Goal: Task Accomplishment & Management: Manage account settings

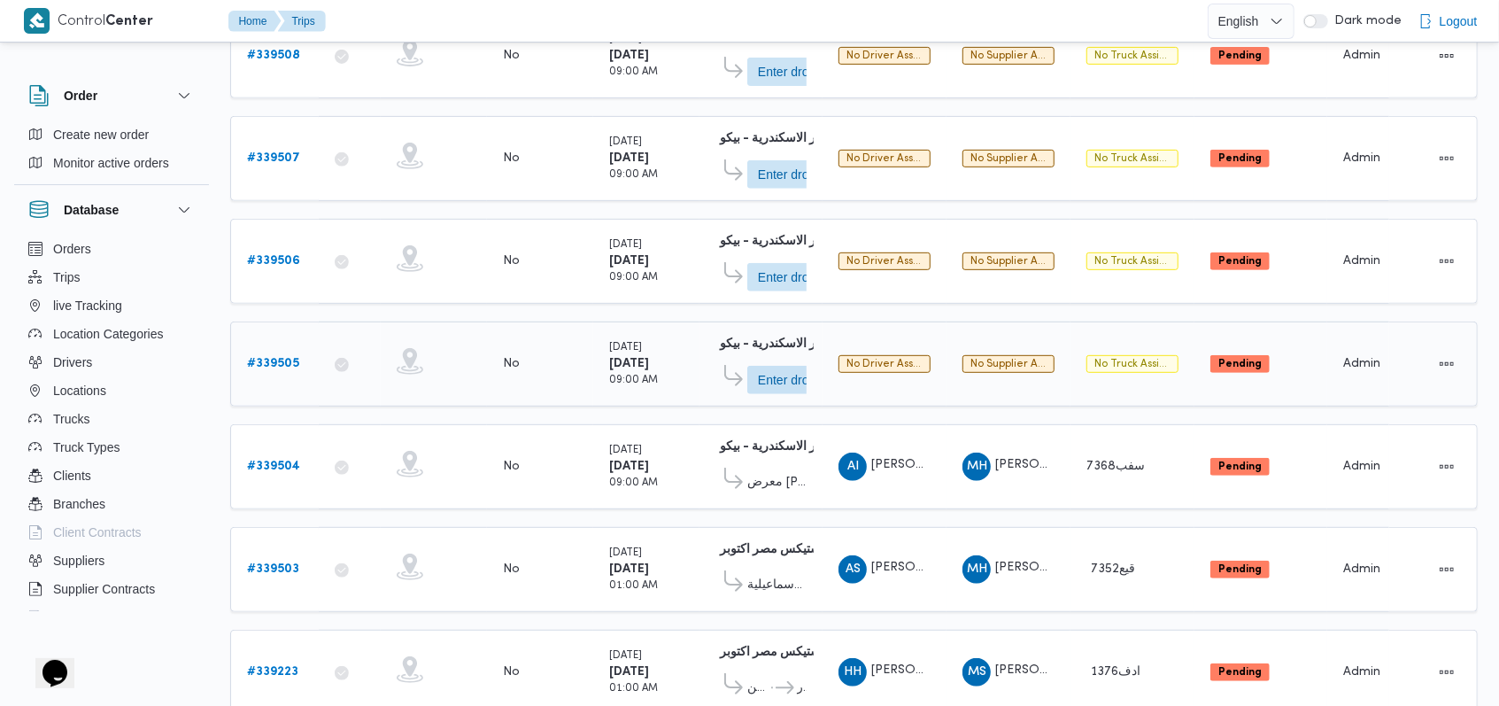
click at [262, 358] on b "# 339505" at bounding box center [273, 364] width 52 height 12
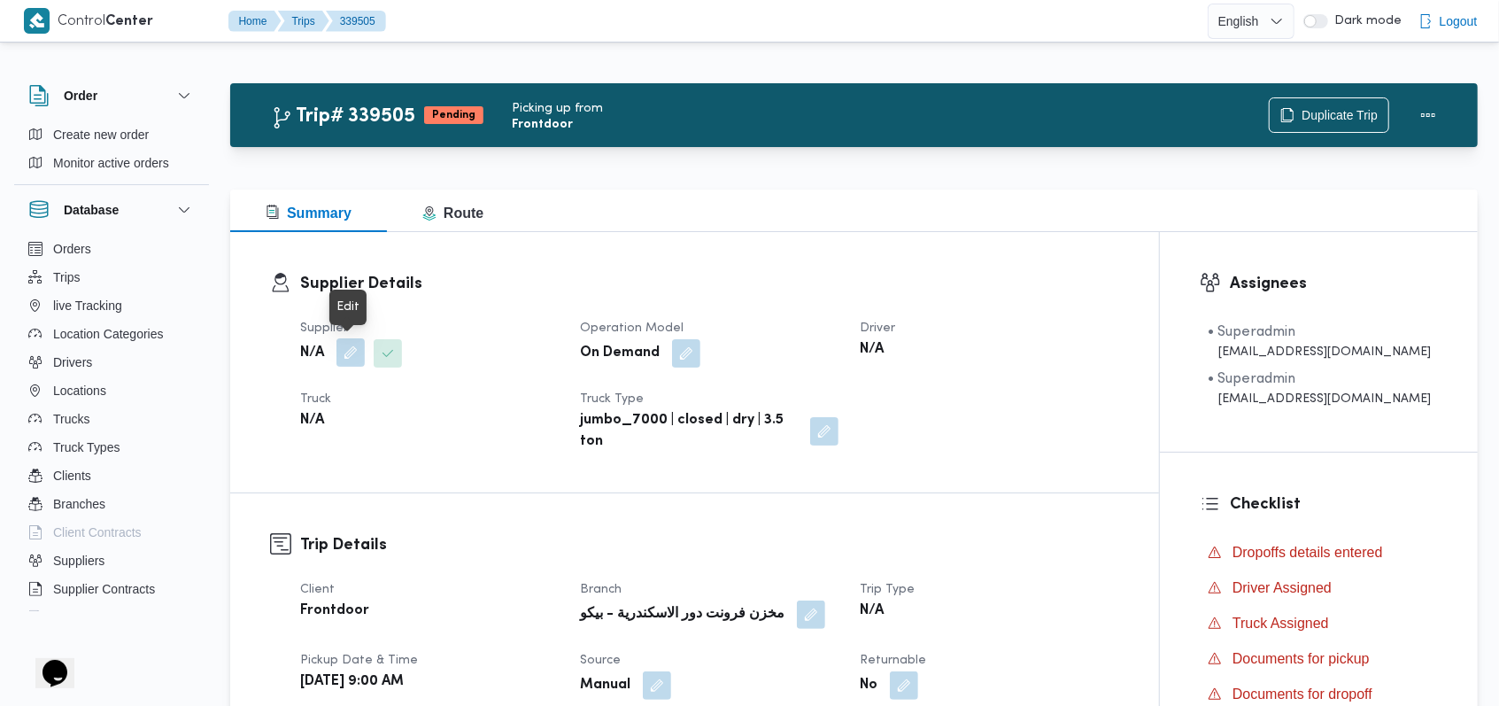
click at [363, 342] on button "button" at bounding box center [350, 352] width 28 height 28
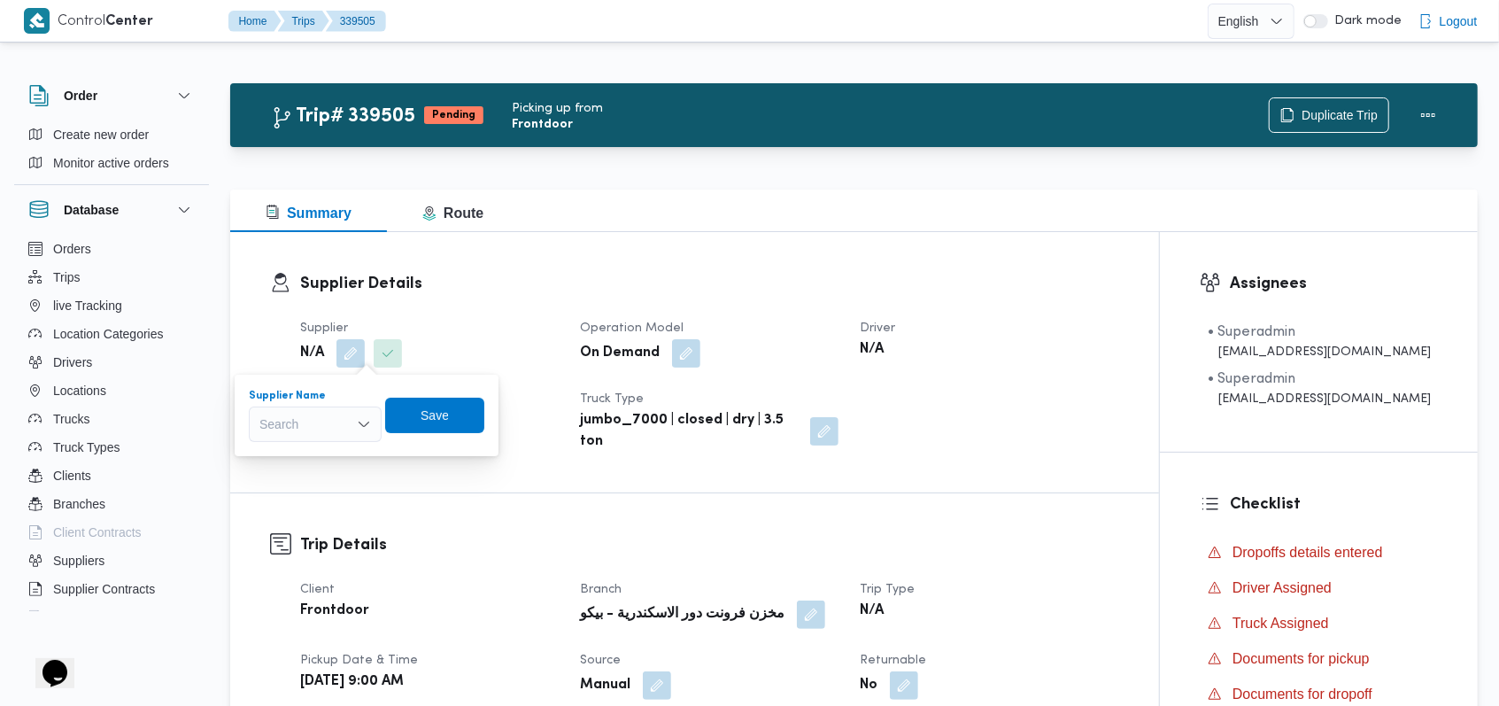
click at [330, 423] on div "Search" at bounding box center [315, 423] width 133 height 35
type input "l"
type input "مروه"
click at [330, 452] on span "مروه حسام الدين سعد على" at bounding box center [326, 455] width 90 height 21
click at [457, 418] on span "Save" at bounding box center [465, 414] width 99 height 35
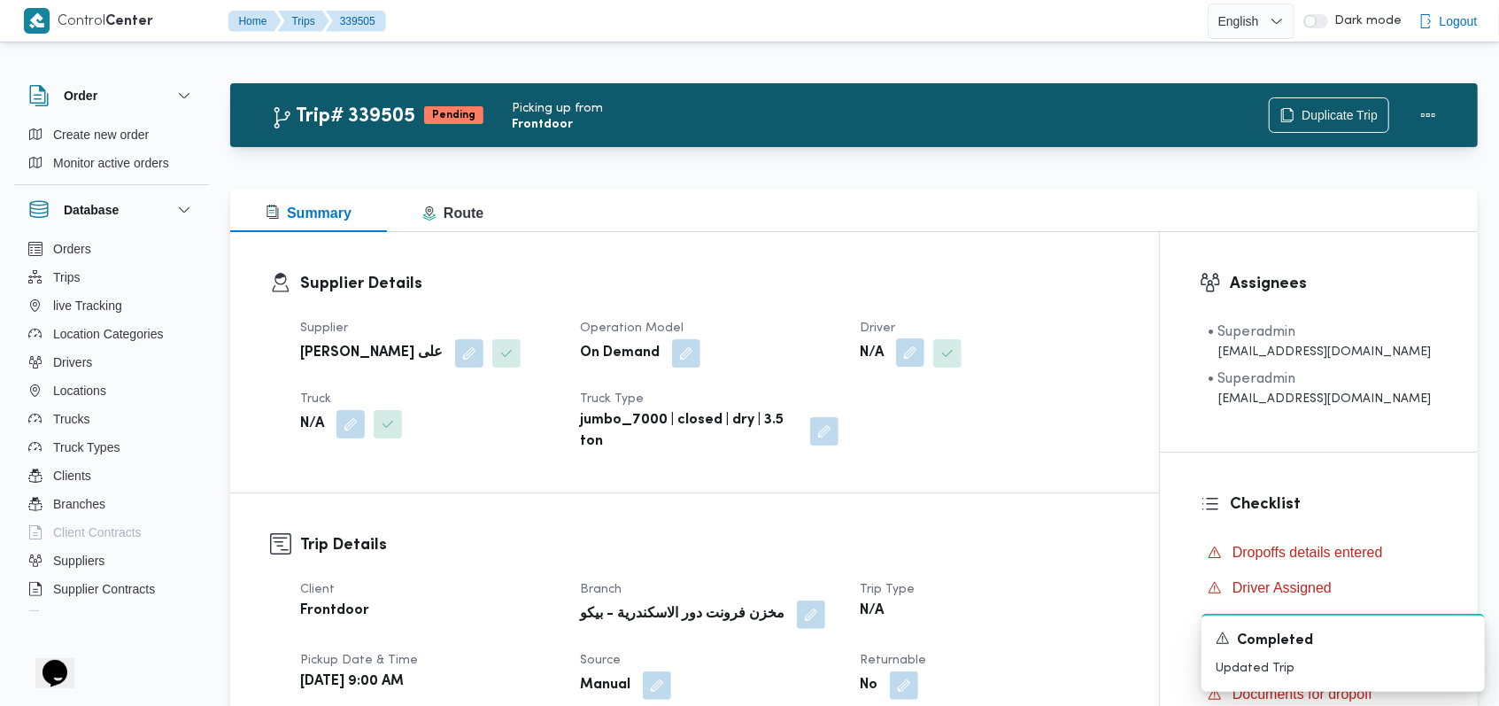
click at [917, 358] on button "button" at bounding box center [910, 352] width 28 height 28
click at [894, 425] on div "Search" at bounding box center [878, 423] width 133 height 35
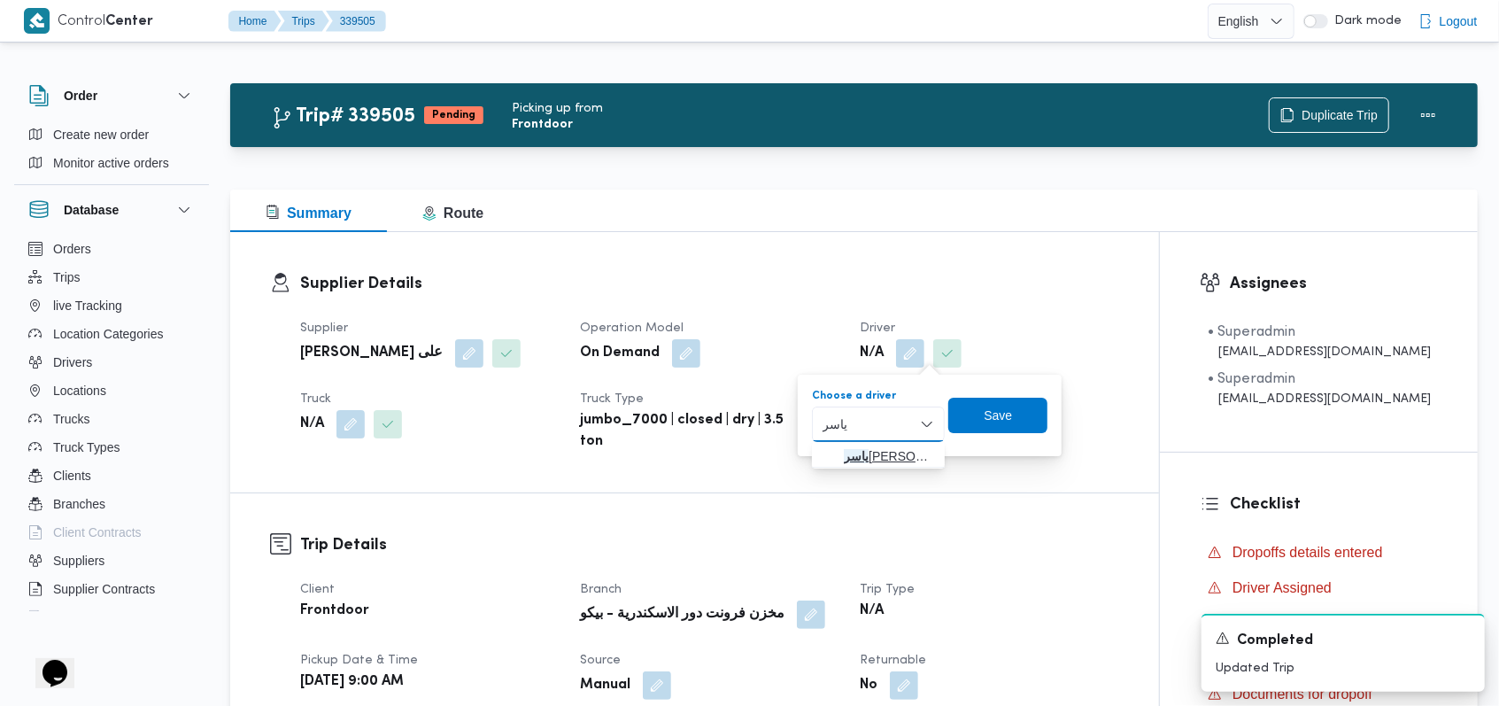
type input "ياسر"
click at [892, 452] on span "ياسر عبدالجواد الجميل عبدالجواد" at bounding box center [889, 455] width 90 height 21
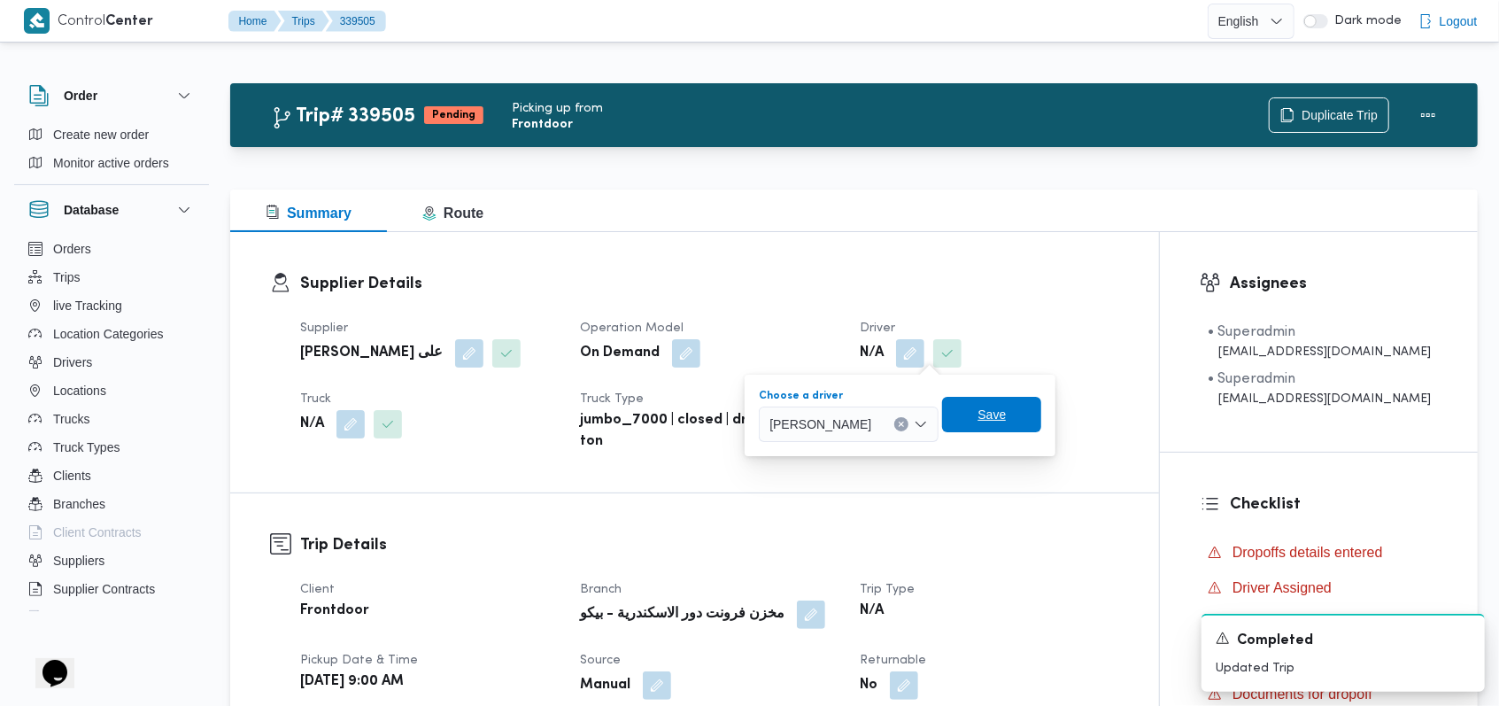
click at [1009, 425] on span "Save" at bounding box center [991, 414] width 99 height 35
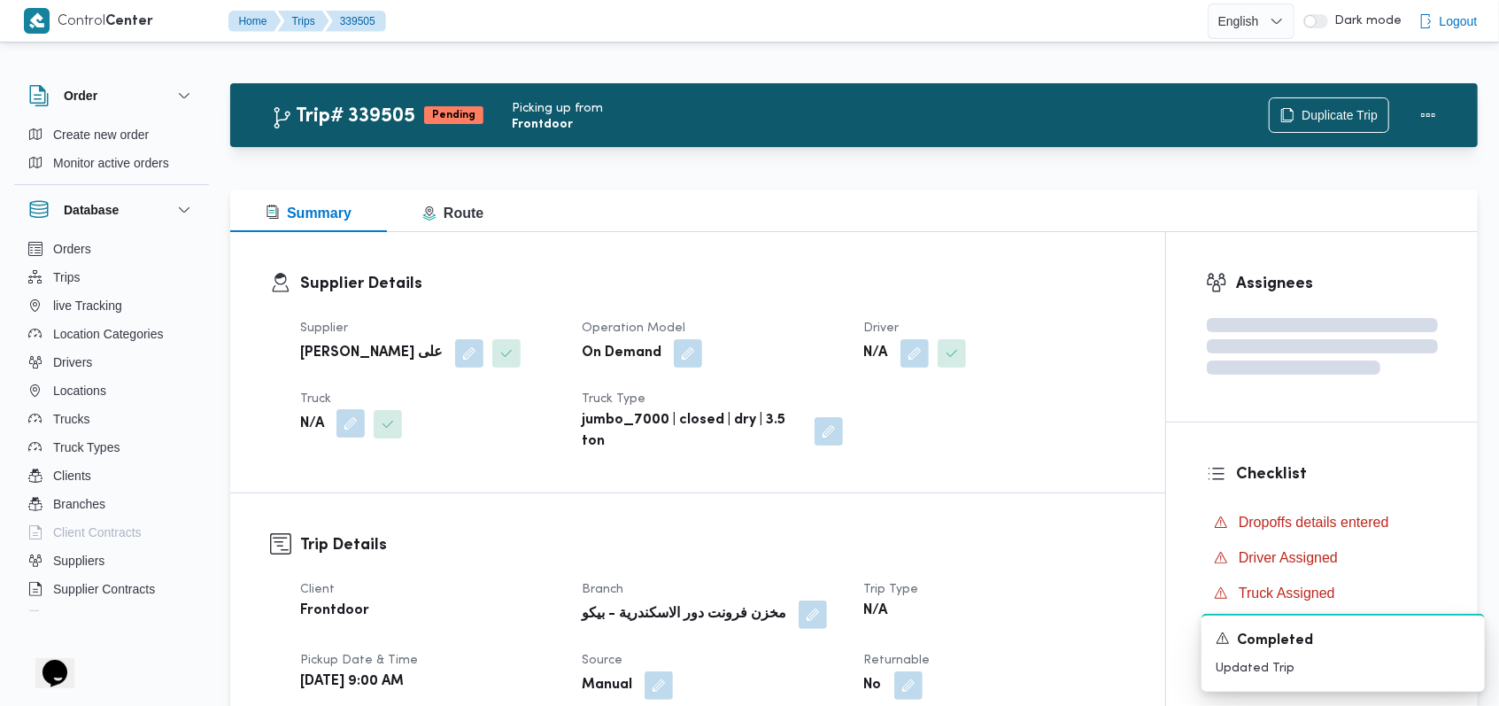
click at [348, 428] on button "button" at bounding box center [350, 423] width 28 height 28
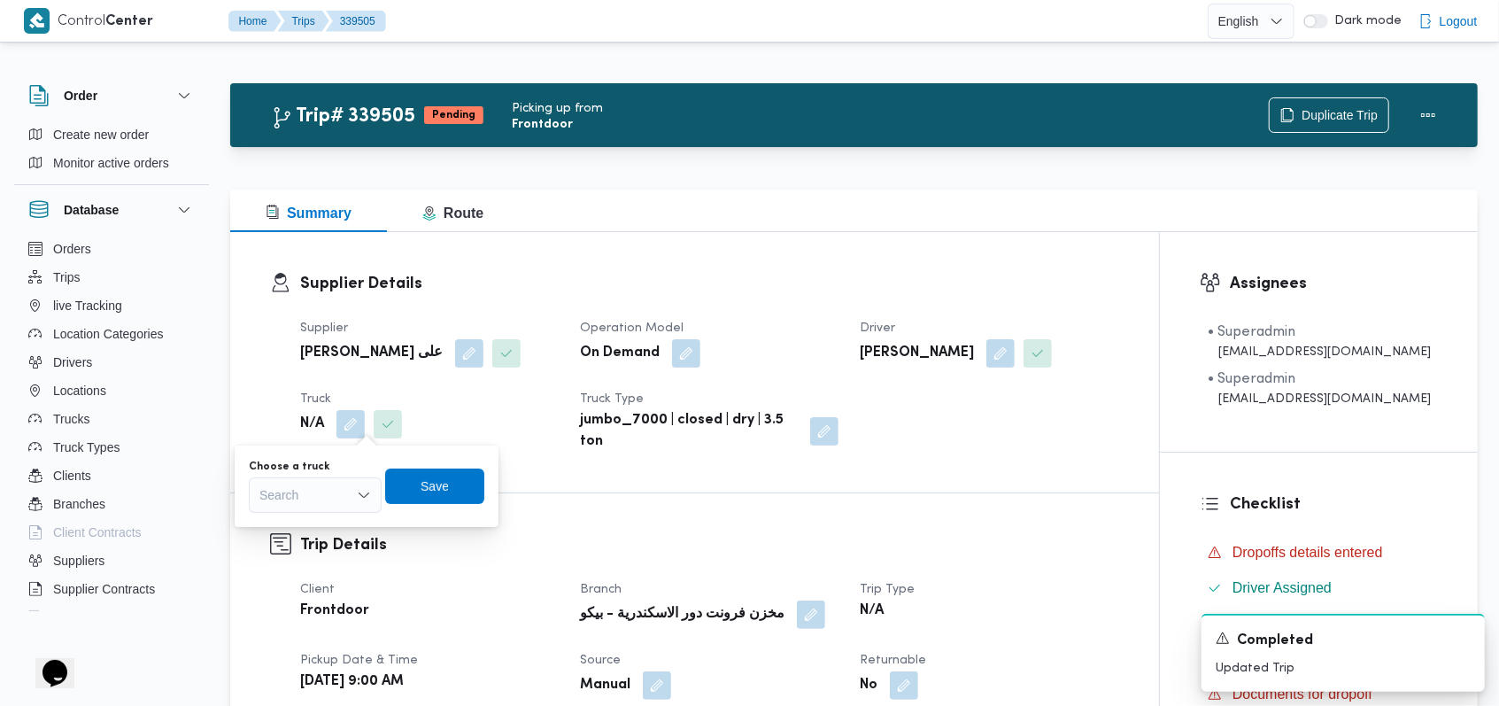
click at [323, 512] on div "Search" at bounding box center [315, 494] width 133 height 35
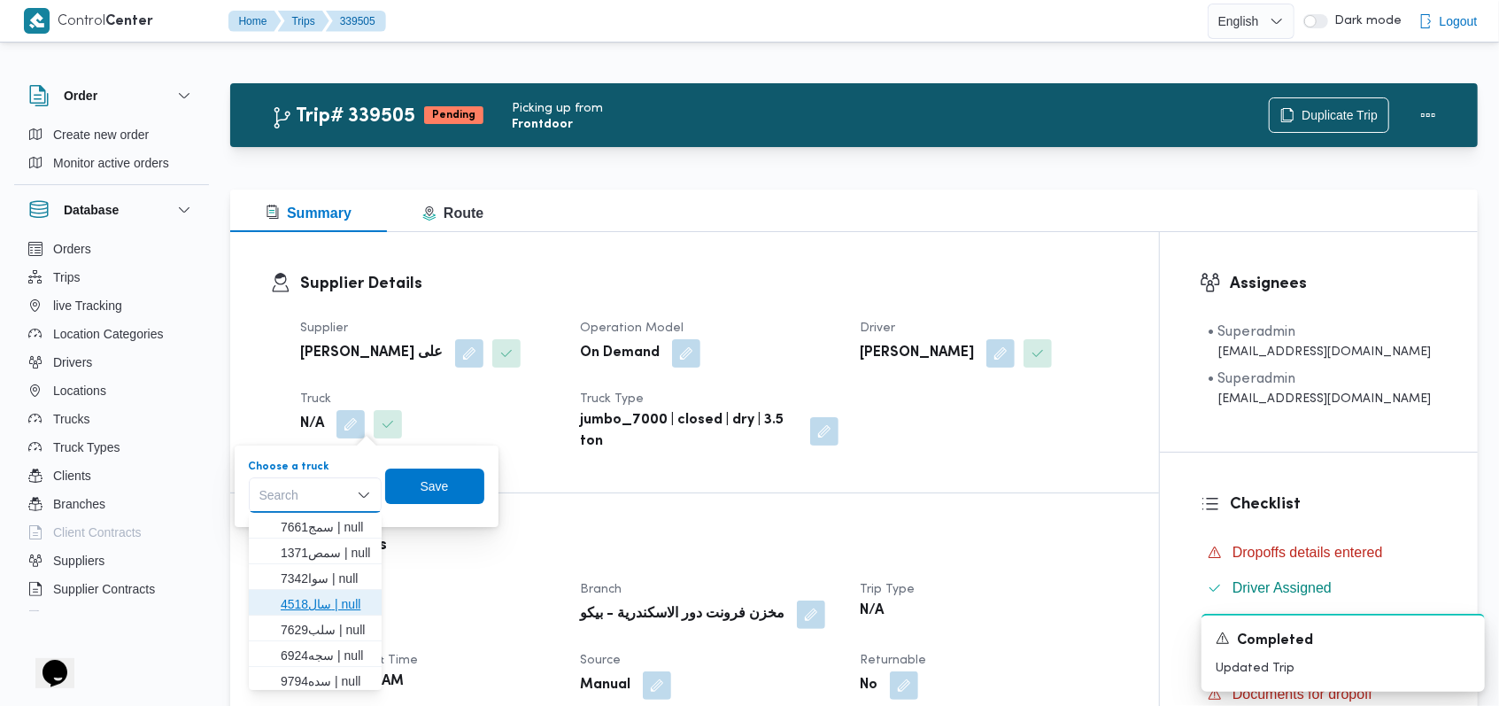
click at [319, 606] on span "سال4518 | null" at bounding box center [326, 603] width 90 height 21
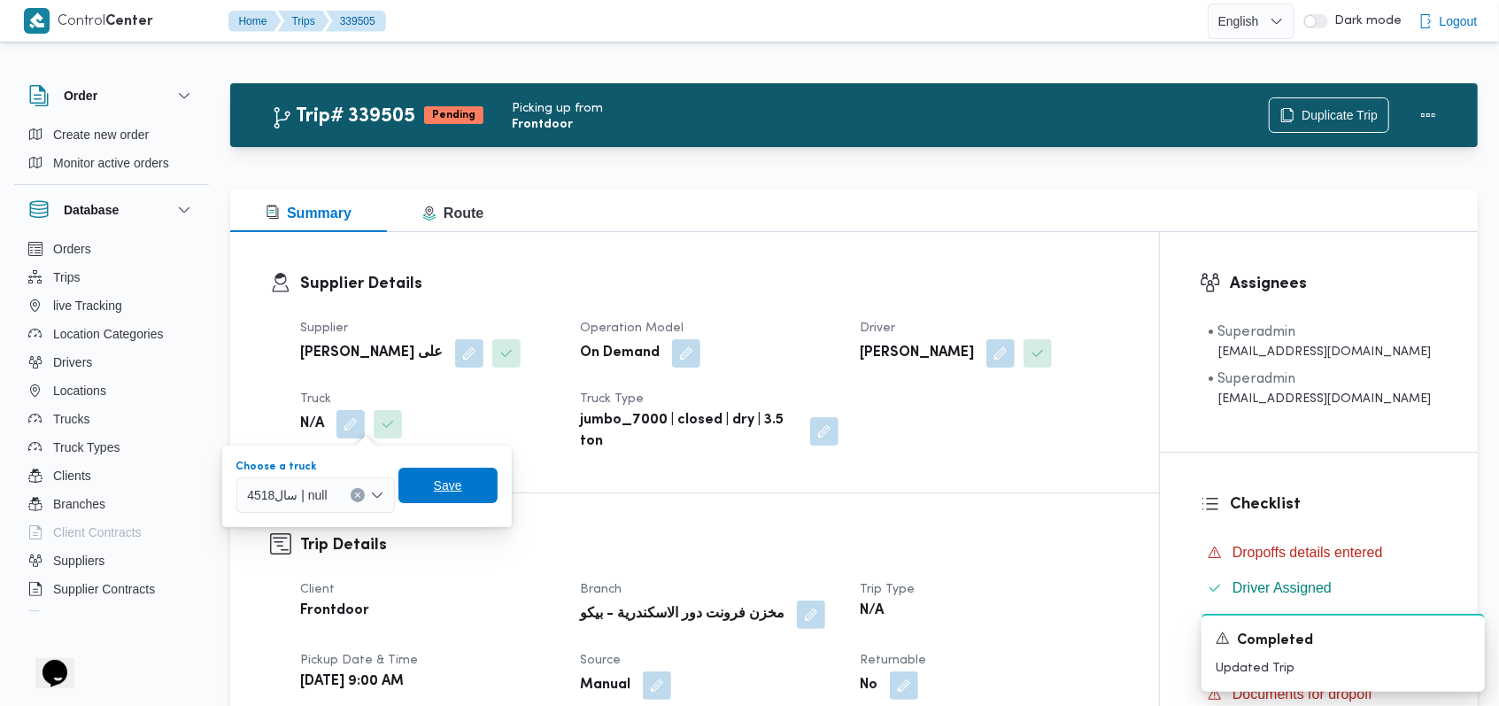
click at [435, 483] on span "Save" at bounding box center [448, 485] width 28 height 21
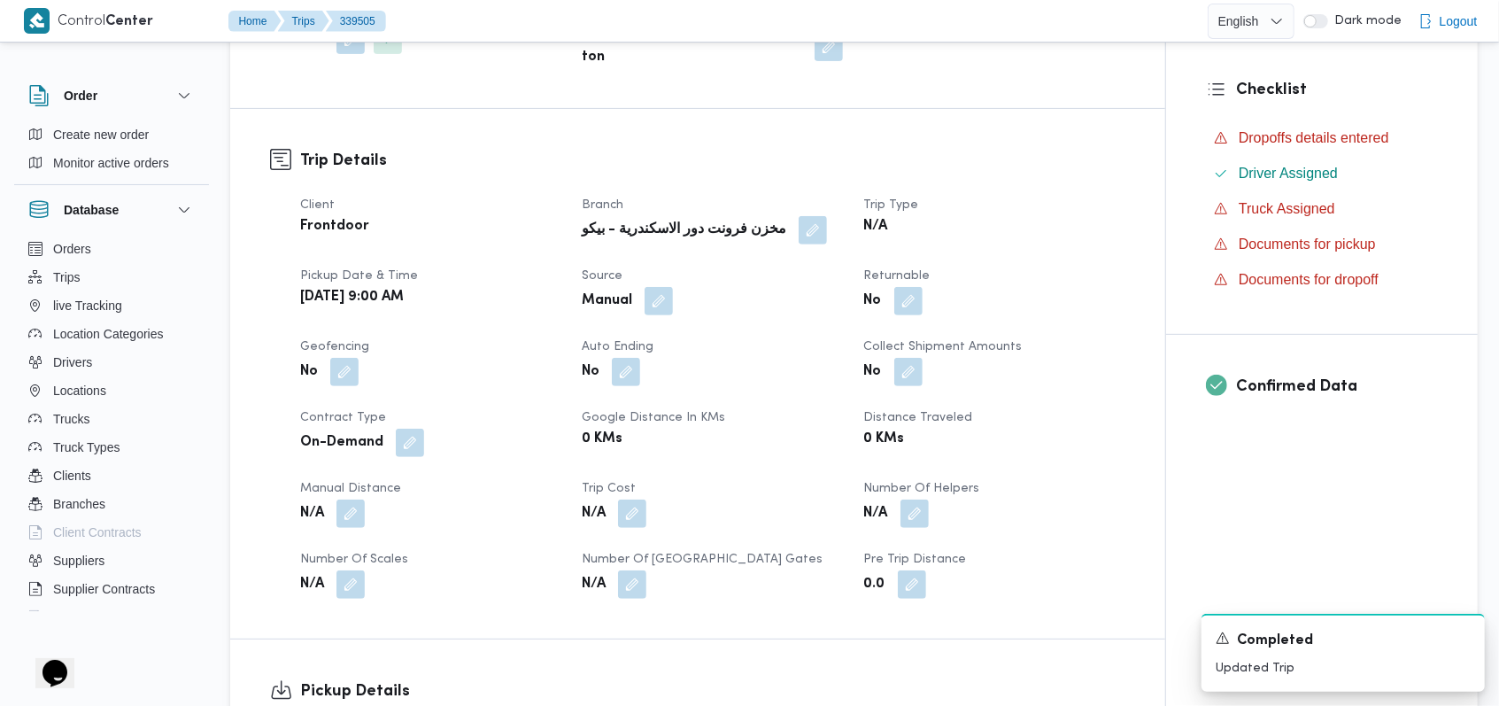
scroll to position [708, 0]
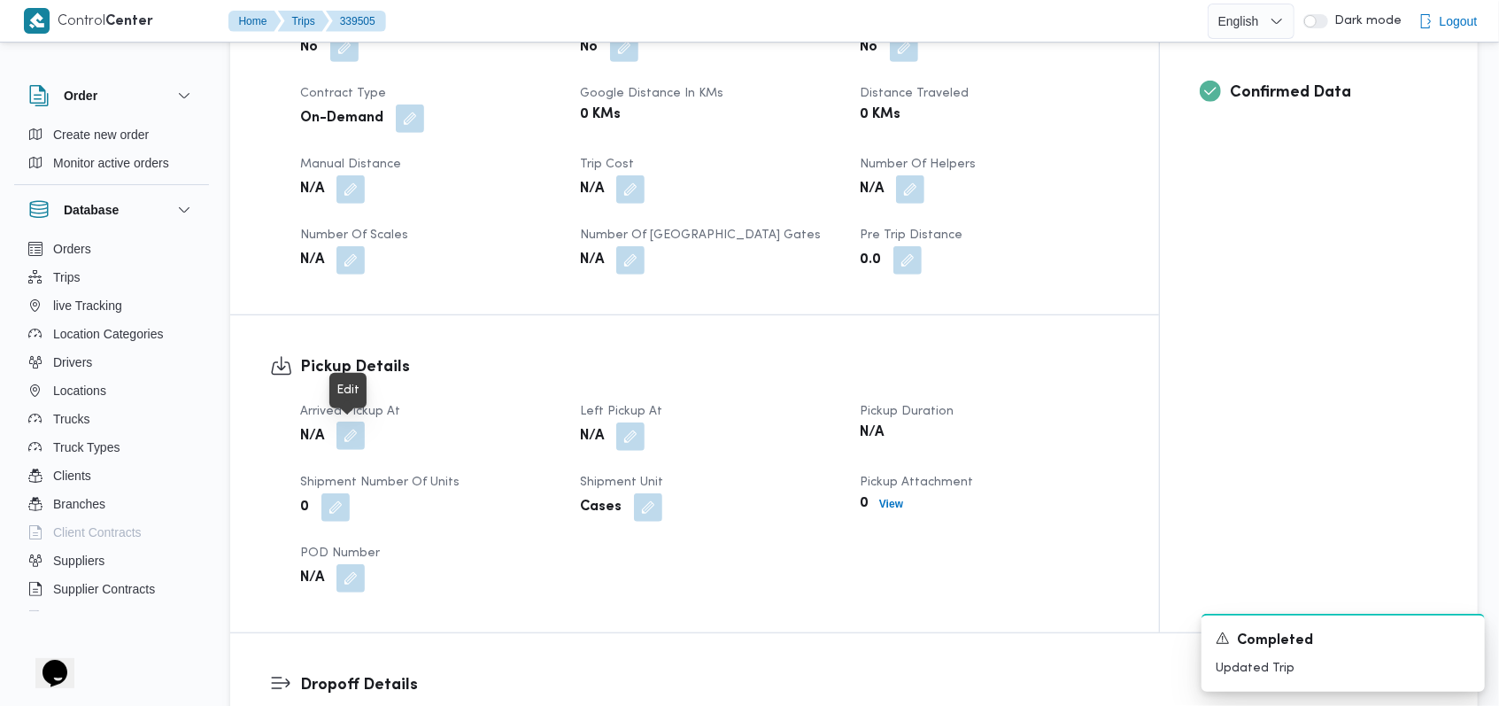
click at [352, 429] on button "button" at bounding box center [350, 435] width 28 height 28
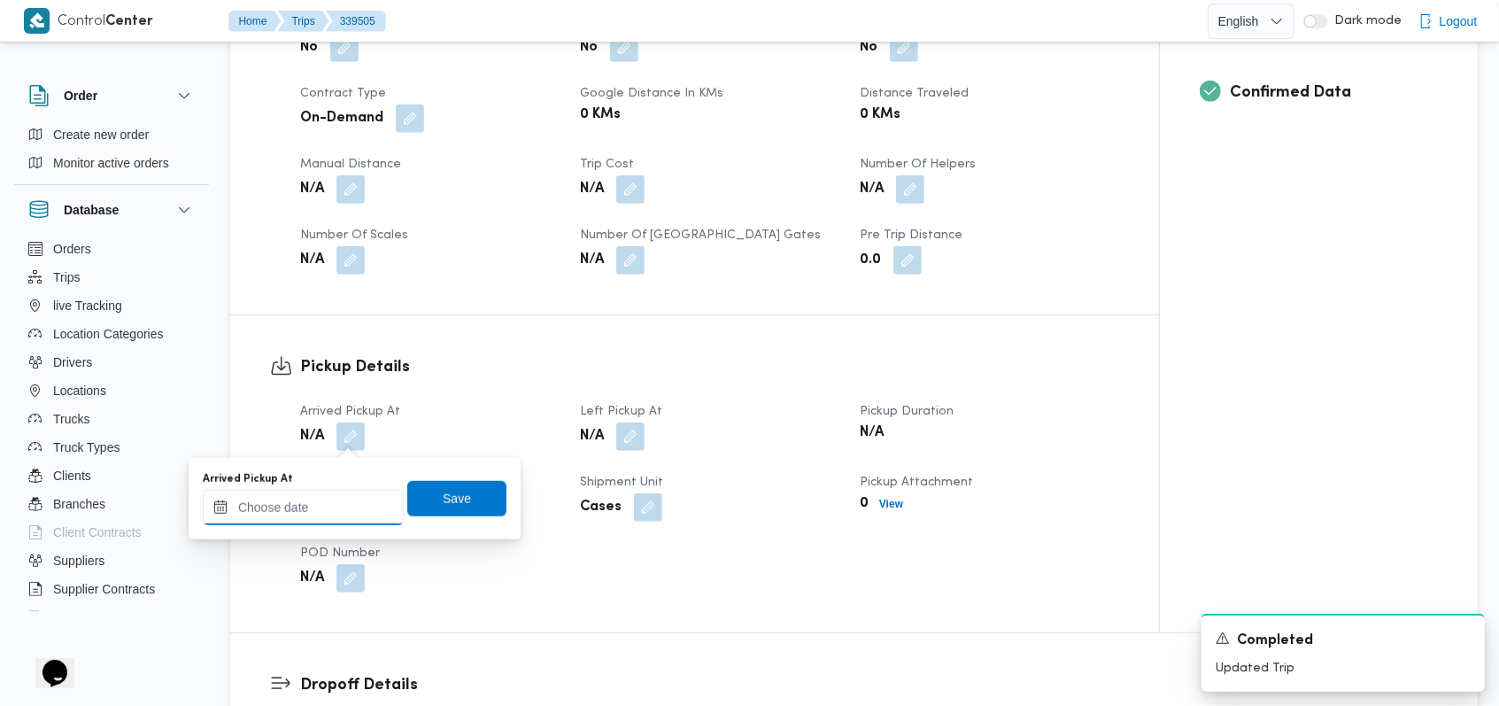
click at [340, 503] on input "Arrived Pickup At" at bounding box center [303, 507] width 201 height 35
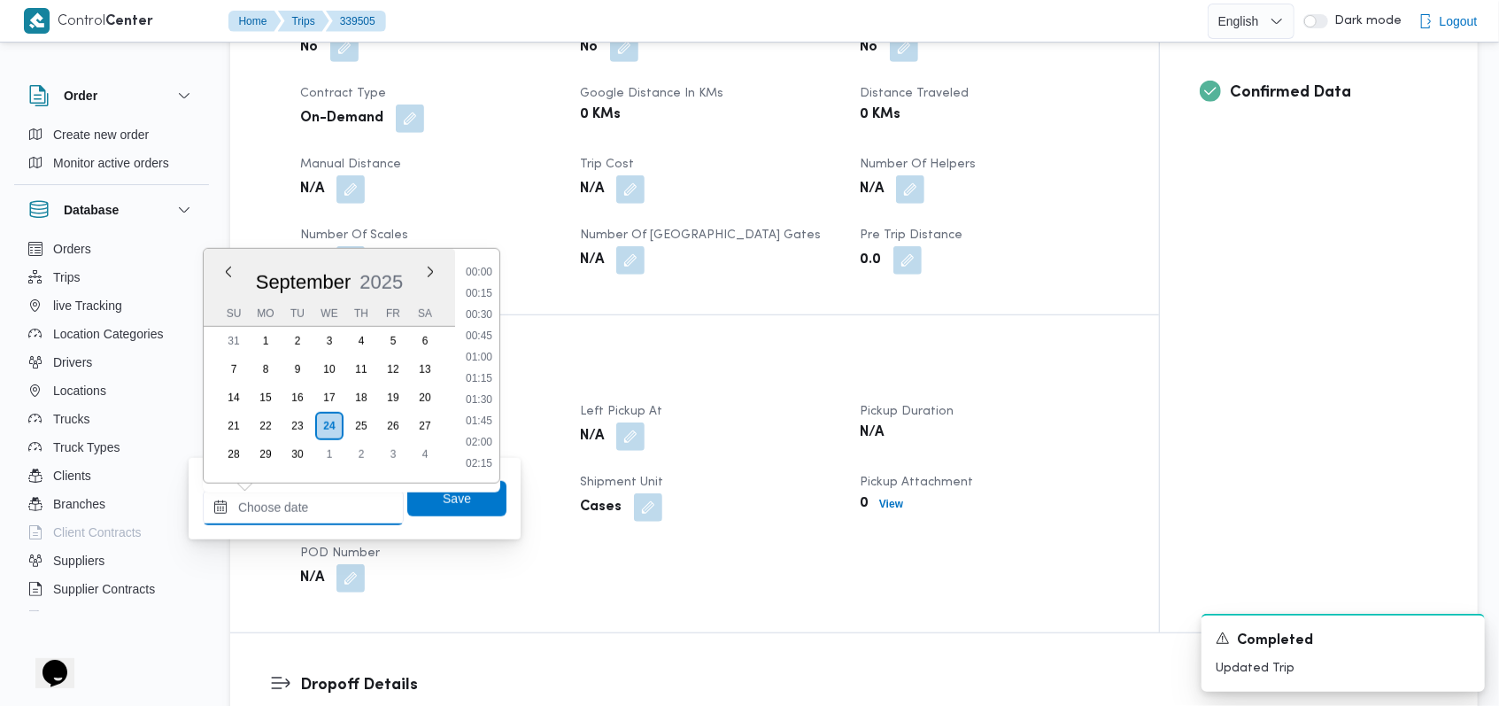
scroll to position [913, 0]
click at [547, 379] on dl "Pickup Details Arrived Pickup At N/A Left Pickup At N/A Pickup Duration N/A Shi…" at bounding box center [709, 473] width 819 height 237
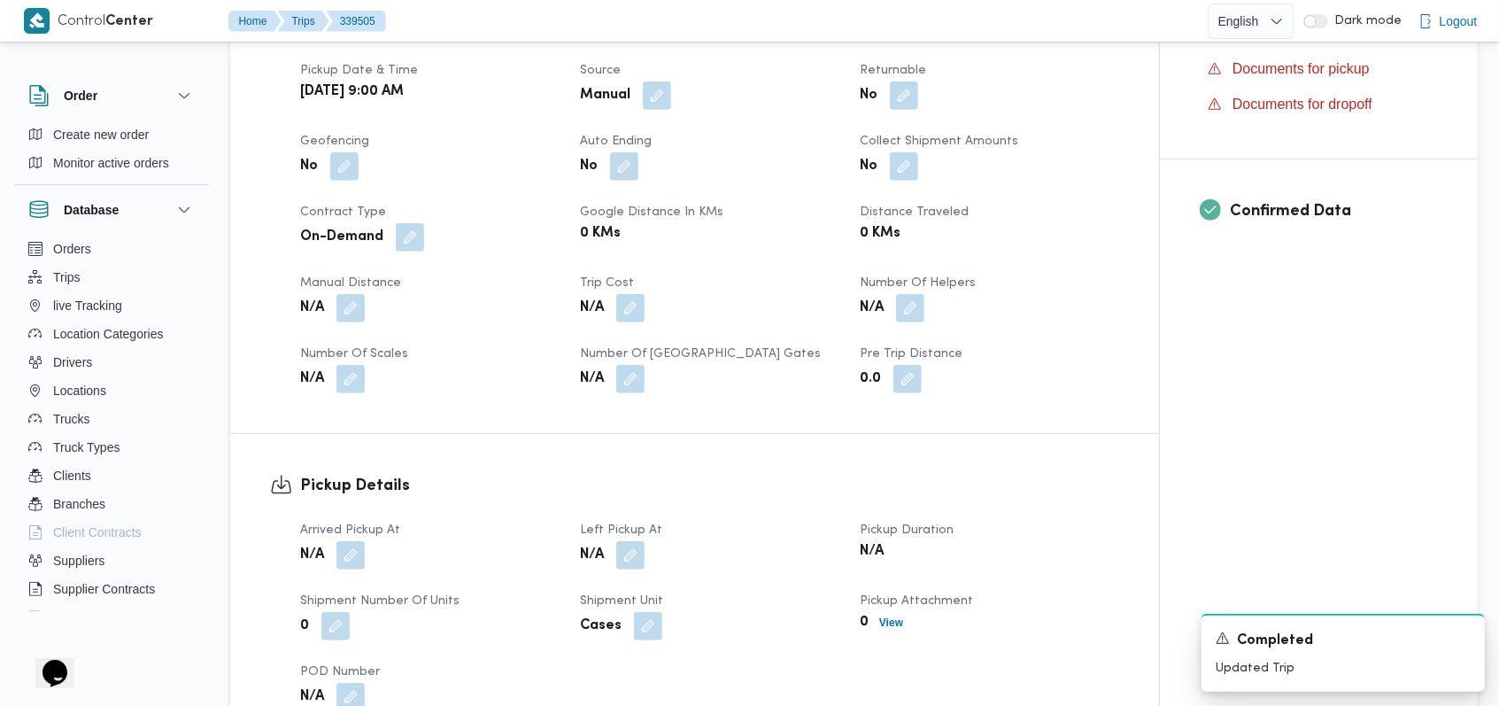
scroll to position [826, 0]
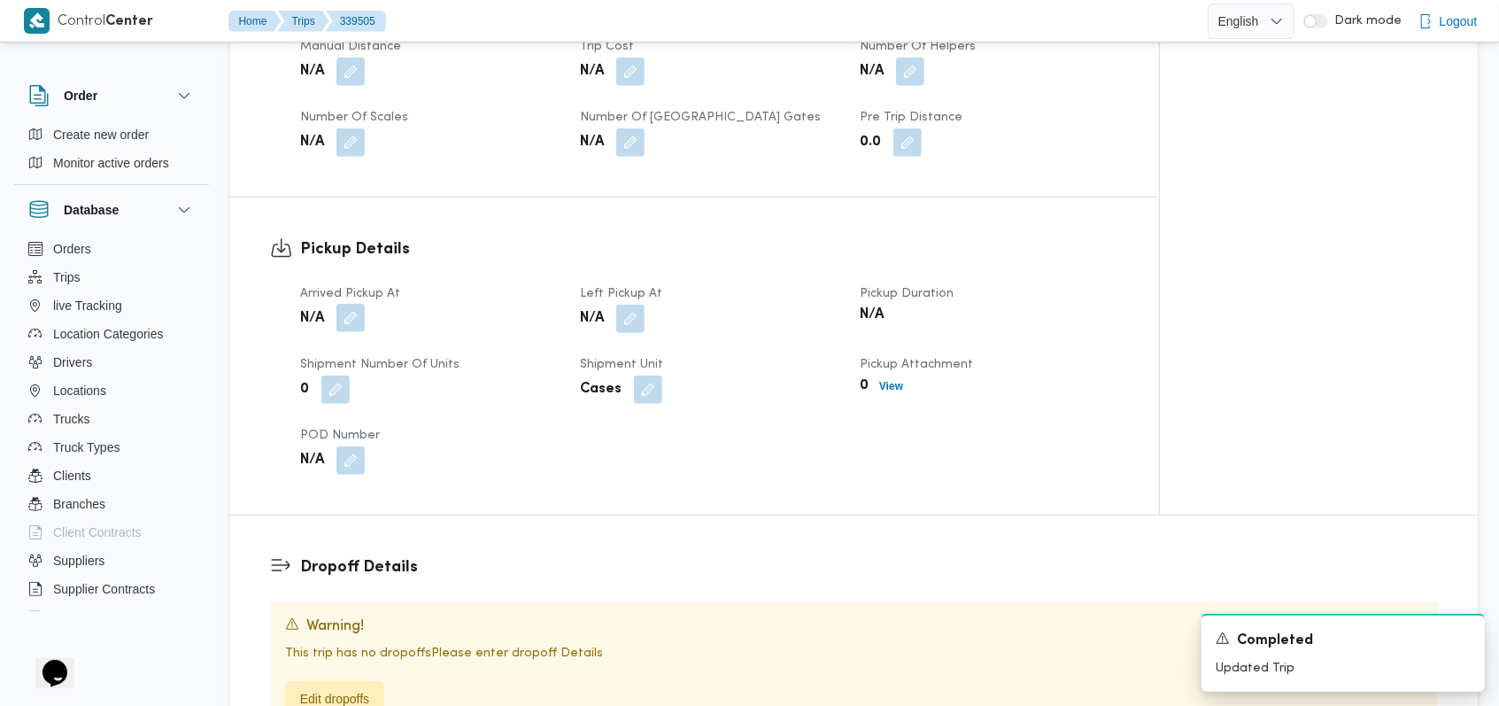
click at [361, 321] on button "button" at bounding box center [350, 318] width 28 height 28
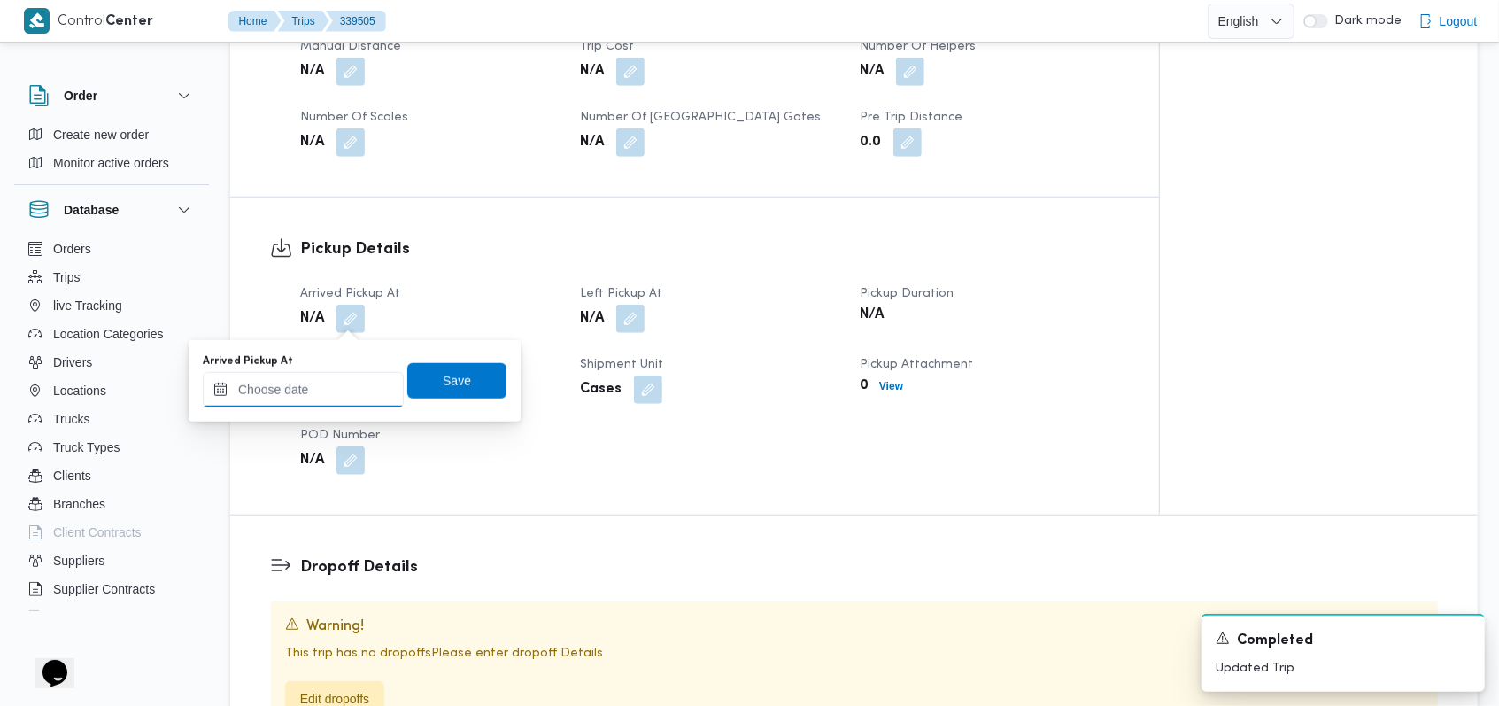
click at [322, 405] on input "Arrived Pickup At" at bounding box center [303, 389] width 201 height 35
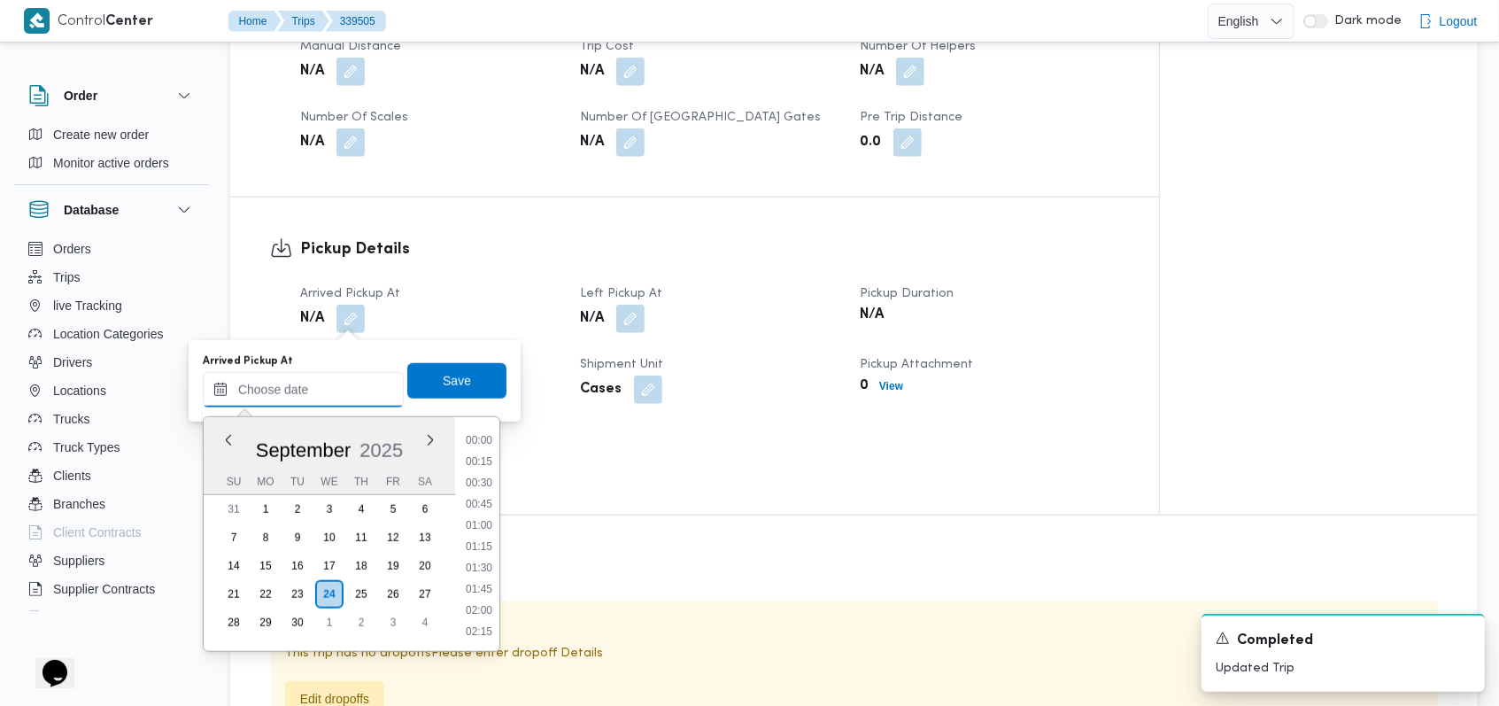
scroll to position [913, 0]
click at [483, 526] on li "11:45" at bounding box center [479, 526] width 41 height 18
type input "24/09/2025 11:45"
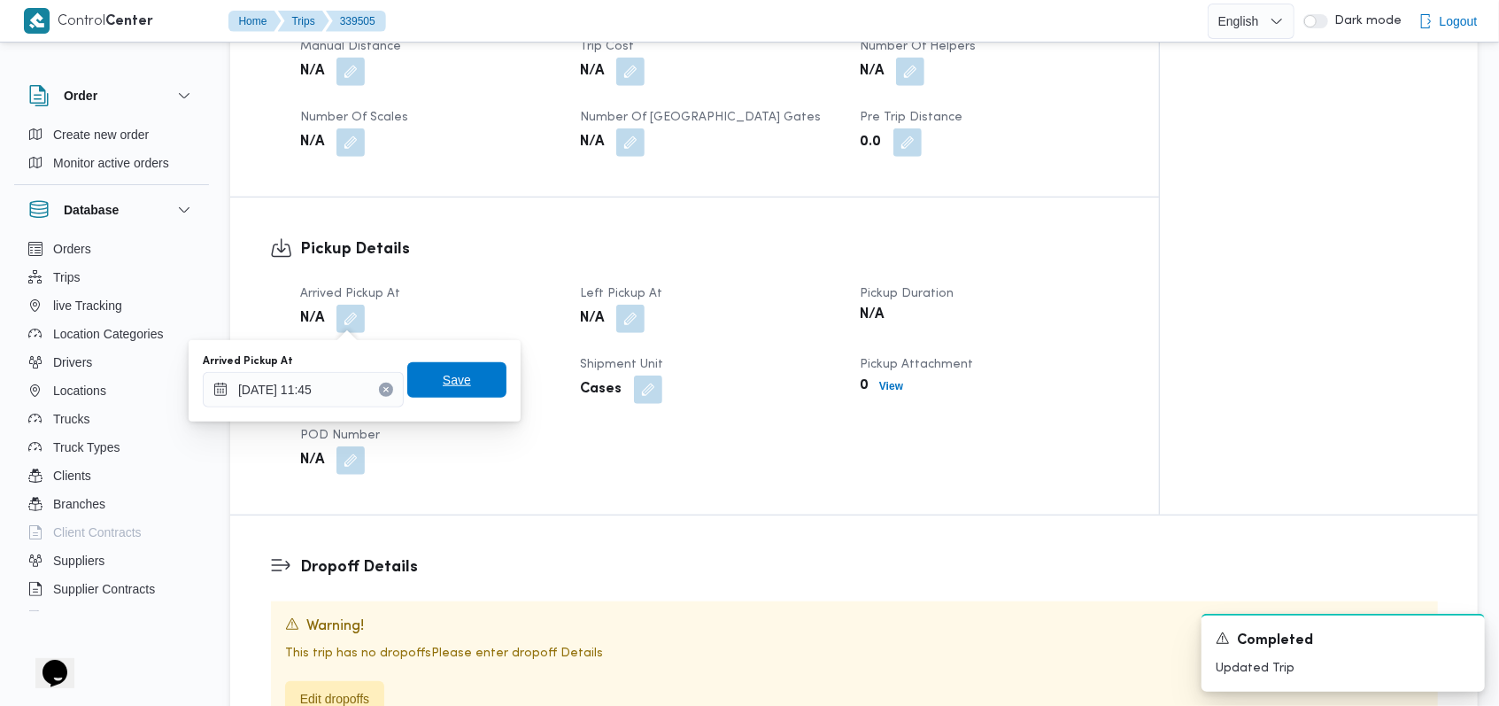
click at [463, 386] on span "Save" at bounding box center [456, 379] width 99 height 35
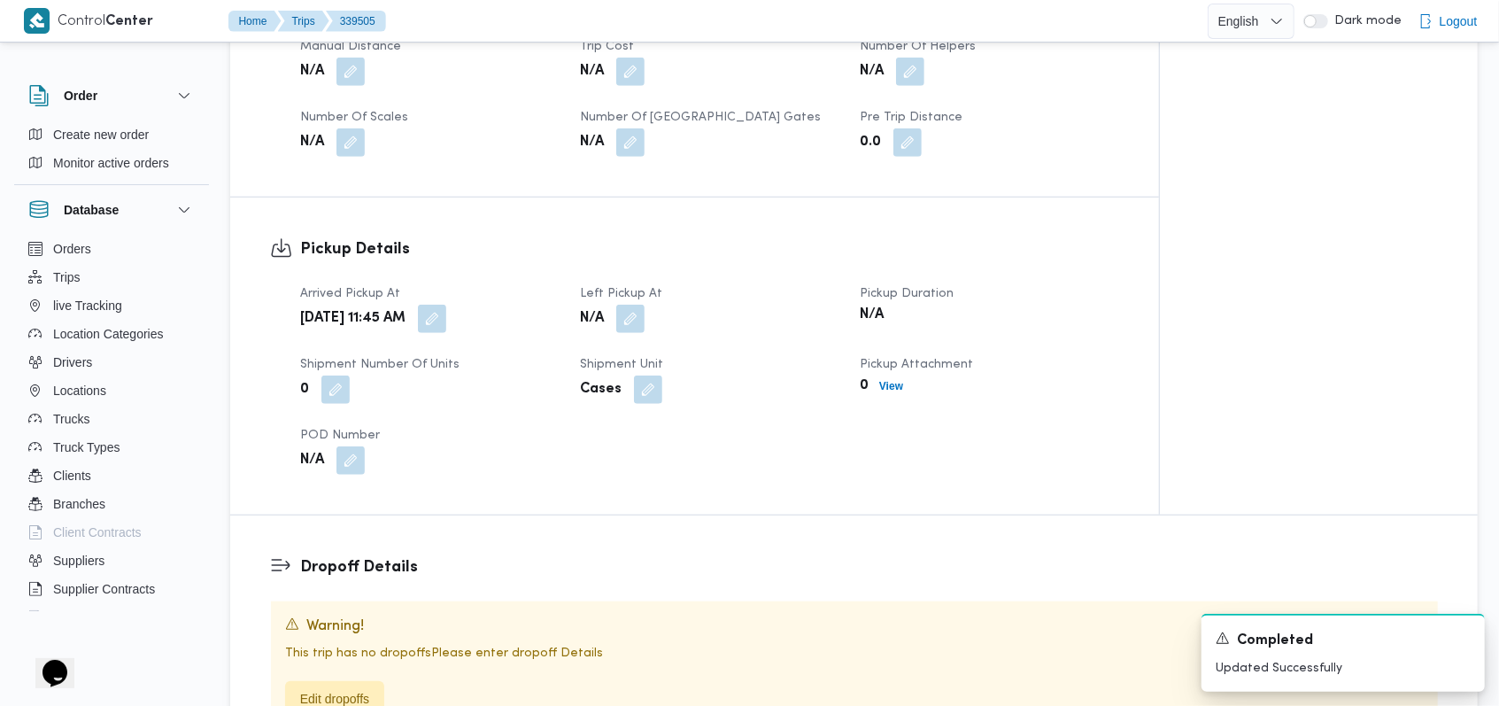
click at [539, 444] on div "N/A" at bounding box center [429, 460] width 262 height 32
click at [1468, 634] on icon "Dismiss toast" at bounding box center [1463, 636] width 14 height 14
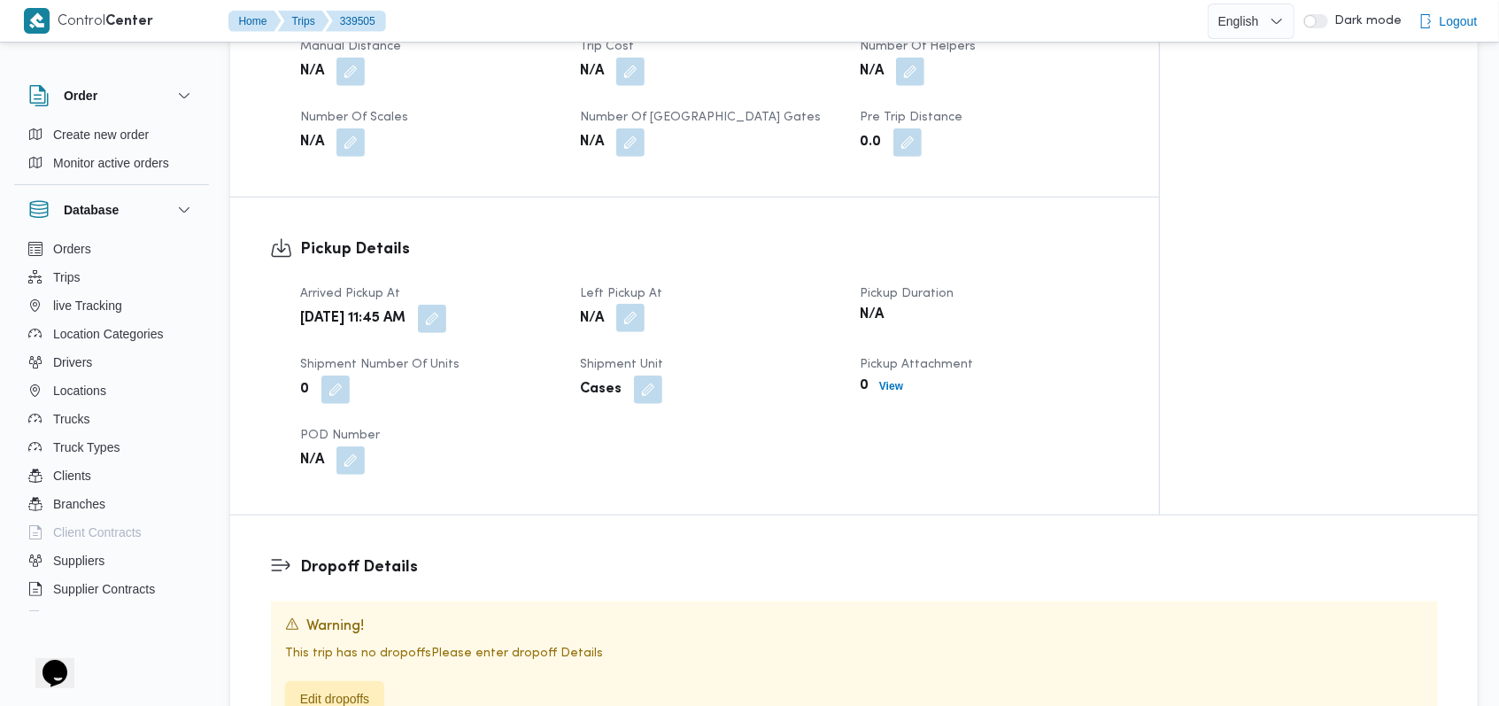
click at [625, 313] on button "button" at bounding box center [630, 318] width 28 height 28
click at [615, 506] on div "Pickup Details Arrived Pickup At Wed, Sep 24, 2025 11:45 AM Left Pickup At N/A …" at bounding box center [694, 355] width 929 height 317
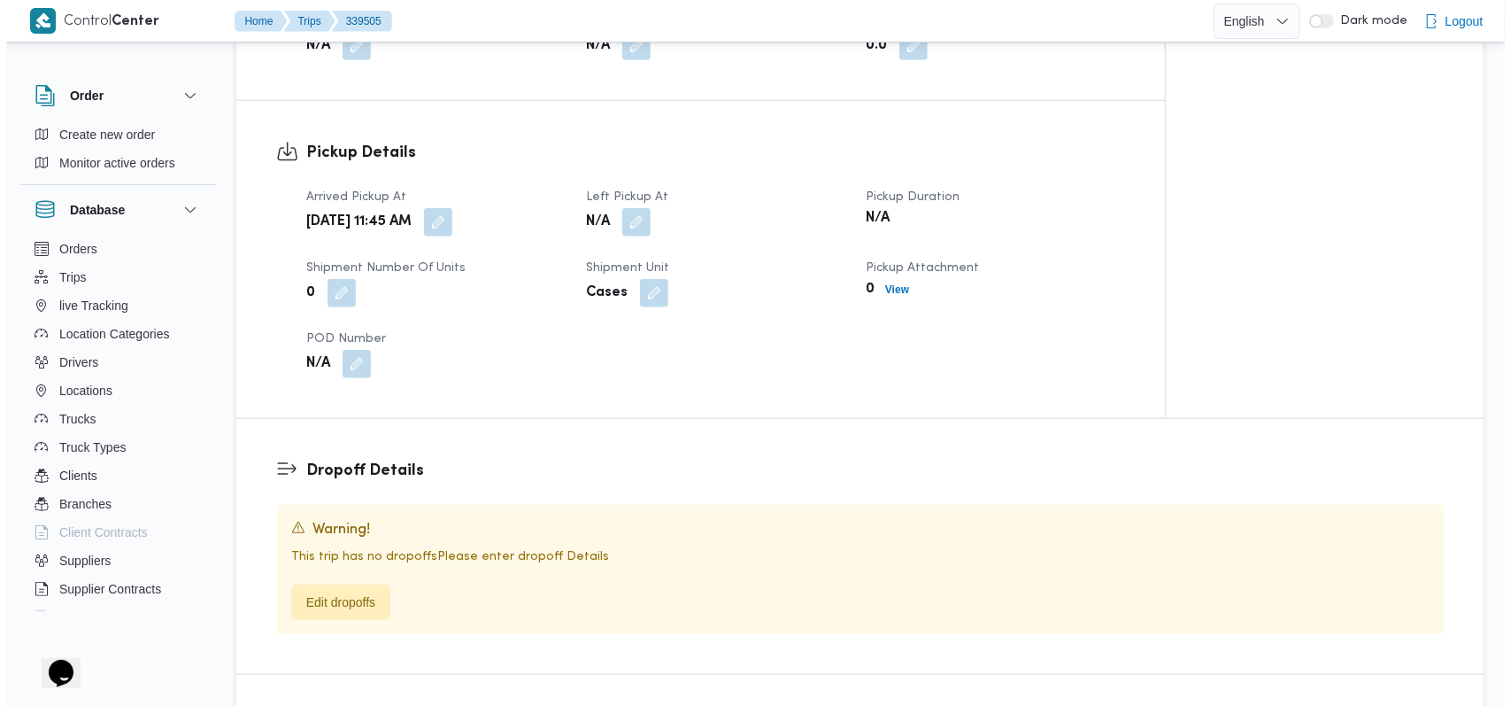
scroll to position [1062, 0]
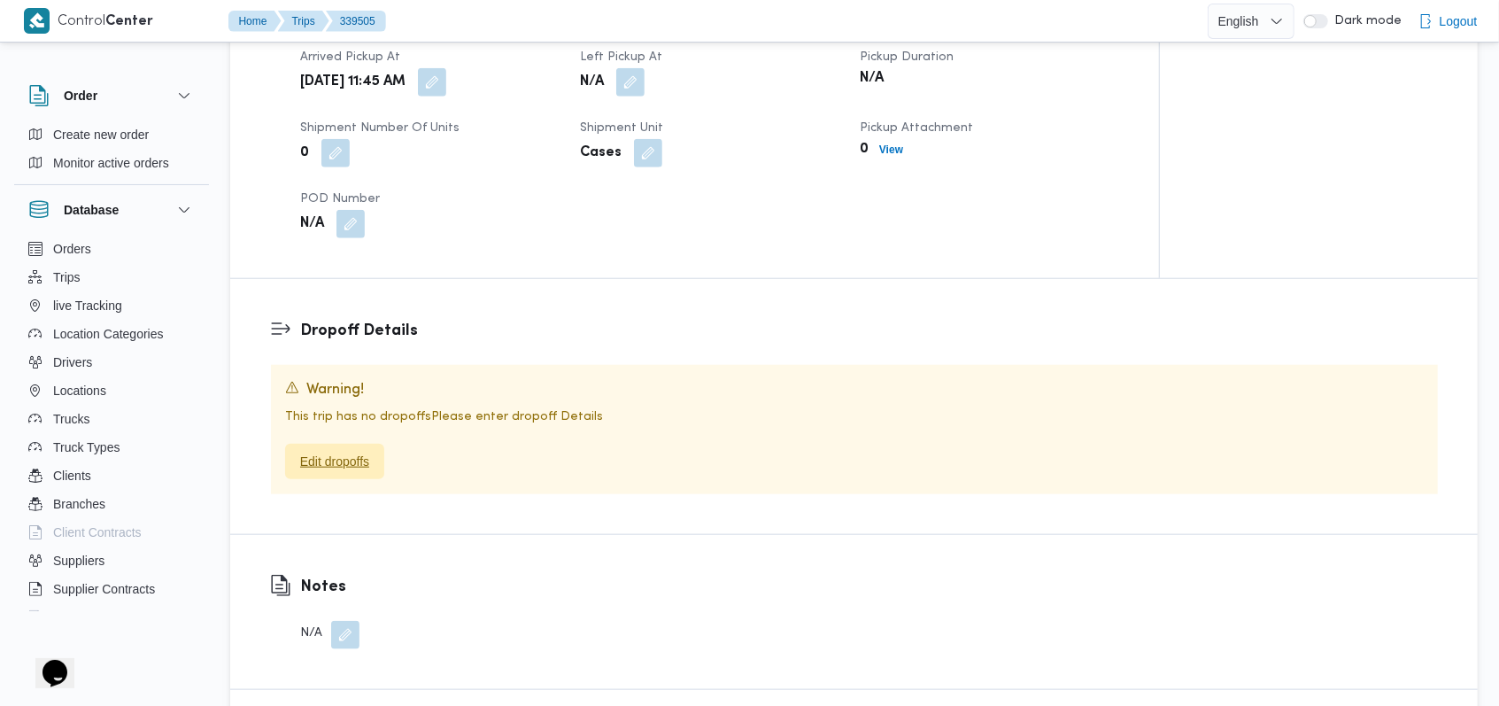
click at [347, 460] on span "Edit dropoffs" at bounding box center [334, 461] width 69 height 21
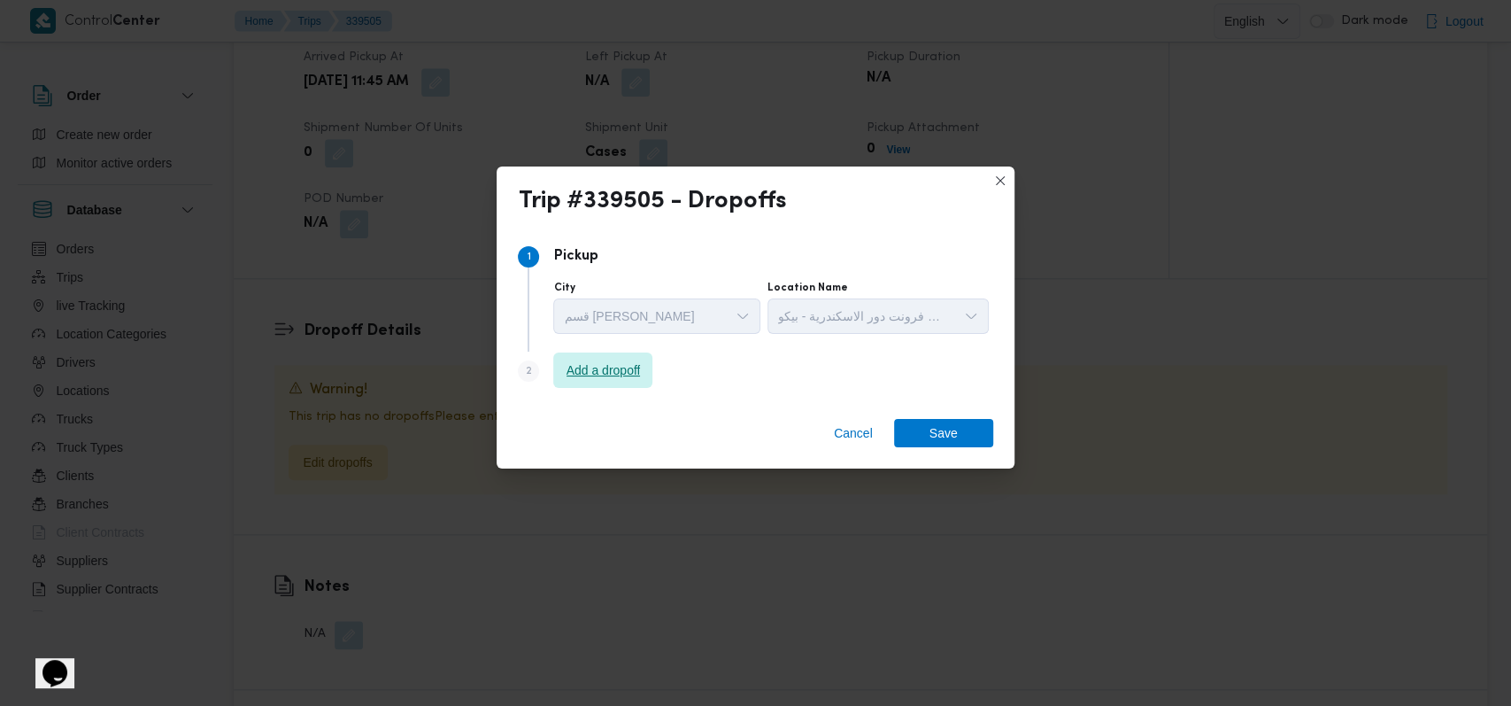
click at [596, 370] on span "Add a dropoff" at bounding box center [604, 369] width 74 height 21
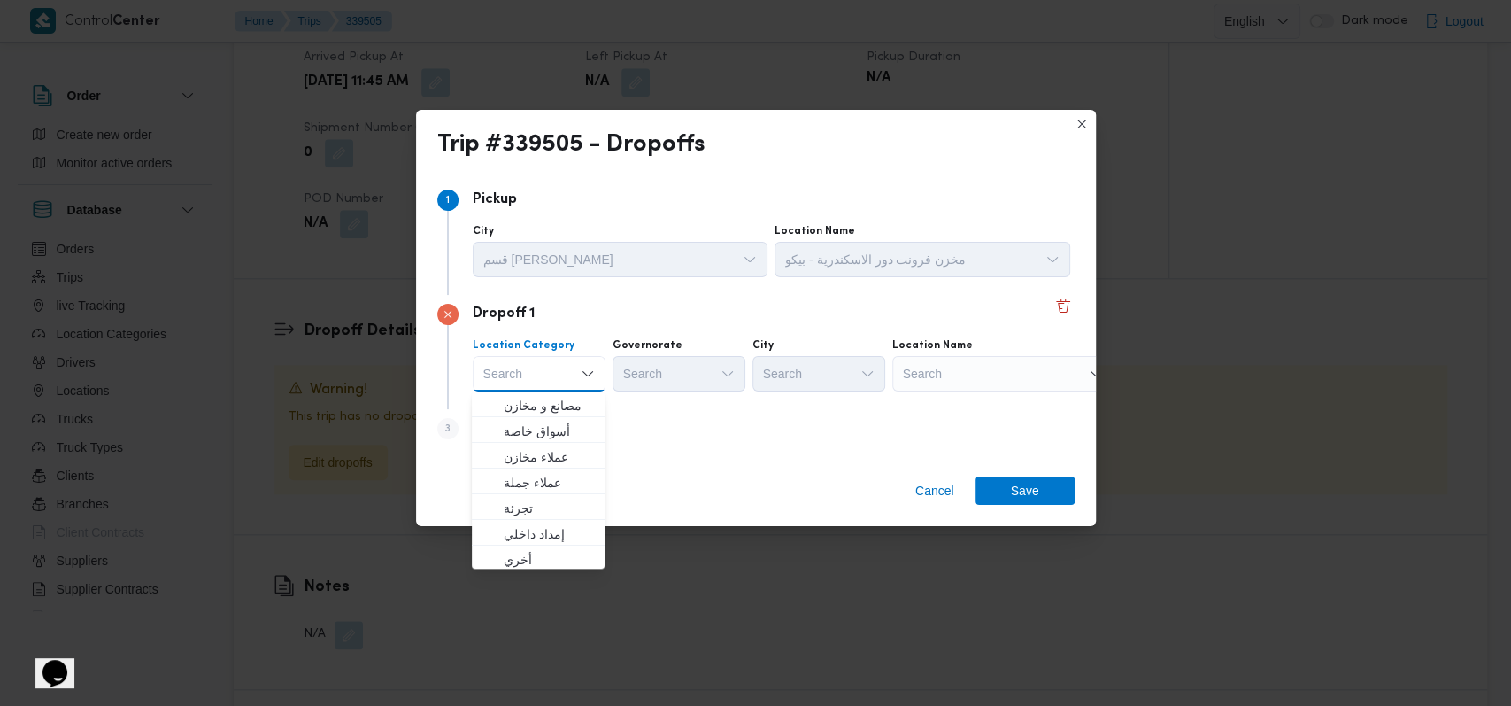
scroll to position [465, 0]
click at [557, 563] on span "متجر أجهزة" at bounding box center [549, 556] width 90 height 21
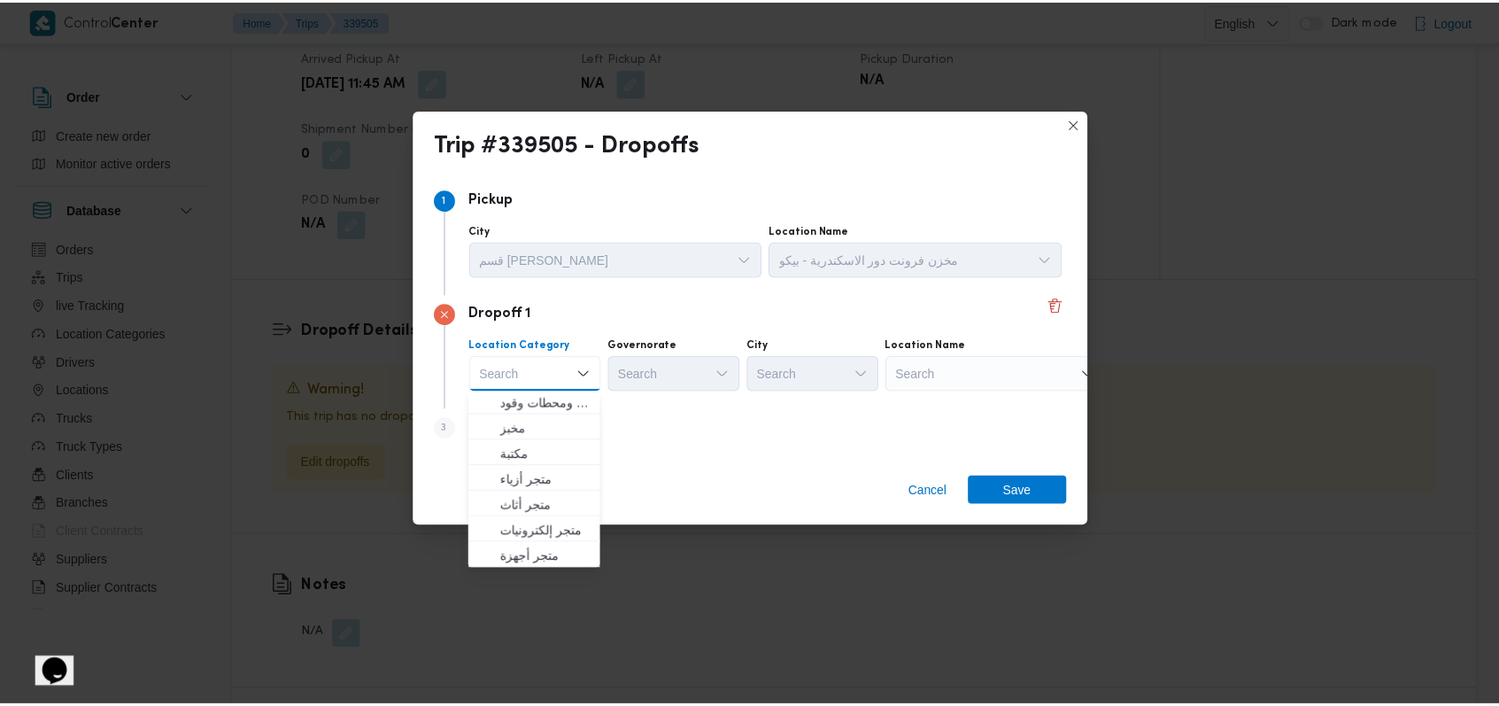
scroll to position [0, 0]
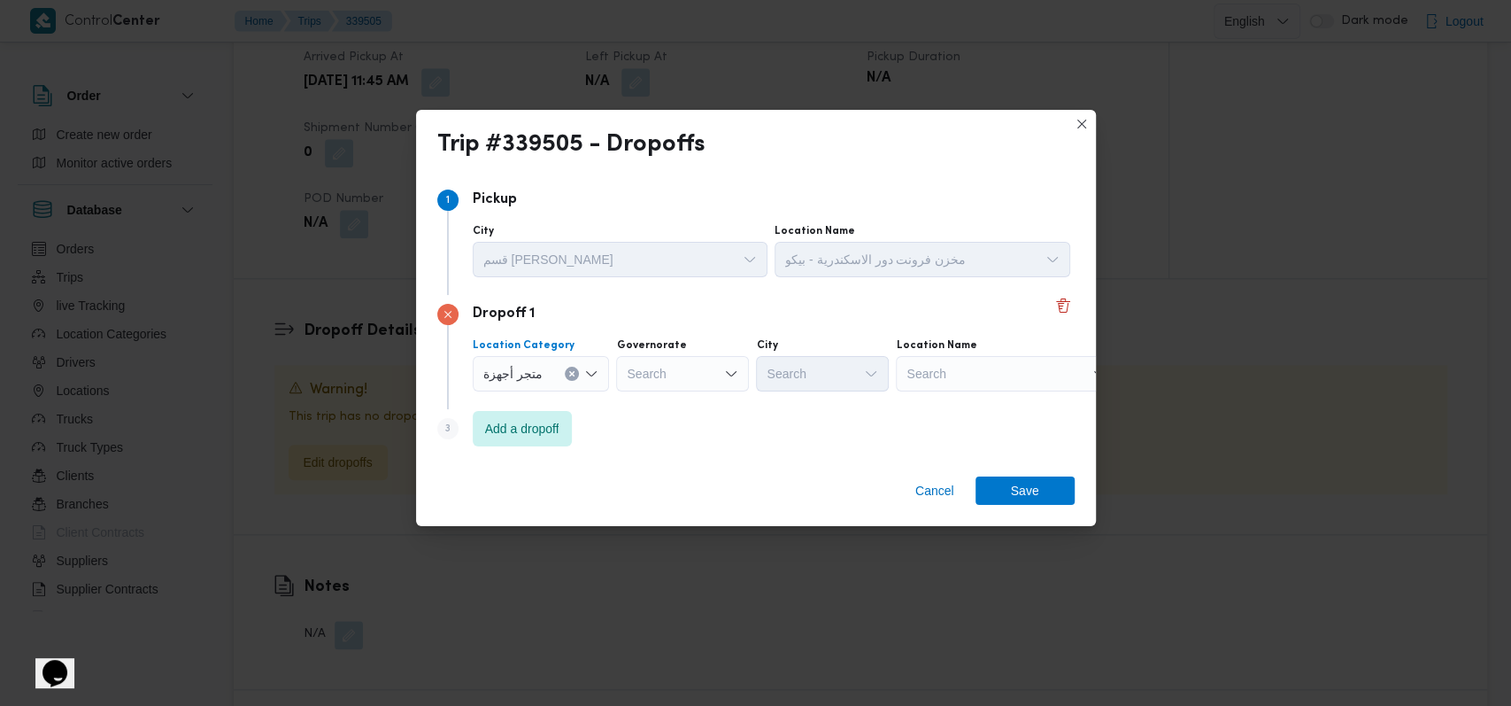
click at [1000, 365] on div "Search" at bounding box center [1006, 373] width 221 height 35
type input "الاقداح"
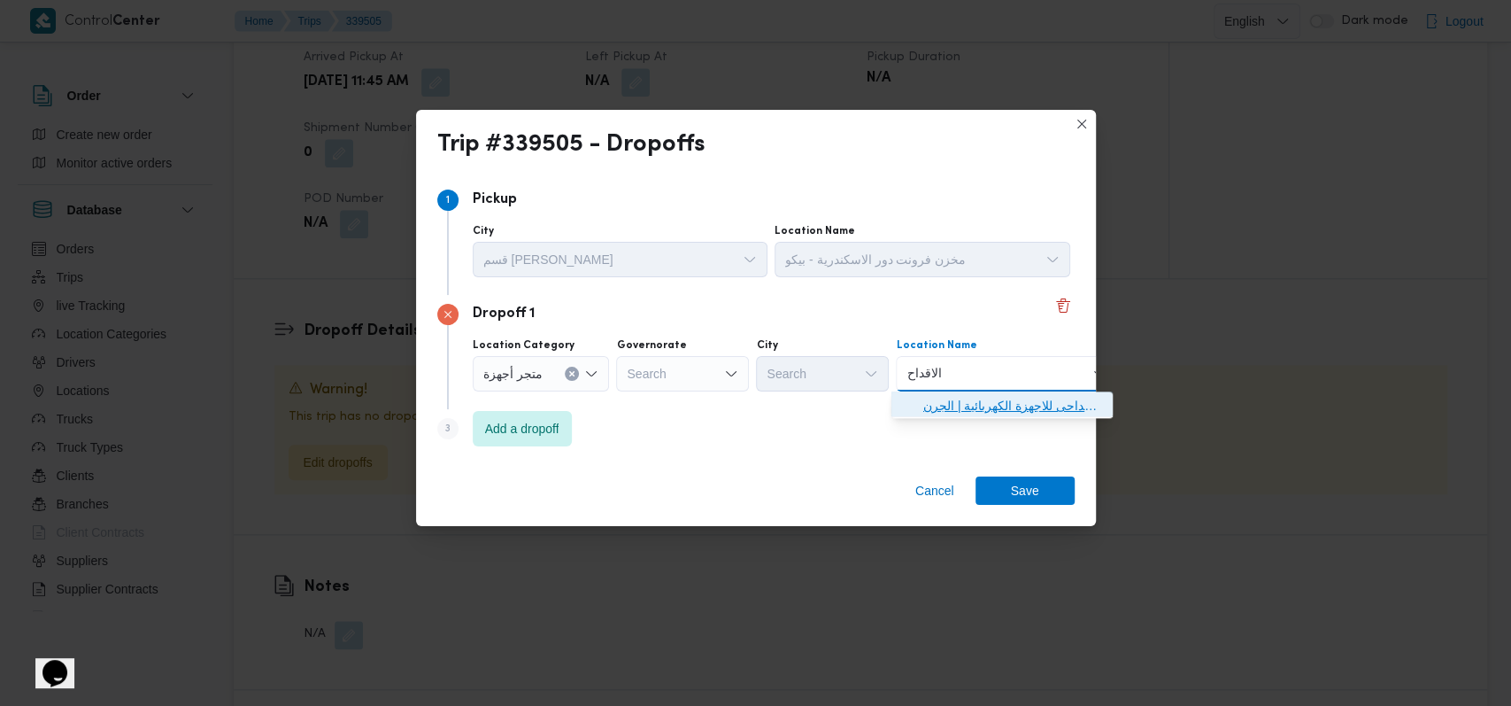
click at [986, 407] on span "شركة الاقداح ى للاجهزة الكهربائية ابو حمص | شركة الاقداحى للاجهزة الكهربائية | …" at bounding box center [1012, 405] width 179 height 21
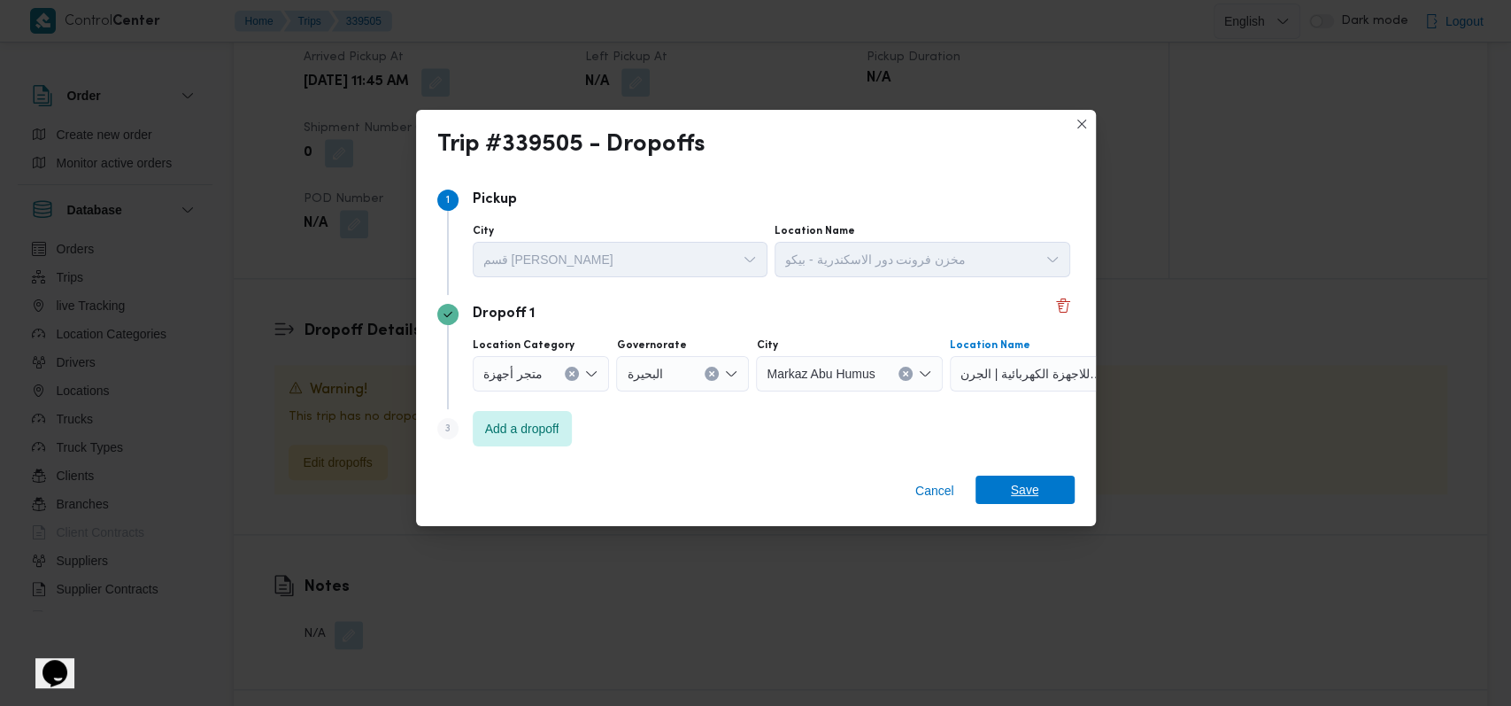
click at [1002, 501] on span "Save" at bounding box center [1025, 489] width 99 height 28
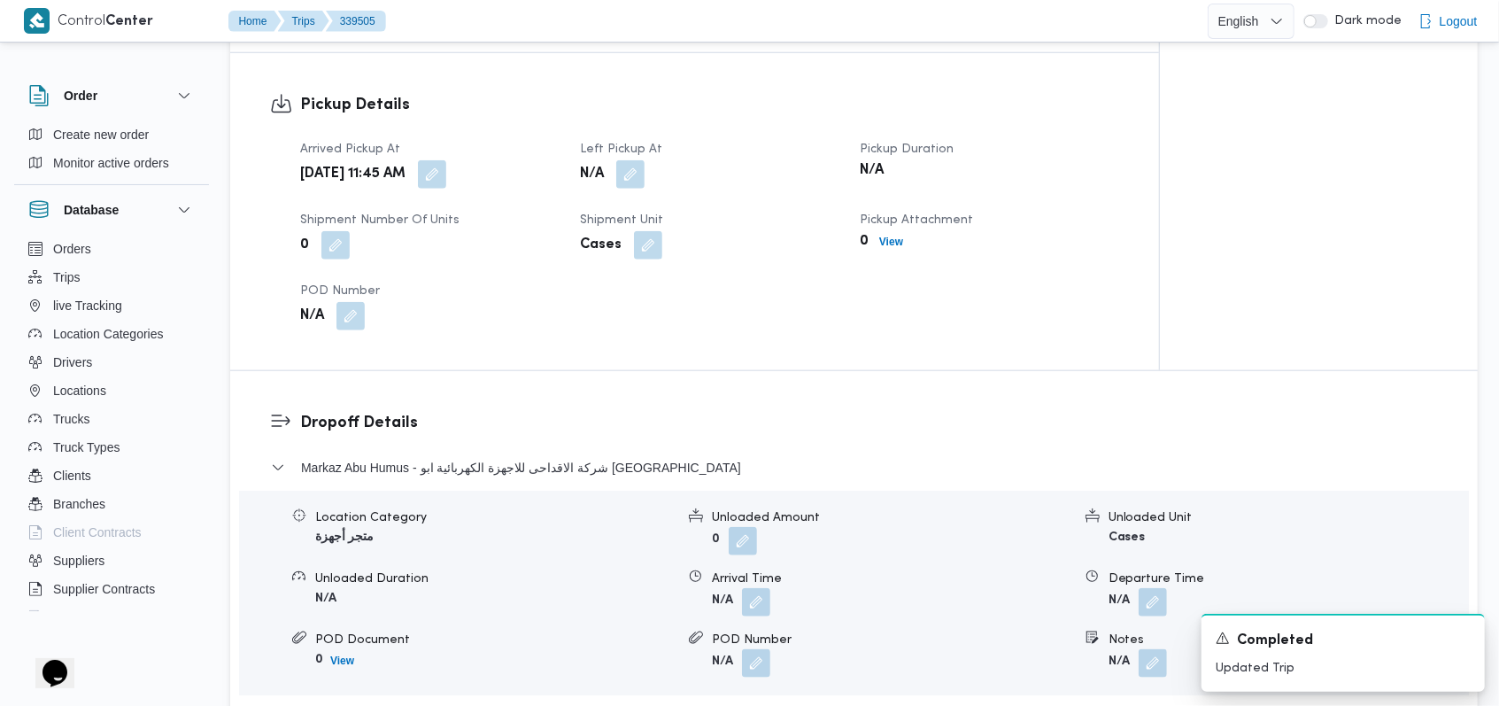
scroll to position [1154, 0]
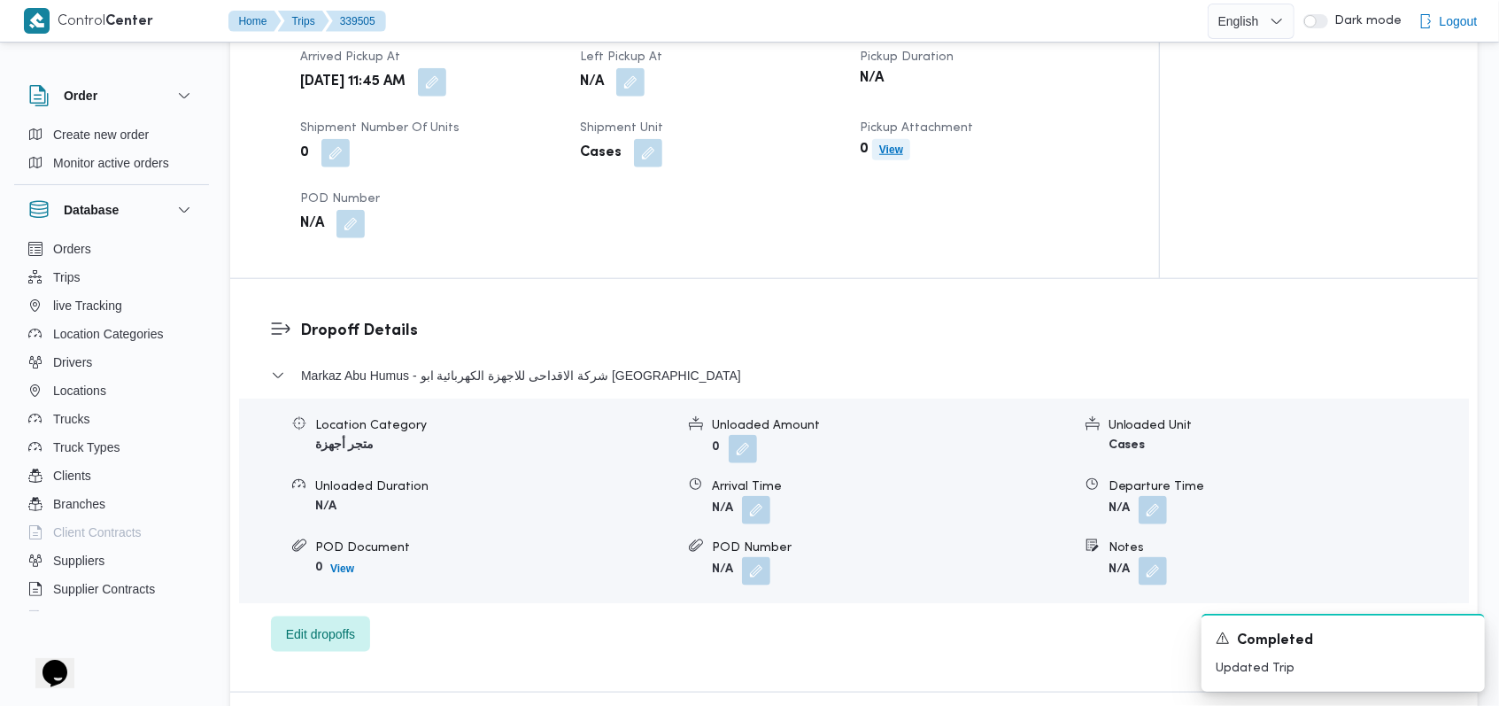
click at [896, 151] on b "View" at bounding box center [891, 149] width 24 height 12
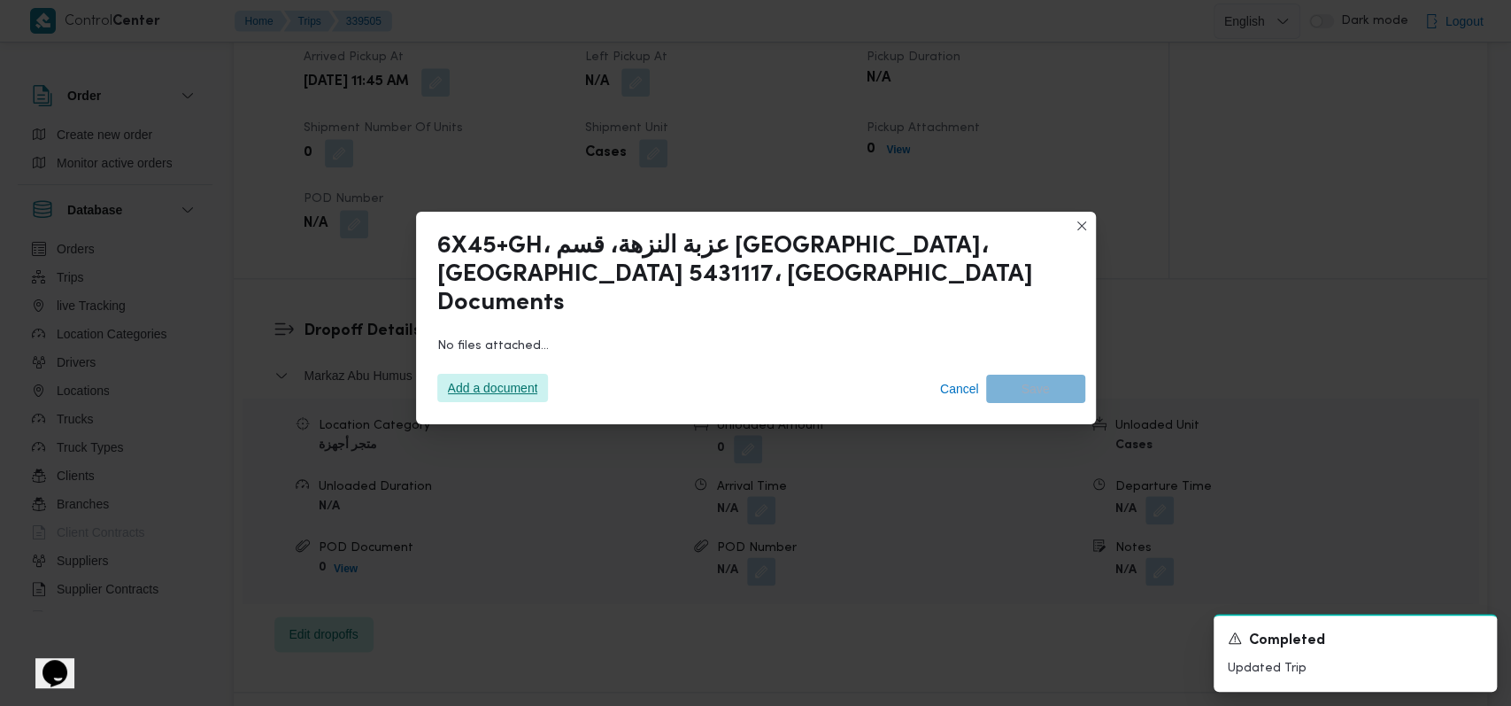
click at [474, 374] on span "Add a document" at bounding box center [493, 388] width 90 height 28
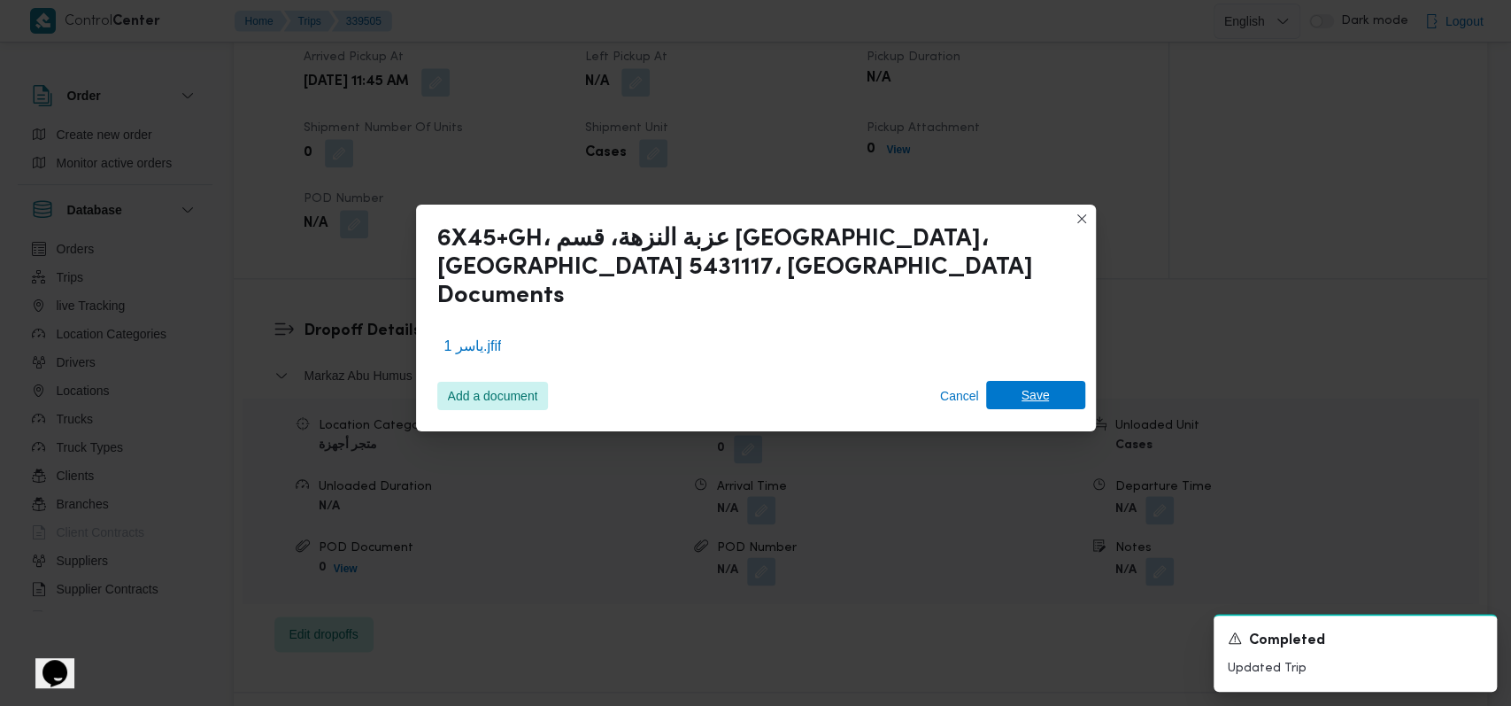
click at [1008, 388] on span "Save" at bounding box center [1035, 395] width 99 height 28
click at [1479, 639] on icon "Dismiss toast" at bounding box center [1476, 636] width 14 height 14
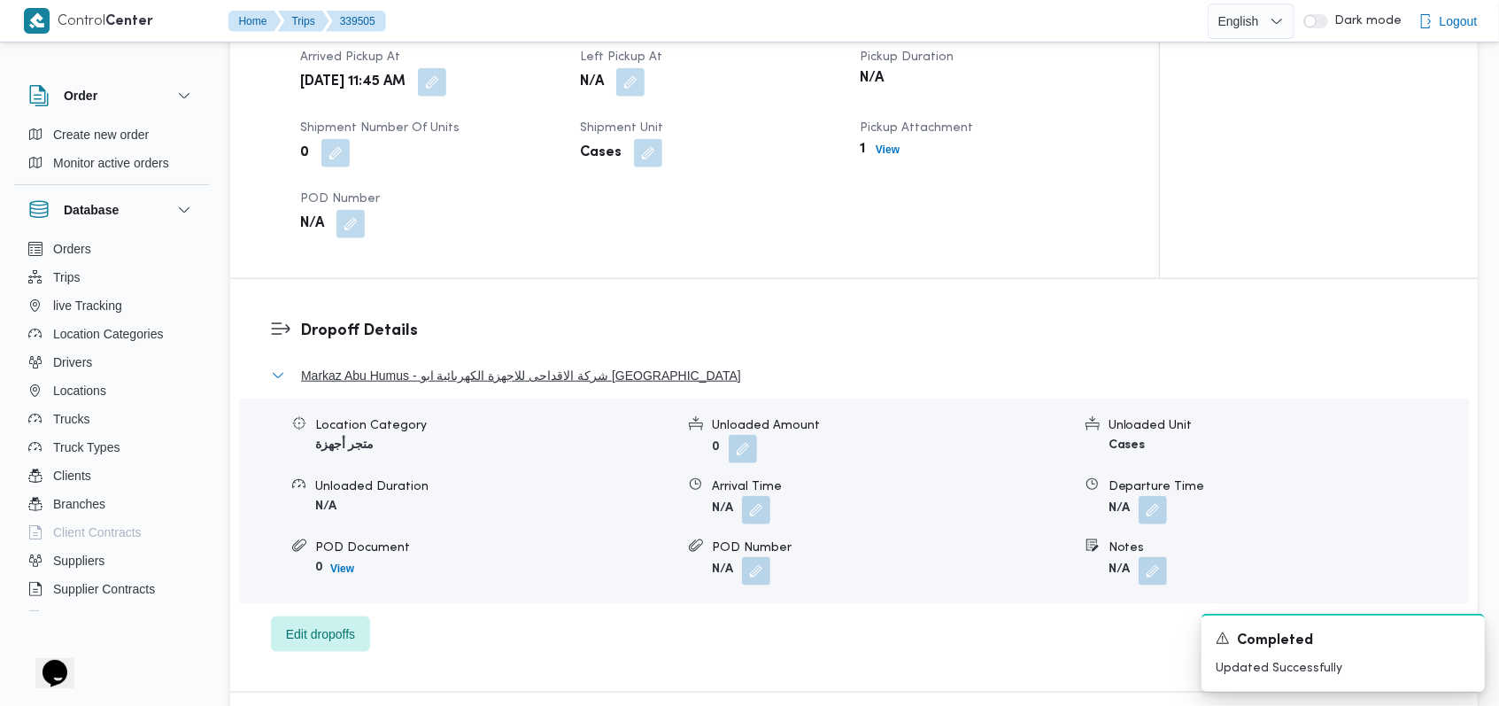
click at [741, 369] on button "Markaz Abu Humus - شركة الاقداحى للاجهزة الكهربائية ابو حمص" at bounding box center [854, 375] width 1167 height 21
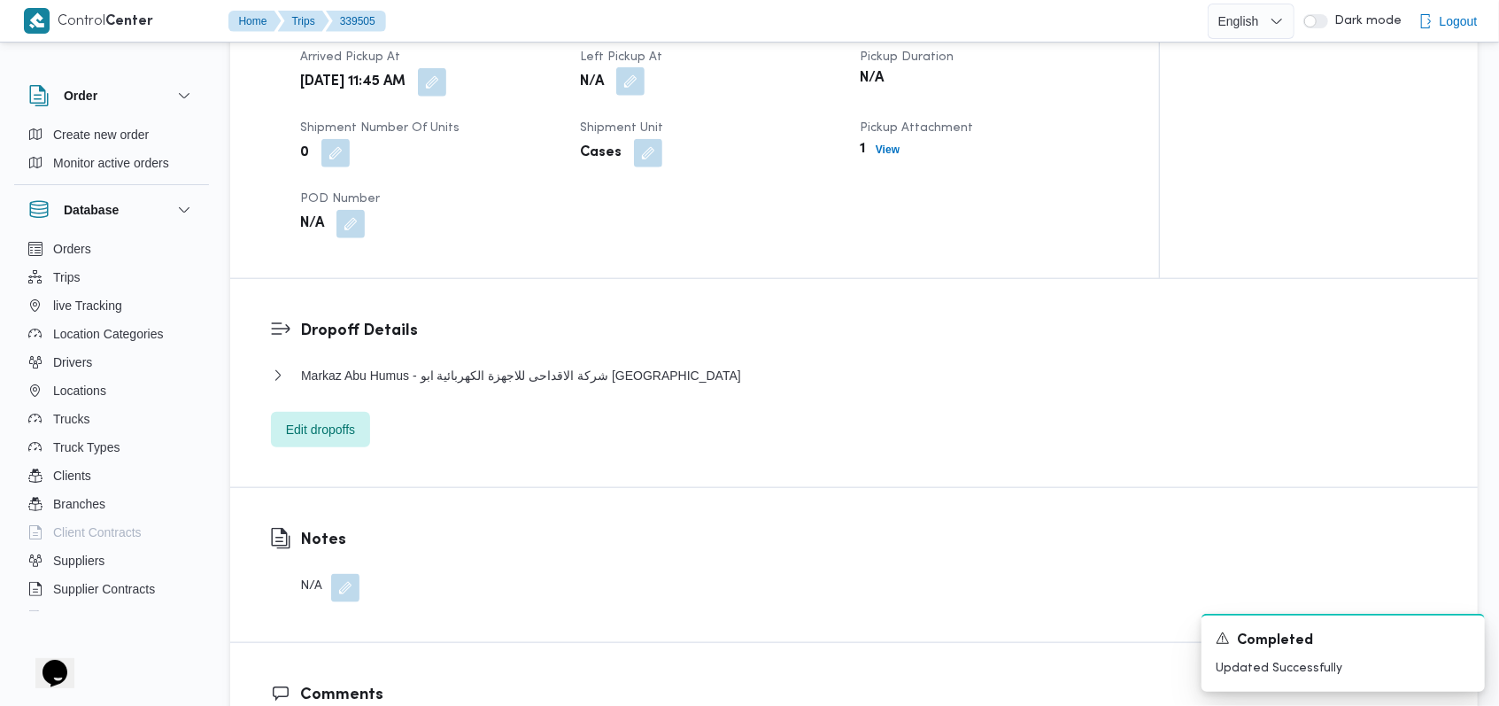
click at [629, 72] on button "button" at bounding box center [630, 81] width 28 height 28
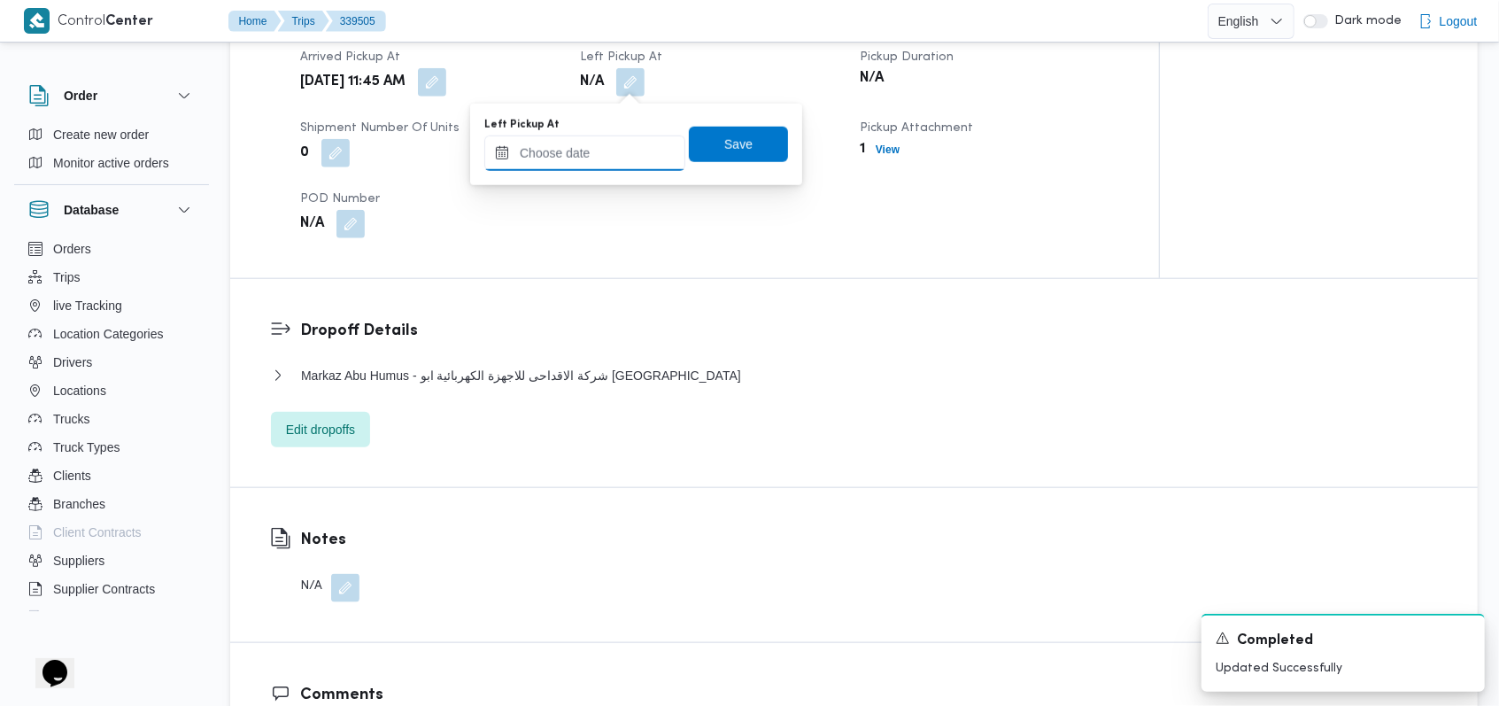
click at [599, 143] on input "Left Pickup At" at bounding box center [584, 152] width 201 height 35
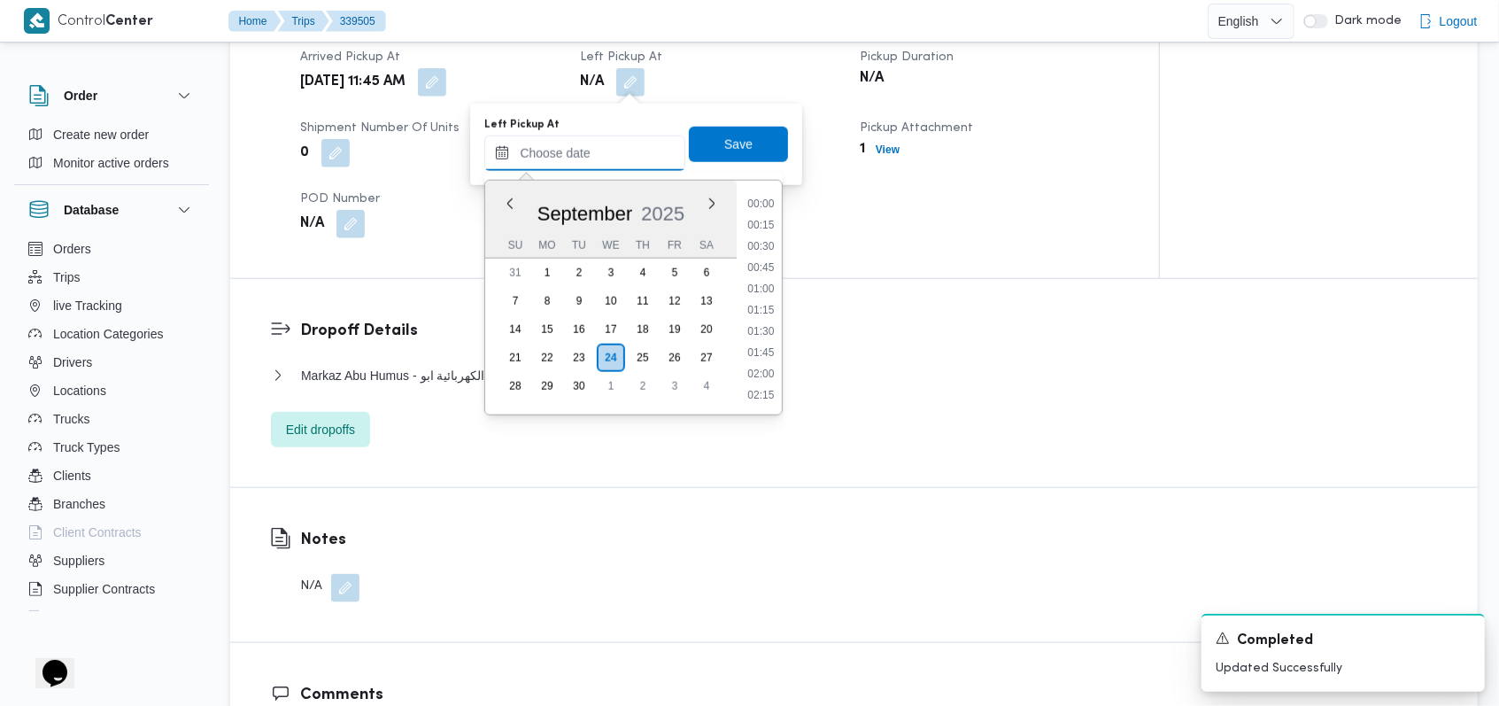
scroll to position [934, 0]
click at [767, 313] on li "12:15" at bounding box center [761, 311] width 42 height 18
type input "24/09/2025 12:15"
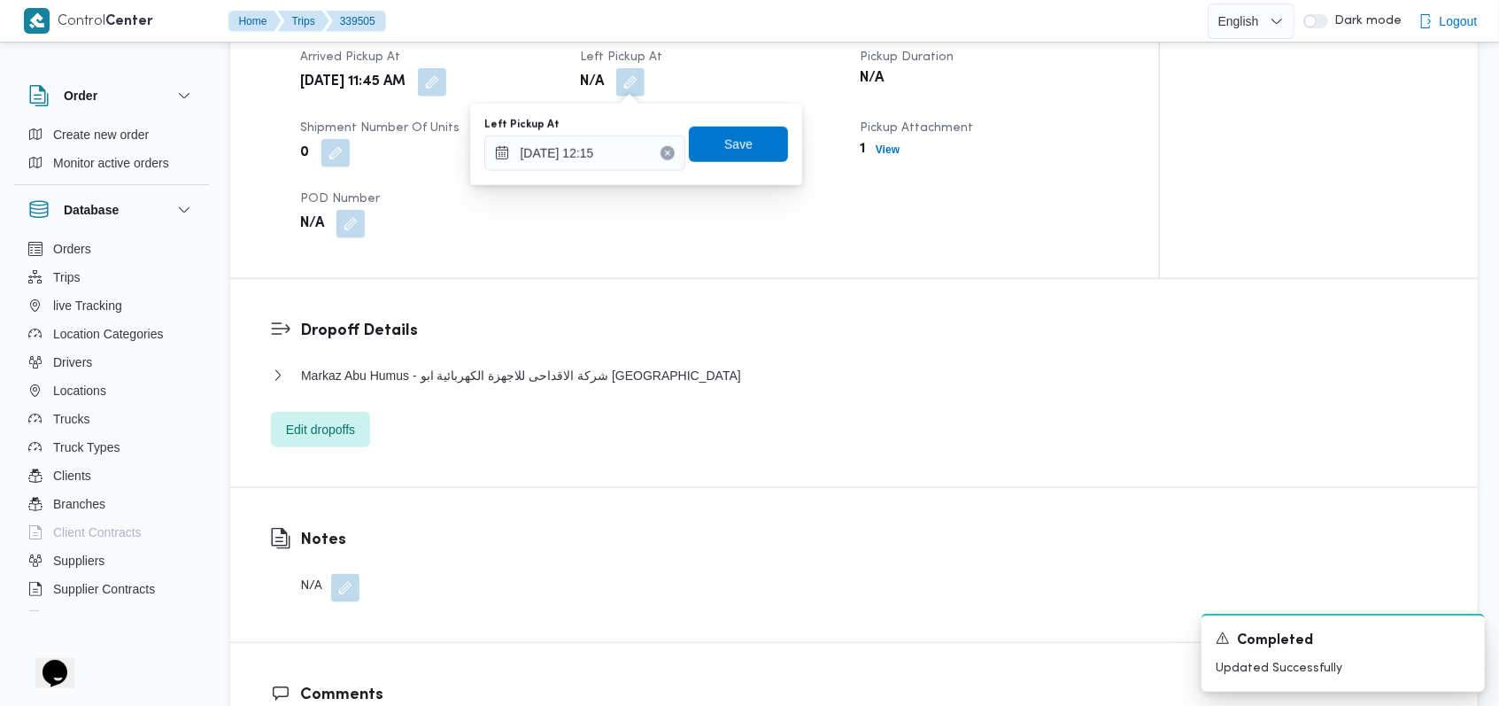
click at [746, 175] on div "You are in a dialog. To close this dialog, hit escape. Left Pickup At 24/09/202…" at bounding box center [636, 144] width 332 height 81
click at [745, 153] on span "Save" at bounding box center [738, 143] width 99 height 35
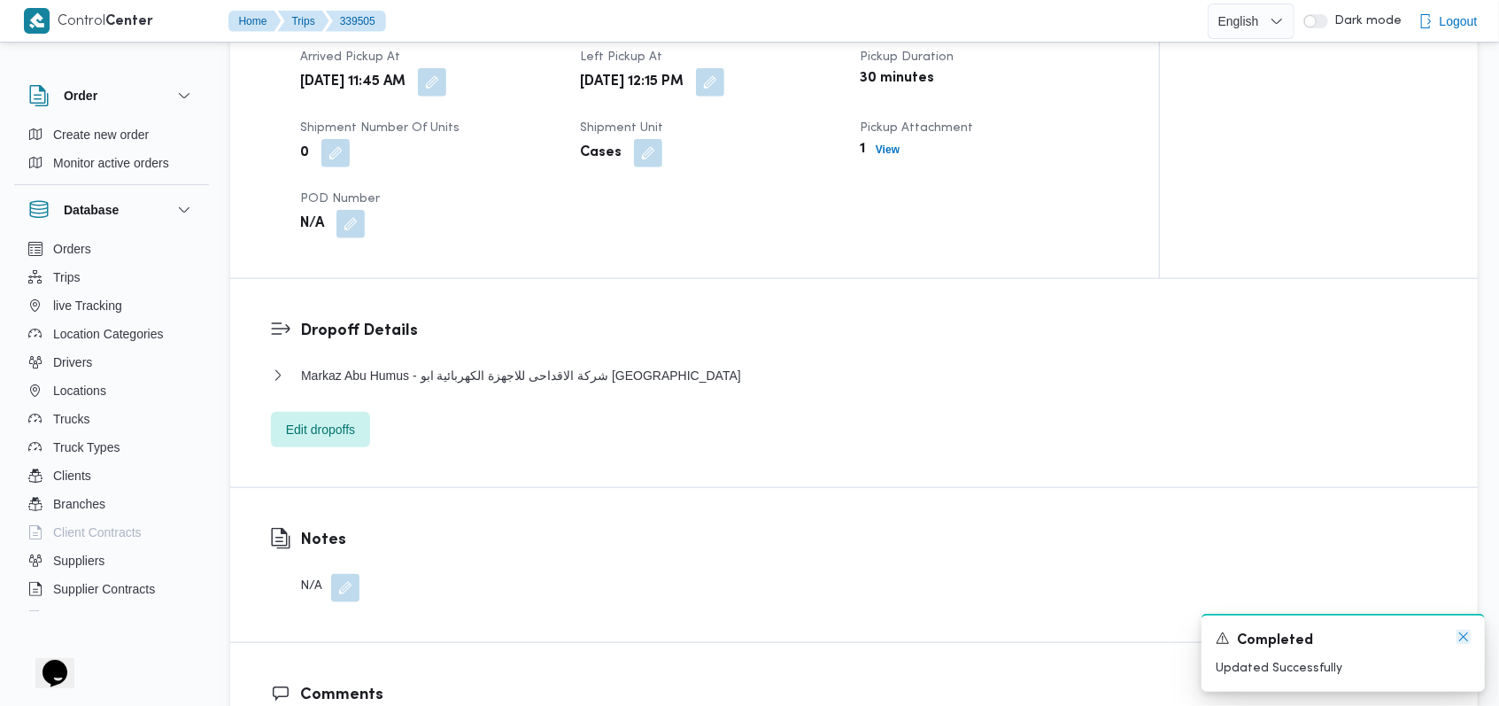
click at [1467, 634] on icon "Dismiss toast" at bounding box center [1463, 636] width 9 height 9
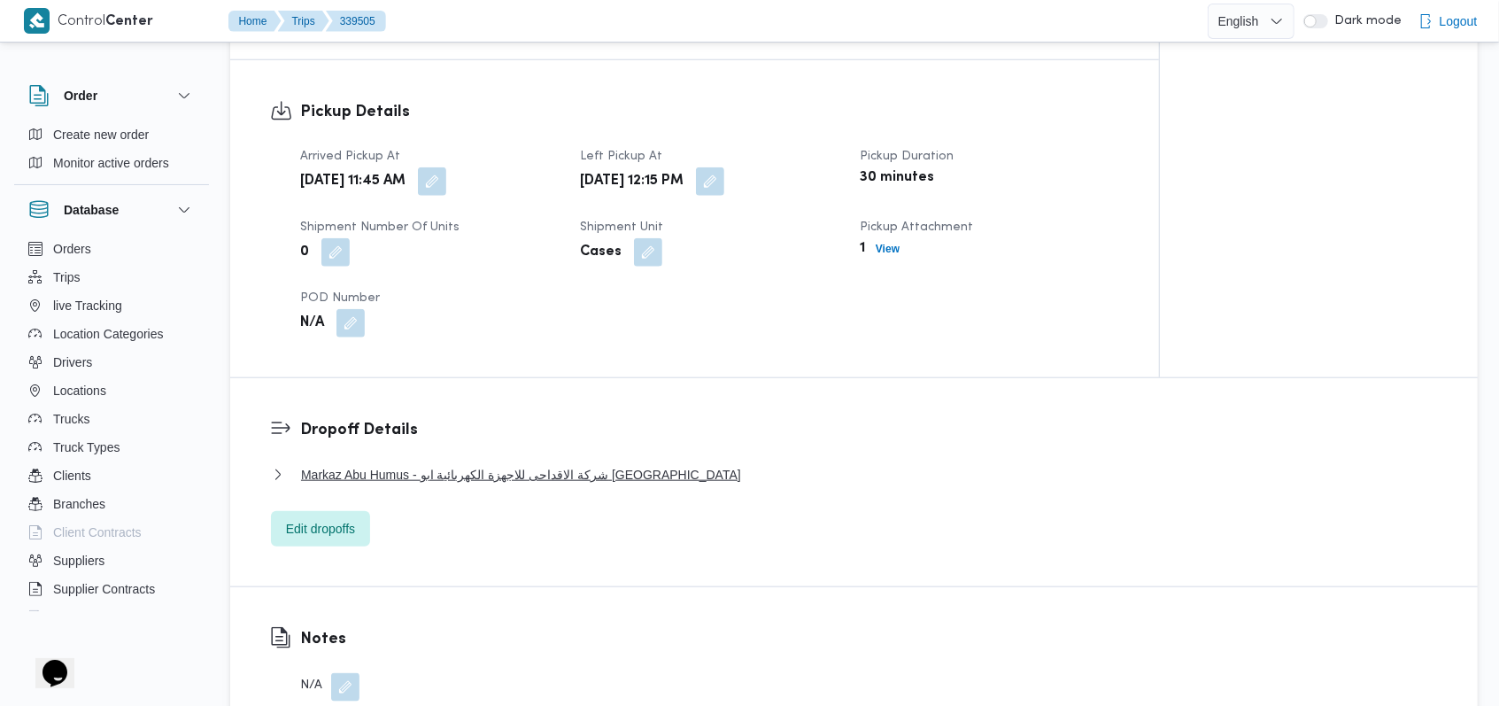
scroll to position [1062, 0]
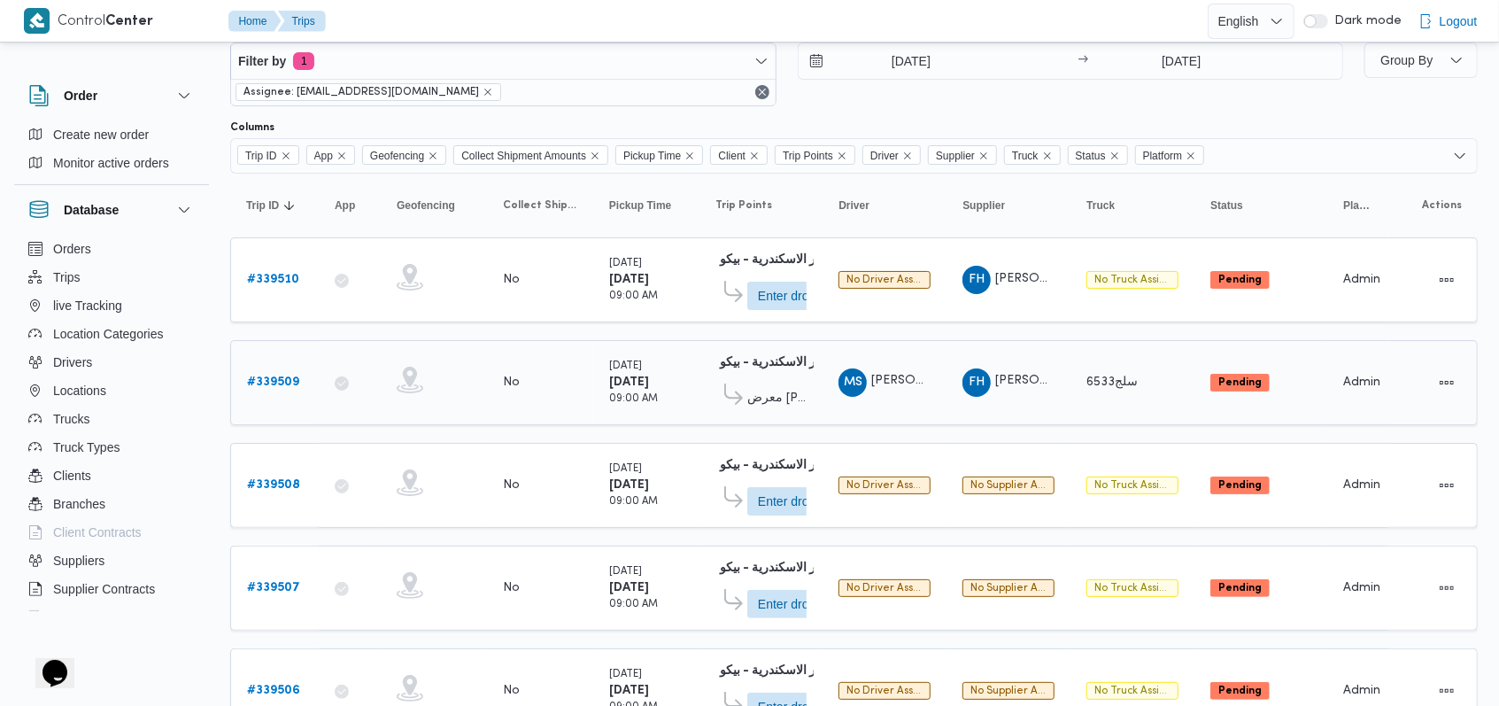
scroll to position [6, 0]
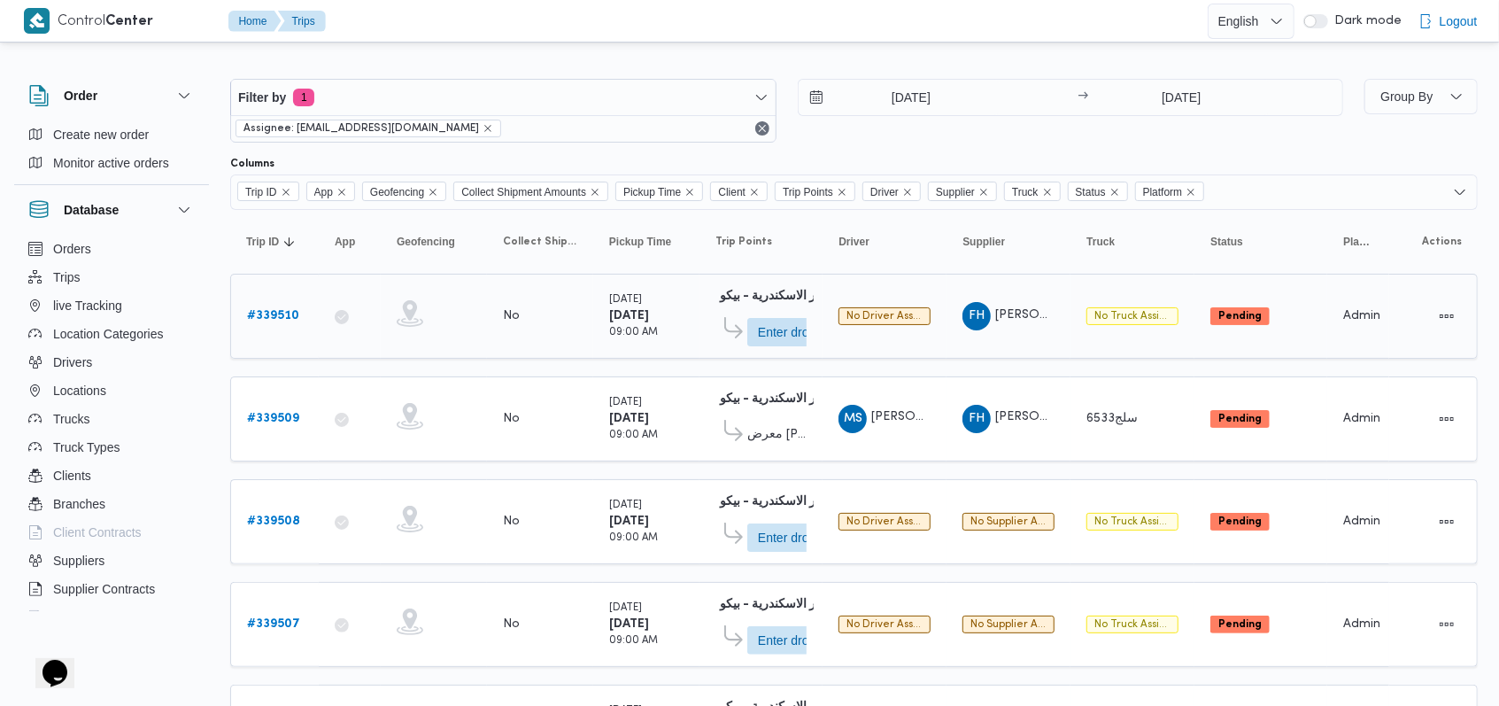
click at [280, 313] on b "# 339510" at bounding box center [273, 316] width 52 height 12
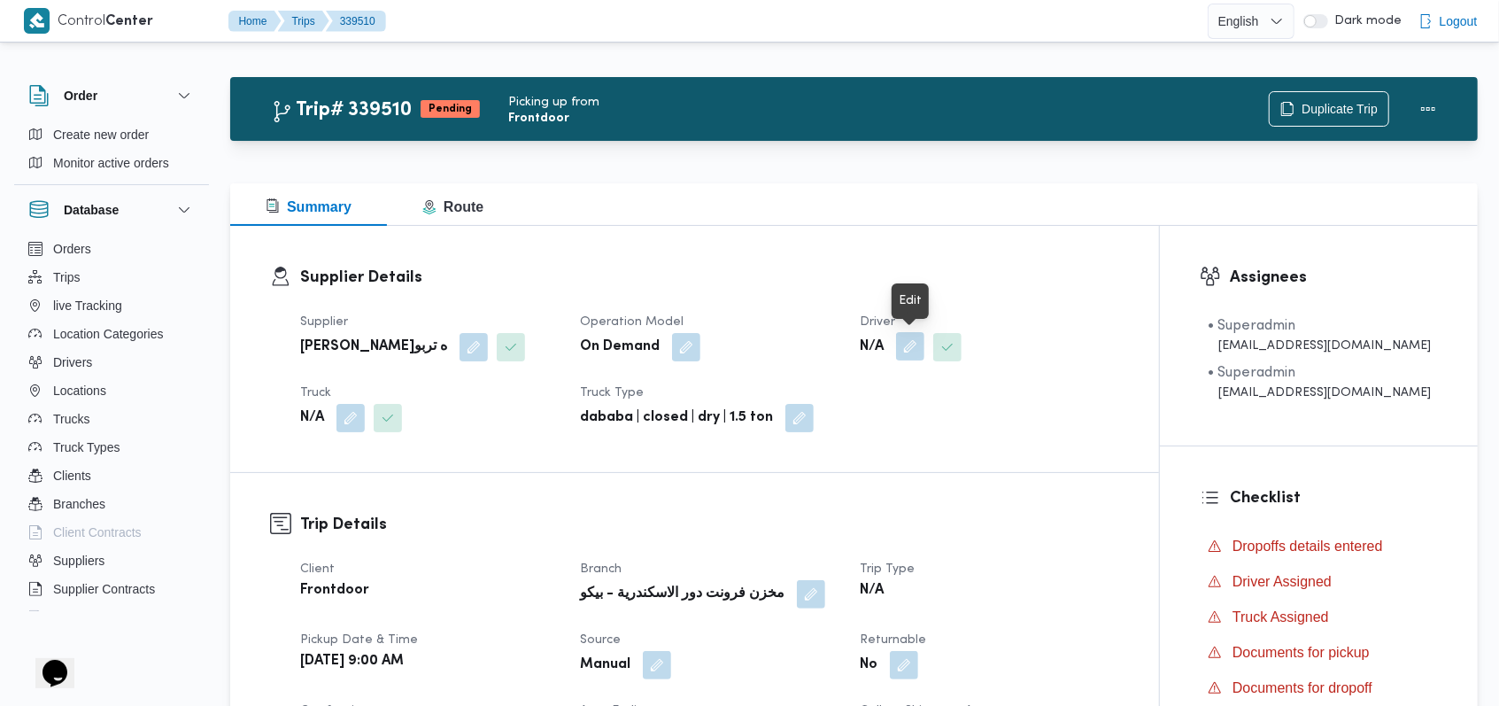
click at [907, 351] on button "button" at bounding box center [910, 346] width 28 height 28
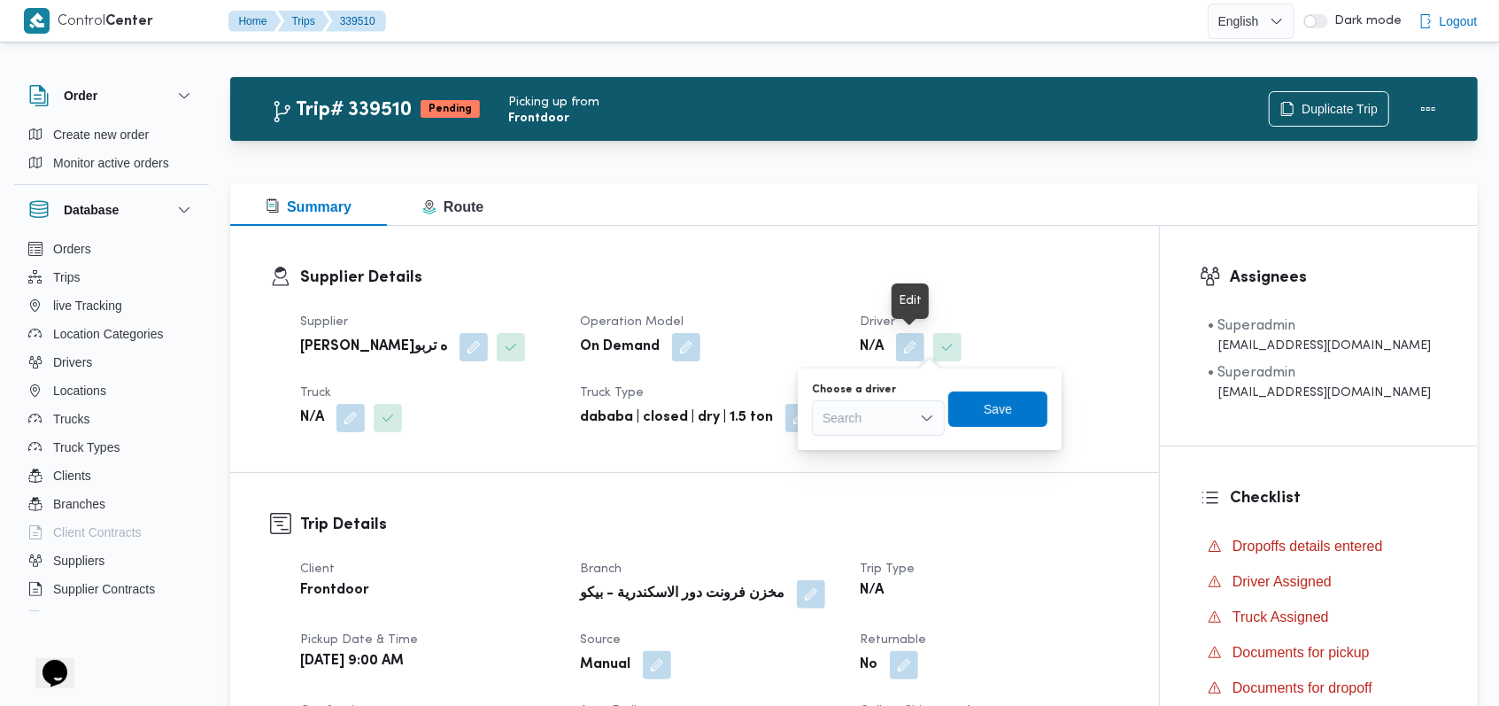
click at [883, 421] on div "Search" at bounding box center [878, 417] width 133 height 35
type input "الخطيب"
click at [885, 436] on span "محمود محمد زكي محمد الخطيب" at bounding box center [878, 450] width 119 height 28
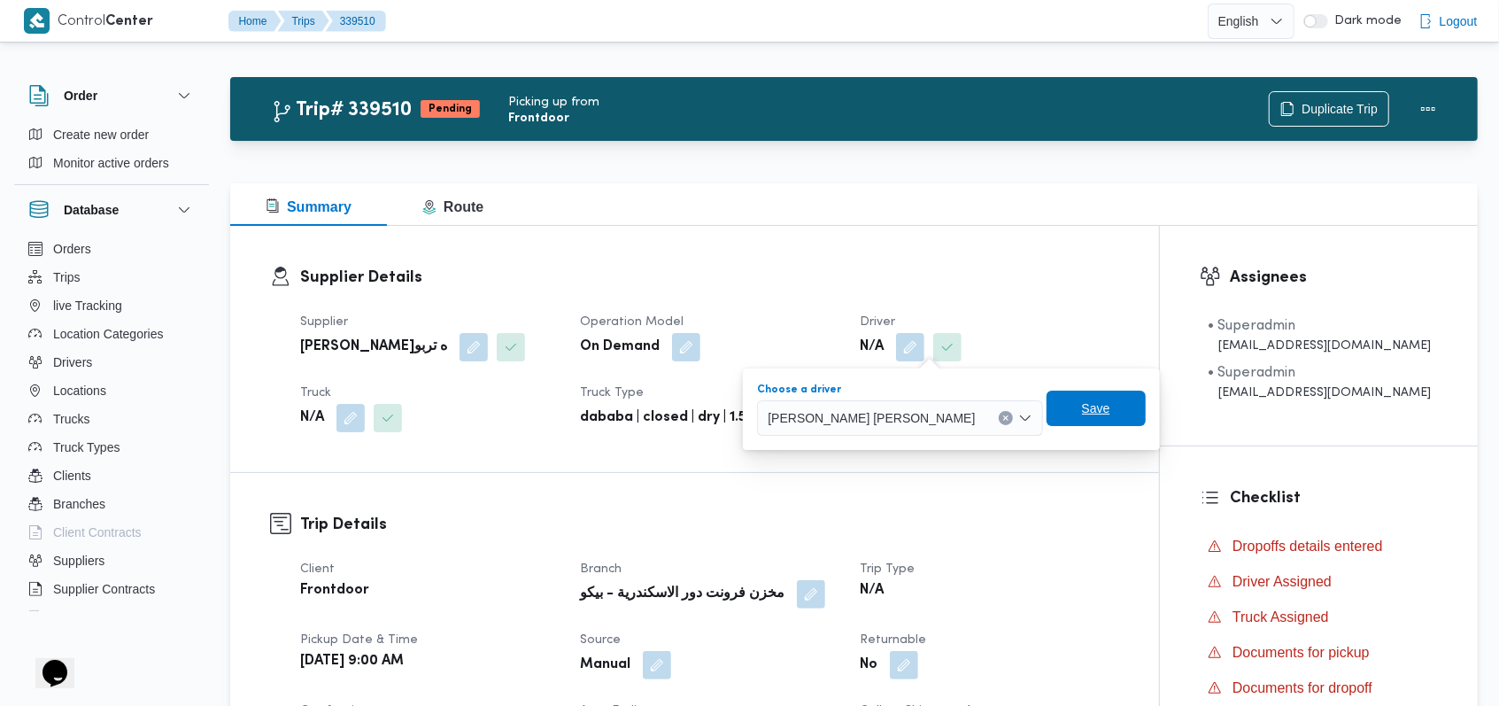
click at [1046, 410] on span "Save" at bounding box center [1095, 407] width 99 height 35
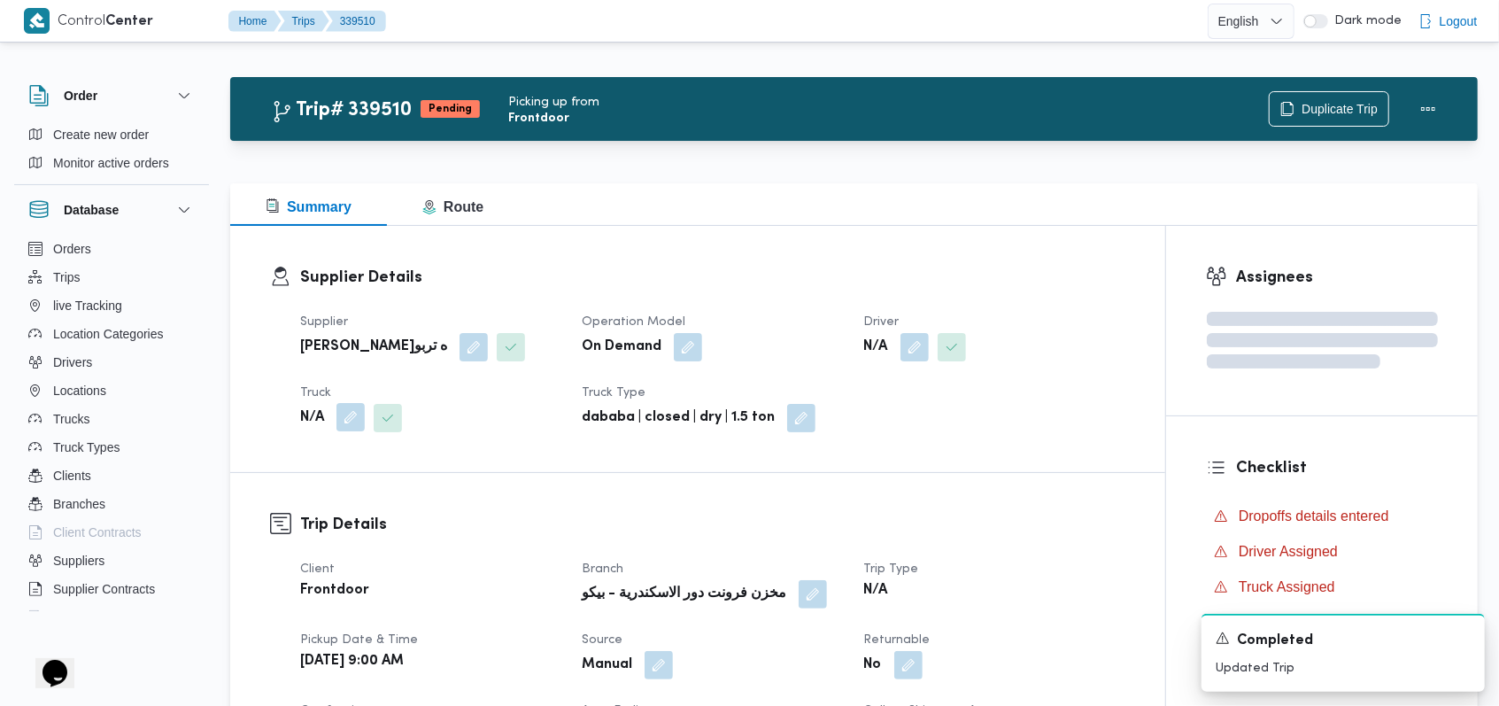
click at [351, 422] on button "button" at bounding box center [350, 417] width 28 height 28
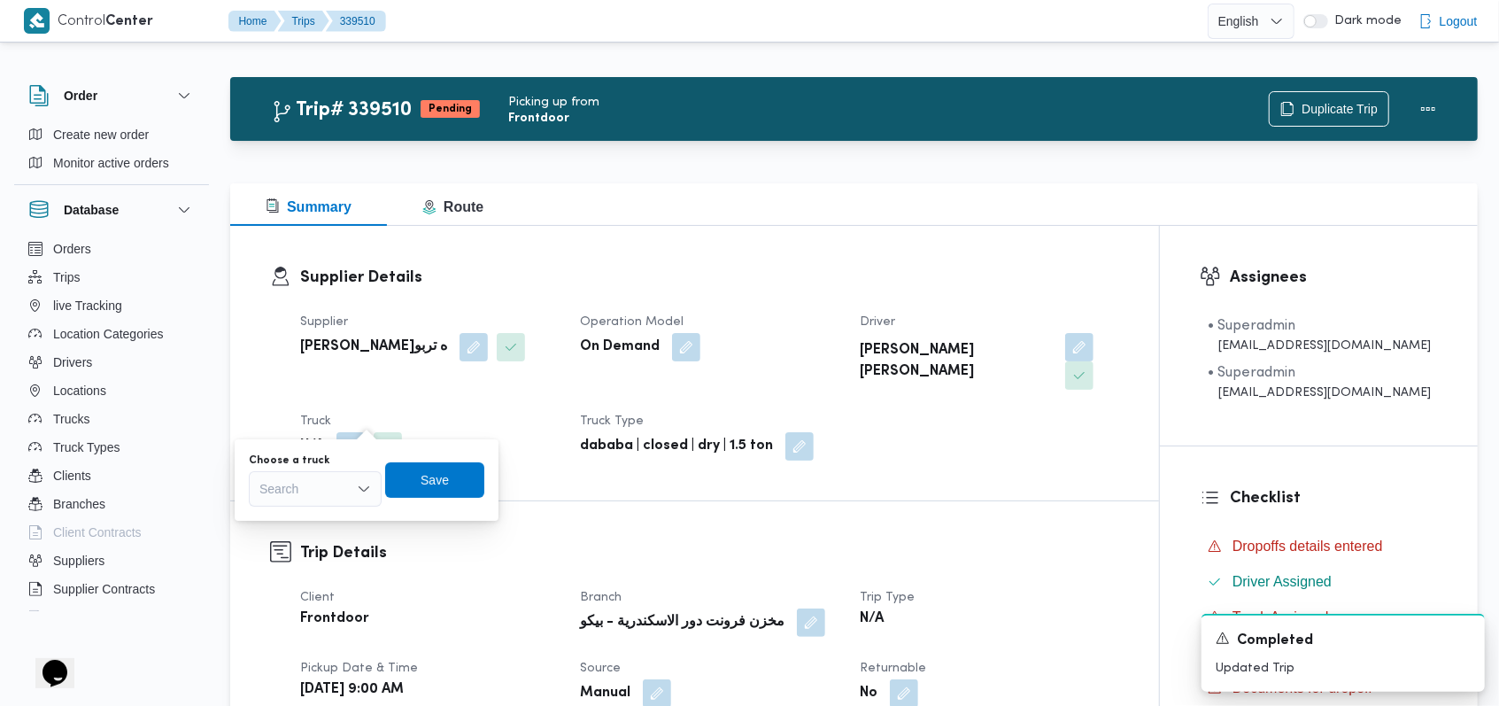
click at [320, 511] on div "You are in a dialog. To close this dialog, hit escape. Choose a truck Search Sa…" at bounding box center [367, 479] width 264 height 81
click at [321, 502] on div "Search" at bounding box center [315, 488] width 133 height 35
type input "5299"
click at [326, 530] on span "سقر 5299 | null" at bounding box center [315, 520] width 119 height 28
click at [432, 479] on span "Save" at bounding box center [448, 478] width 99 height 35
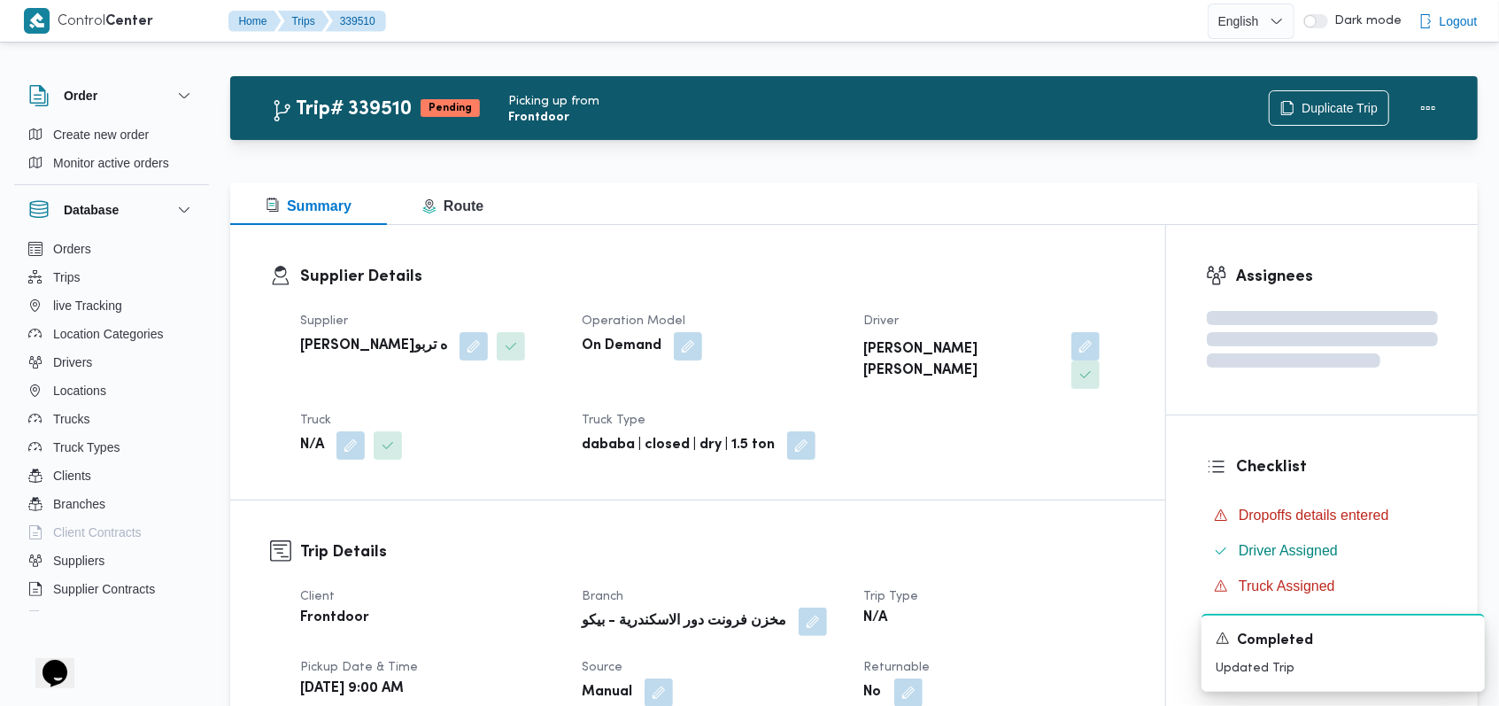
scroll to position [832, 0]
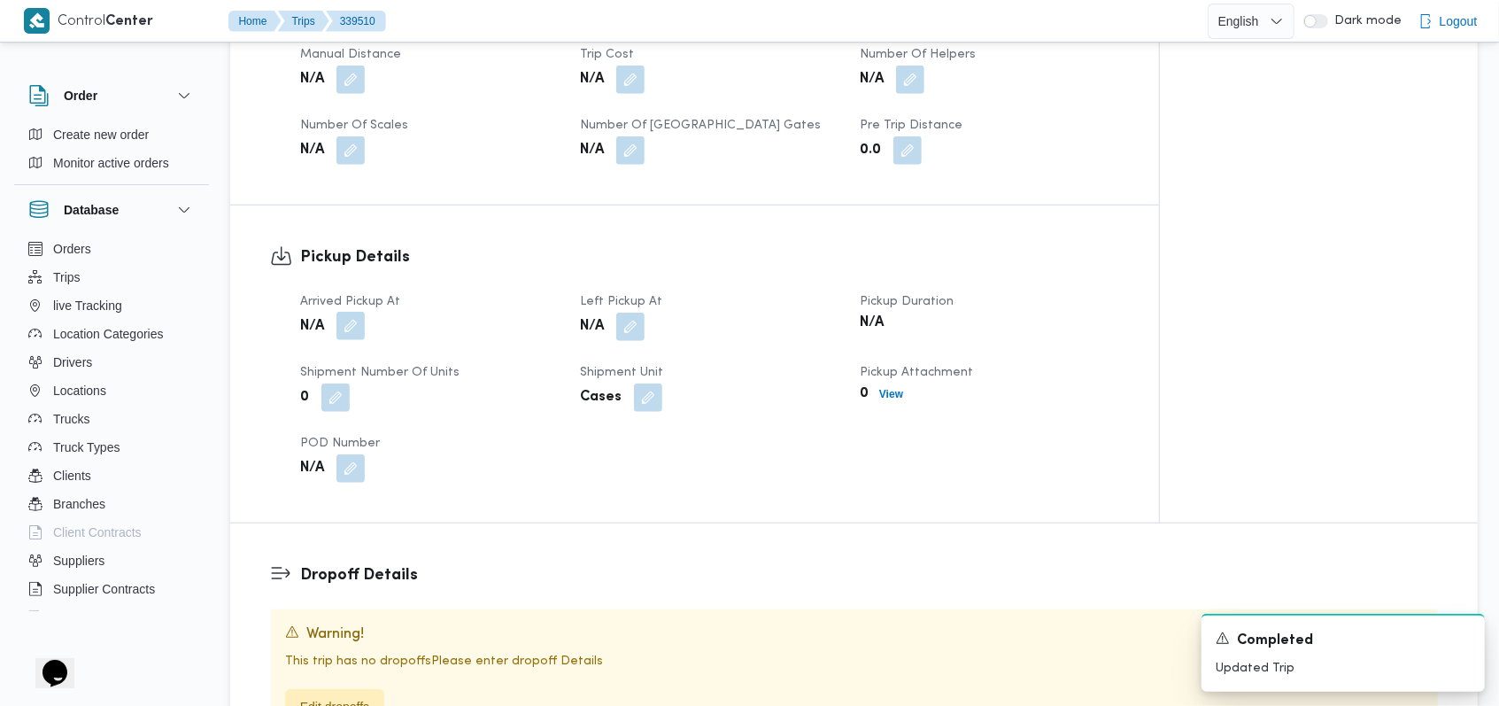
click at [359, 312] on button "button" at bounding box center [350, 326] width 28 height 28
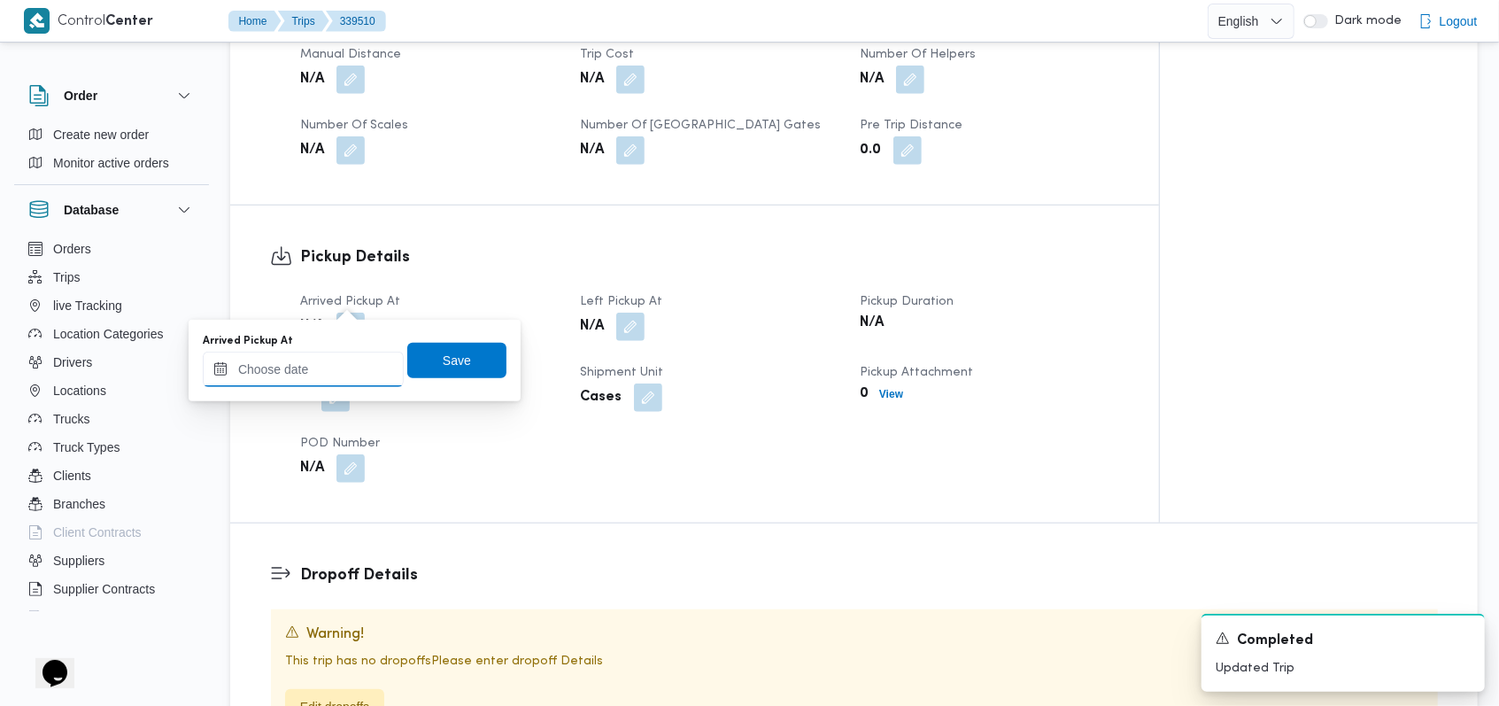
click at [339, 360] on input "Arrived Pickup At" at bounding box center [303, 368] width 201 height 35
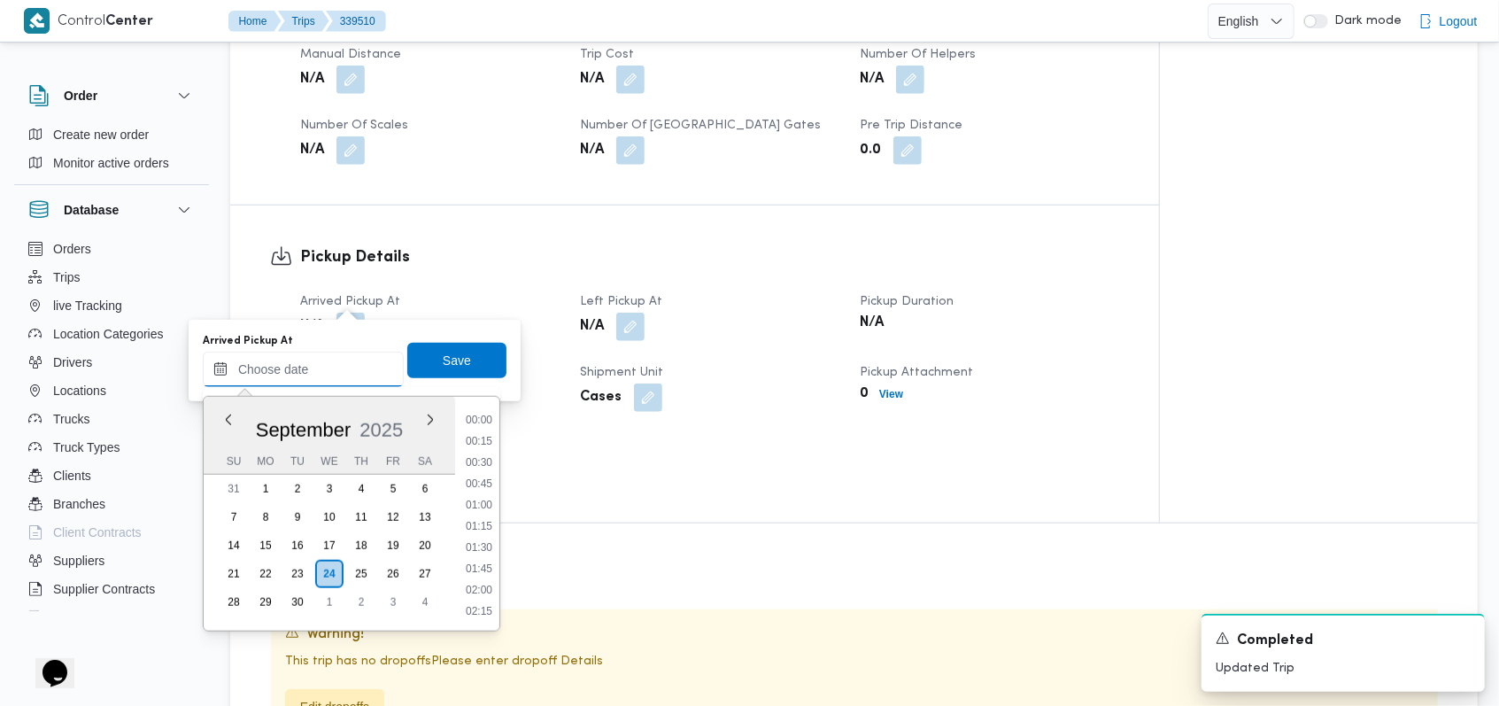
scroll to position [934, 0]
click at [476, 481] on li "11:45" at bounding box center [479, 484] width 41 height 18
type input "24/09/2025 11:45"
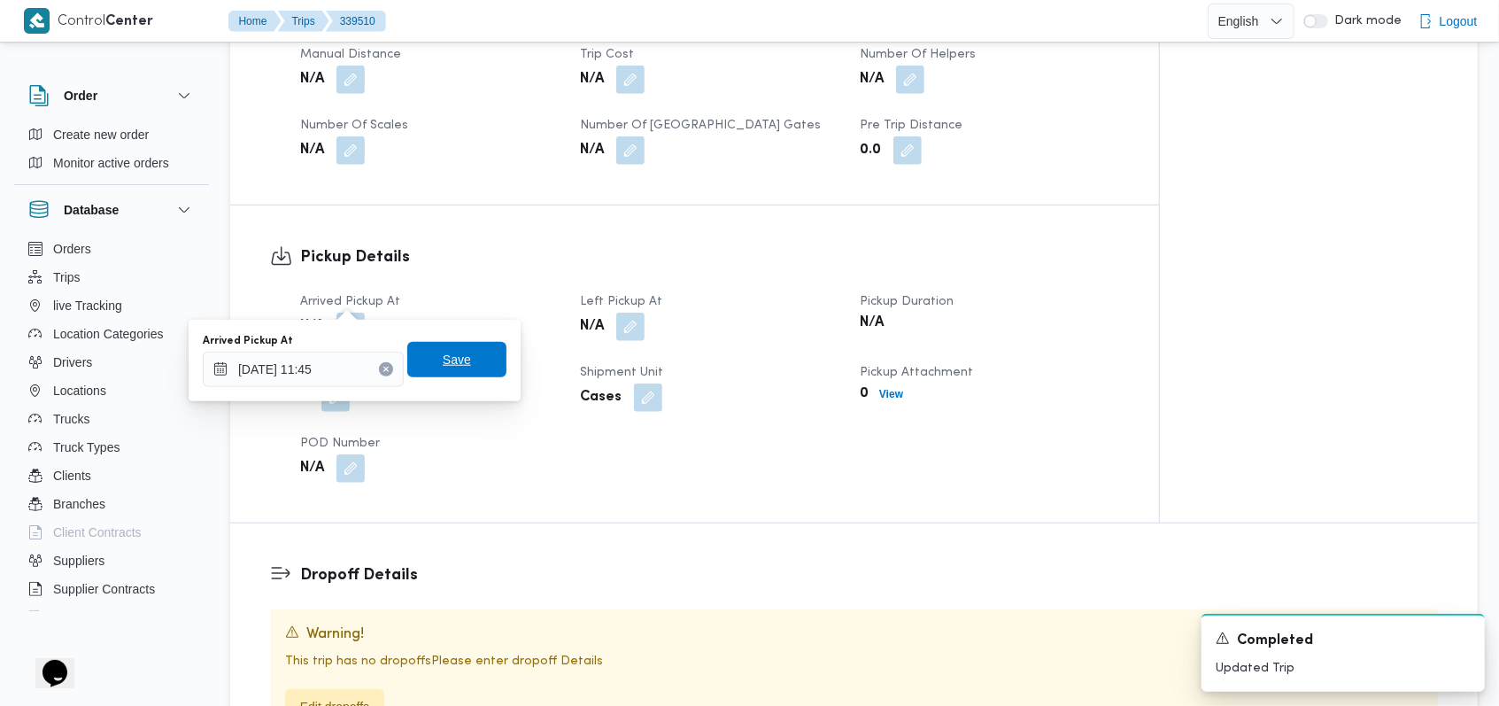
click at [467, 358] on span "Save" at bounding box center [456, 359] width 99 height 35
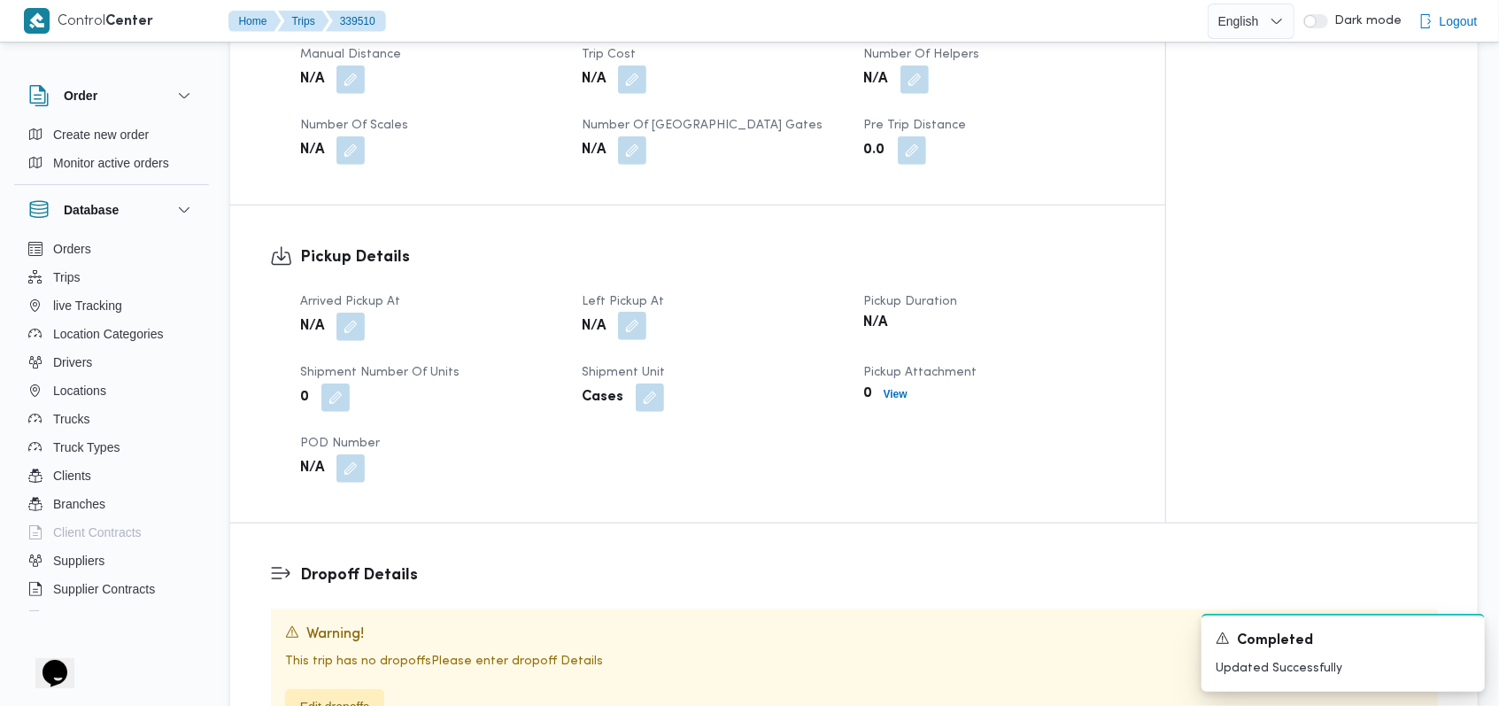
click at [626, 312] on button "button" at bounding box center [632, 326] width 28 height 28
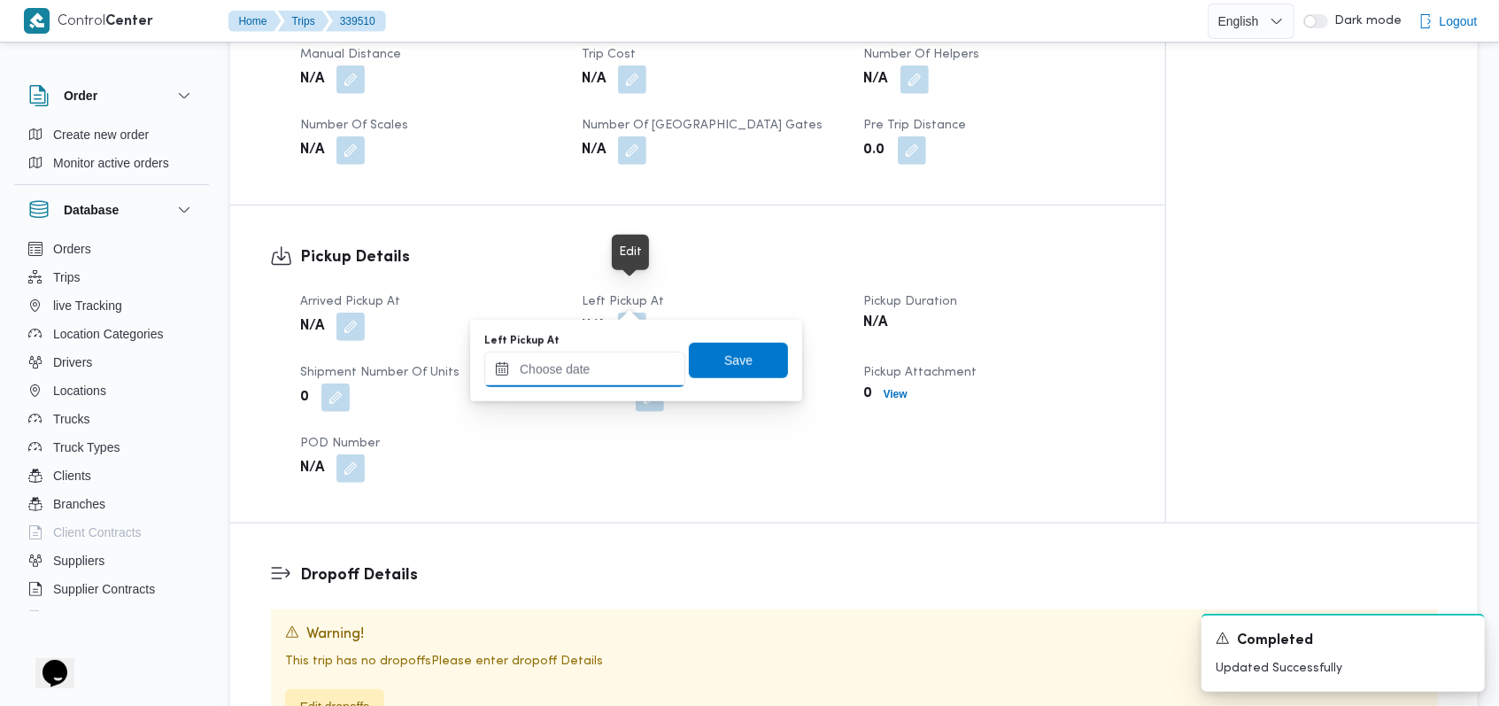
click at [613, 375] on input "Left Pickup At" at bounding box center [584, 368] width 201 height 35
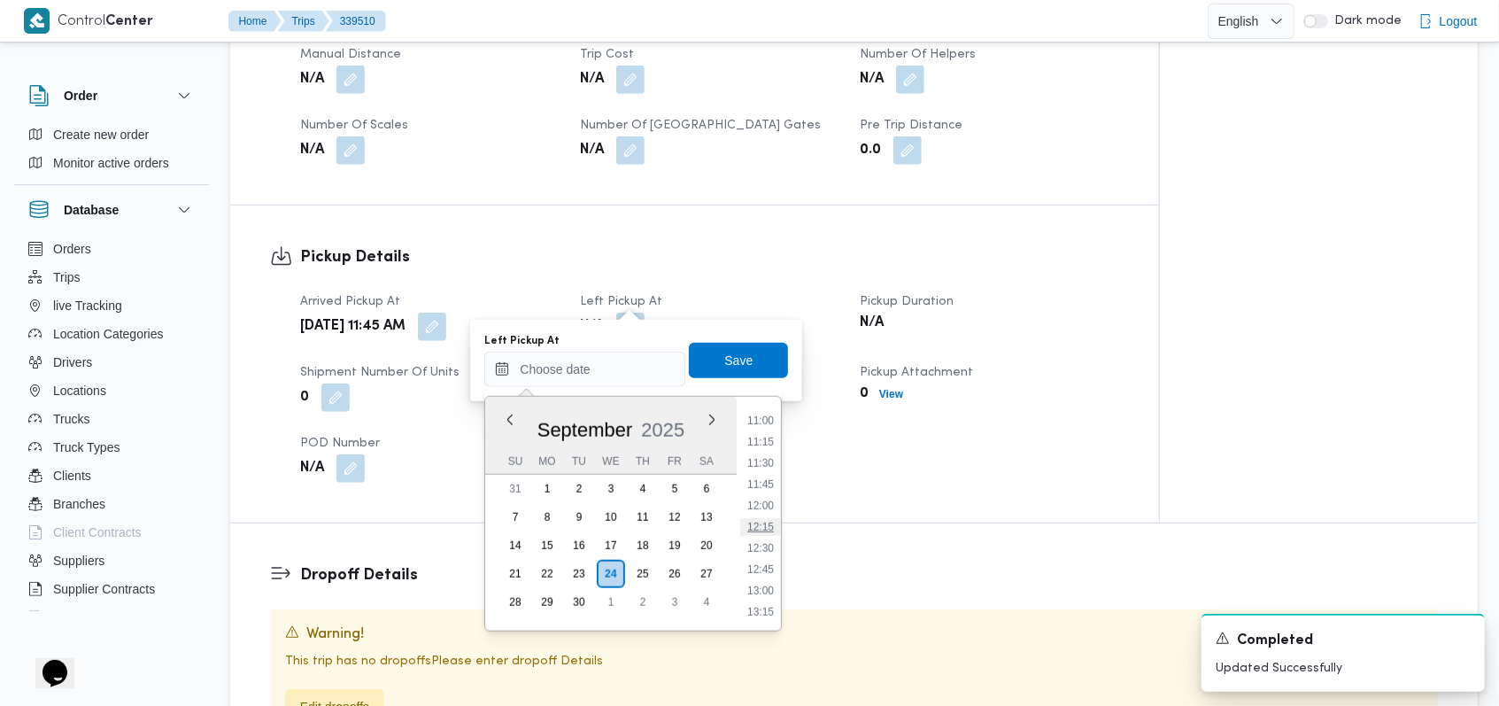
click at [769, 520] on li "12:15" at bounding box center [760, 527] width 41 height 18
type input "24/09/2025 12:15"
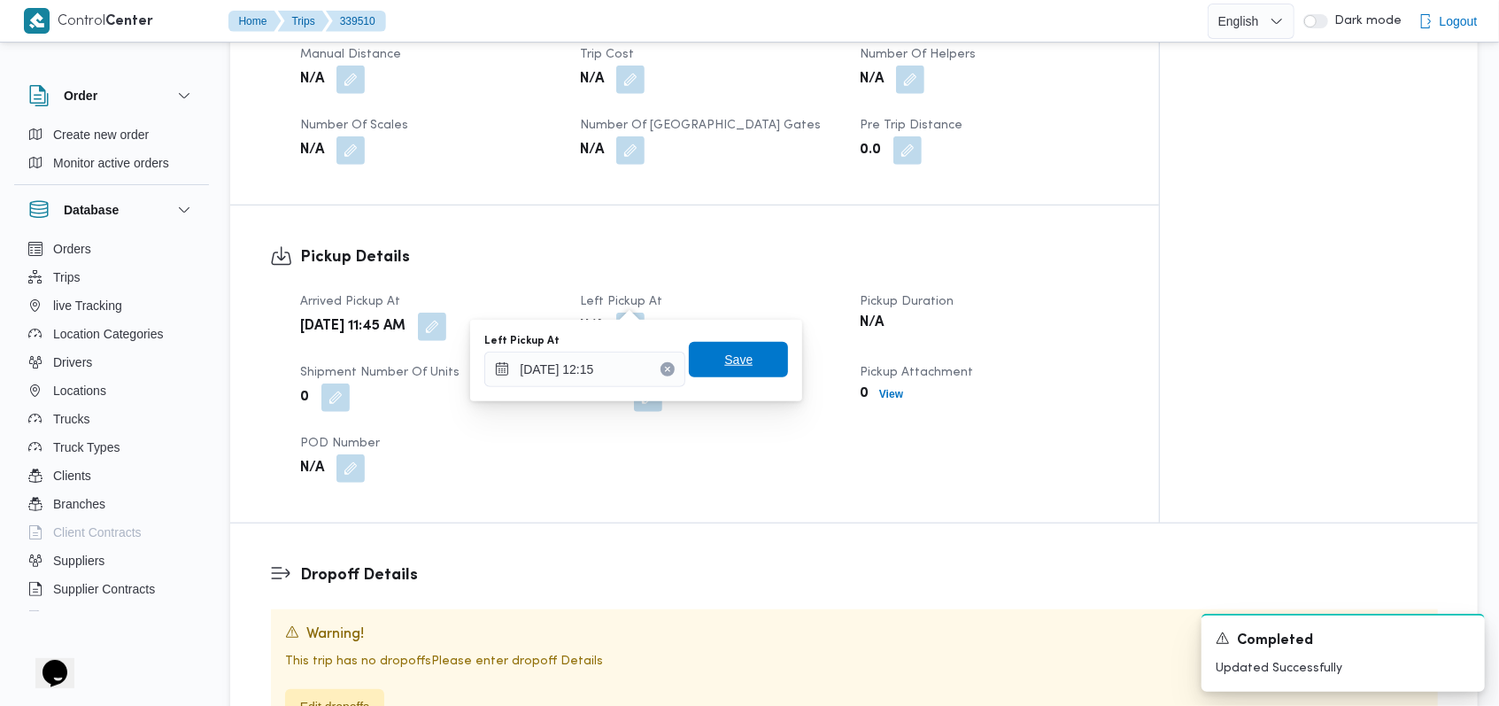
click at [757, 348] on span "Save" at bounding box center [738, 359] width 99 height 35
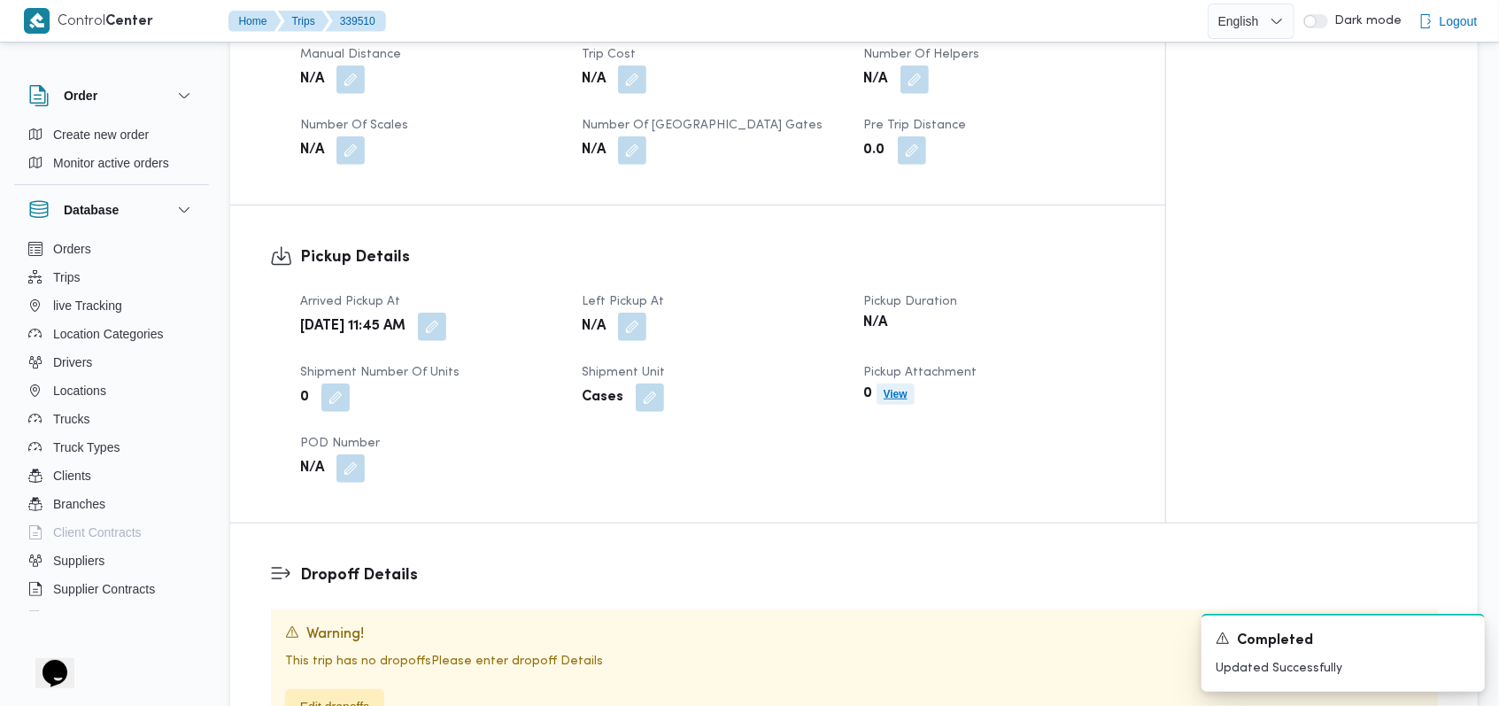
click at [901, 388] on b "View" at bounding box center [896, 394] width 24 height 12
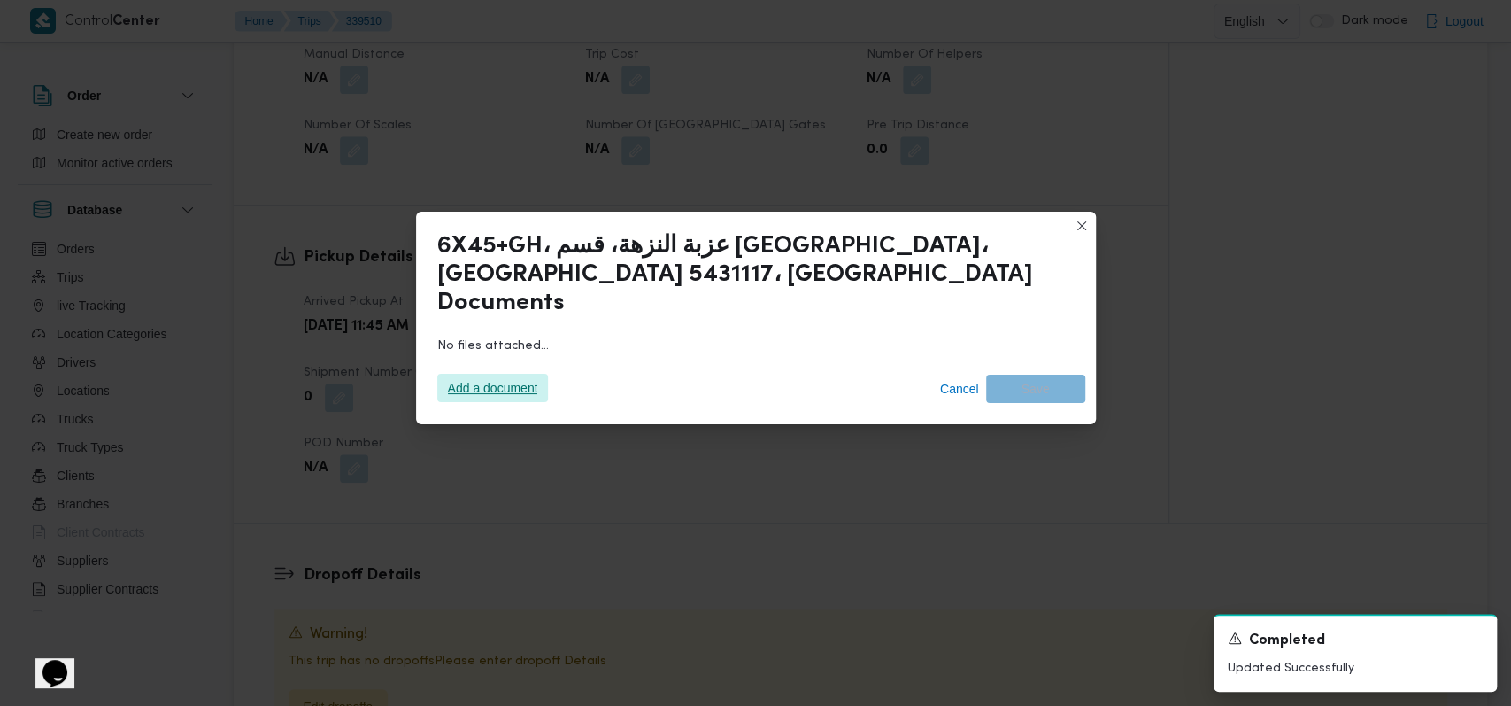
click at [513, 386] on span "Add a document" at bounding box center [493, 388] width 90 height 28
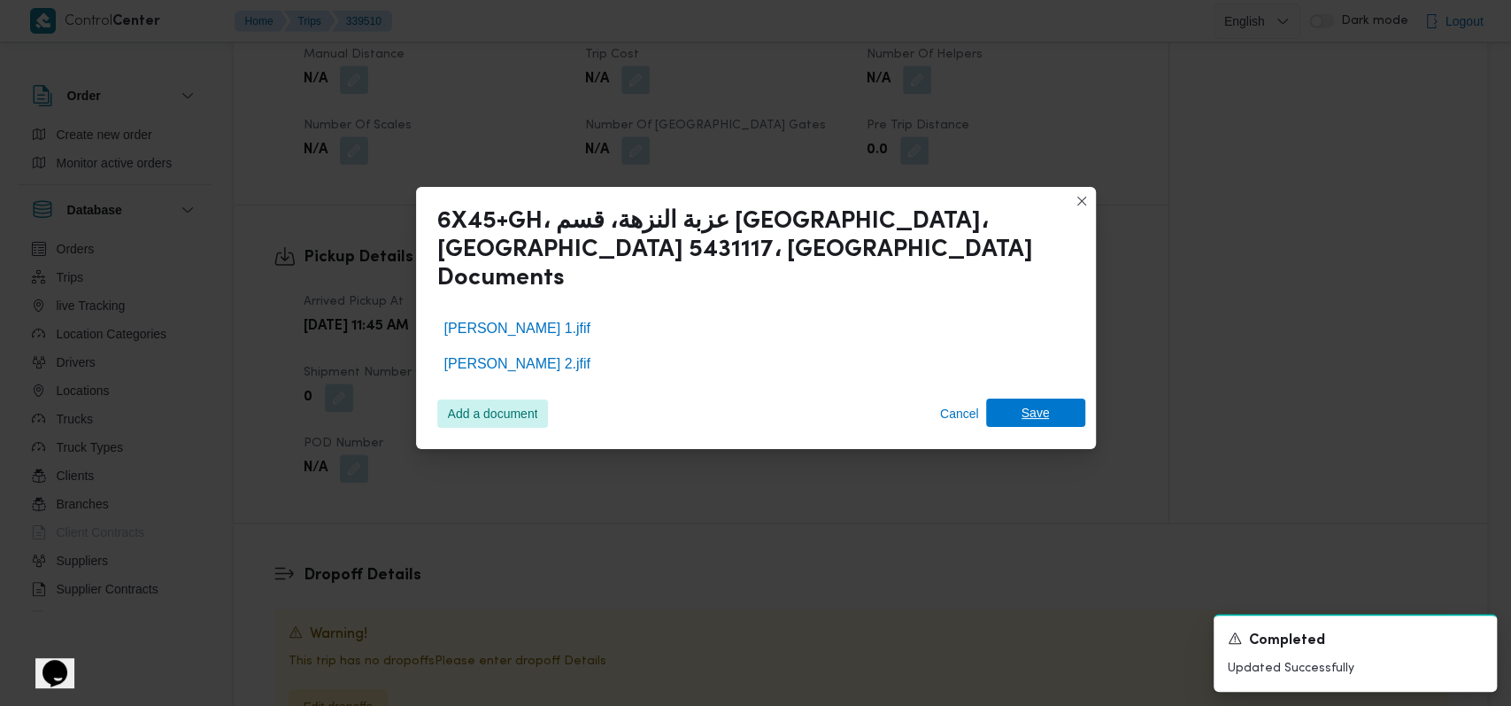
click at [1069, 398] on span "Save" at bounding box center [1035, 412] width 99 height 28
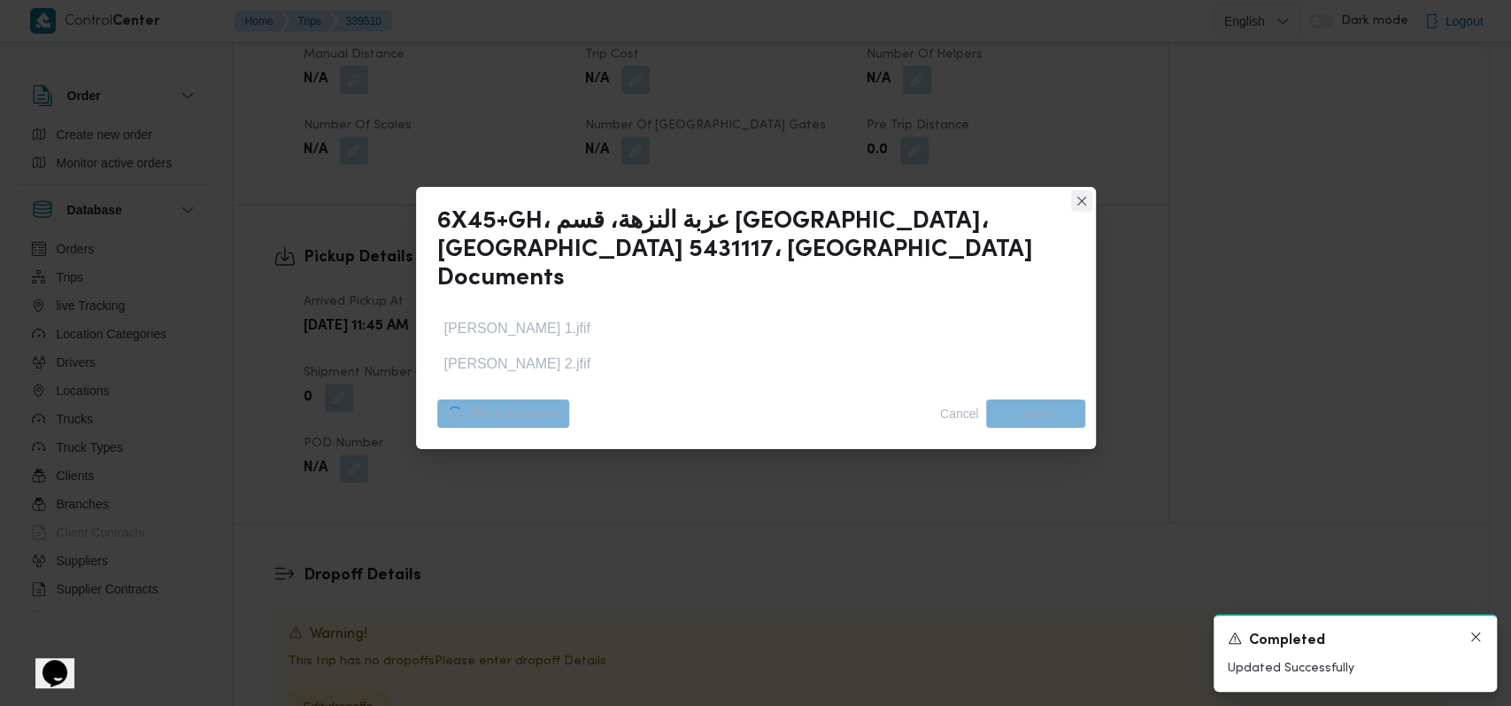
click at [1471, 638] on icon "Dismiss toast" at bounding box center [1476, 636] width 14 height 14
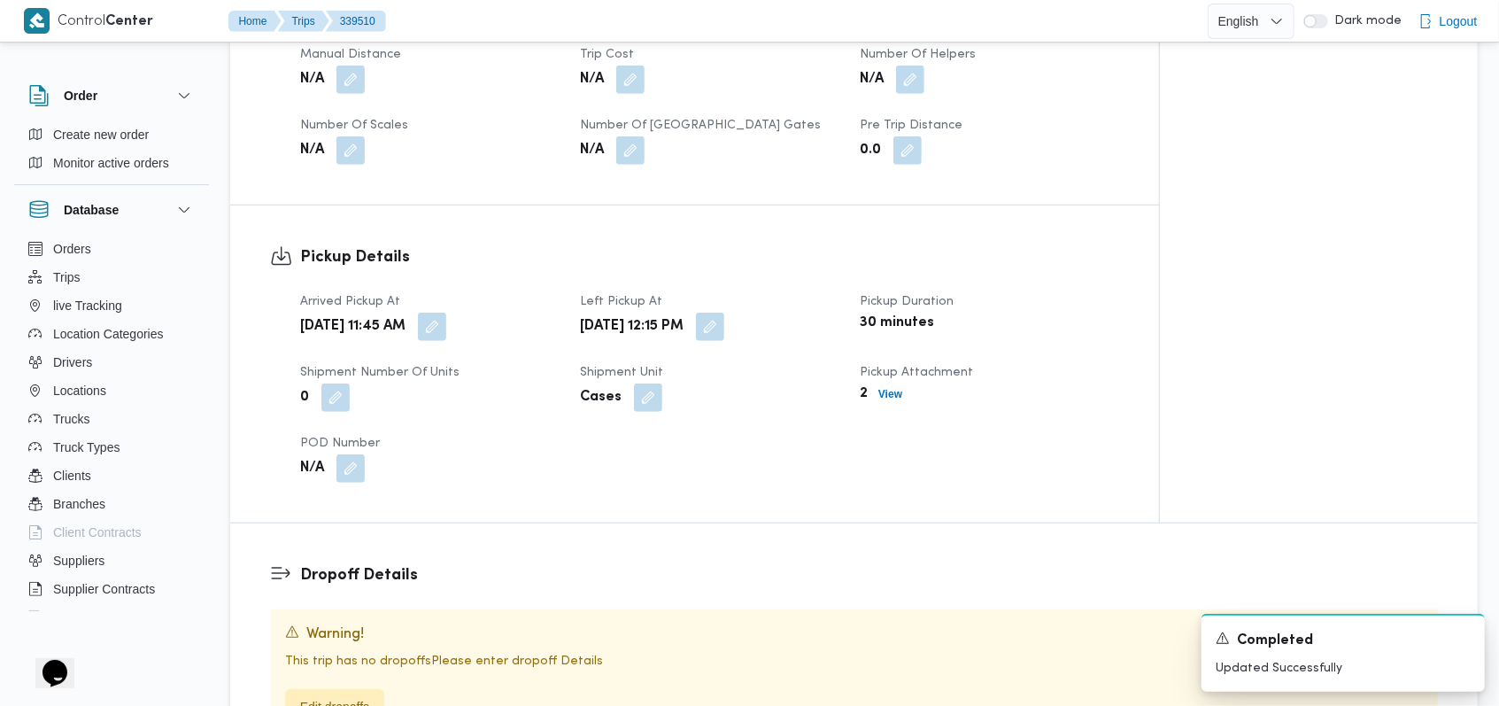
click at [759, 523] on div "Dropoff Details Warning! This trip has no dropoffs Please enter dropoff Details…" at bounding box center [853, 650] width 1247 height 255
click at [1457, 634] on icon "Dismiss toast" at bounding box center [1463, 636] width 14 height 14
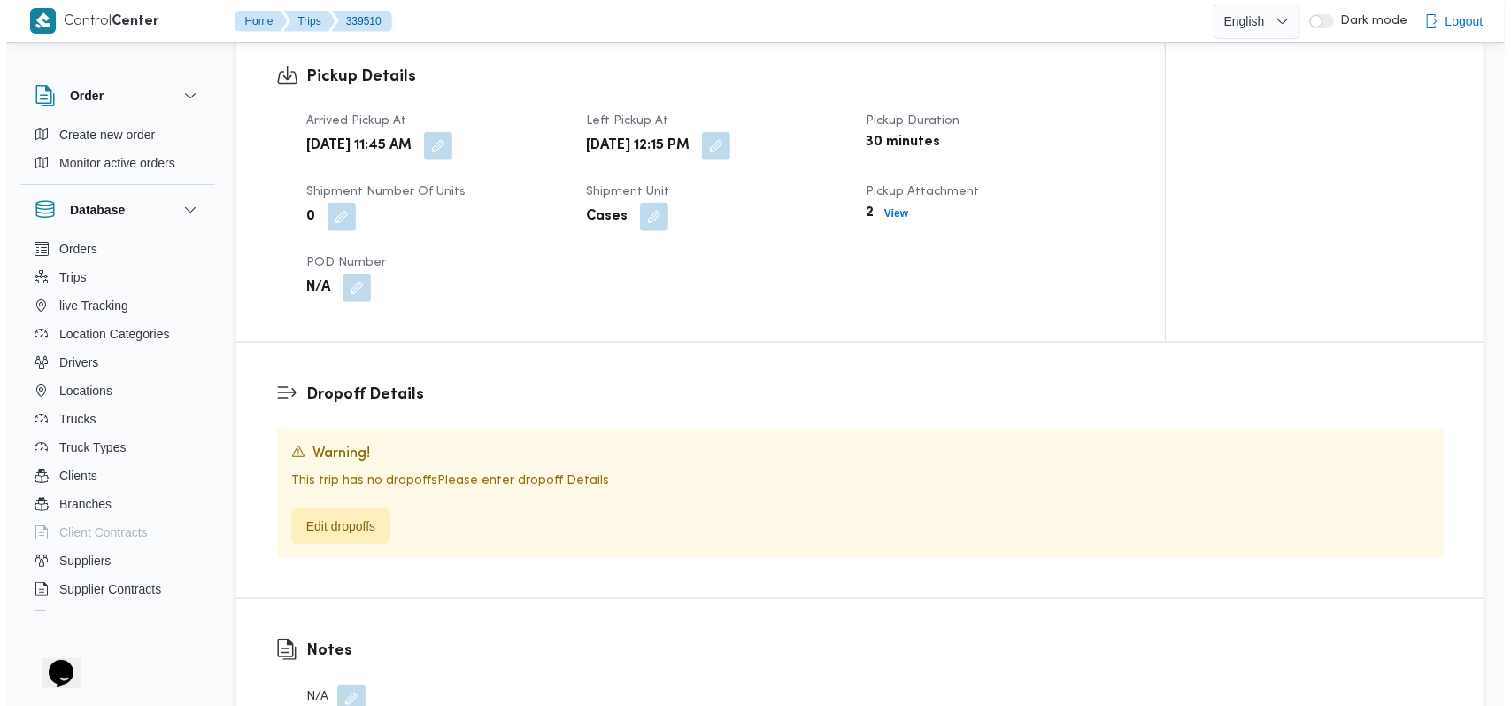
scroll to position [1186, 0]
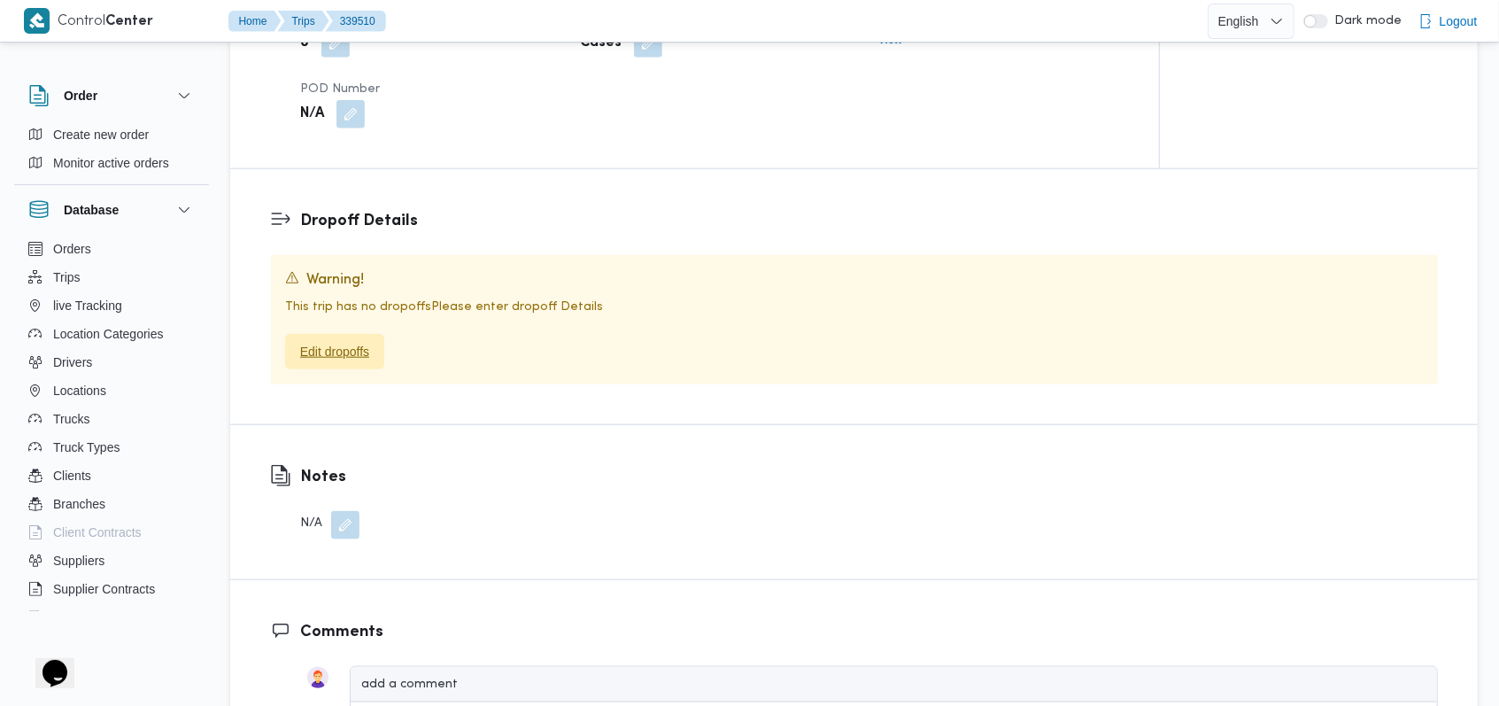
click at [354, 341] on span "Edit dropoffs" at bounding box center [334, 351] width 69 height 21
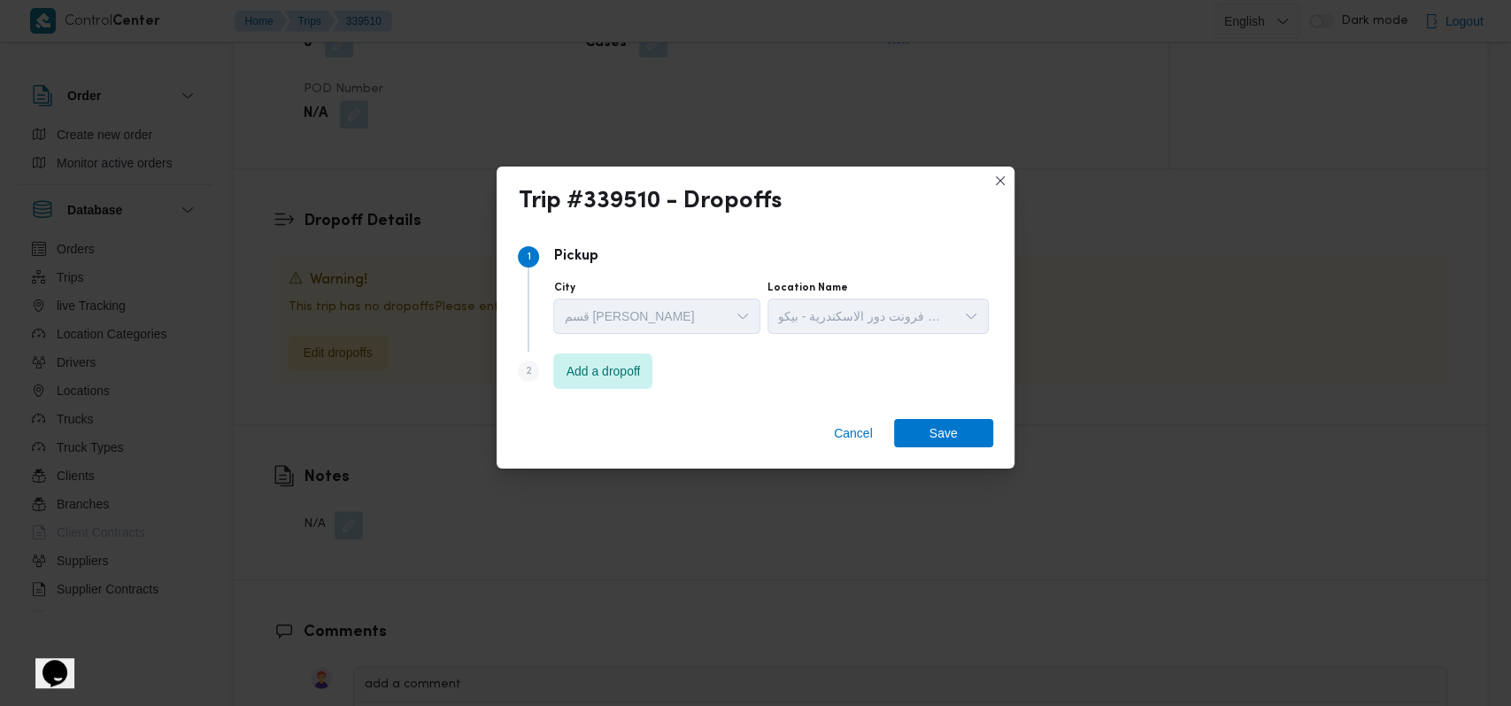
click at [624, 333] on div "قسم سيدى جابر" at bounding box center [656, 315] width 206 height 35
click at [622, 360] on span "Add a dropoff" at bounding box center [604, 369] width 74 height 21
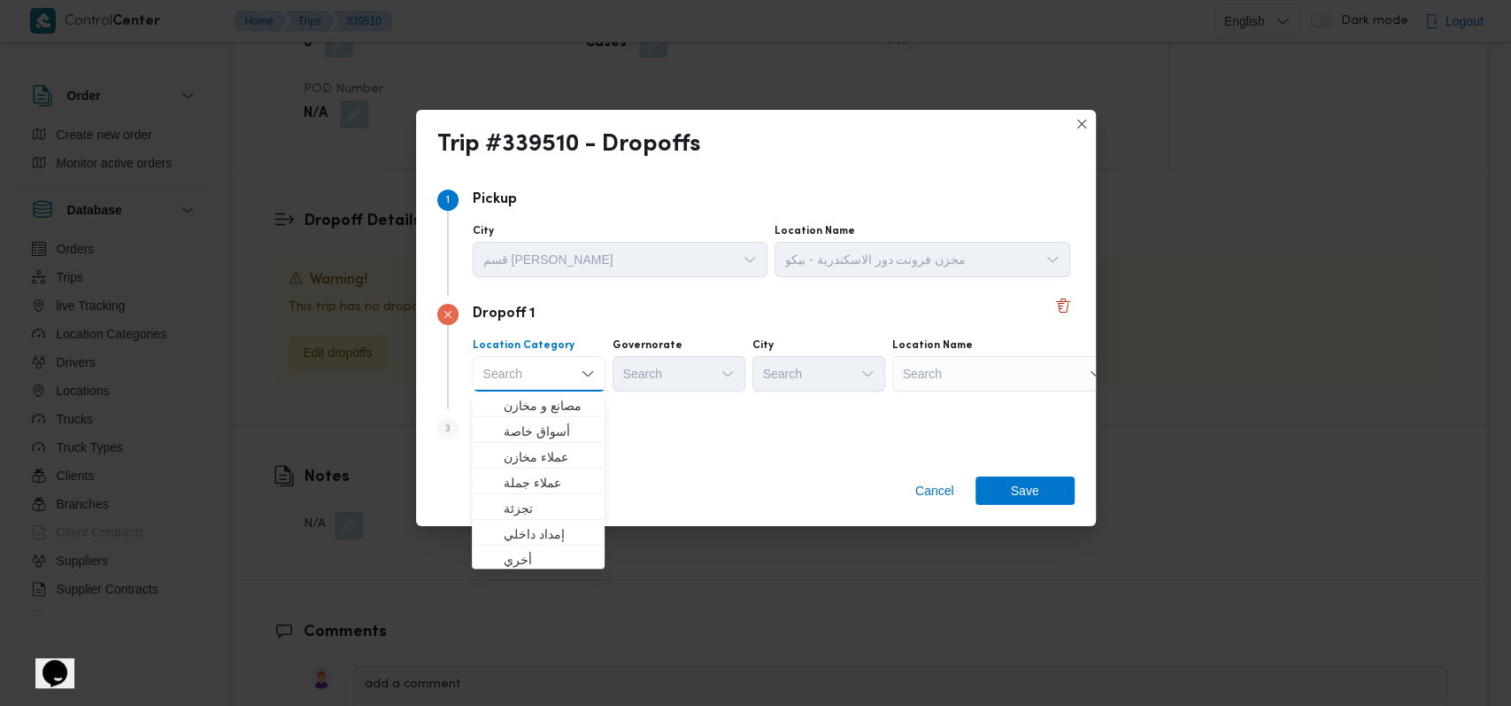
click at [645, 428] on div "Step 3 is disabled 3 Add a dropoff" at bounding box center [755, 432] width 637 height 46
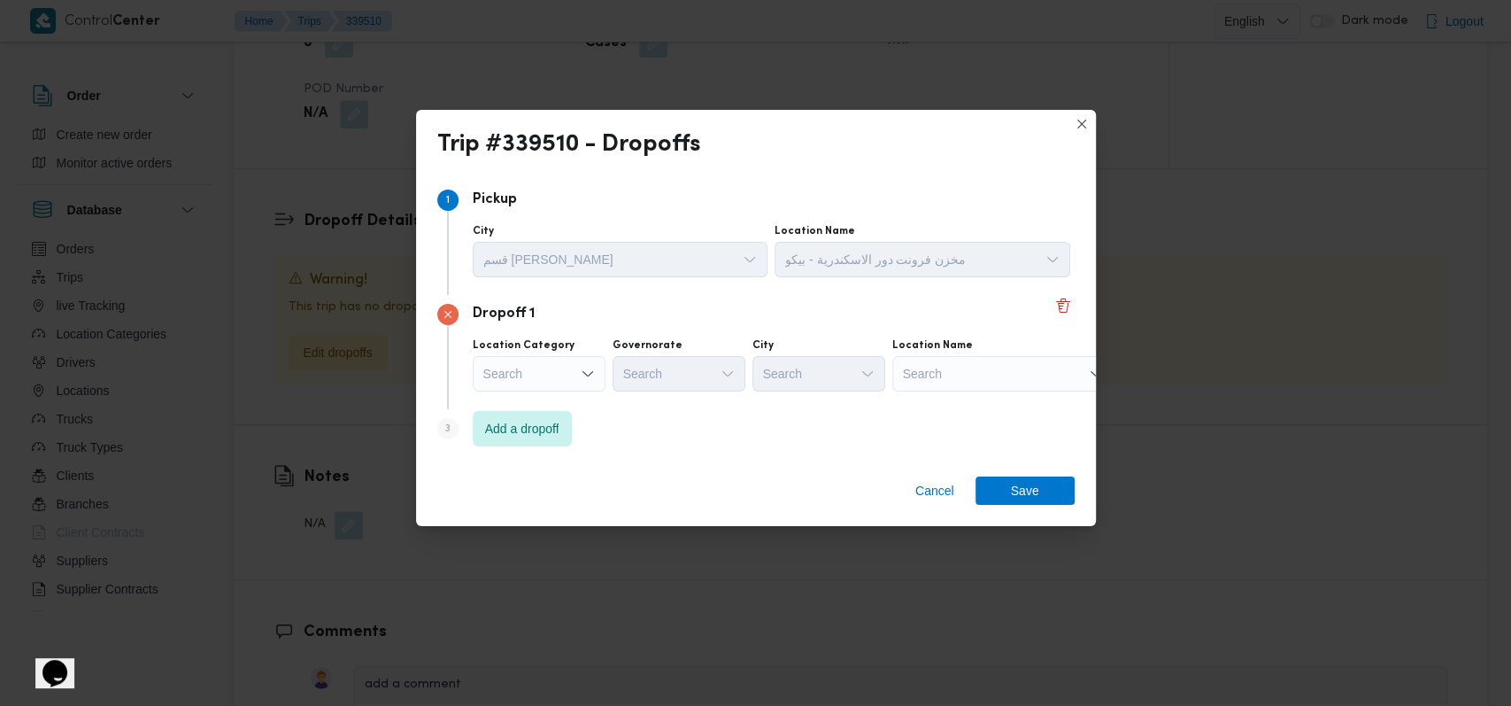
click at [578, 437] on div "Step 3 is disabled 3 Add a dropoff" at bounding box center [755, 432] width 637 height 46
click at [522, 426] on span "Add a dropoff" at bounding box center [522, 427] width 74 height 21
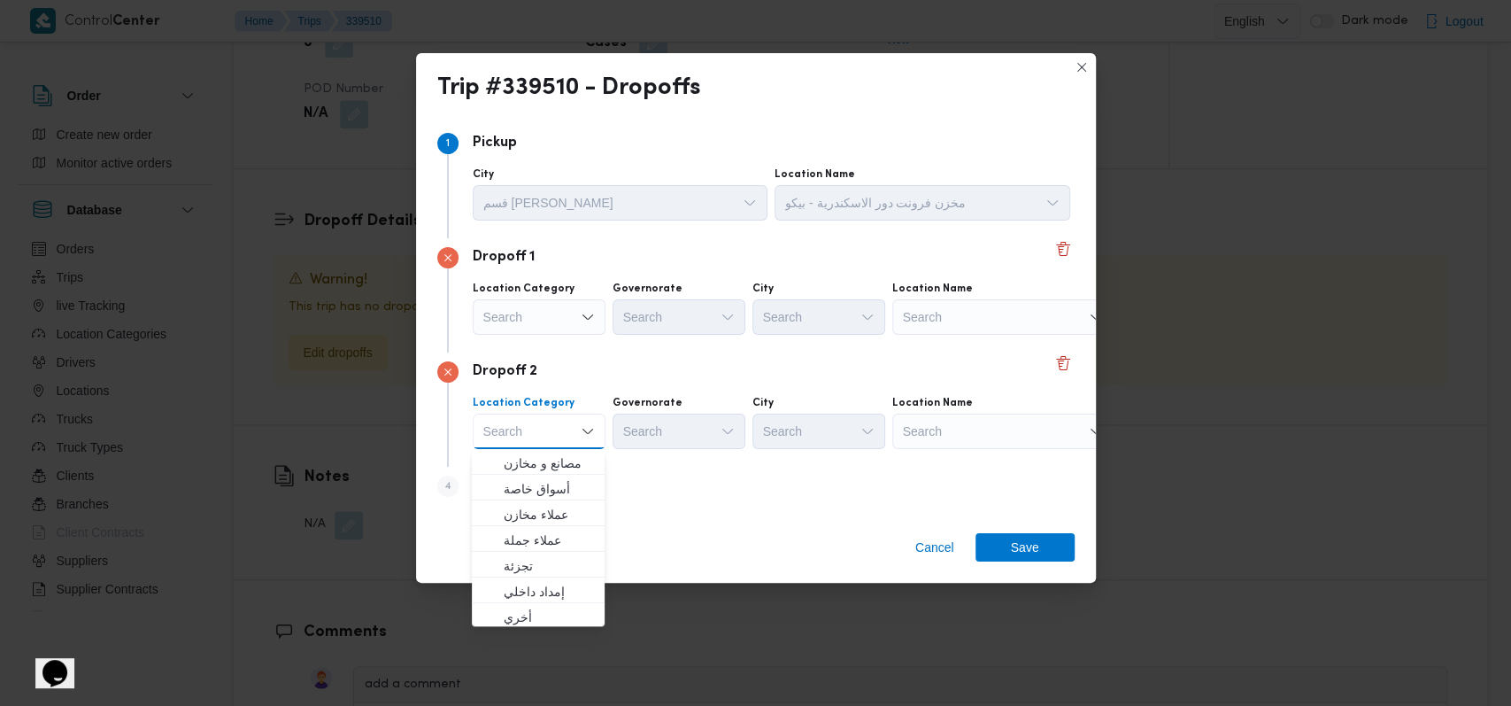
click at [668, 369] on div "Dropoff 2" at bounding box center [755, 371] width 637 height 21
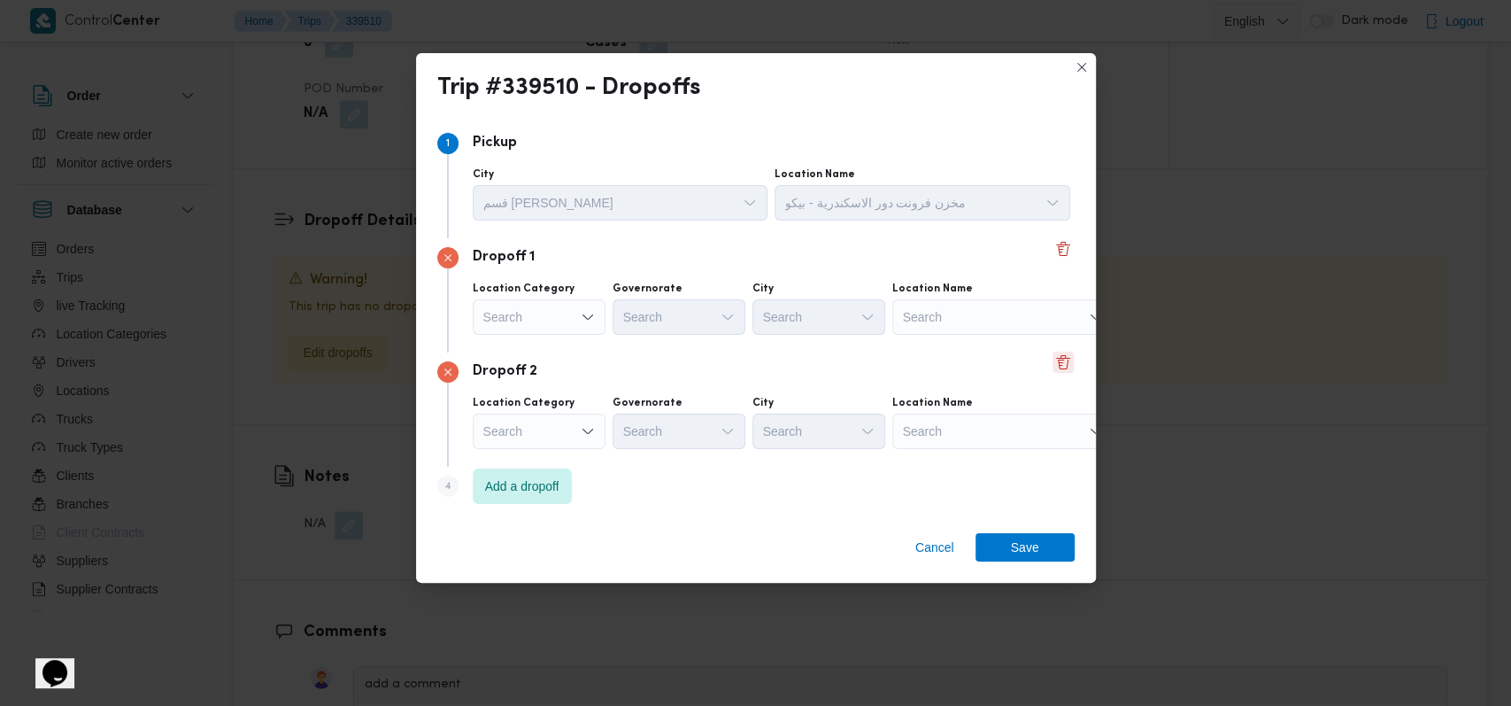
click at [1054, 358] on button "Delete" at bounding box center [1063, 361] width 21 height 21
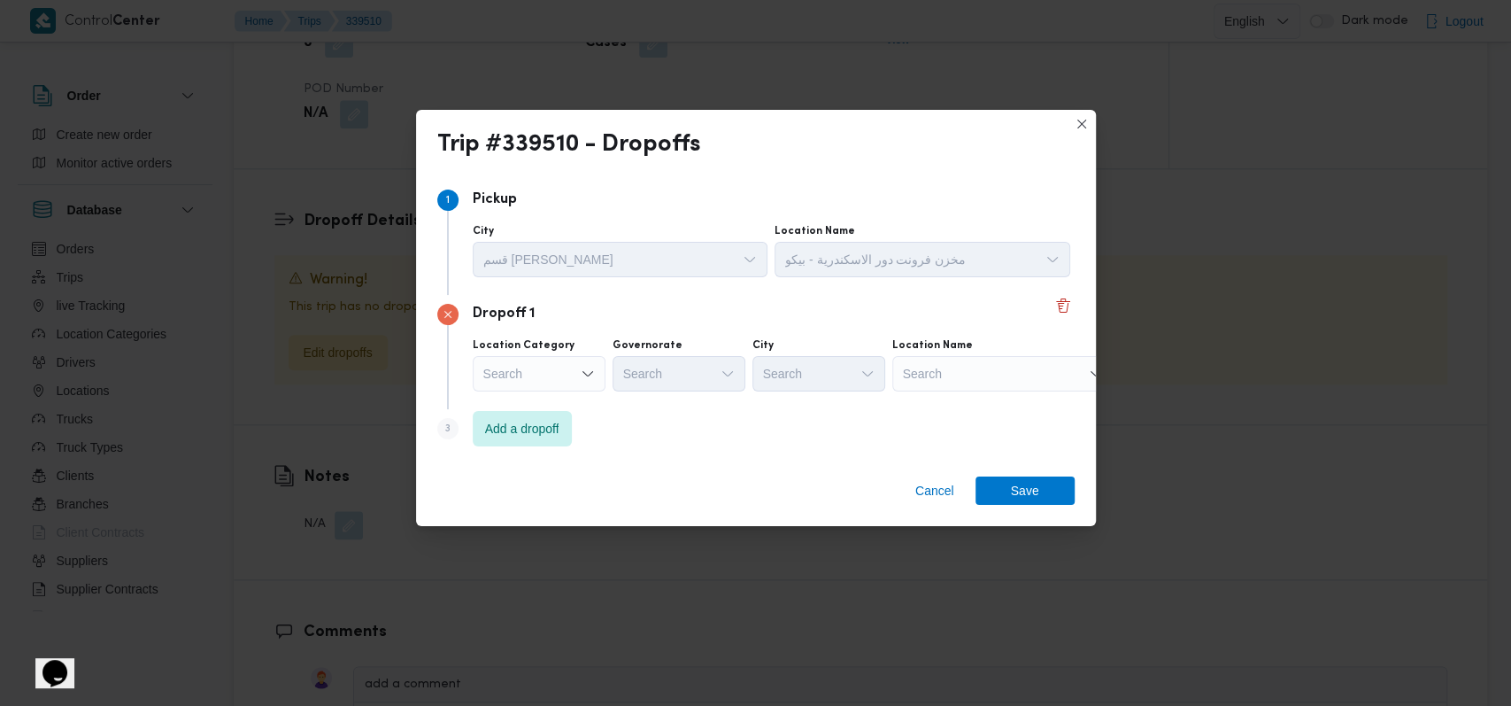
click at [581, 365] on div "Search" at bounding box center [539, 373] width 133 height 35
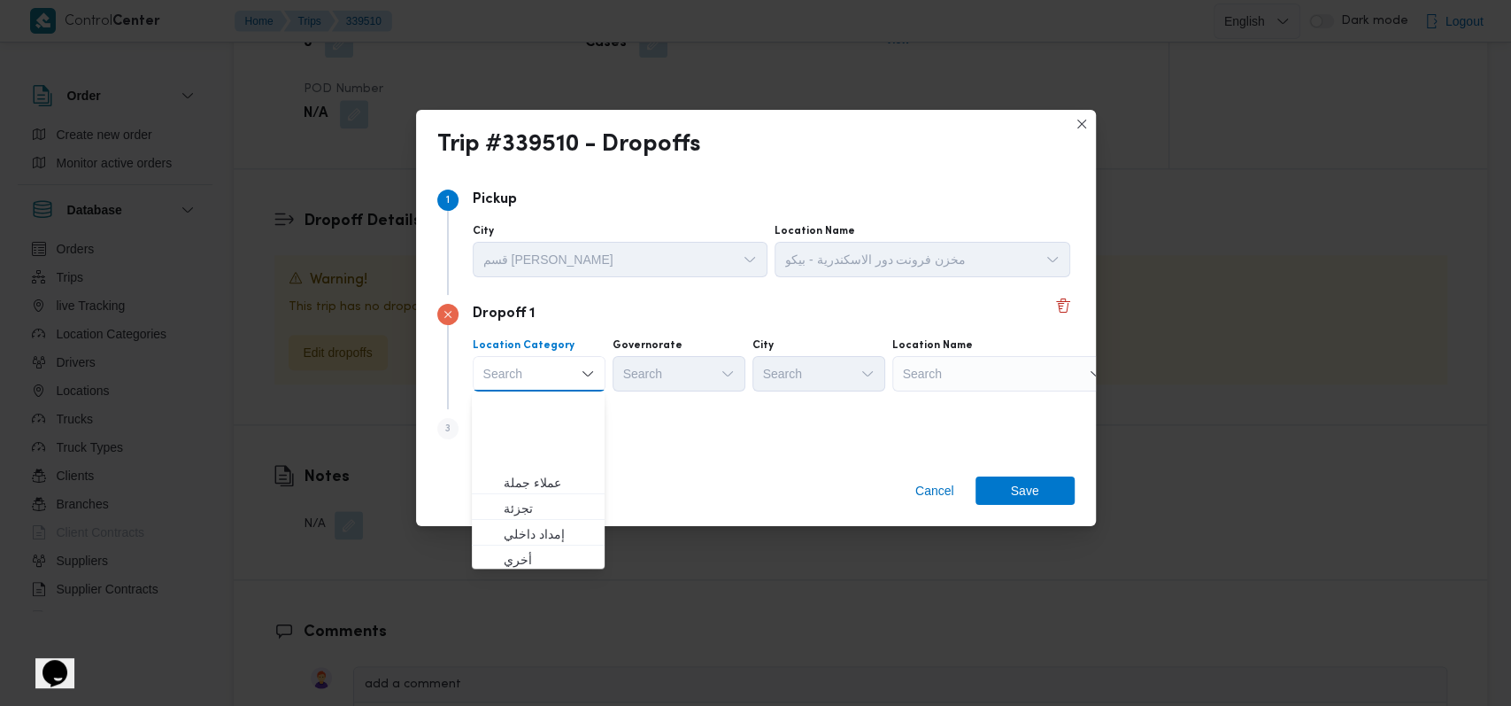
scroll to position [465, 0]
click at [546, 568] on div "Trip #339510 - Dropoffs Step 1 1 Pickup City قسم سيدى جابر Location Name مخزن ف…" at bounding box center [755, 353] width 1511 height 706
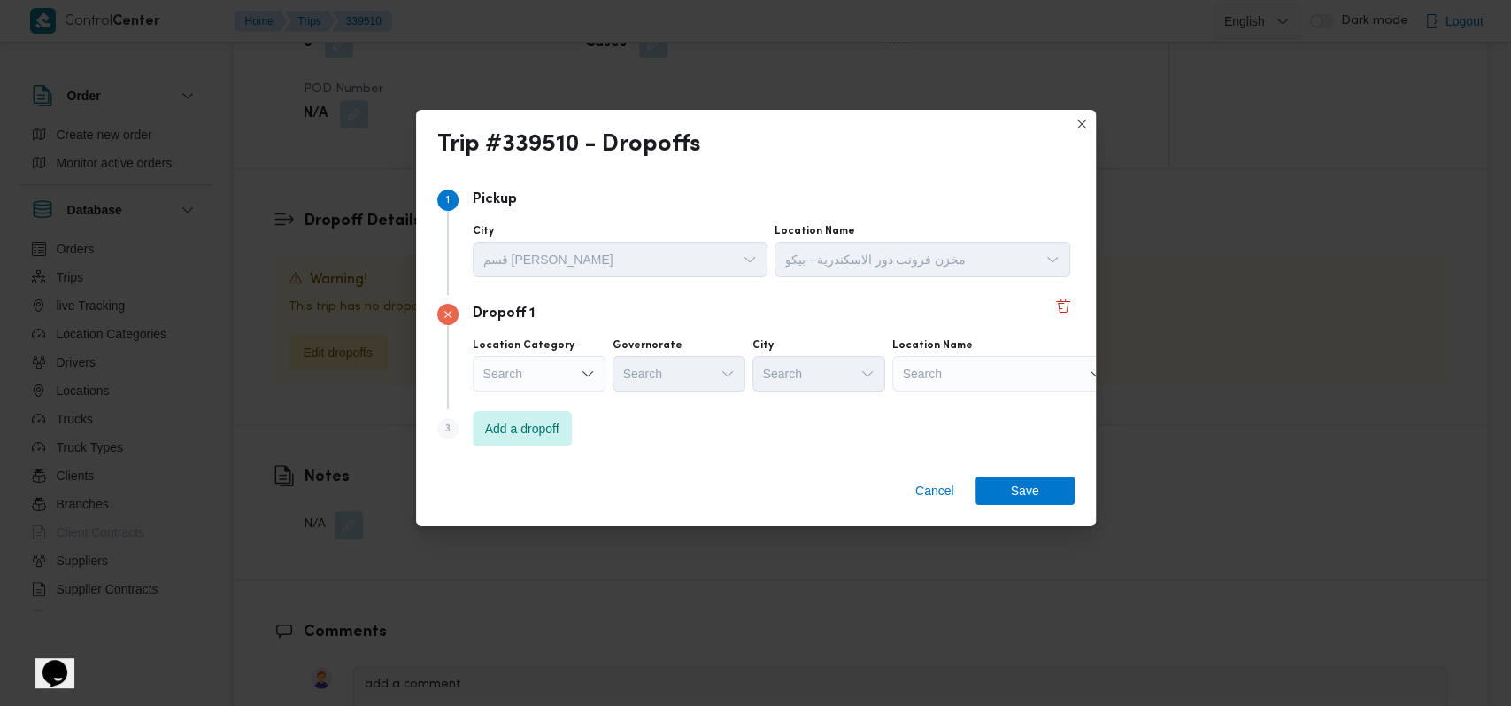
click at [552, 359] on div "Search Combo box. Selected. Combo box input. Search. Type some text or, to disp…" at bounding box center [539, 373] width 133 height 35
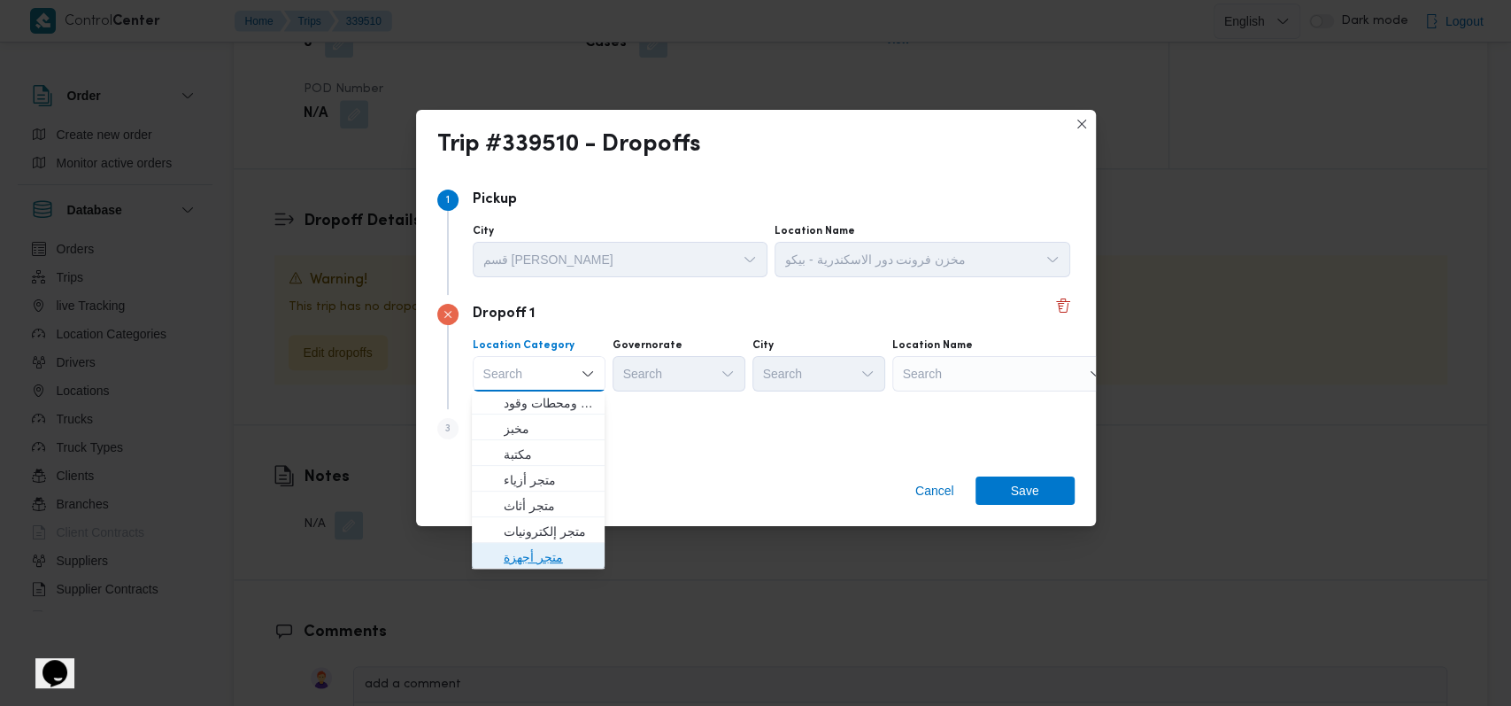
click at [547, 560] on span "متجر أجهزة" at bounding box center [549, 556] width 90 height 21
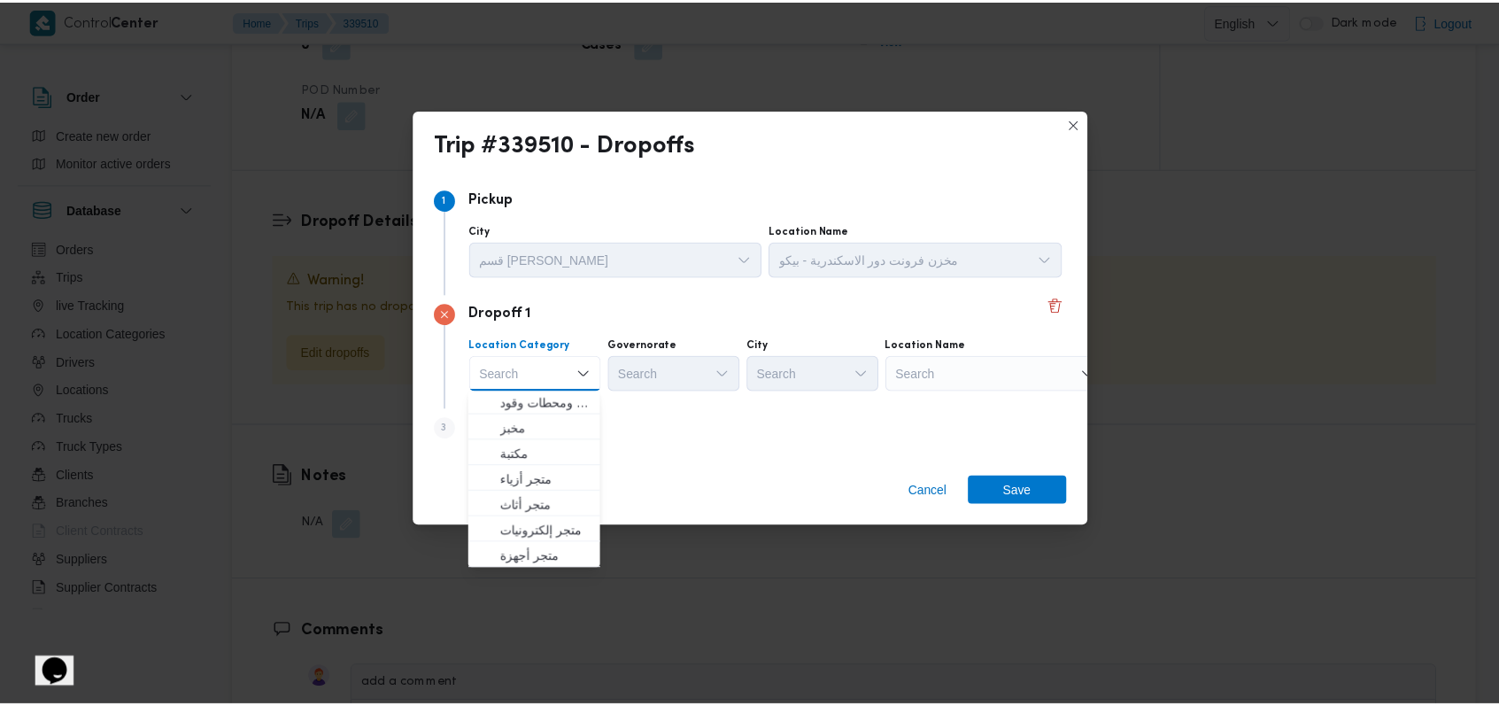
scroll to position [0, 0]
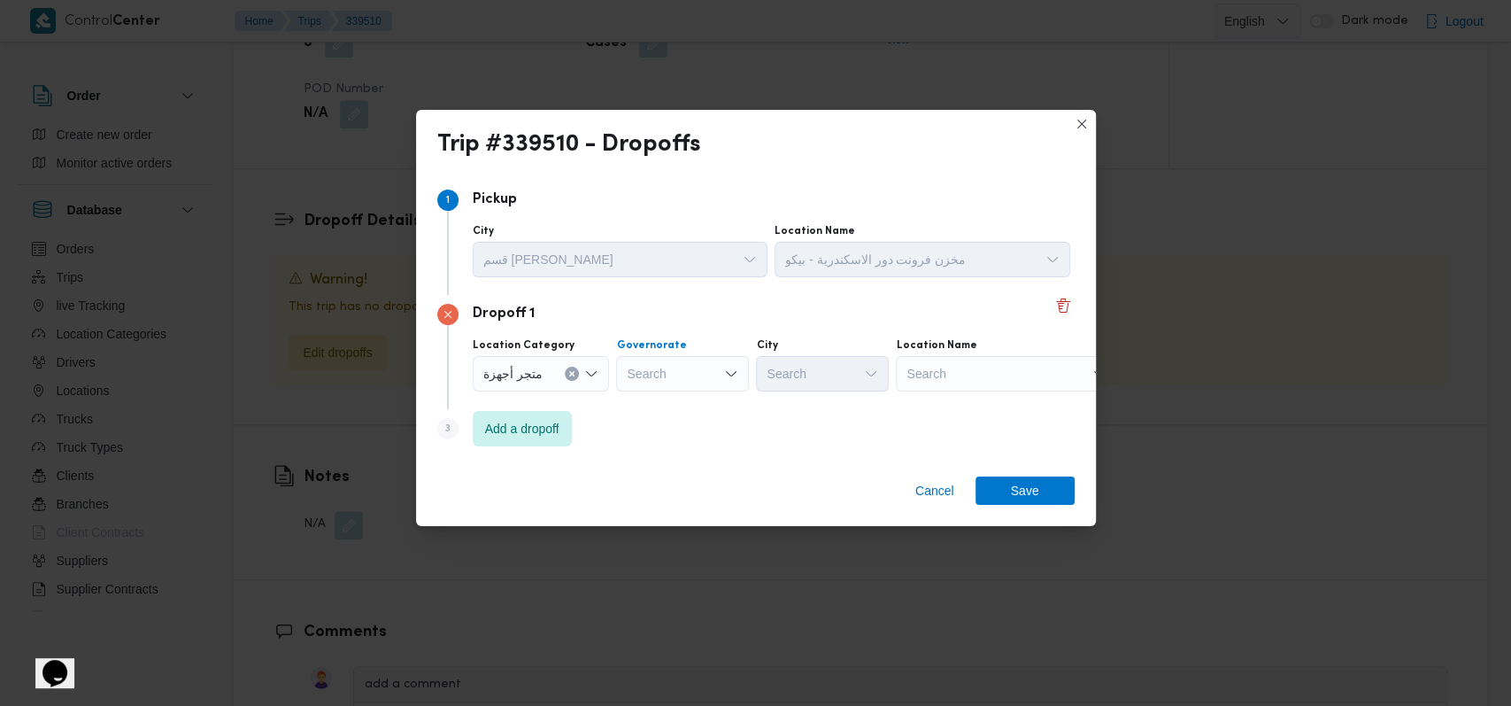
click at [707, 358] on div "Search" at bounding box center [682, 373] width 133 height 35
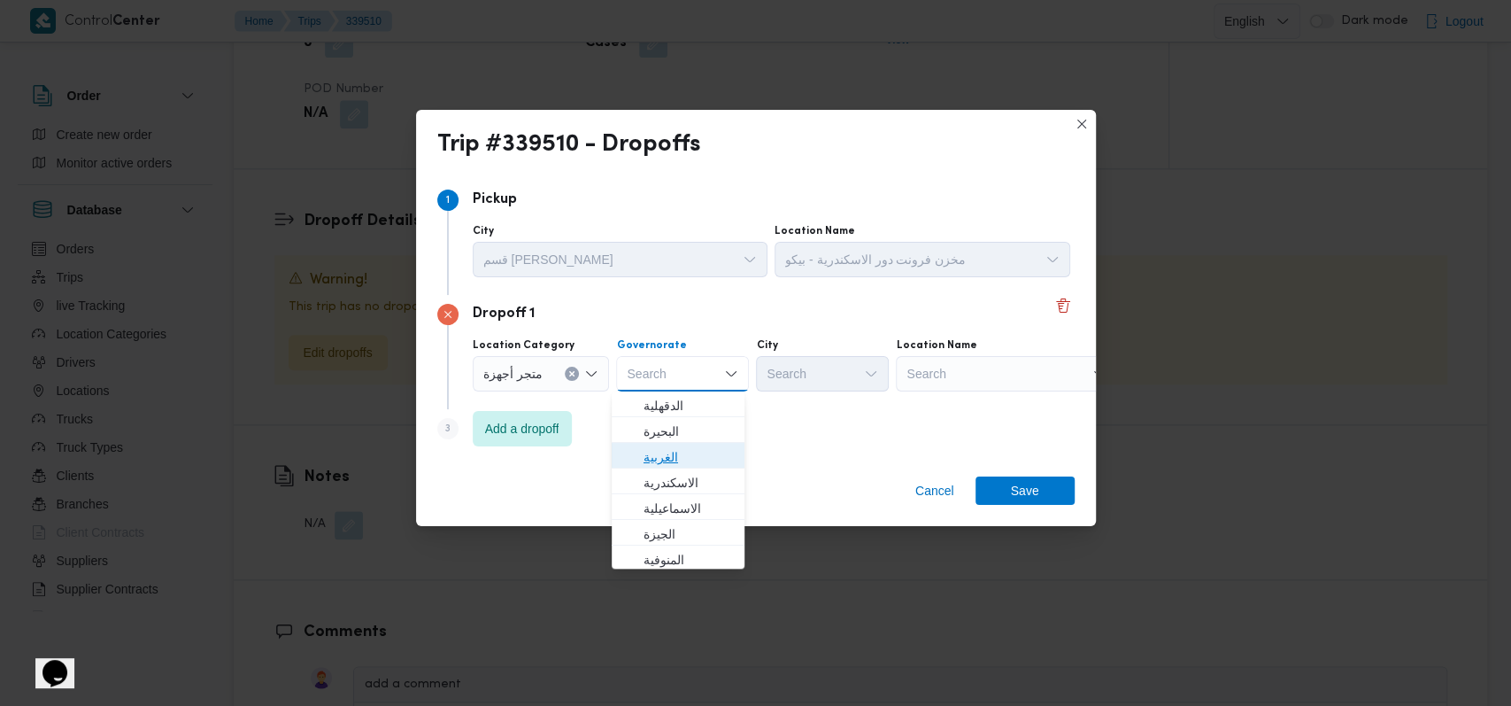
click at [685, 451] on span "الغربية" at bounding box center [689, 456] width 90 height 21
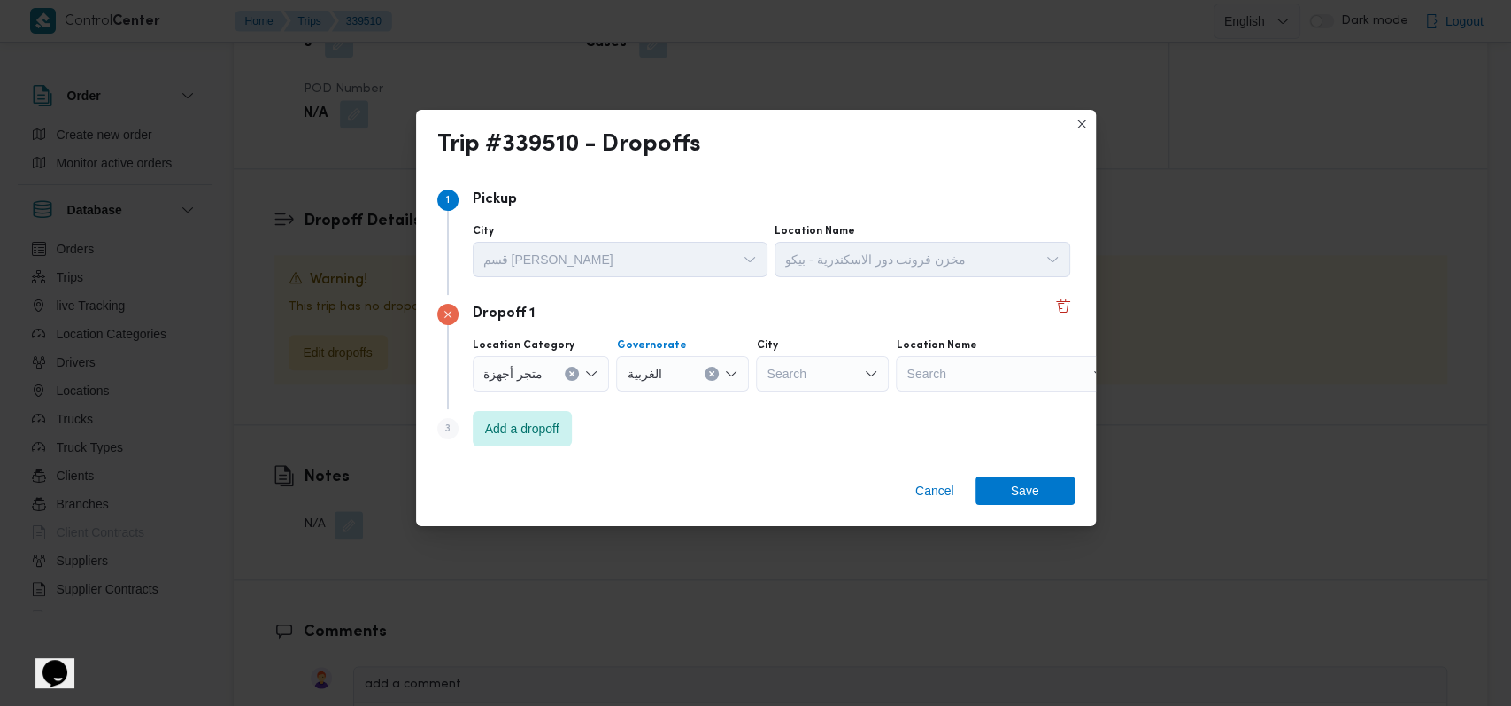
click at [954, 356] on div "Search" at bounding box center [1006, 373] width 221 height 35
type input "ياسر الس"
click at [981, 411] on span "معرض ياسر الس عيد - طنطا | طنطا | طنطا (قسم 2)" at bounding box center [1012, 405] width 179 height 21
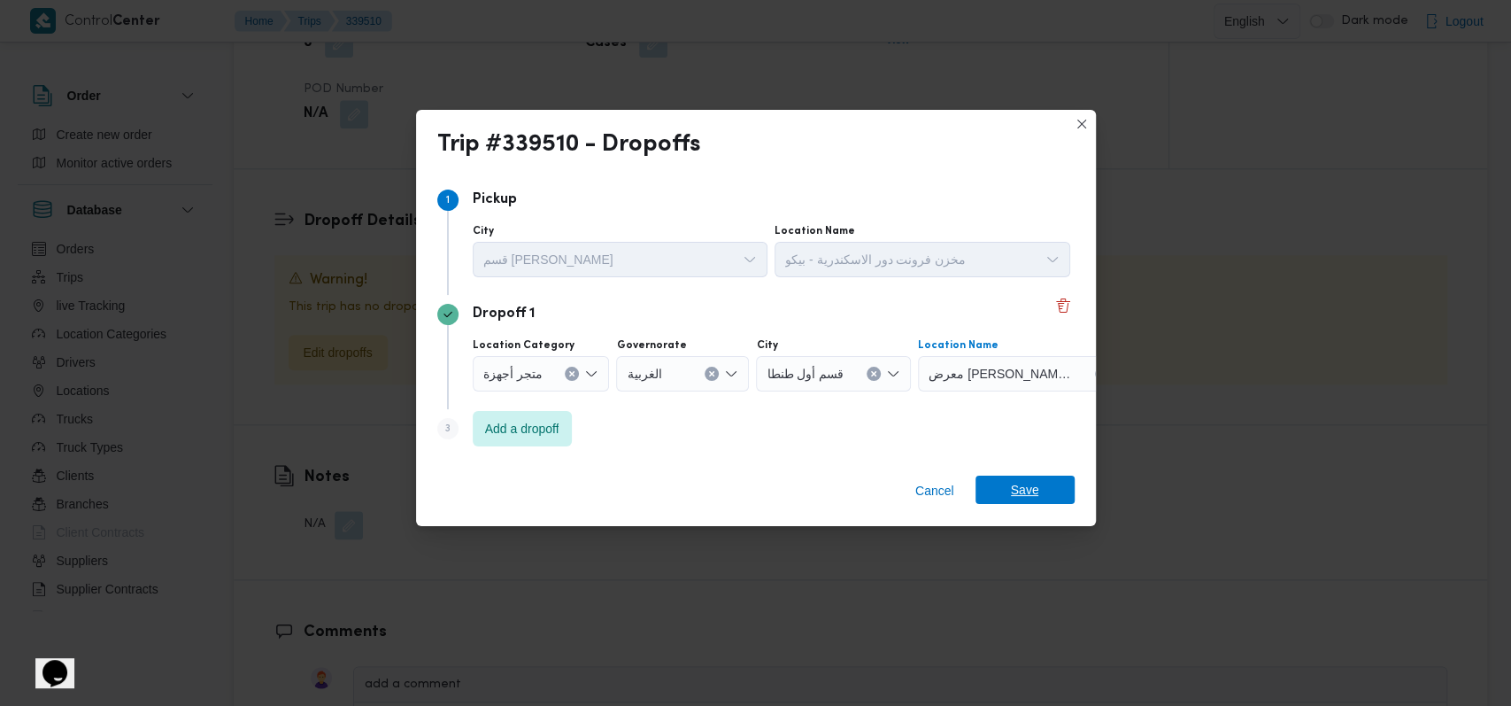
click at [1024, 490] on span "Save" at bounding box center [1025, 489] width 28 height 28
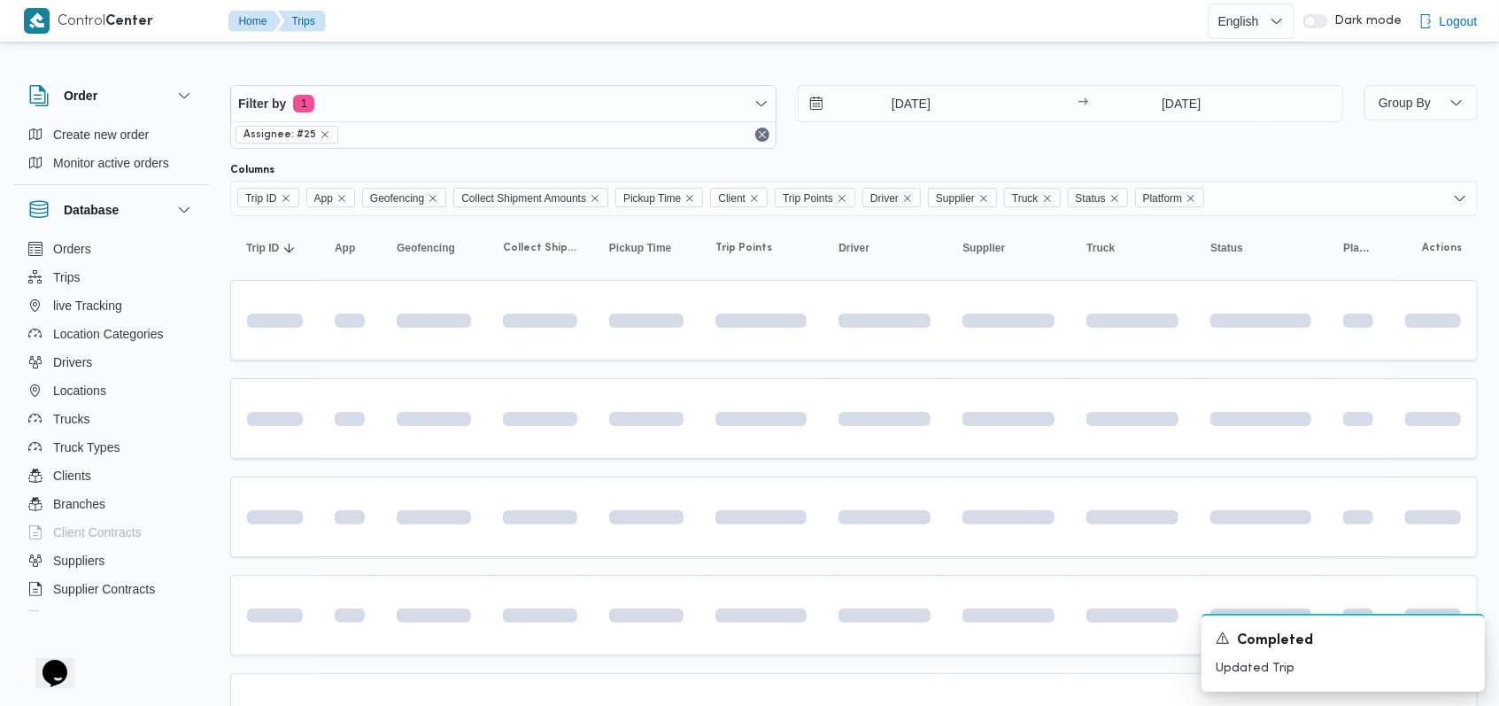
scroll to position [6, 0]
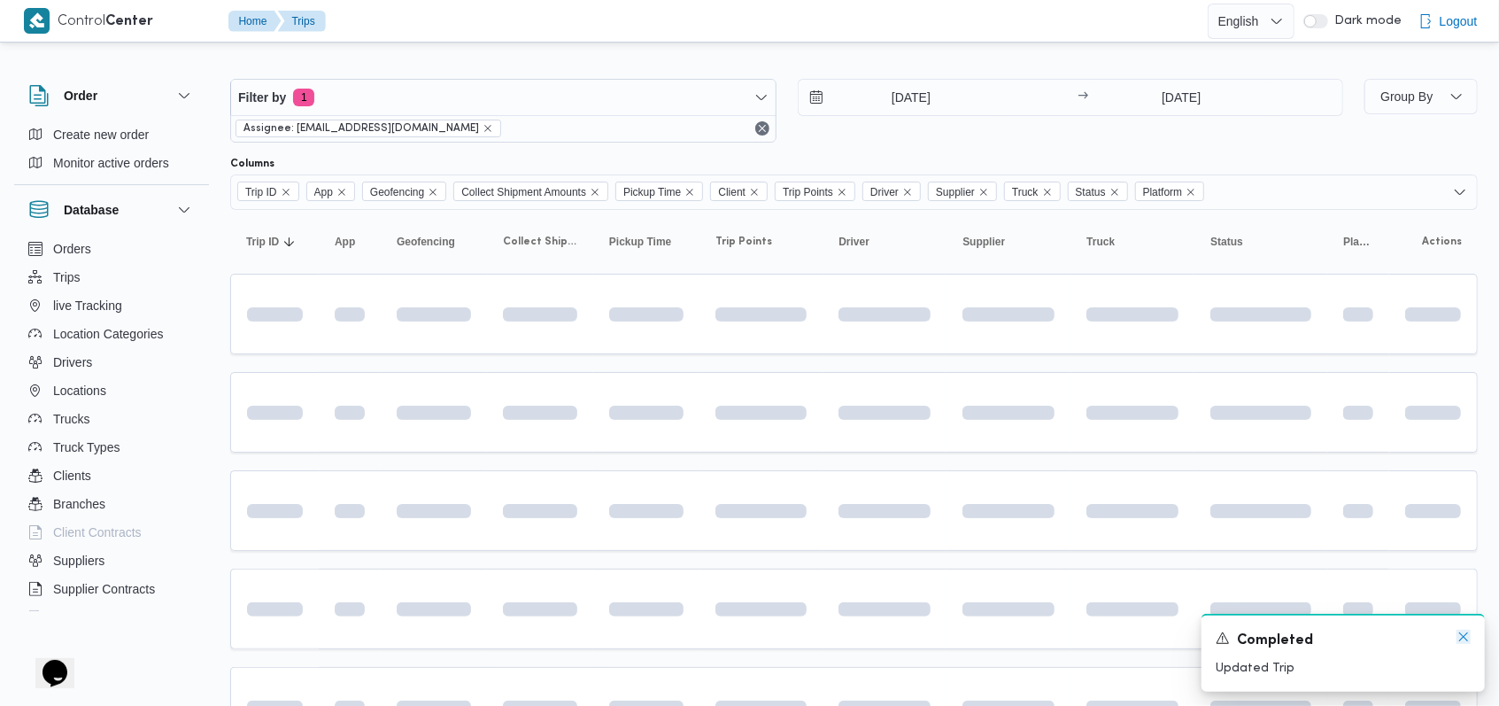
click at [1459, 638] on icon "Dismiss toast" at bounding box center [1463, 636] width 14 height 14
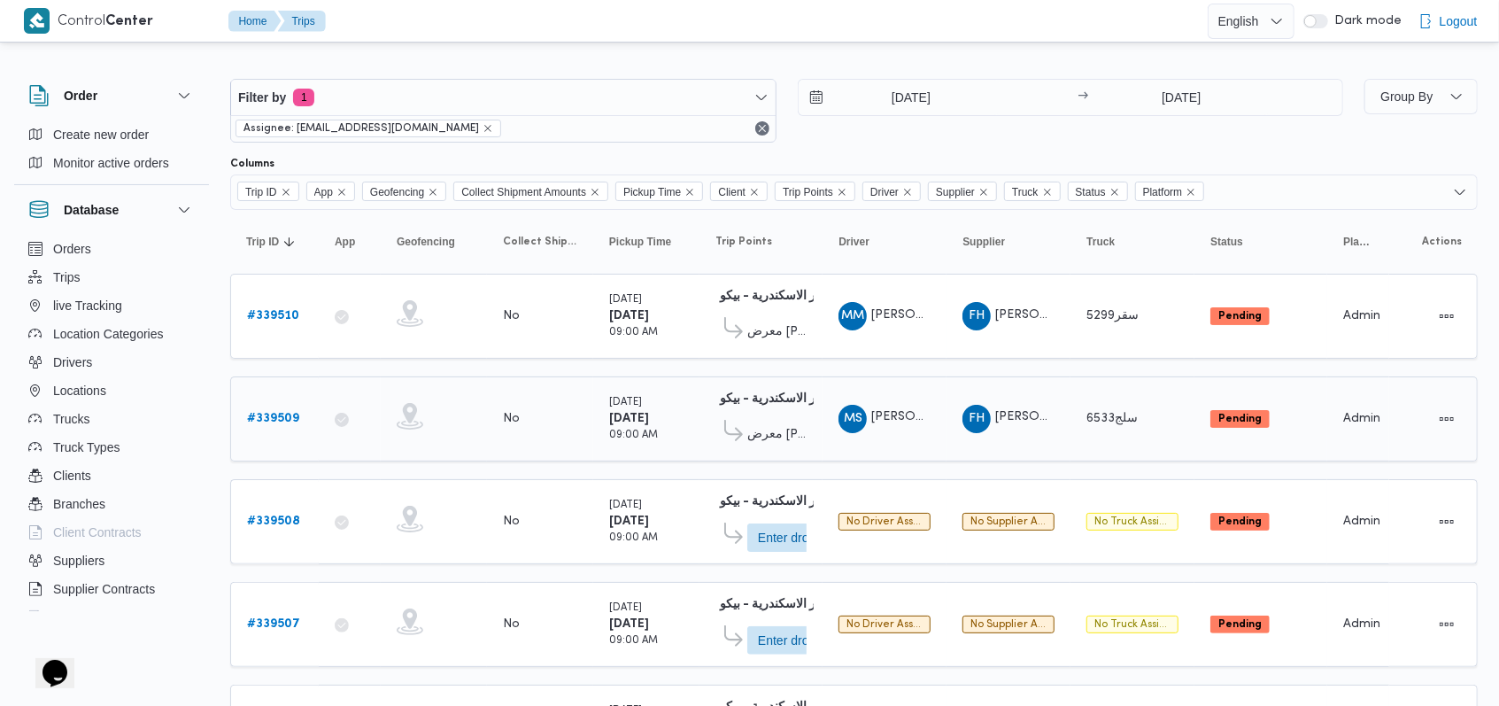
scroll to position [242, 0]
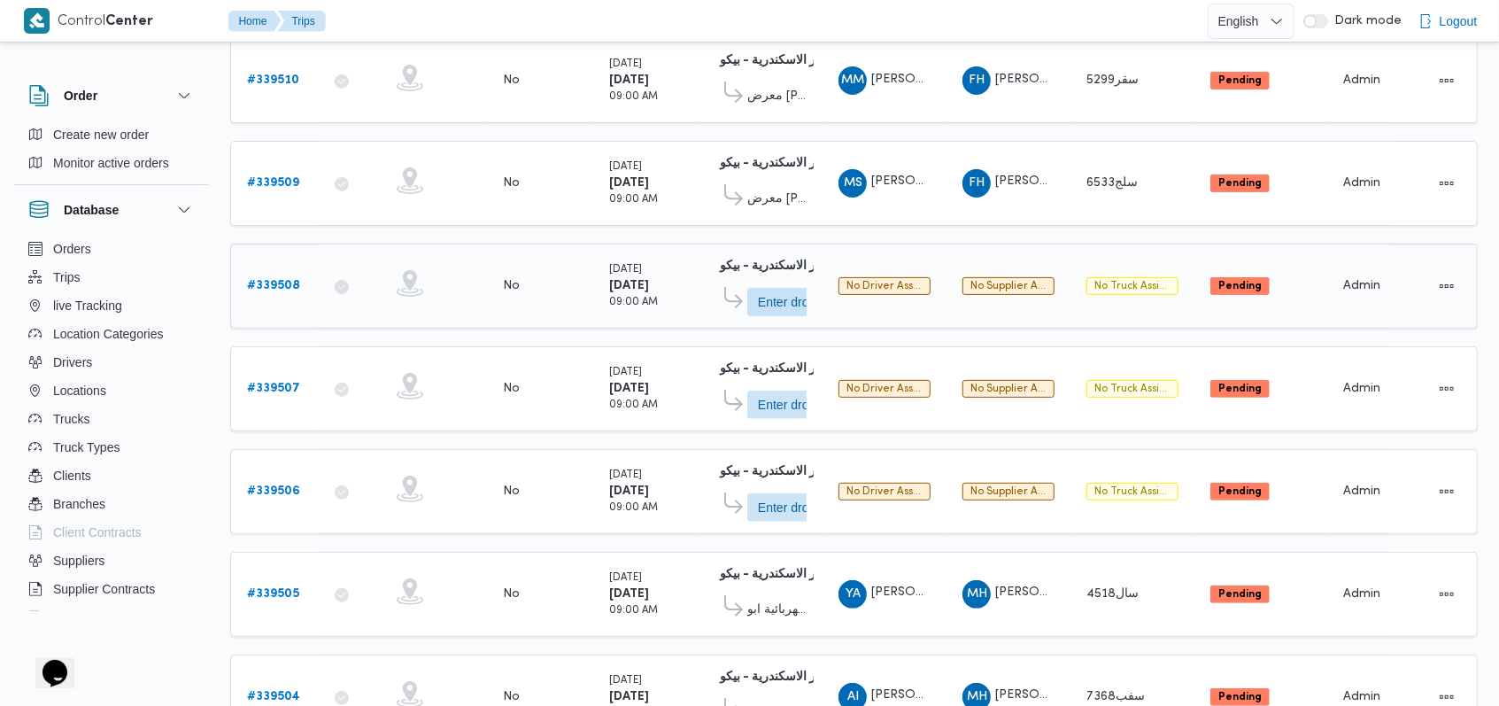
click at [282, 286] on b "# 339508" at bounding box center [273, 286] width 53 height 12
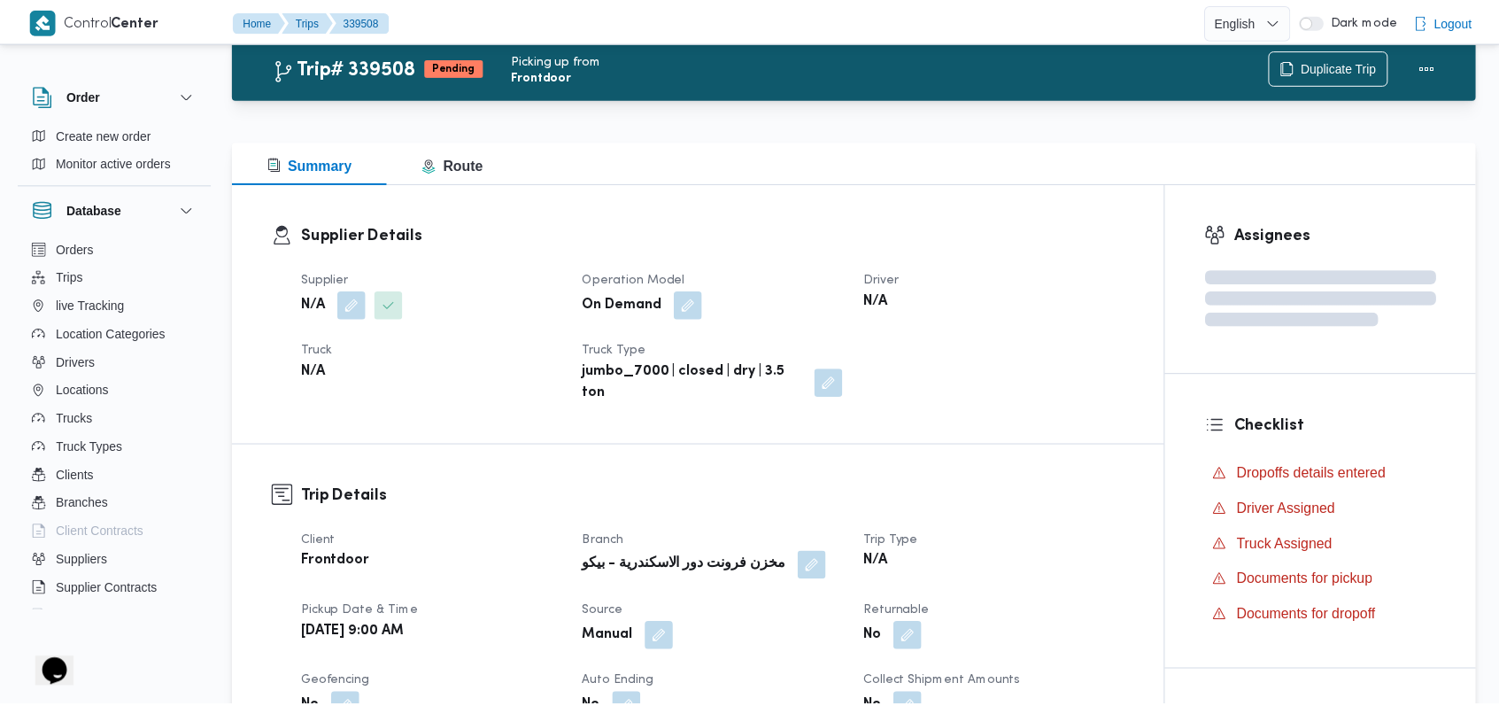
scroll to position [242, 0]
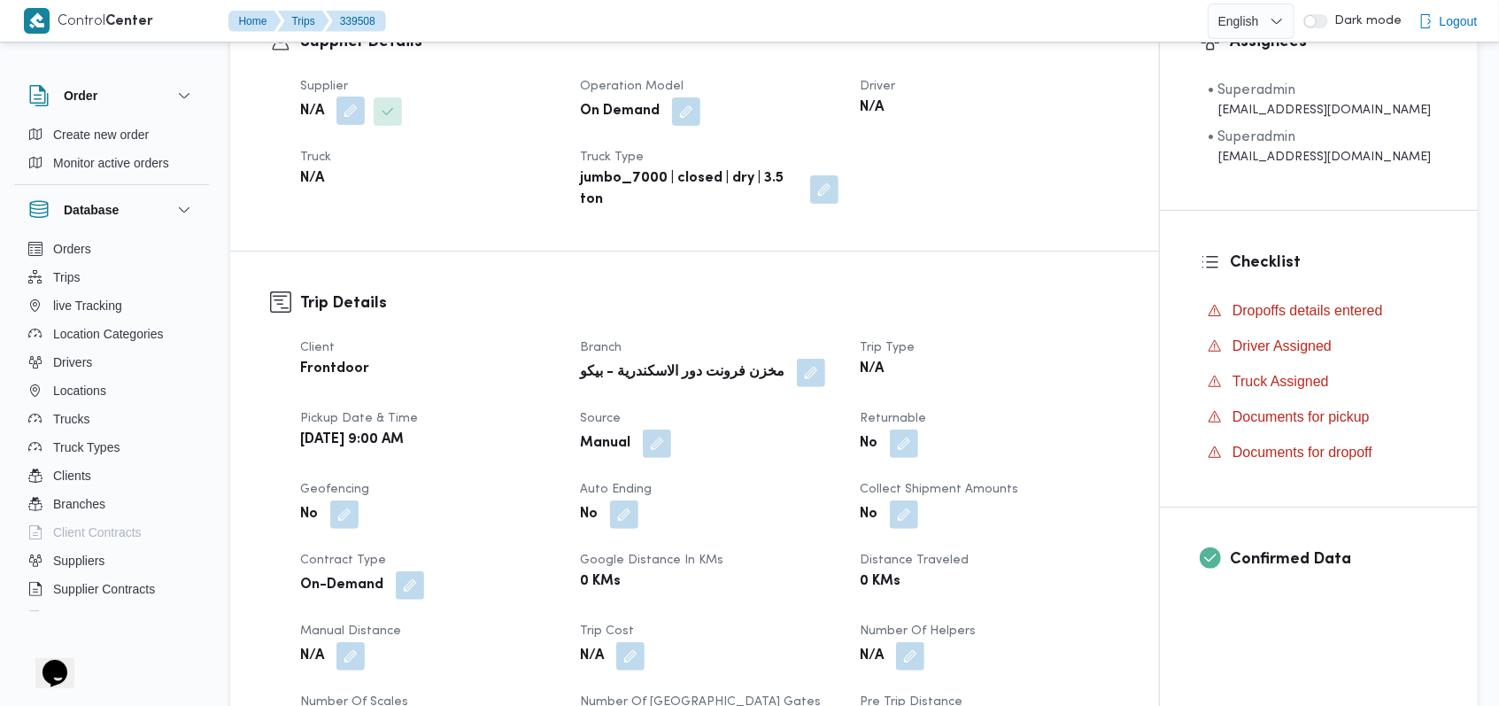
click at [353, 112] on button "button" at bounding box center [350, 111] width 28 height 28
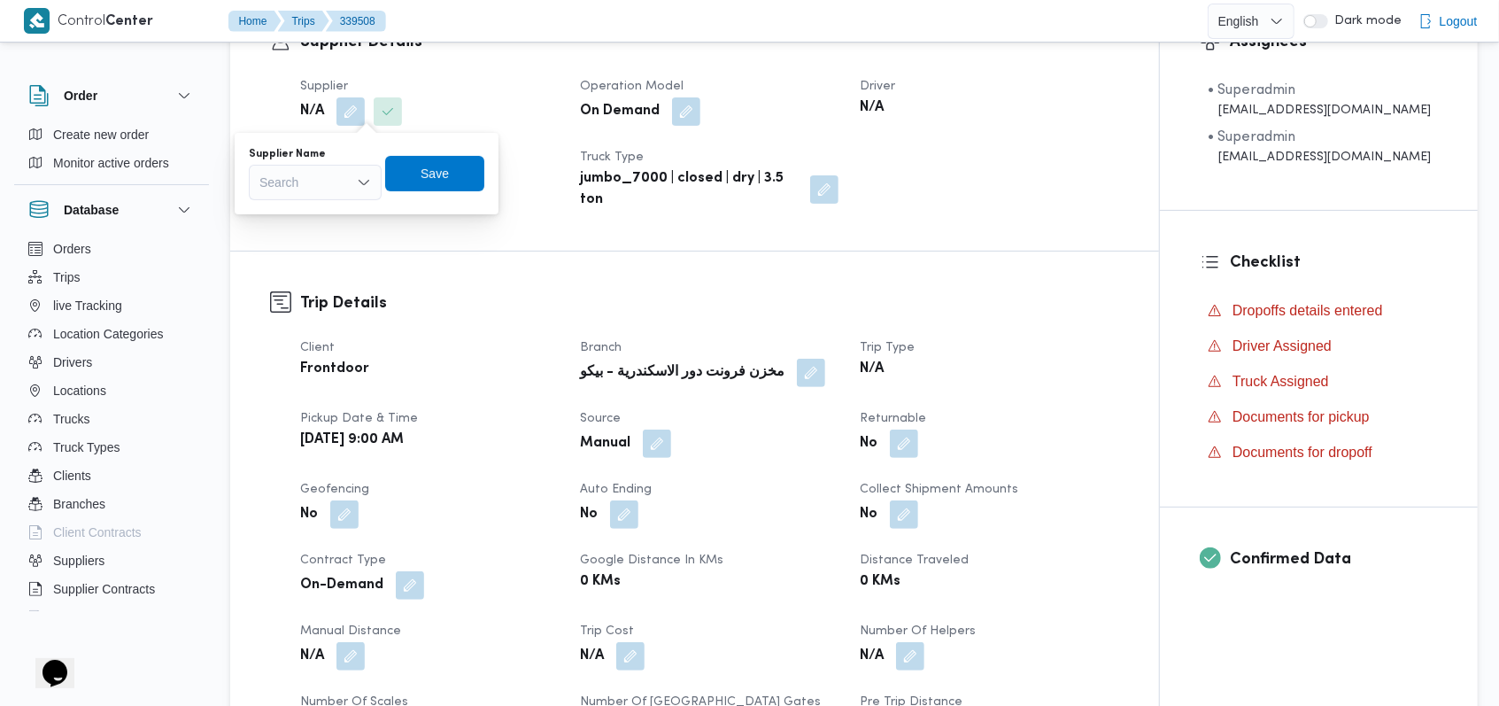
click at [318, 192] on div "Search" at bounding box center [315, 182] width 133 height 35
type input "فتحى حسن"
click at [342, 245] on span "فتحى حسن جلال ابو الحسن شركه تربو" at bounding box center [326, 239] width 90 height 21
click at [494, 183] on span "Save" at bounding box center [444, 172] width 99 height 35
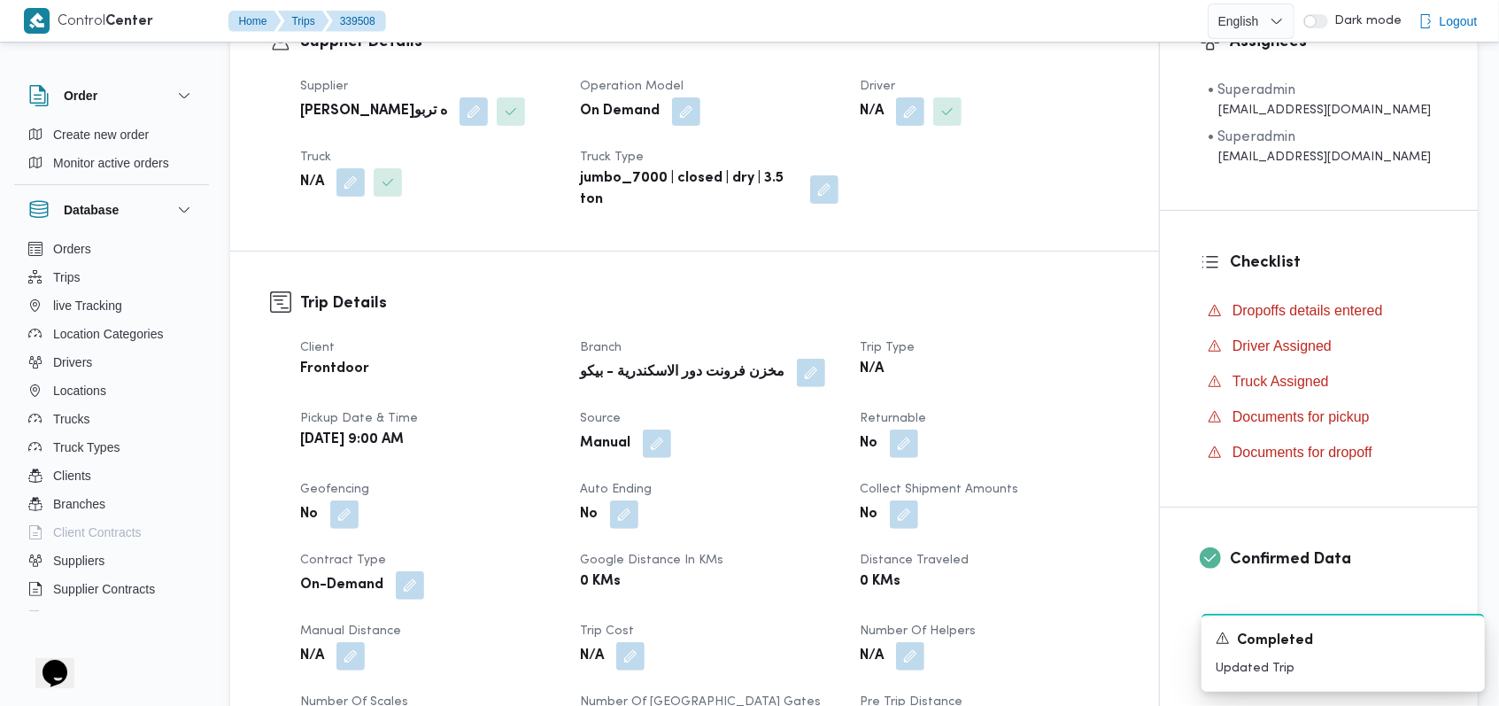
click at [382, 112] on b "فتحى حسن جلال ابو الحسن شركه تربو" at bounding box center [373, 111] width 147 height 21
copy div "فتحى حسن جلال ابو الحسن شركه تربو"
click at [498, 202] on div "Truck N/A" at bounding box center [429, 179] width 259 height 64
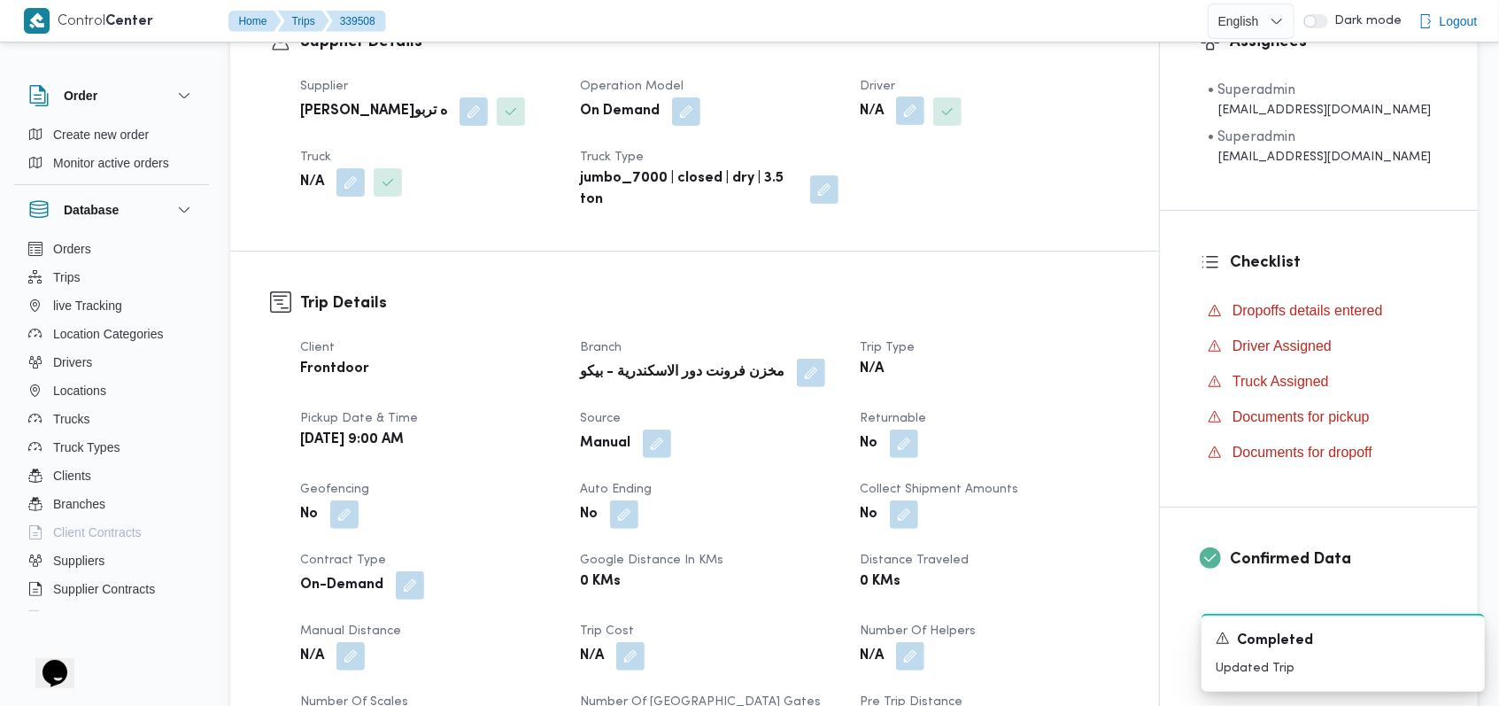
click at [921, 110] on button "button" at bounding box center [910, 111] width 28 height 28
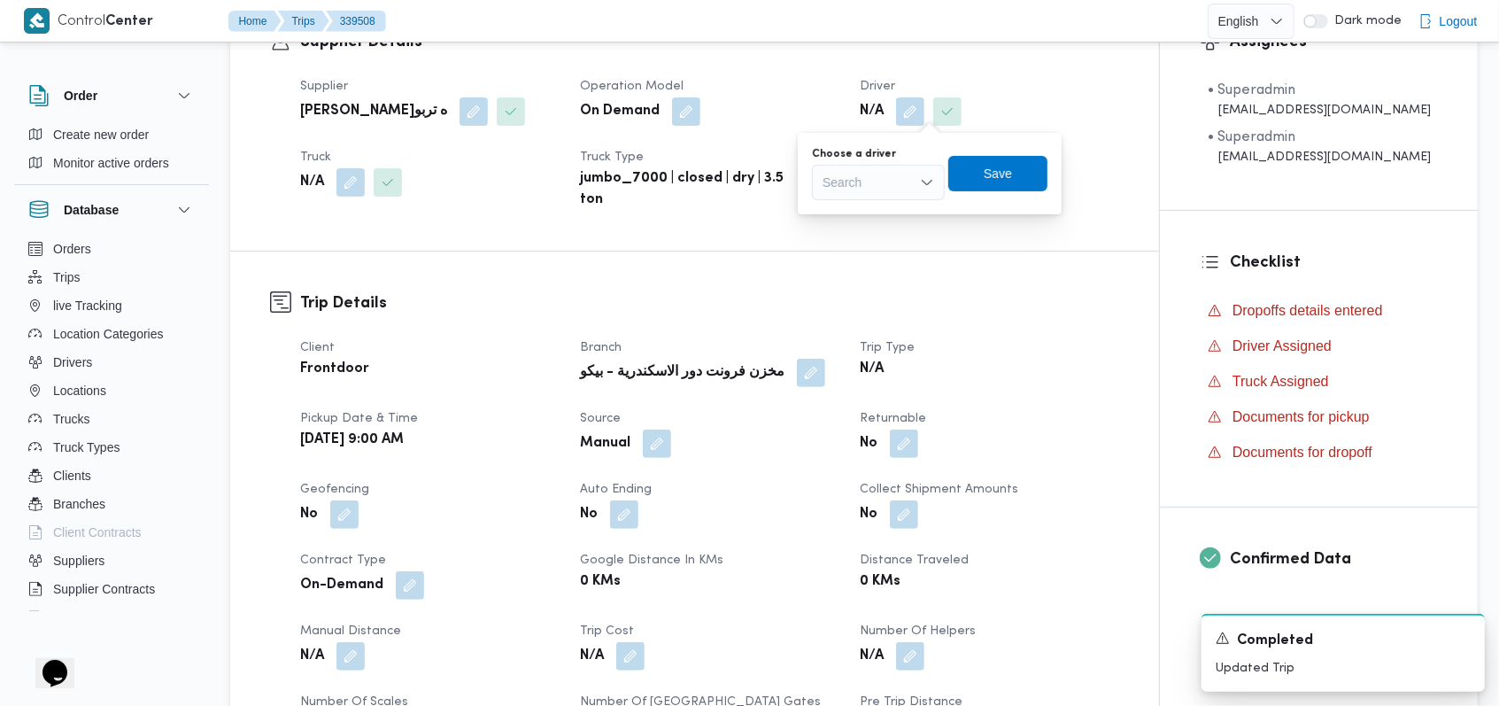
click at [896, 175] on div "Search" at bounding box center [878, 182] width 133 height 35
type input "احمد خميس"
click at [895, 209] on span "احمد خميس ابراهيم السيد" at bounding box center [889, 214] width 92 height 21
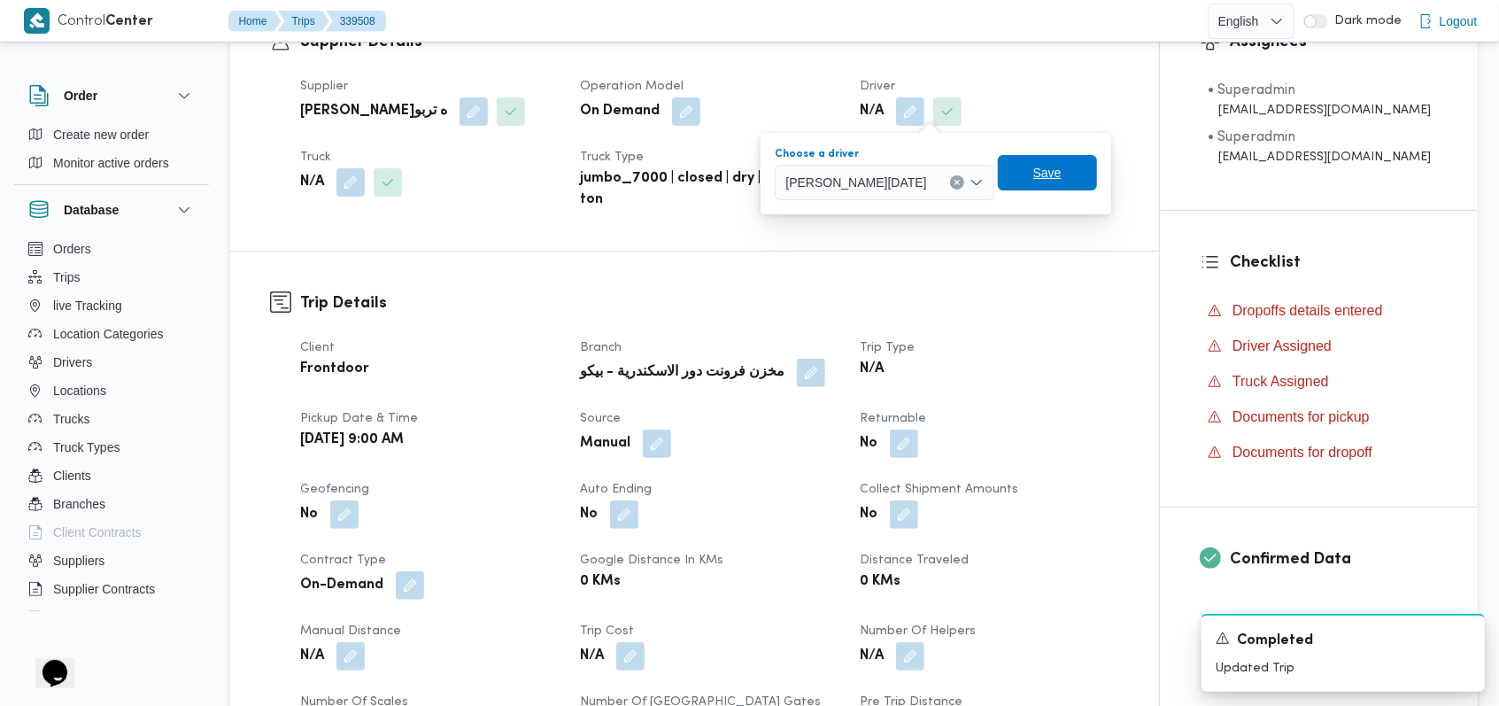
click at [1034, 179] on span "Save" at bounding box center [1047, 172] width 28 height 21
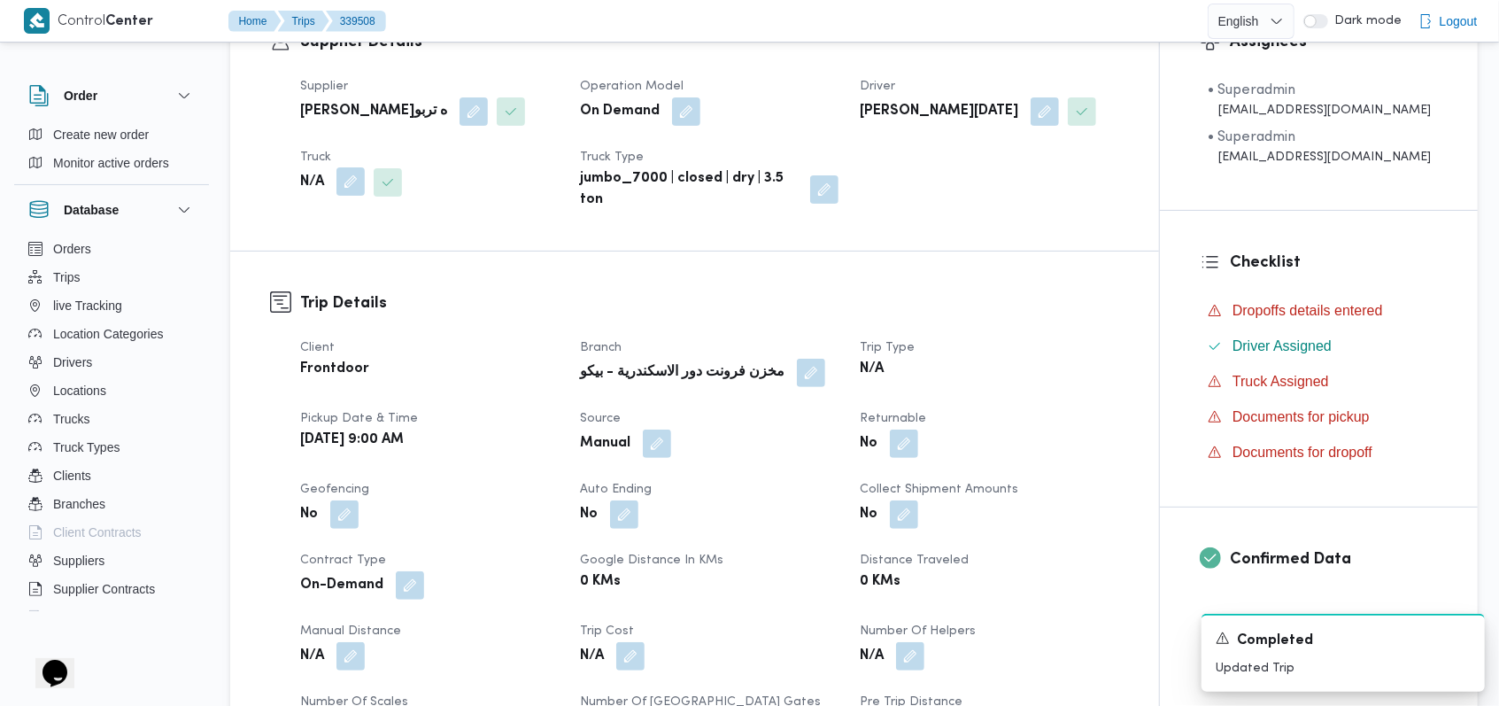
click at [354, 188] on button "button" at bounding box center [350, 181] width 28 height 28
click at [326, 257] on div "Search" at bounding box center [315, 252] width 133 height 35
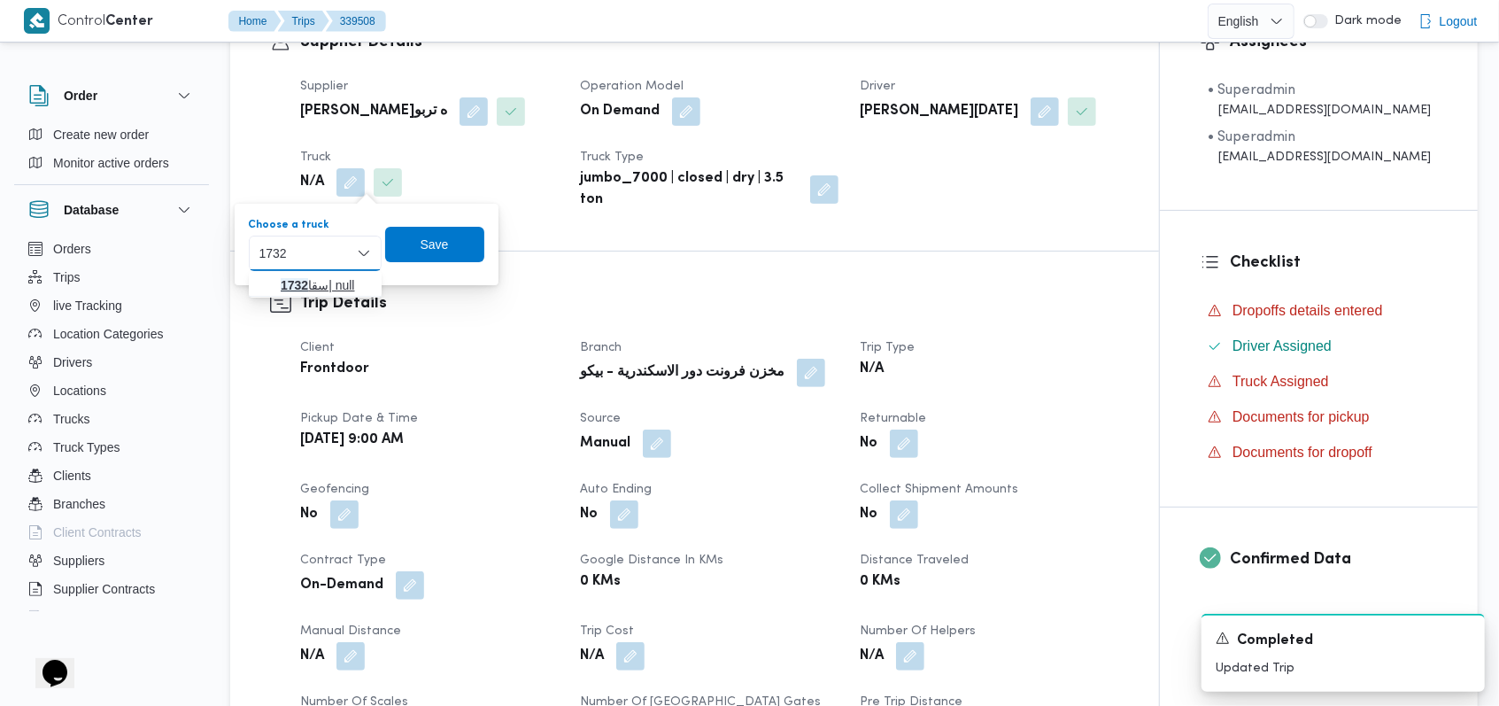
type input "1732"
click at [326, 285] on span "سقا 1732 | null" at bounding box center [326, 284] width 90 height 21
click at [452, 249] on span "Save" at bounding box center [446, 243] width 28 height 21
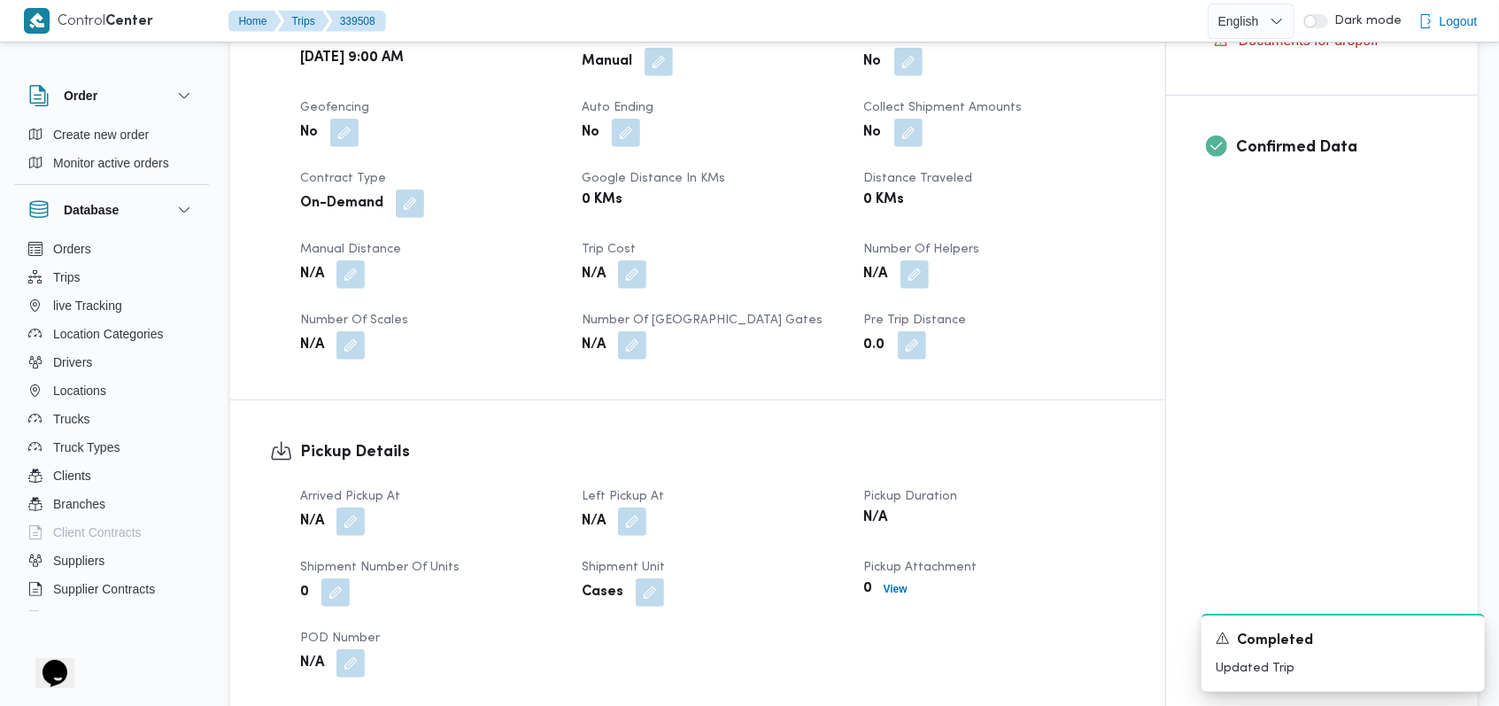
scroll to position [832, 0]
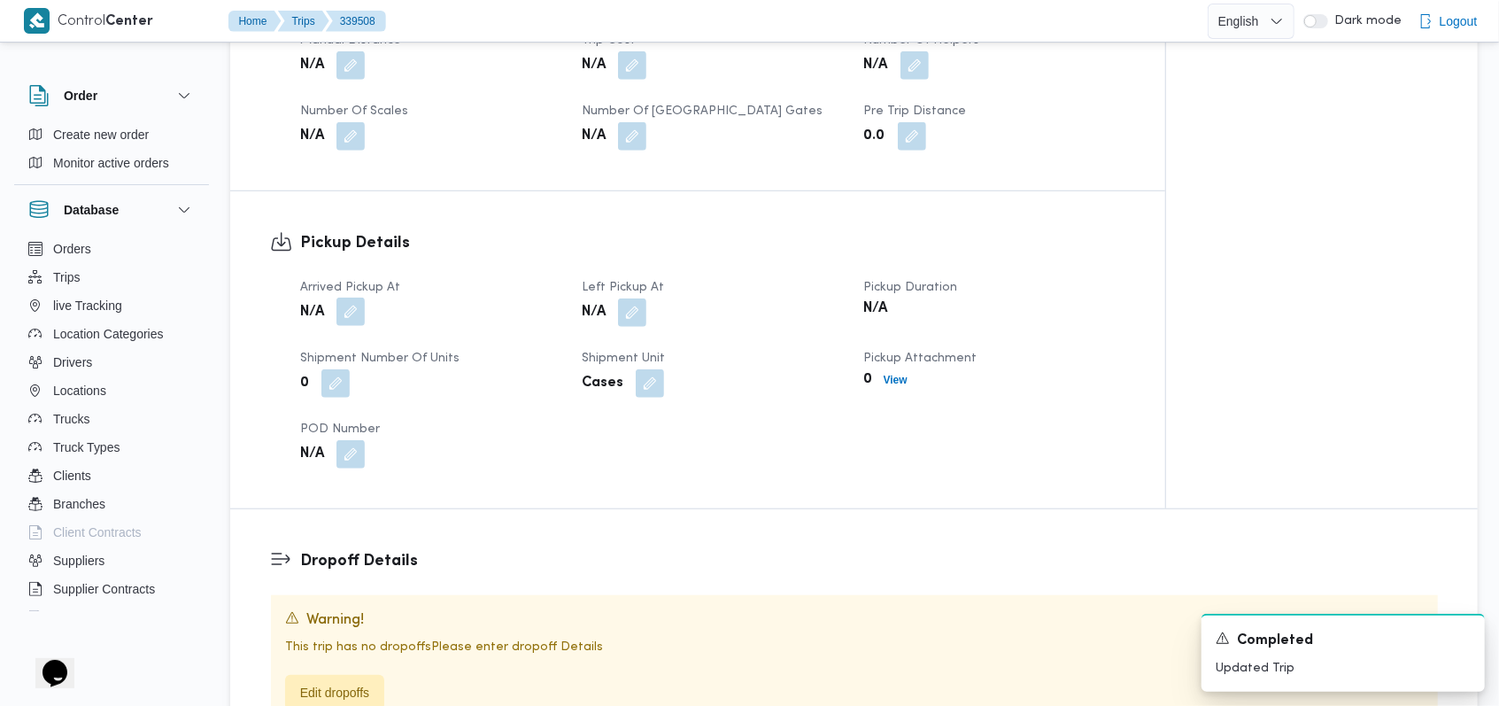
click at [354, 313] on button "button" at bounding box center [350, 311] width 28 height 28
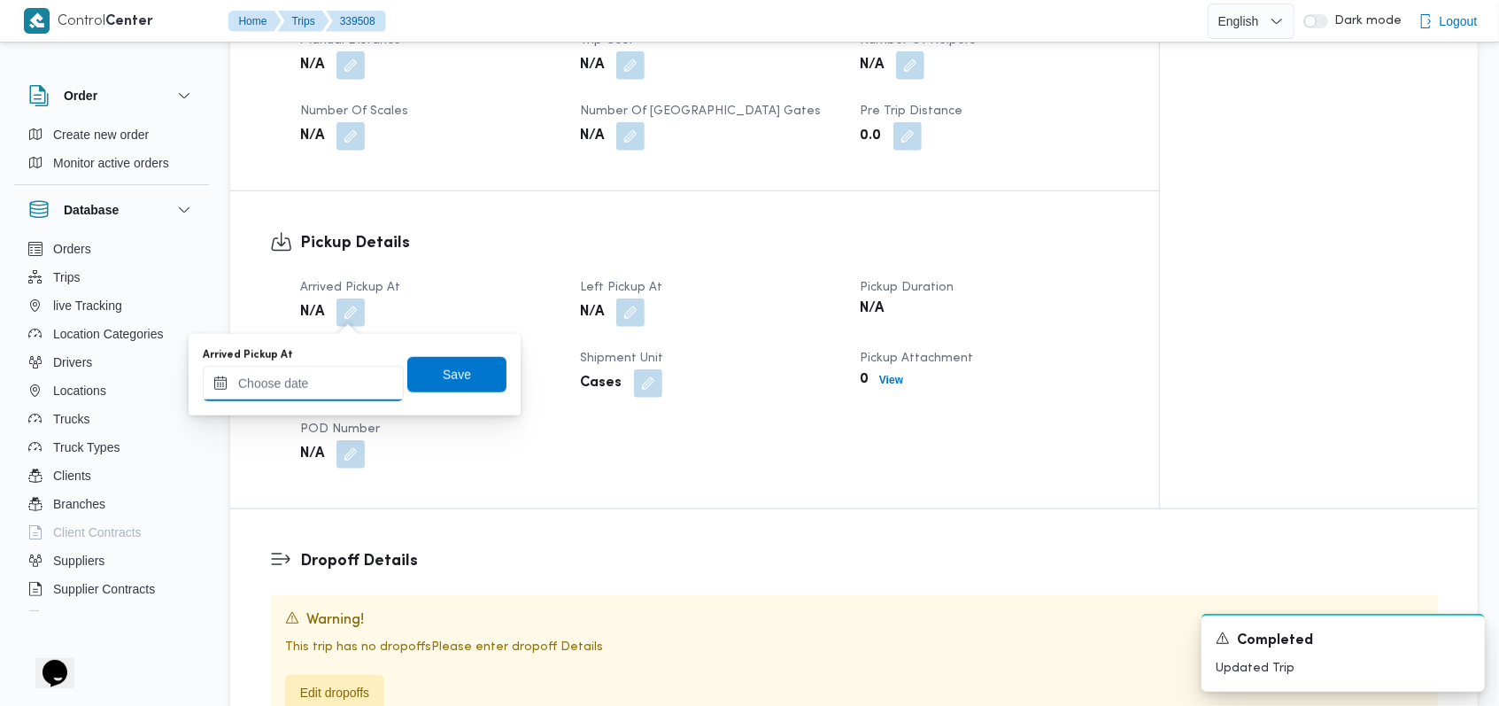
click at [269, 399] on input "Arrived Pickup At" at bounding box center [303, 383] width 201 height 35
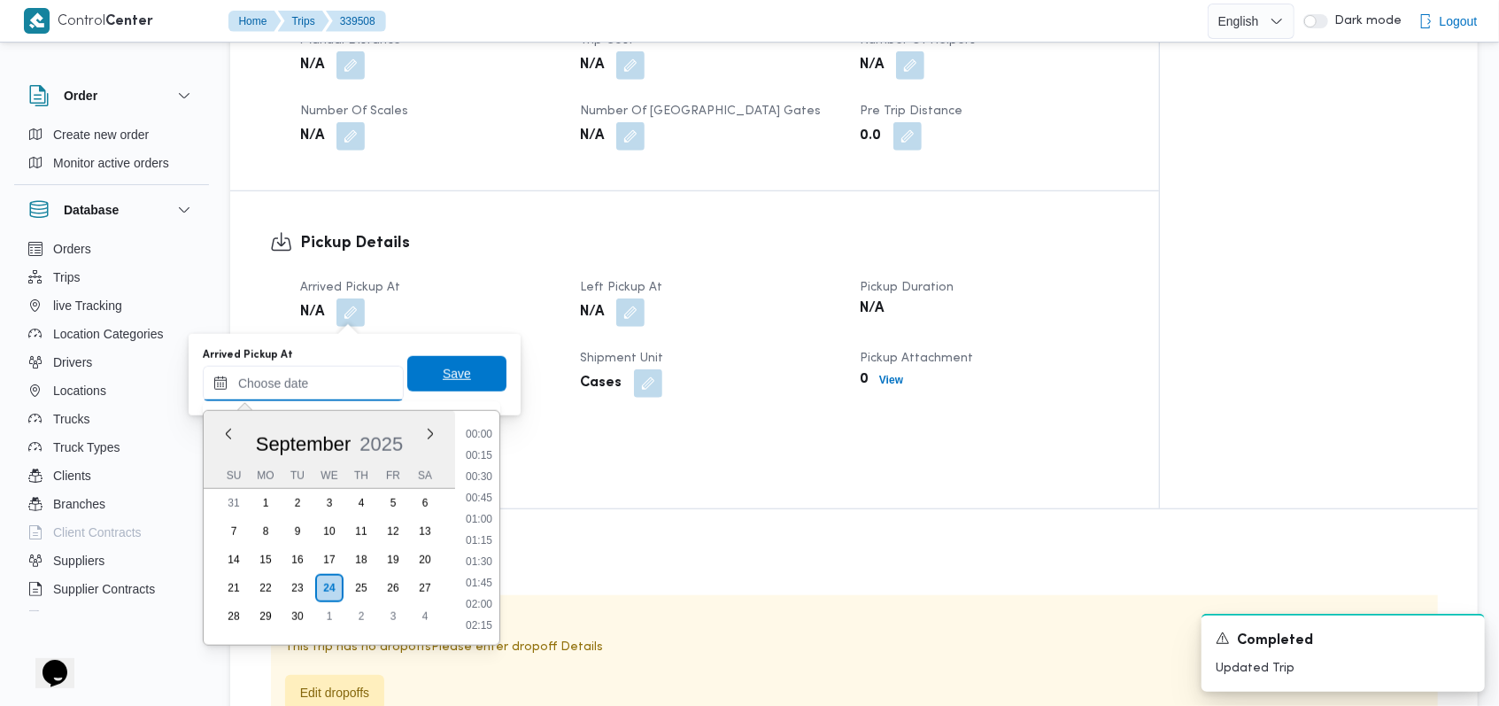
scroll to position [934, 0]
click at [488, 501] on li "11:45" at bounding box center [479, 499] width 41 height 18
type input "24/09/2025 11:45"
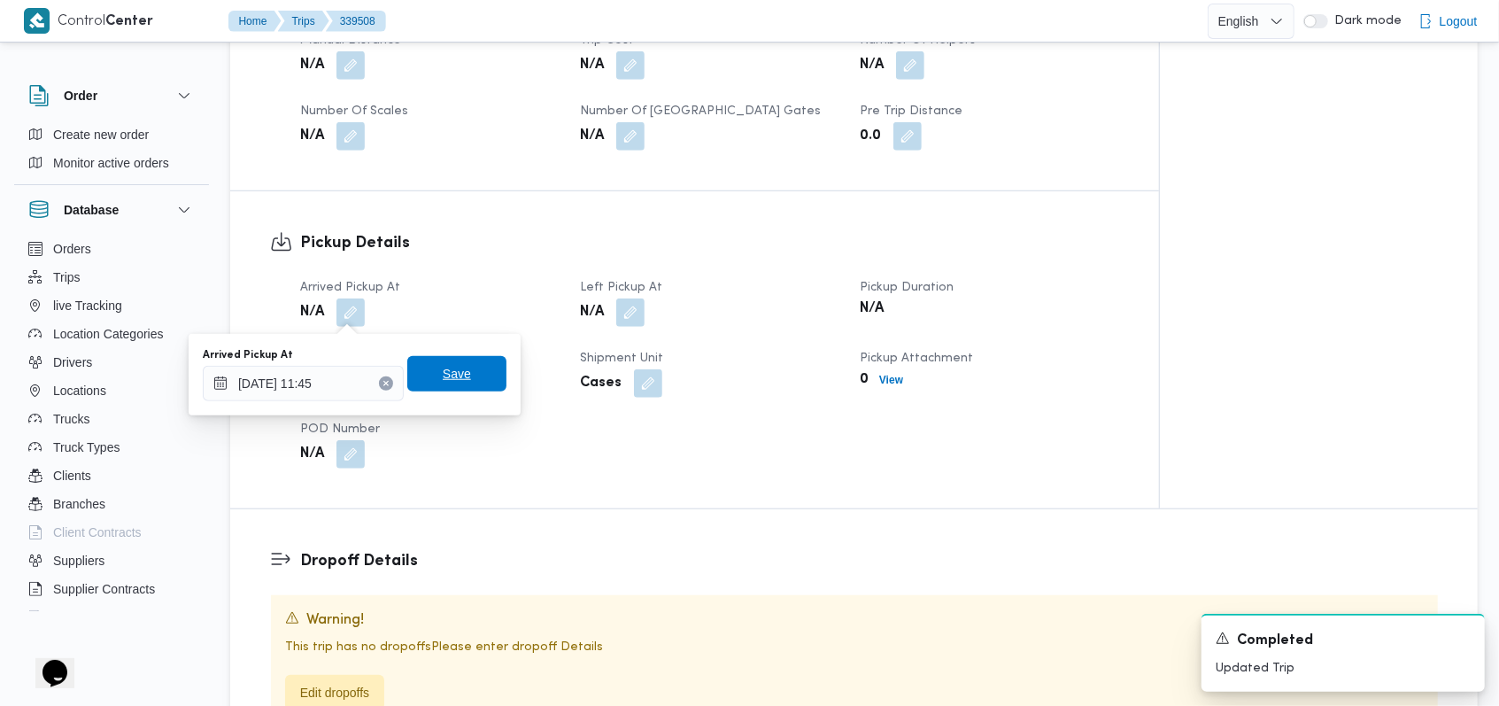
click at [491, 390] on span "Save" at bounding box center [456, 373] width 99 height 35
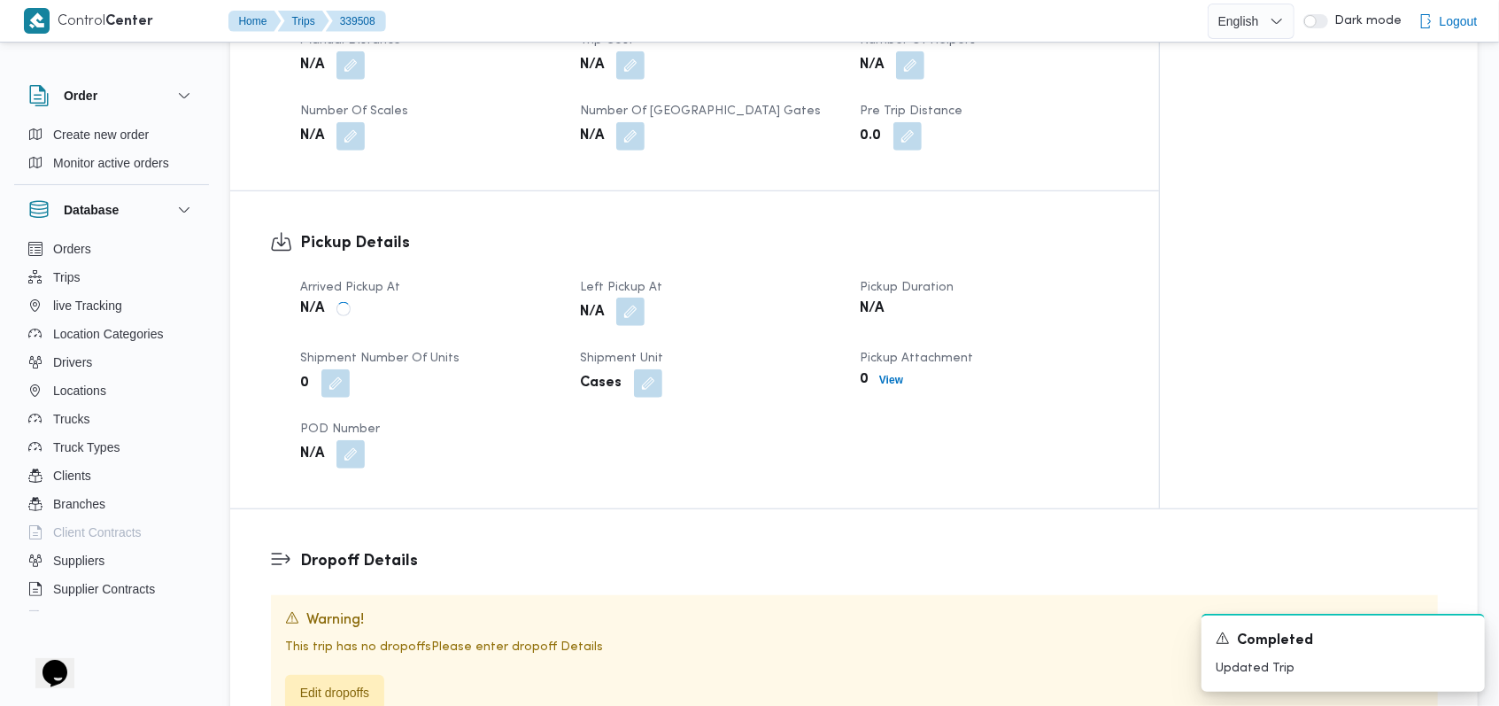
click at [644, 298] on button "button" at bounding box center [630, 311] width 28 height 28
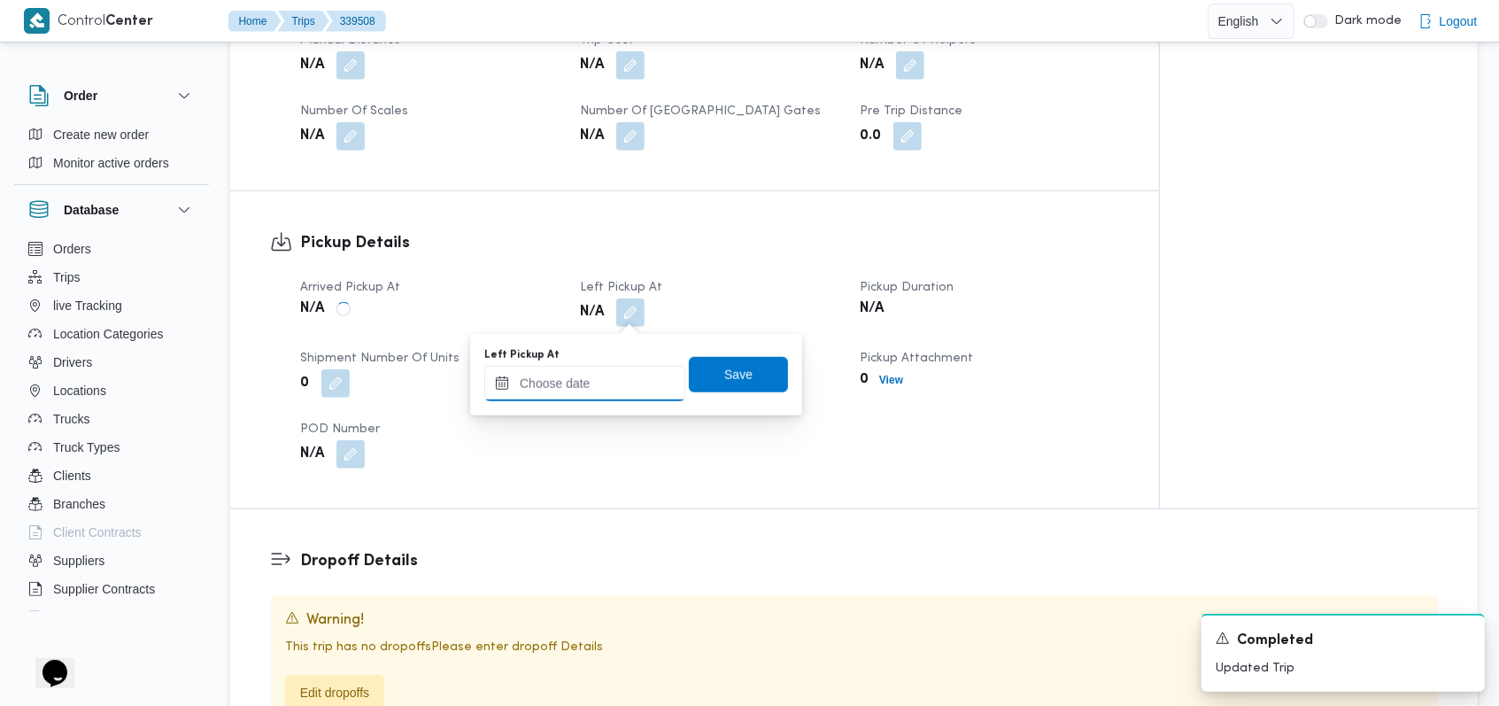
click at [600, 386] on input "Left Pickup At" at bounding box center [584, 383] width 201 height 35
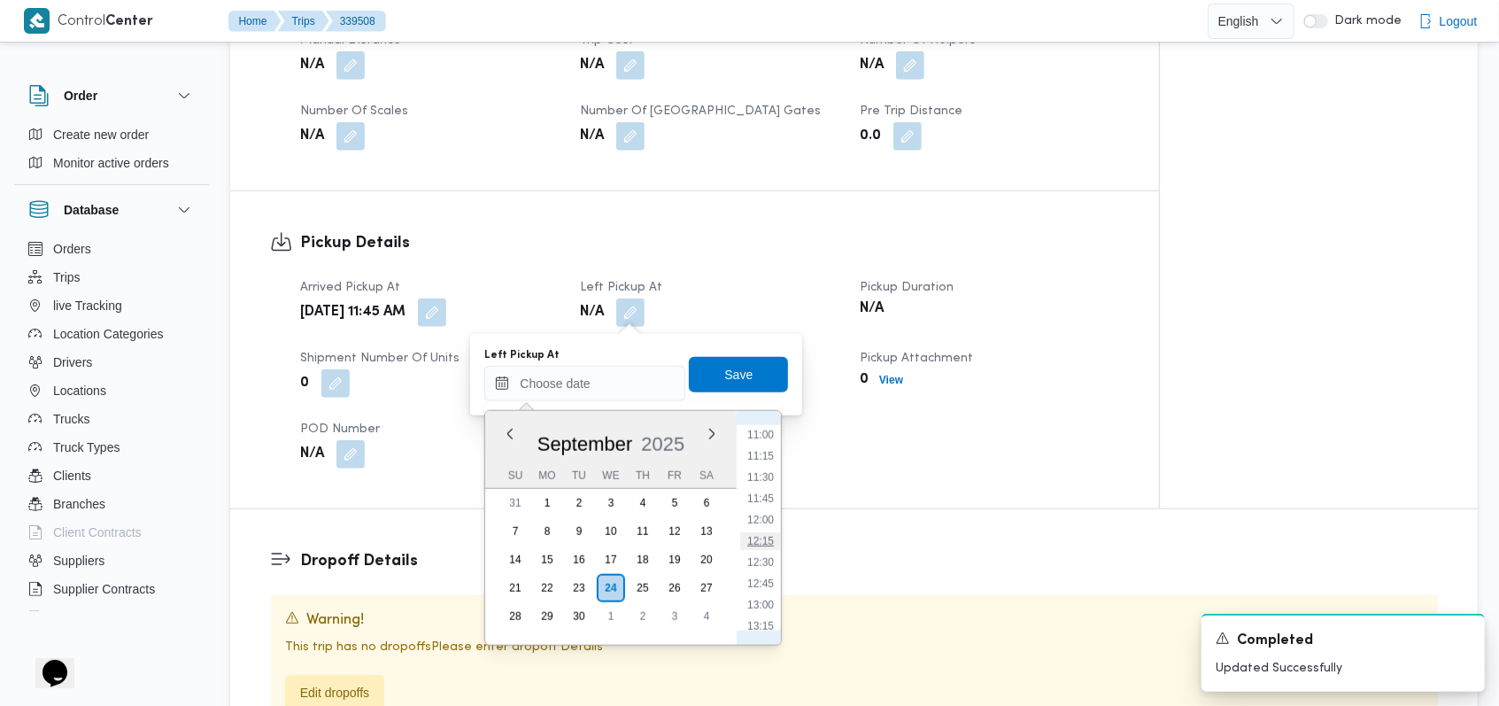
click at [771, 543] on li "12:15" at bounding box center [760, 541] width 41 height 18
type input "24/09/2025 12:15"
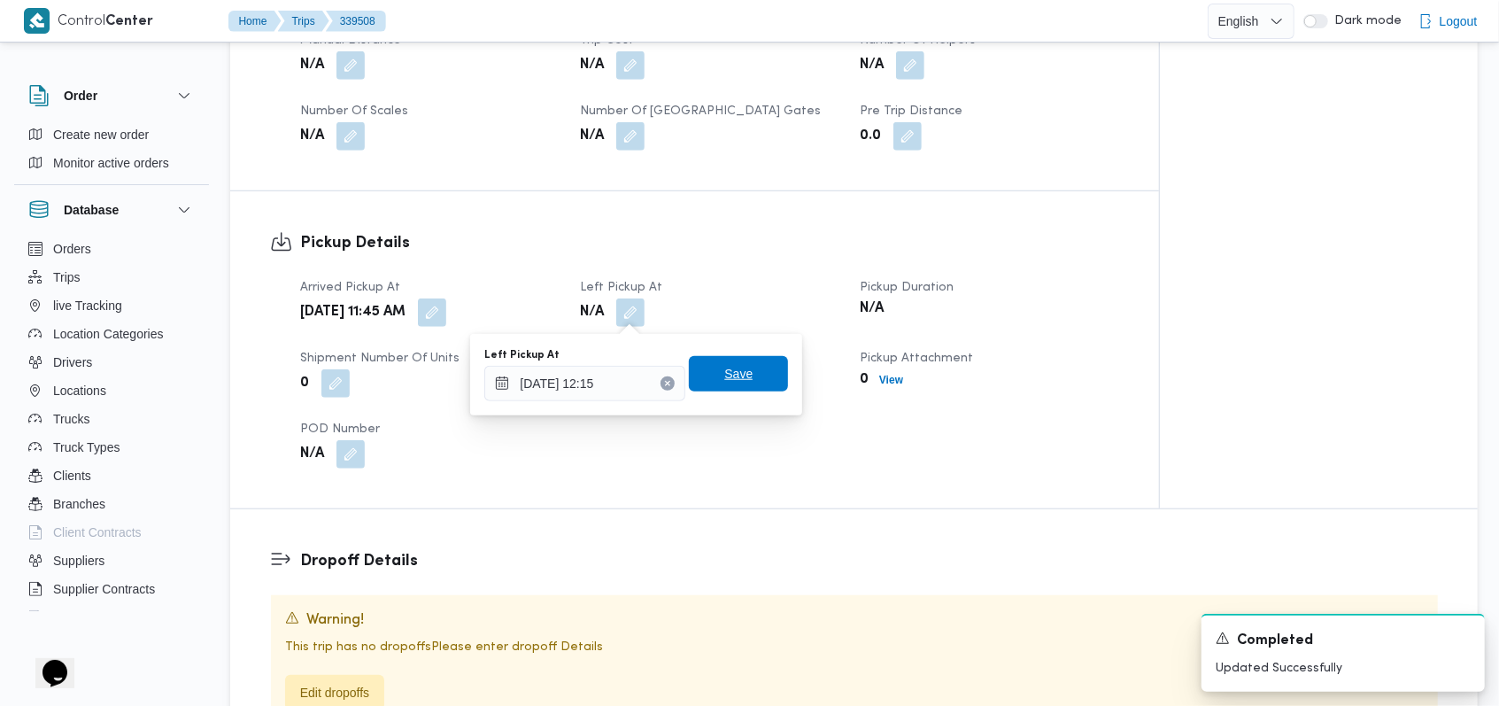
click at [746, 376] on span "Save" at bounding box center [738, 373] width 99 height 35
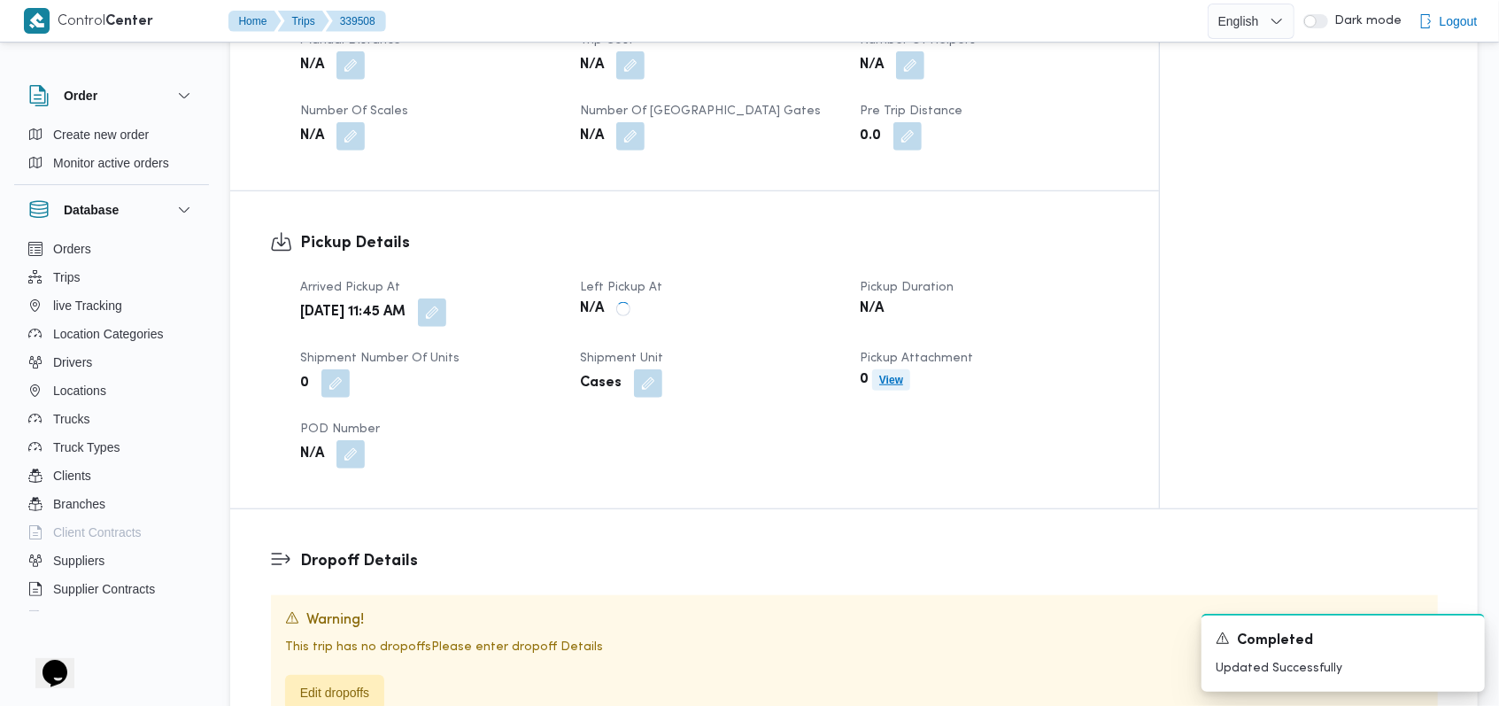
click at [899, 387] on span "View" at bounding box center [891, 379] width 24 height 21
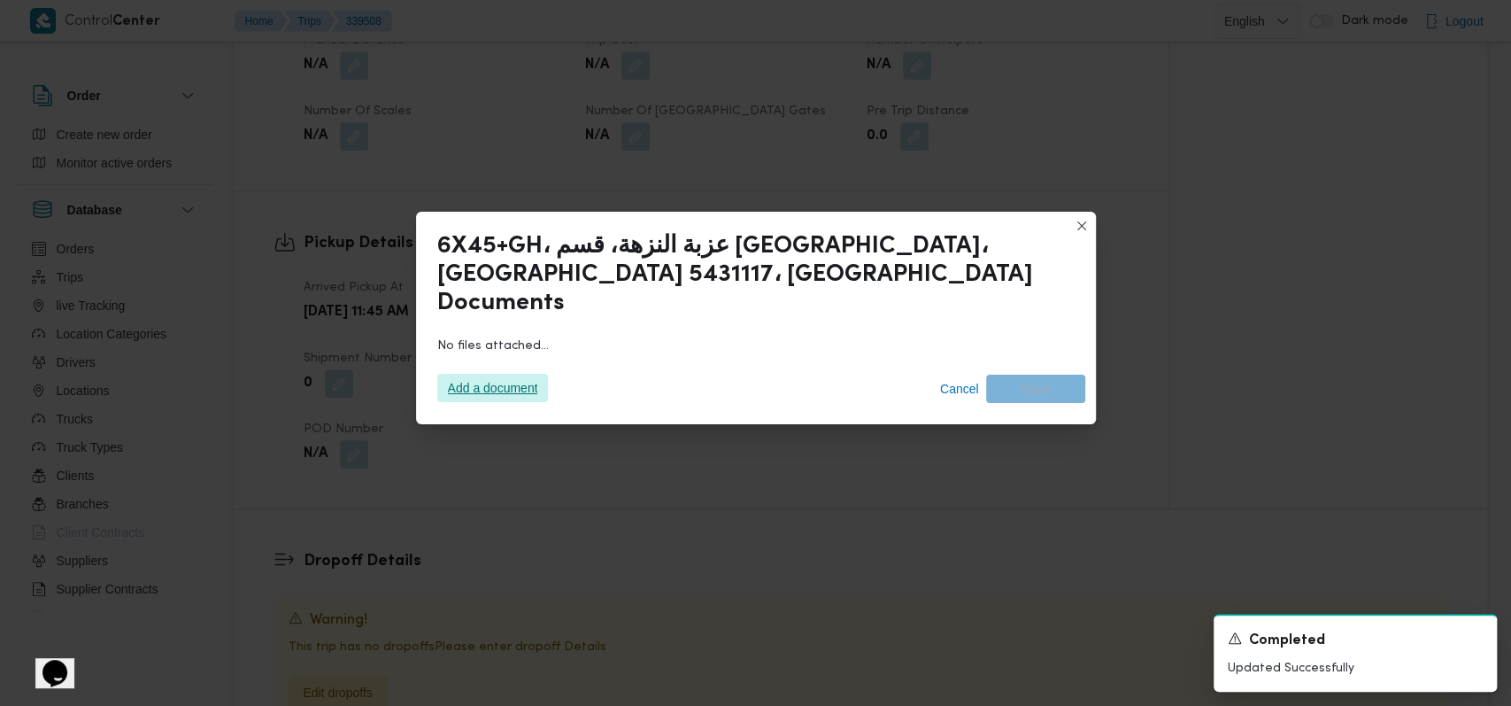
click at [489, 374] on span "Add a document" at bounding box center [493, 388] width 90 height 28
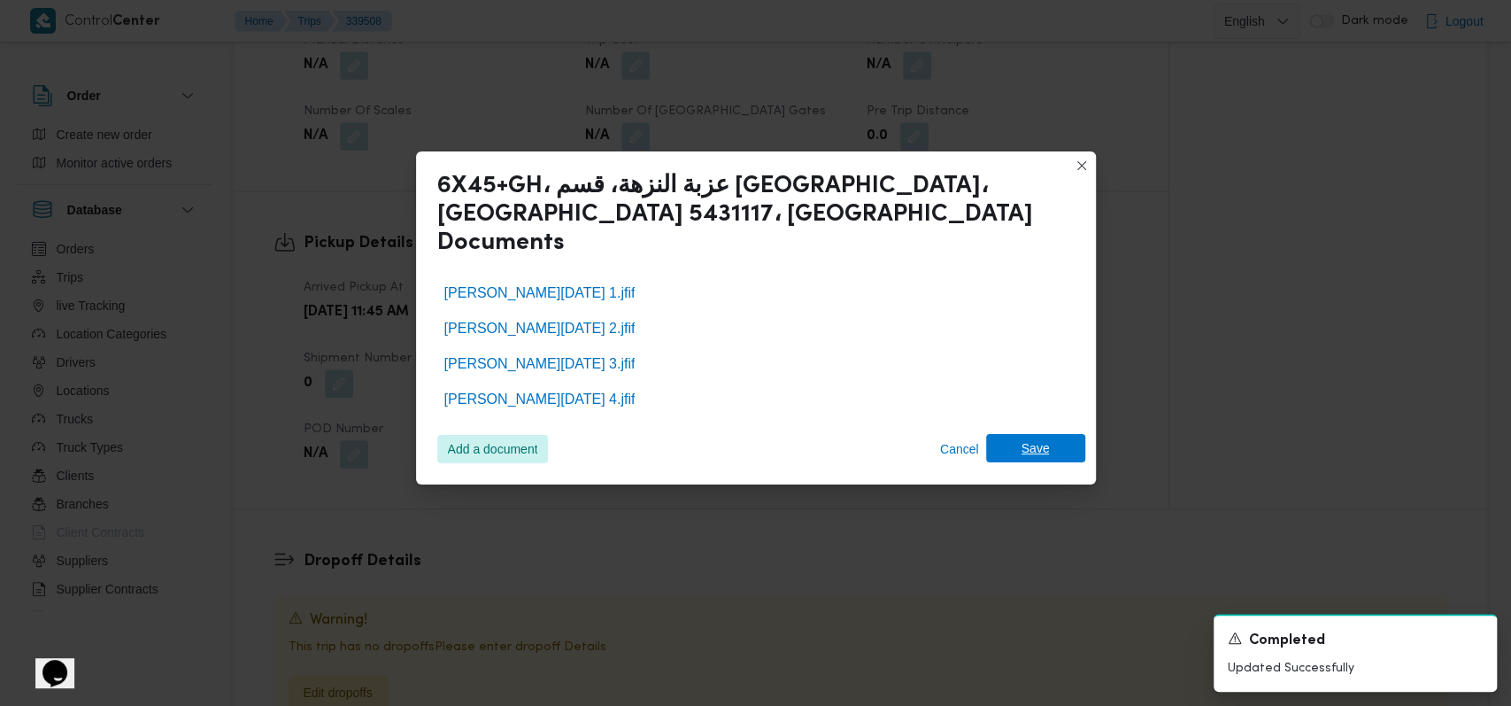
click at [1046, 442] on span "Save" at bounding box center [1036, 448] width 28 height 28
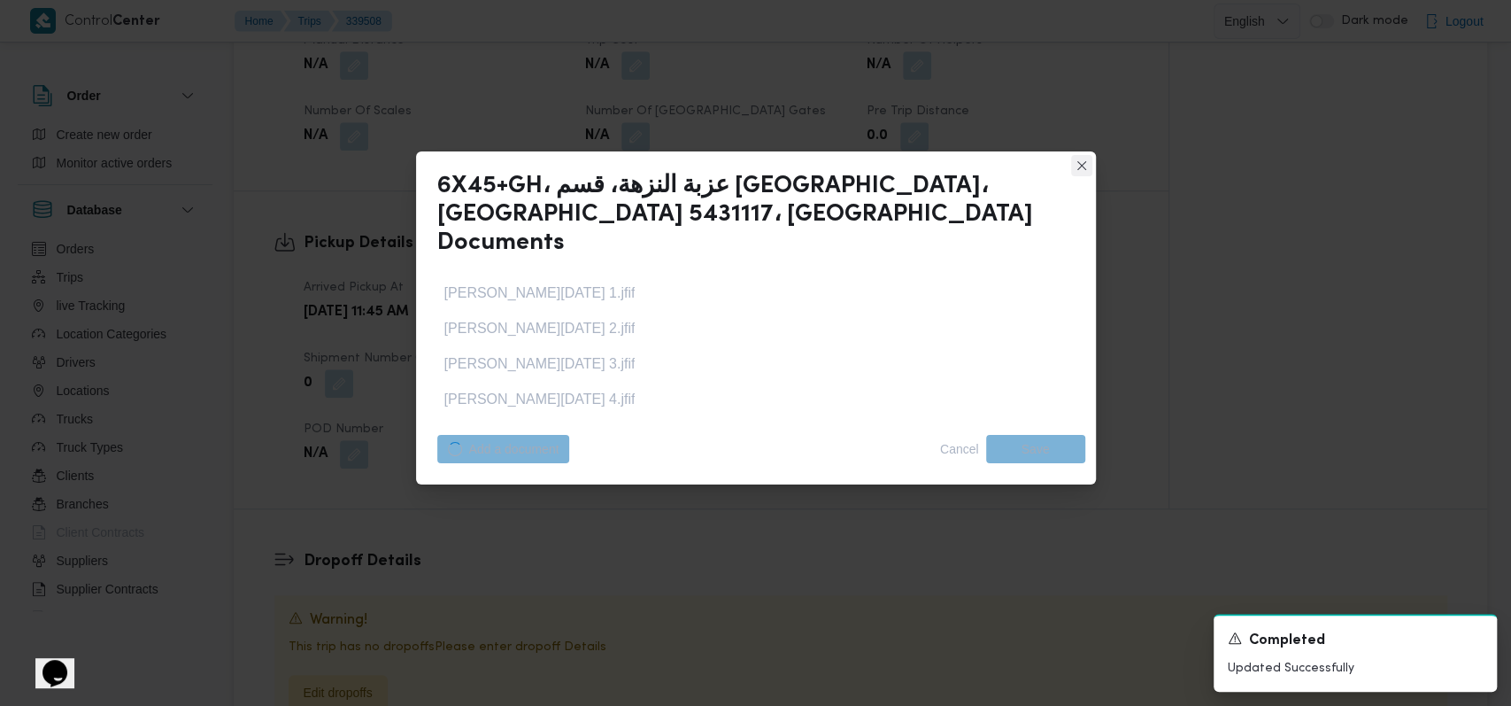
click at [1473, 637] on icon "Dismiss toast" at bounding box center [1476, 636] width 14 height 14
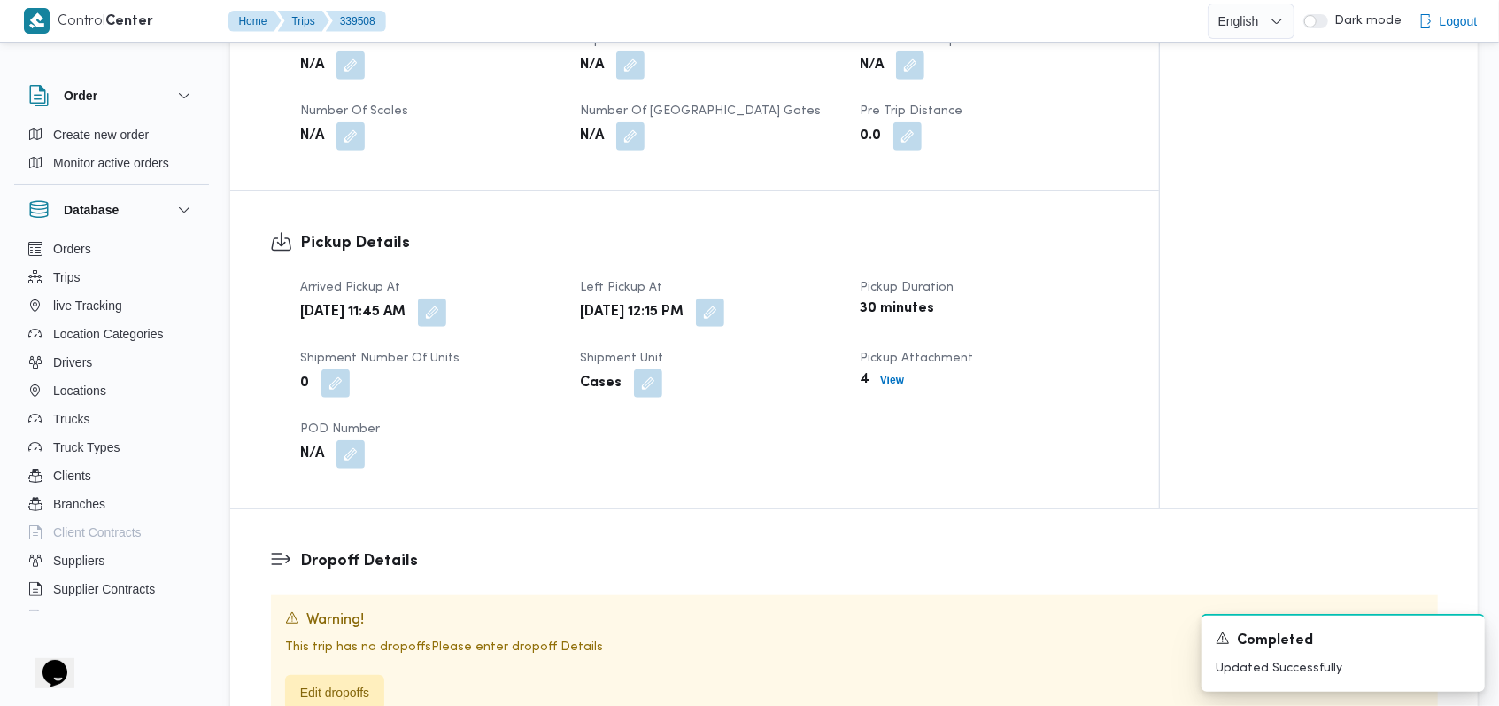
click at [823, 471] on div "Arrived Pickup At Wed, Sep 24, 2025 11:45 AM Left Pickup At Wed, Sep 24, 2025 1…" at bounding box center [710, 372] width 840 height 212
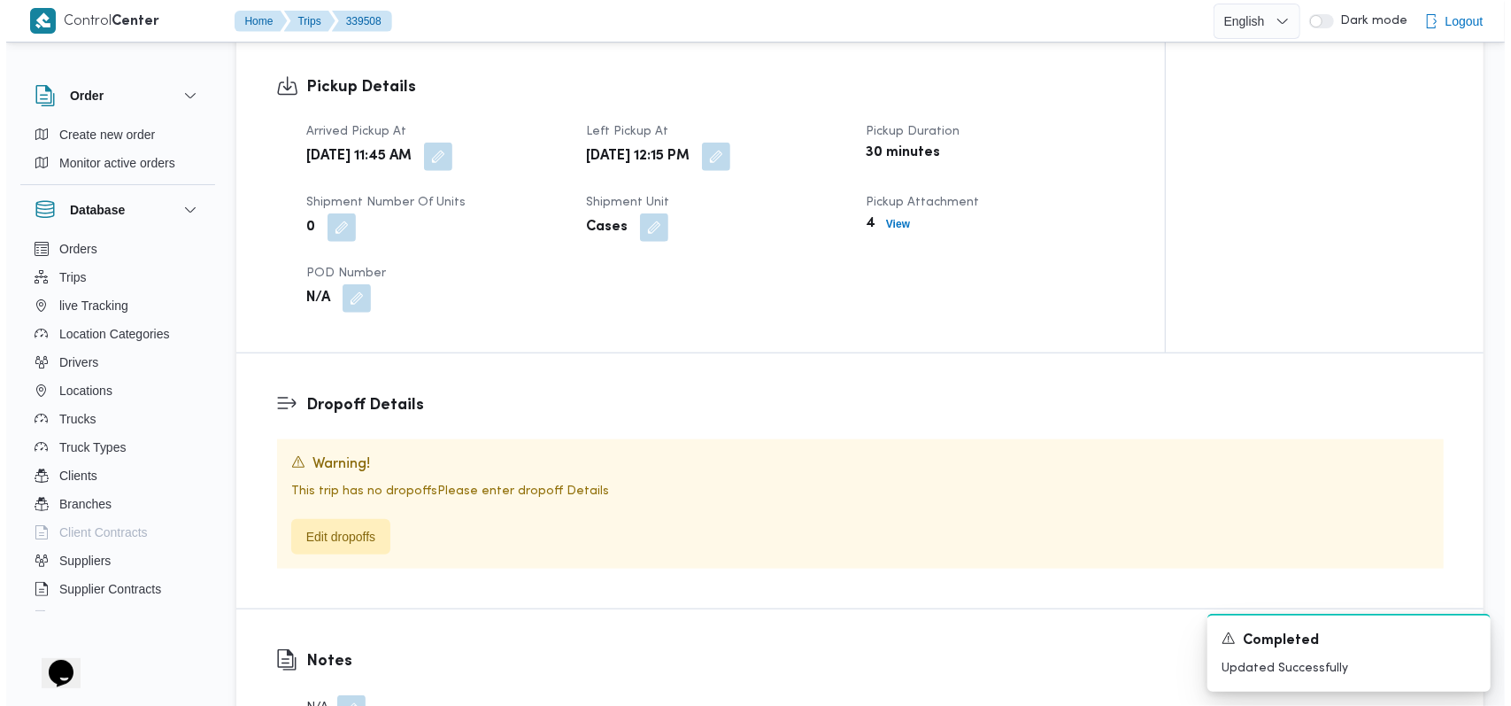
scroll to position [1069, 0]
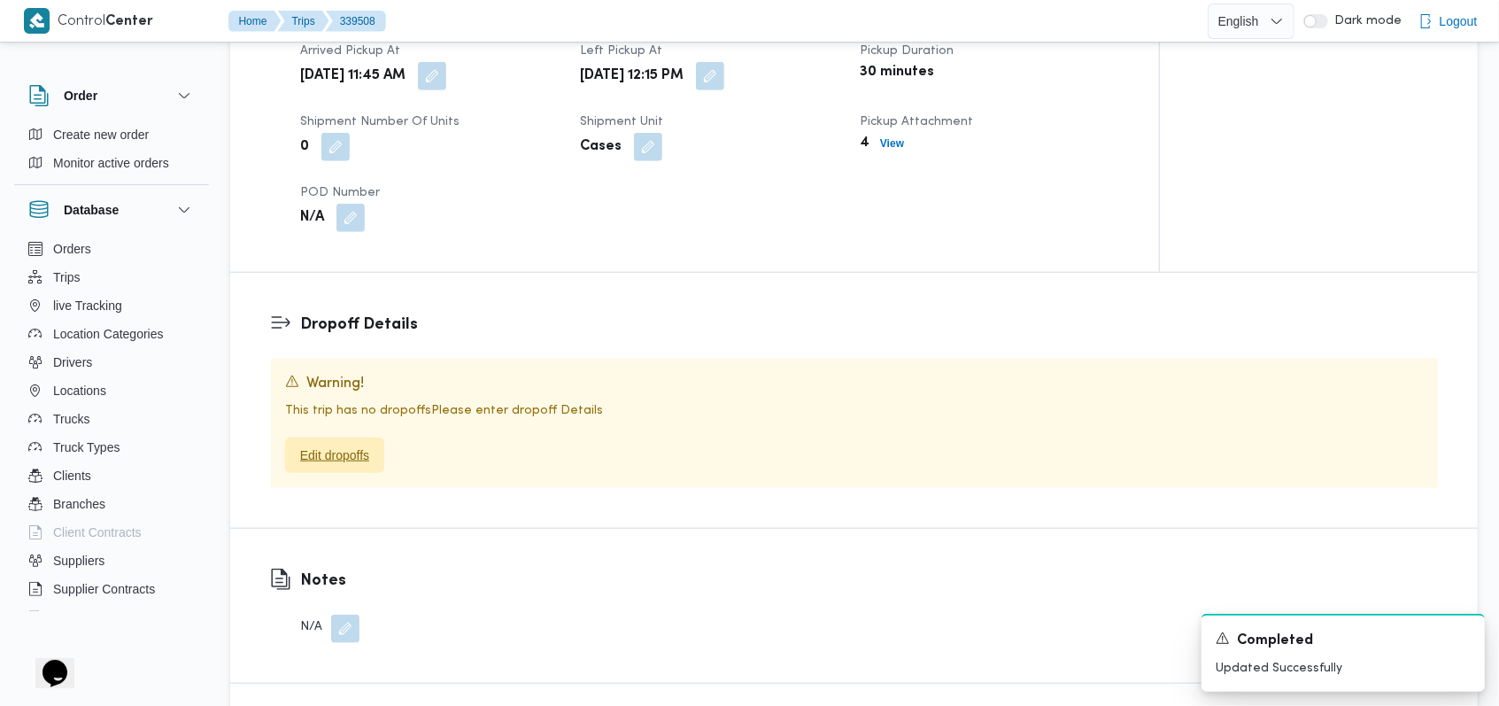
click at [382, 449] on span "Edit dropoffs" at bounding box center [334, 454] width 99 height 35
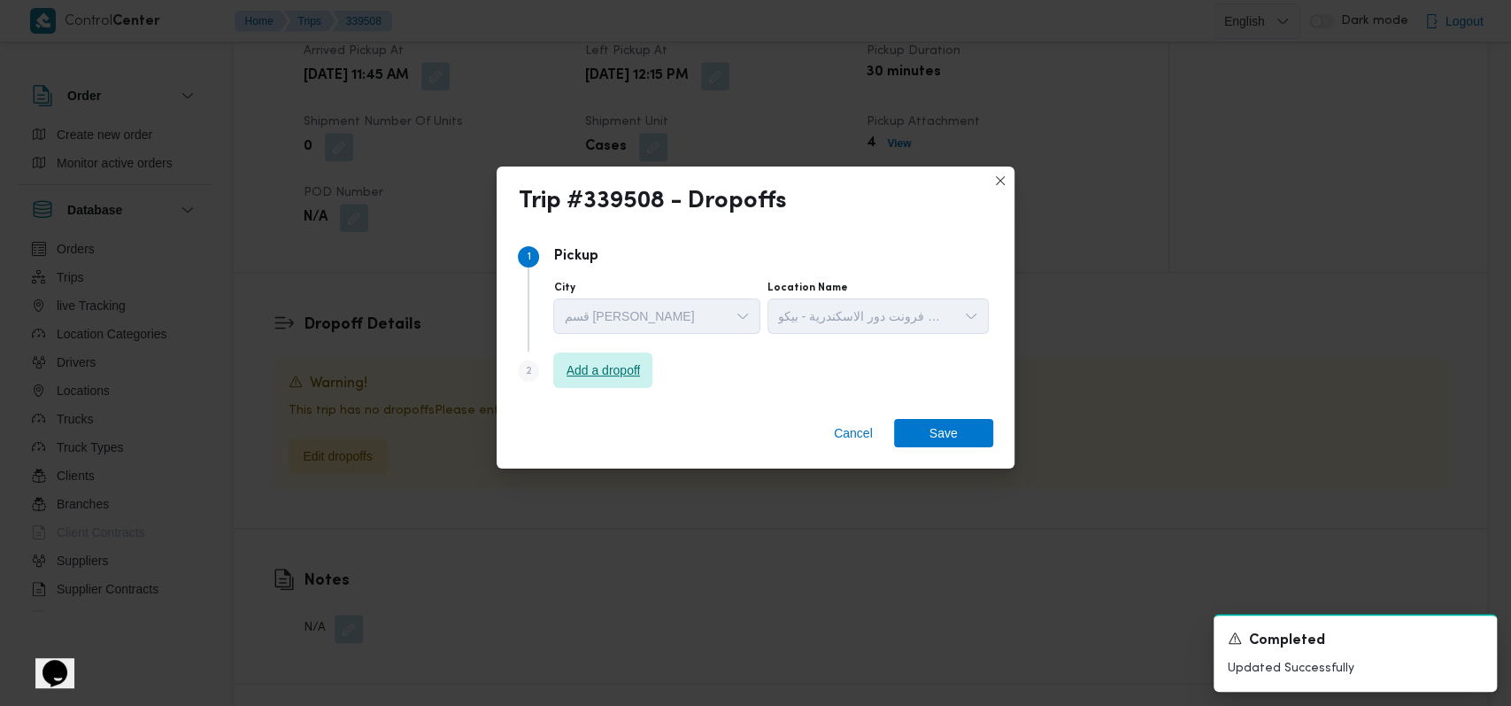
click at [633, 372] on span "Add a dropoff" at bounding box center [604, 369] width 74 height 21
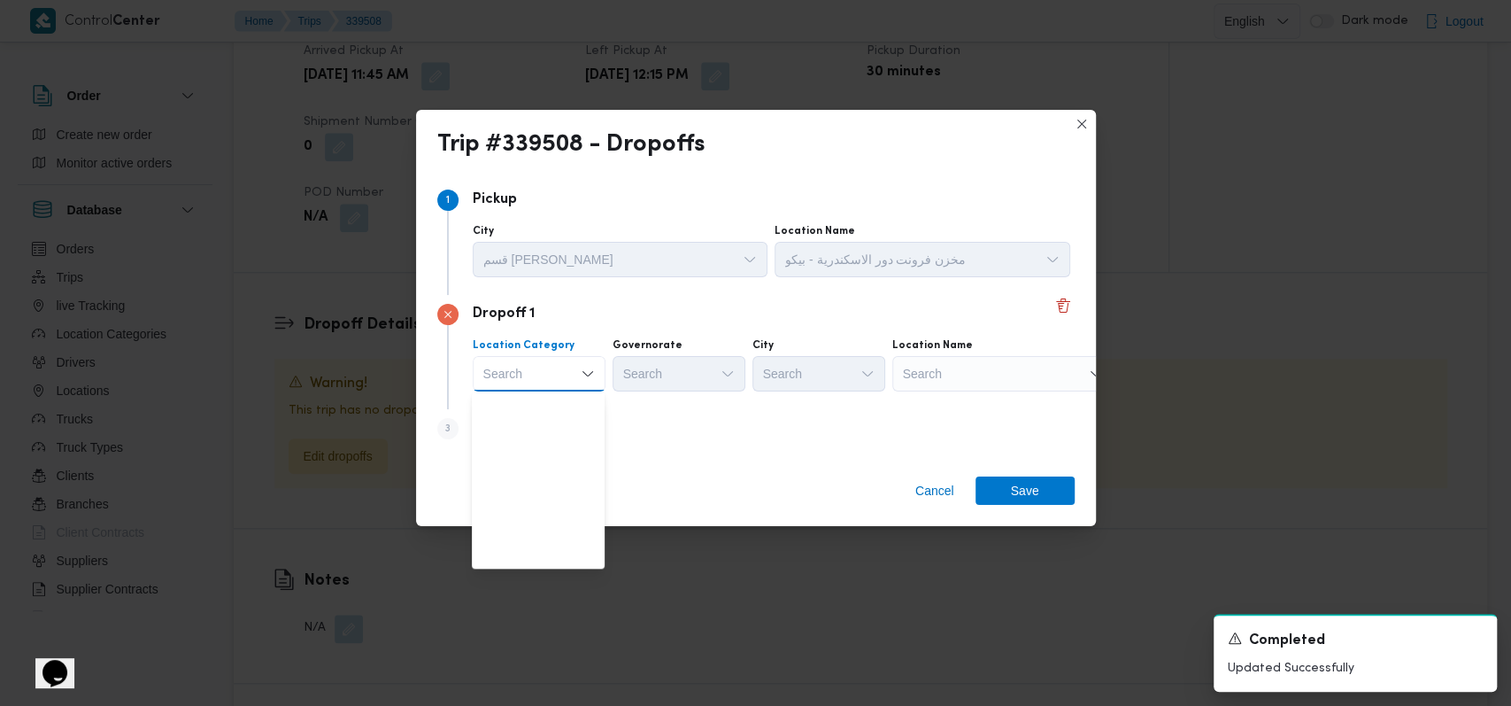
scroll to position [465, 0]
click at [551, 569] on div "Trip #339508 - Dropoffs Step 1 1 Pickup City قسم سيدى جابر Location Name مخزن ف…" at bounding box center [755, 353] width 1511 height 706
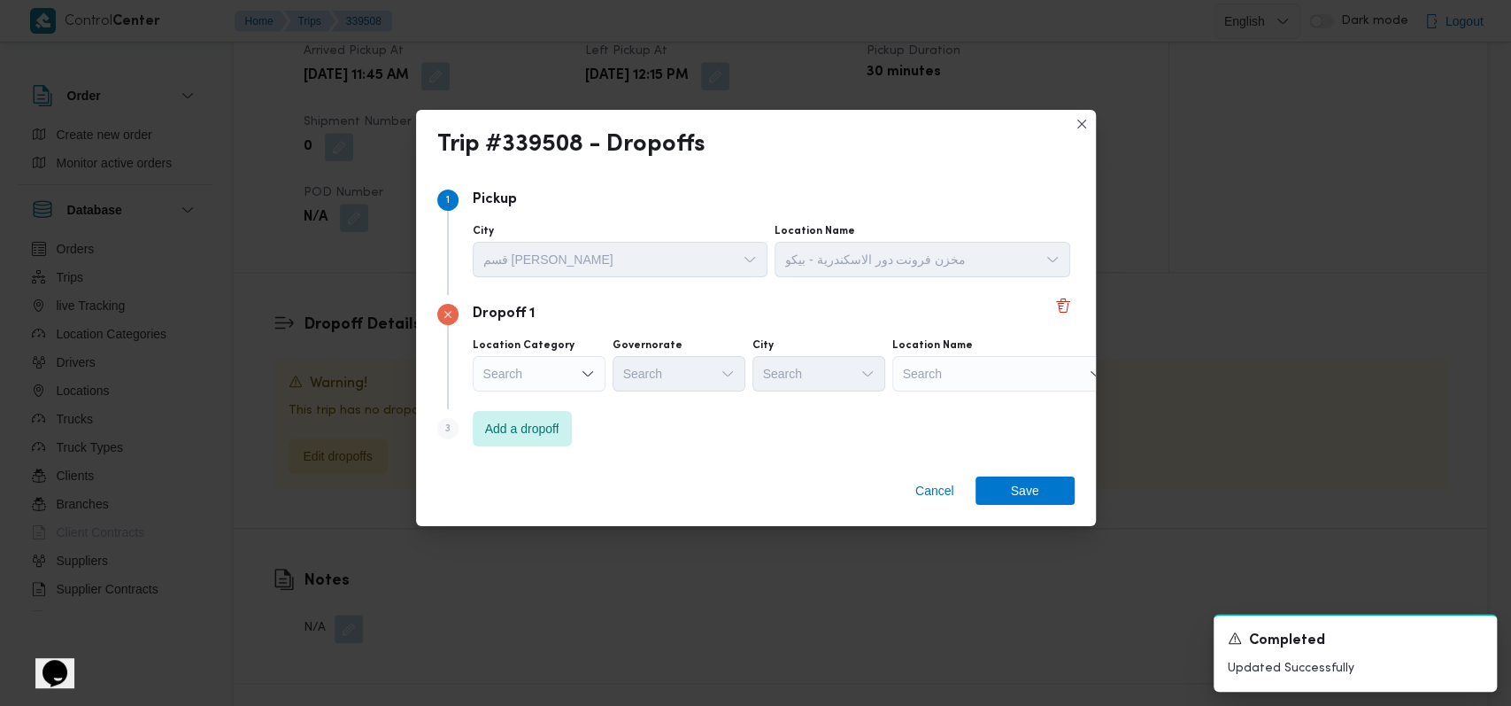
click at [545, 359] on div "Search Combo box. Selected. Combo box input. Search. Type some text or, to disp…" at bounding box center [539, 373] width 133 height 35
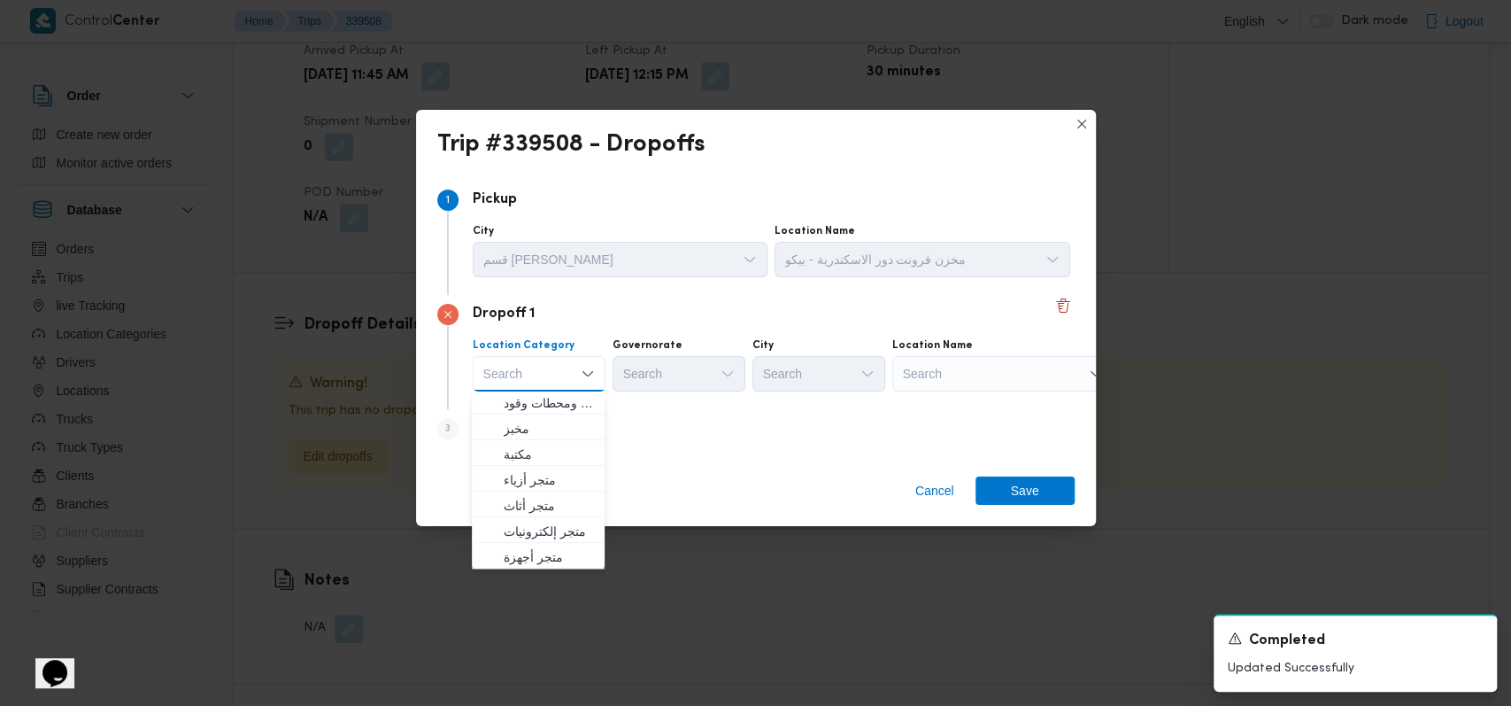
click at [537, 572] on div "Trip #339508 - Dropoffs Step 1 1 Pickup City قسم سيدى جابر Location Name مخزن ف…" at bounding box center [755, 353] width 1511 height 706
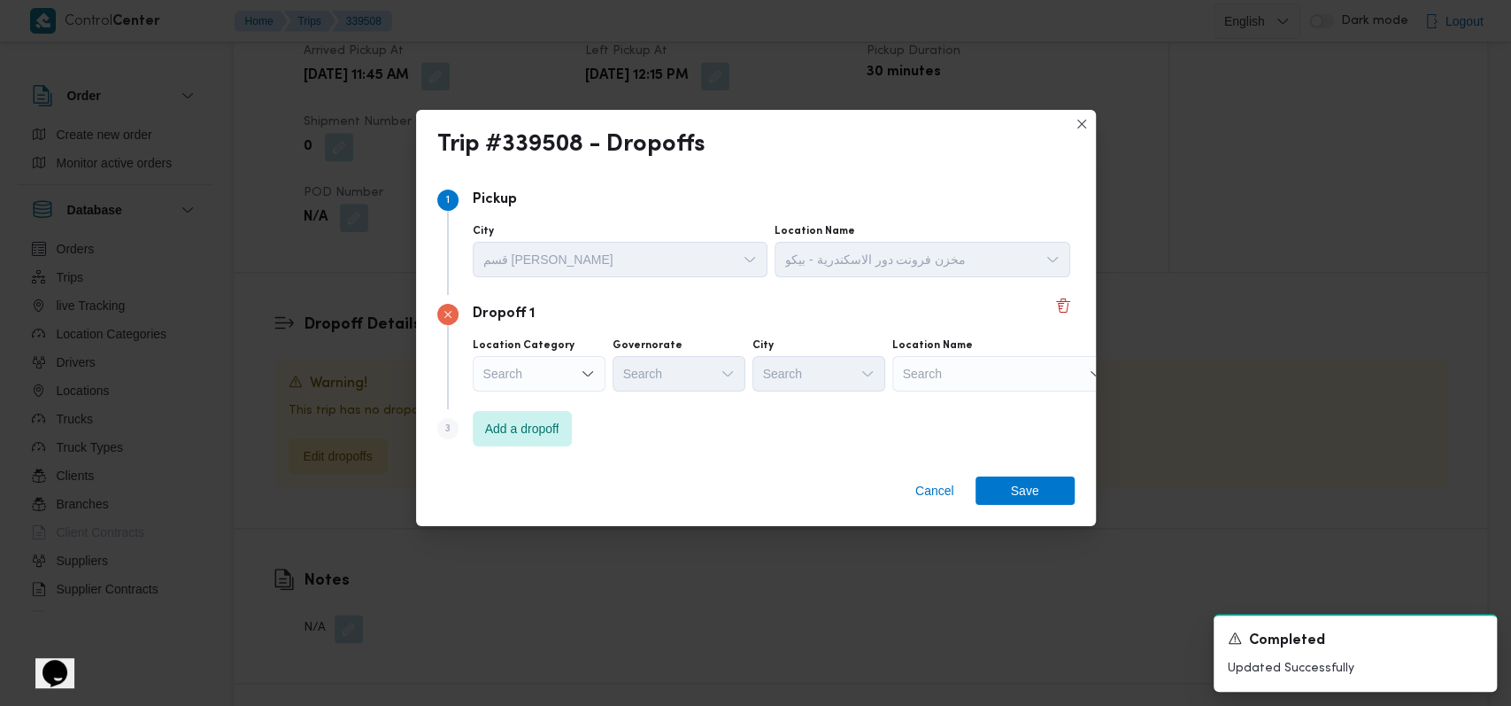
click at [567, 357] on div "Search Combo box. Selected. Combo box input. Search. Type some text or, to disp…" at bounding box center [539, 373] width 133 height 35
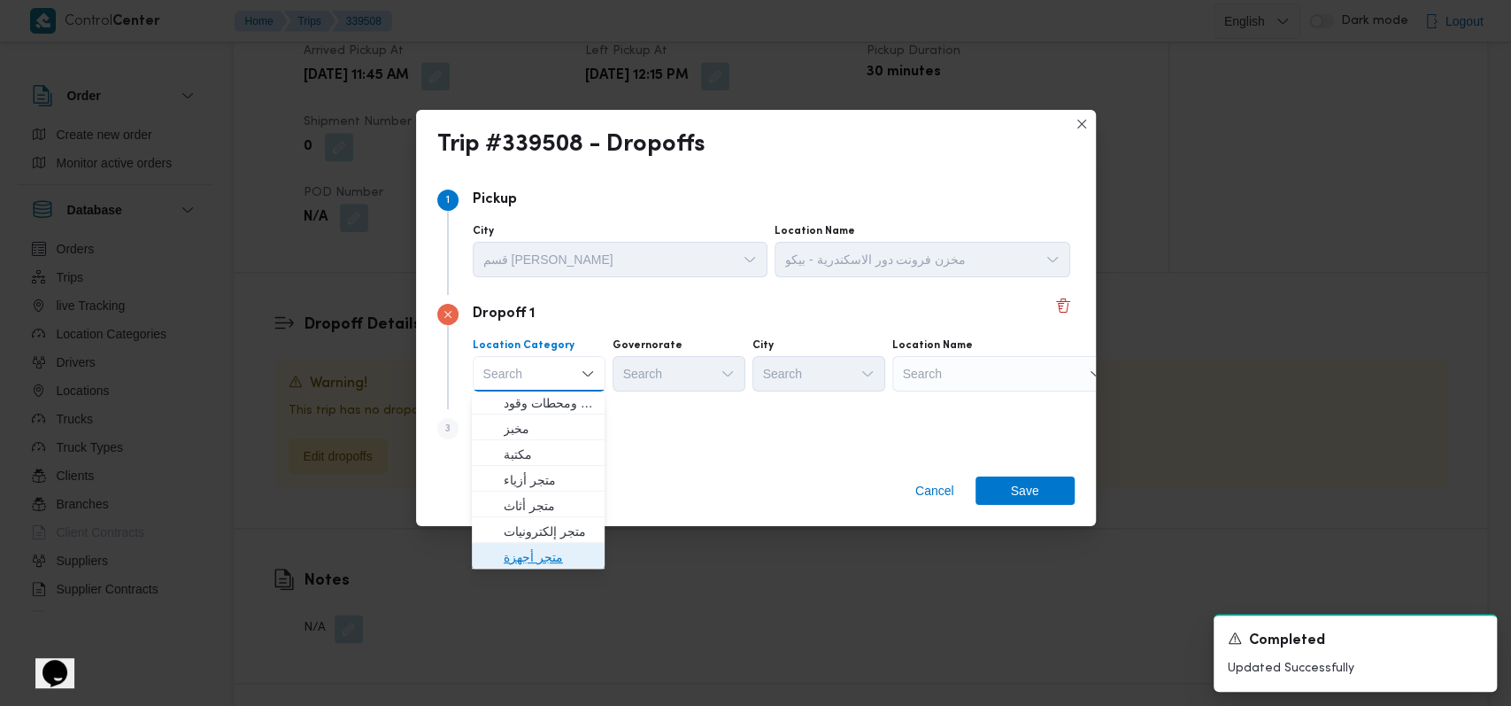
click at [548, 560] on span "متجر أجهزة" at bounding box center [549, 556] width 90 height 21
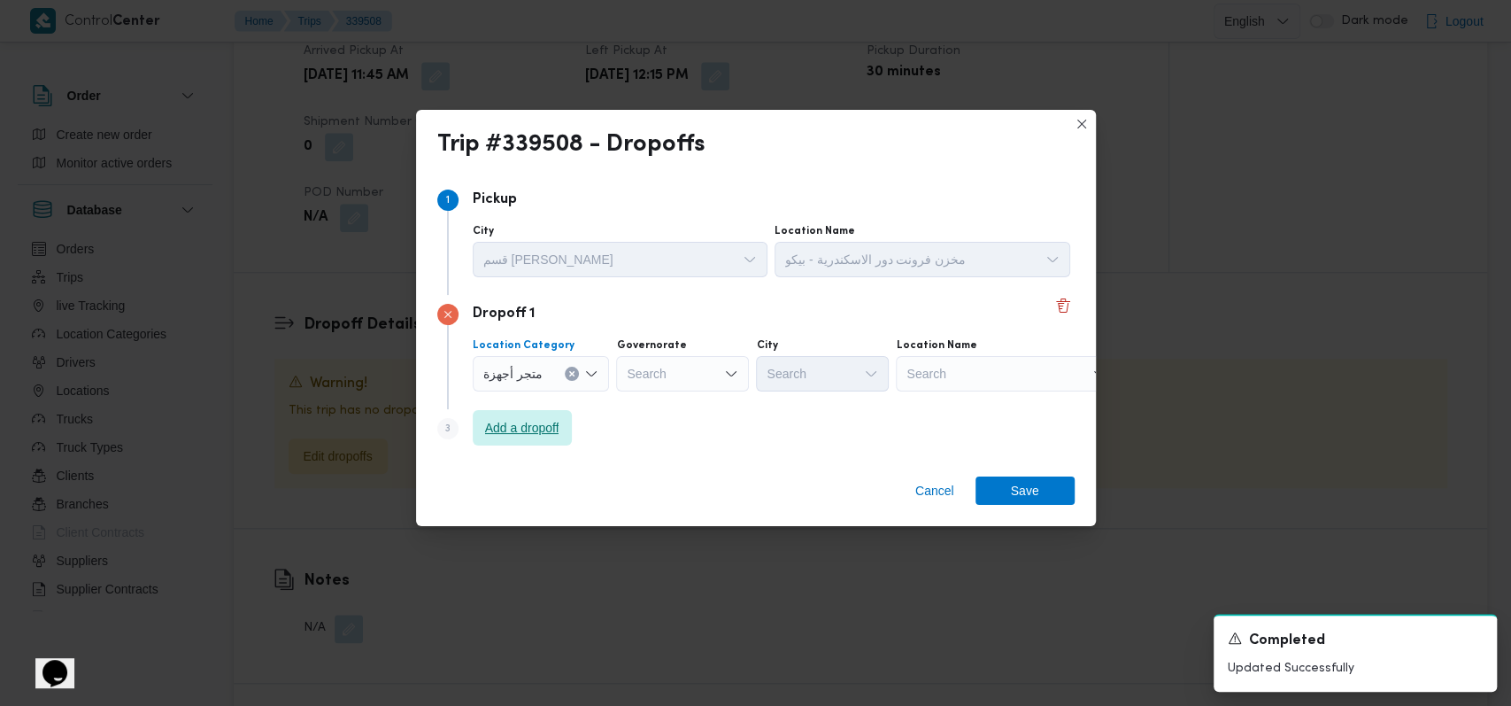
click at [538, 421] on span "Add a dropoff" at bounding box center [522, 427] width 74 height 21
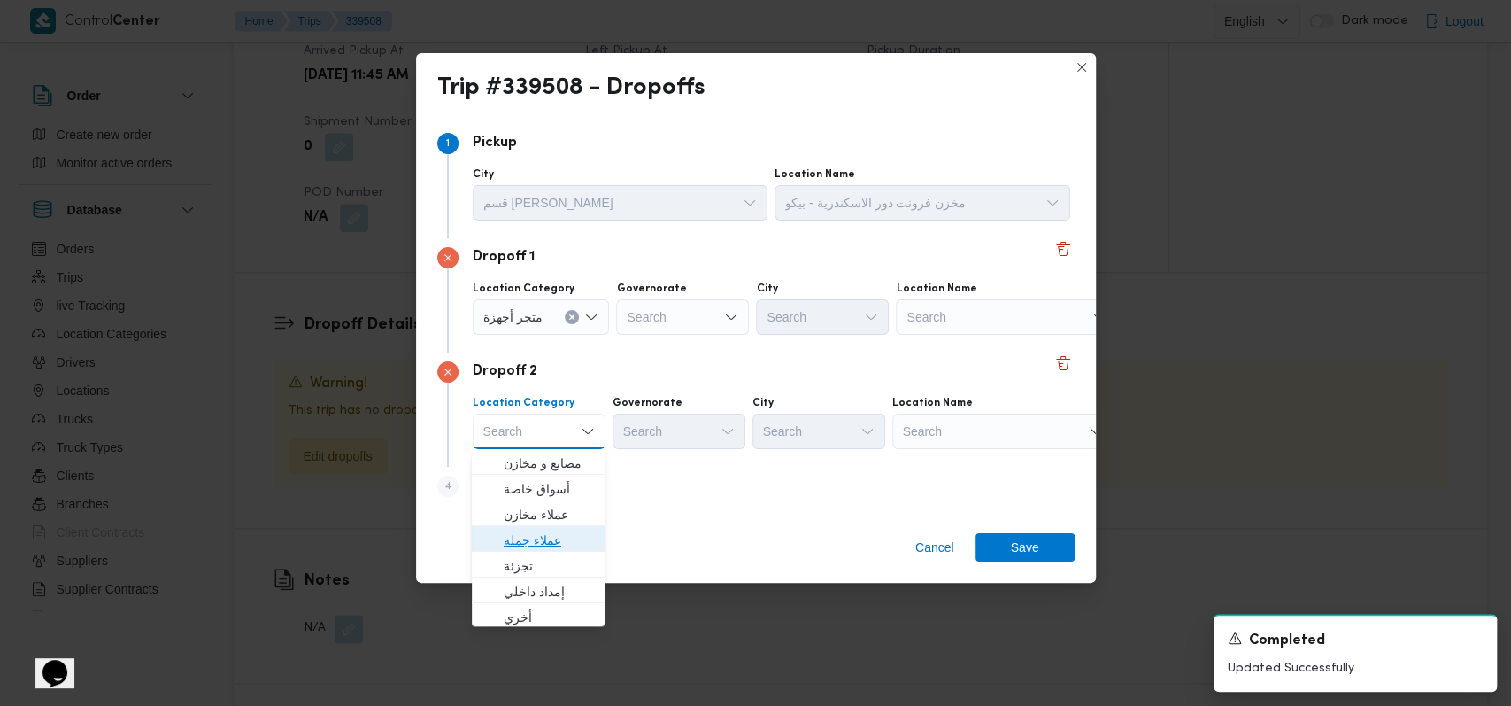
click at [540, 539] on span "عملاء جملة" at bounding box center [549, 539] width 90 height 21
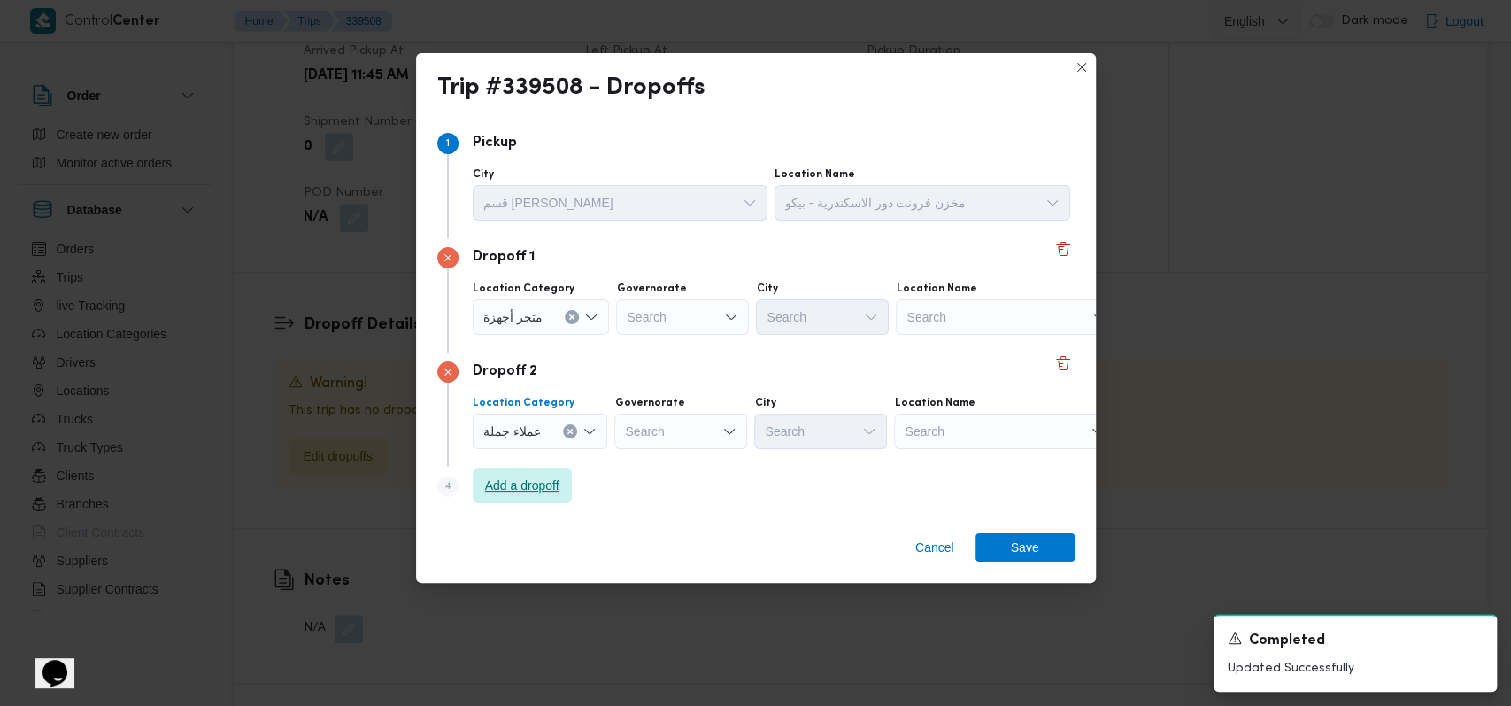
click at [534, 502] on span "Add a dropoff" at bounding box center [522, 484] width 99 height 35
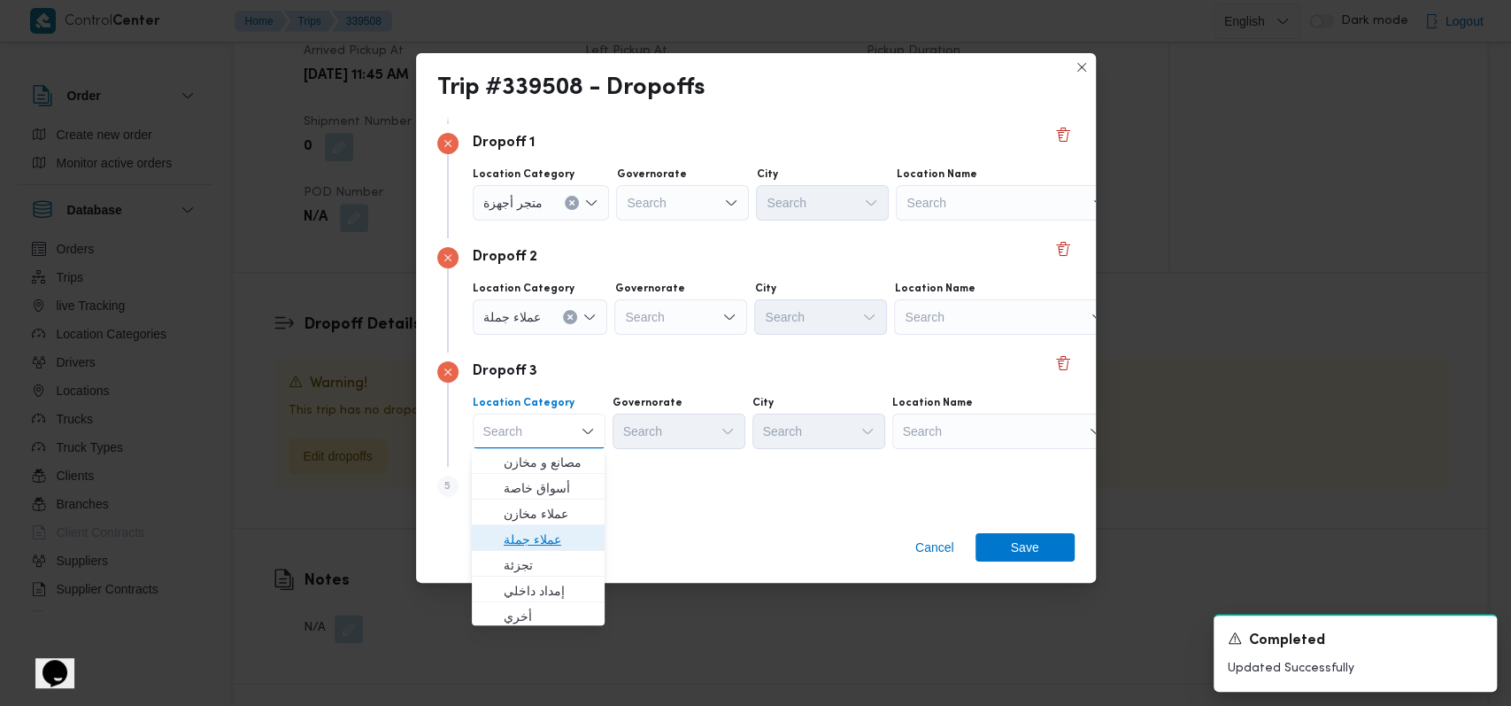
click at [535, 537] on span "عملاء جملة" at bounding box center [549, 539] width 90 height 21
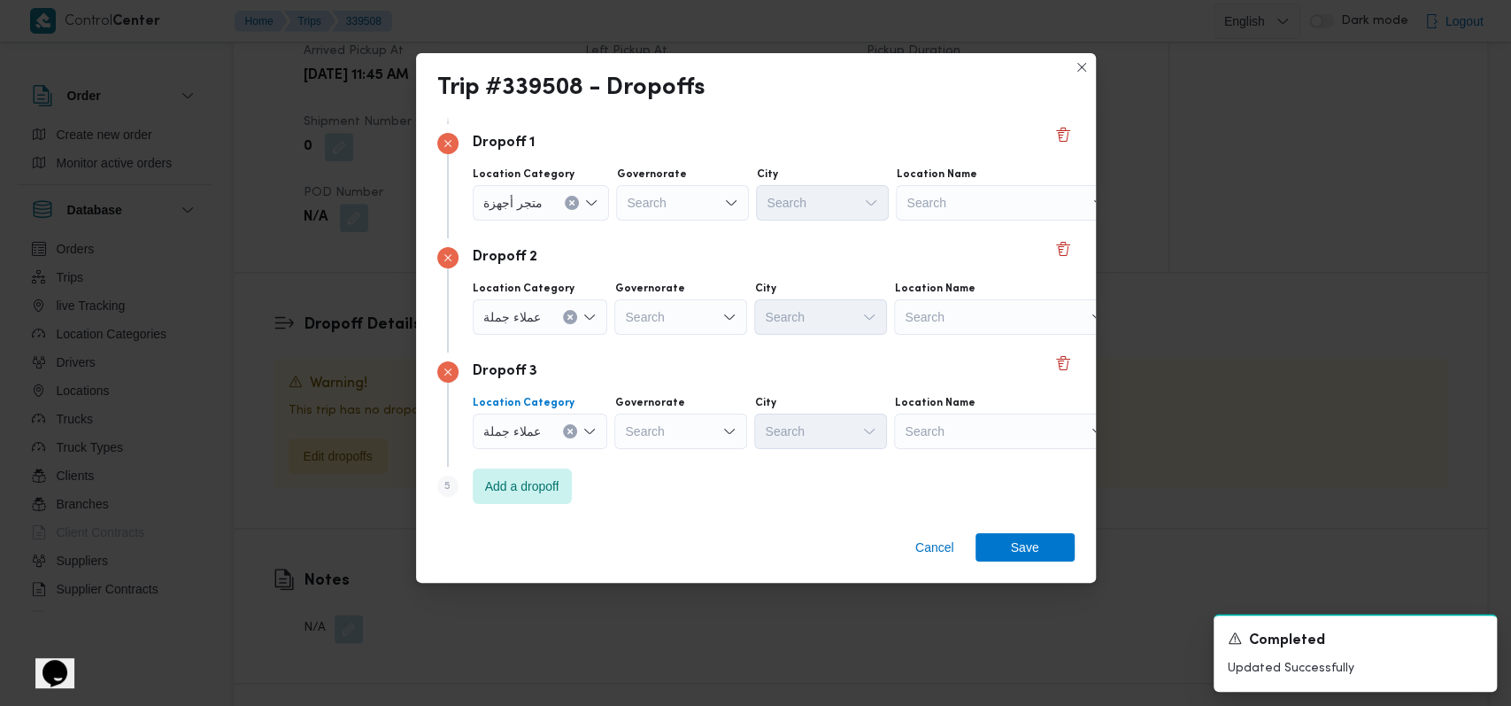
click at [694, 313] on div "Search" at bounding box center [680, 316] width 133 height 35
click at [706, 455] on span "الاسكندرية" at bounding box center [690, 450] width 90 height 21
click at [699, 430] on div "Search" at bounding box center [680, 430] width 133 height 35
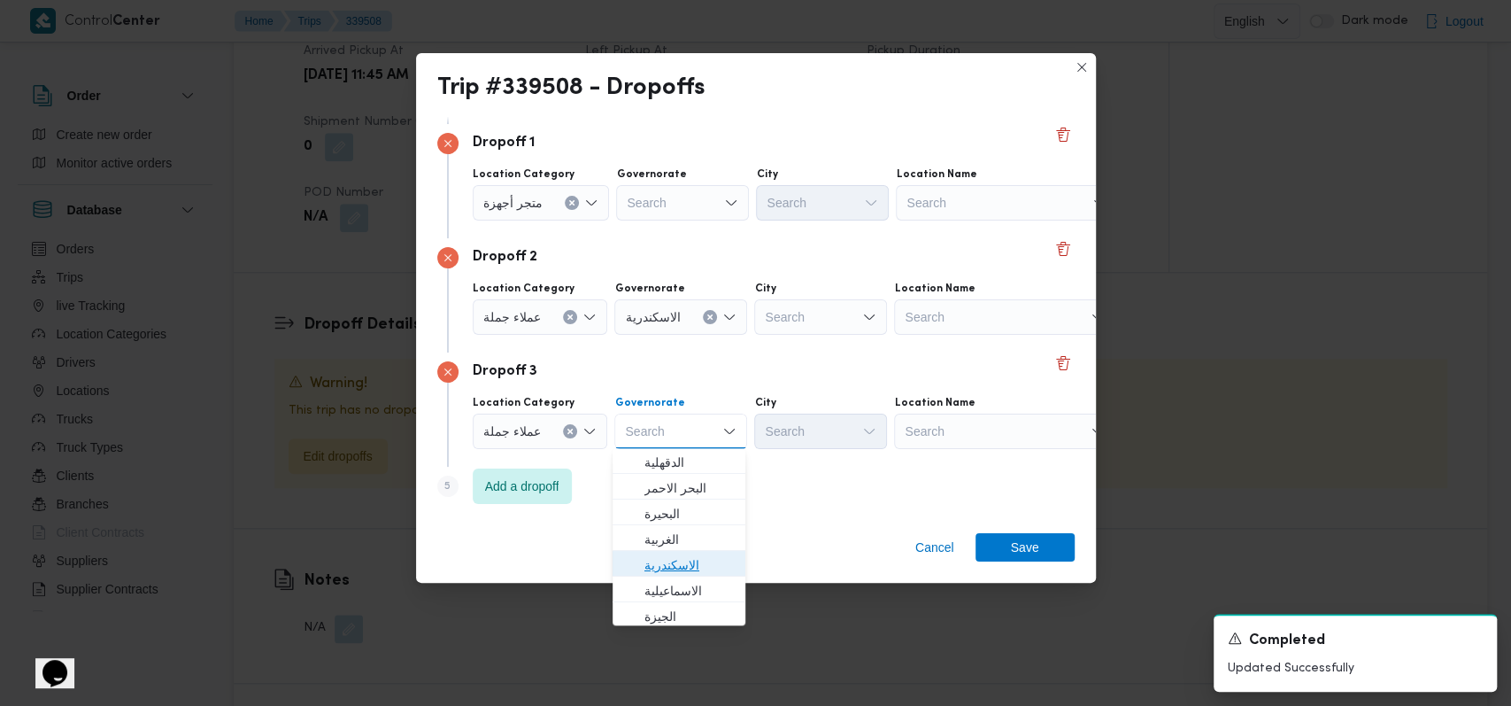
click at [693, 561] on span "الاسكندرية" at bounding box center [690, 564] width 90 height 21
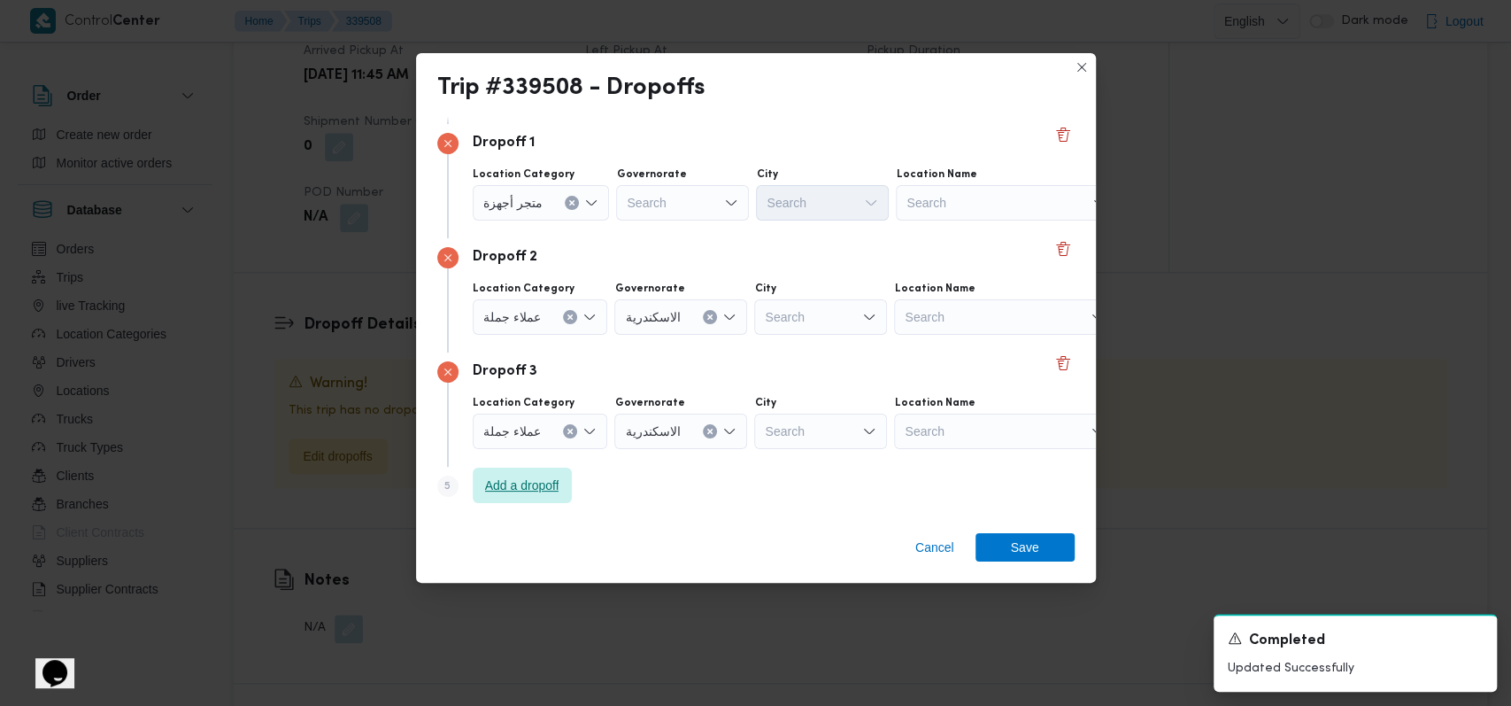
click at [524, 489] on span "Add a dropoff" at bounding box center [522, 485] width 74 height 21
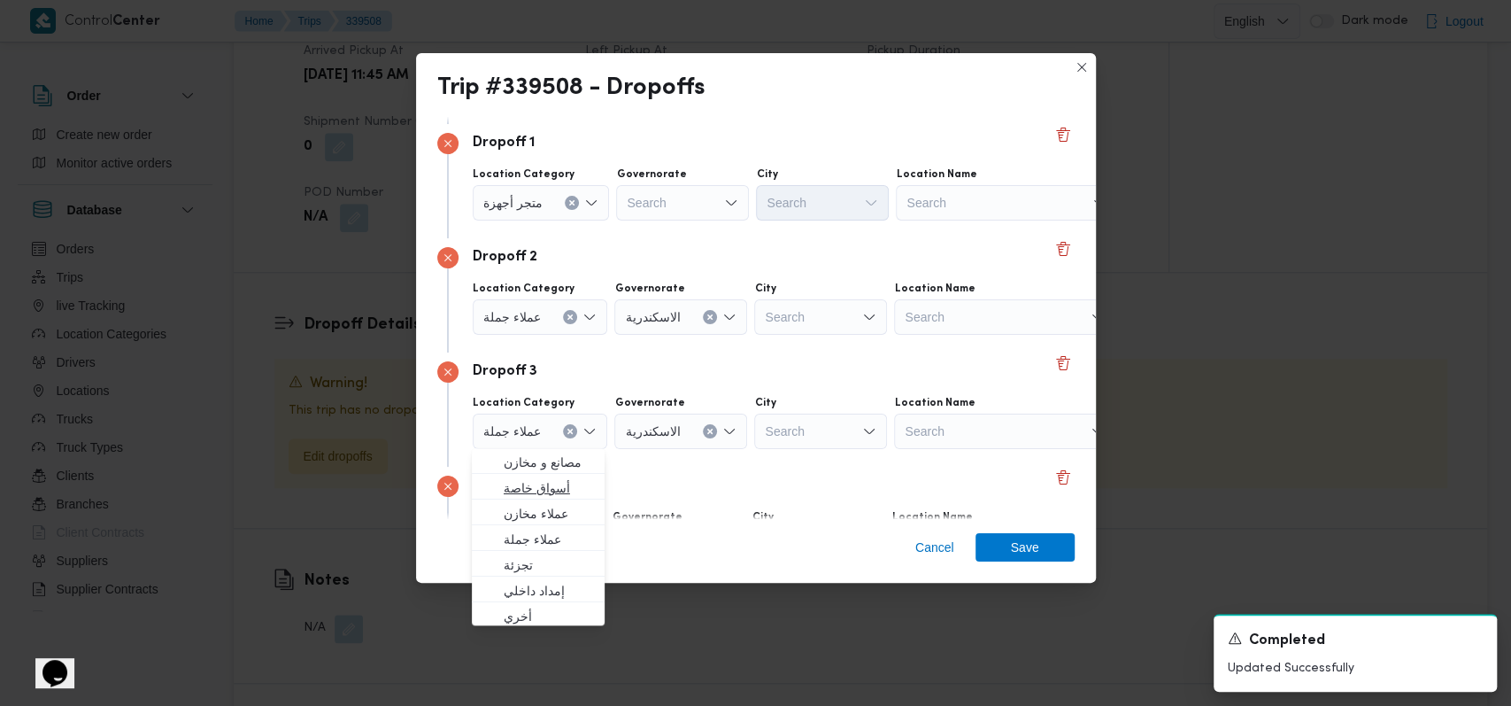
scroll to position [228, 0]
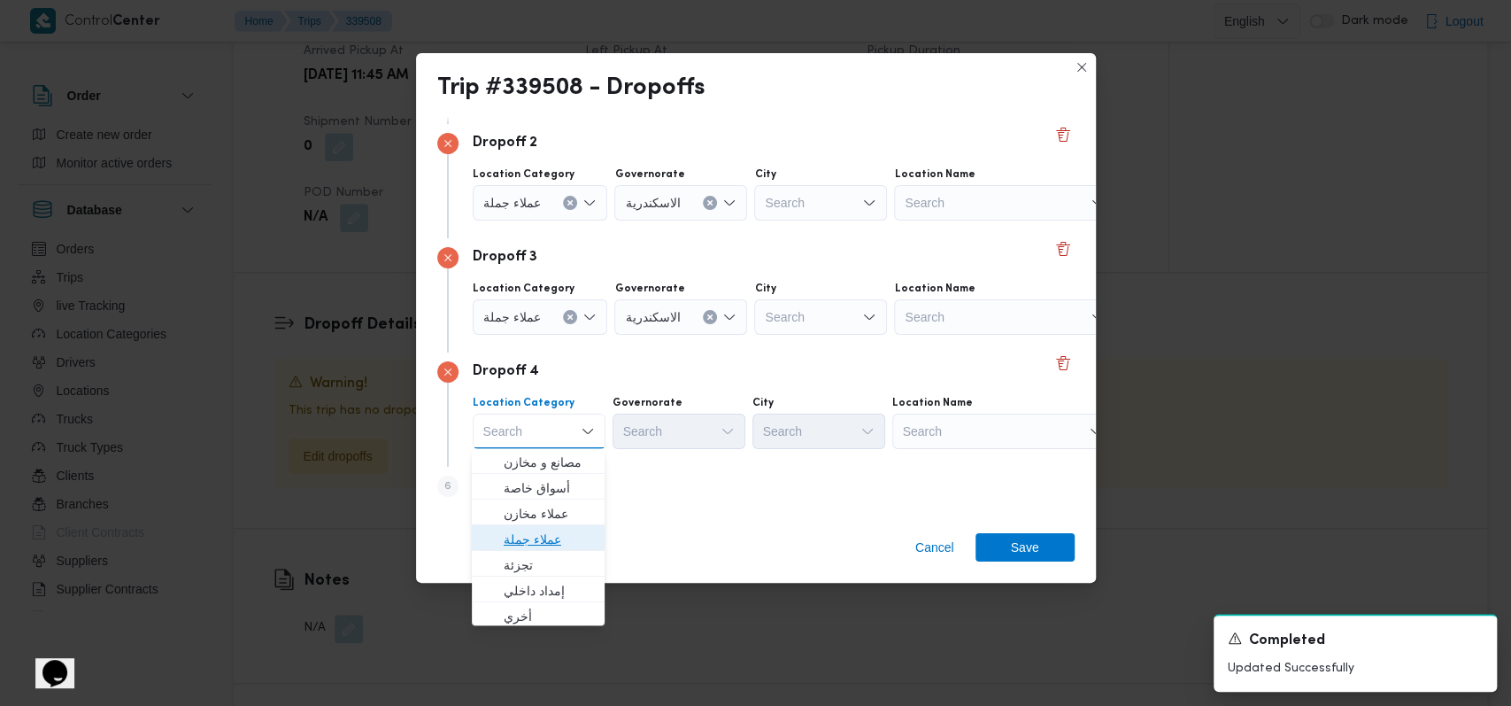
click at [561, 529] on span "عملاء جملة" at bounding box center [549, 539] width 90 height 21
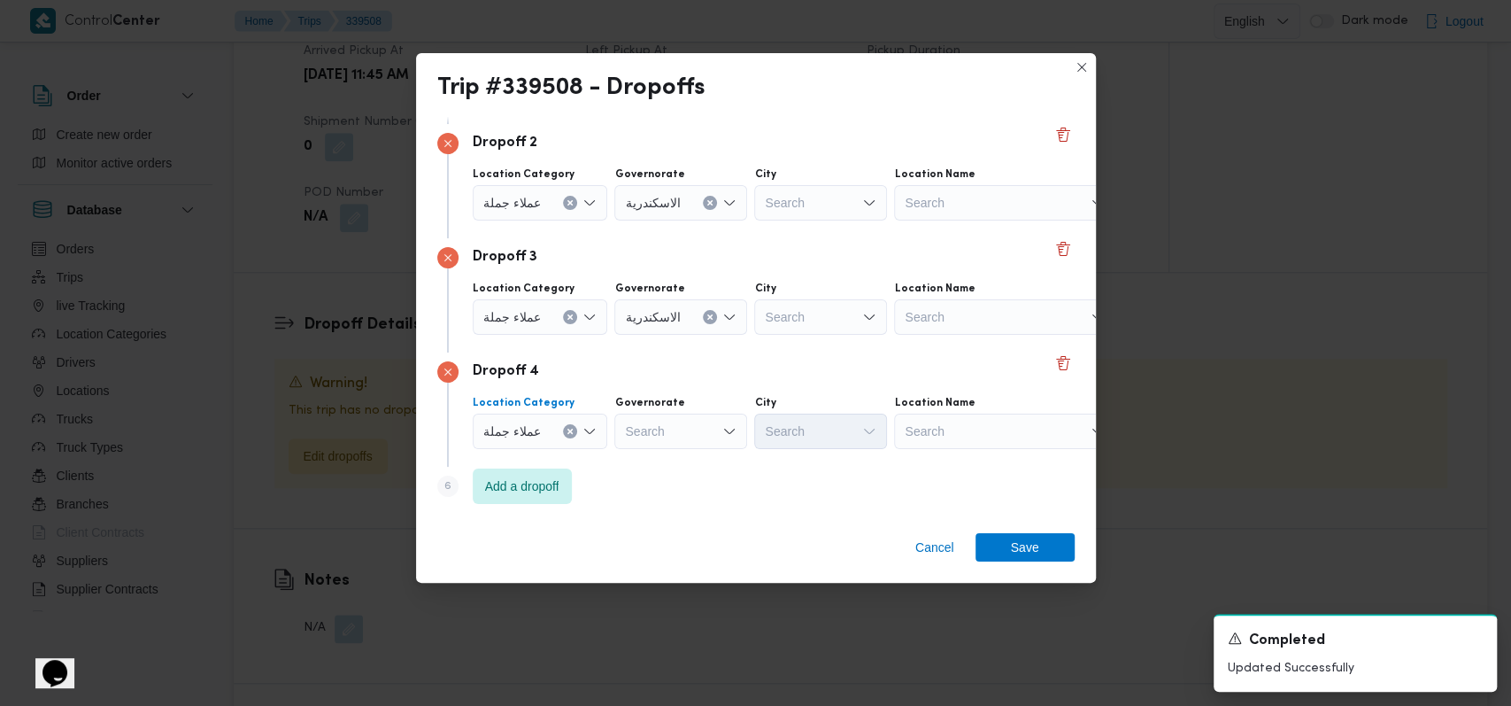
click at [680, 434] on div "Search" at bounding box center [680, 430] width 133 height 35
click at [766, 510] on div "Step 6 is disabled 6 Add a dropoff" at bounding box center [755, 490] width 637 height 46
click at [698, 423] on div "Search" at bounding box center [680, 430] width 133 height 35
click at [819, 209] on div "Search" at bounding box center [820, 202] width 133 height 35
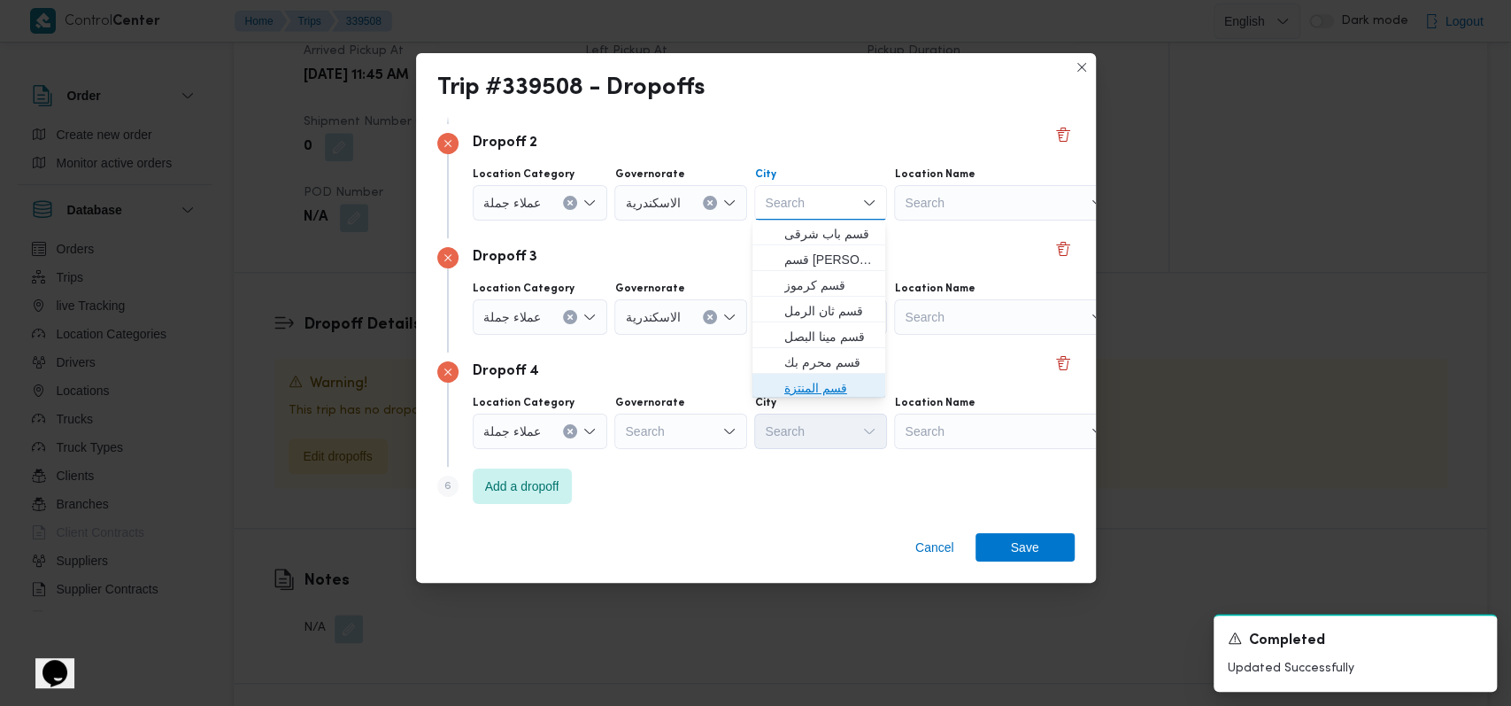
click at [838, 377] on span "قسم المنتزة" at bounding box center [829, 387] width 90 height 21
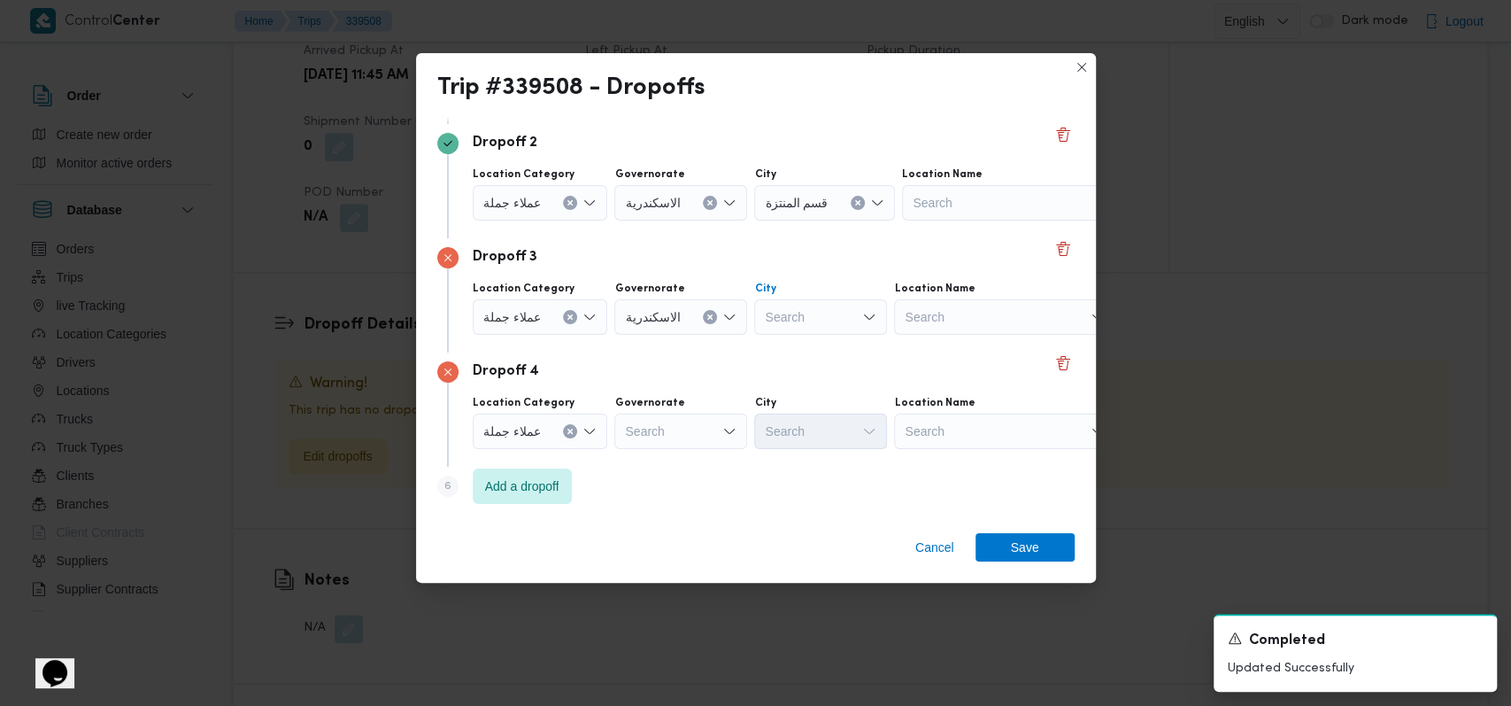
click at [828, 307] on div "Search" at bounding box center [820, 316] width 133 height 35
click at [819, 514] on div "Step 1 1 Pickup City قسم سيدى جابر Location Name مخزن فرونت دور الاسكندرية - بي…" at bounding box center [756, 318] width 680 height 402
click at [804, 312] on div "Search" at bounding box center [820, 316] width 133 height 35
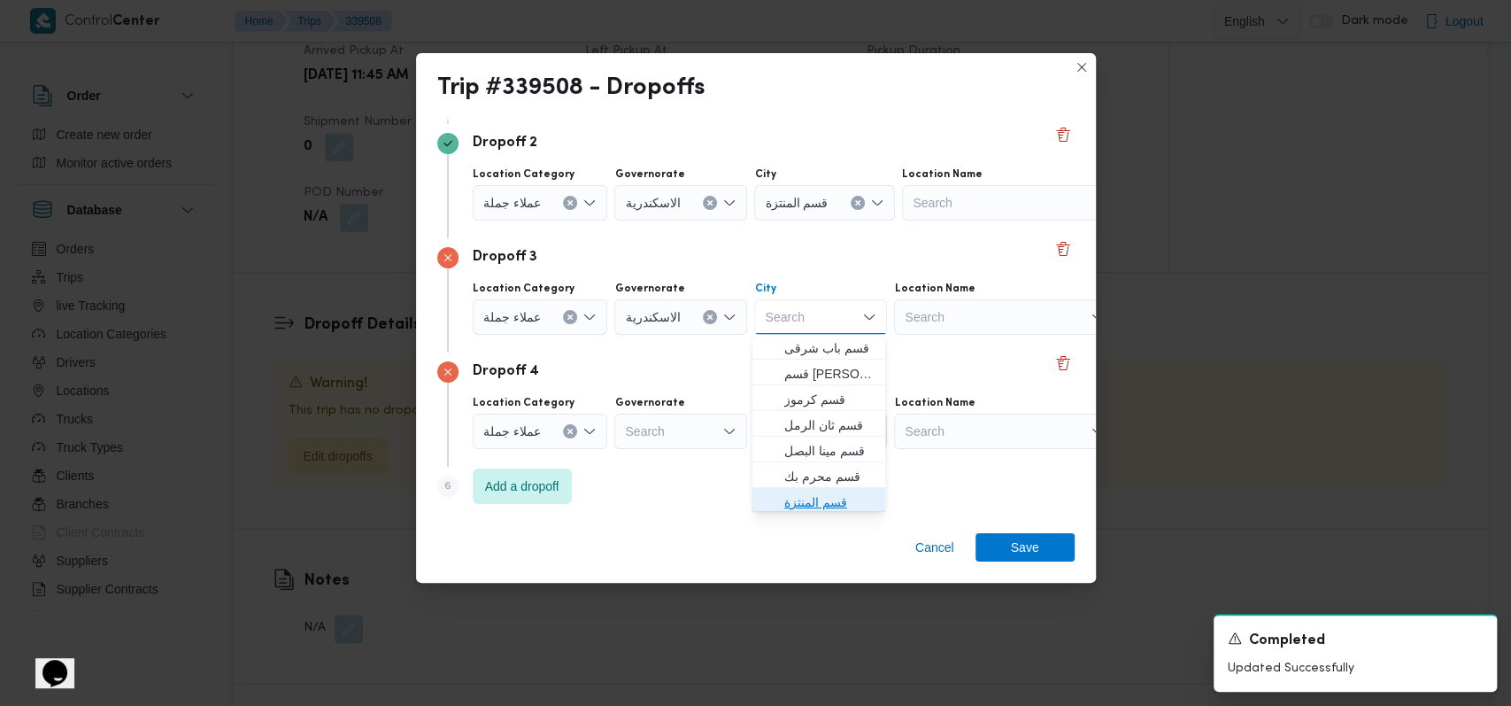
click at [789, 504] on span "قسم المنتزة" at bounding box center [829, 501] width 90 height 21
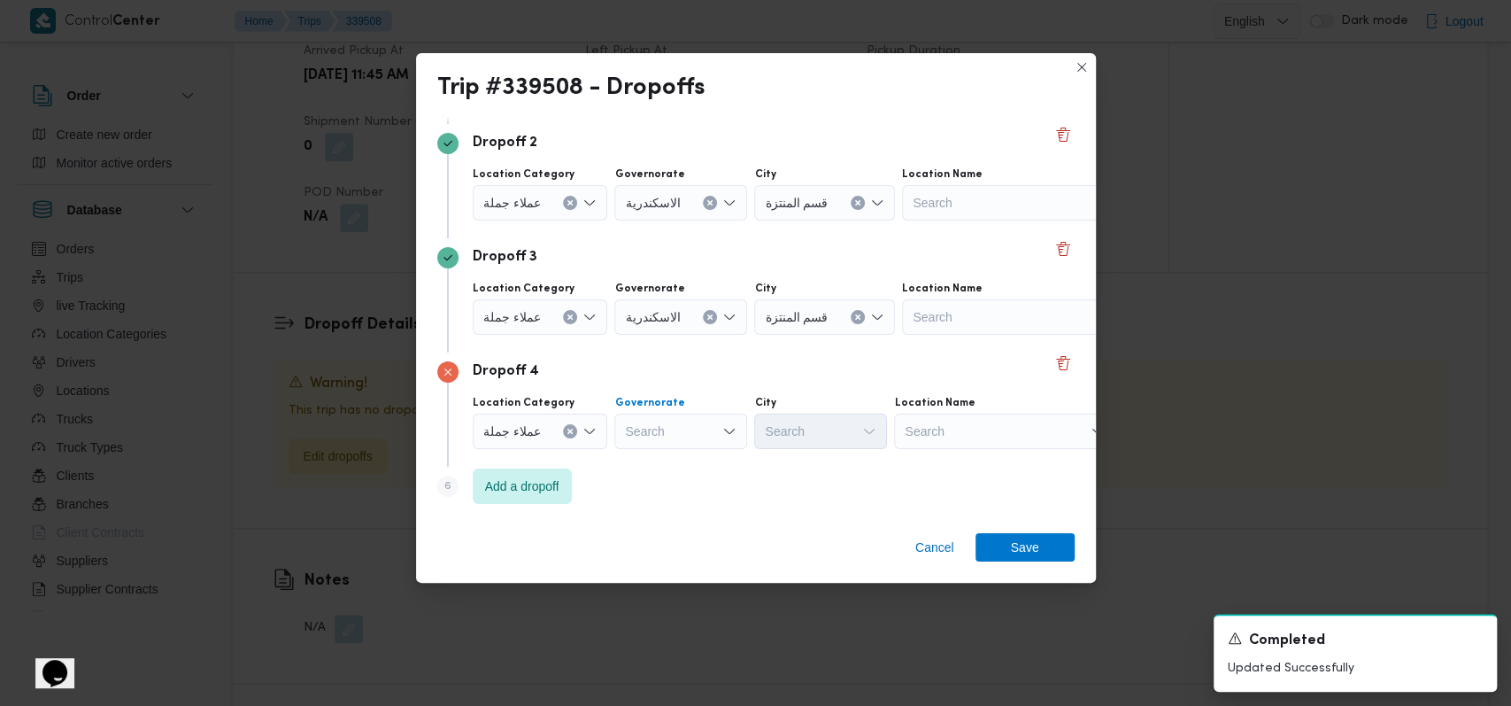
click at [693, 420] on div "Search" at bounding box center [680, 430] width 133 height 35
click at [532, 437] on span "عملاء جملة" at bounding box center [512, 430] width 58 height 19
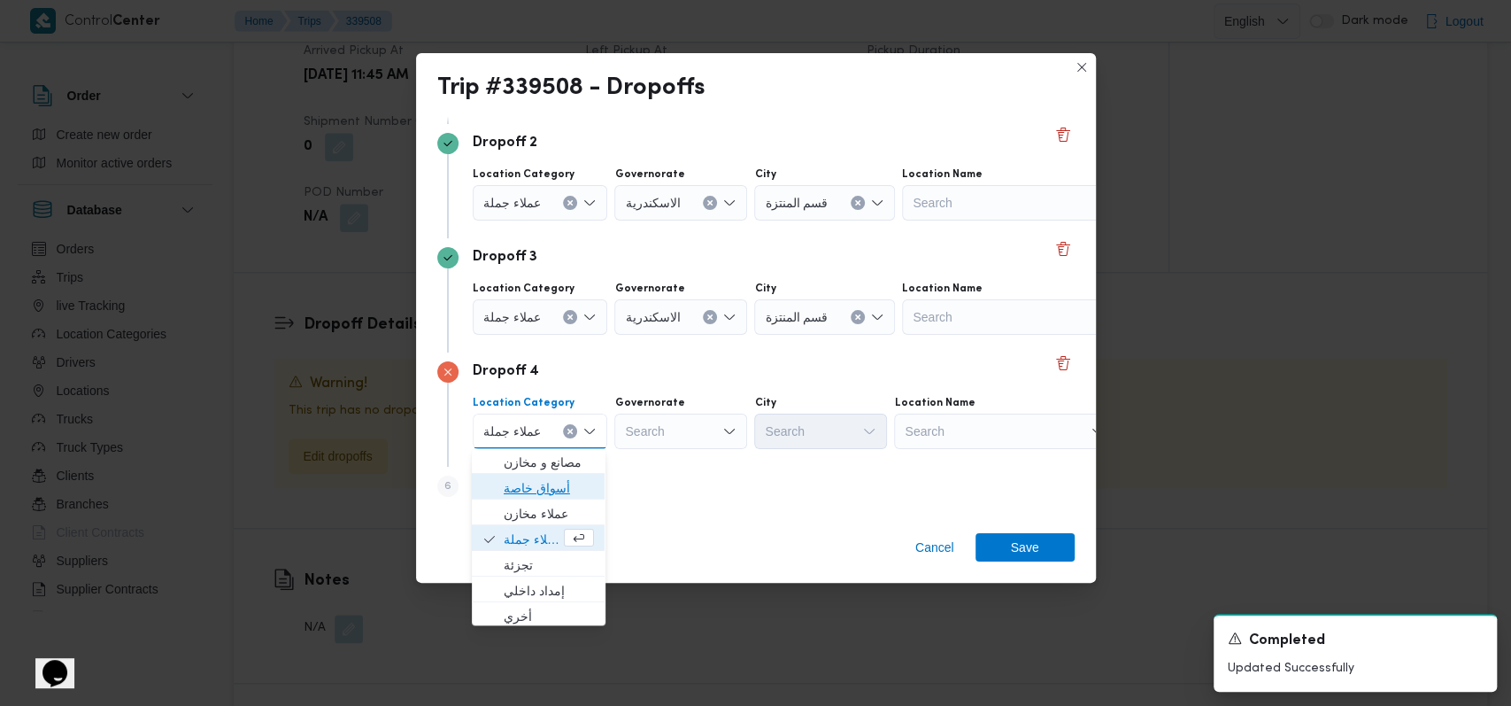
click at [554, 486] on span "أسواق خاصة" at bounding box center [549, 487] width 90 height 21
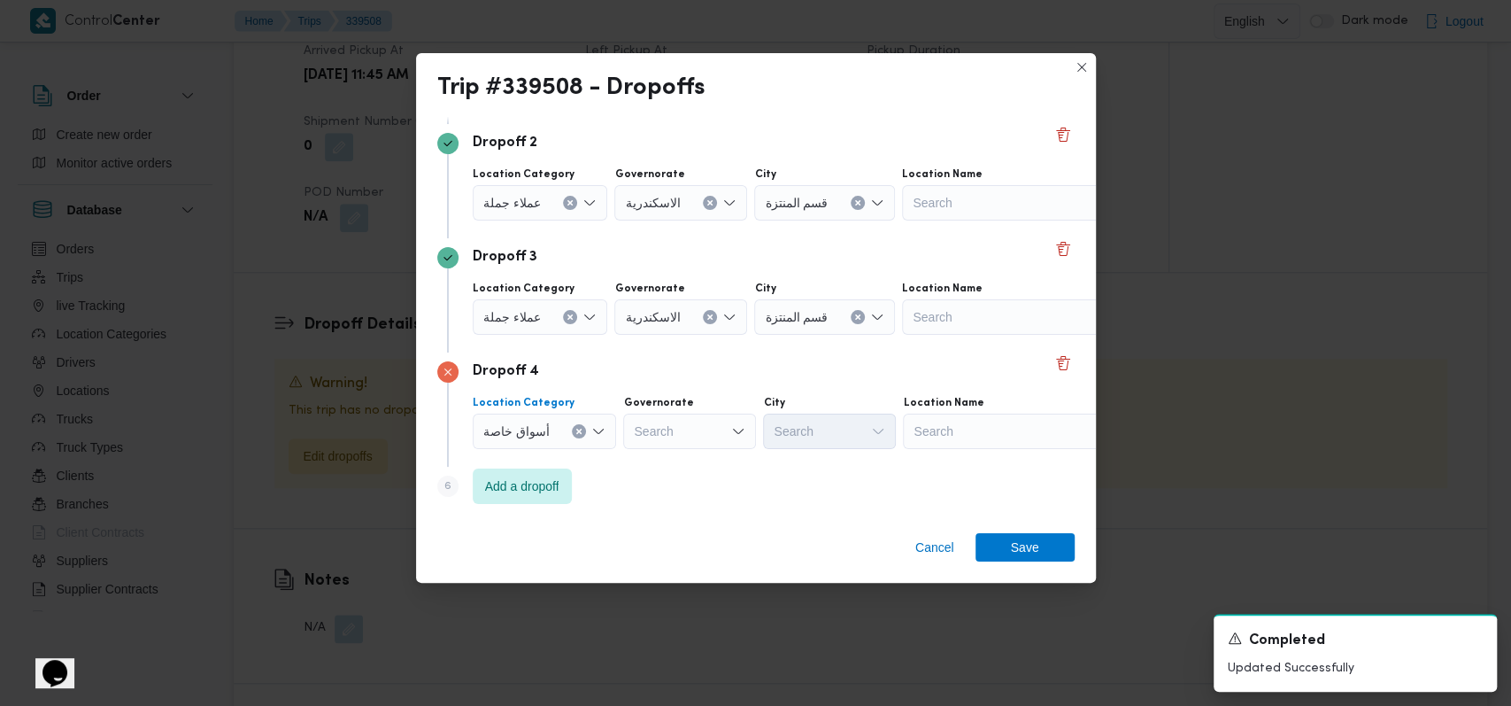
click at [676, 443] on div "Search" at bounding box center [689, 430] width 133 height 35
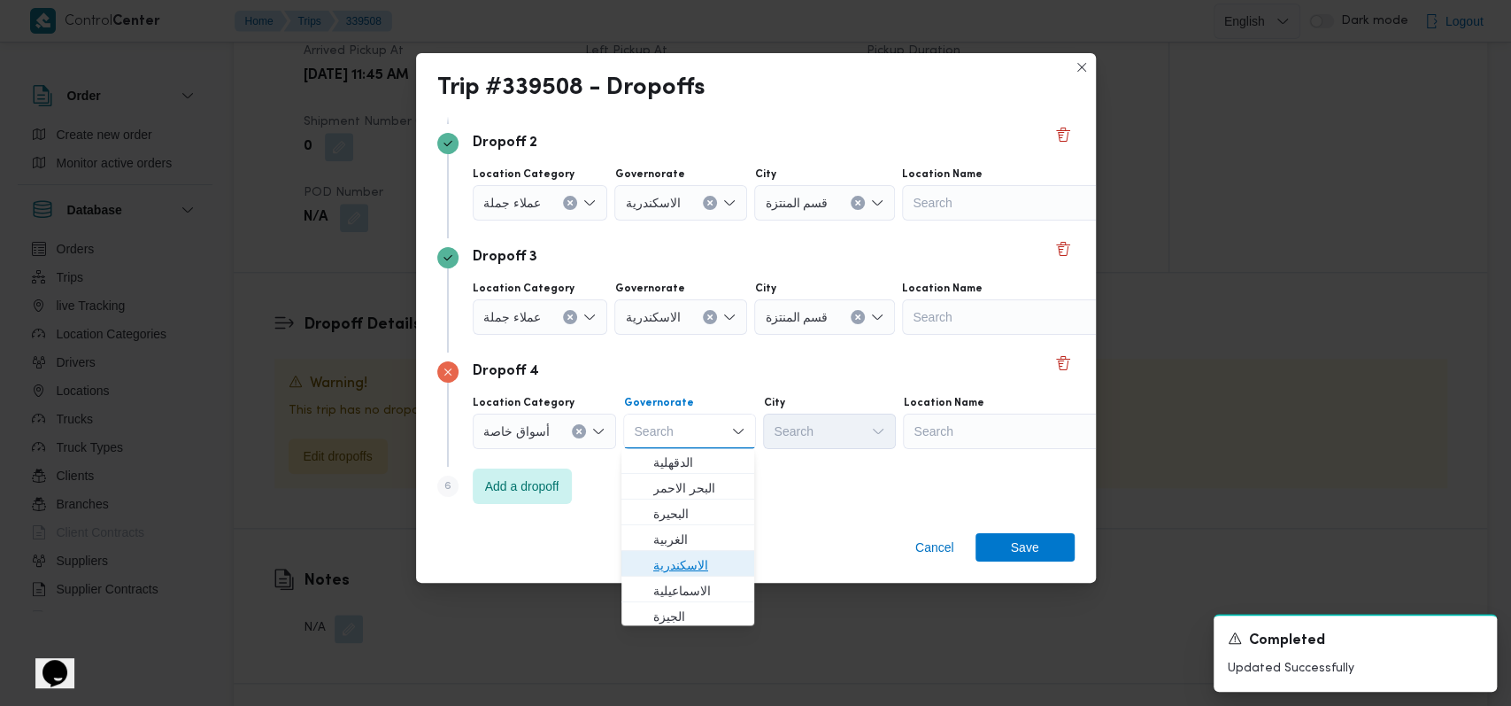
click at [715, 563] on span "الاسكندرية" at bounding box center [698, 564] width 90 height 21
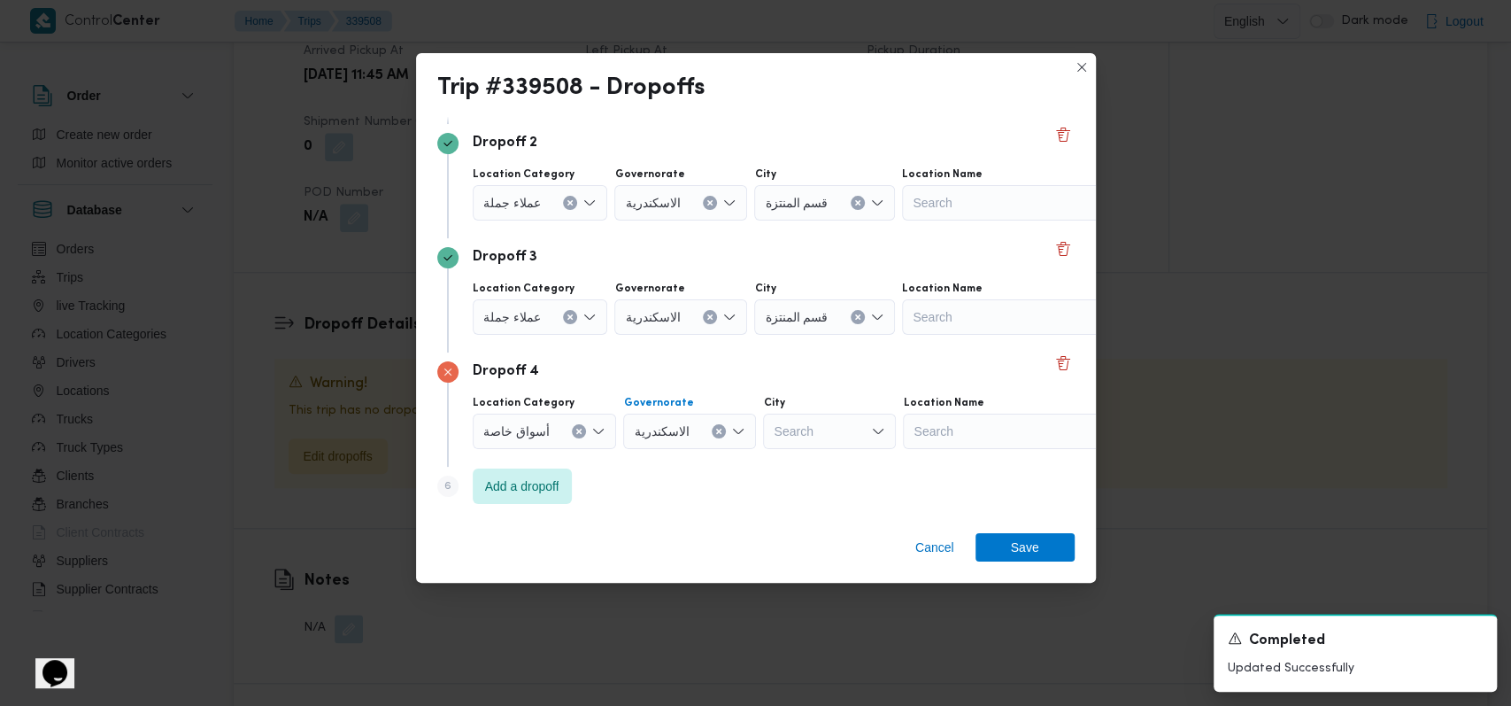
click at [557, 427] on div at bounding box center [556, 431] width 9 height 28
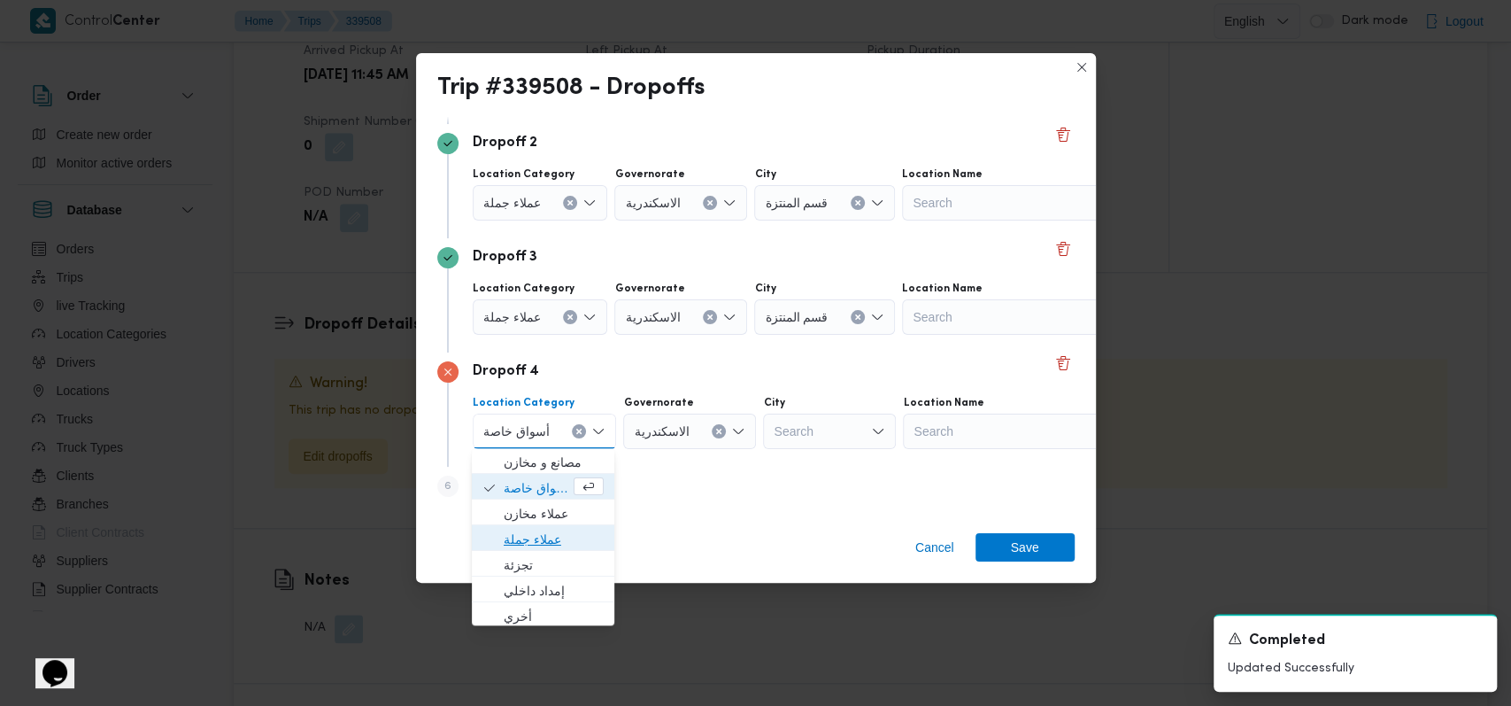
click at [554, 537] on span "عملاء جملة" at bounding box center [554, 539] width 100 height 21
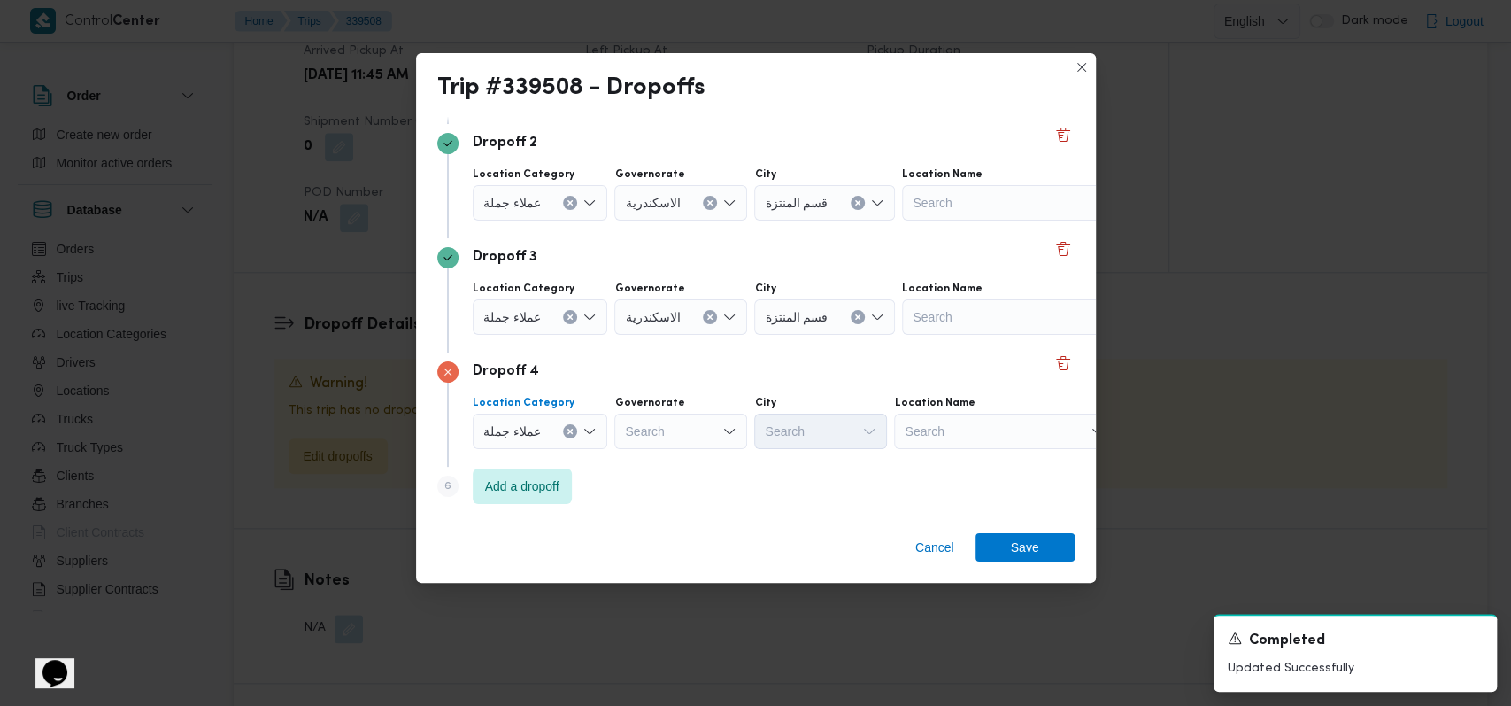
click at [680, 426] on div "Search" at bounding box center [680, 430] width 133 height 35
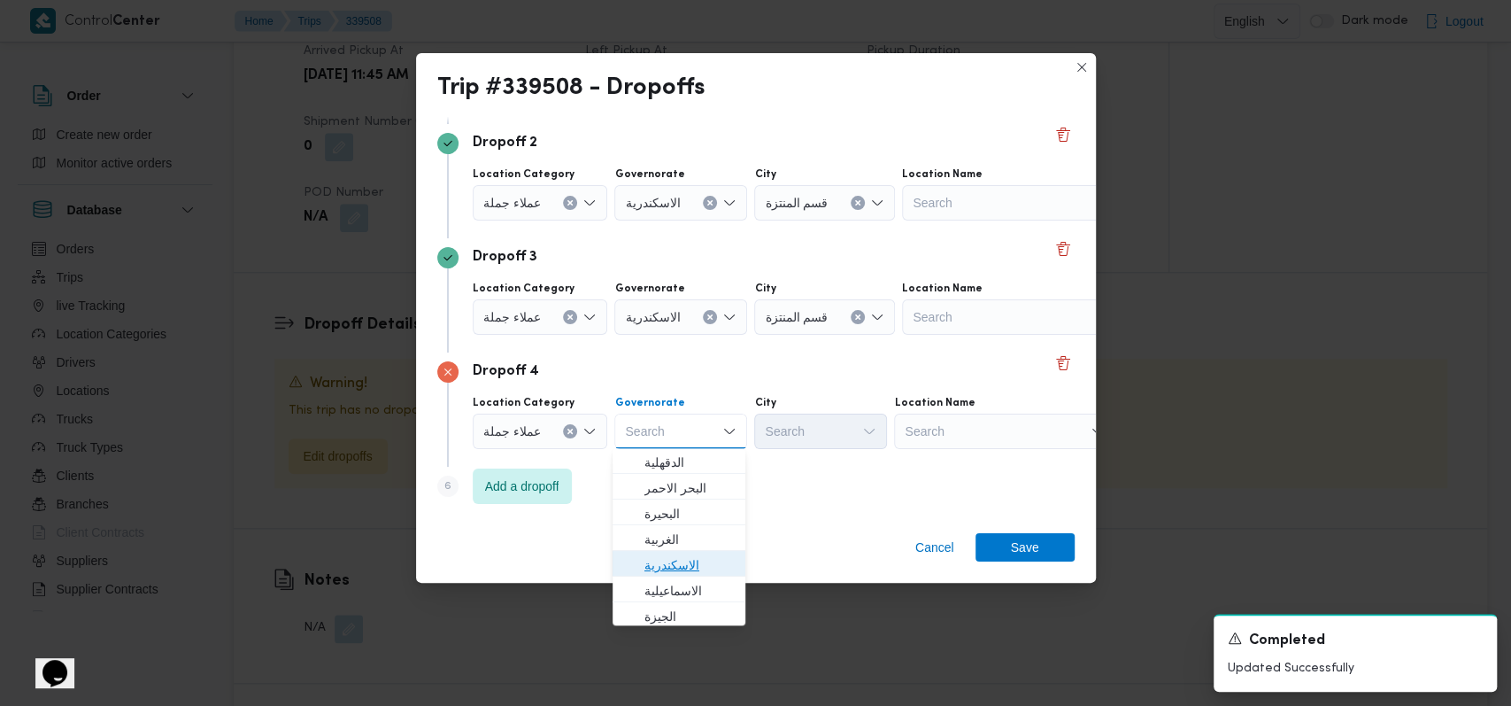
click at [691, 563] on span "الاسكندرية" at bounding box center [690, 564] width 90 height 21
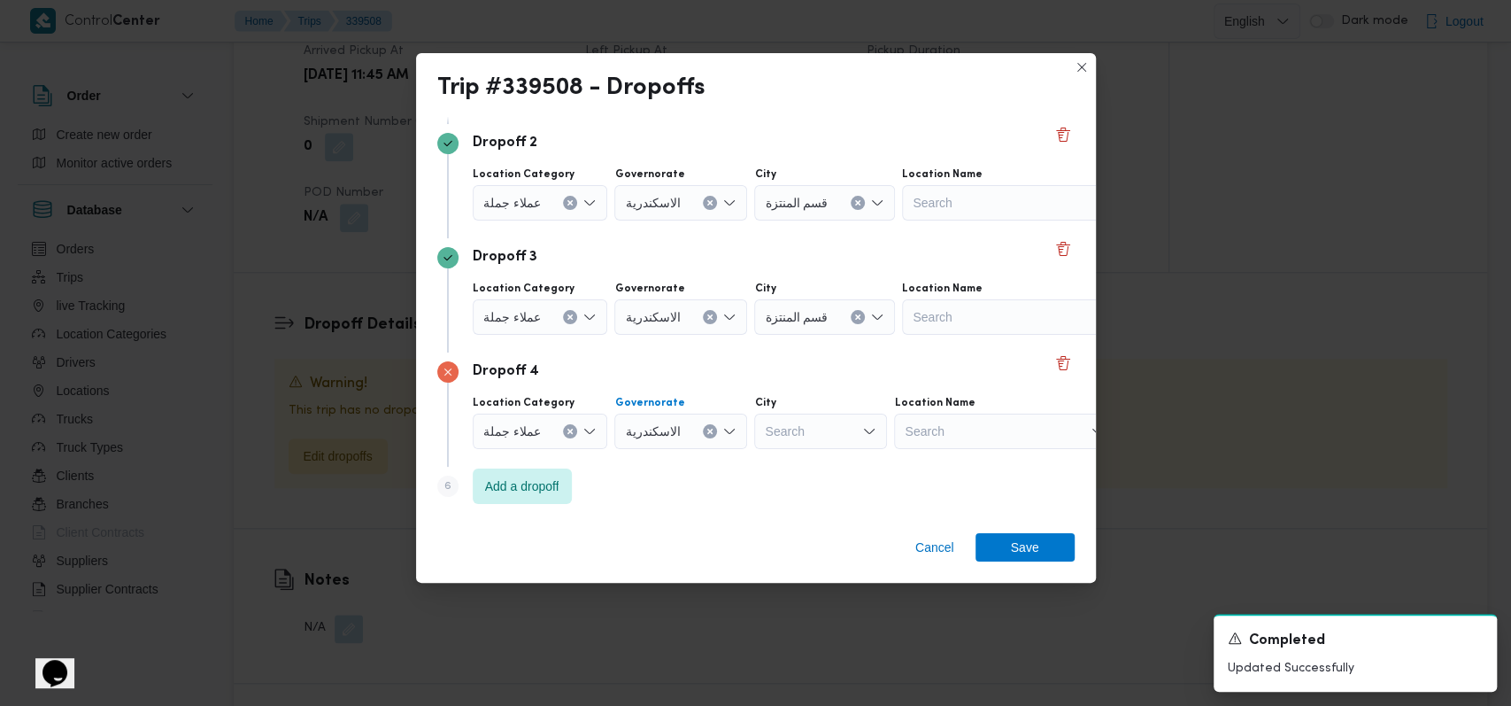
click at [761, 490] on div "Step 6 is disabled 6 Add a dropoff" at bounding box center [755, 490] width 637 height 46
click at [815, 440] on div "Search" at bounding box center [820, 430] width 133 height 35
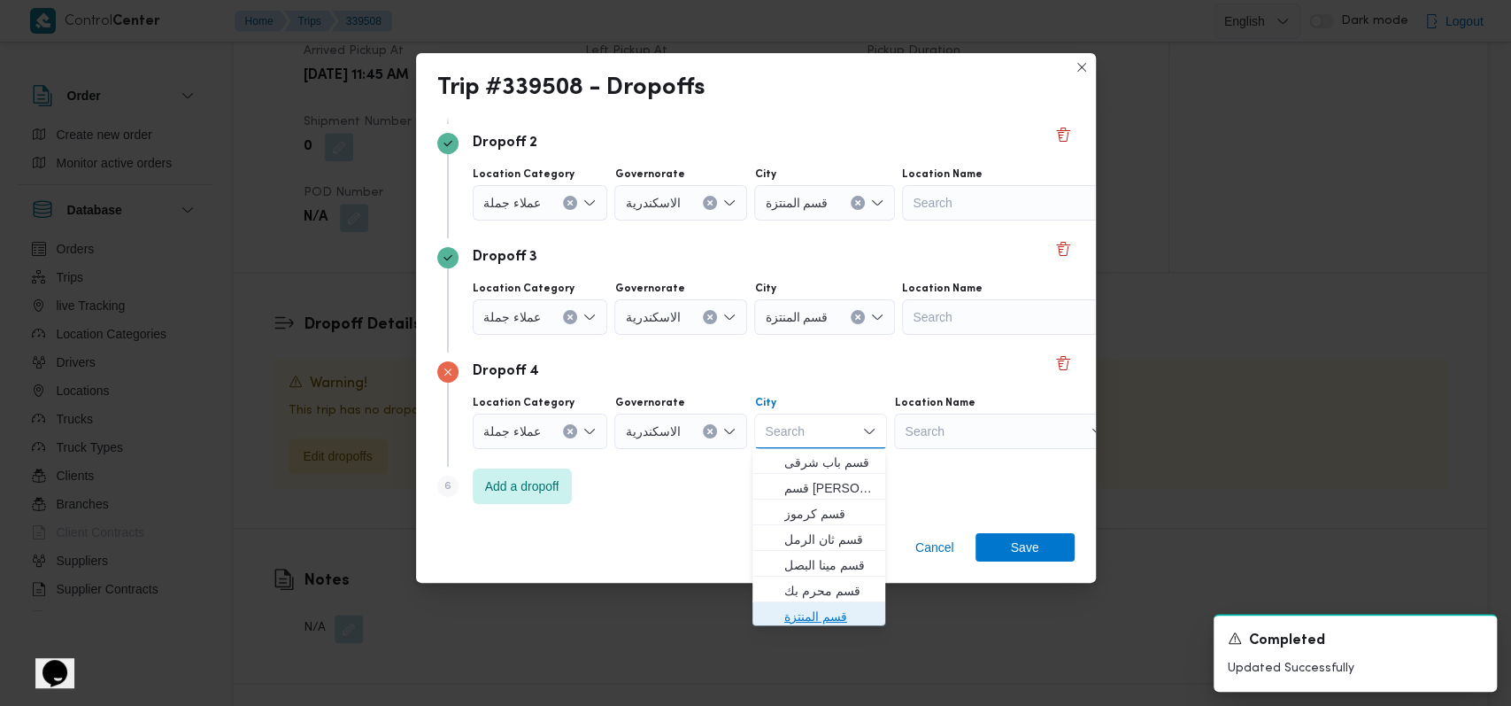
click at [814, 612] on span "قسم المنتزة" at bounding box center [829, 616] width 90 height 21
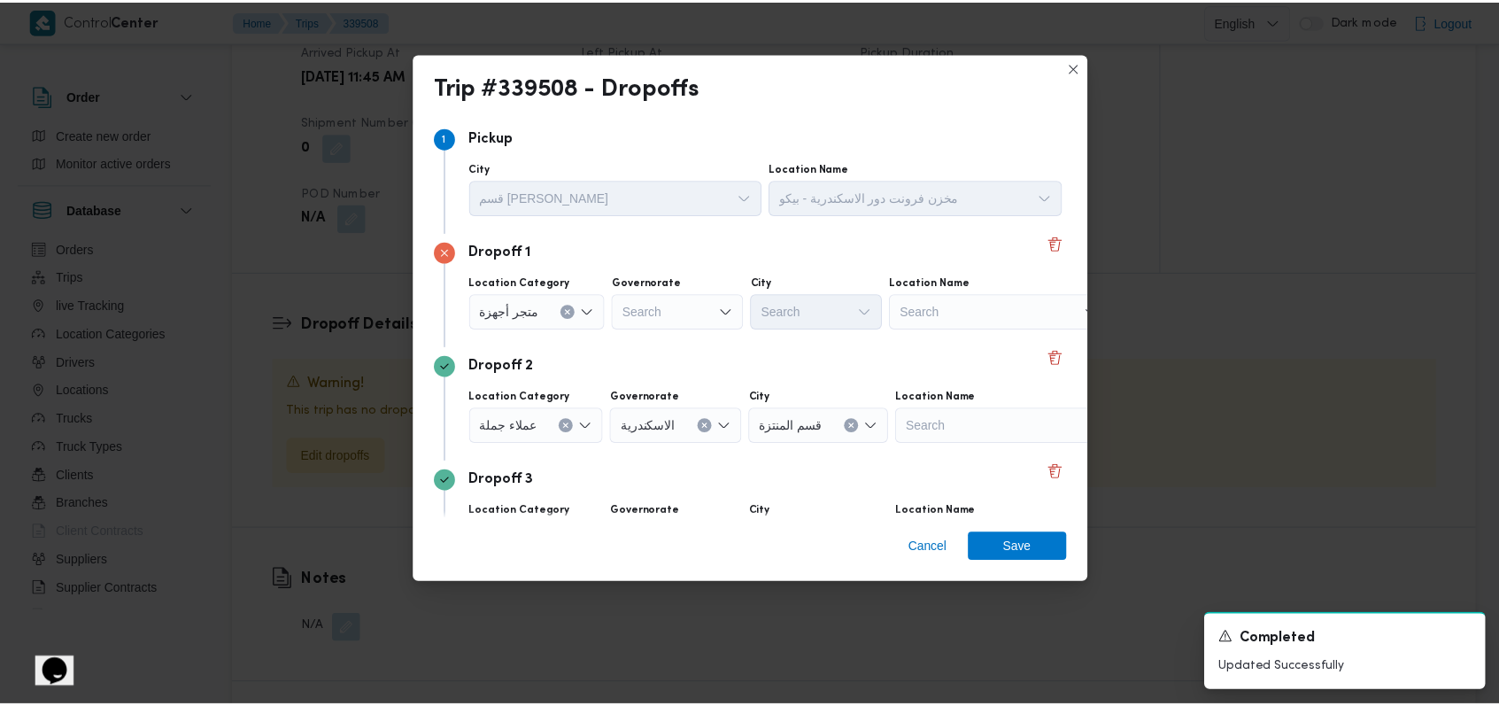
scroll to position [0, 0]
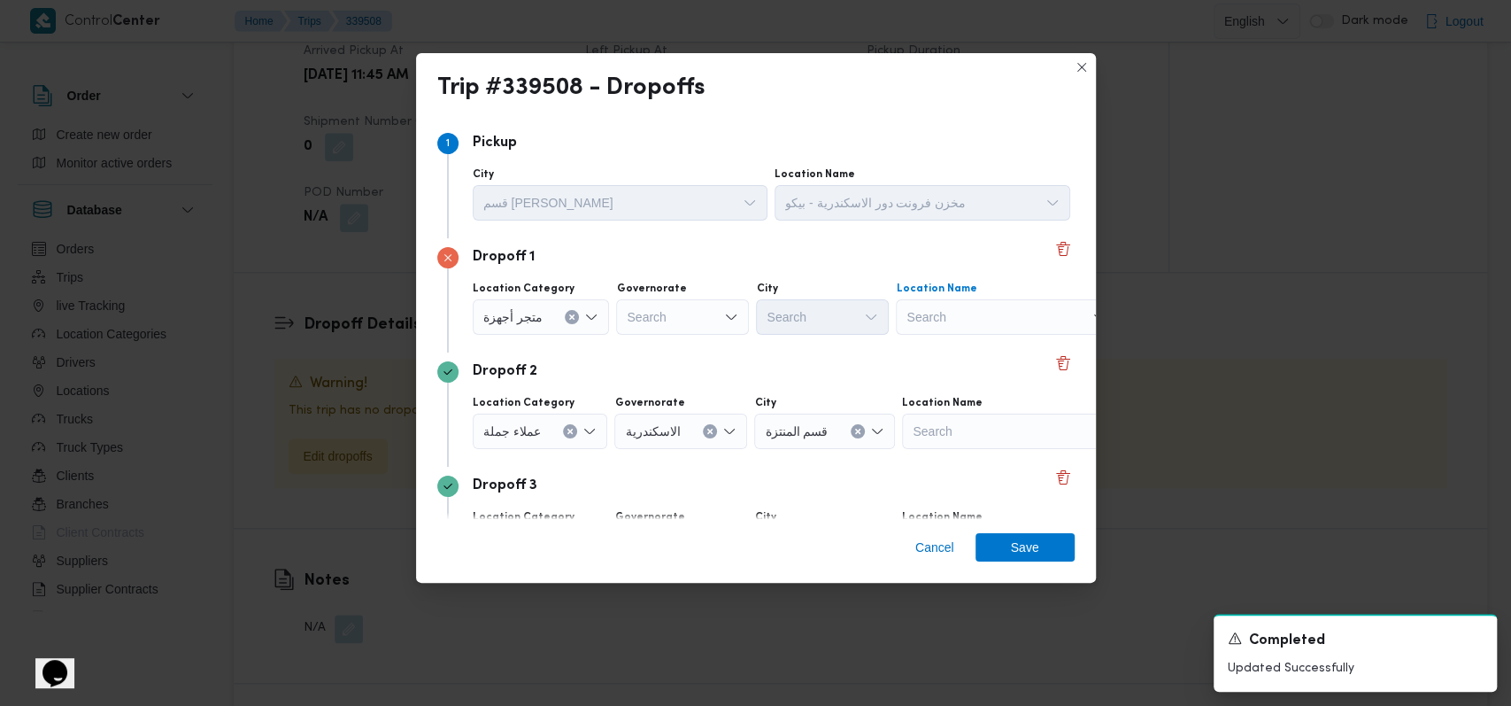
click at [1018, 330] on div "Search" at bounding box center [1006, 316] width 221 height 35
type input "ايهاب"
click at [996, 341] on span "معرض ايهاب سنتر - سموحة اسكندرية | إيهاب سنتر | عزبة سعد" at bounding box center [1012, 348] width 179 height 21
click at [1033, 554] on span "Save" at bounding box center [1025, 546] width 28 height 28
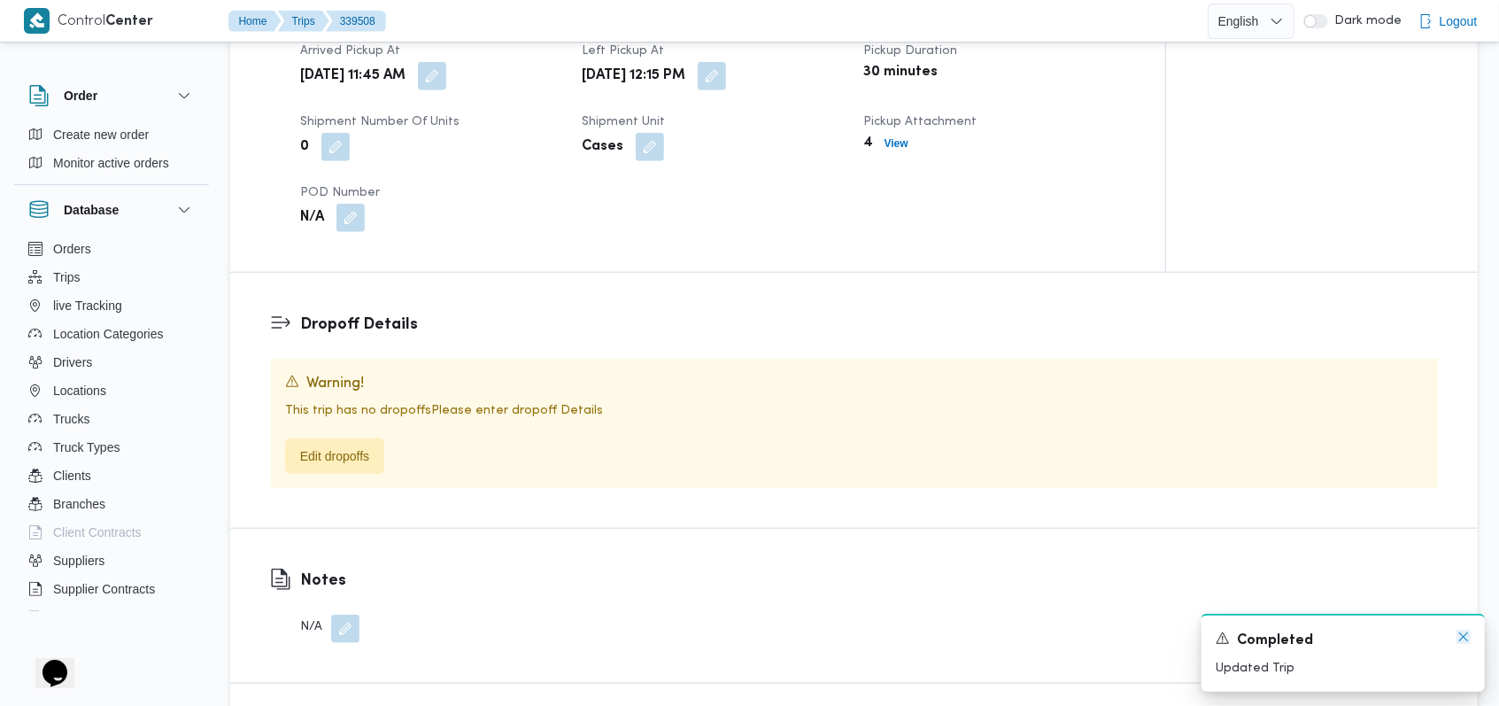
click at [1466, 637] on icon "Dismiss toast" at bounding box center [1463, 636] width 14 height 14
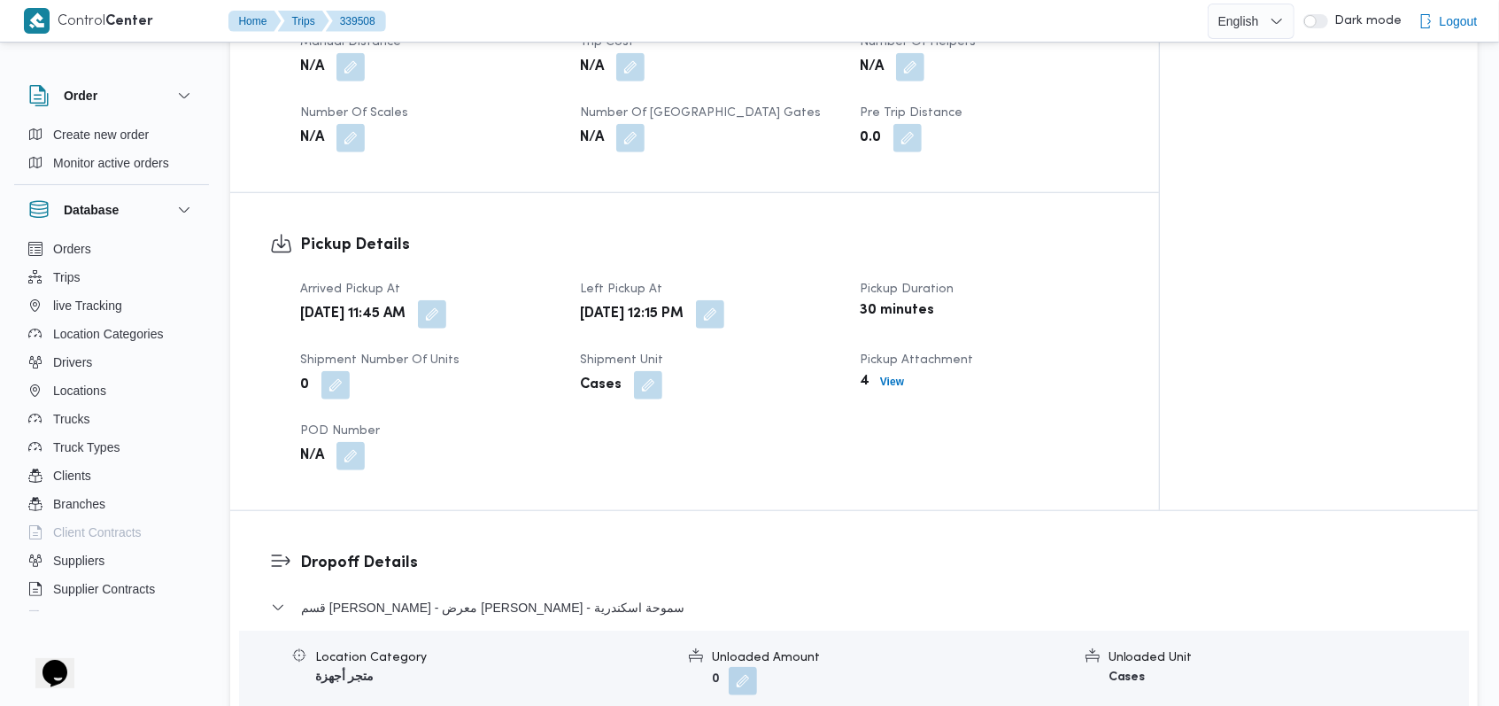
scroll to position [826, 0]
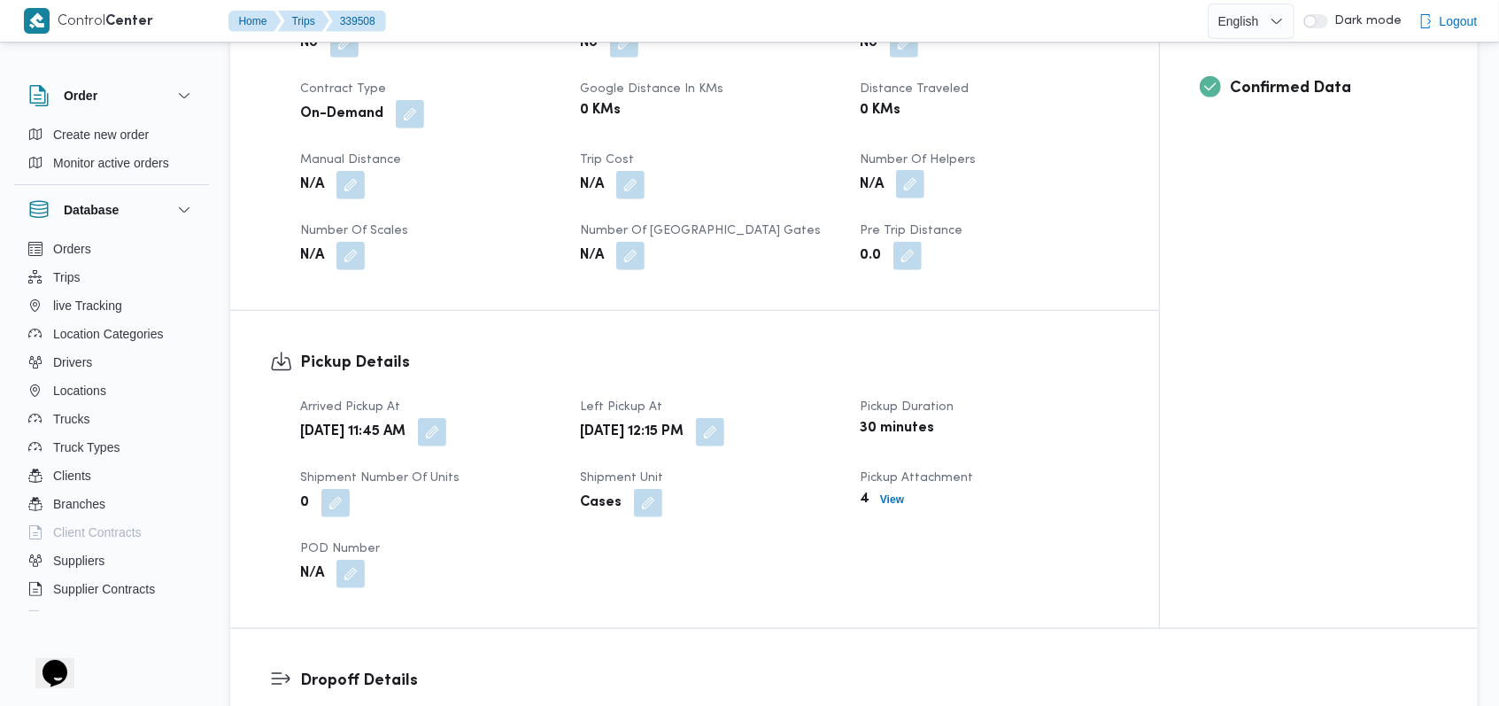
click at [912, 196] on button "button" at bounding box center [910, 184] width 28 height 28
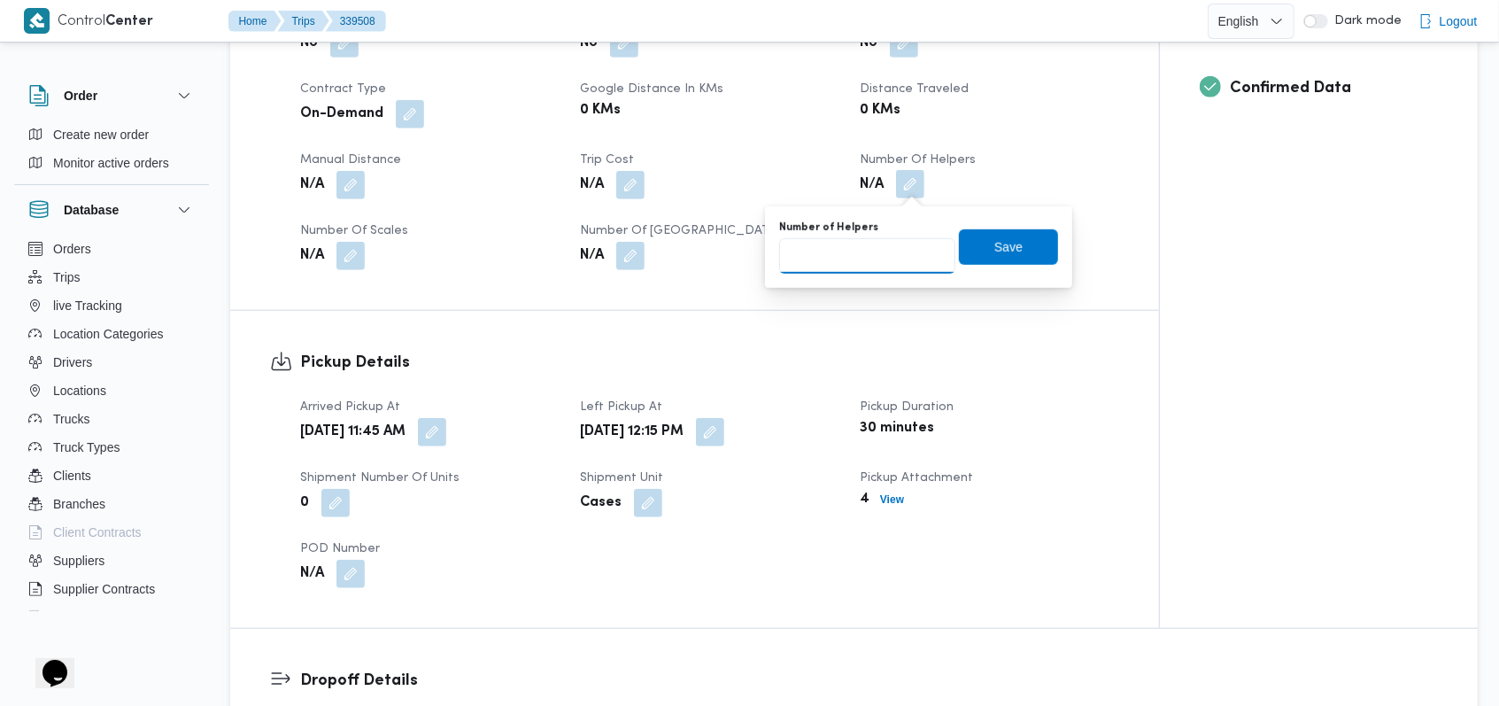
click at [882, 251] on input "Number of Helpers" at bounding box center [867, 255] width 176 height 35
type input "1"
click at [994, 237] on span "Save" at bounding box center [1008, 245] width 28 height 21
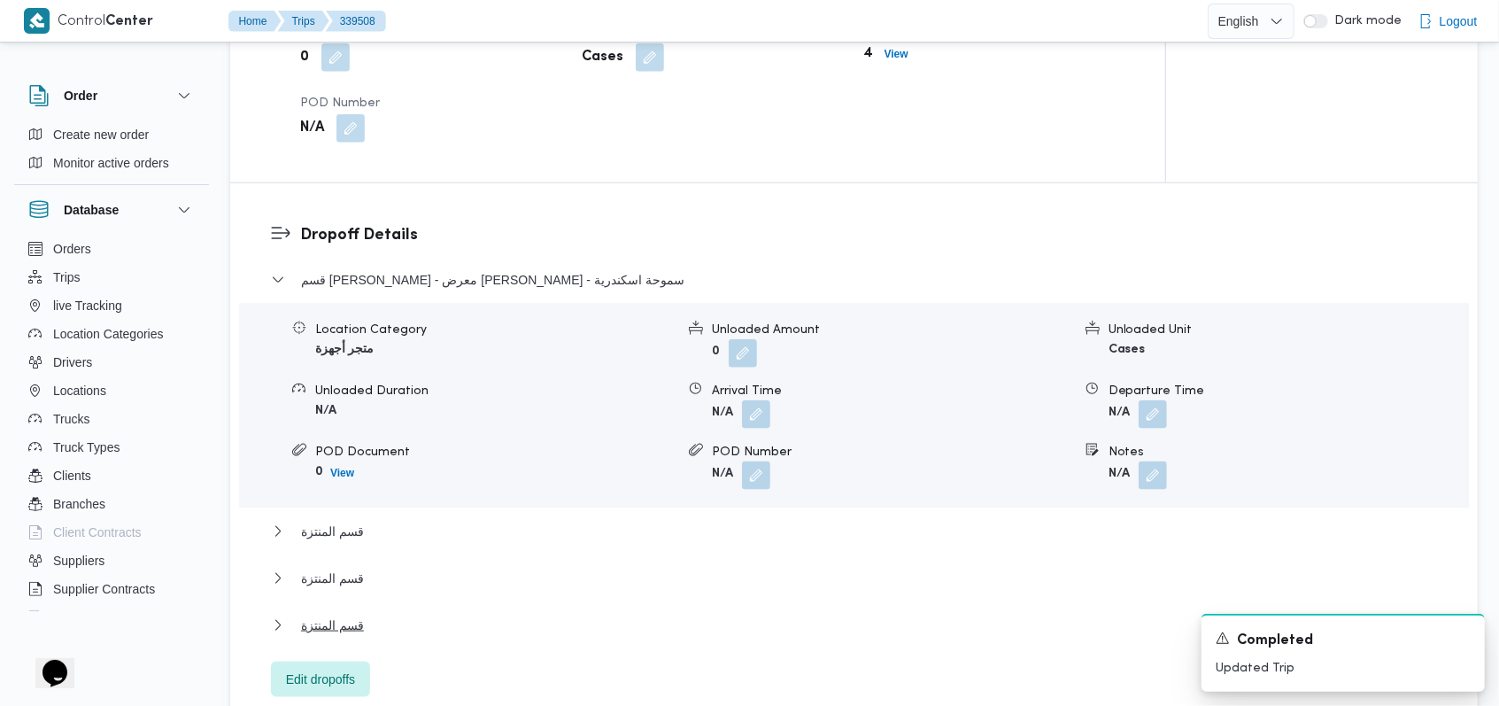
scroll to position [1534, 0]
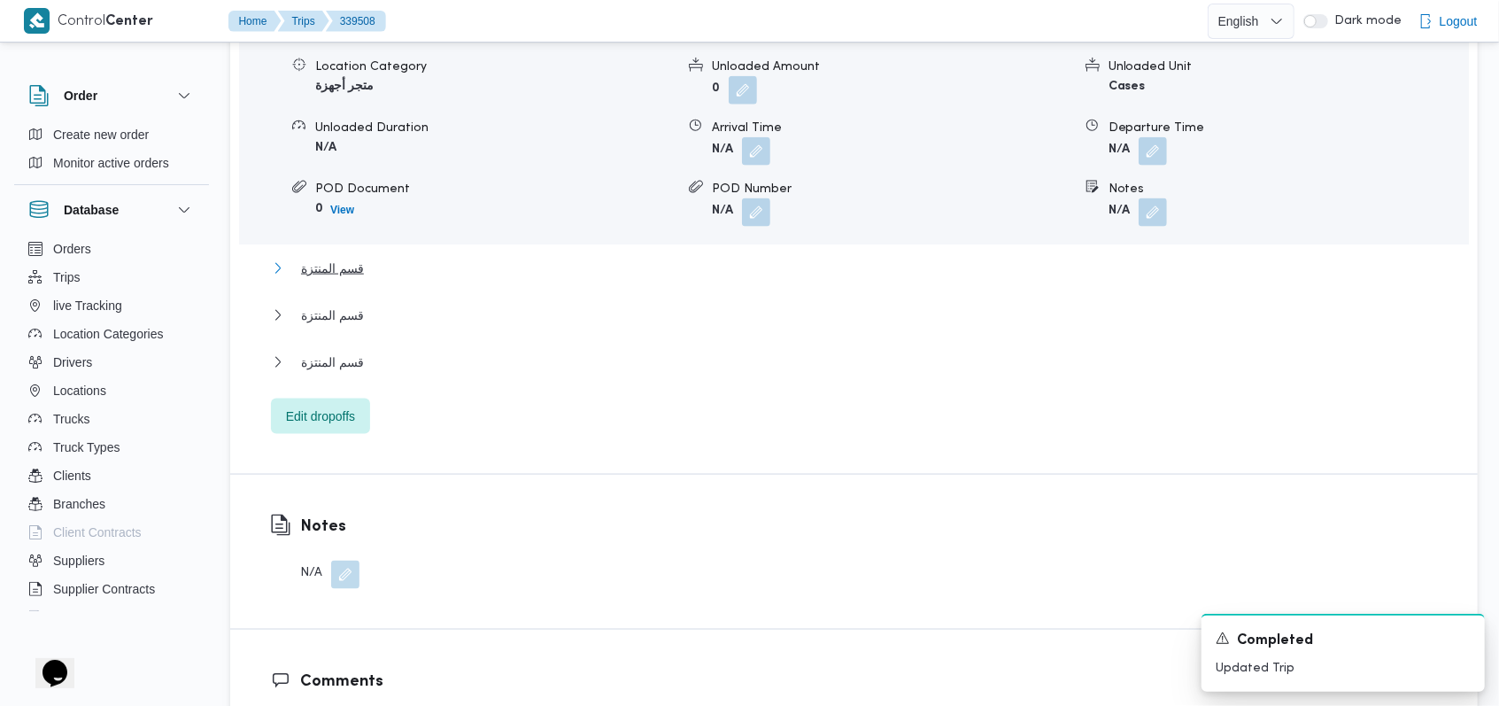
click at [347, 269] on span "قسم المنتزة" at bounding box center [332, 268] width 63 height 21
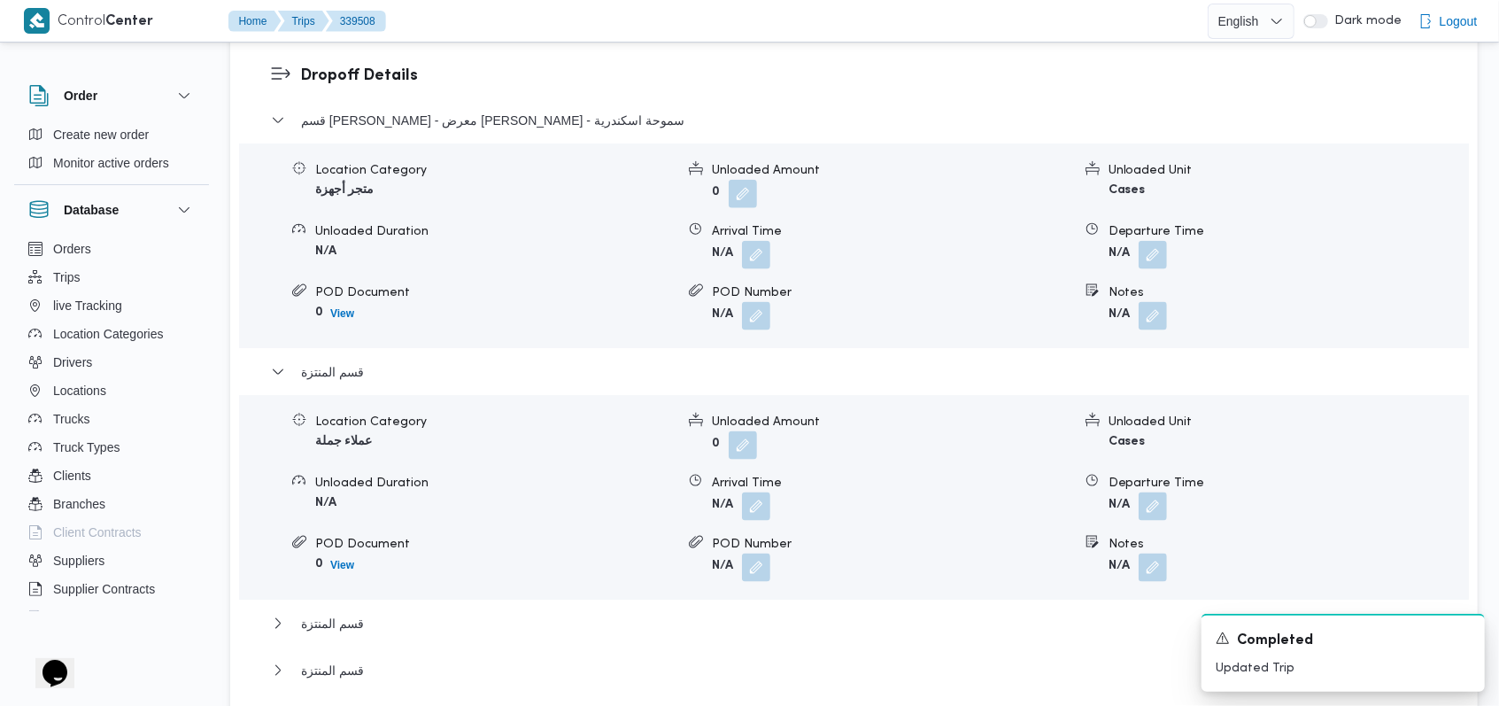
scroll to position [1298, 0]
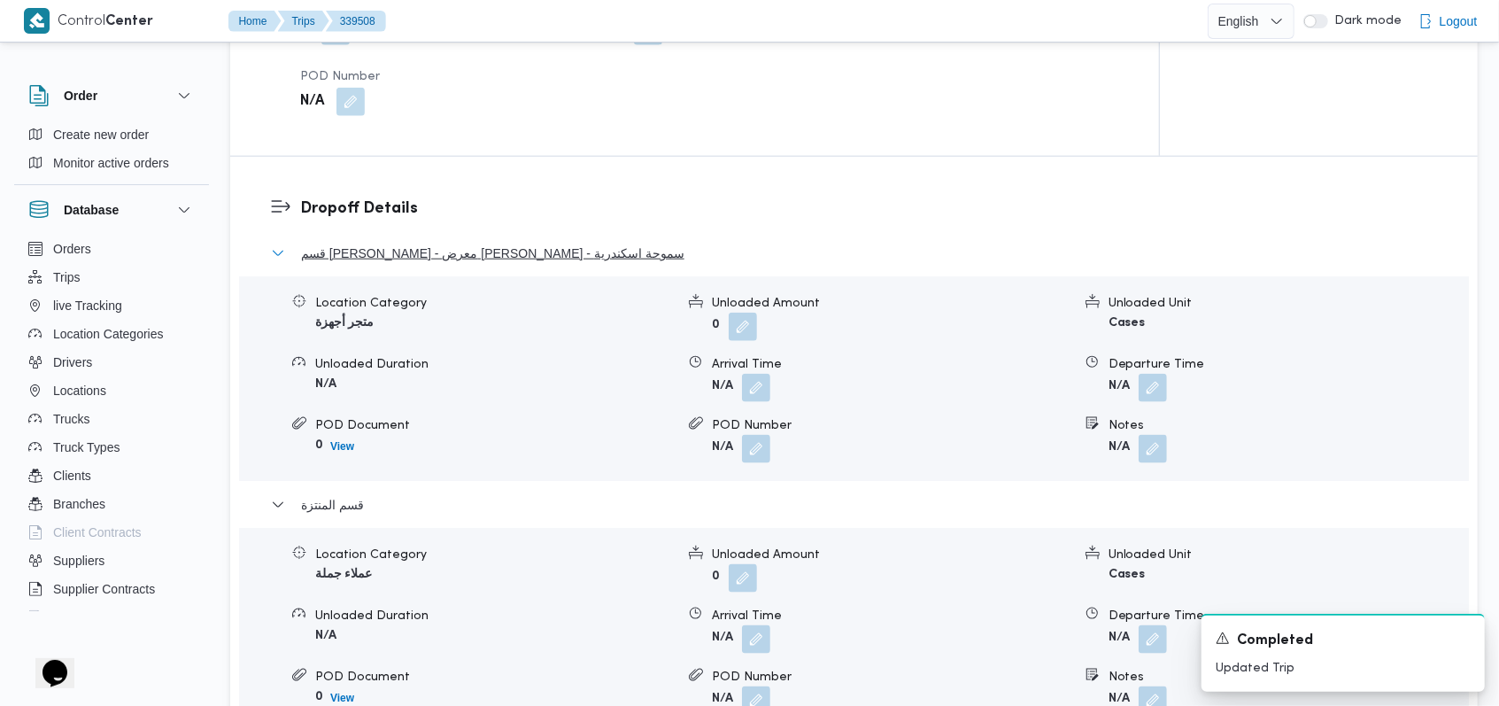
click at [544, 251] on span "قسم سيدى جابر - معرض ايهاب سنتر - سموحة اسكندرية" at bounding box center [492, 253] width 383 height 21
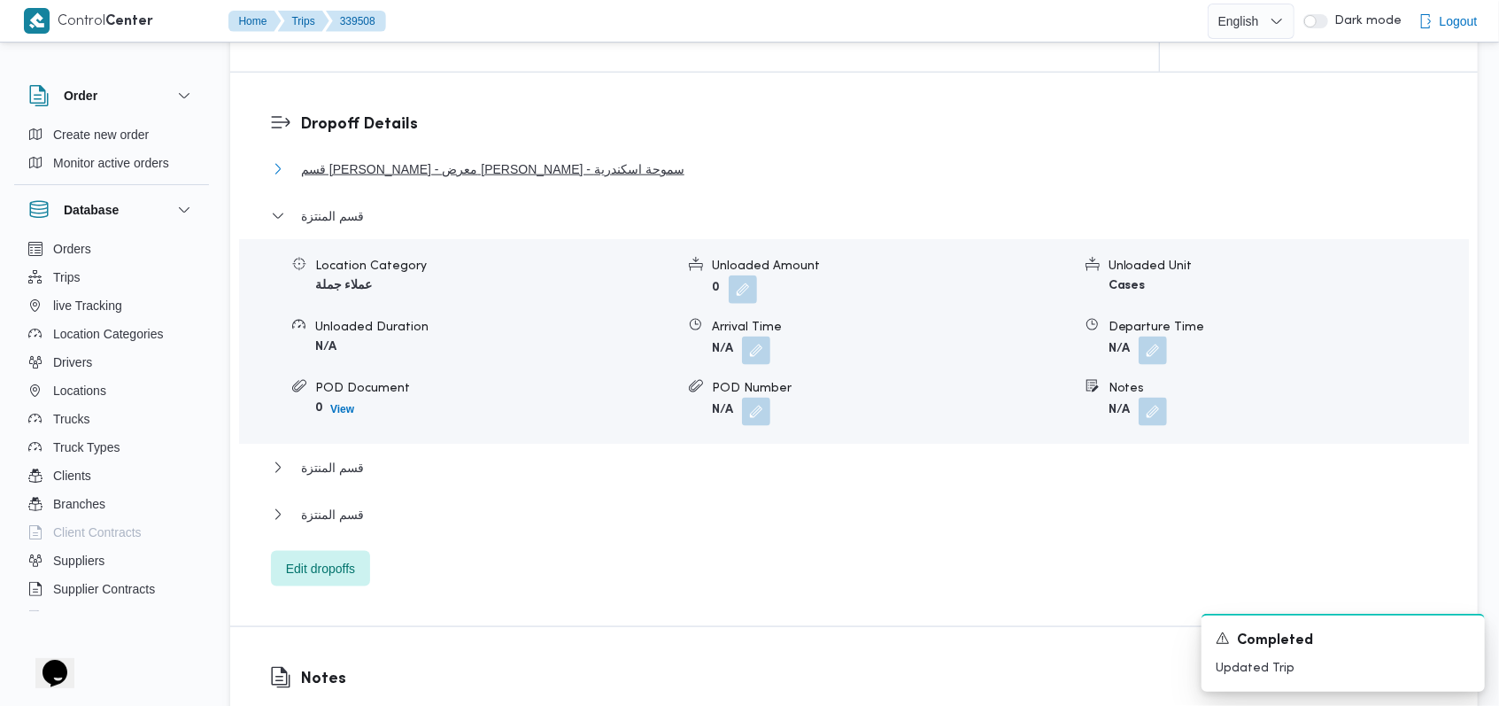
scroll to position [1417, 0]
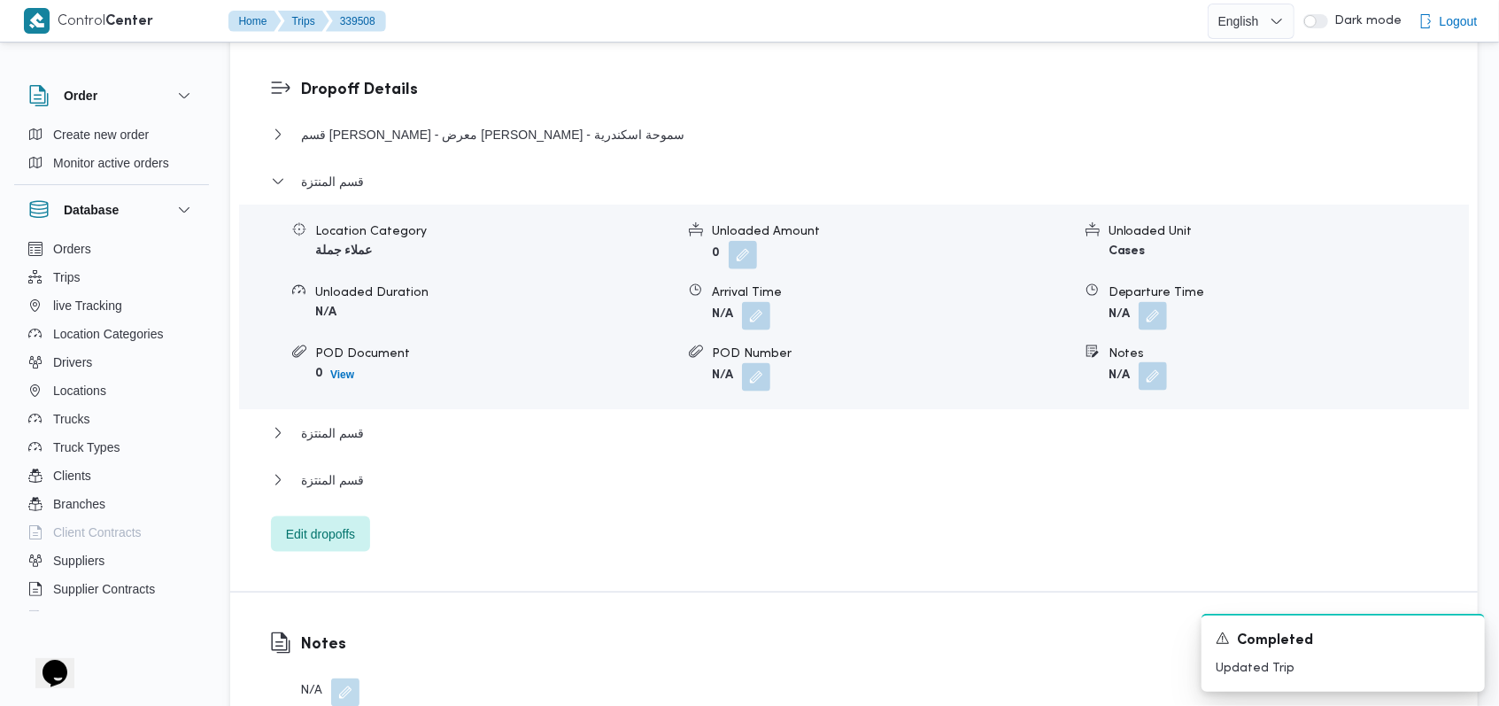
click at [1147, 364] on button "button" at bounding box center [1153, 376] width 28 height 28
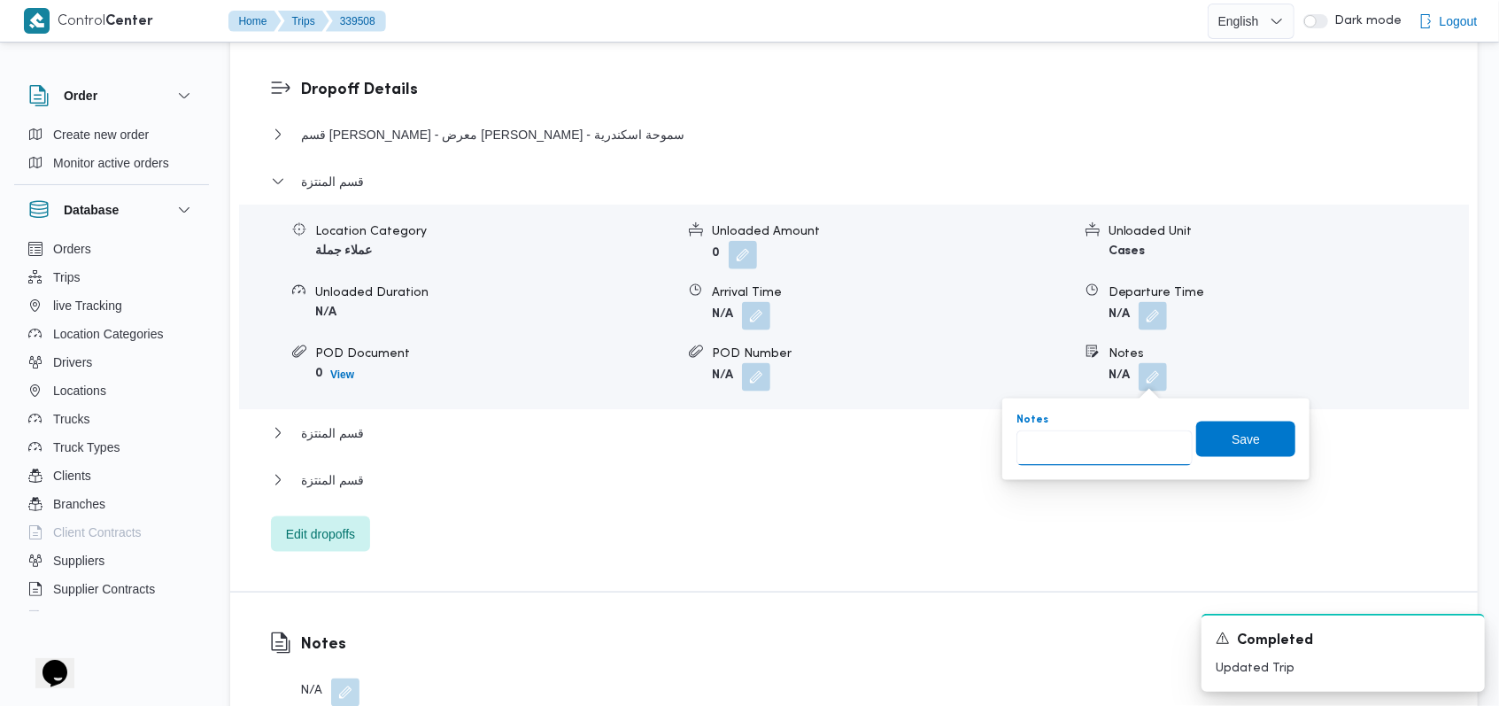
click at [1085, 457] on input "Notes" at bounding box center [1104, 447] width 176 height 35
type input "العميل احمد حمدى"
click at [1196, 450] on span "Save" at bounding box center [1245, 438] width 99 height 35
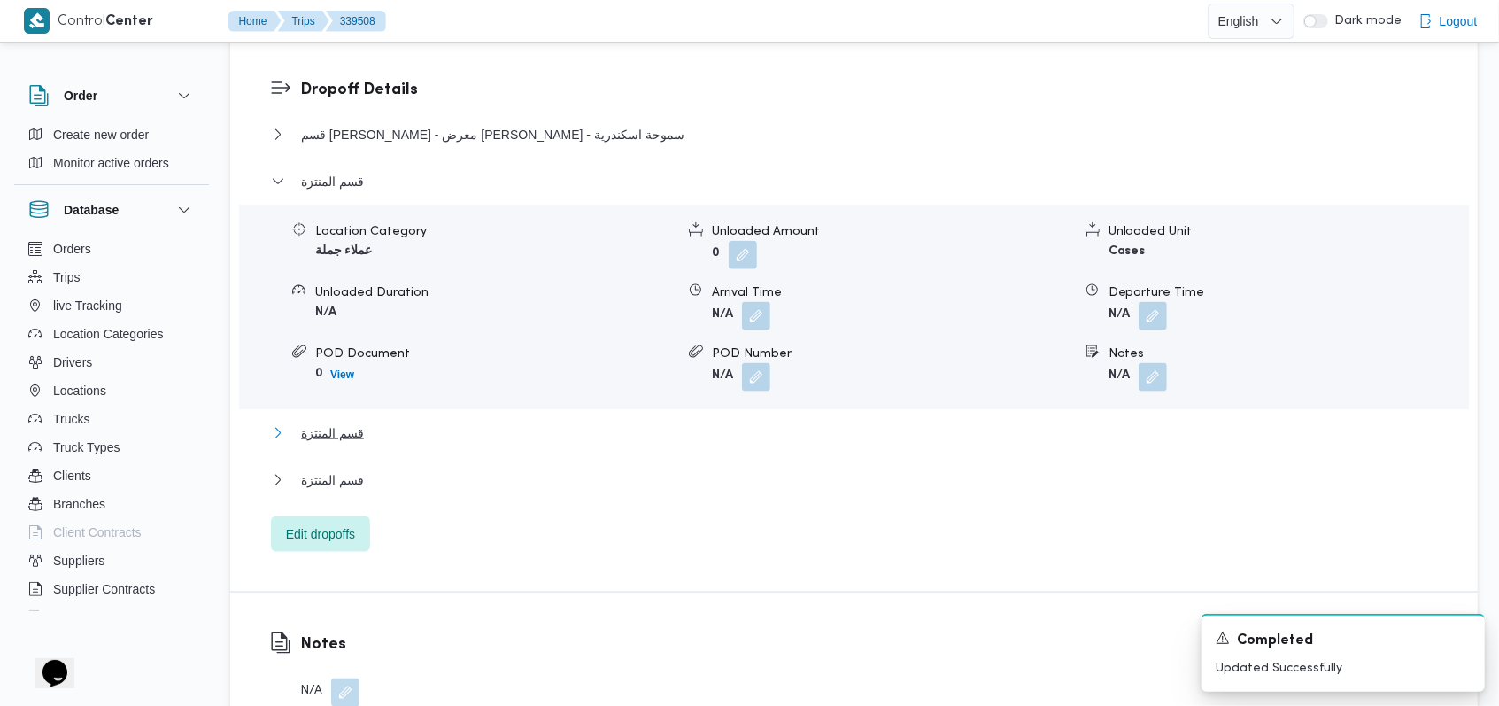
click at [446, 434] on button "قسم المنتزة" at bounding box center [854, 432] width 1167 height 21
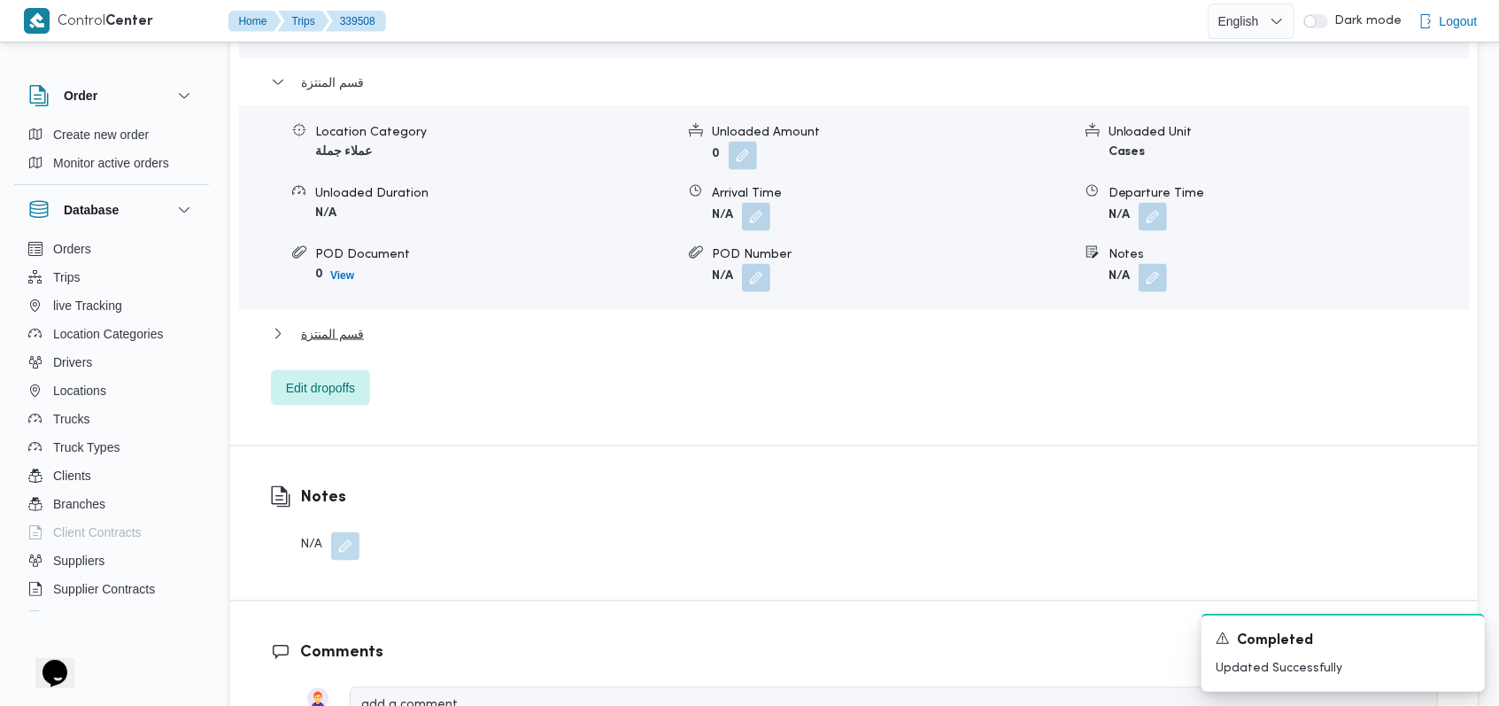
scroll to position [1771, 0]
click at [1150, 270] on button "button" at bounding box center [1153, 273] width 28 height 28
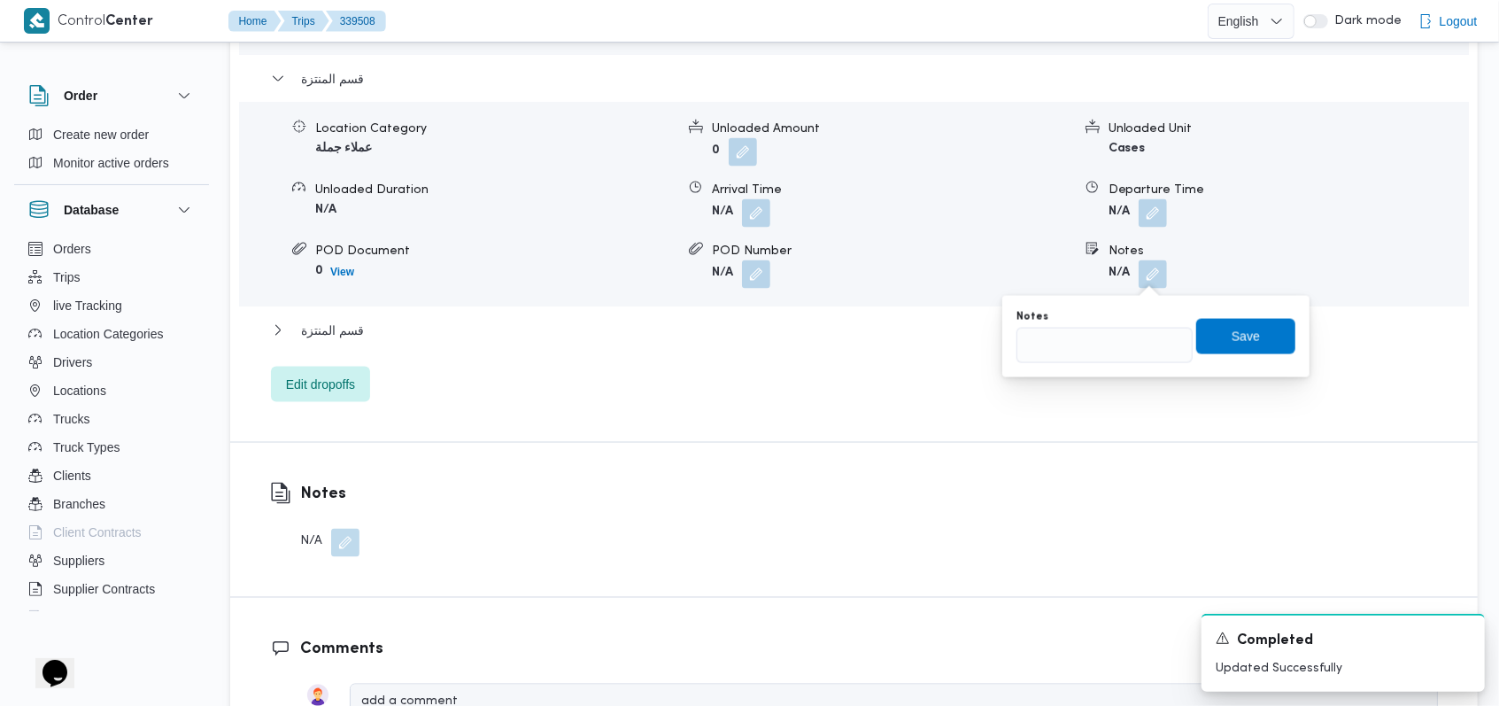
click at [1111, 323] on div "Notes" at bounding box center [1104, 336] width 176 height 53
click at [1108, 341] on input "Notes" at bounding box center [1104, 345] width 176 height 35
type input "العميل محمد عبدالله"
click at [1214, 344] on span "Save" at bounding box center [1245, 335] width 99 height 35
click at [317, 329] on span "قسم المنتزة" at bounding box center [332, 330] width 63 height 21
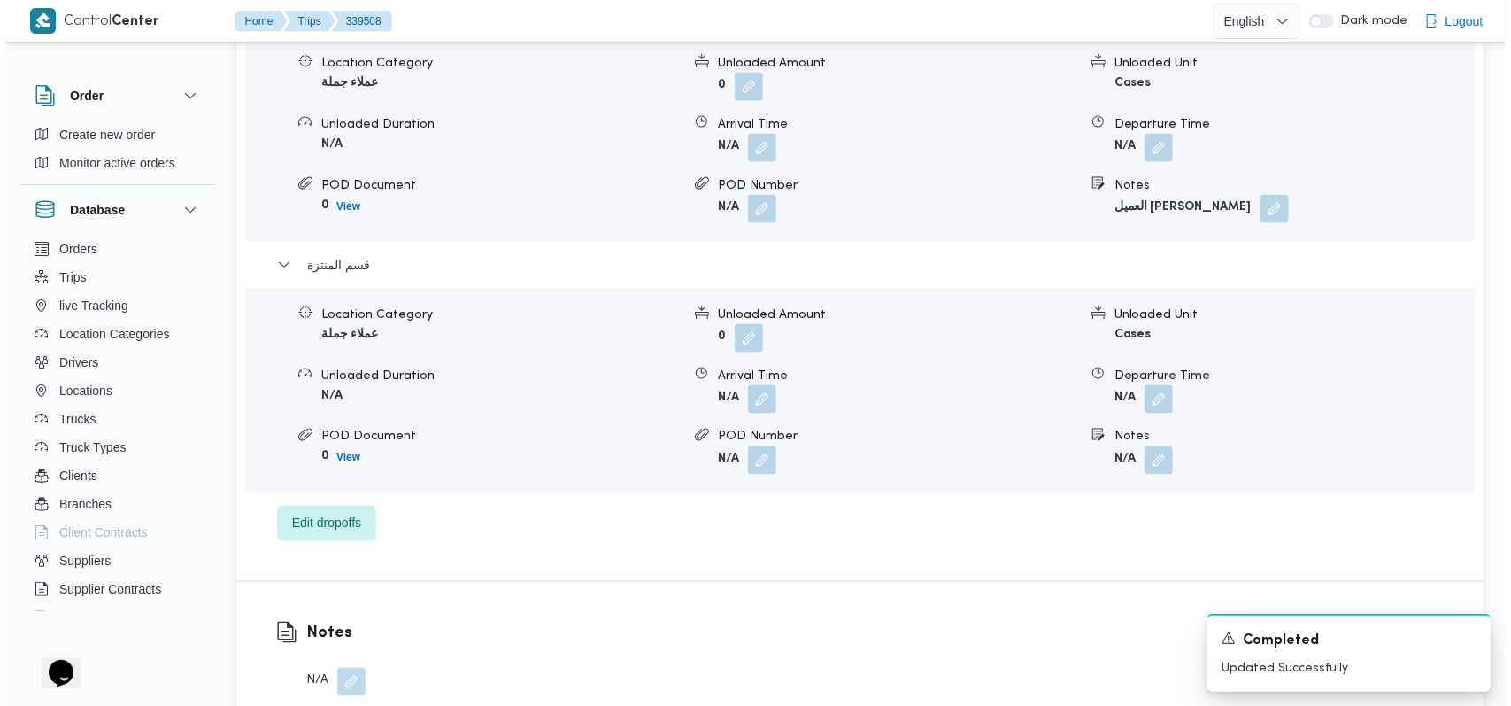
scroll to position [2006, 0]
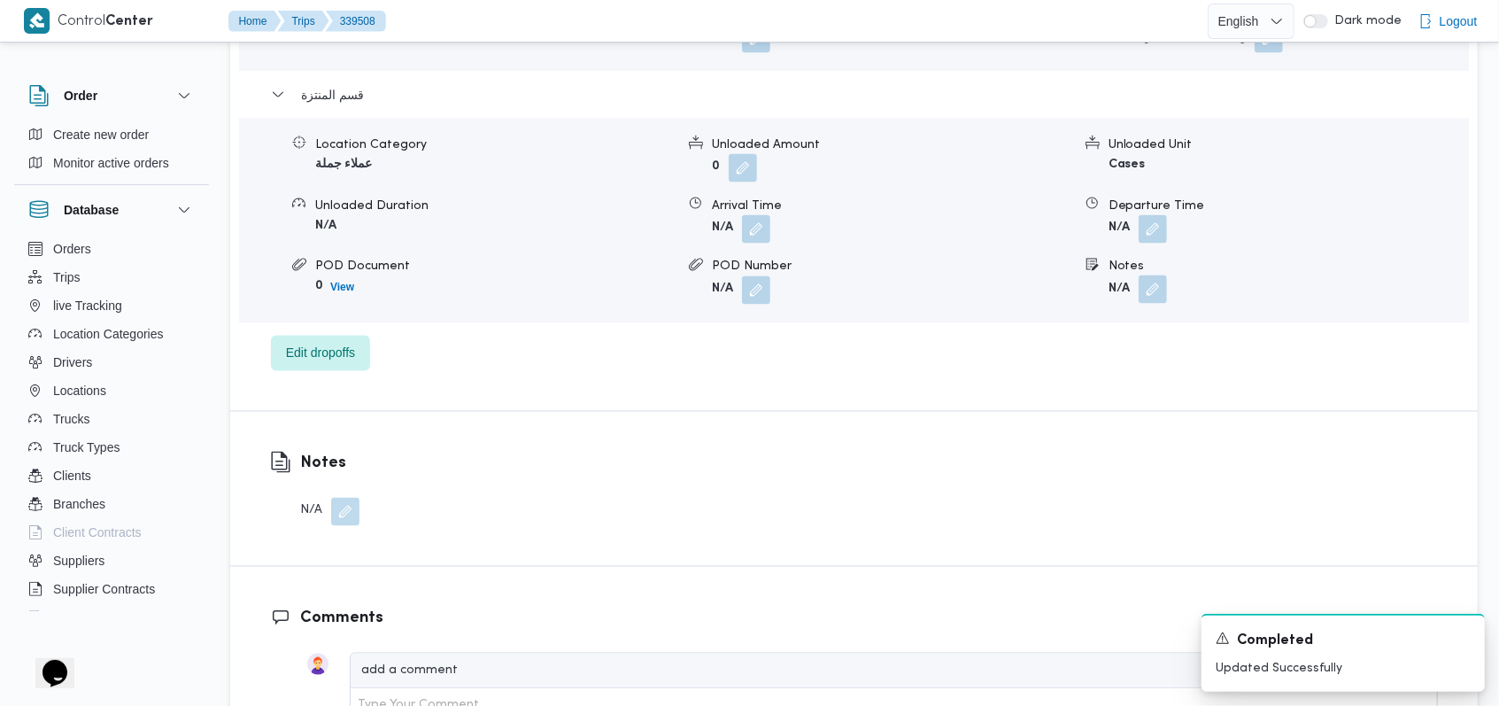
click at [1154, 293] on button "button" at bounding box center [1153, 289] width 28 height 28
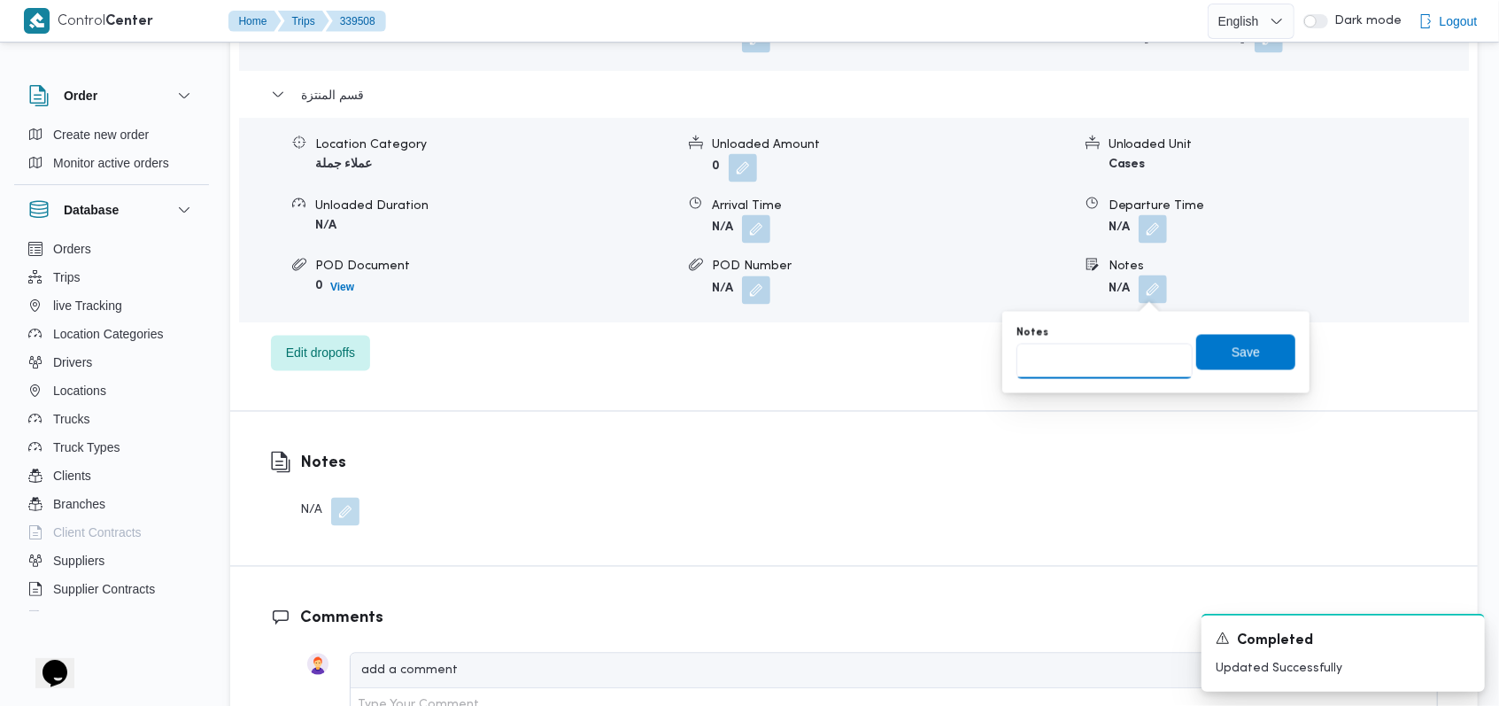
click at [1108, 361] on input "Notes" at bounding box center [1104, 361] width 176 height 35
type input "العميل اون تايم"
click at [1265, 356] on span "Save" at bounding box center [1245, 351] width 99 height 35
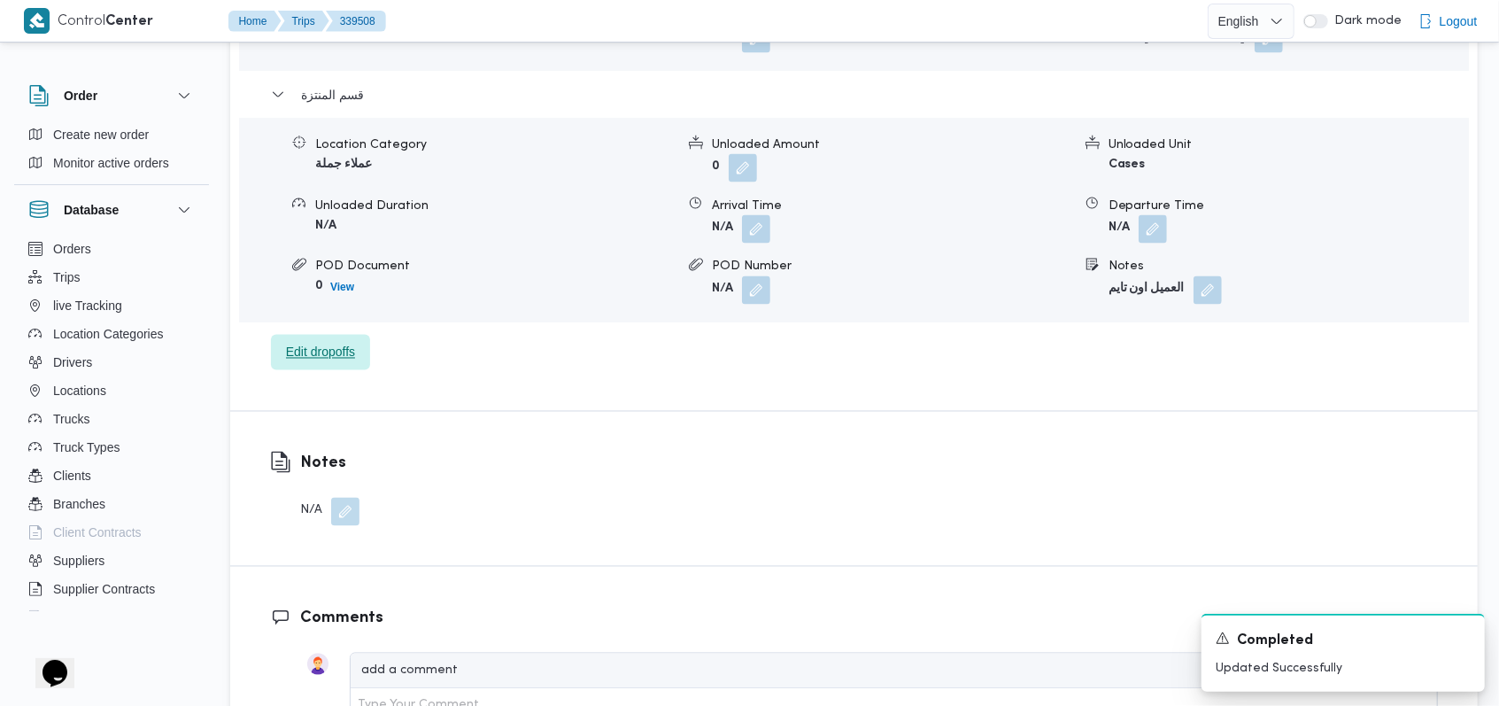
click at [312, 340] on span "Edit dropoffs" at bounding box center [320, 352] width 99 height 35
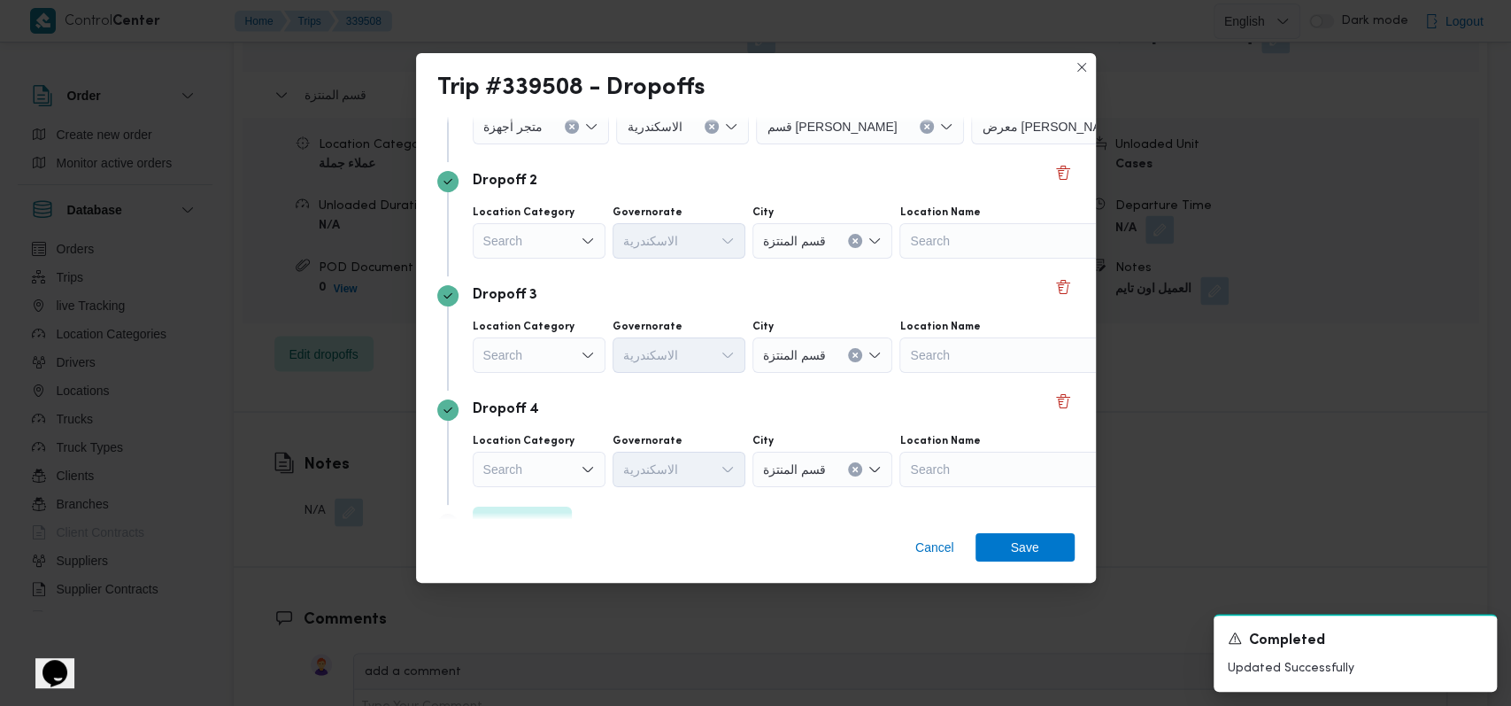
scroll to position [228, 0]
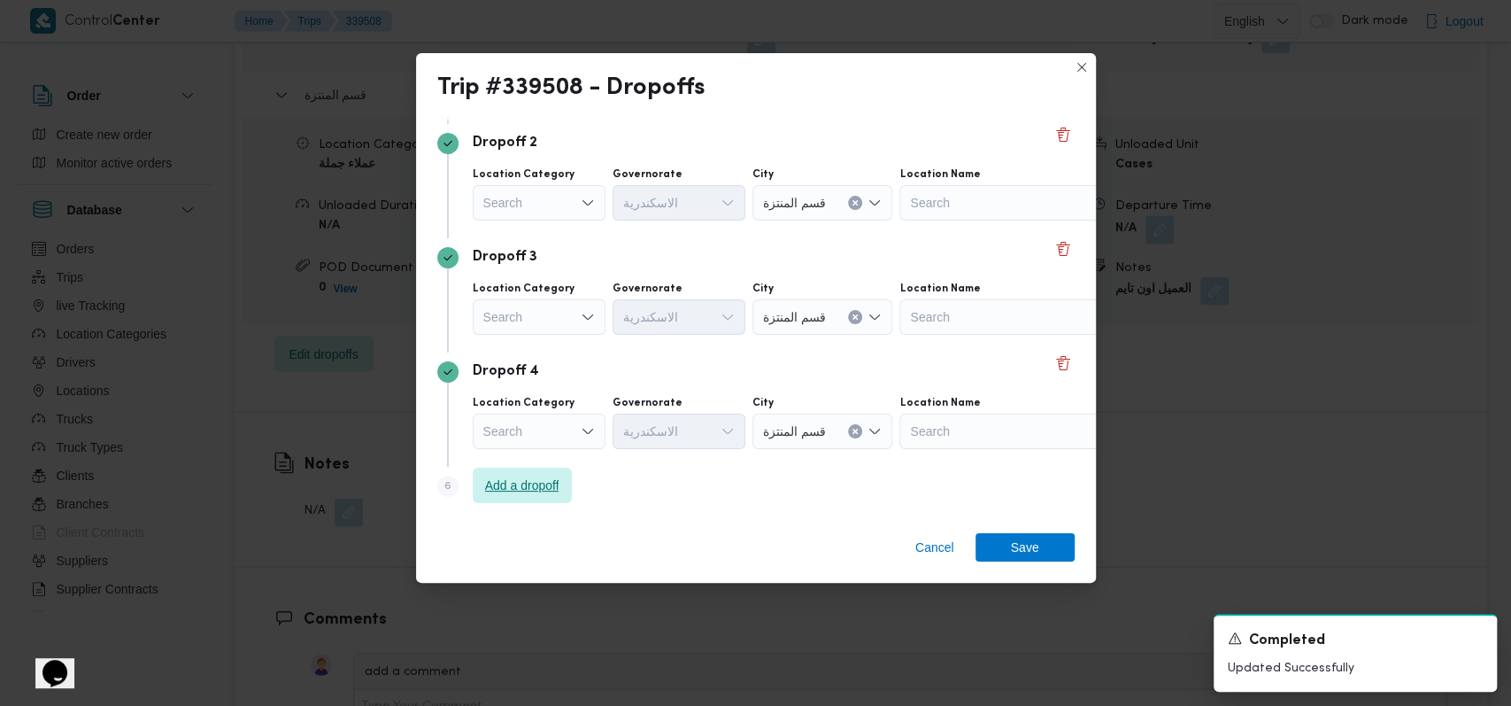
click at [541, 481] on span "Add a dropoff" at bounding box center [522, 485] width 74 height 21
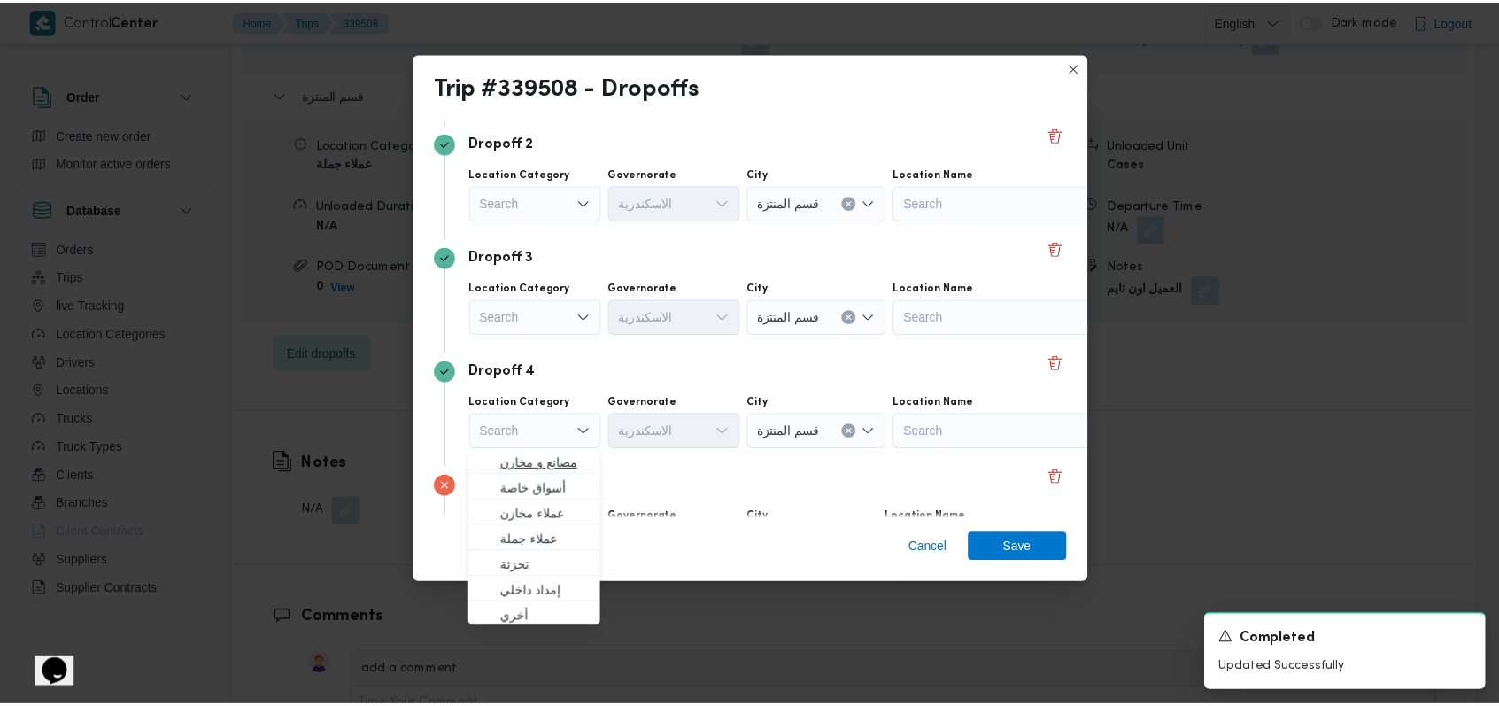
scroll to position [343, 0]
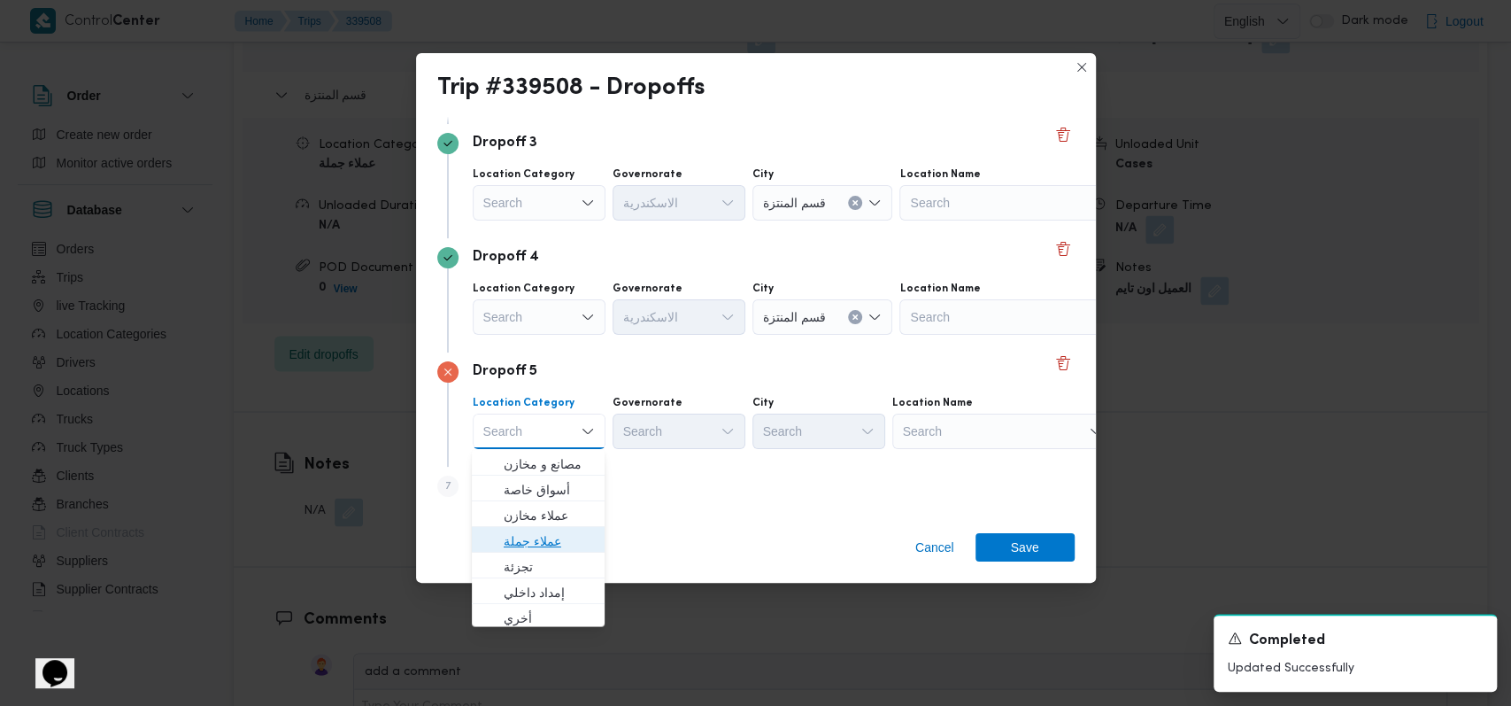
click at [557, 540] on span "عملاء جملة" at bounding box center [549, 539] width 90 height 21
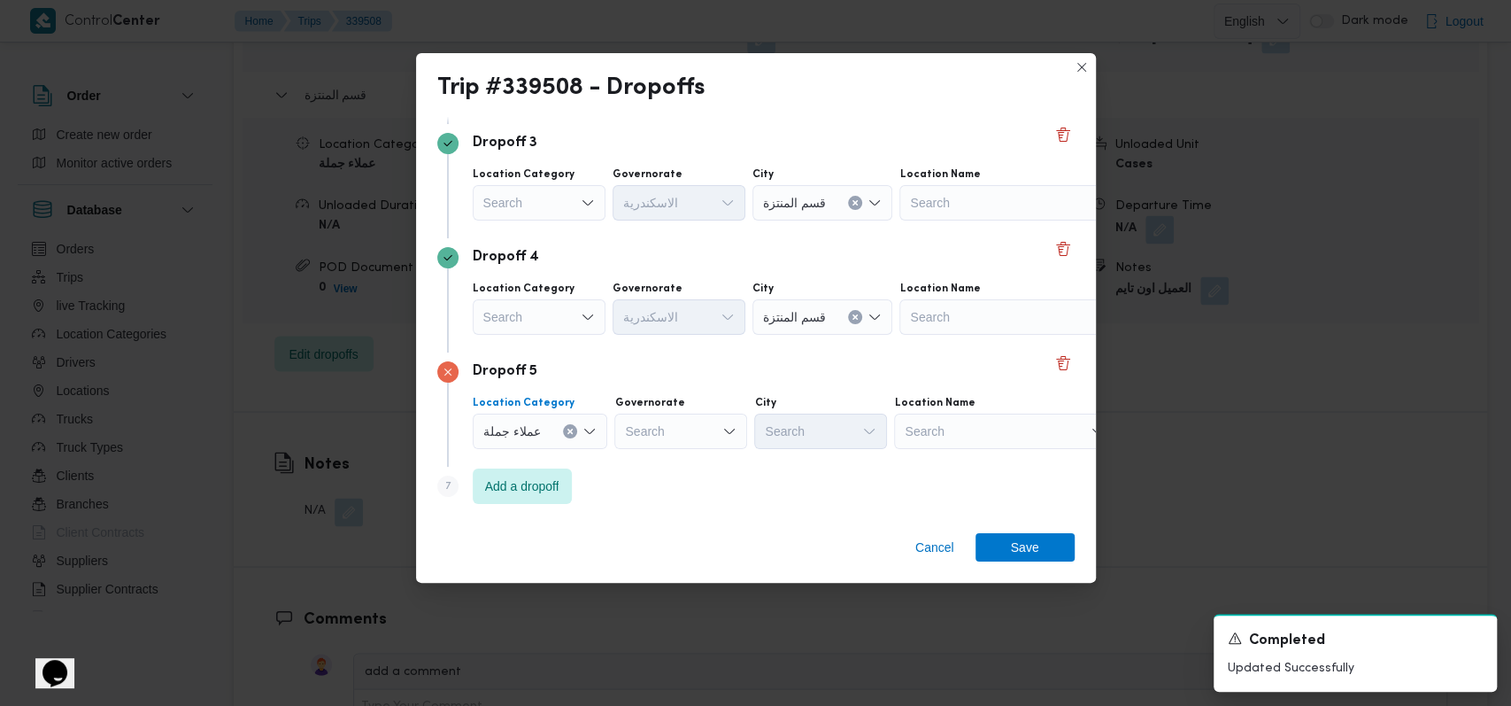
click at [652, 443] on div "Search" at bounding box center [680, 430] width 133 height 35
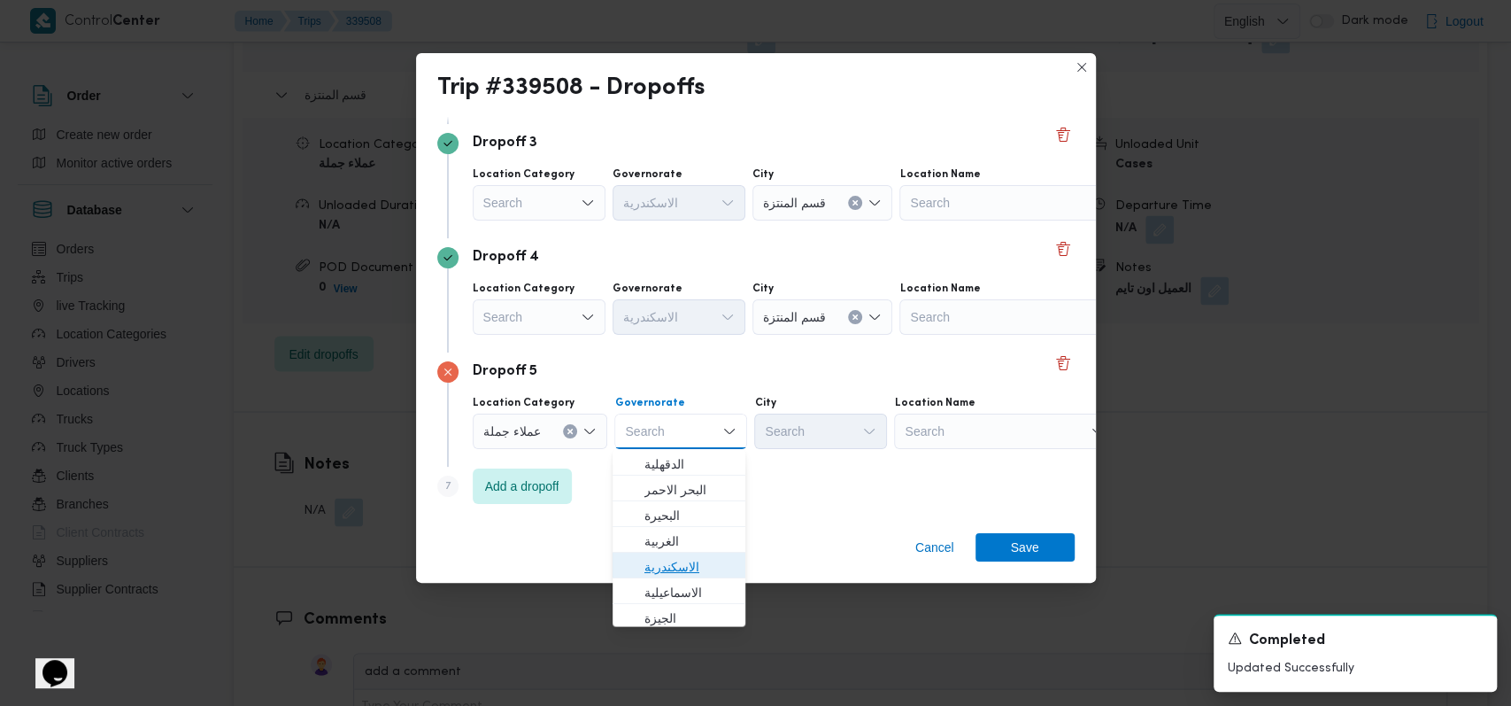
click at [697, 570] on span "الاسكندرية" at bounding box center [690, 565] width 90 height 21
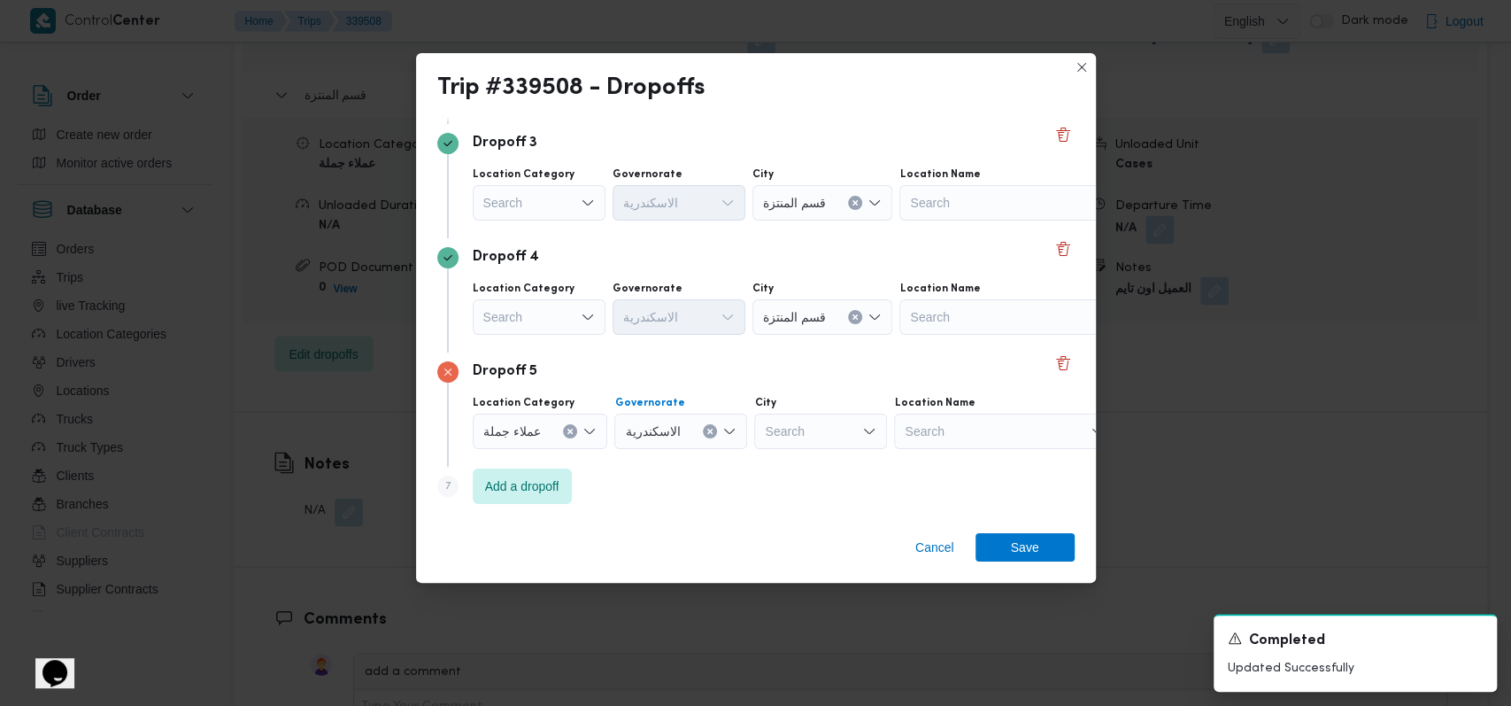
click at [805, 433] on div "Search" at bounding box center [820, 430] width 133 height 35
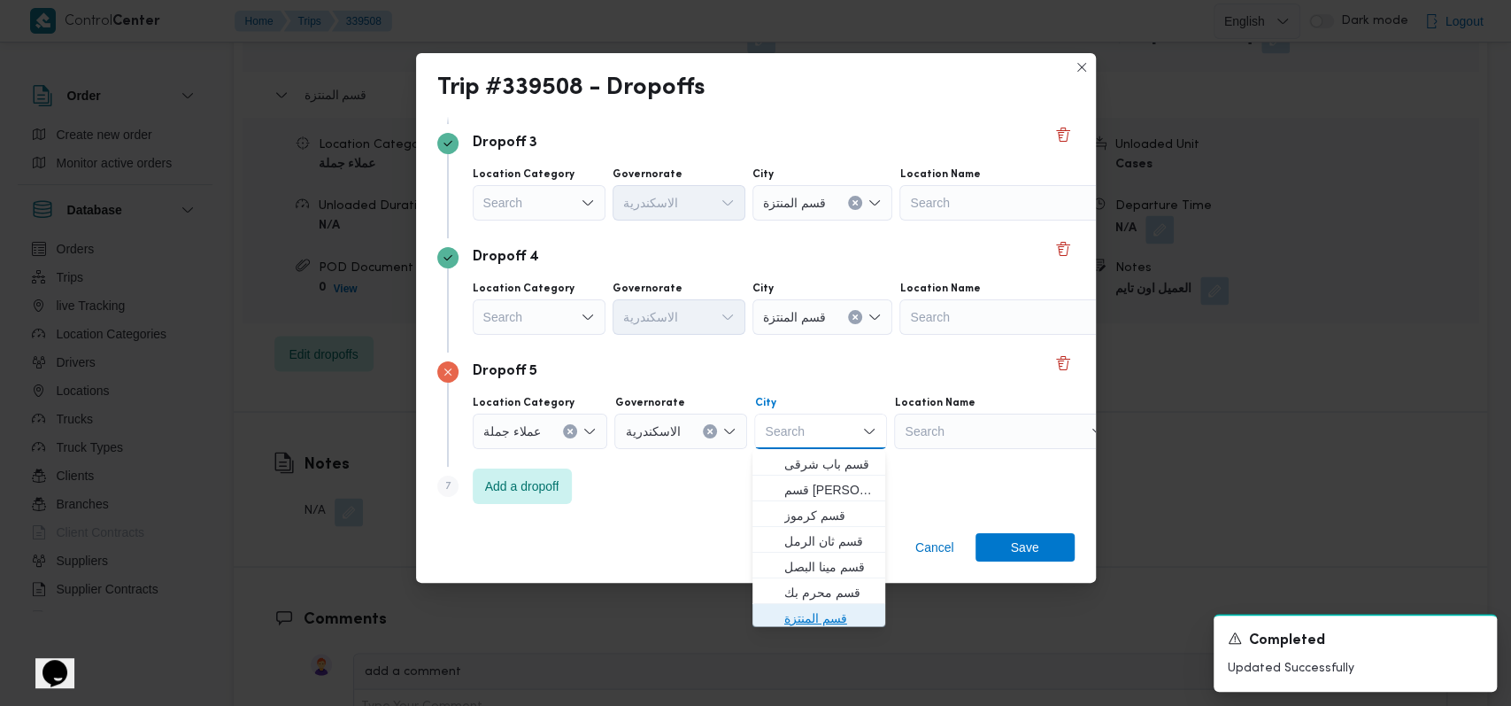
click at [822, 613] on span "قسم المنتزة" at bounding box center [829, 616] width 90 height 21
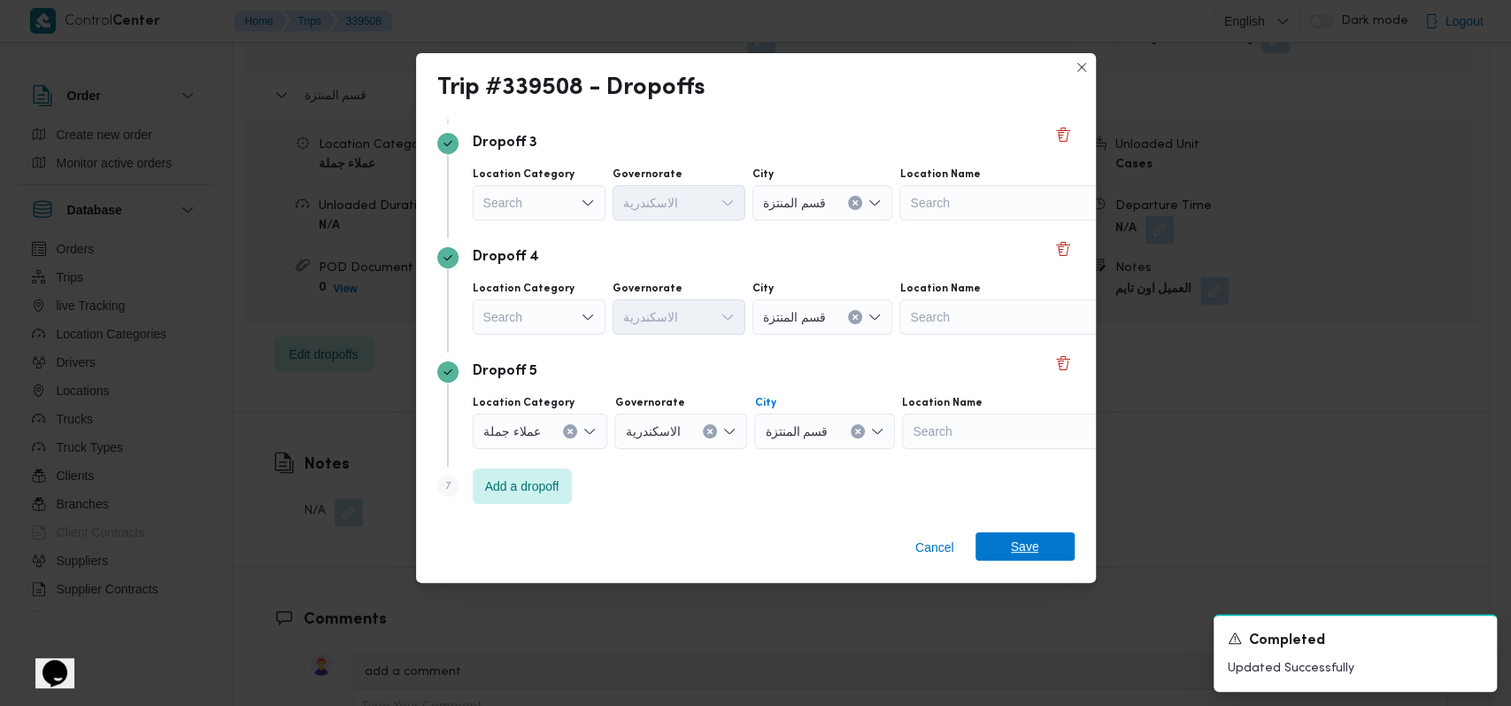
click at [1002, 544] on span "Save" at bounding box center [1025, 546] width 99 height 28
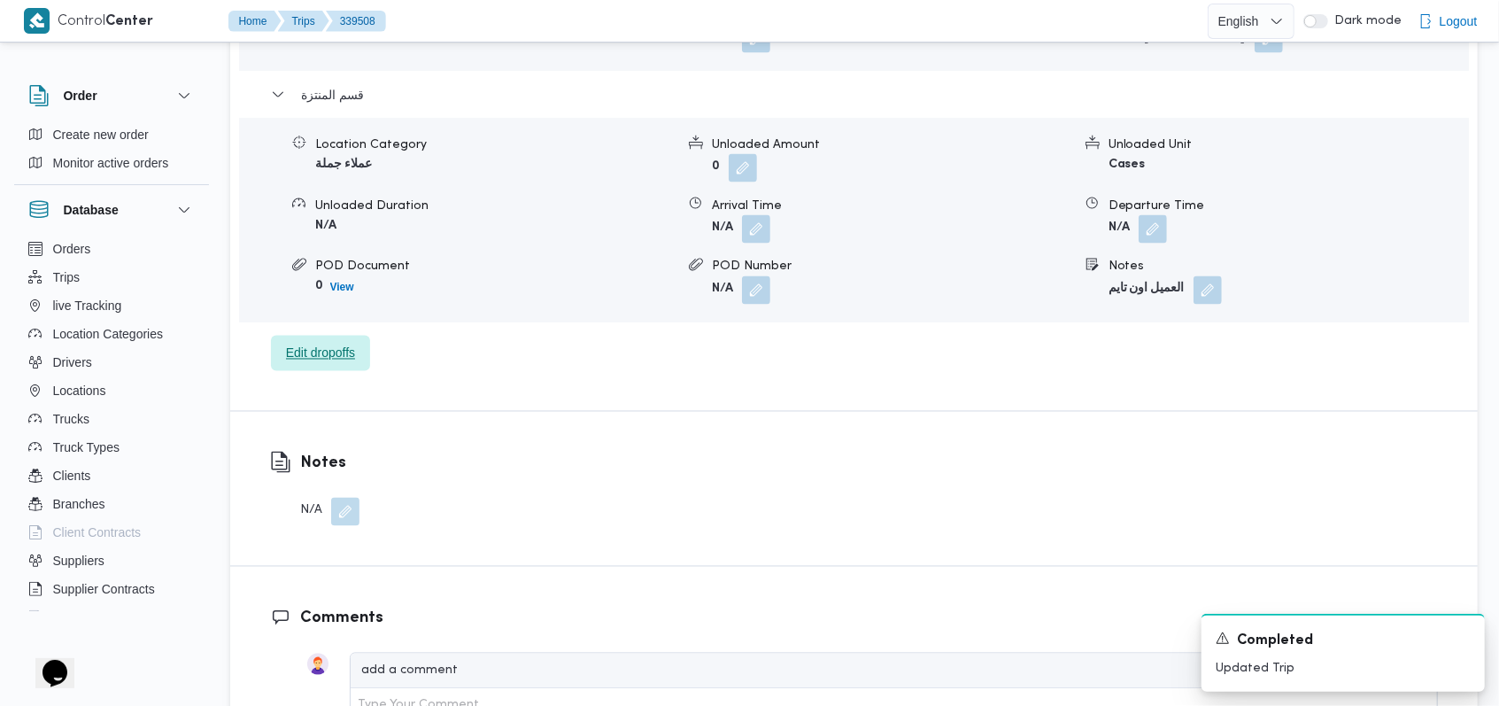
scroll to position [2243, 0]
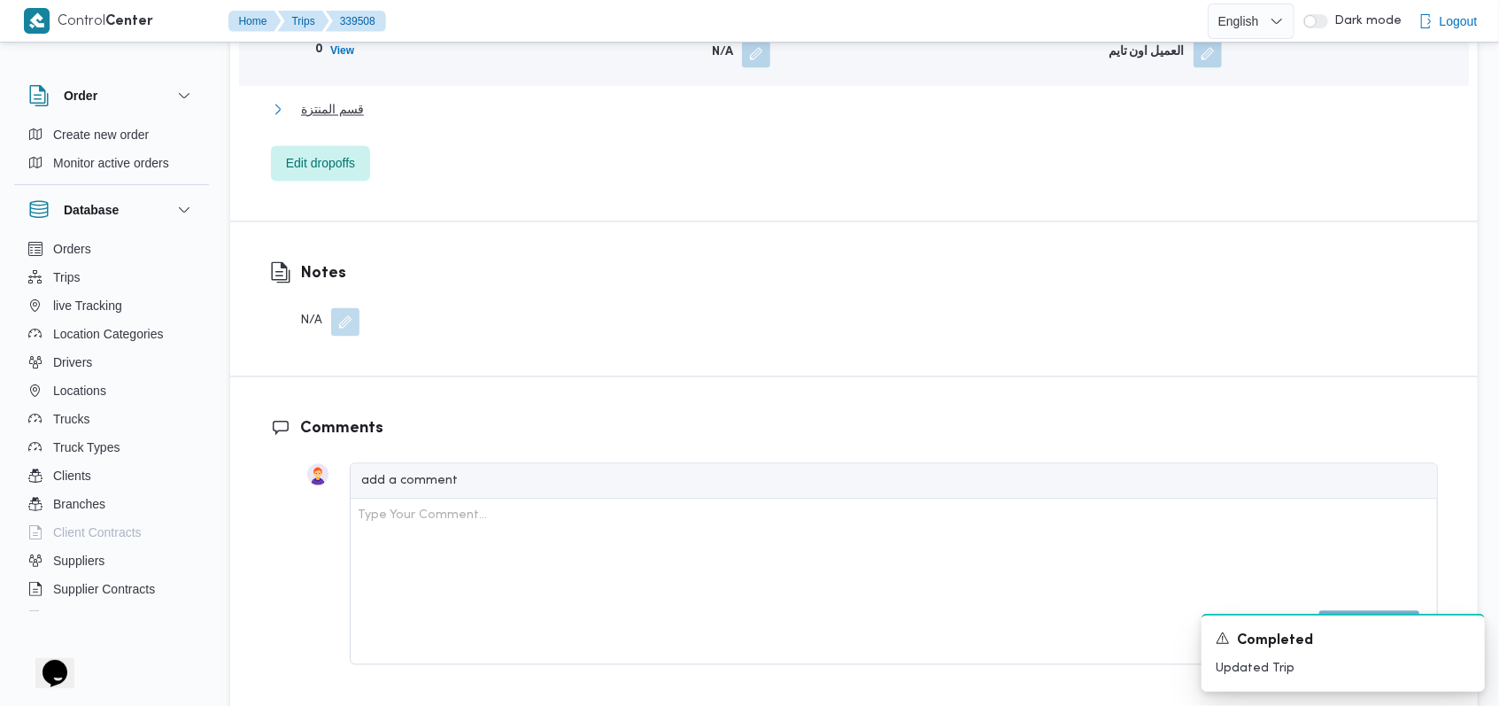
click at [482, 101] on button "قسم المنتزة" at bounding box center [854, 109] width 1167 height 21
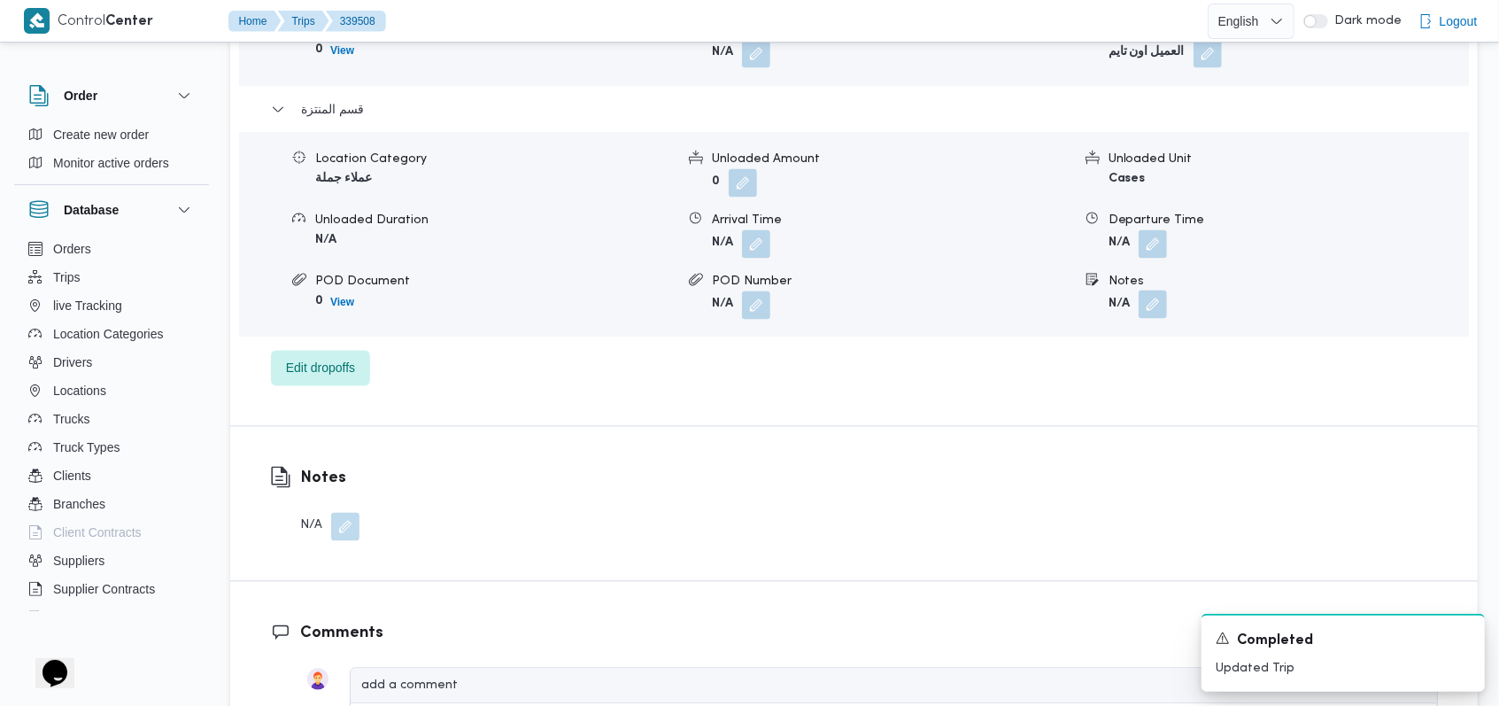
click at [1140, 309] on button "button" at bounding box center [1153, 304] width 28 height 28
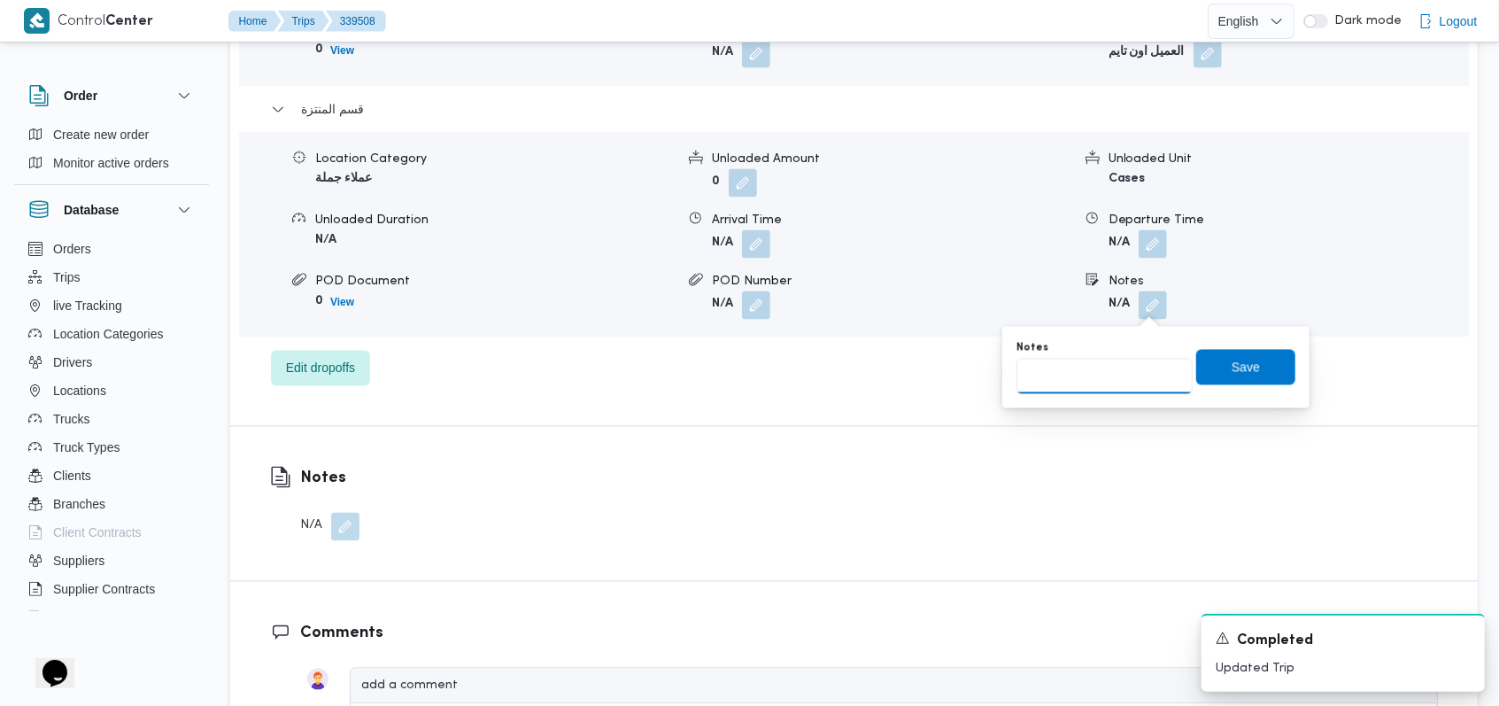
click at [1114, 384] on input "Notes" at bounding box center [1104, 376] width 176 height 35
type input "العميل هيما محمد على"
click at [1235, 363] on span "Save" at bounding box center [1246, 366] width 28 height 21
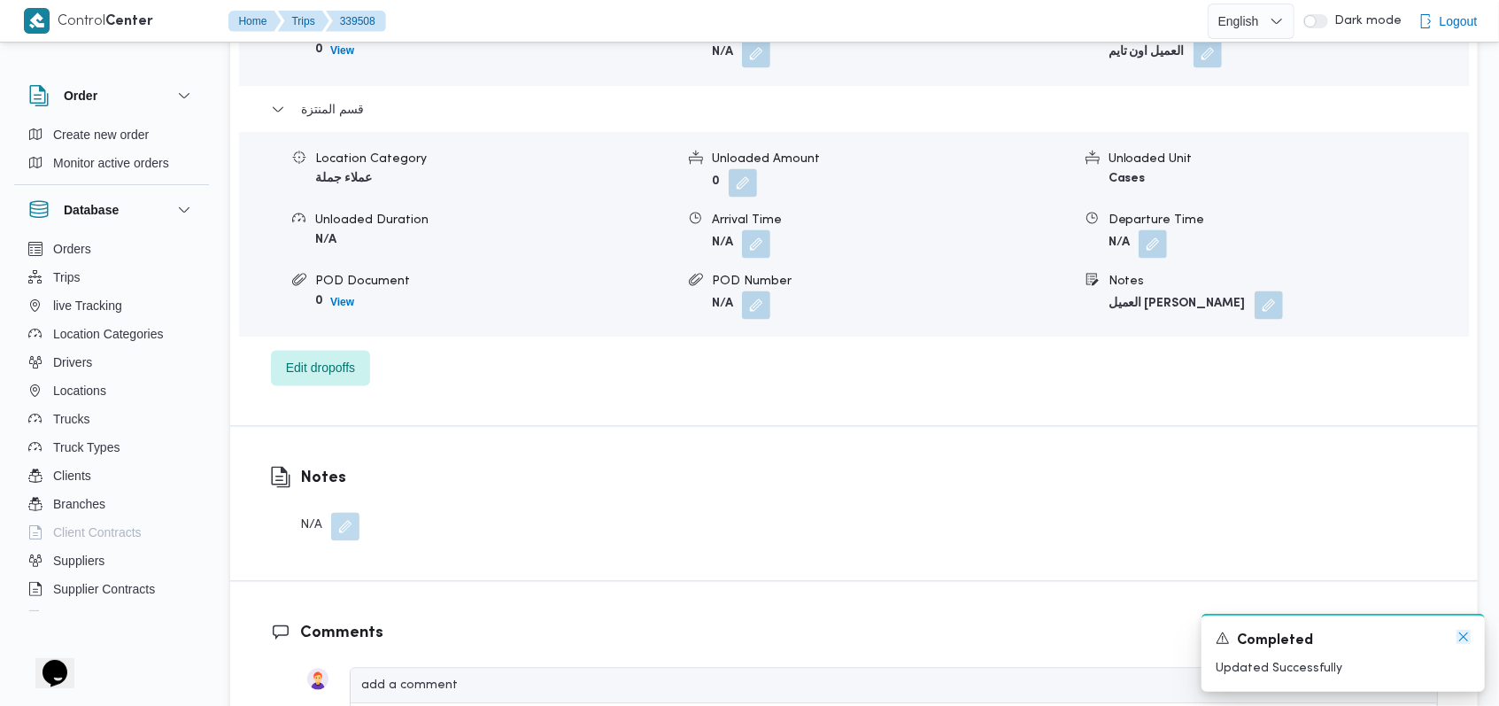
click at [1466, 640] on icon "Dismiss toast" at bounding box center [1463, 636] width 9 height 9
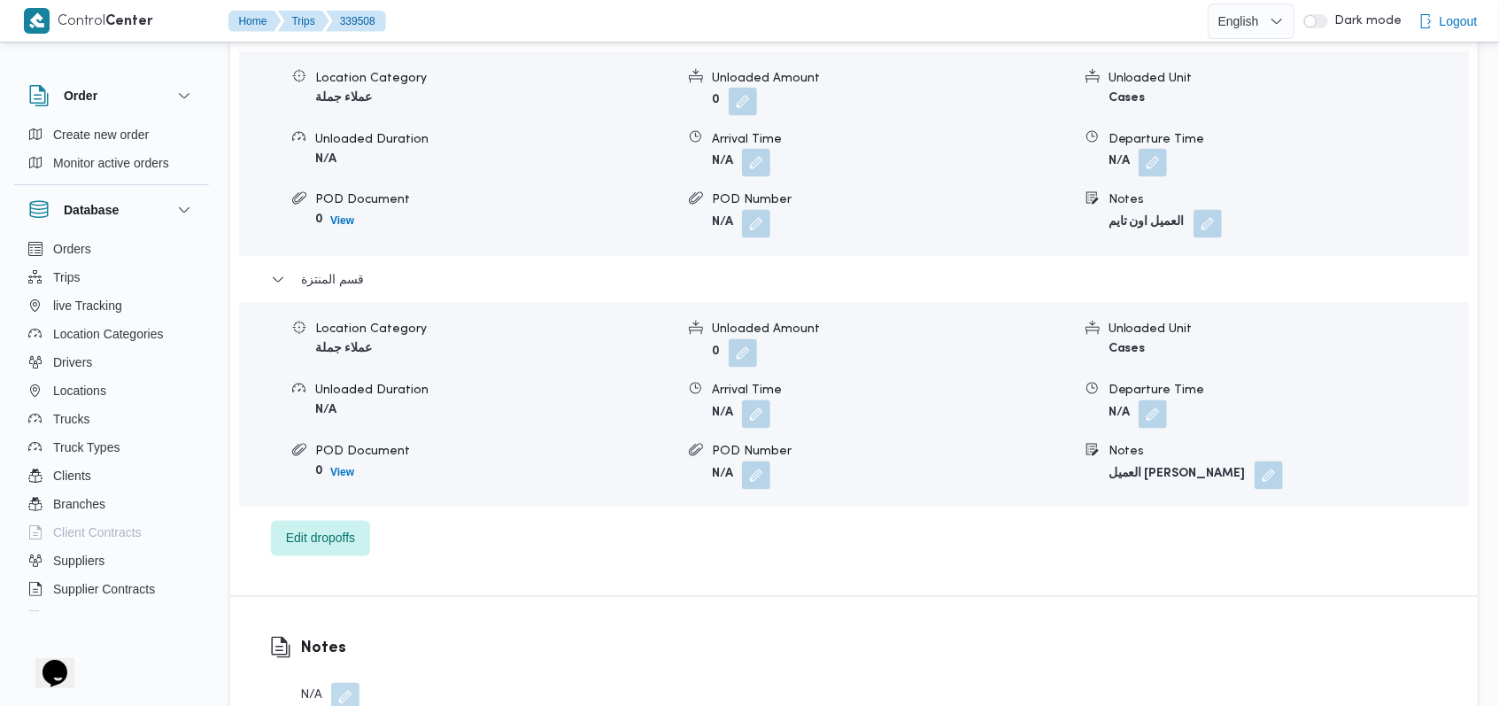
scroll to position [2006, 0]
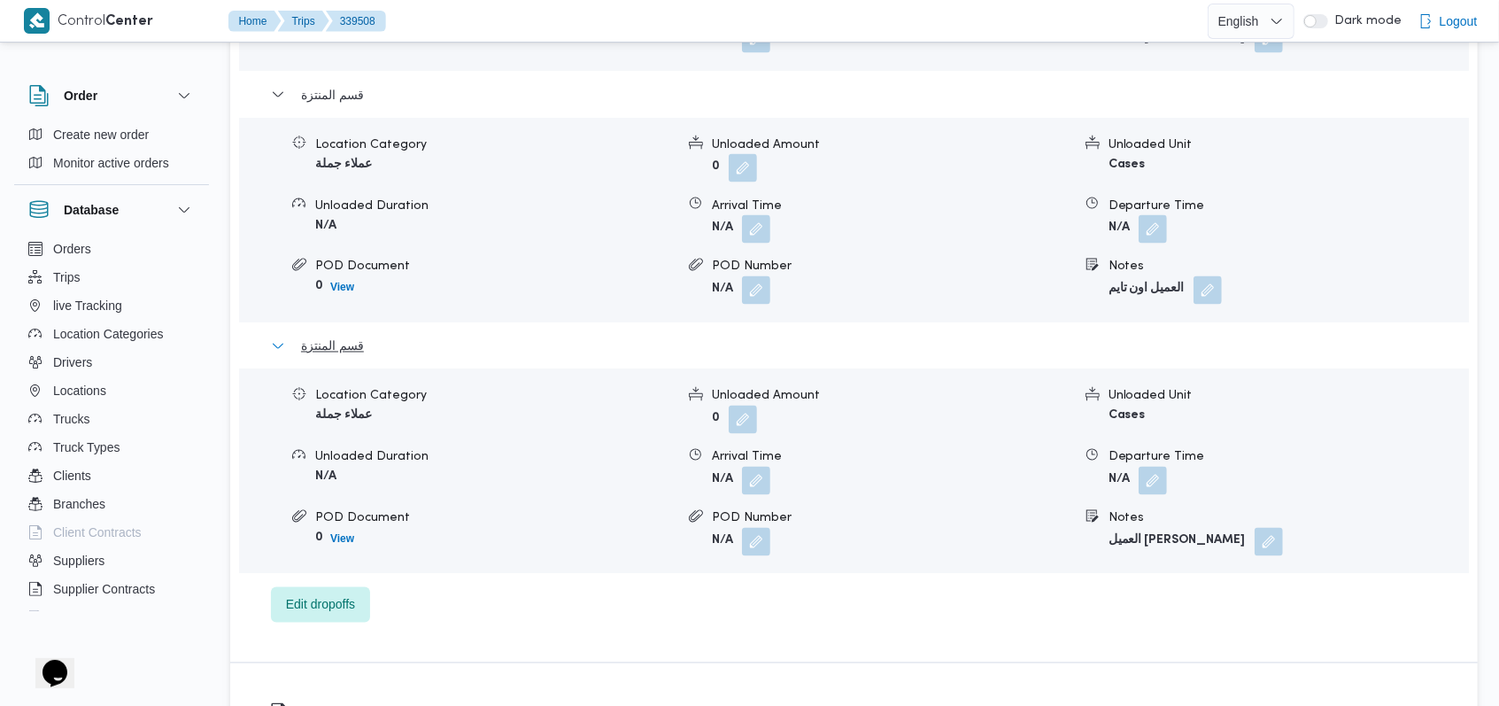
click at [323, 343] on span "قسم المنتزة" at bounding box center [332, 346] width 63 height 21
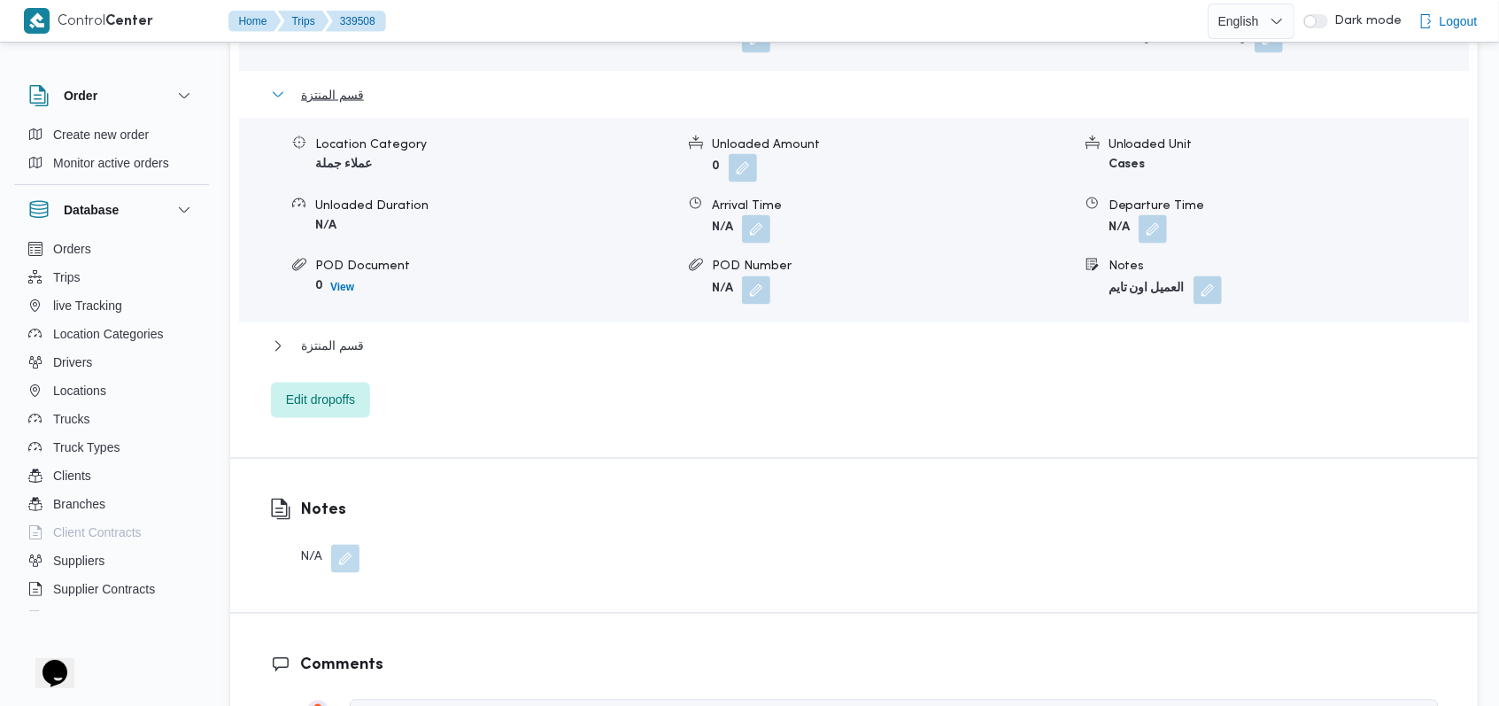
click at [332, 103] on span "قسم المنتزة" at bounding box center [332, 94] width 63 height 21
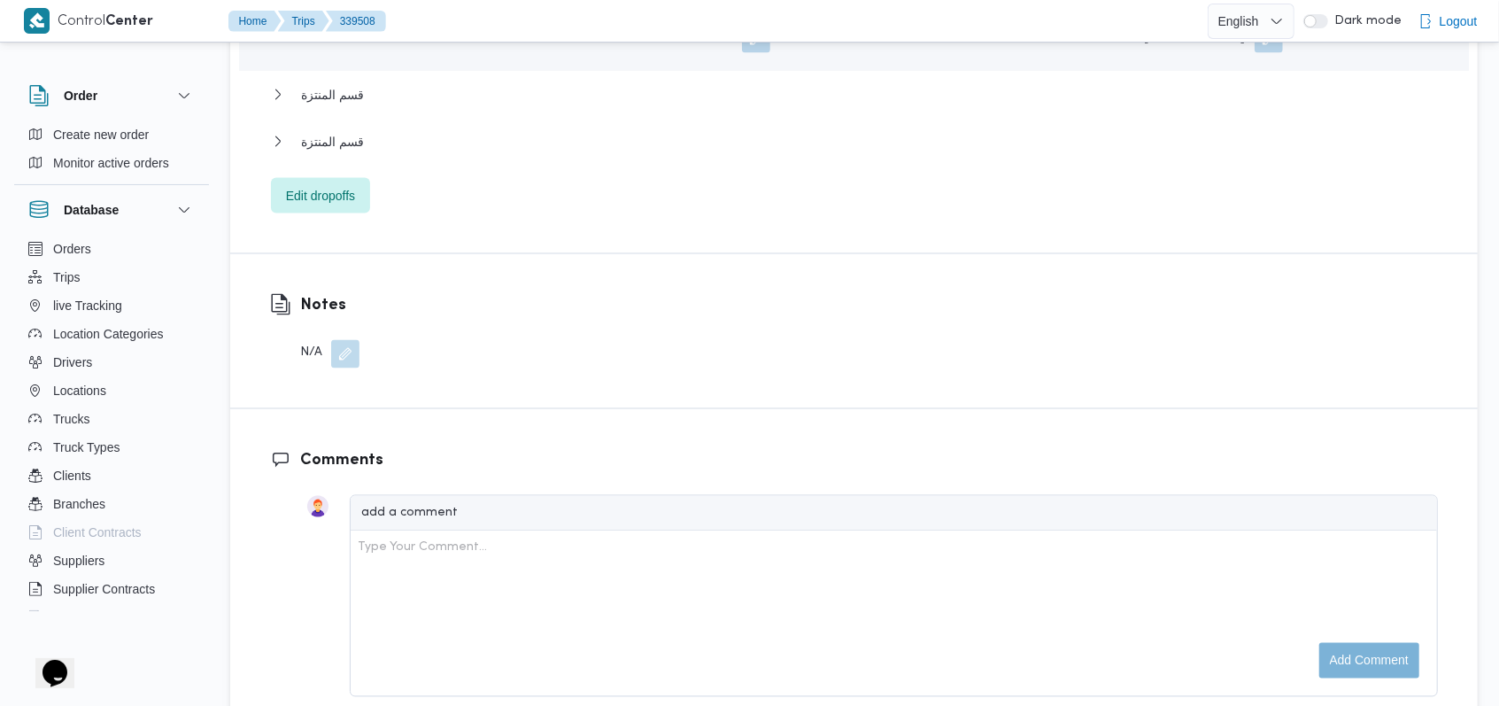
click at [334, 153] on div "قسم المنتزة" at bounding box center [854, 148] width 1167 height 34
click at [336, 131] on span "قسم المنتزة" at bounding box center [332, 141] width 63 height 21
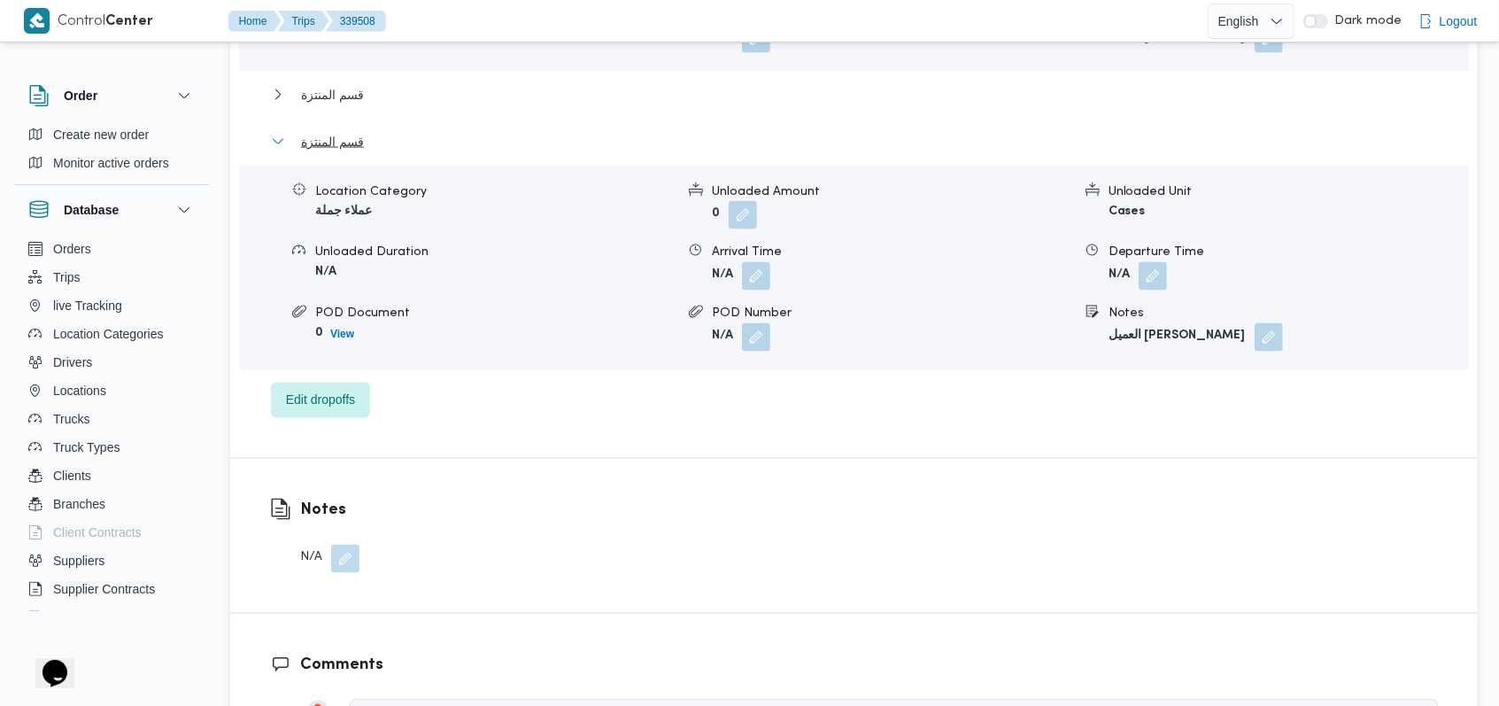
click at [336, 131] on span "قسم المنتزة" at bounding box center [332, 141] width 63 height 21
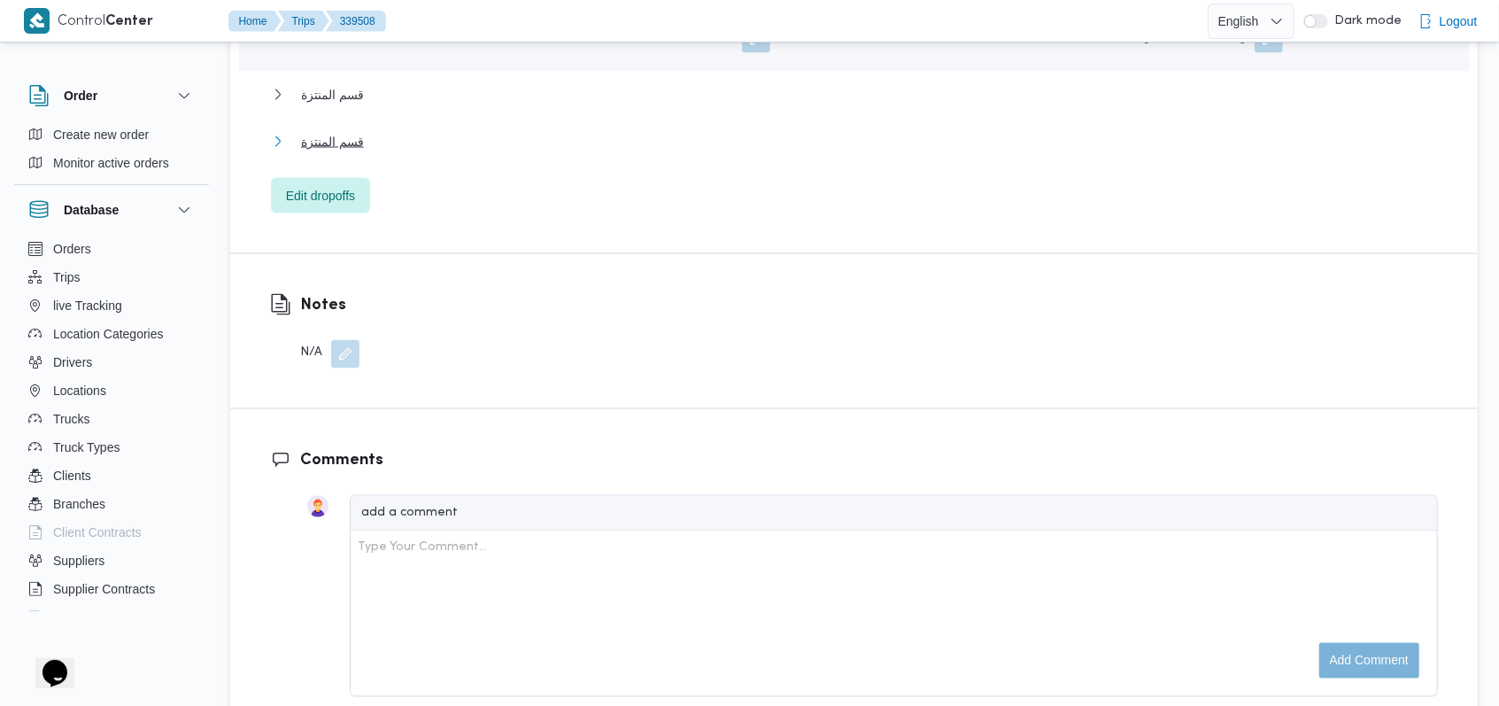
scroll to position [1652, 0]
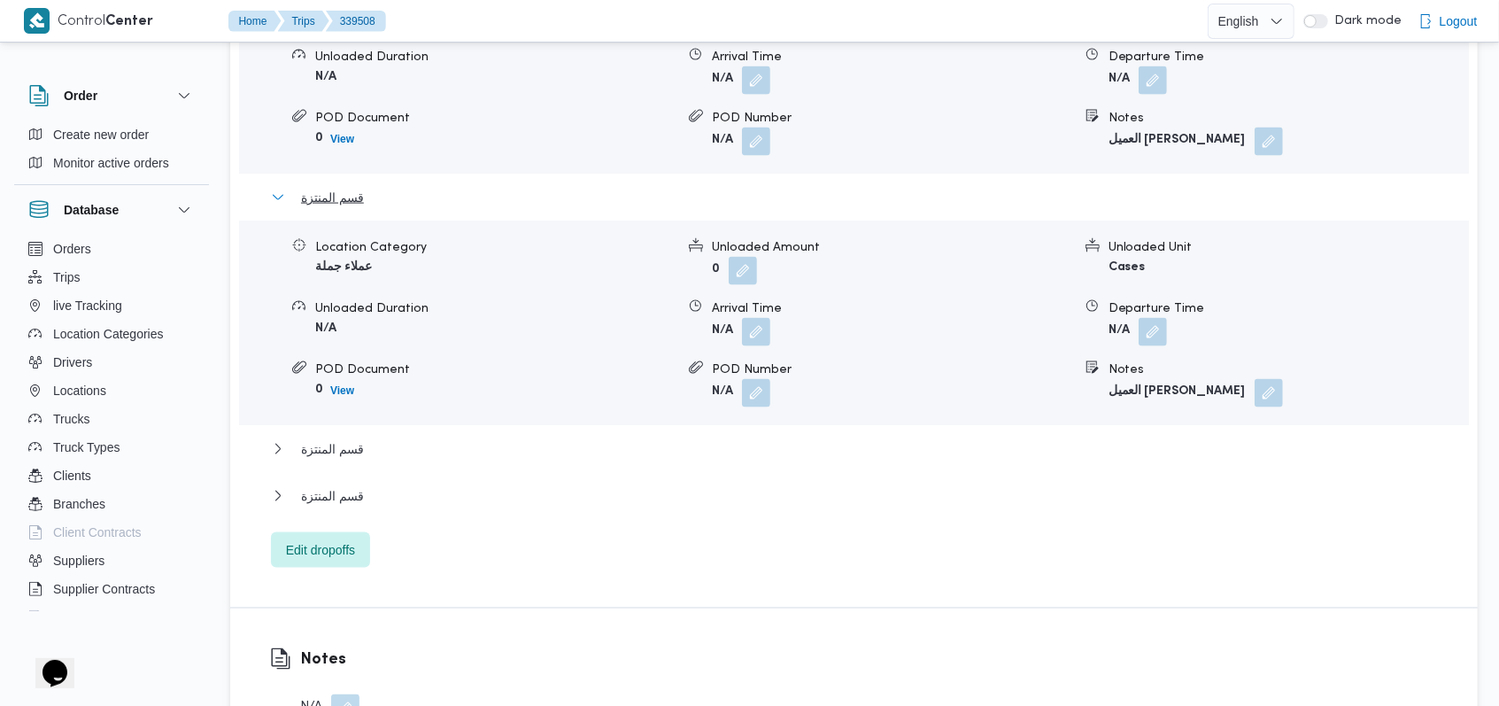
click at [372, 194] on button "قسم المنتزة" at bounding box center [854, 197] width 1167 height 21
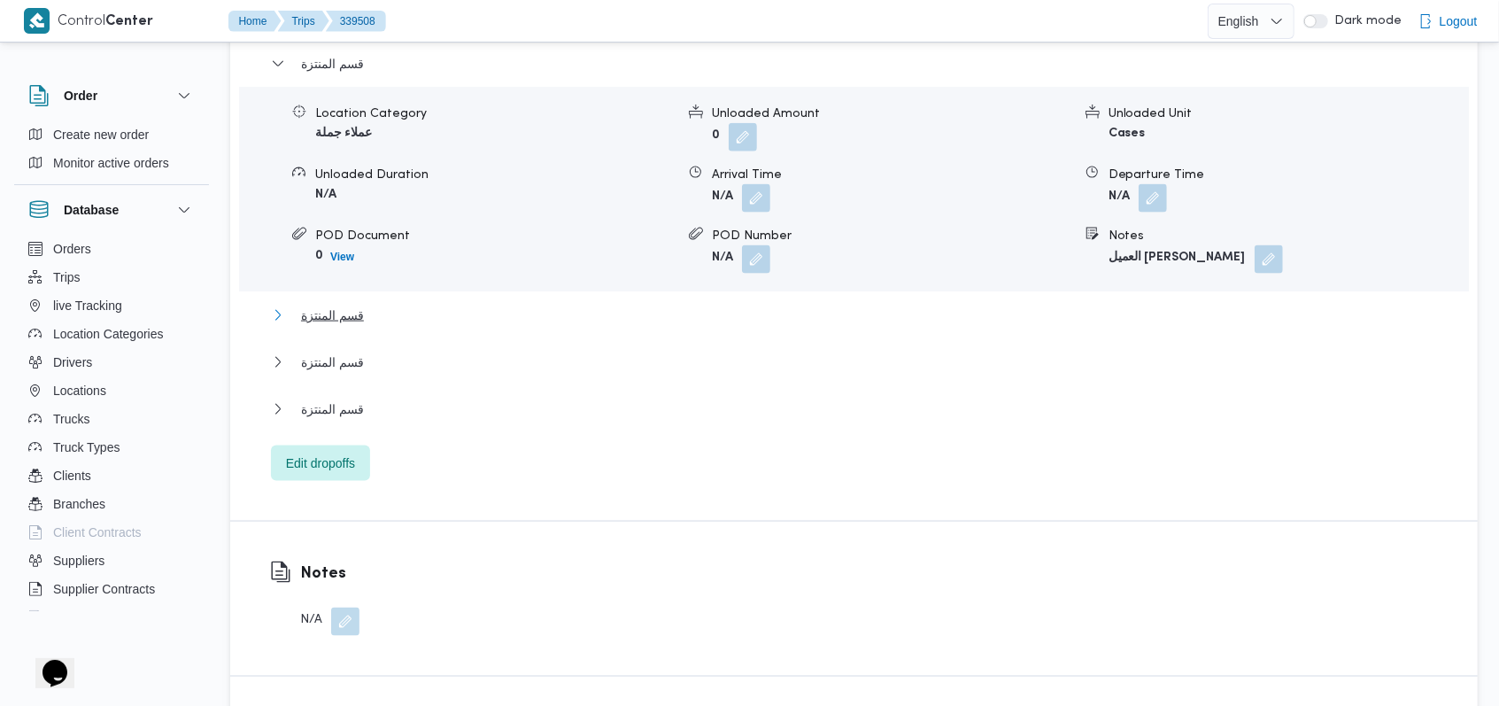
scroll to position [1417, 0]
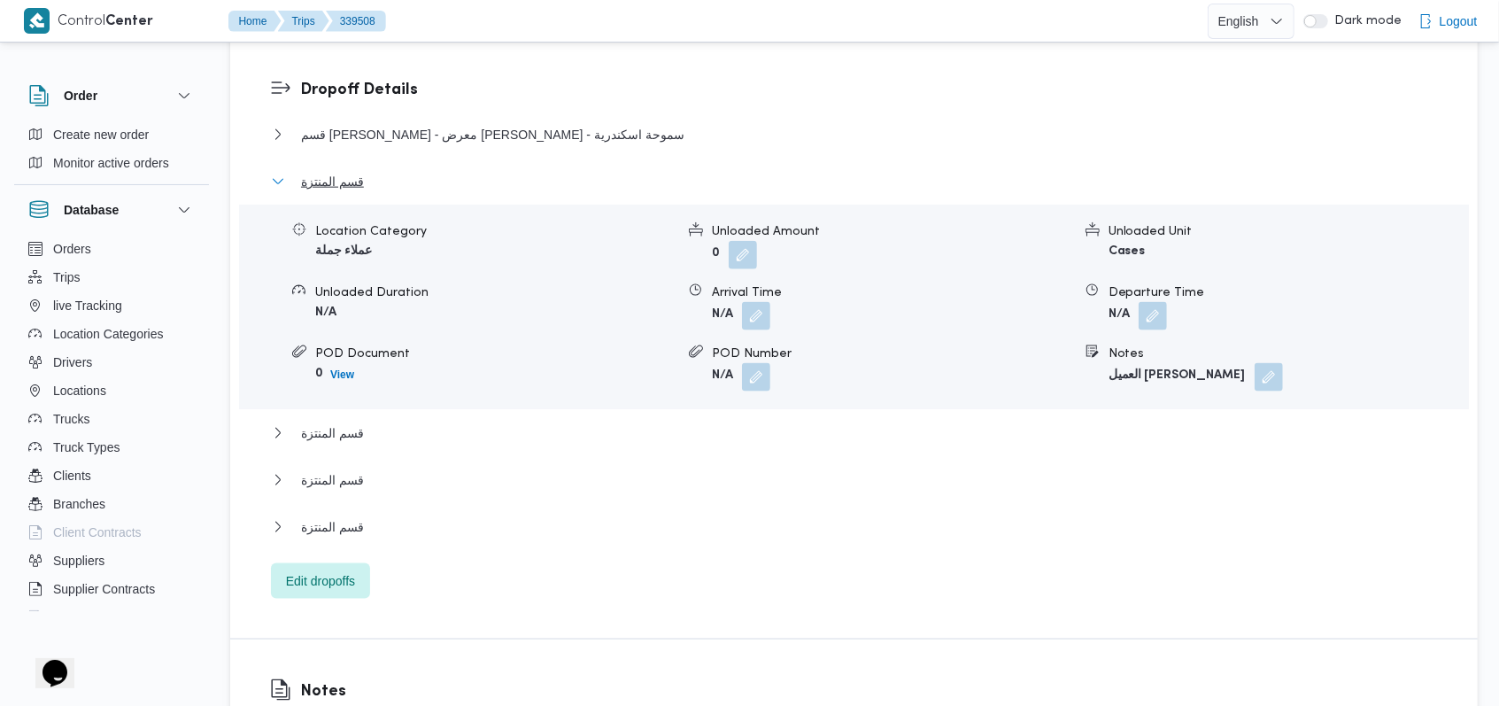
click at [372, 181] on button "قسم المنتزة" at bounding box center [854, 181] width 1167 height 21
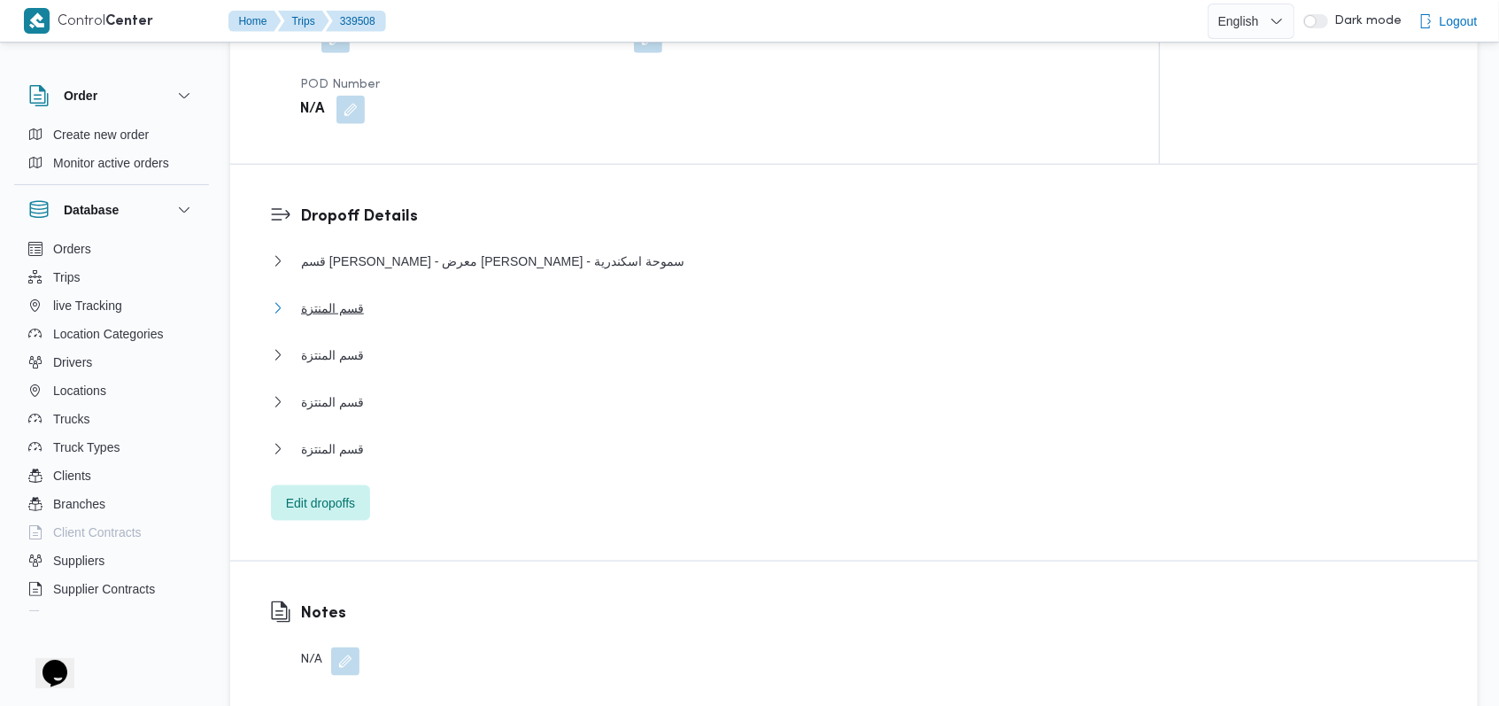
scroll to position [1062, 0]
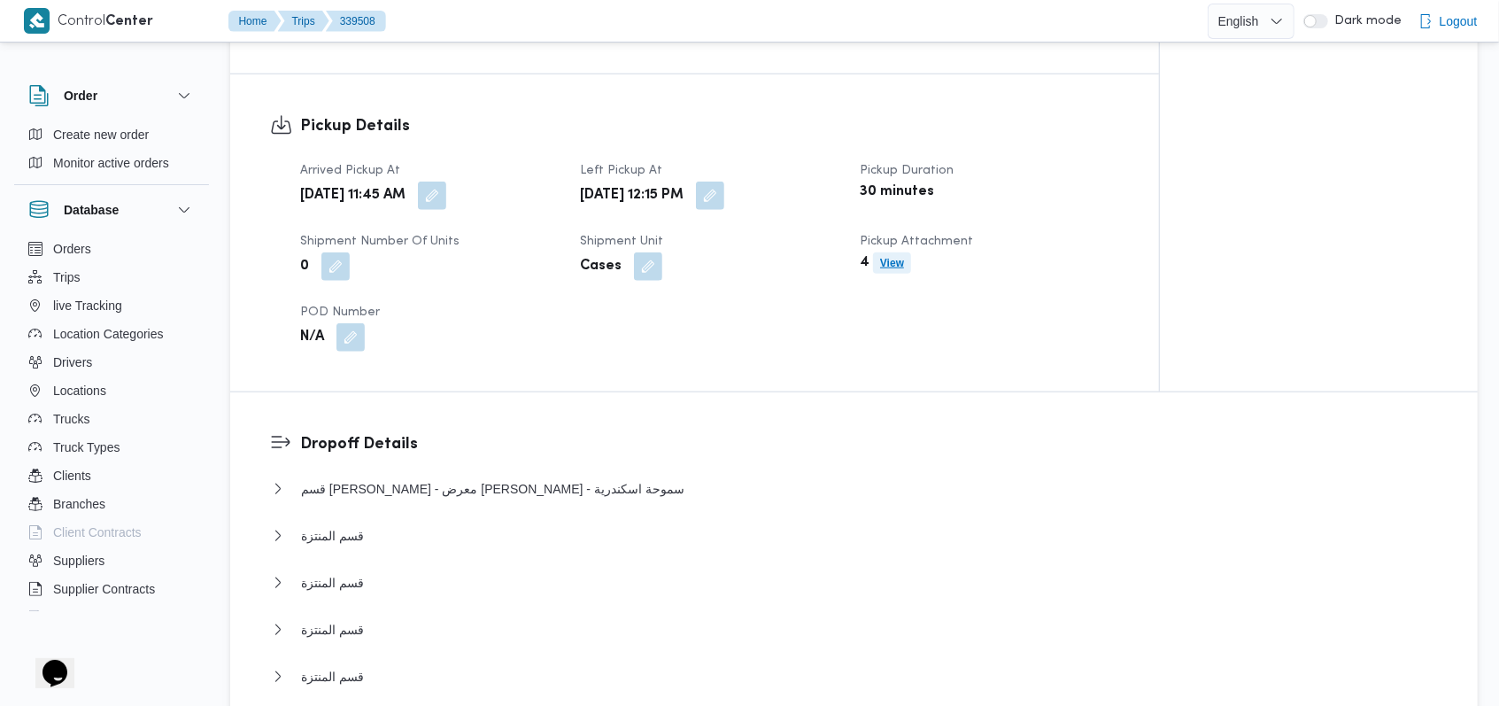
click at [904, 264] on b "View" at bounding box center [892, 263] width 24 height 12
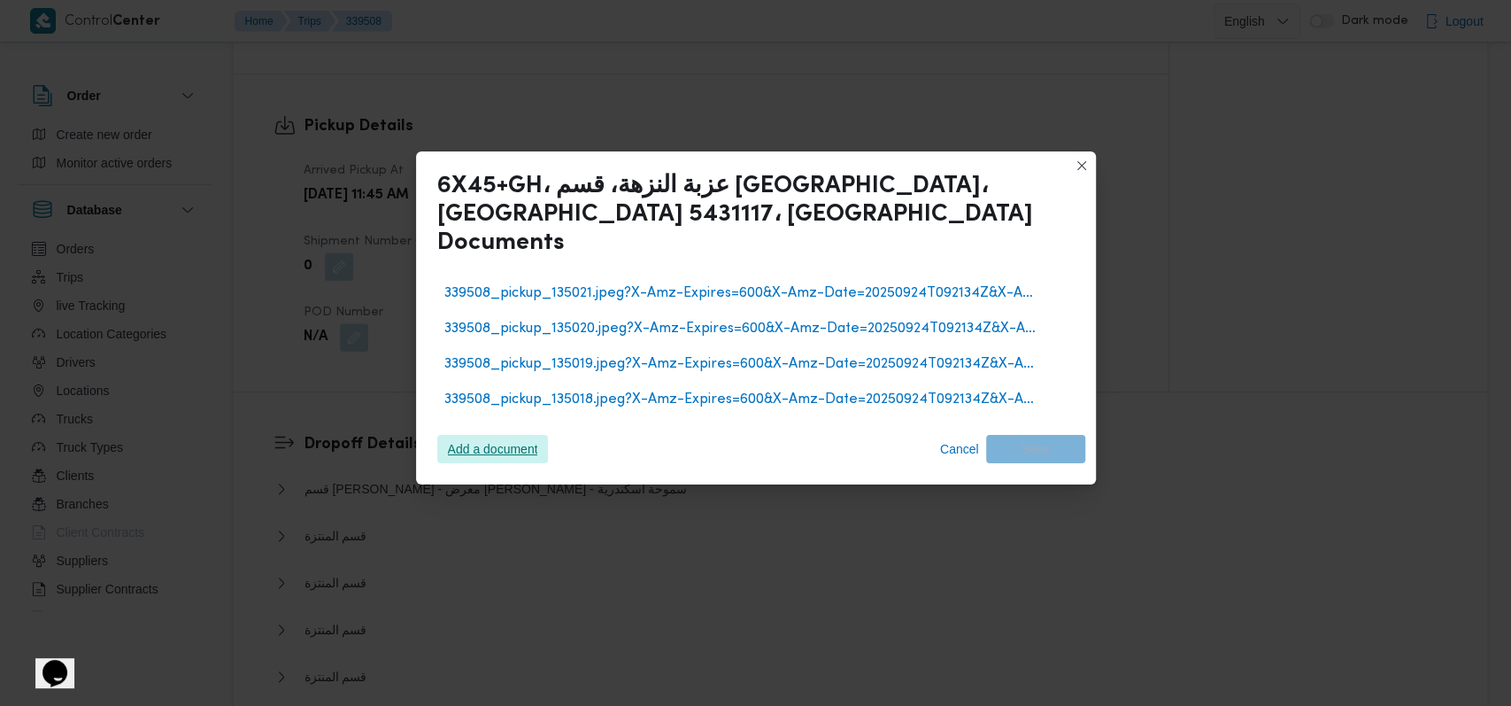
click at [533, 435] on span "Add a document" at bounding box center [493, 449] width 90 height 28
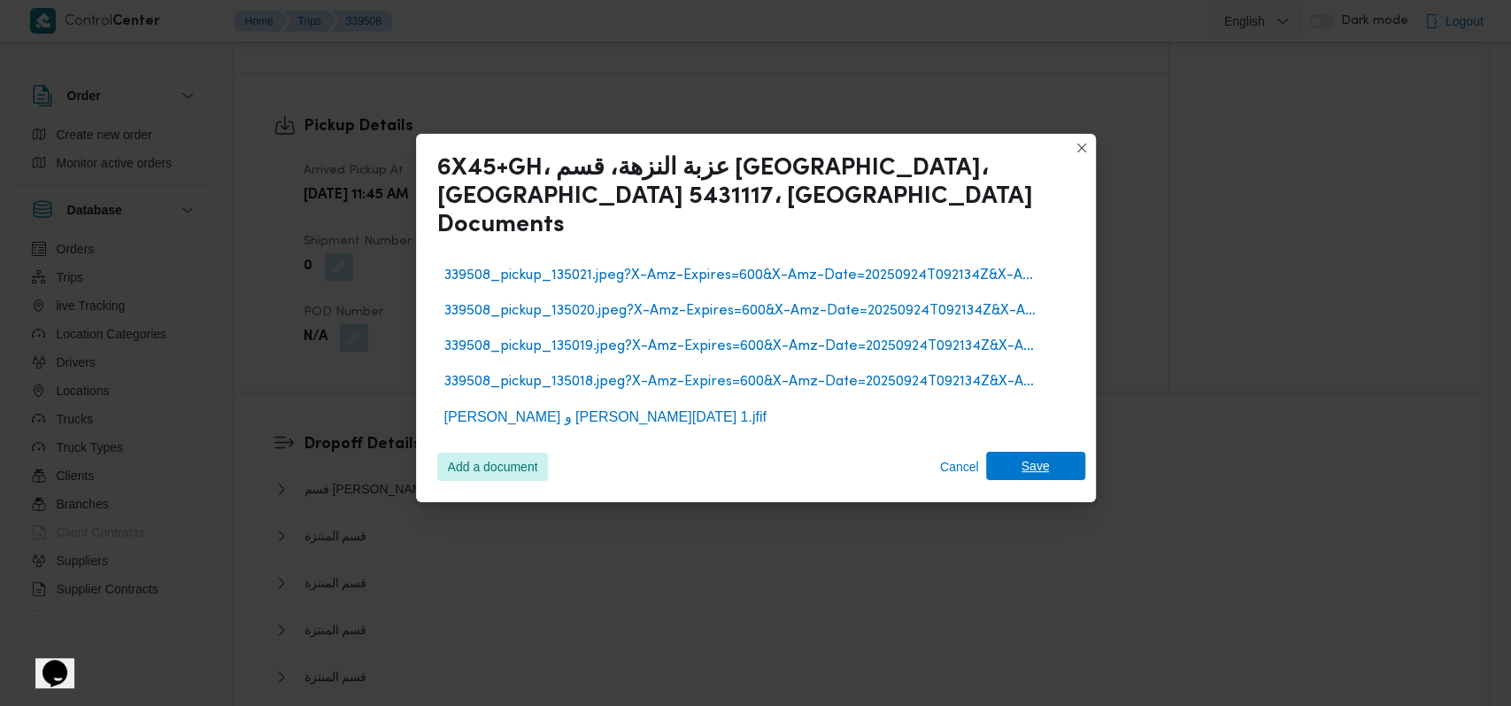
click at [1039, 452] on span "Save" at bounding box center [1036, 466] width 28 height 28
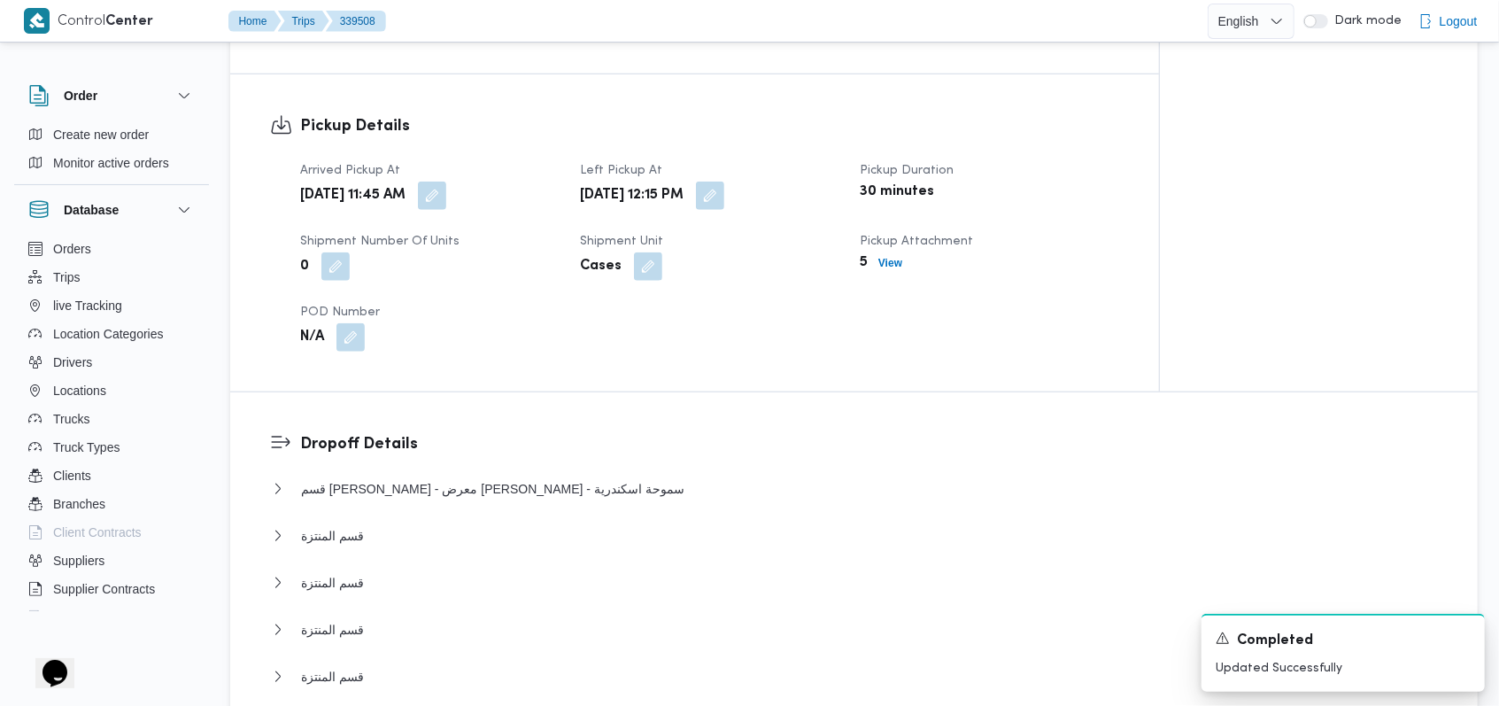
click at [879, 368] on div "Supplier Details Supplier فتحى حسن جلال ابو الحسن شركه تربو Operation Model On …" at bounding box center [853, 675] width 1247 height 2784
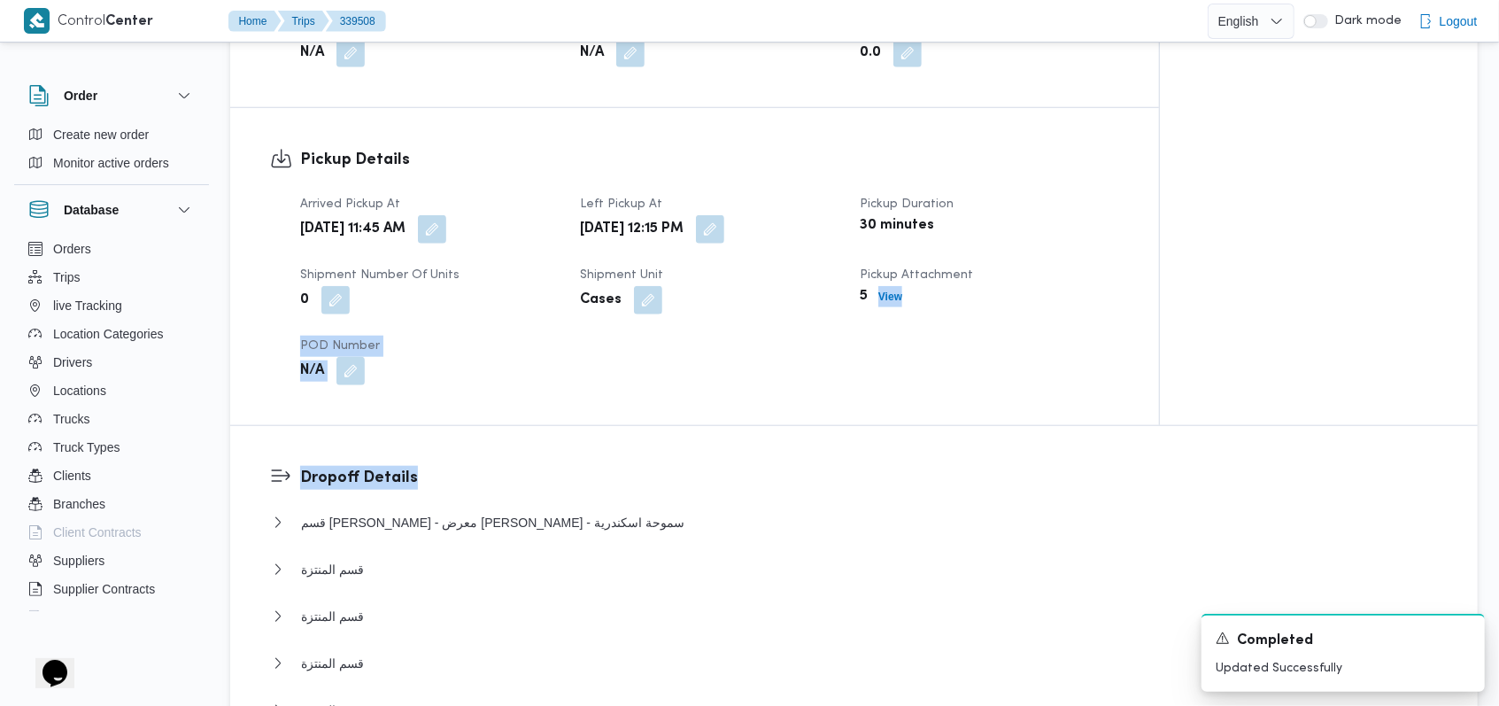
scroll to position [708, 0]
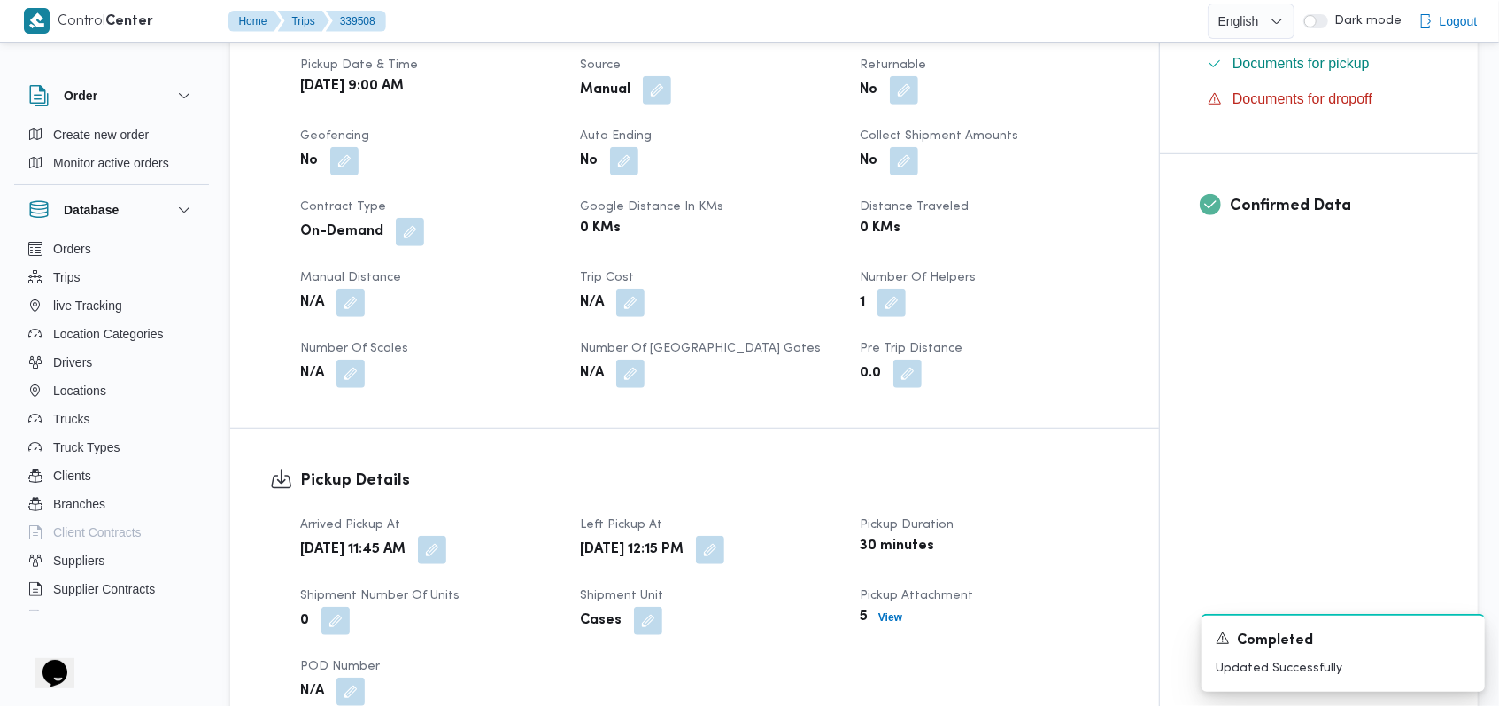
click at [811, 365] on div "N/A" at bounding box center [709, 374] width 262 height 32
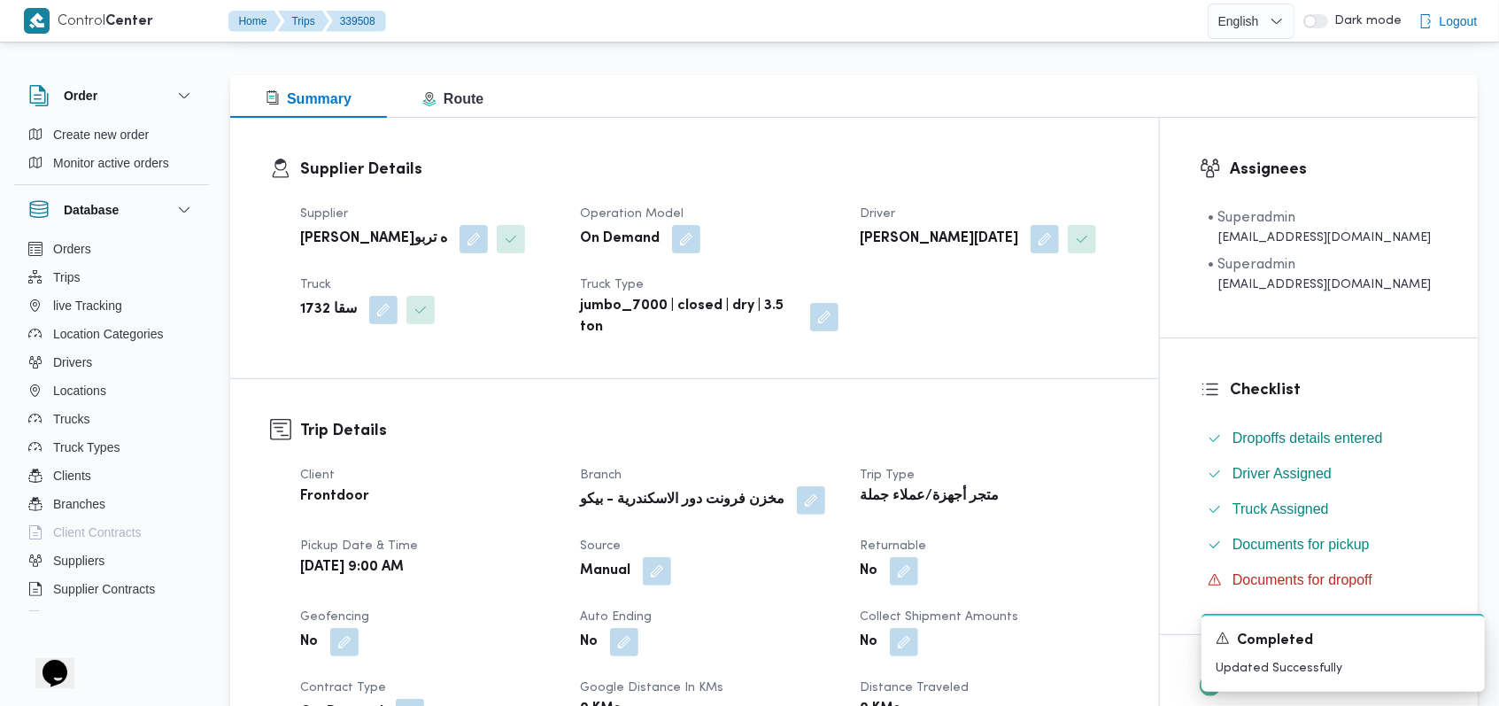
scroll to position [590, 0]
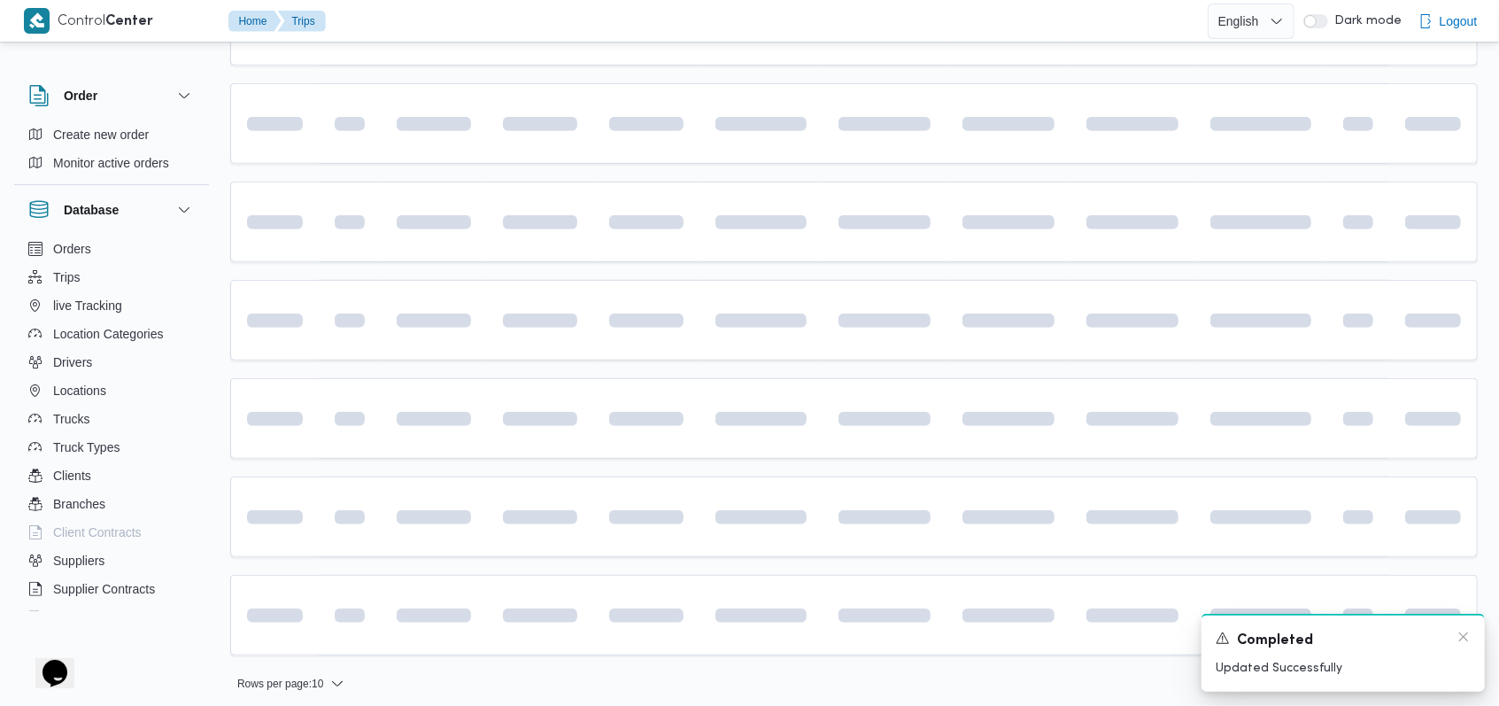
scroll to position [242, 0]
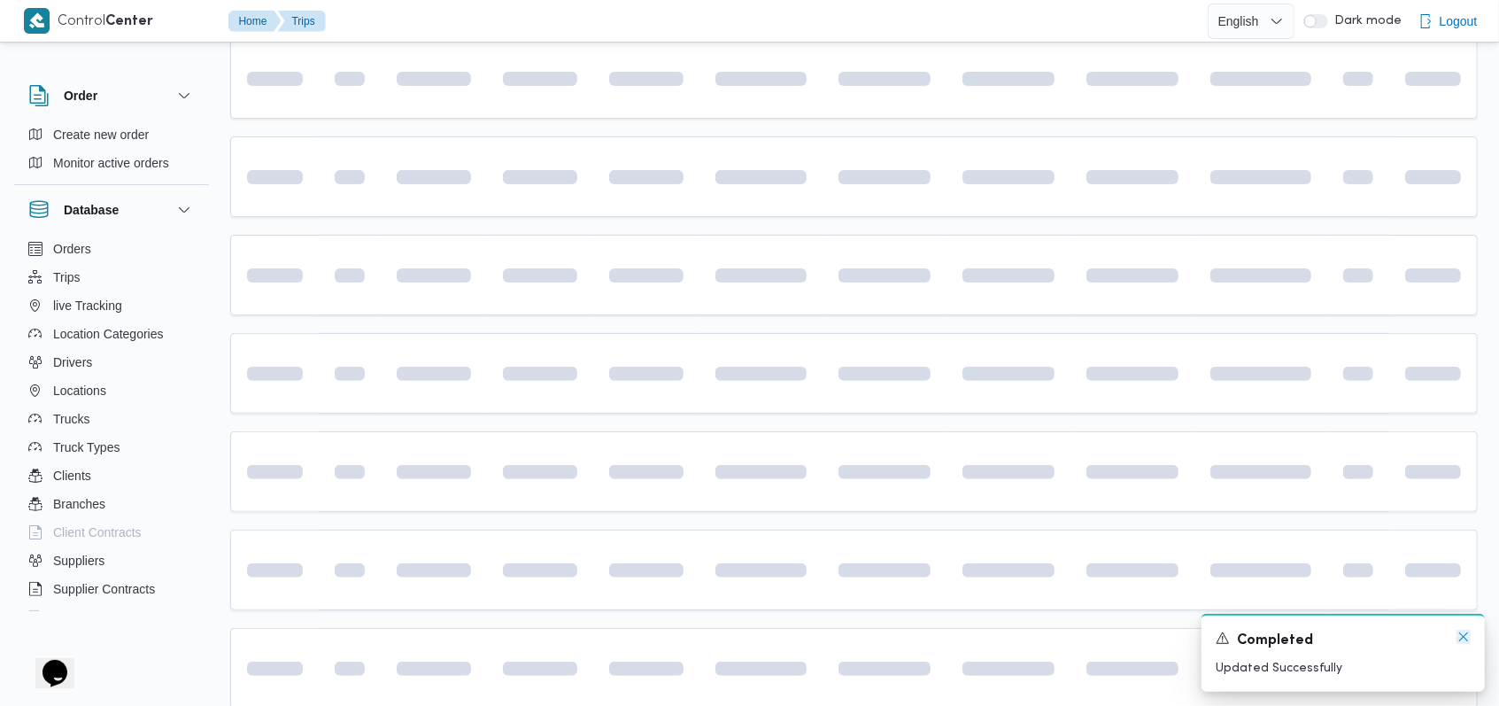
click at [1461, 632] on icon "Dismiss toast" at bounding box center [1463, 636] width 14 height 14
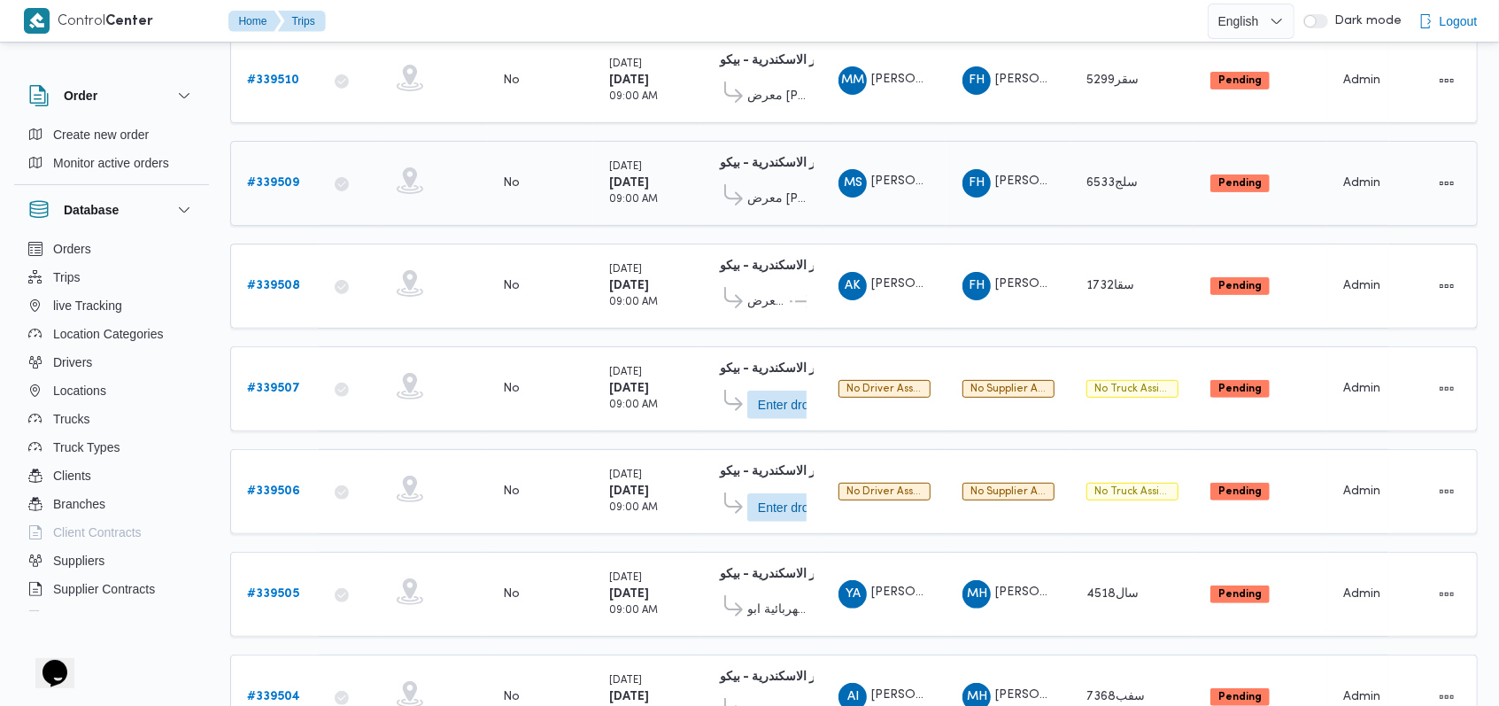
click at [255, 177] on b "# 339509" at bounding box center [273, 183] width 52 height 12
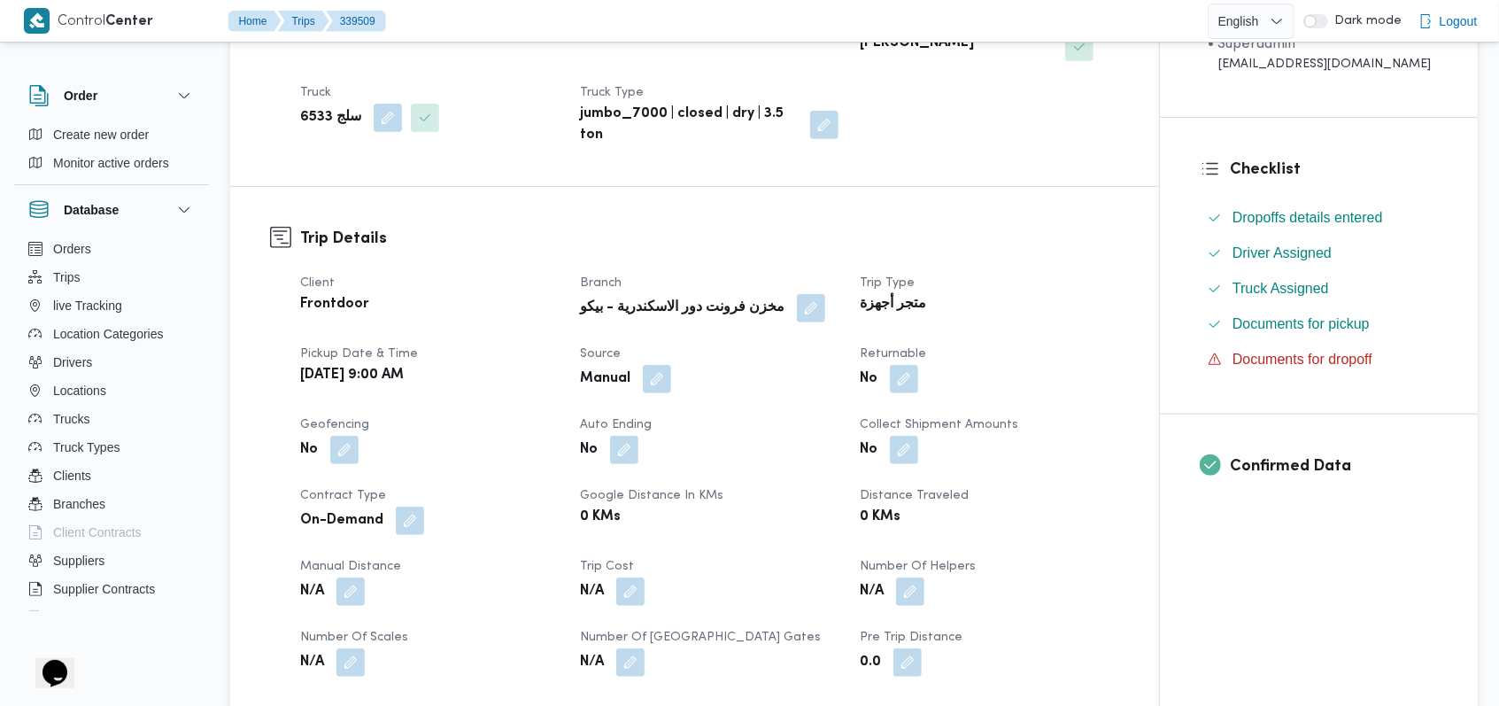
scroll to position [832, 0]
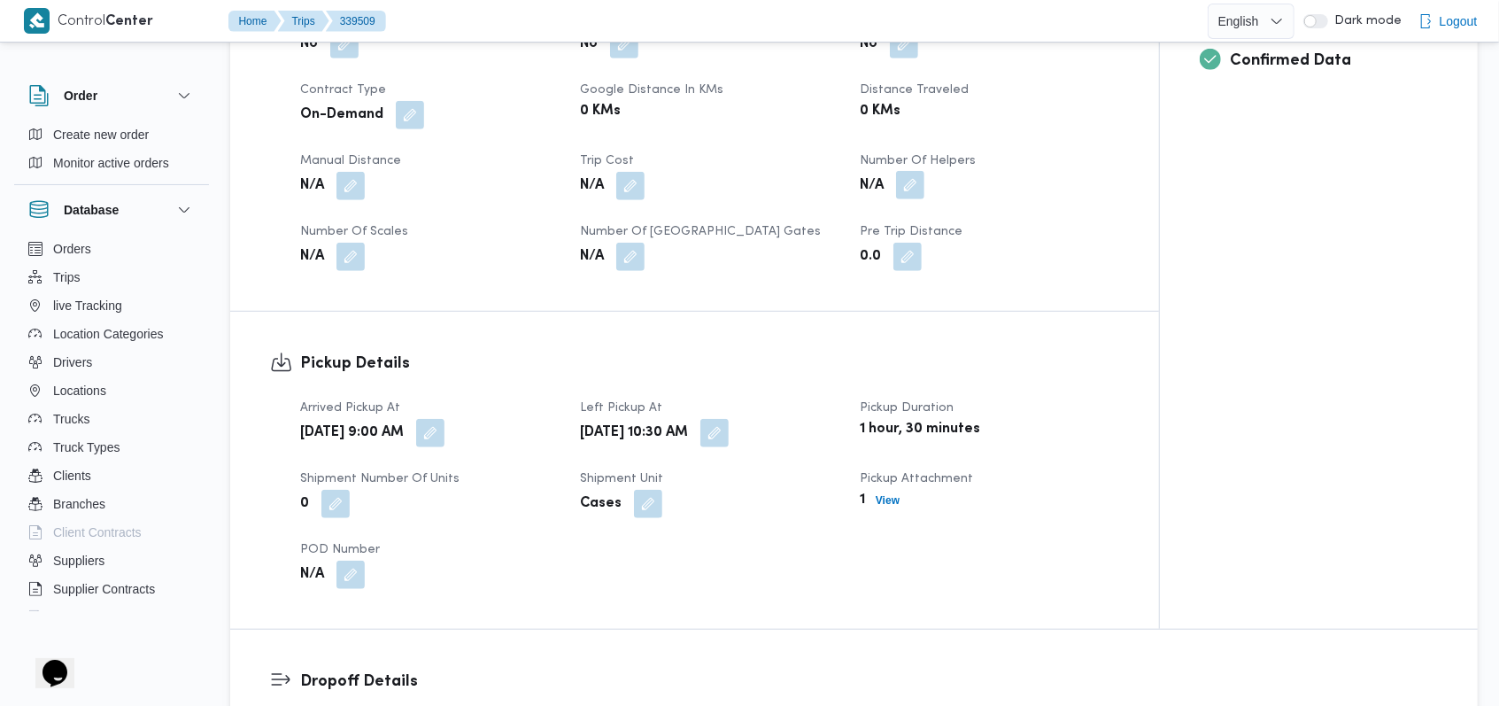
click at [916, 171] on button "button" at bounding box center [910, 185] width 28 height 28
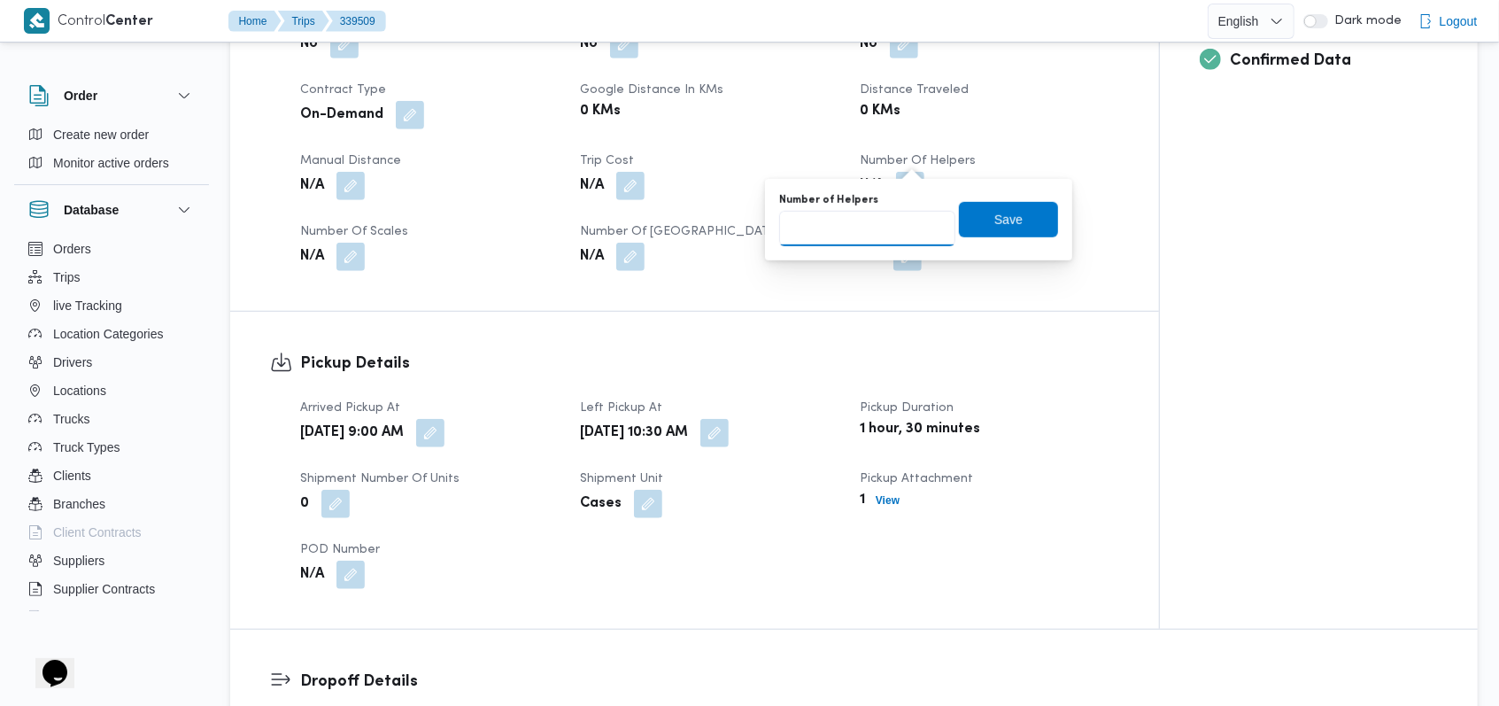
click at [866, 240] on input "Number of Helpers" at bounding box center [867, 228] width 176 height 35
type input "1"
click at [971, 223] on span "Save" at bounding box center [1008, 219] width 99 height 35
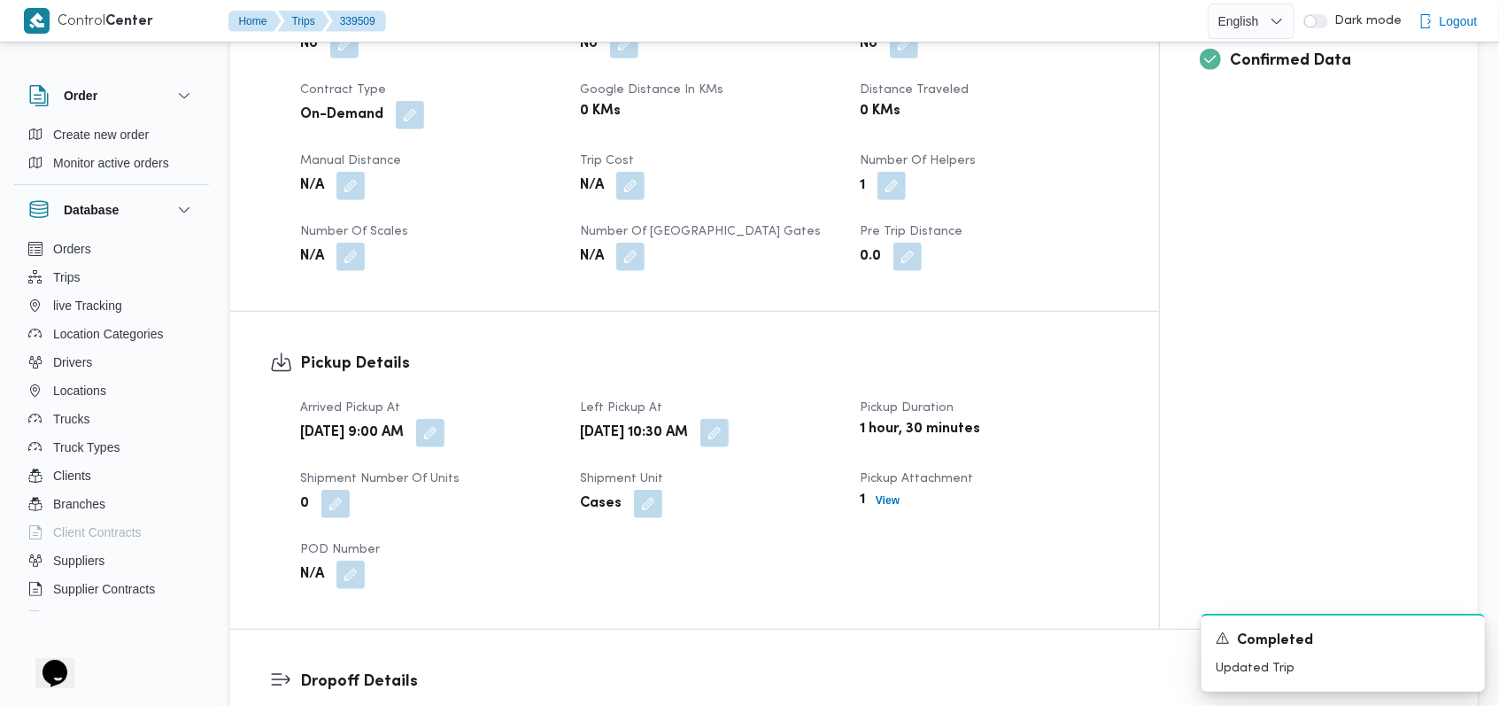
click at [760, 351] on h3 "Pickup Details" at bounding box center [709, 363] width 819 height 24
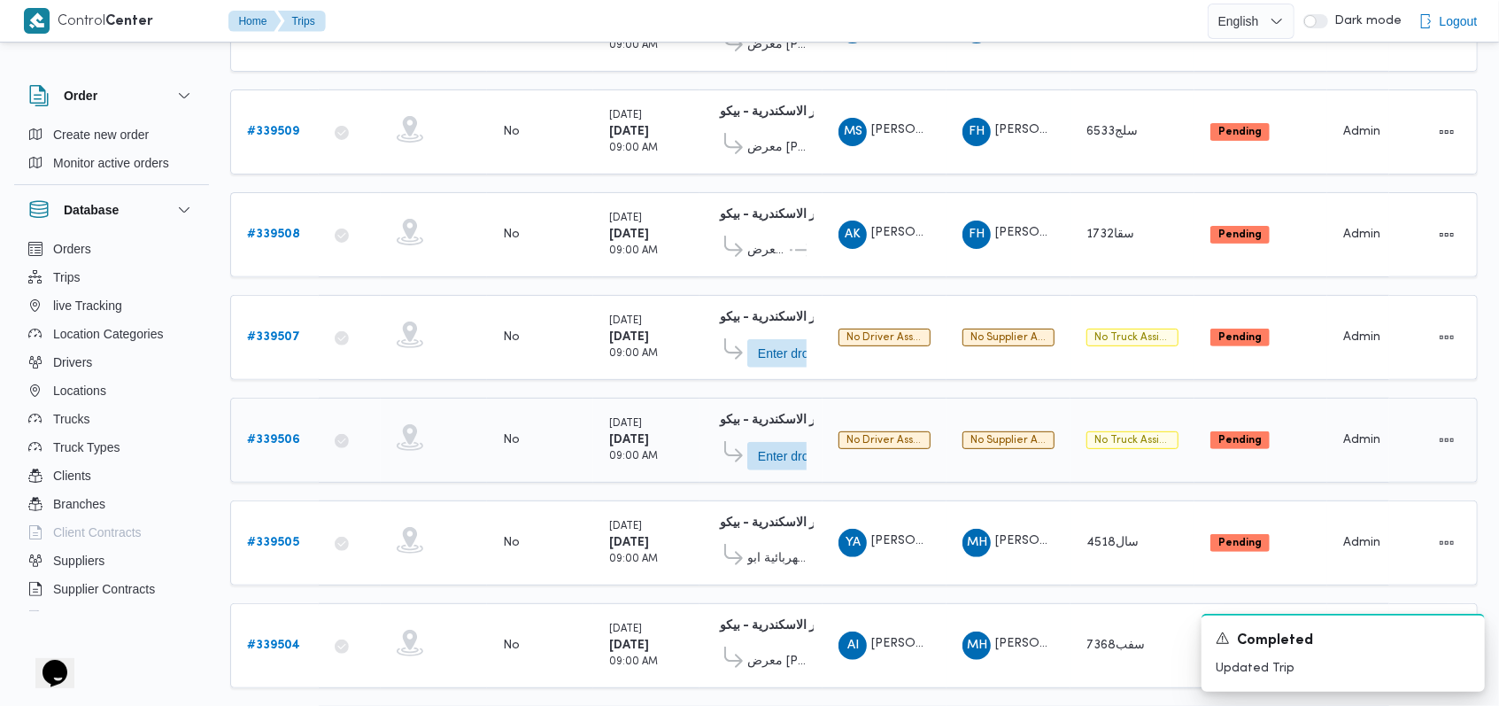
scroll to position [360, 0]
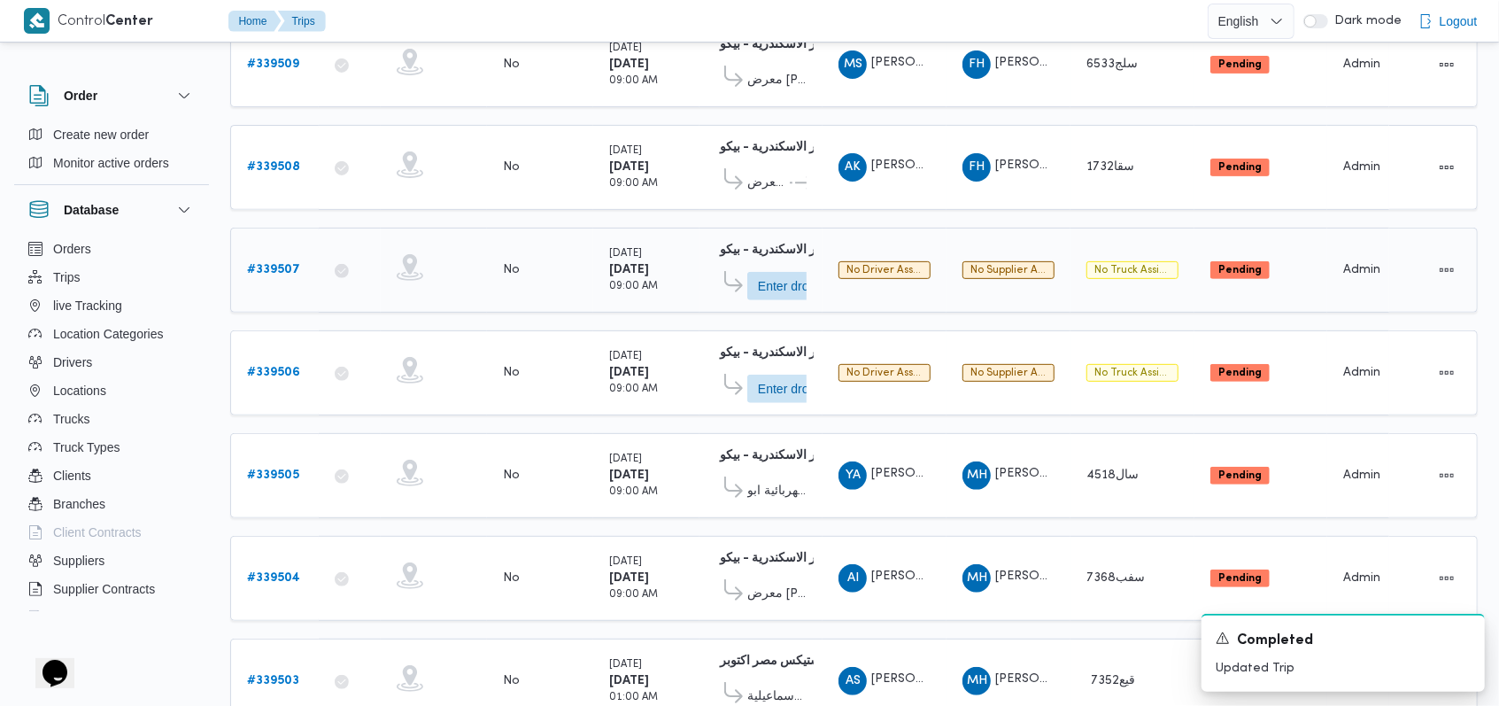
click at [276, 264] on b "# 339507" at bounding box center [273, 270] width 53 height 12
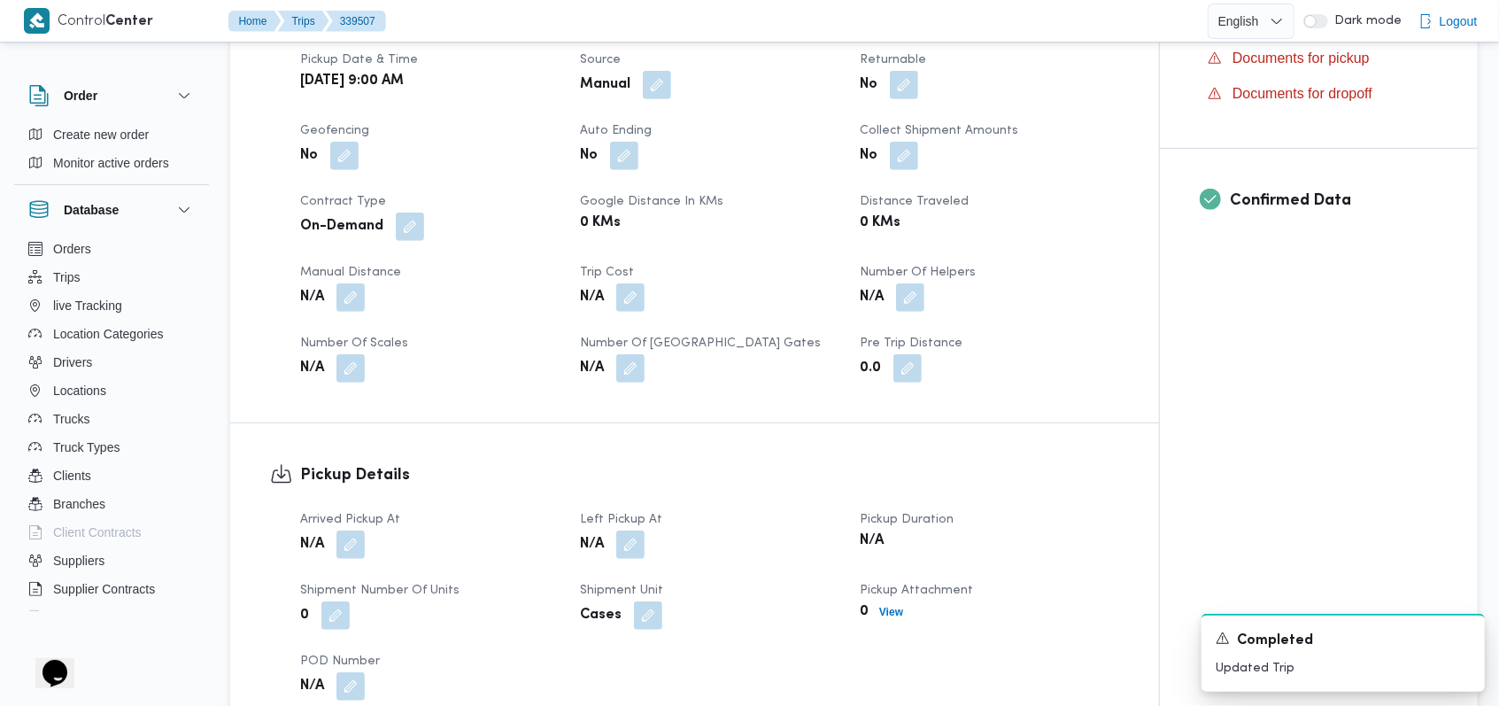
scroll to position [596, 0]
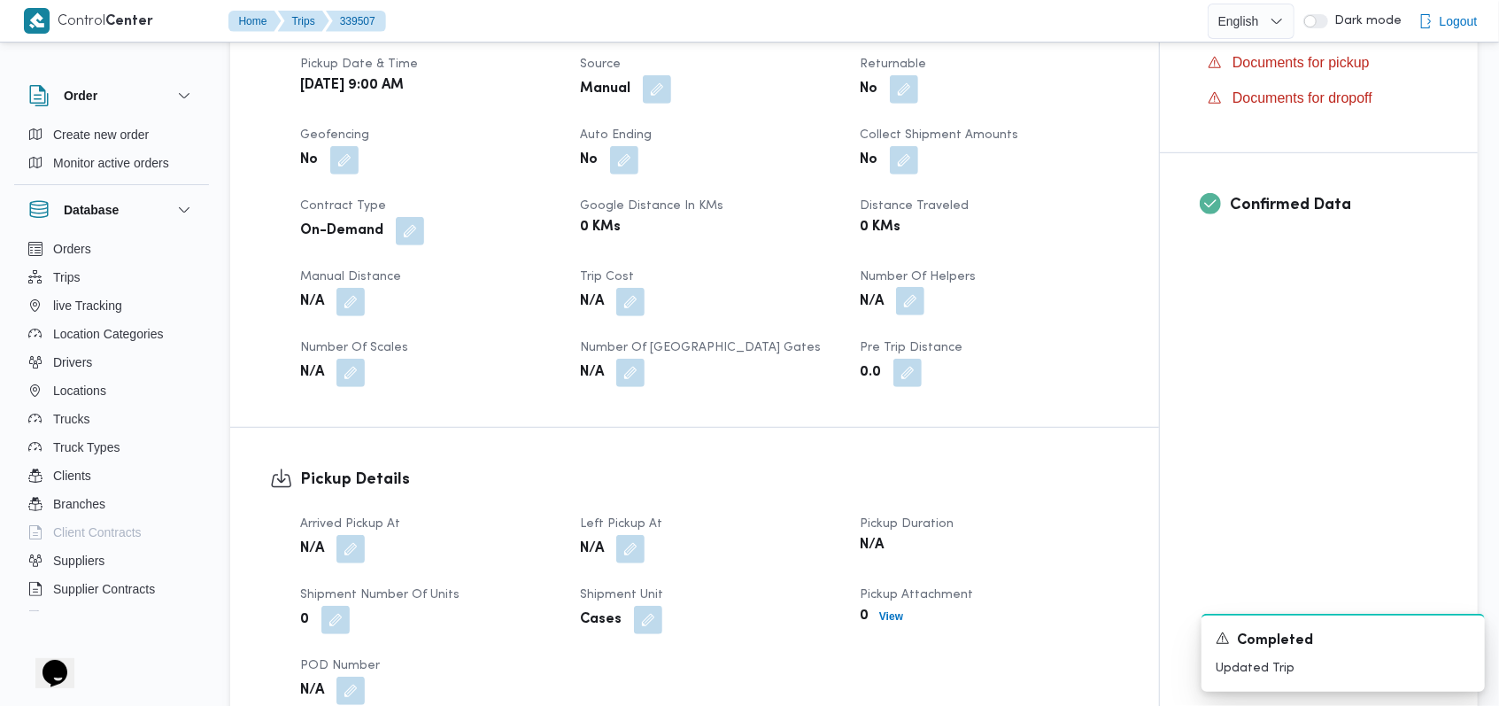
click at [921, 302] on button "button" at bounding box center [910, 301] width 28 height 28
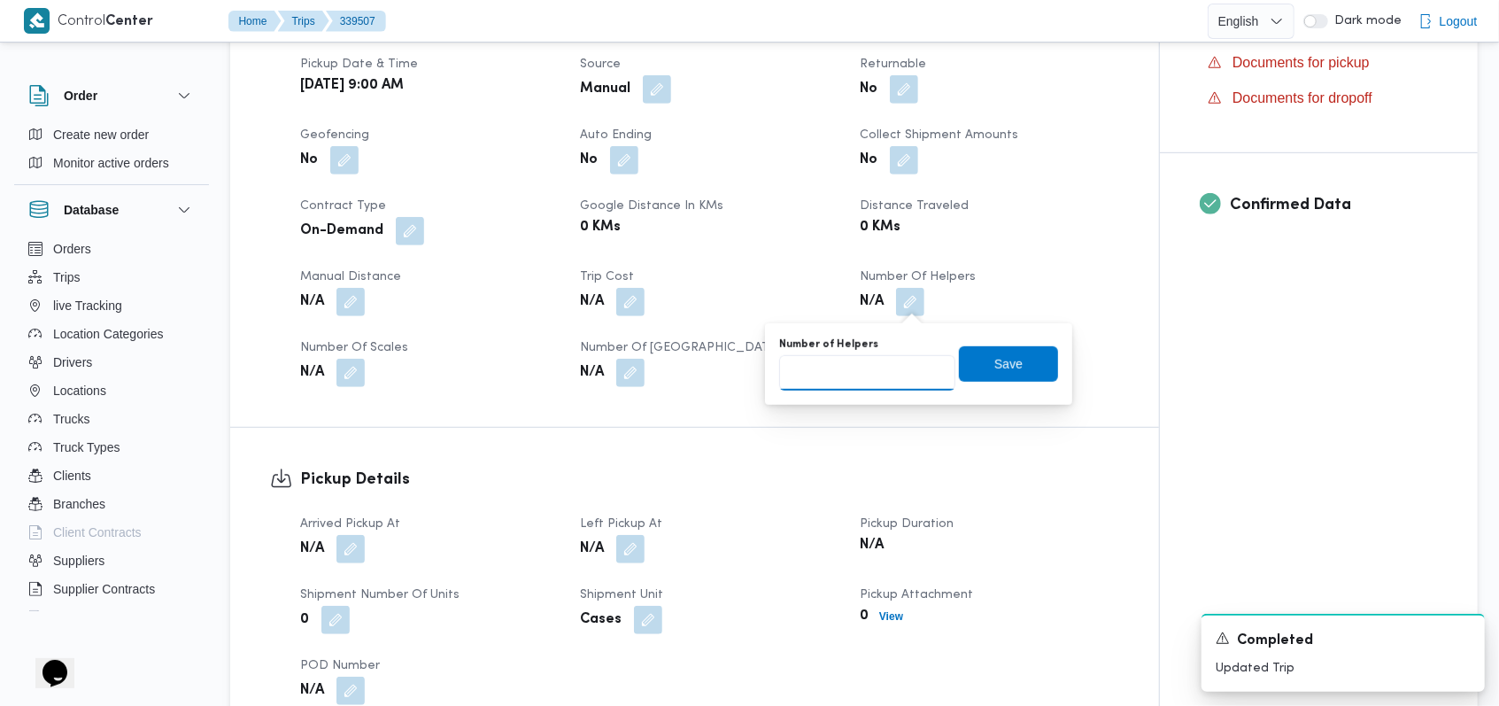
click at [865, 370] on input "Number of Helpers" at bounding box center [867, 372] width 176 height 35
type input "1"
click at [994, 367] on span "Save" at bounding box center [1008, 362] width 28 height 21
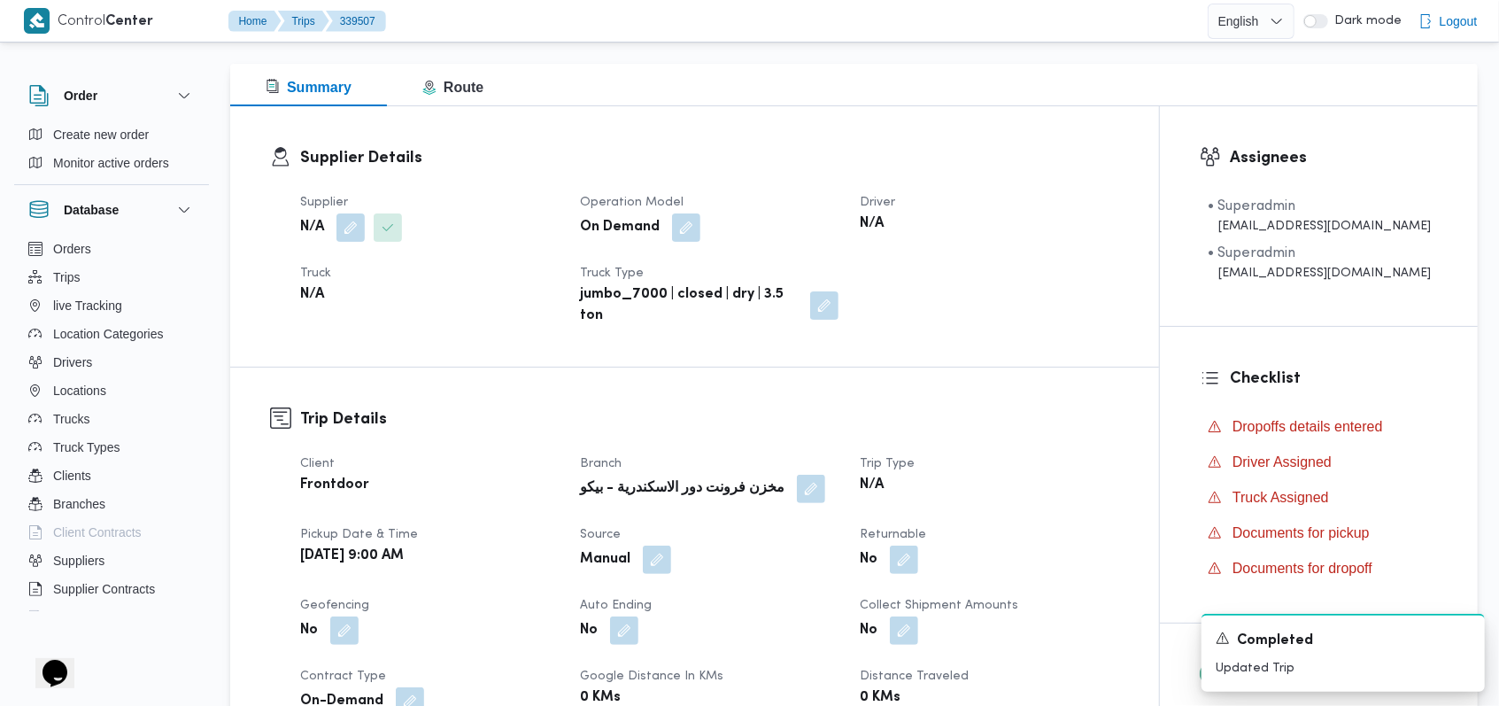
scroll to position [124, 0]
click at [344, 238] on button "button" at bounding box center [350, 228] width 28 height 28
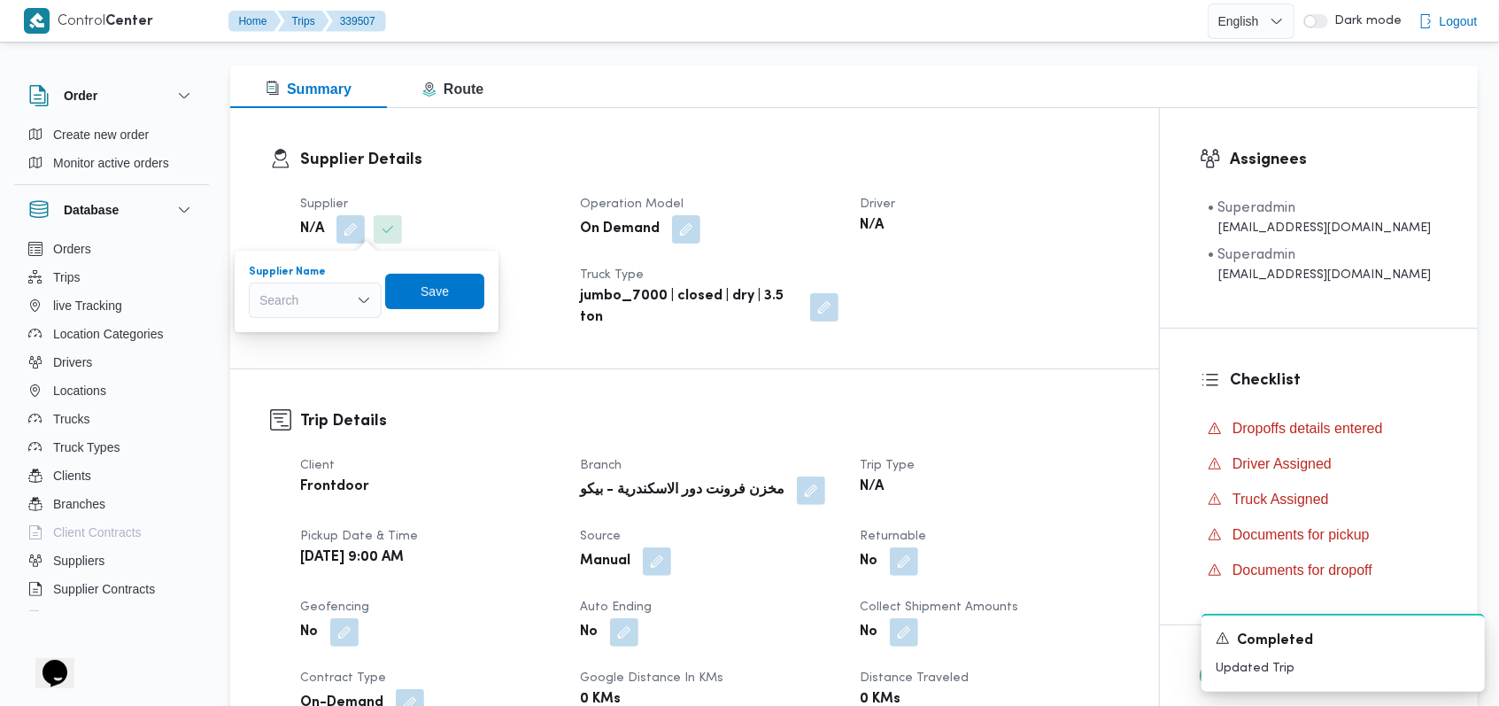
click at [322, 314] on div "Search" at bounding box center [315, 299] width 133 height 35
paste input "فتحى حسن جلال ابو الحسن شركه تربو"
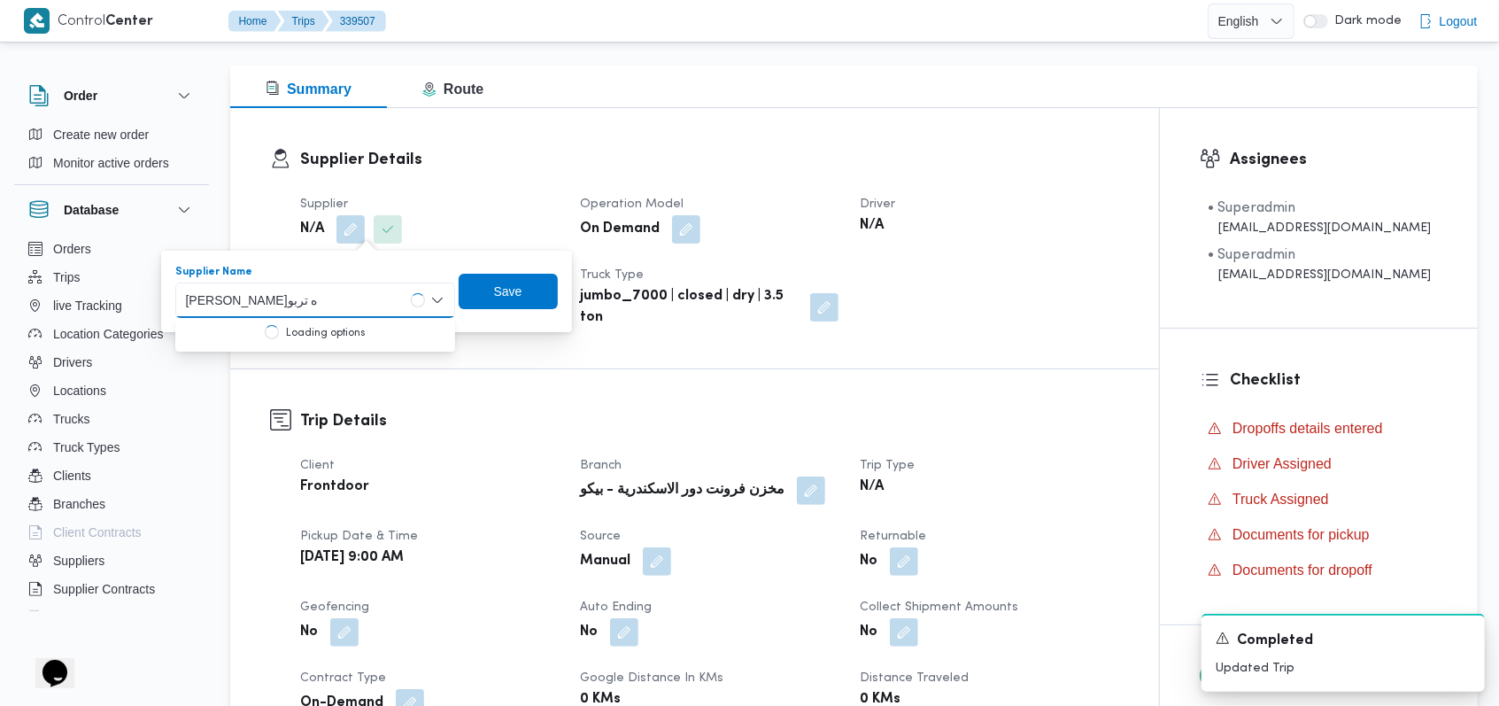
type input "فتحى حسن جلال ابو الحسن شركه تربو"
click at [351, 331] on mark "فتحى حسن جلال ابو الحسن شركه تربو" at bounding box center [284, 332] width 134 height 14
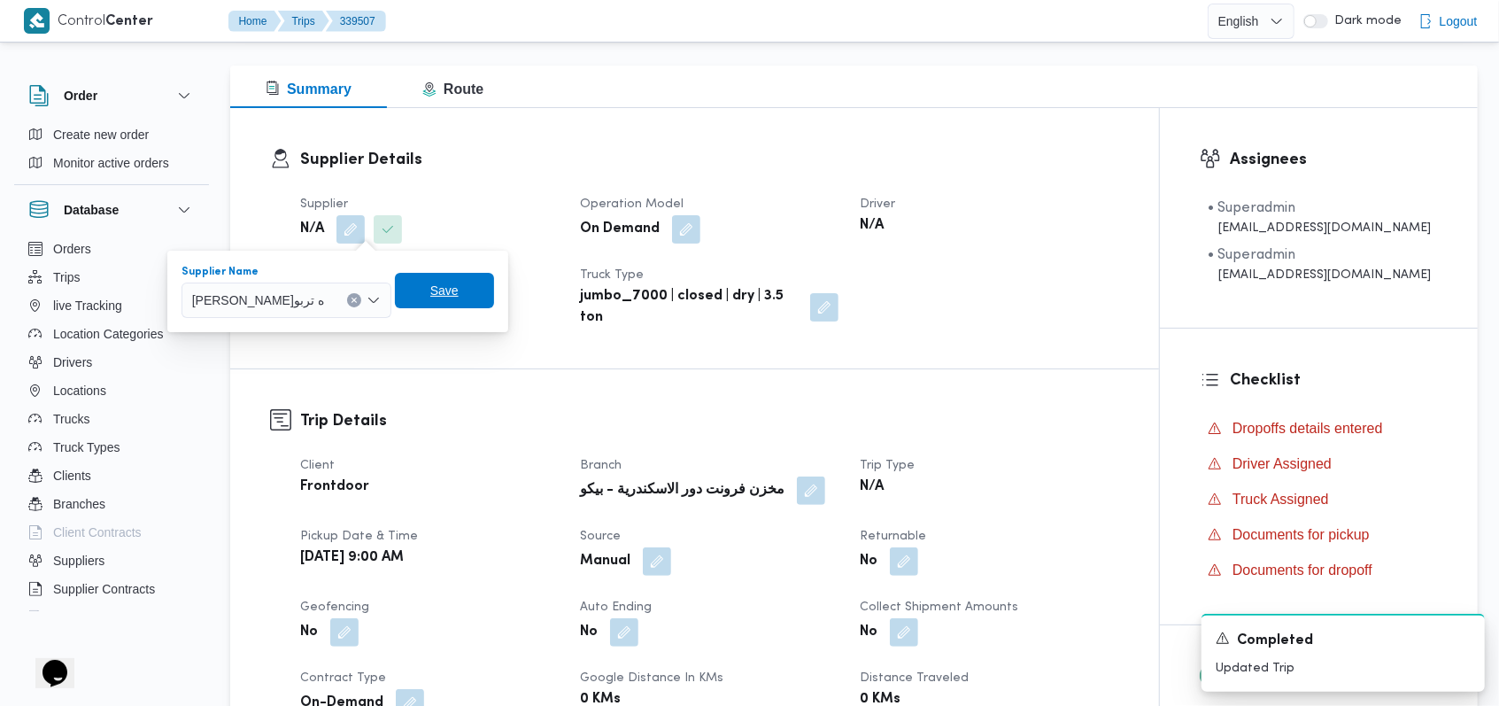
click at [494, 288] on span "Save" at bounding box center [444, 290] width 99 height 35
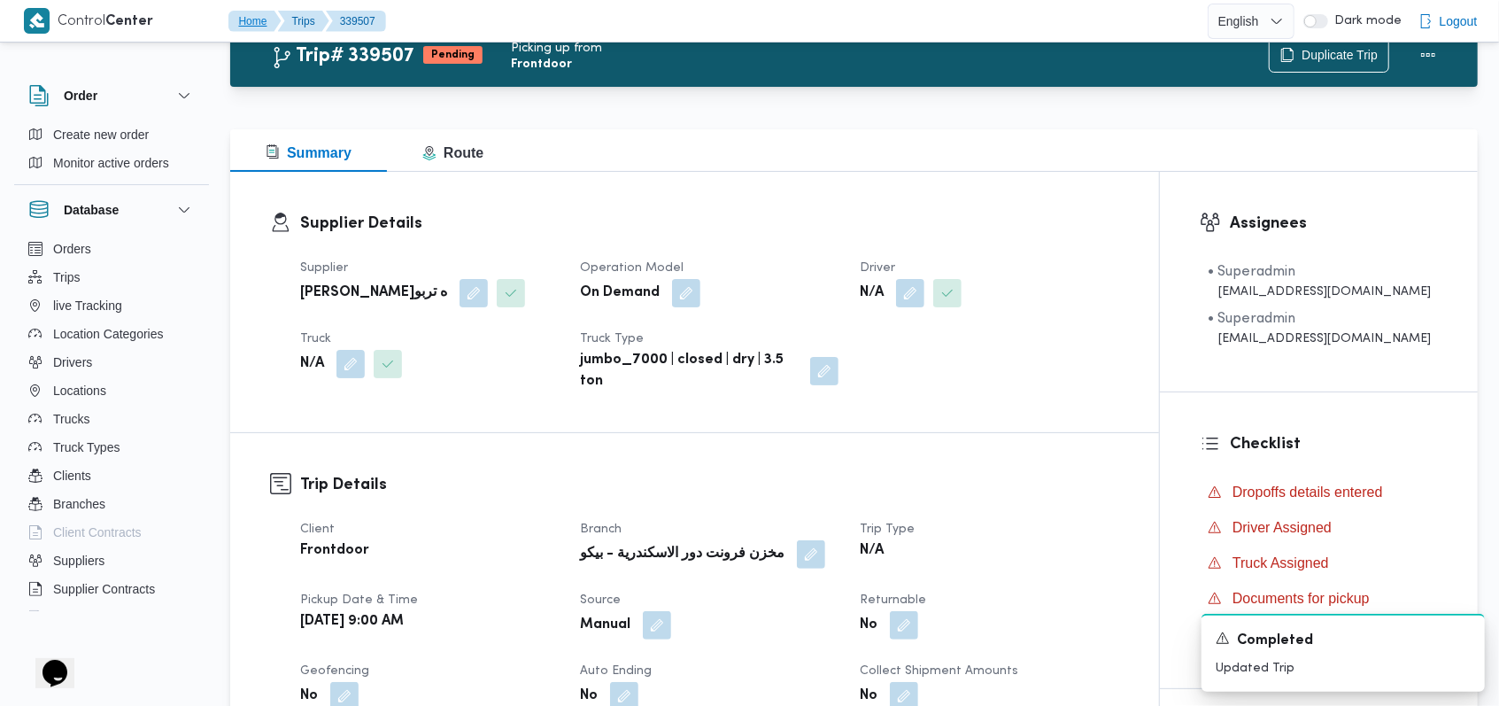
scroll to position [0, 0]
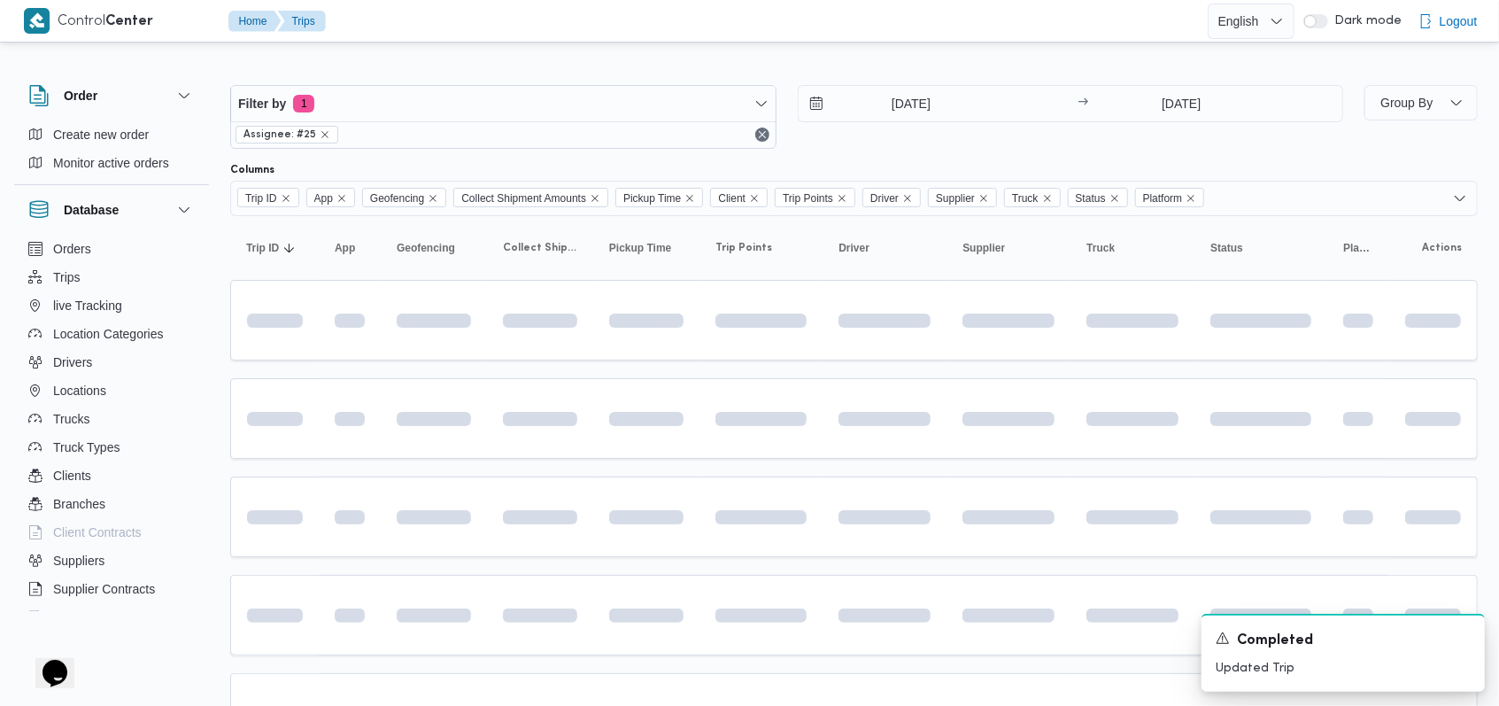
scroll to position [360, 0]
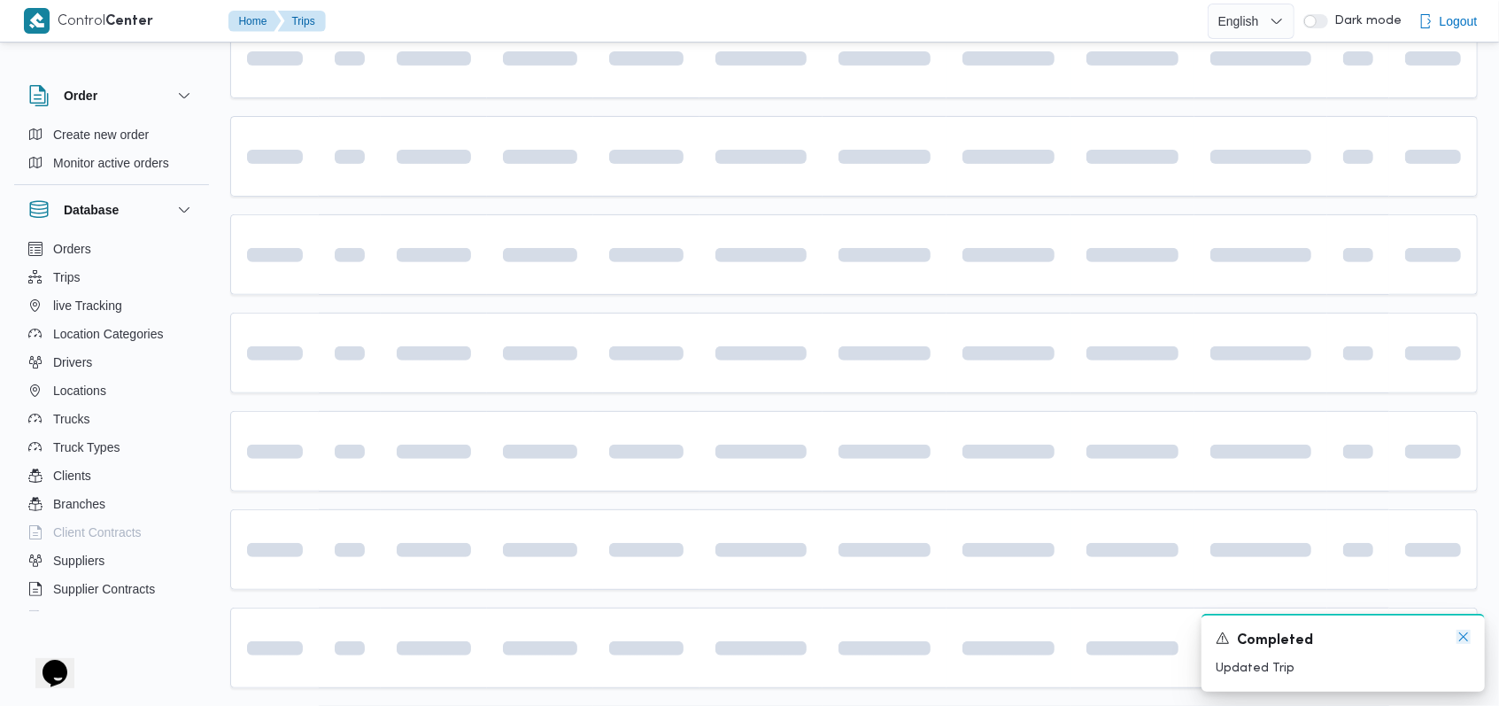
click at [1460, 638] on icon "Dismiss toast" at bounding box center [1463, 636] width 14 height 14
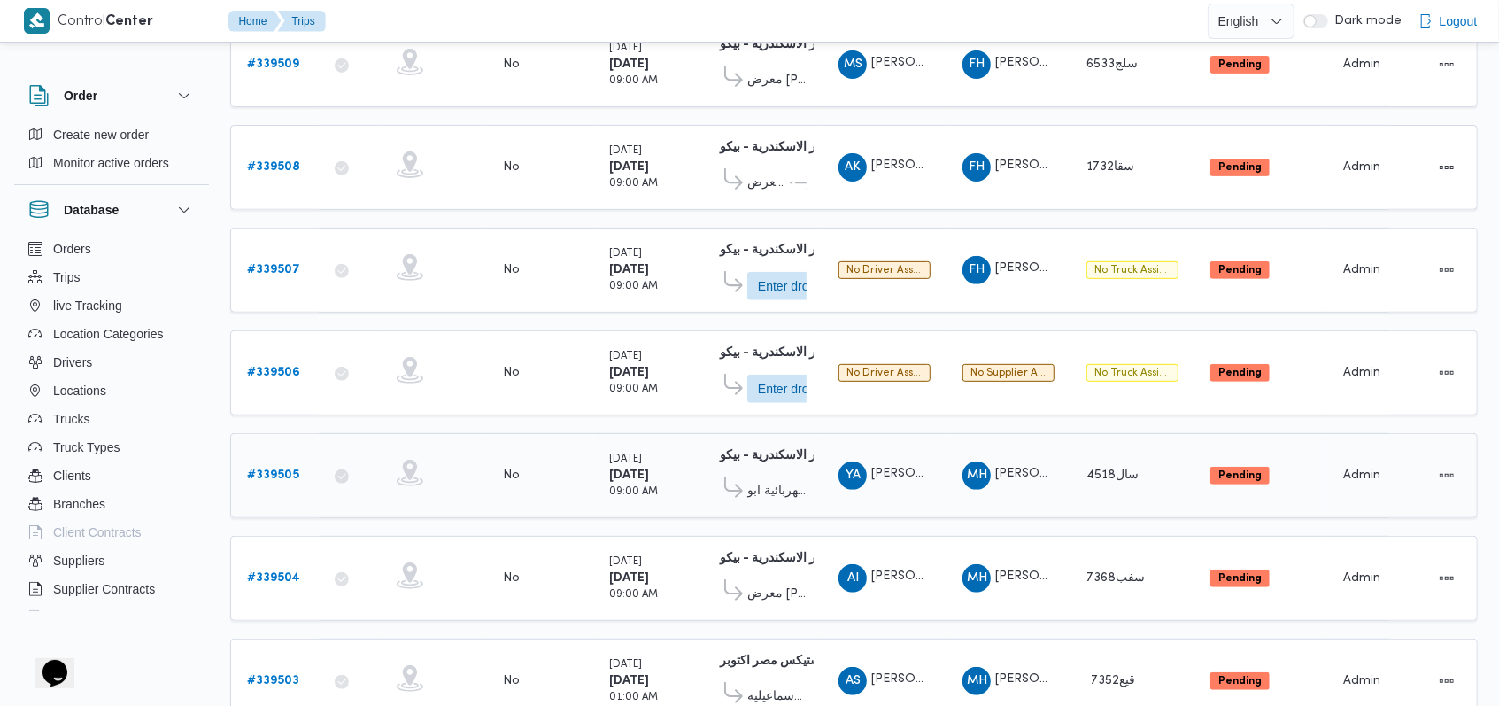
scroll to position [363, 0]
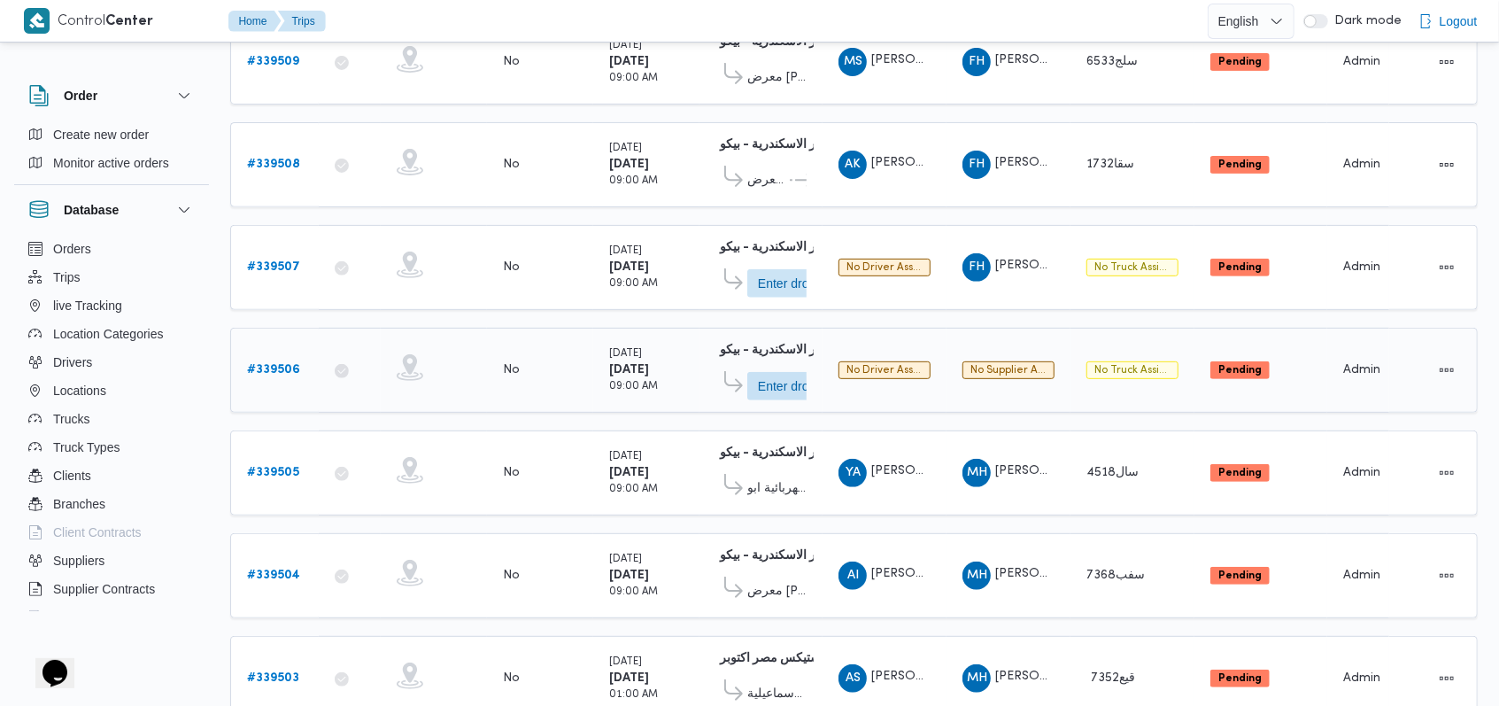
click at [281, 364] on b "# 339506" at bounding box center [273, 370] width 53 height 12
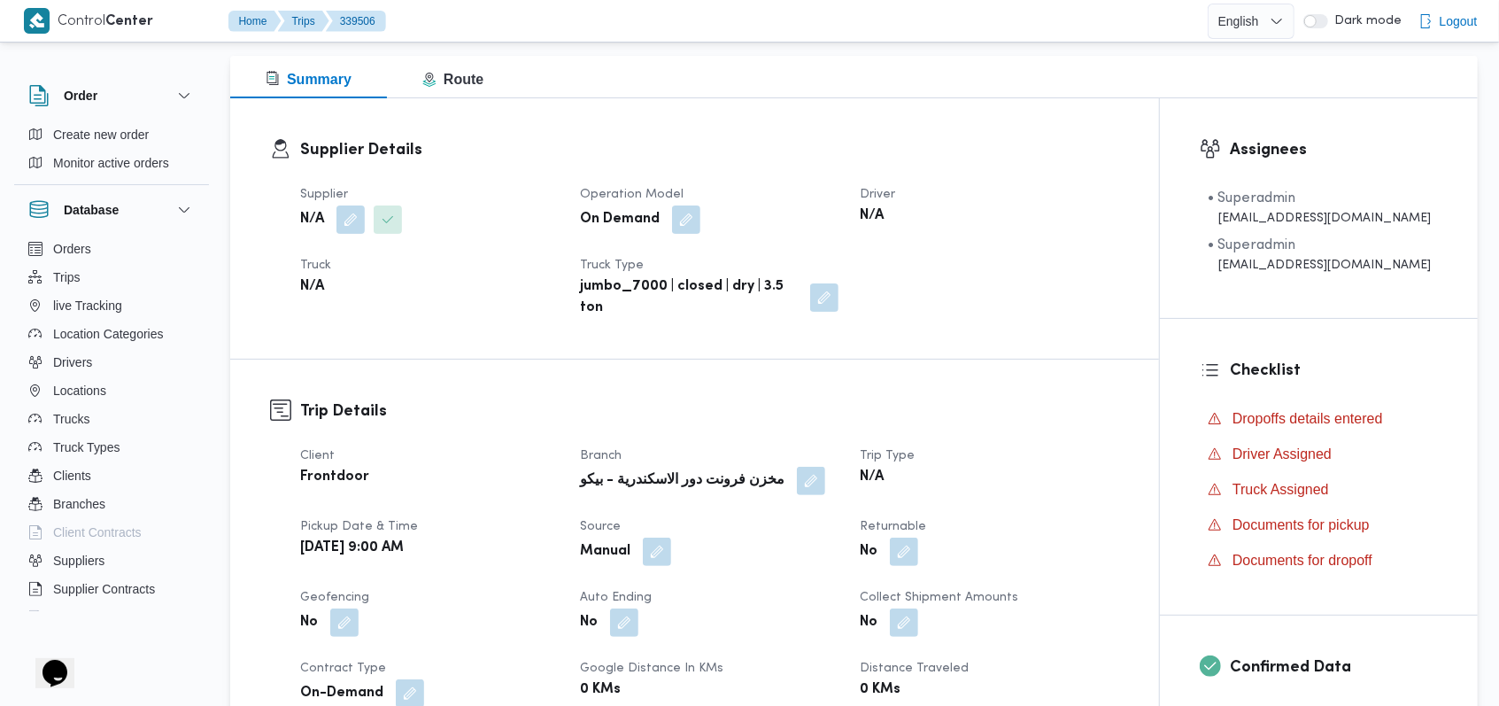
scroll to position [127, 0]
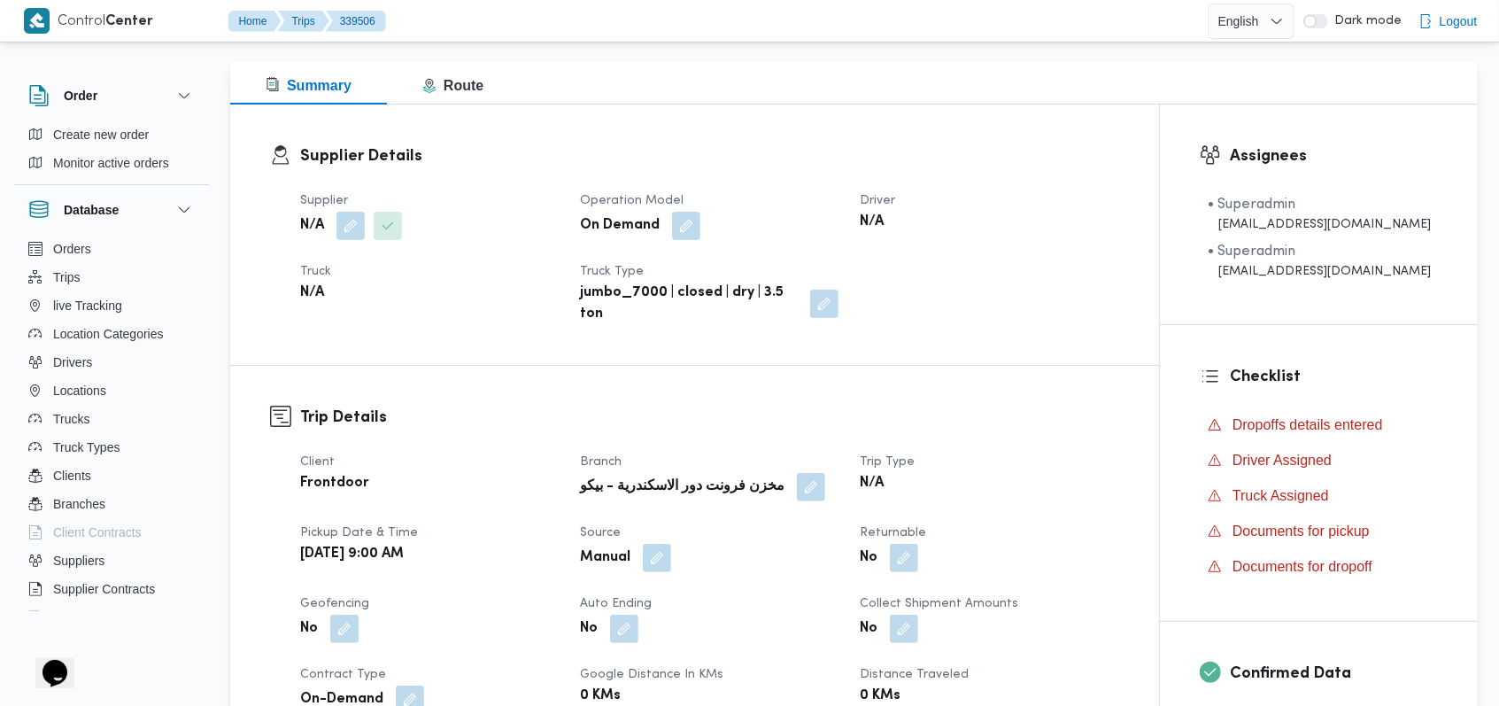
click at [328, 216] on span at bounding box center [346, 226] width 37 height 28
click at [346, 228] on button "button" at bounding box center [350, 225] width 28 height 28
click at [312, 290] on div "Search" at bounding box center [315, 296] width 133 height 35
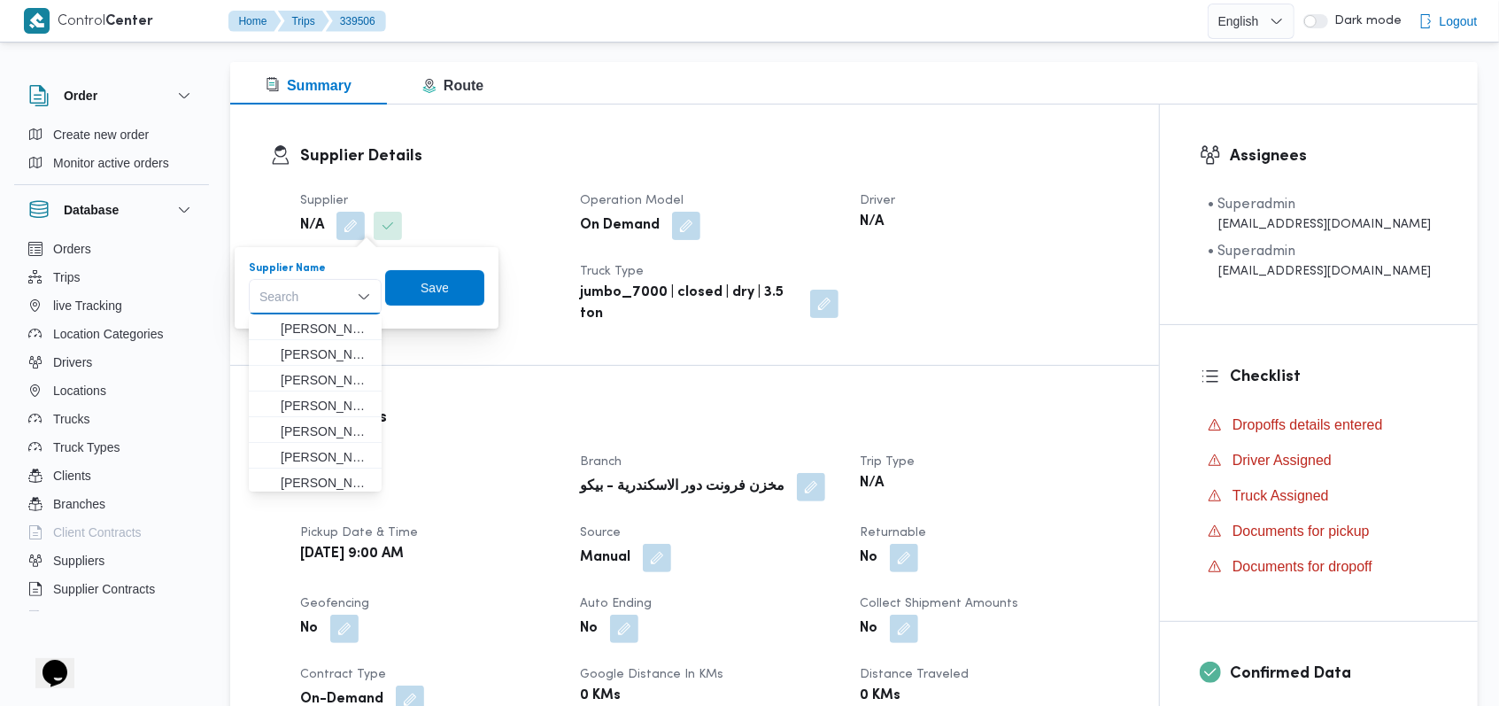
paste input "فتحى حسن جلال ابو الحسن شركه تربو"
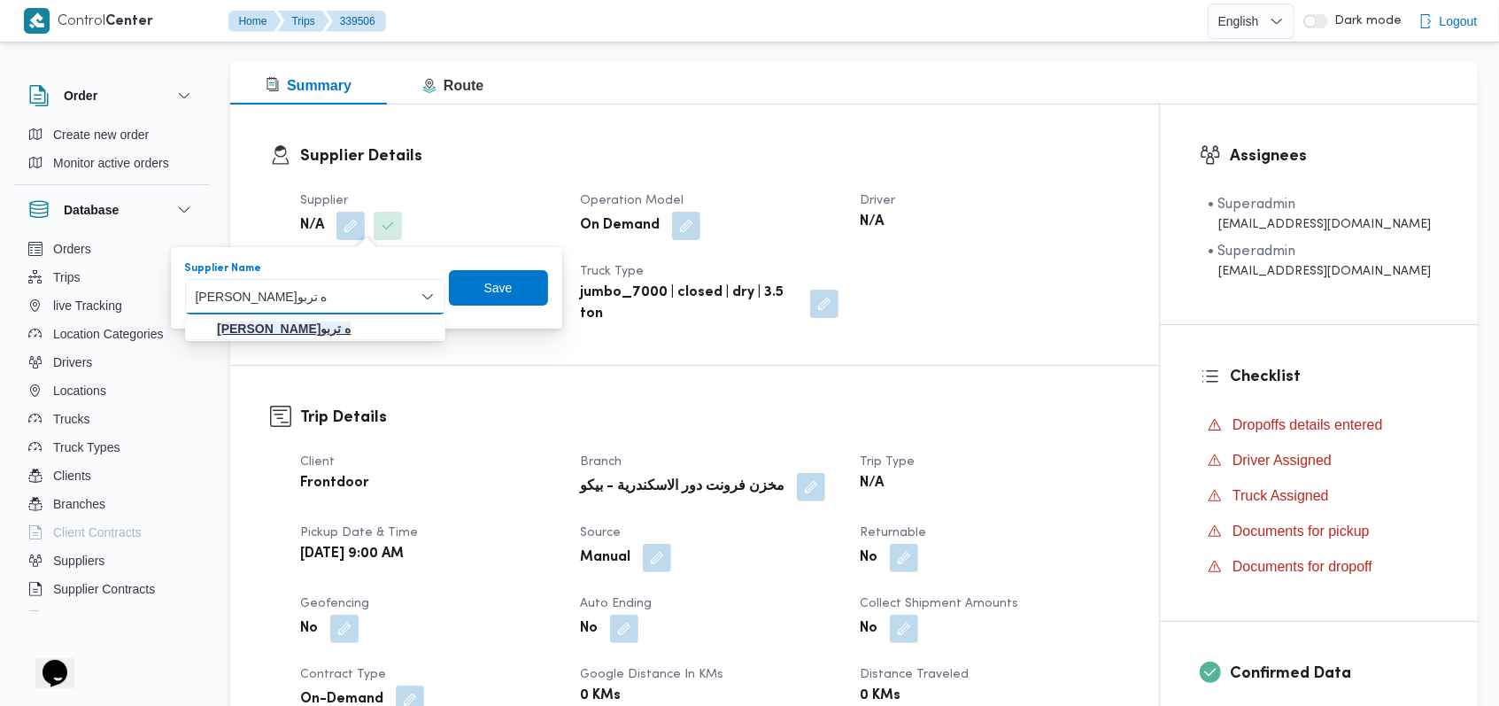
type input "فتحى حسن جلال ابو الحسن شركه تربو"
click at [351, 336] on mark "فتحى حسن جلال ابو الحسن شركه تربو" at bounding box center [284, 328] width 134 height 14
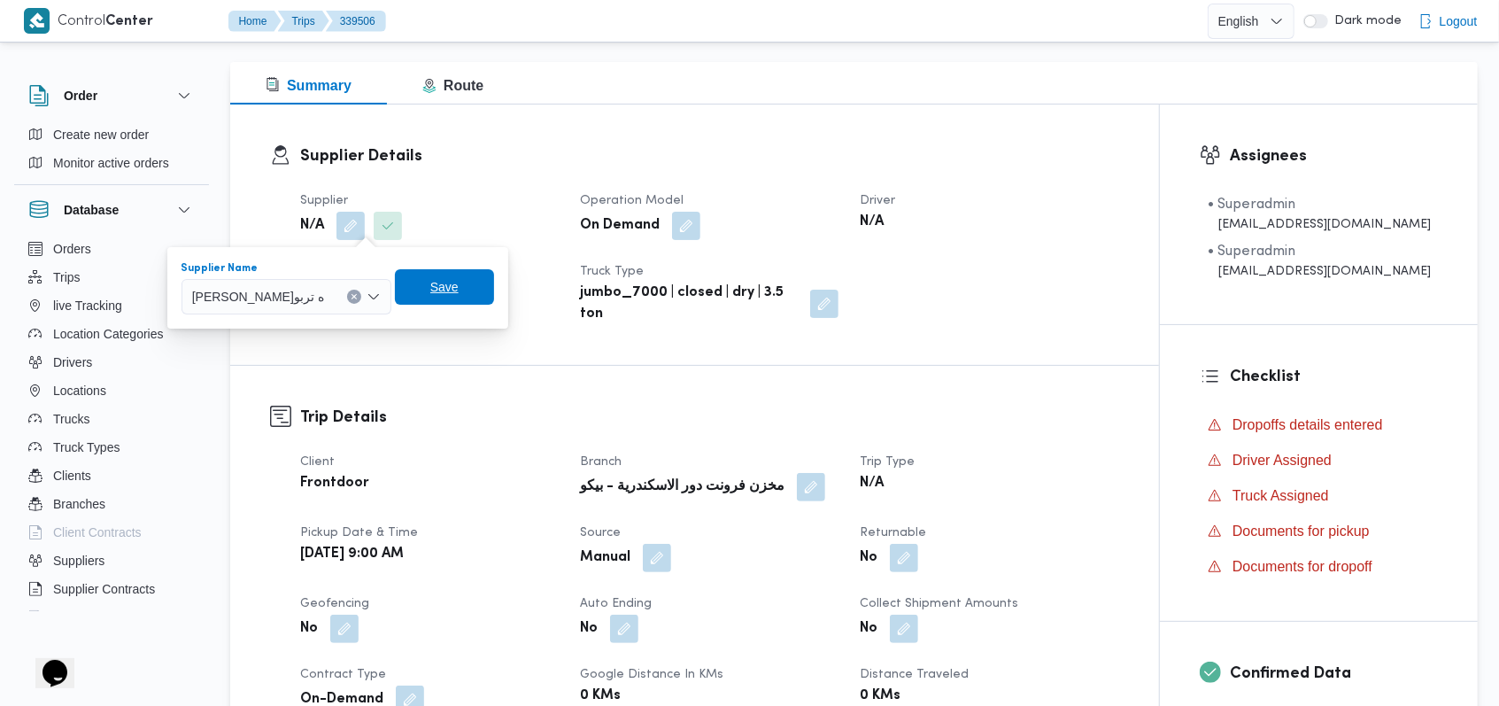
click at [494, 284] on span "Save" at bounding box center [444, 286] width 99 height 35
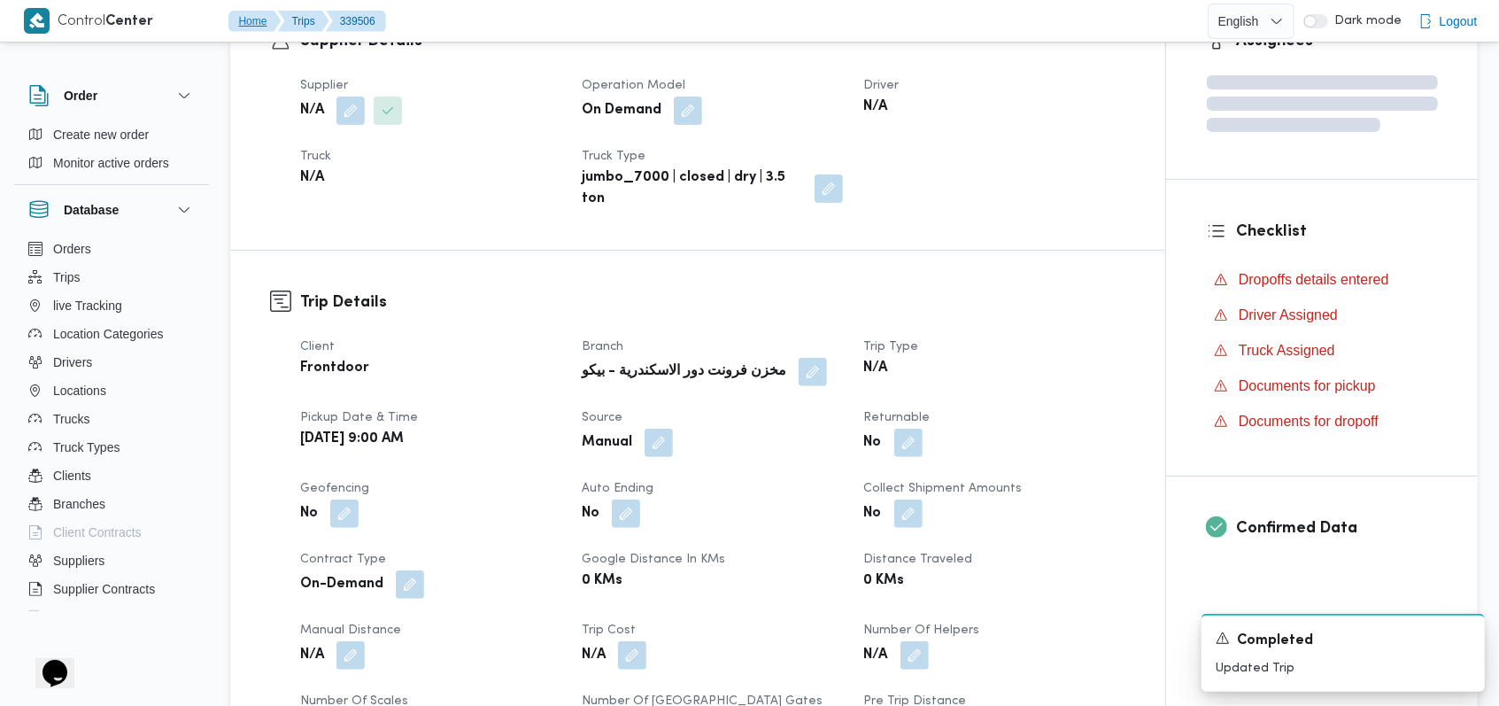
scroll to position [599, 0]
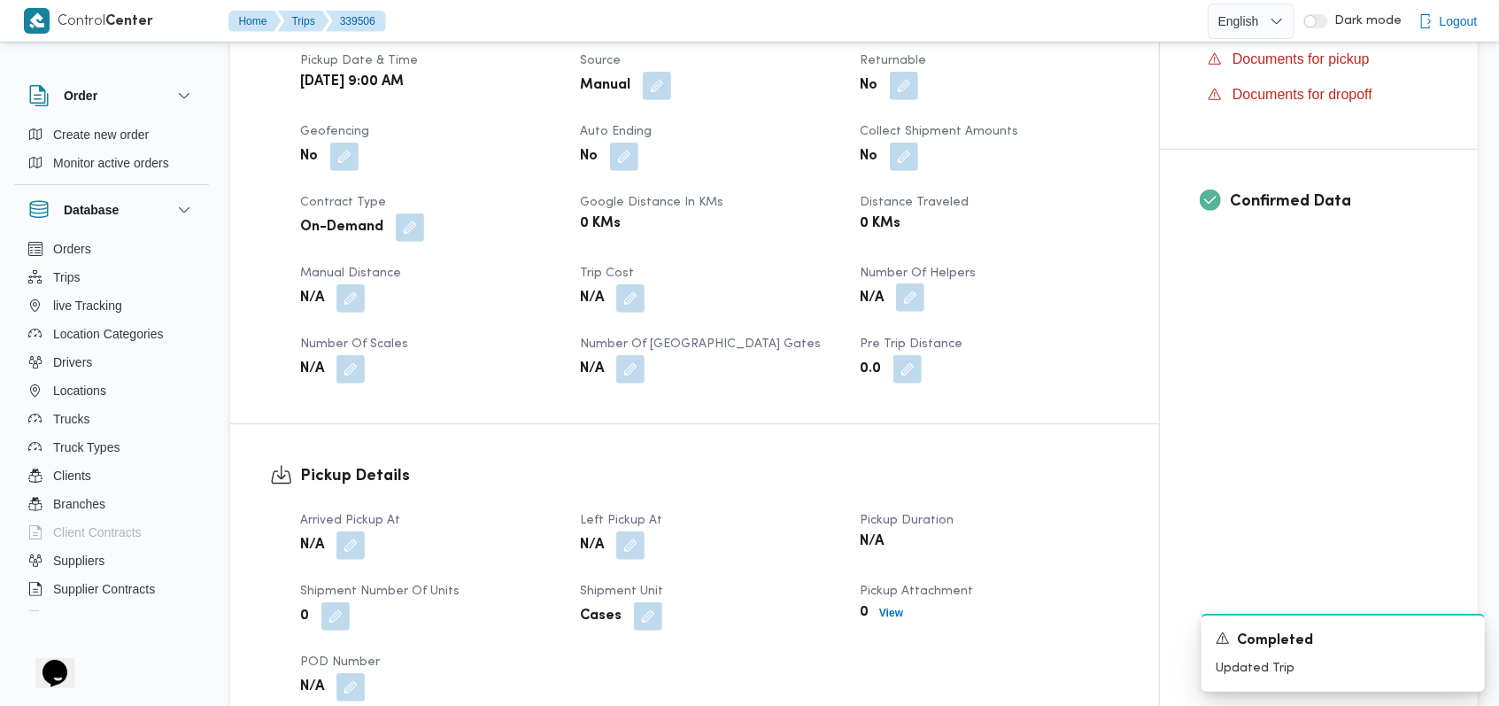
click at [924, 294] on button "button" at bounding box center [910, 297] width 28 height 28
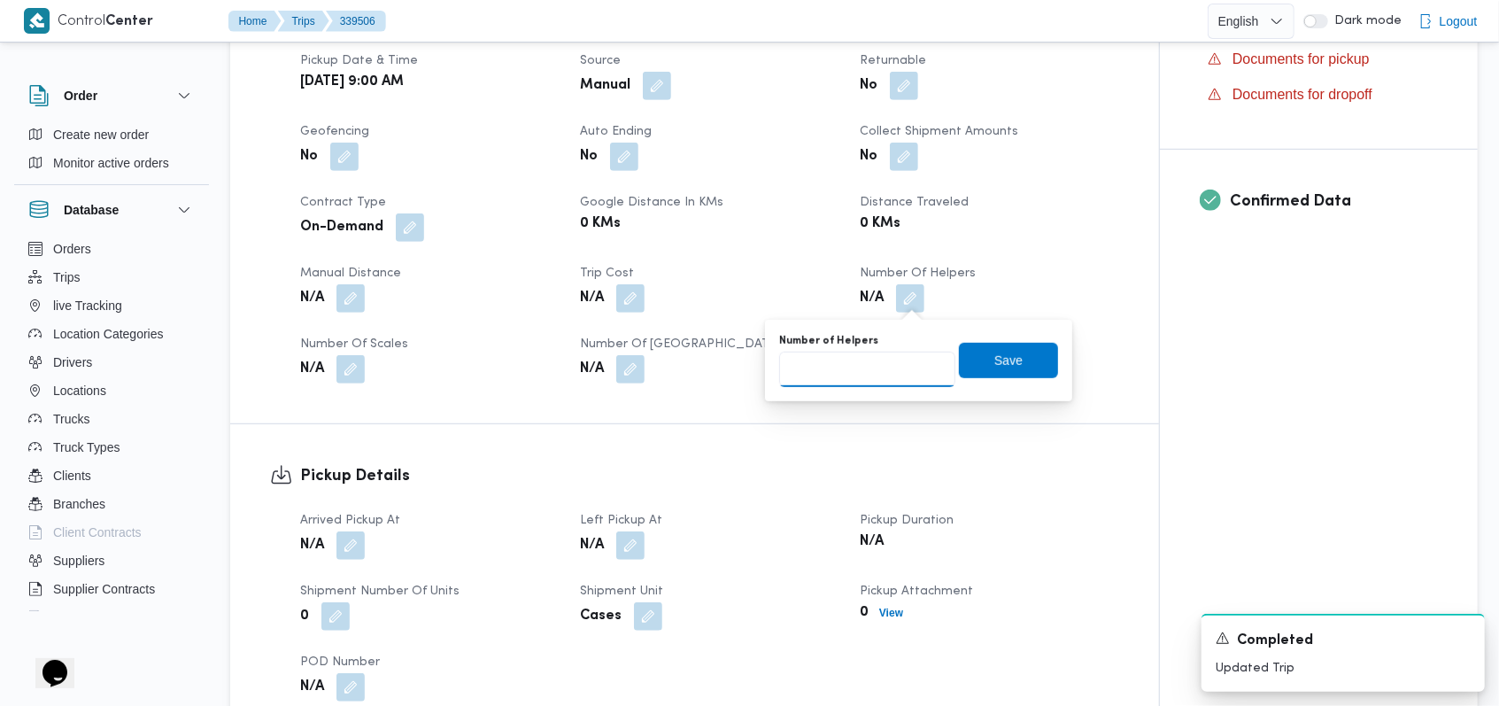
click at [884, 360] on input "Number of Helpers" at bounding box center [867, 368] width 176 height 35
type input "1"
click at [973, 371] on span "Save" at bounding box center [1008, 359] width 99 height 35
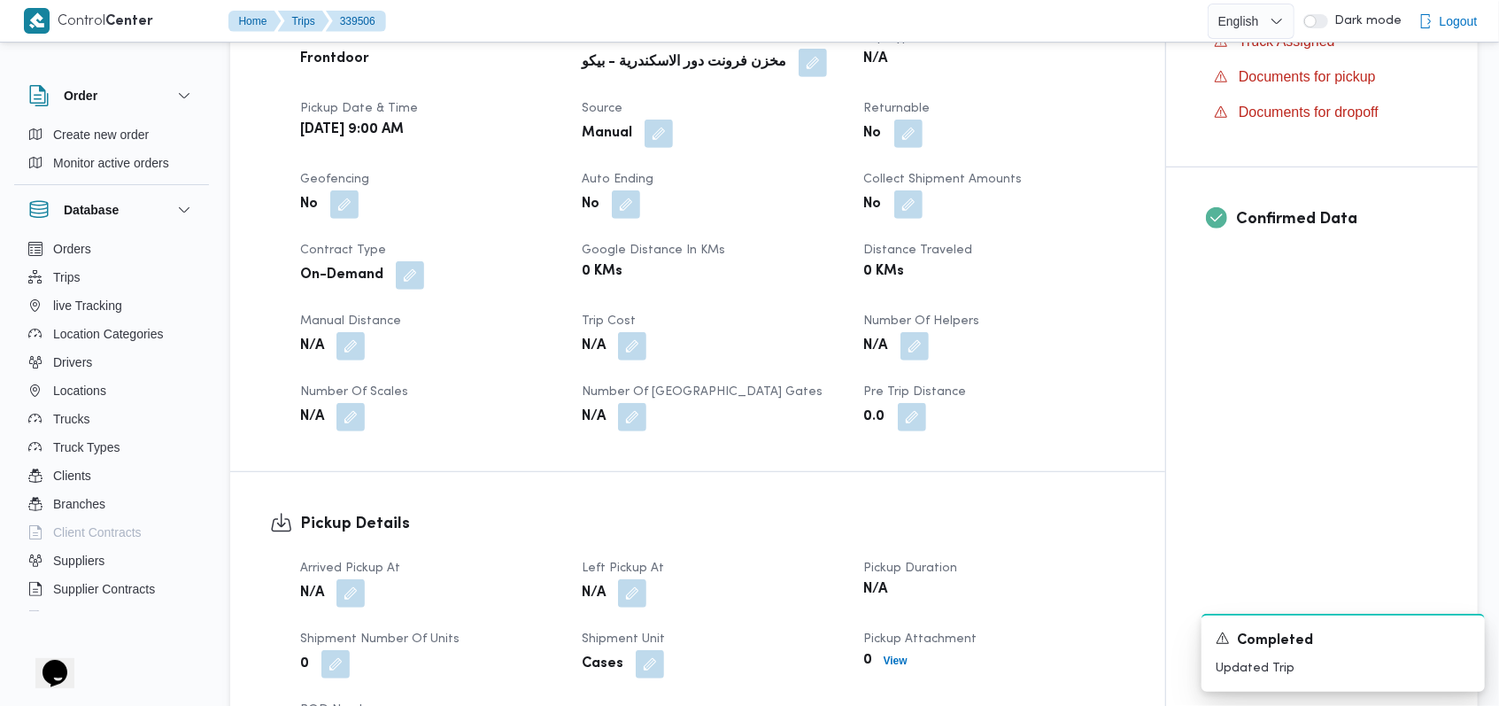
scroll to position [363, 0]
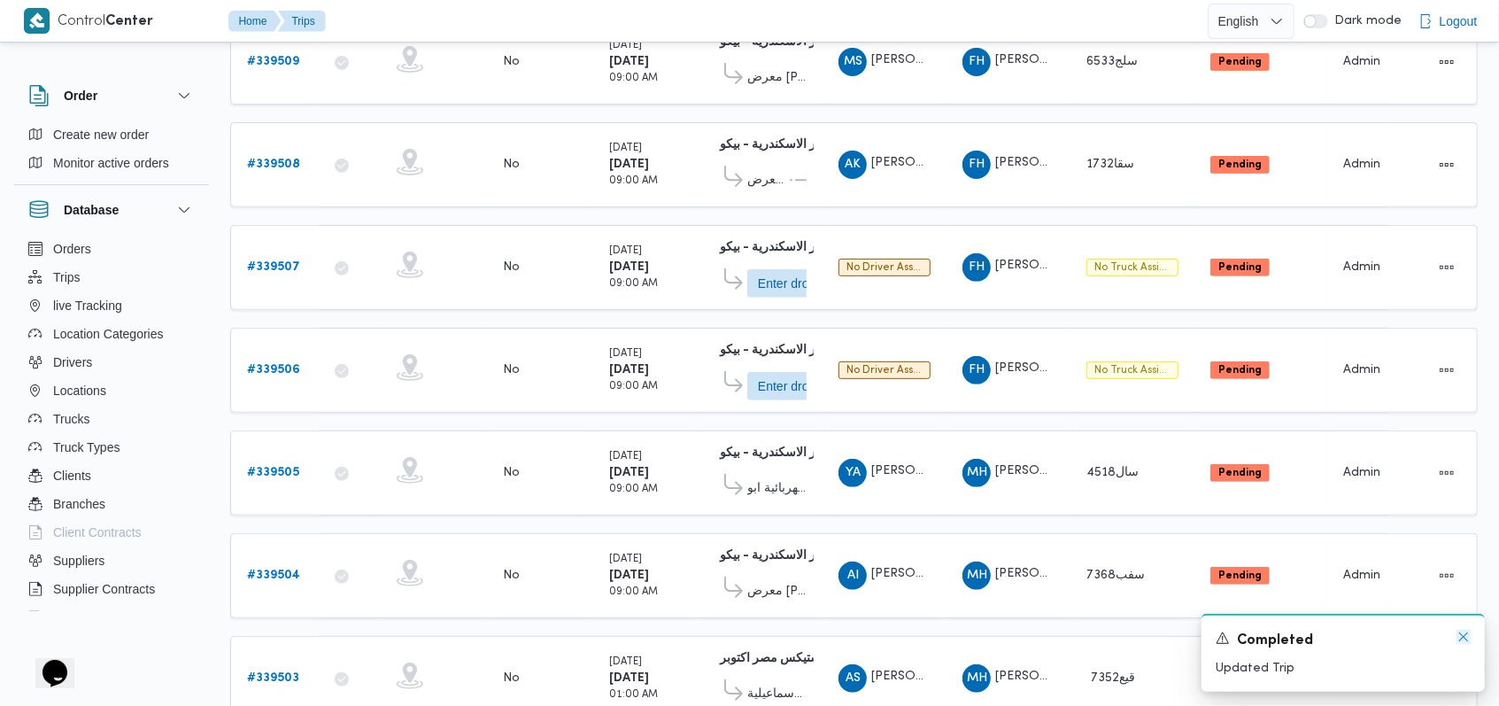
click at [1469, 635] on icon "Dismiss toast" at bounding box center [1463, 636] width 14 height 14
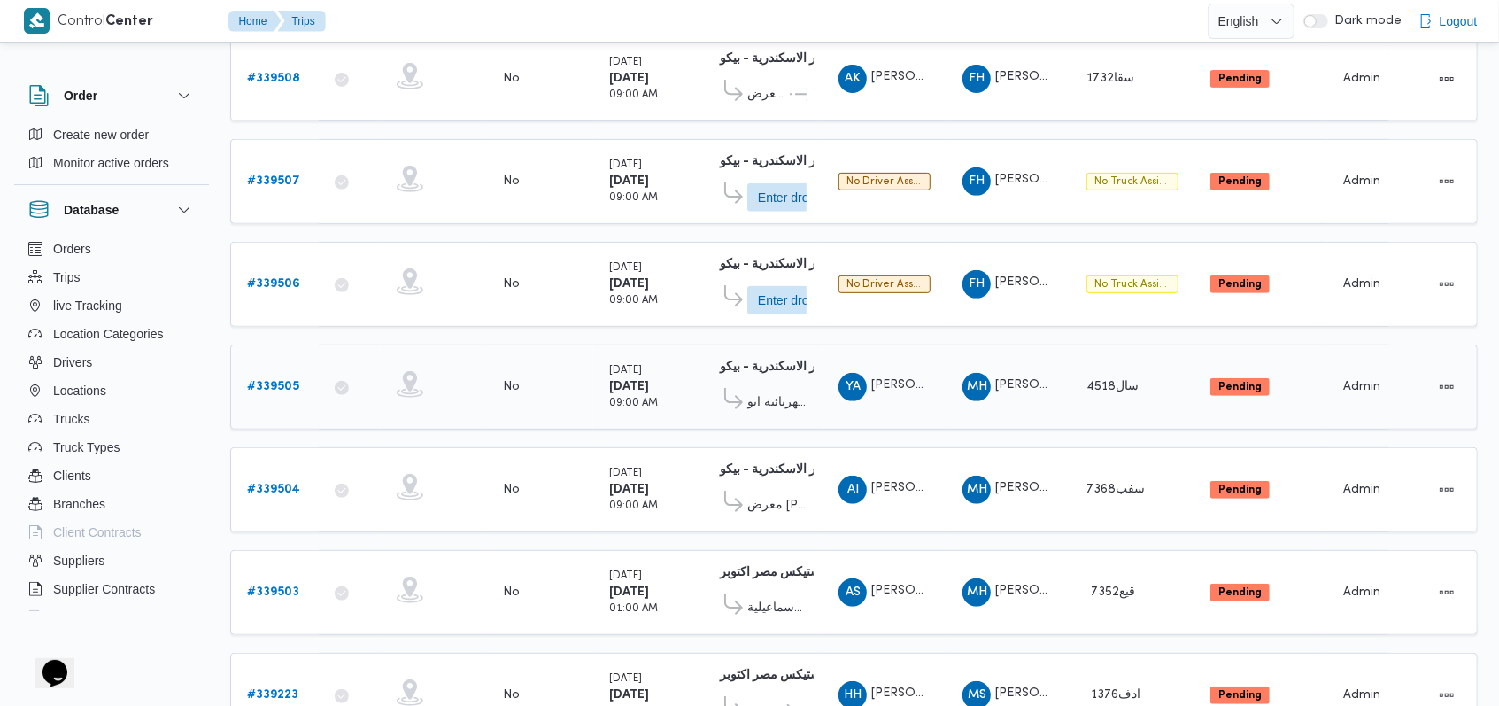
scroll to position [482, 0]
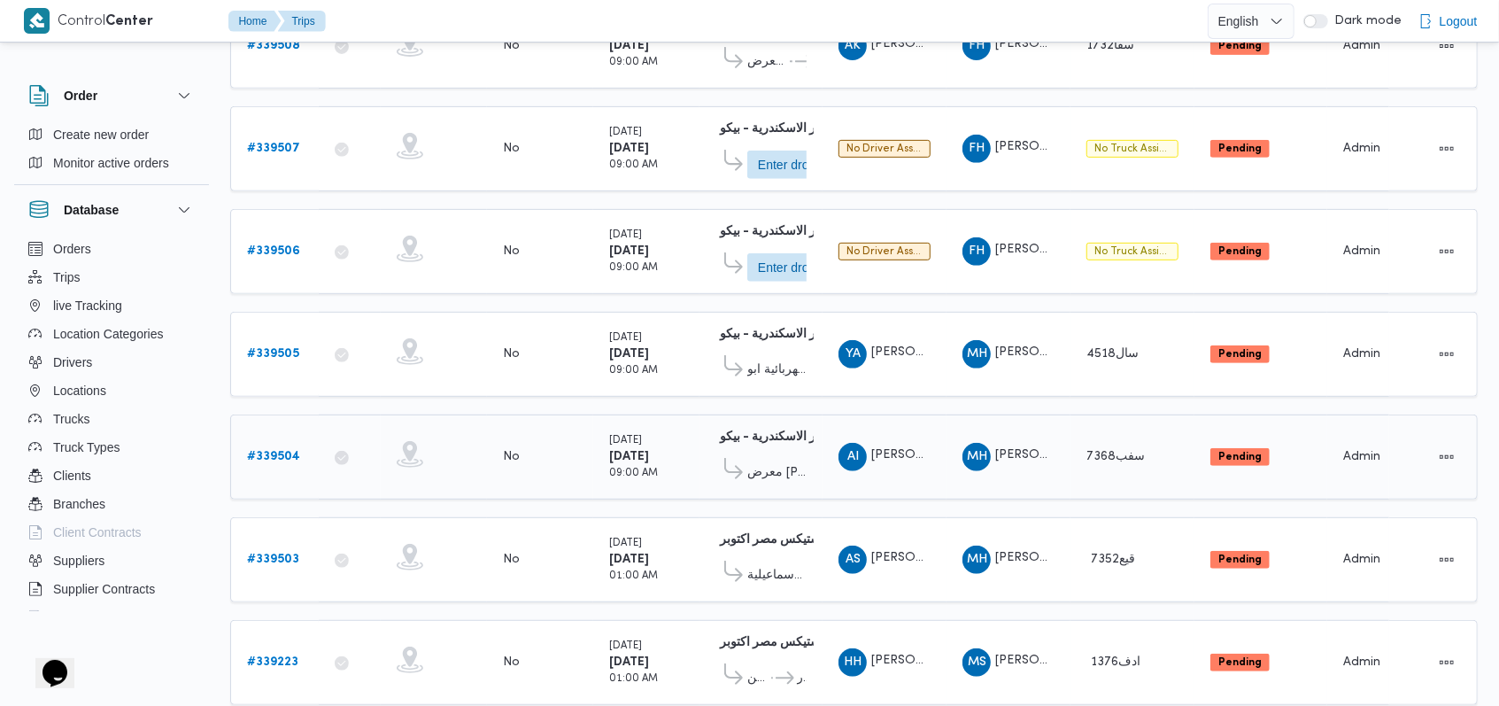
click at [288, 451] on b "# 339504" at bounding box center [273, 457] width 53 height 12
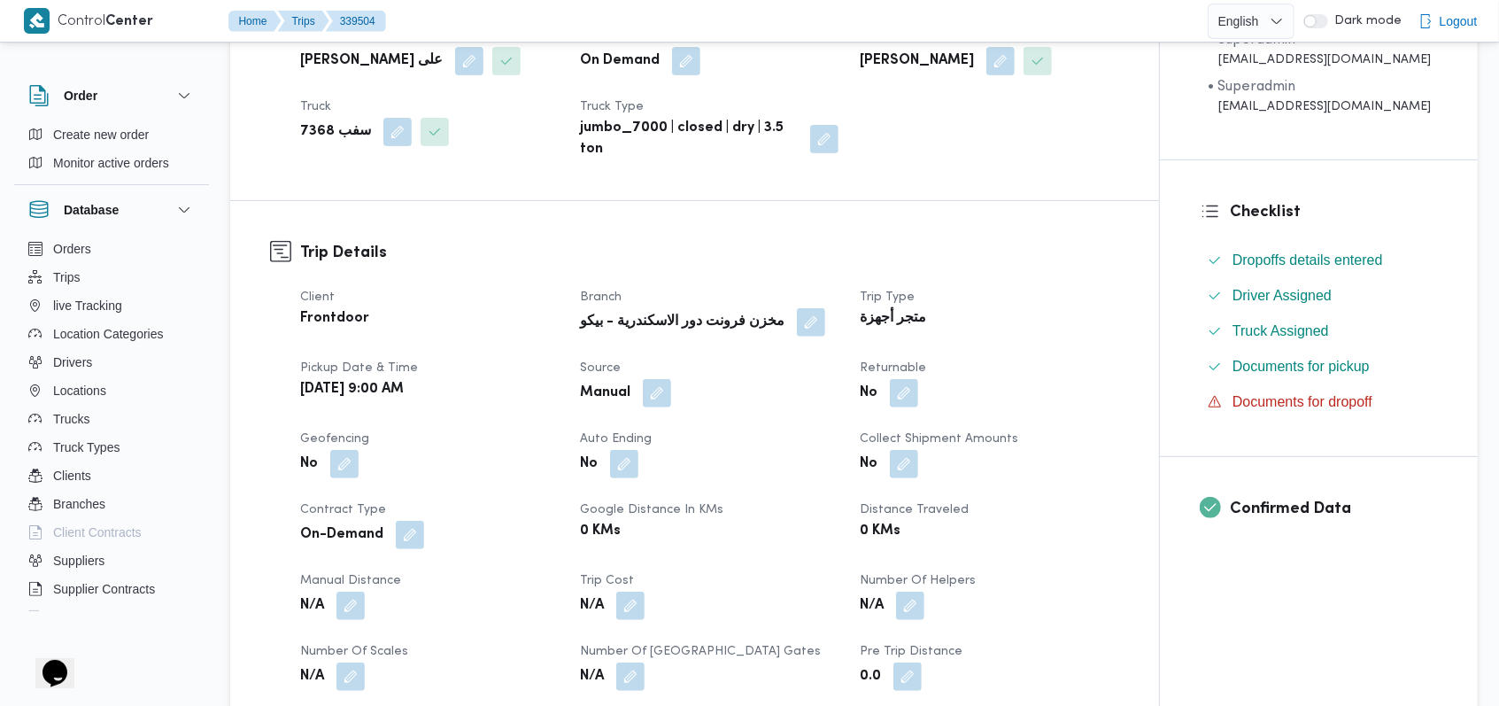
scroll to position [354, 0]
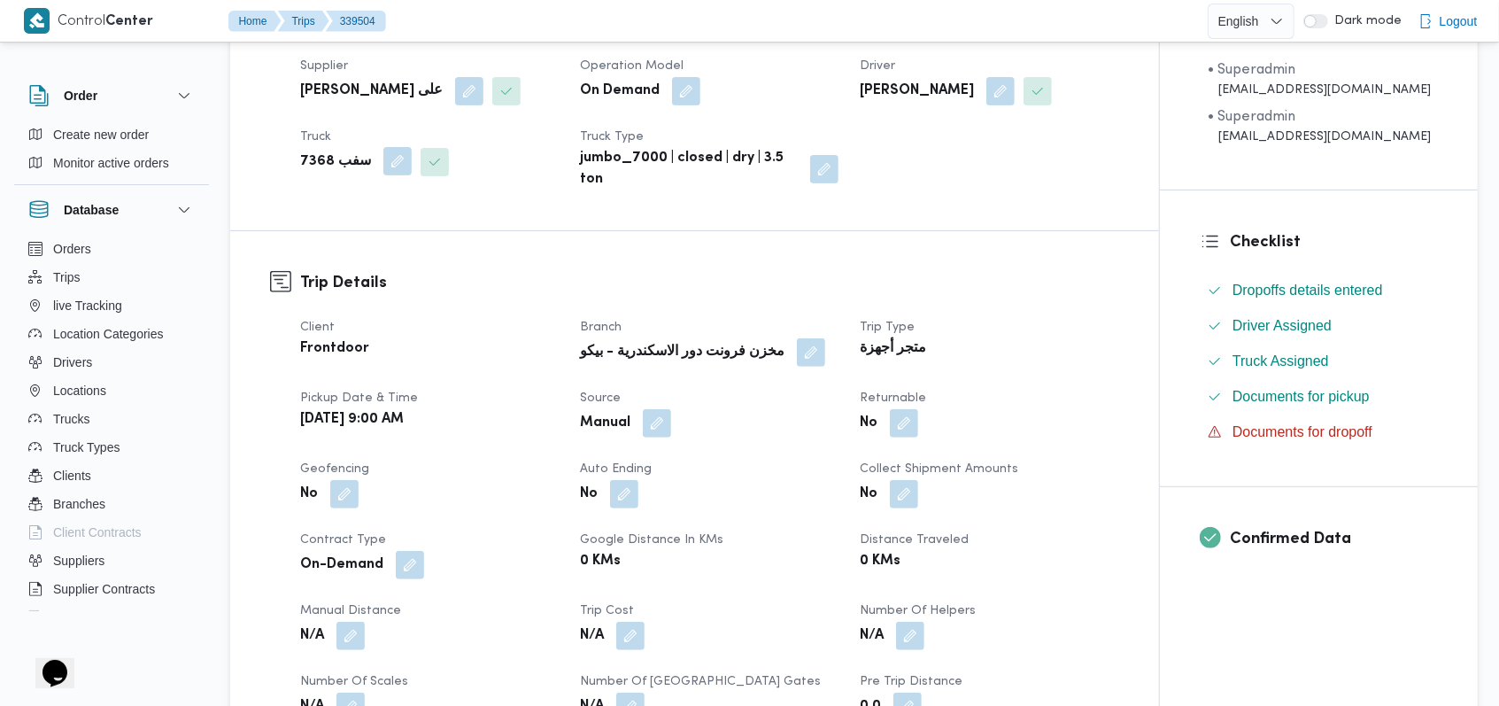
click at [383, 163] on button "button" at bounding box center [397, 161] width 28 height 28
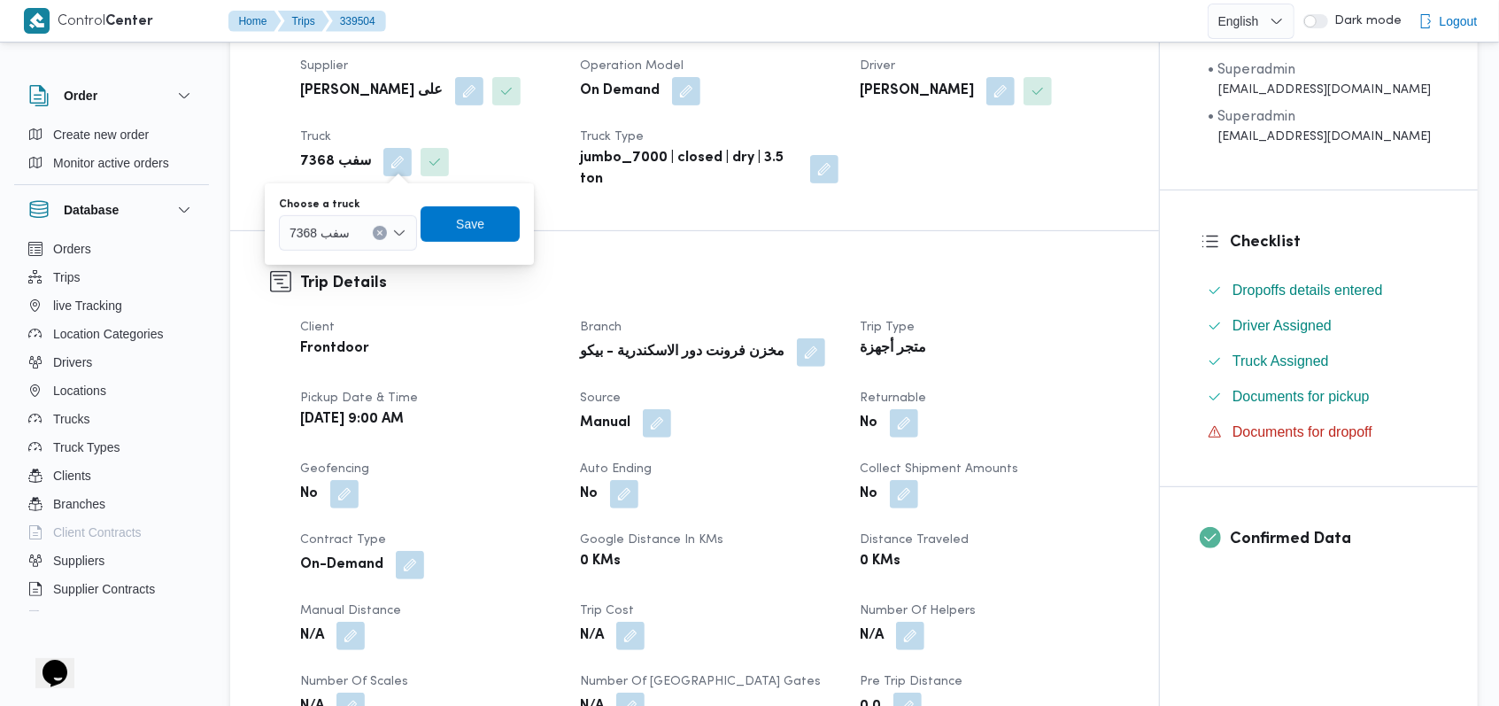
click at [345, 236] on span "سفب 7368" at bounding box center [320, 231] width 60 height 19
type input "734"
click at [356, 263] on span "سوا 734 2 | null" at bounding box center [358, 264] width 90 height 21
click at [457, 232] on span "Save" at bounding box center [478, 222] width 99 height 35
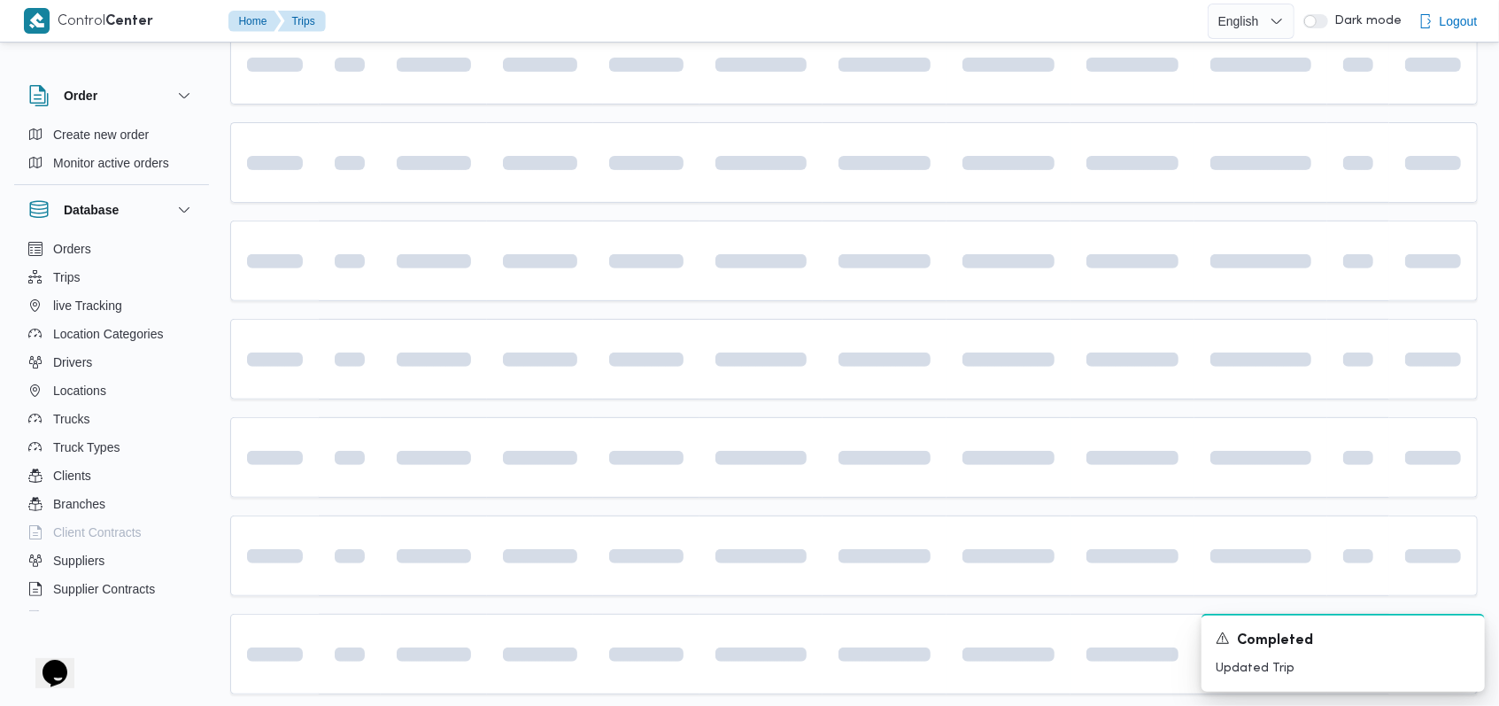
scroll to position [482, 0]
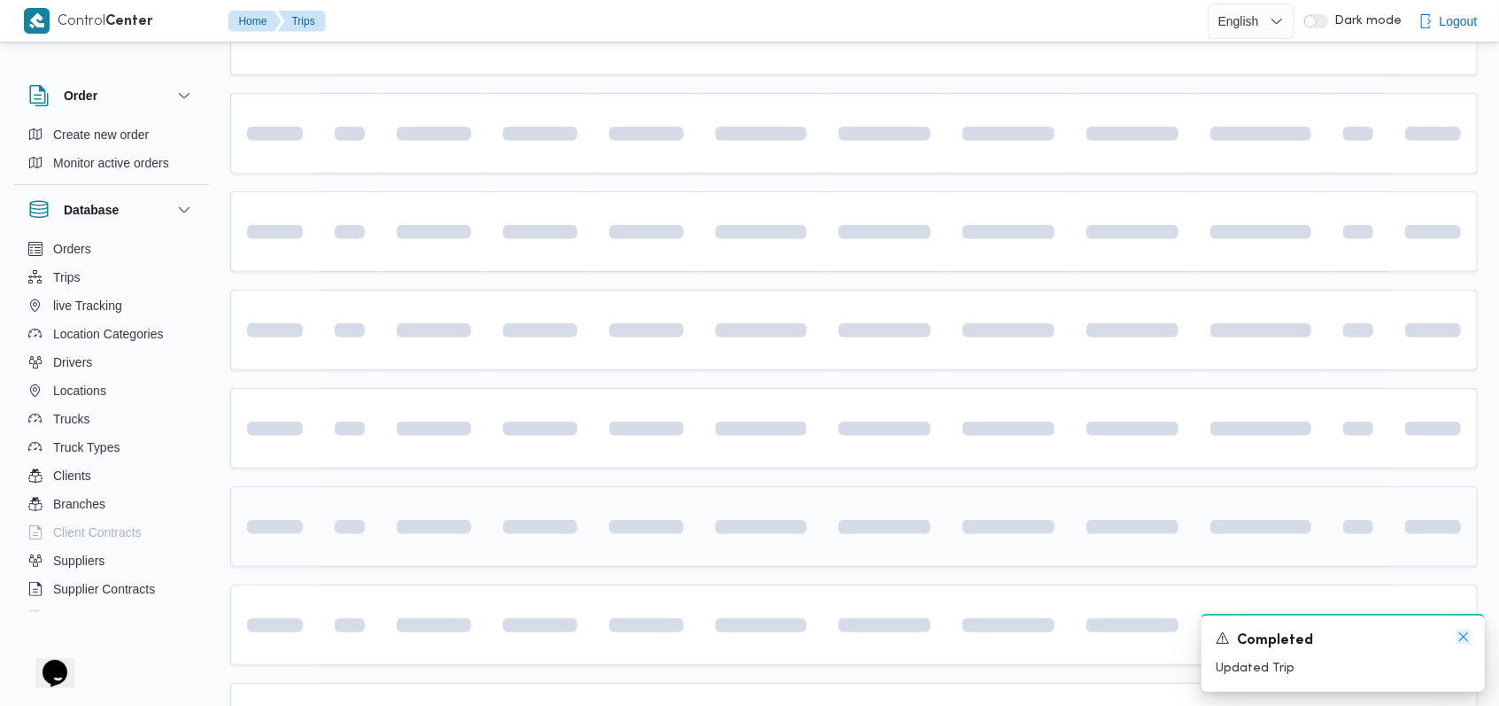
click at [1463, 640] on icon "Dismiss toast" at bounding box center [1463, 636] width 14 height 14
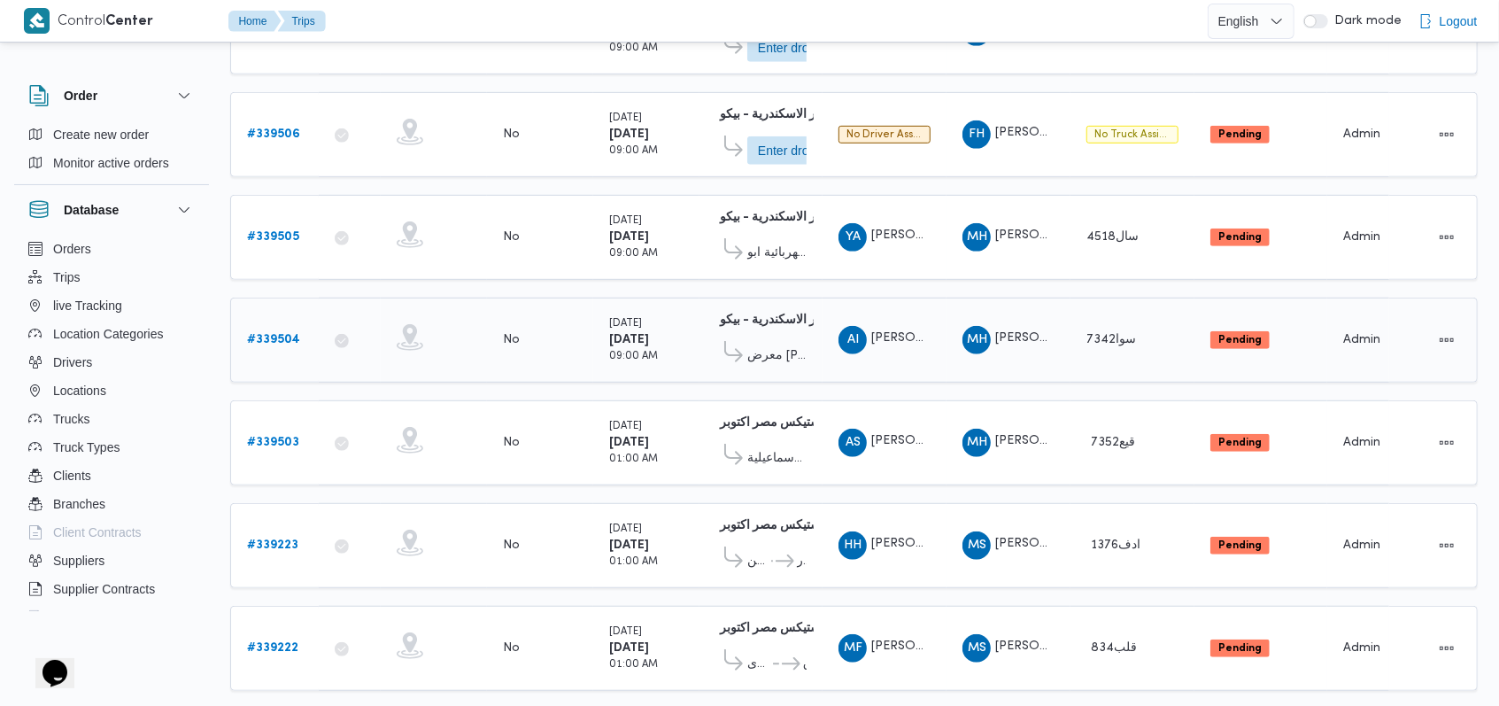
scroll to position [621, 0]
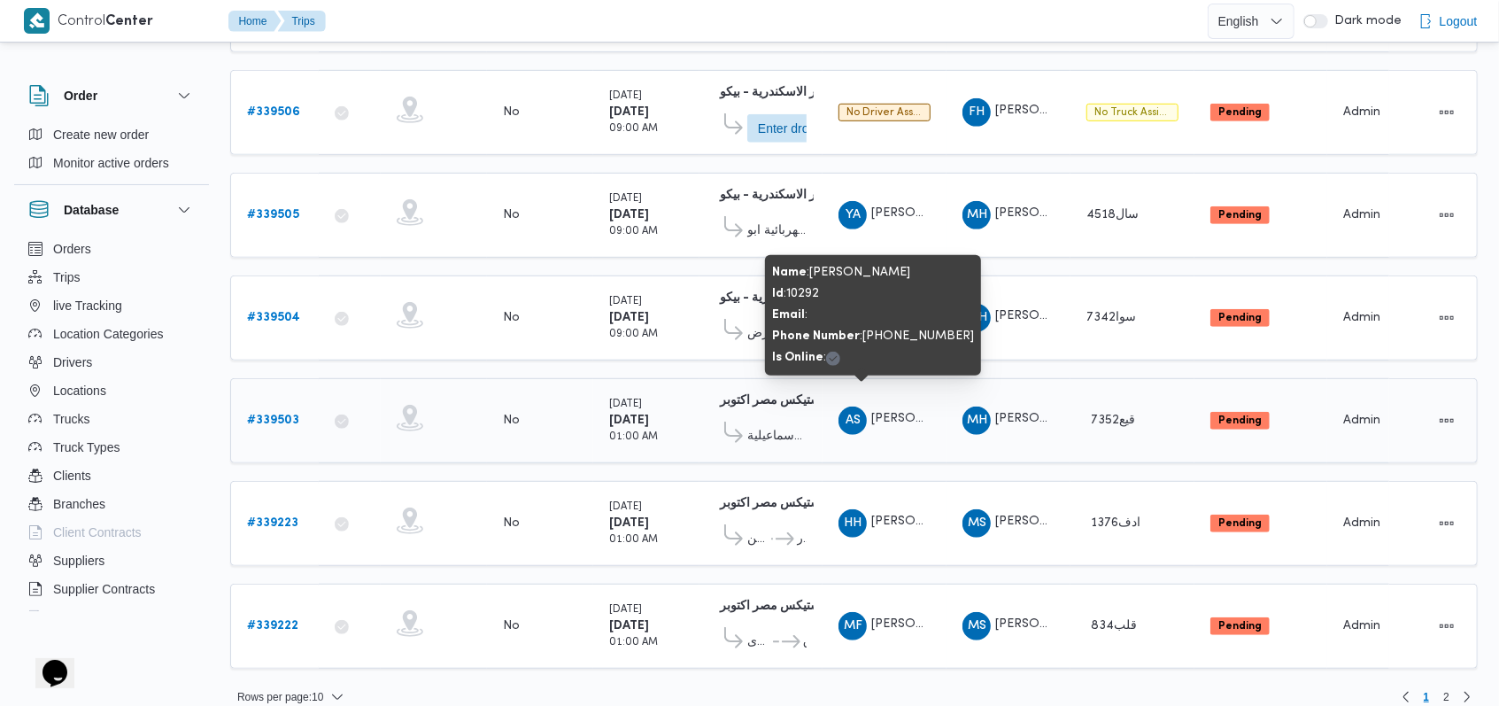
click at [916, 413] on span "[PERSON_NAME]" at bounding box center [921, 419] width 101 height 12
copy tr "احمد سعد محمد سيد شباك Supplier"
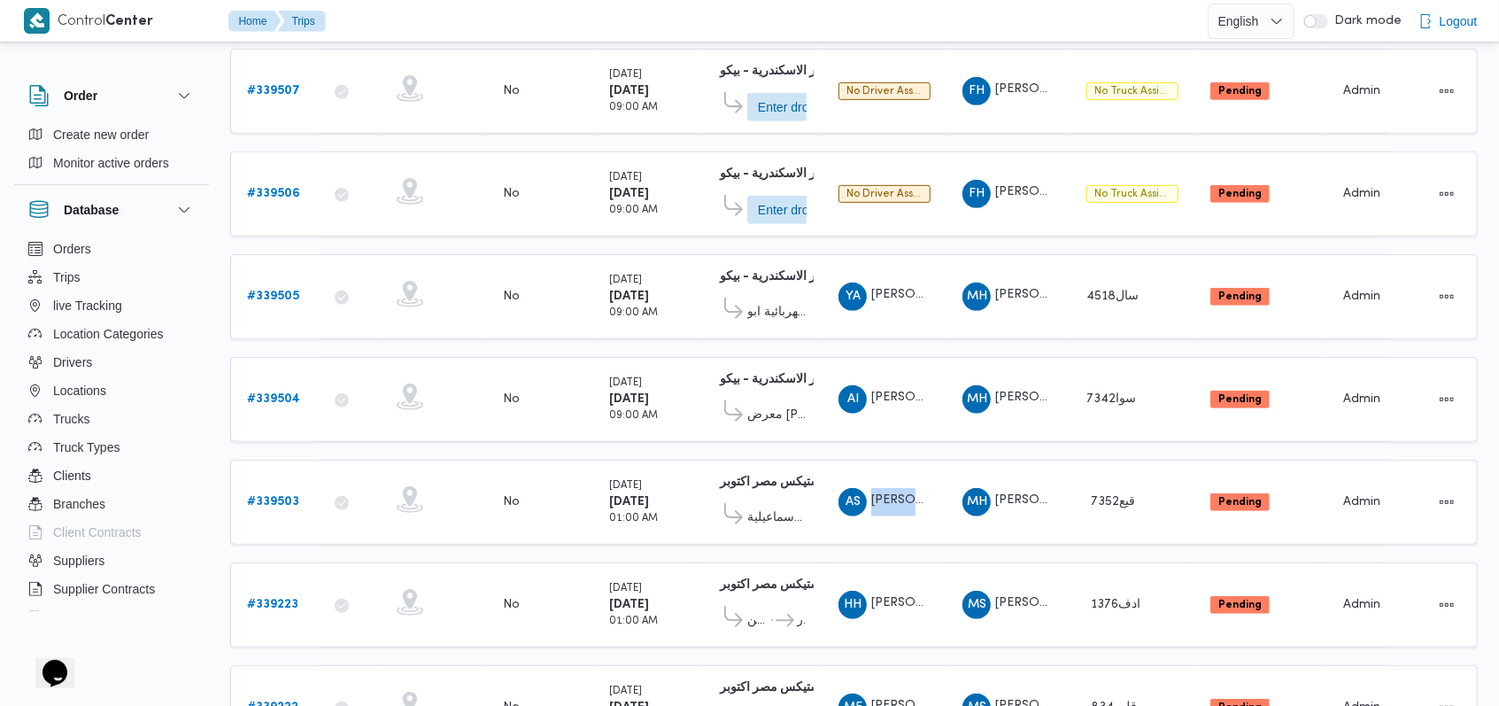
scroll to position [503, 0]
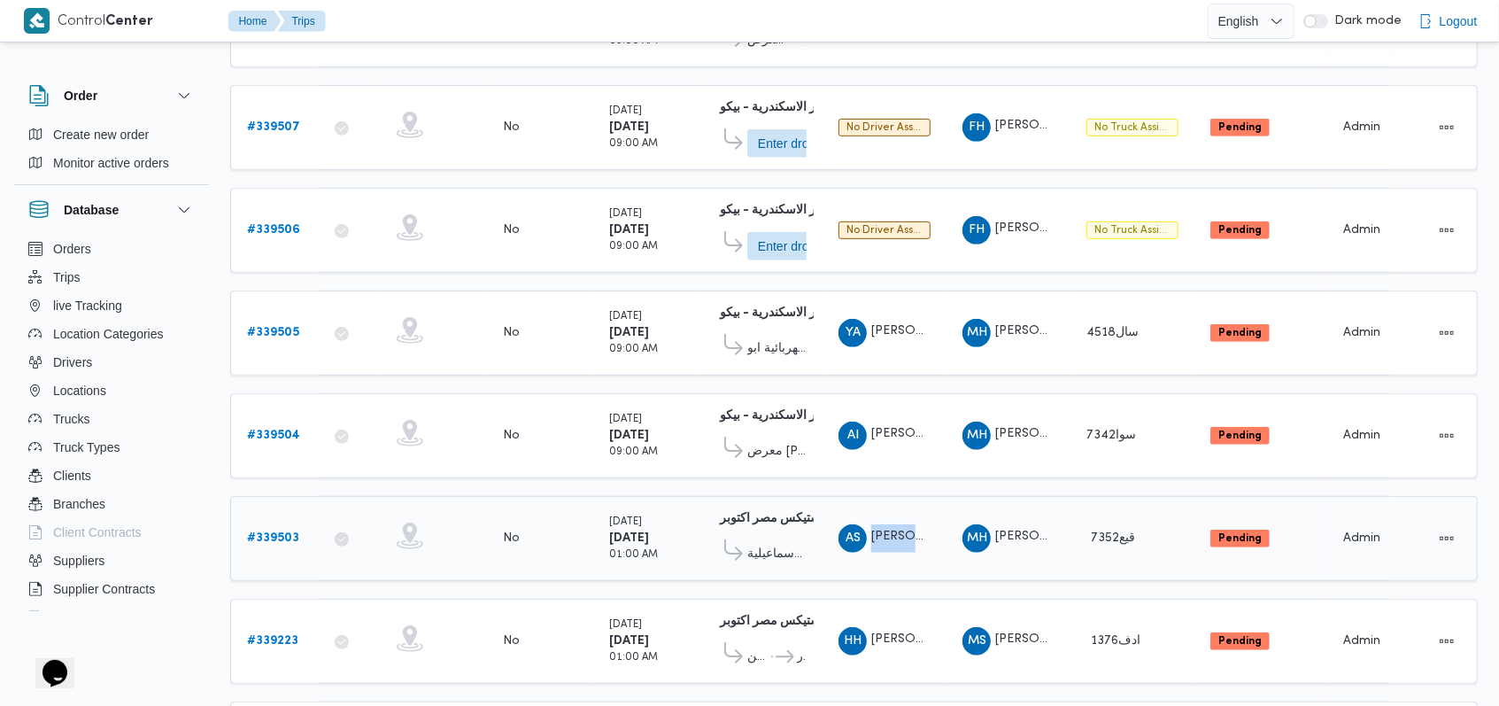
click at [297, 532] on b "# 339503" at bounding box center [273, 538] width 52 height 12
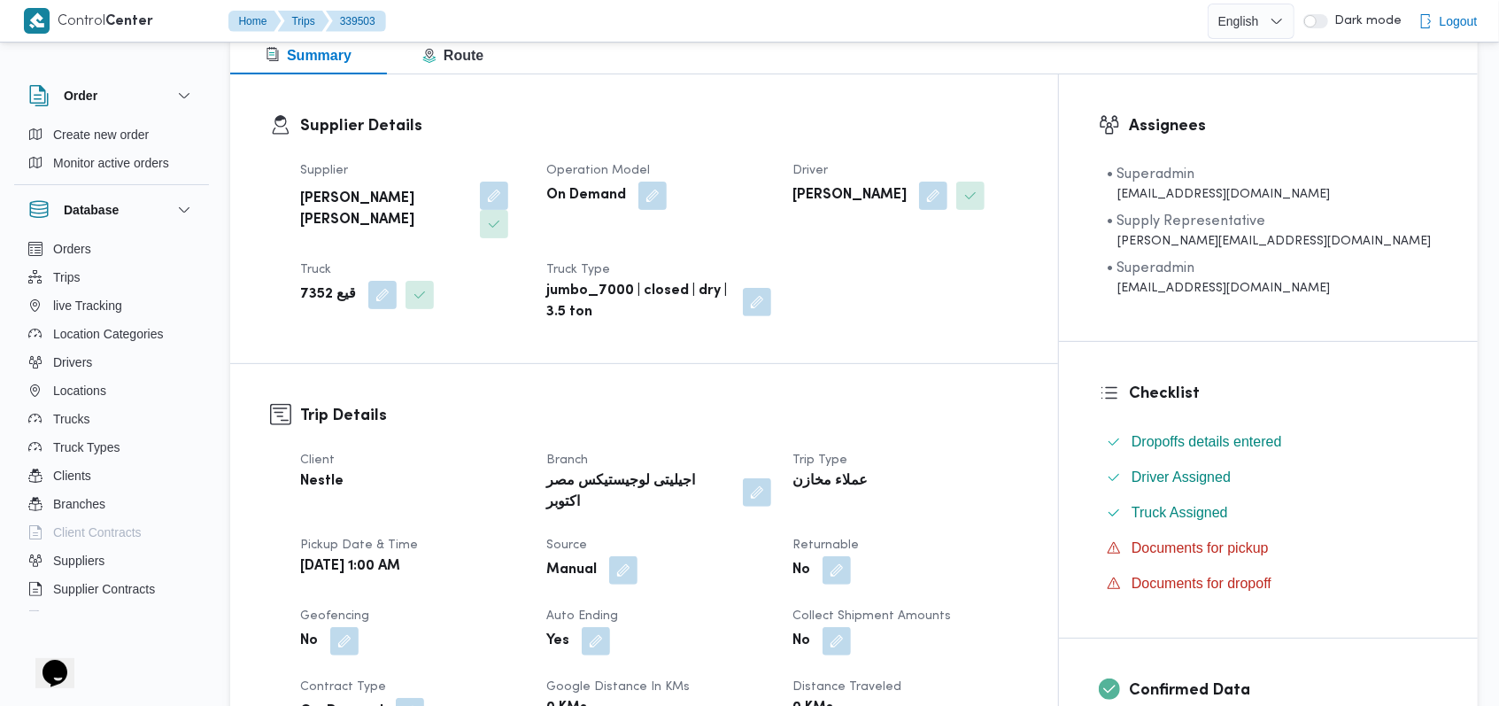
scroll to position [149, 0]
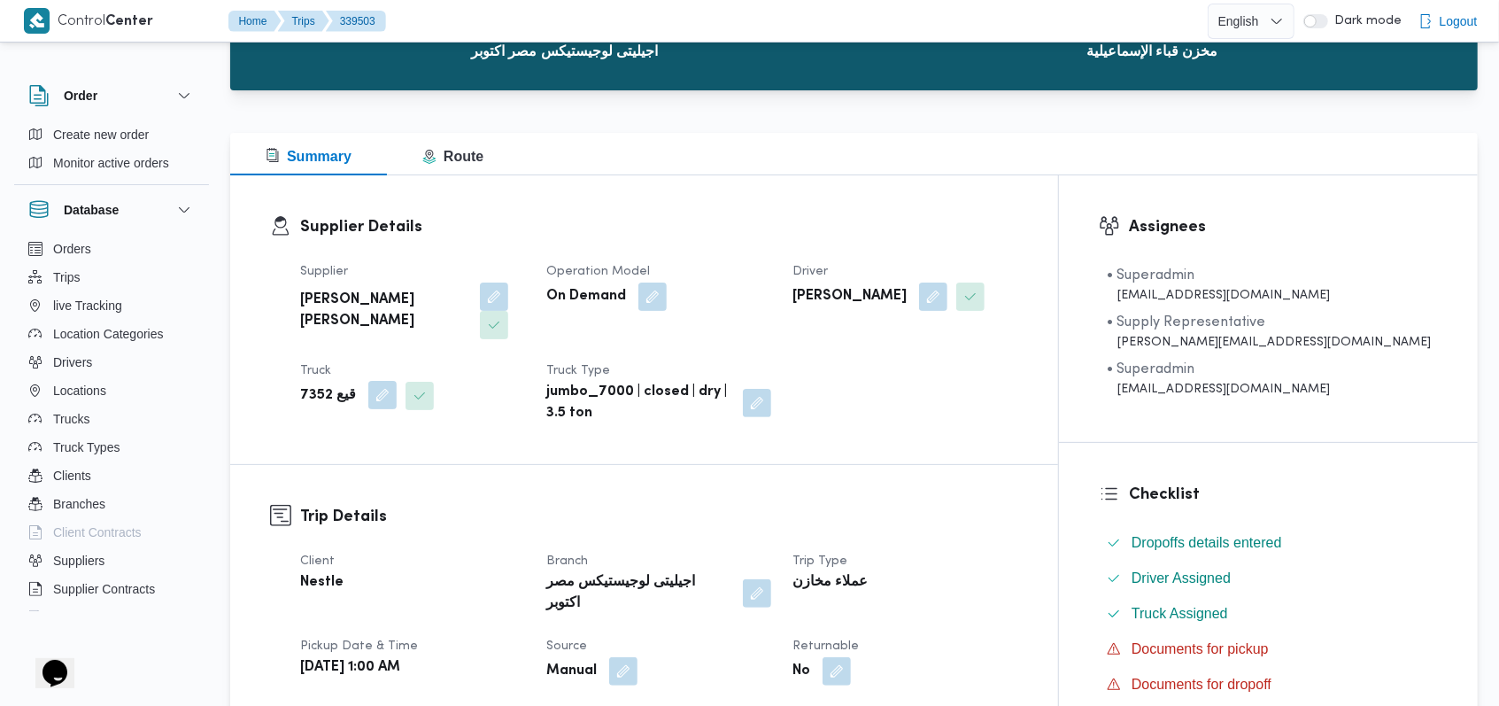
click at [387, 381] on button "button" at bounding box center [382, 395] width 28 height 28
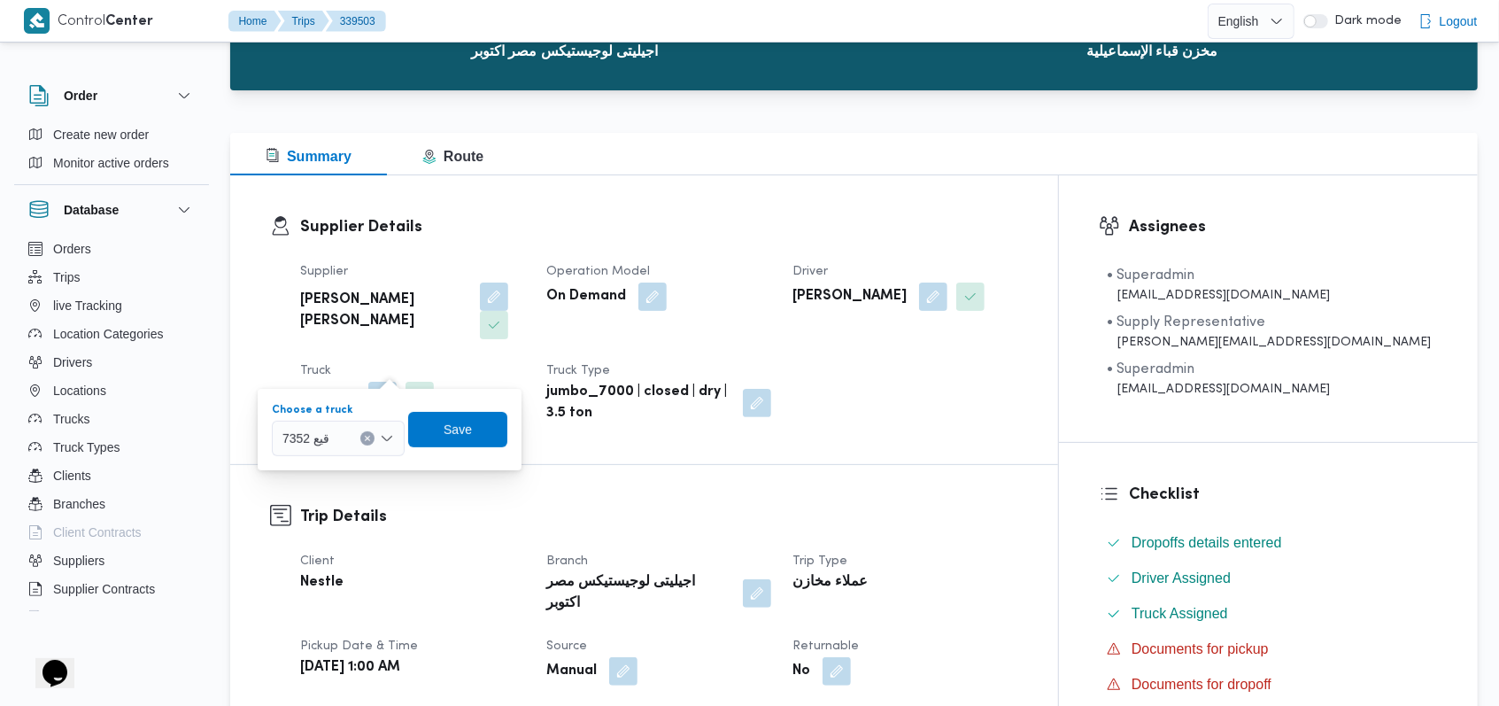
click at [351, 446] on div "7352 قيع" at bounding box center [338, 438] width 133 height 35
paste input "قعأ3942"
type input "قعأ3942"
click at [361, 465] on span "قعأ3942 |" at bounding box center [349, 469] width 90 height 21
click at [470, 421] on span "Save" at bounding box center [458, 428] width 28 height 21
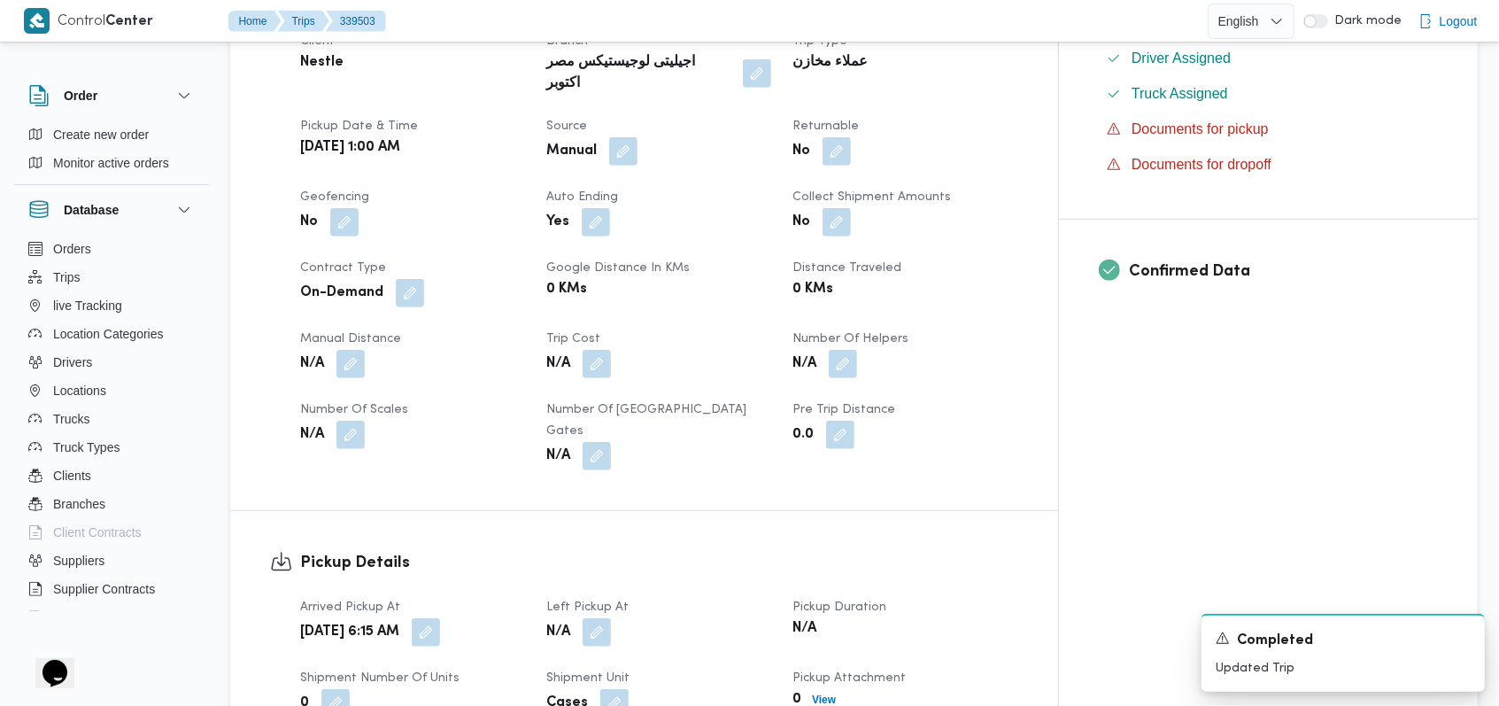
scroll to position [621, 0]
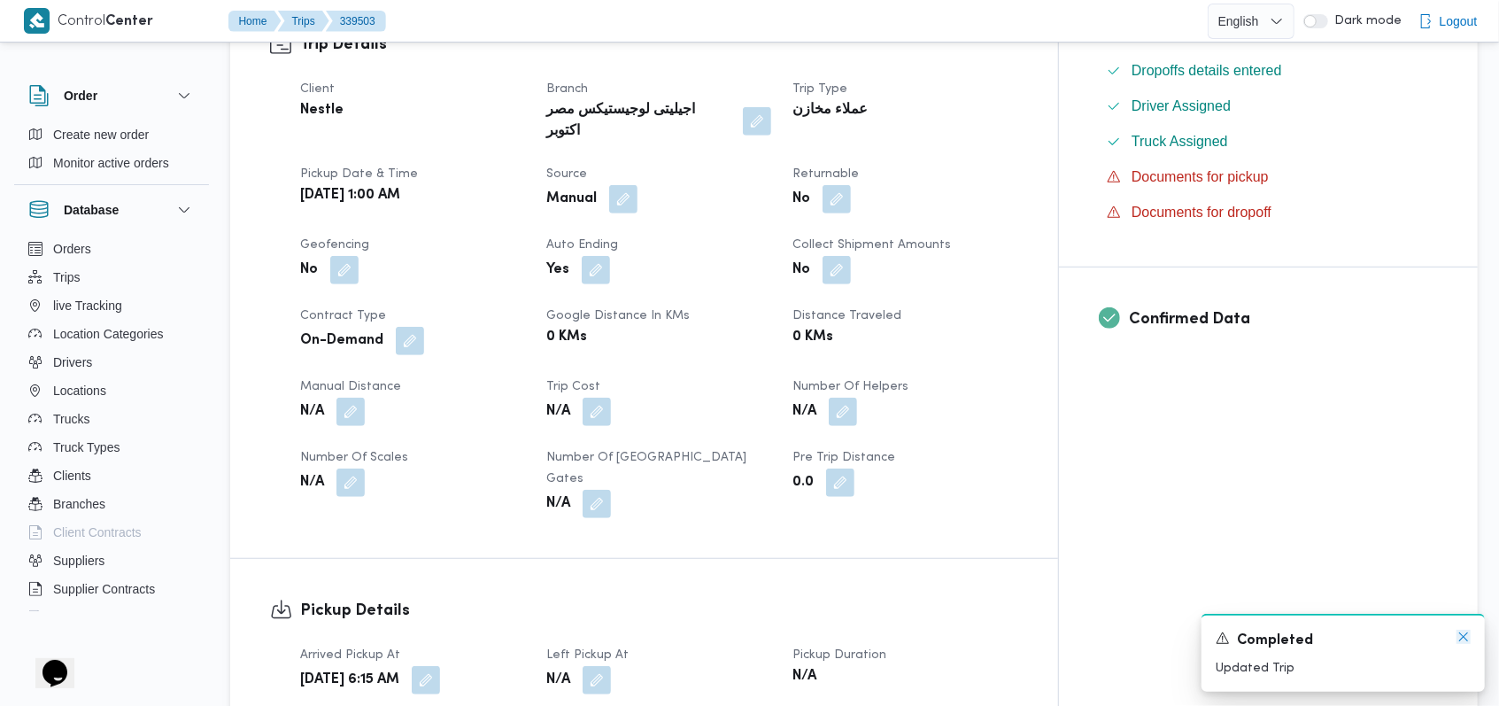
click at [1459, 638] on icon "Dismiss toast" at bounding box center [1463, 636] width 14 height 14
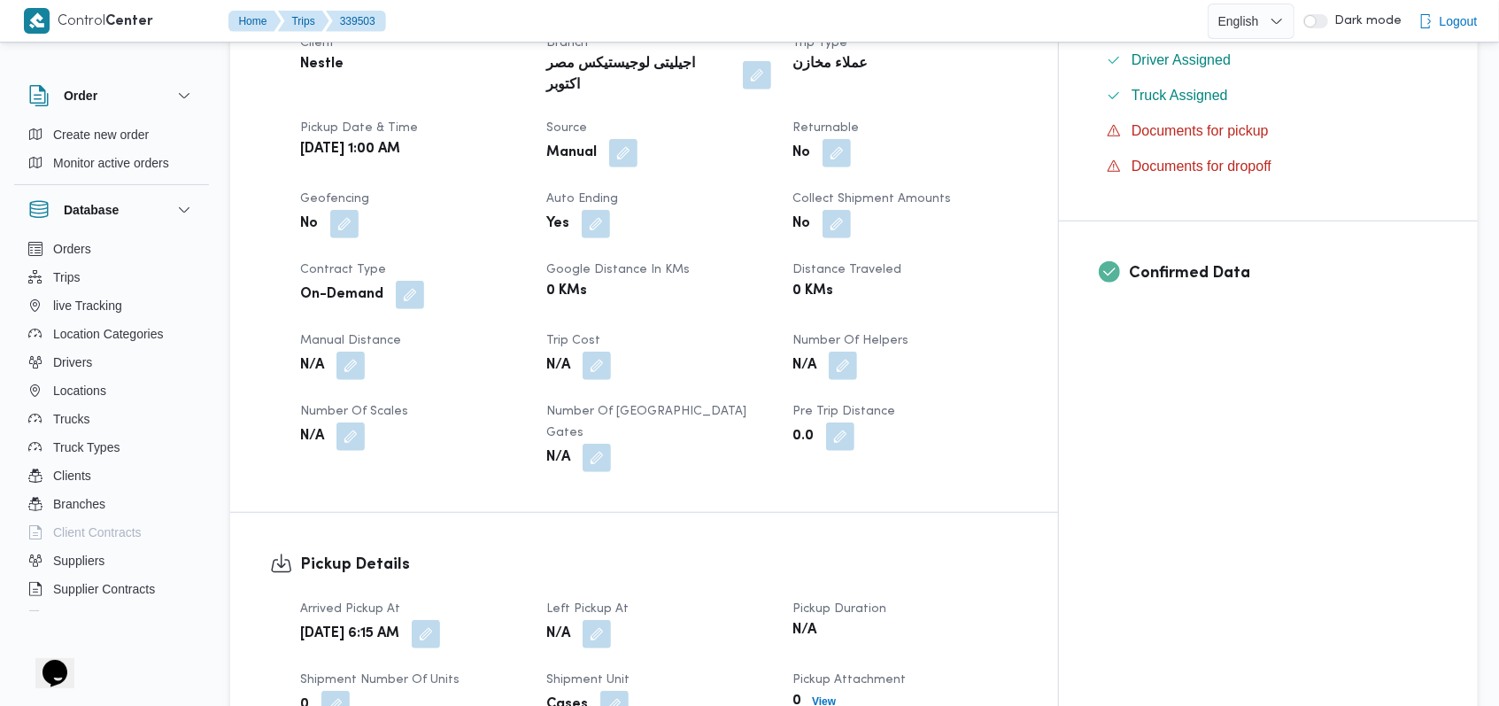
scroll to position [708, 0]
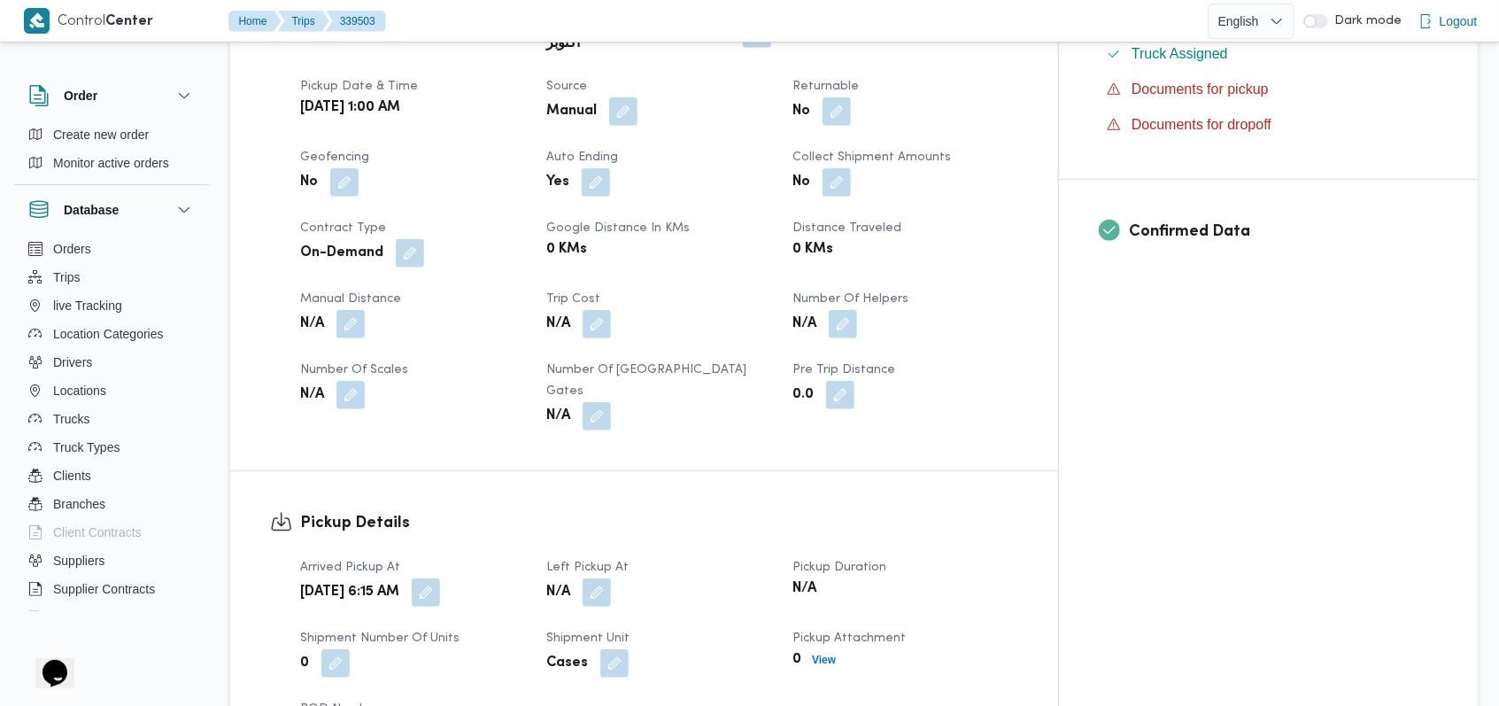
click at [849, 511] on h3 "Pickup Details" at bounding box center [659, 523] width 718 height 24
click at [611, 577] on button "button" at bounding box center [597, 591] width 28 height 28
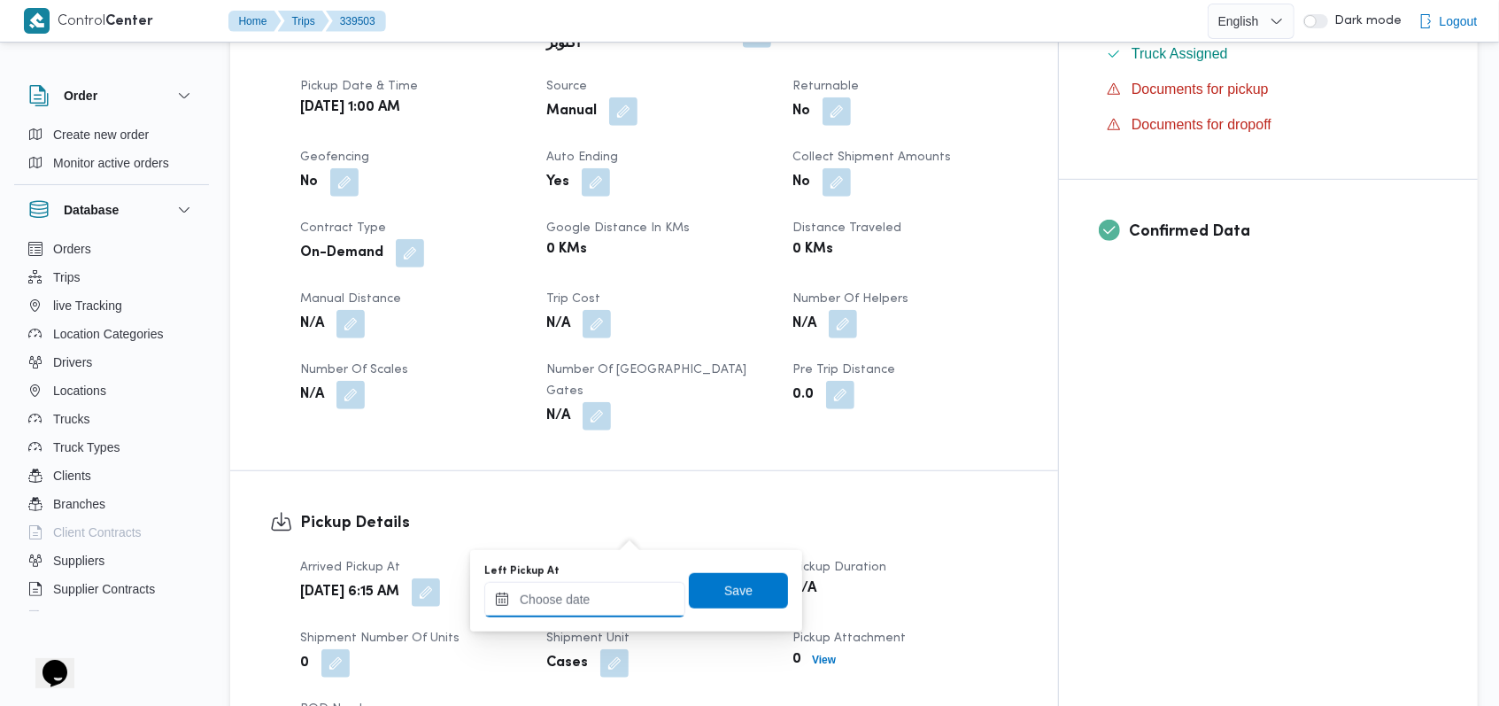
click at [590, 602] on input "Left Pickup At" at bounding box center [584, 599] width 201 height 35
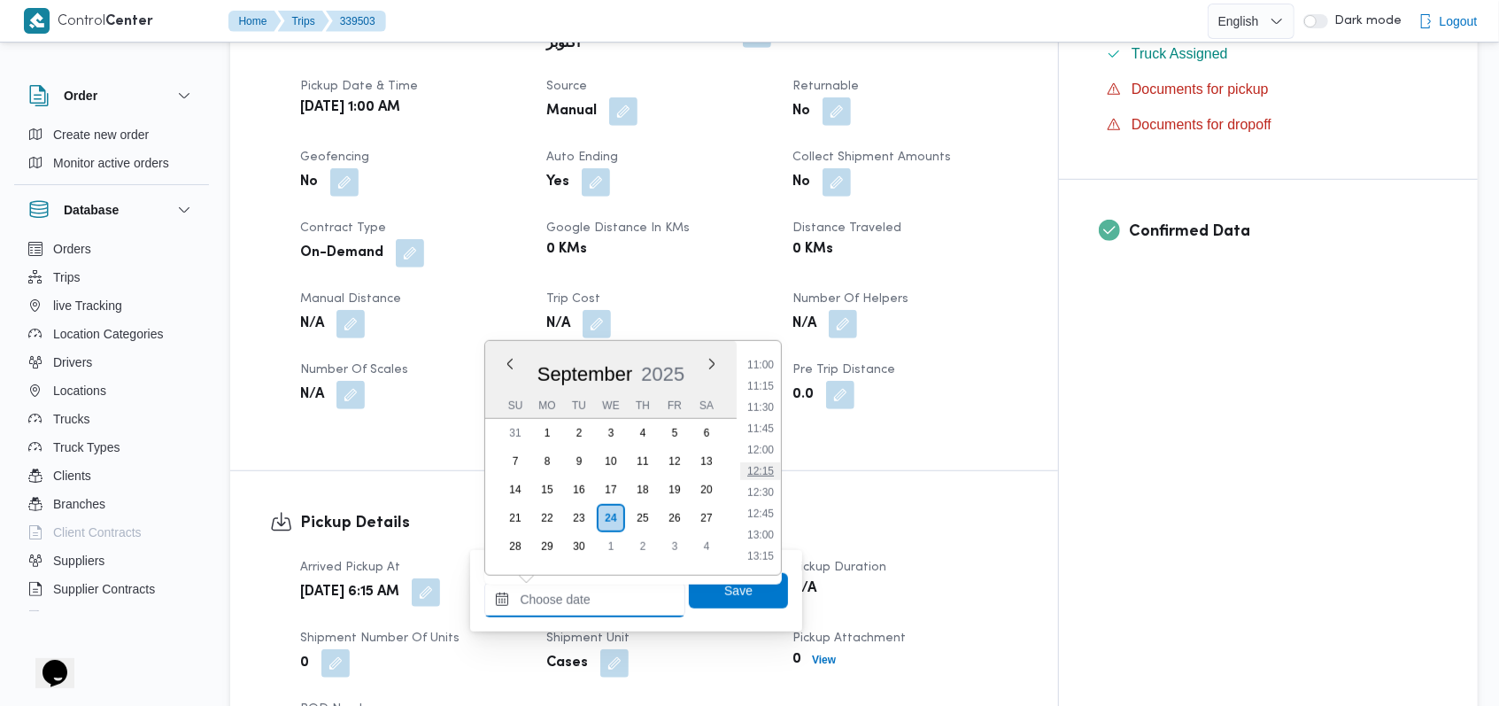
scroll to position [580, 0]
click at [761, 486] on li "08:15" at bounding box center [760, 485] width 41 height 18
type input "24/09/2025 08:15"
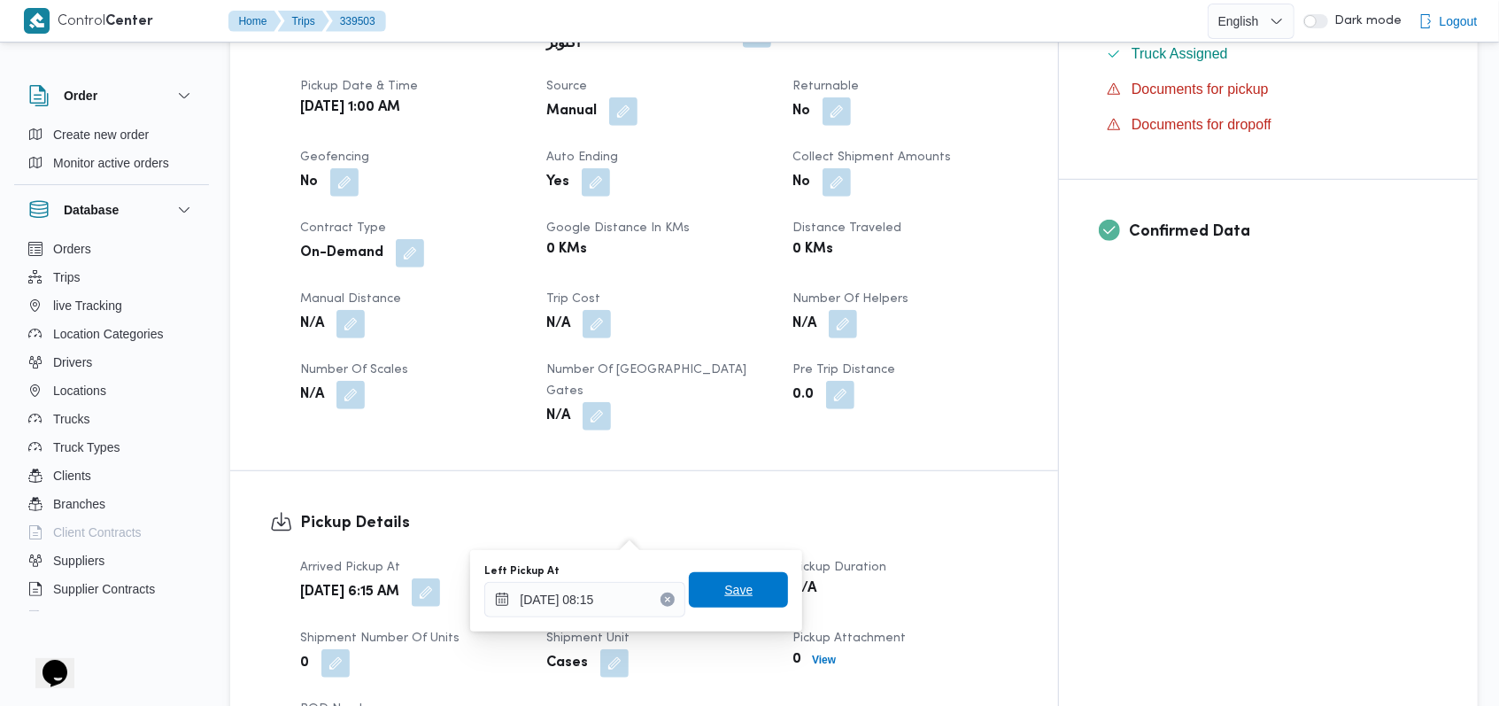
click at [747, 584] on span "Save" at bounding box center [738, 589] width 99 height 35
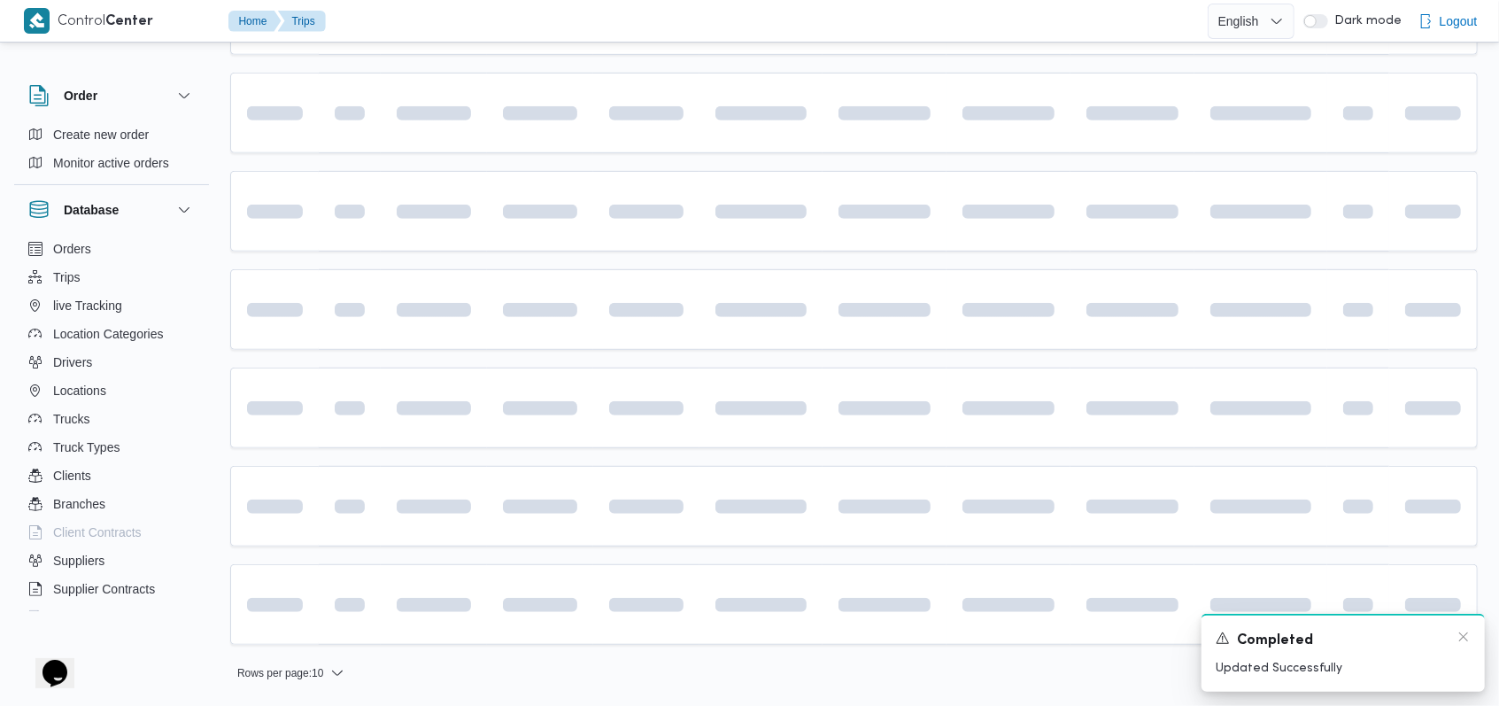
scroll to position [503, 0]
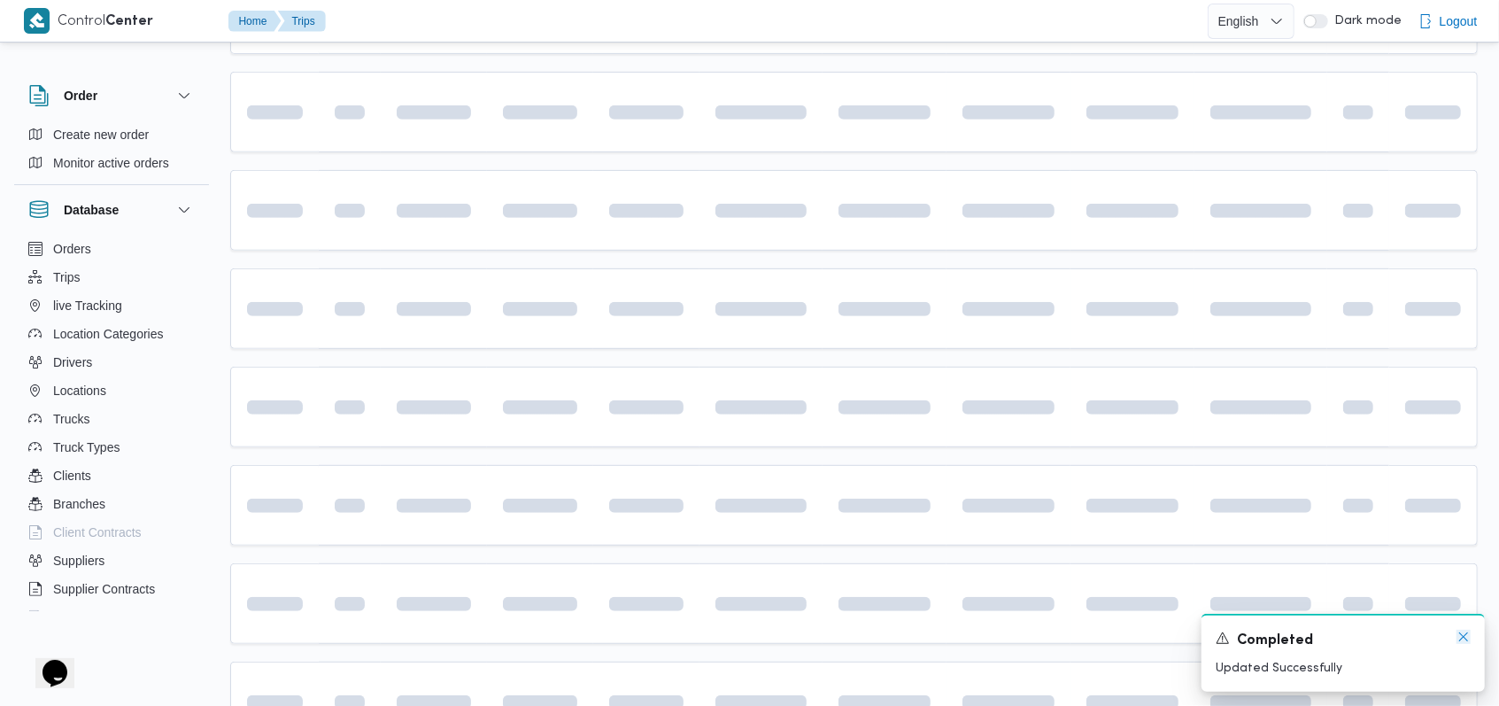
click at [1461, 640] on icon "Dismiss toast" at bounding box center [1463, 636] width 9 height 9
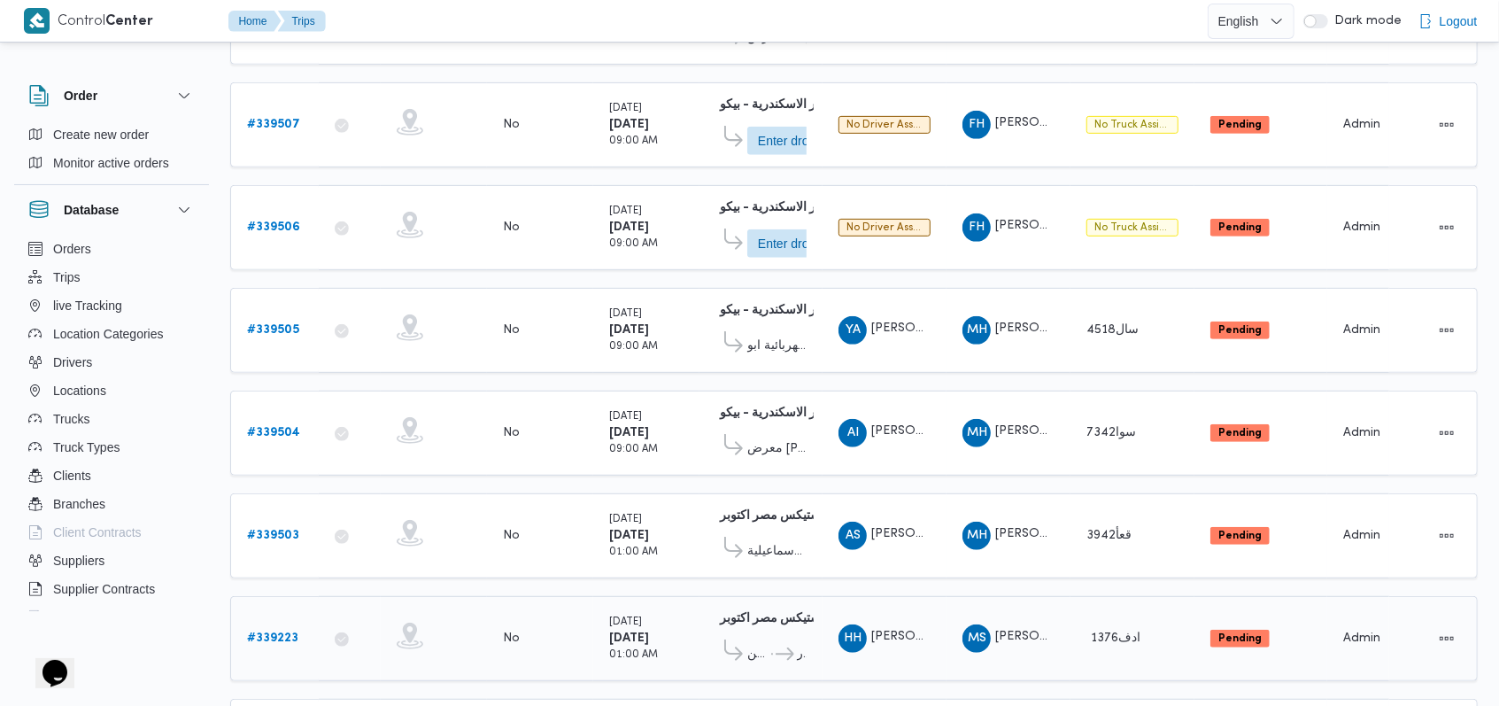
scroll to position [621, 0]
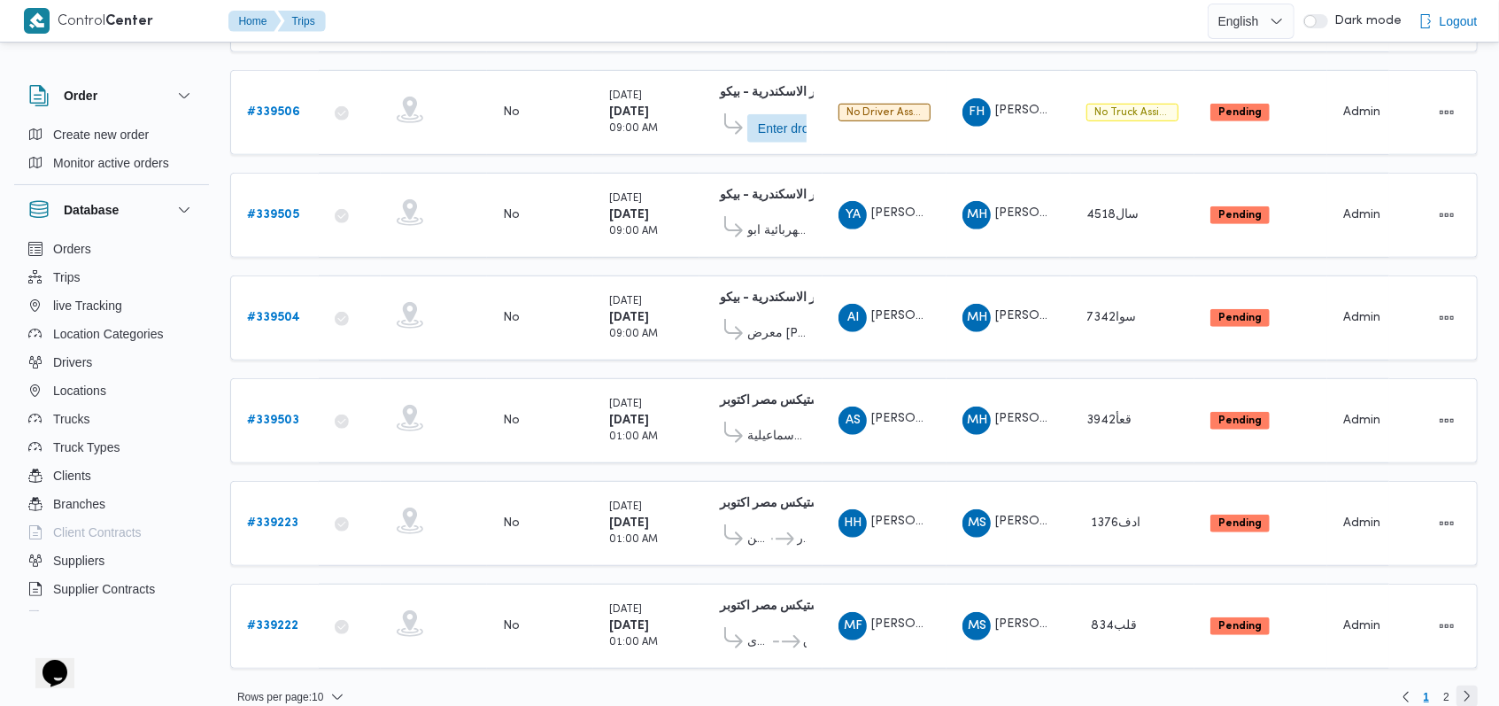
click at [1462, 685] on link "Next page, 2" at bounding box center [1466, 695] width 21 height 21
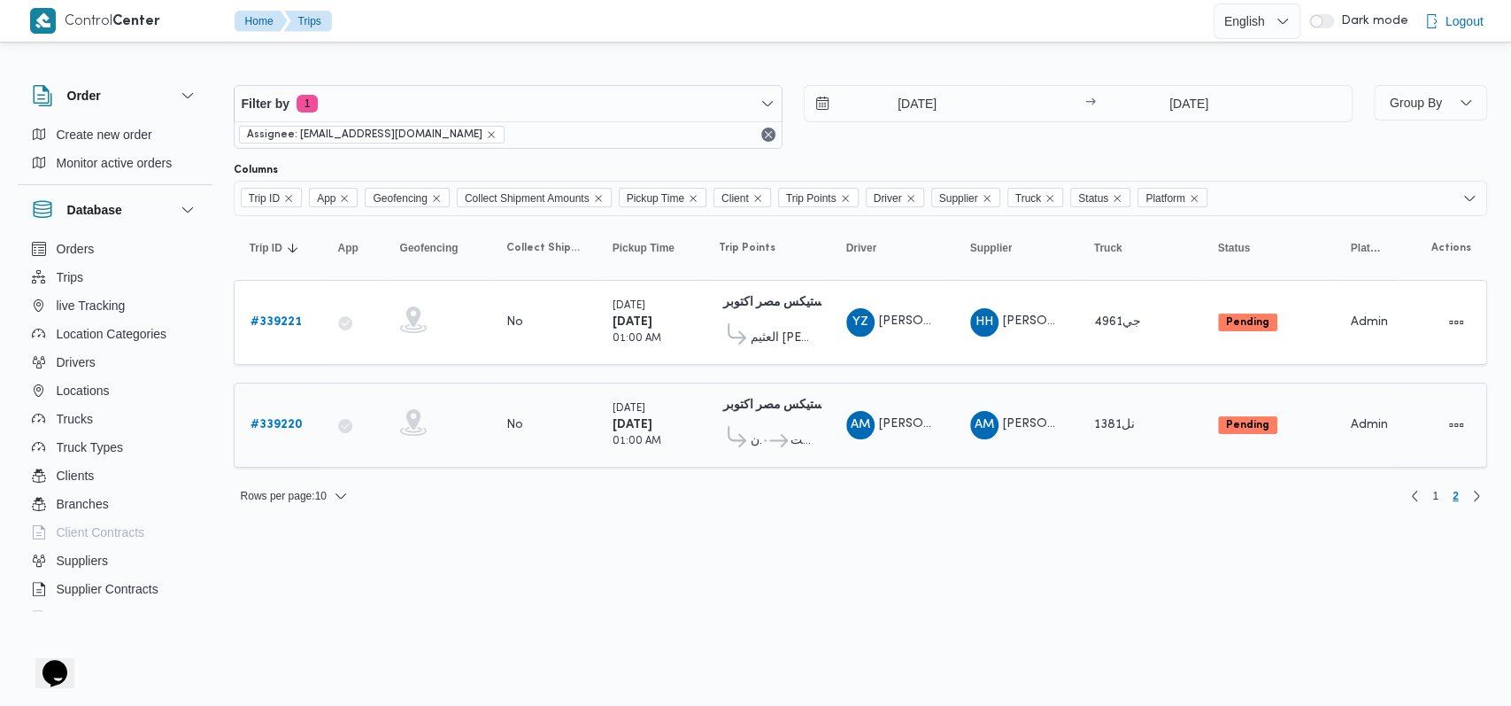
click at [274, 419] on b "# 339220" at bounding box center [277, 425] width 52 height 12
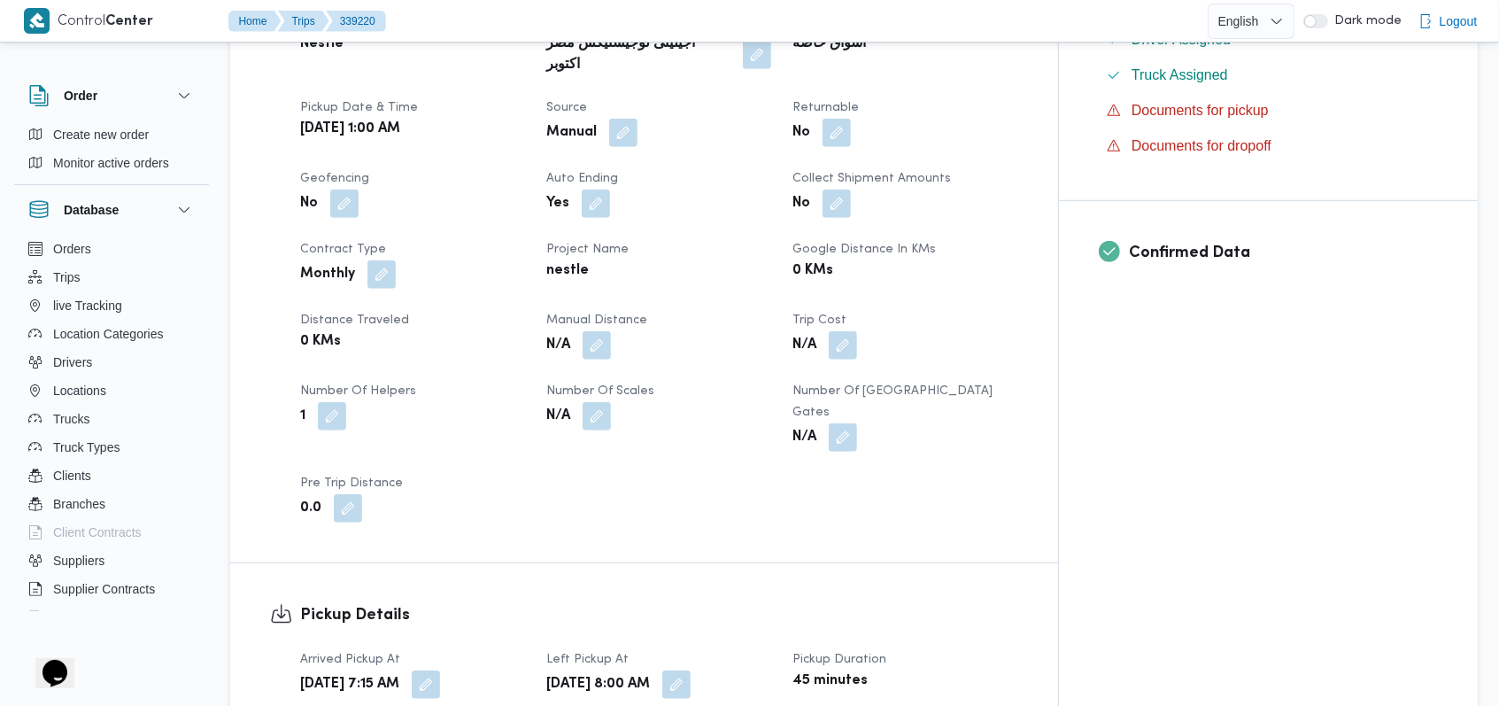
scroll to position [1534, 0]
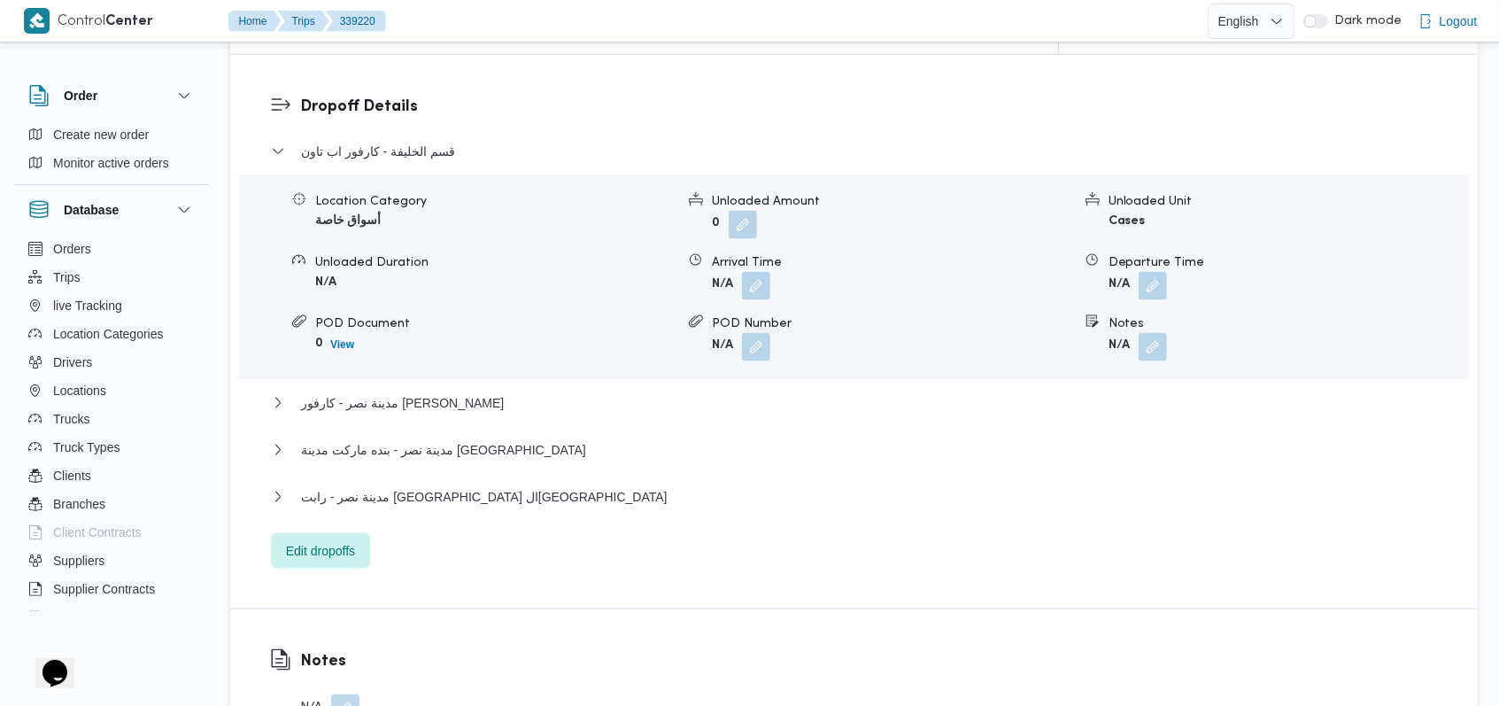
click at [339, 694] on button "button" at bounding box center [345, 708] width 28 height 28
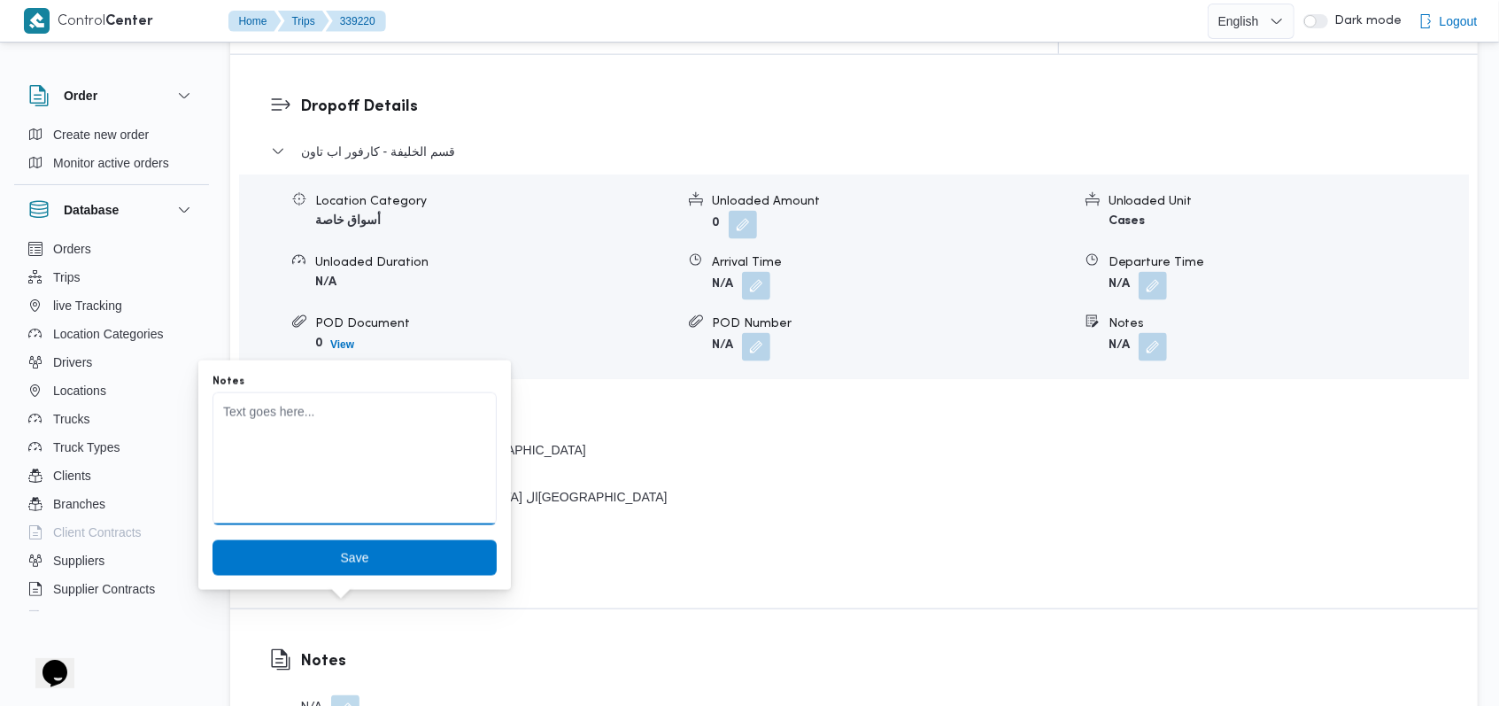
click at [340, 453] on textarea "Notes" at bounding box center [354, 458] width 284 height 133
click at [340, 453] on textarea "خصم على السواق 150 جنيه" at bounding box center [354, 458] width 284 height 133
type textarea "خصم على السواق 150 جنيه"
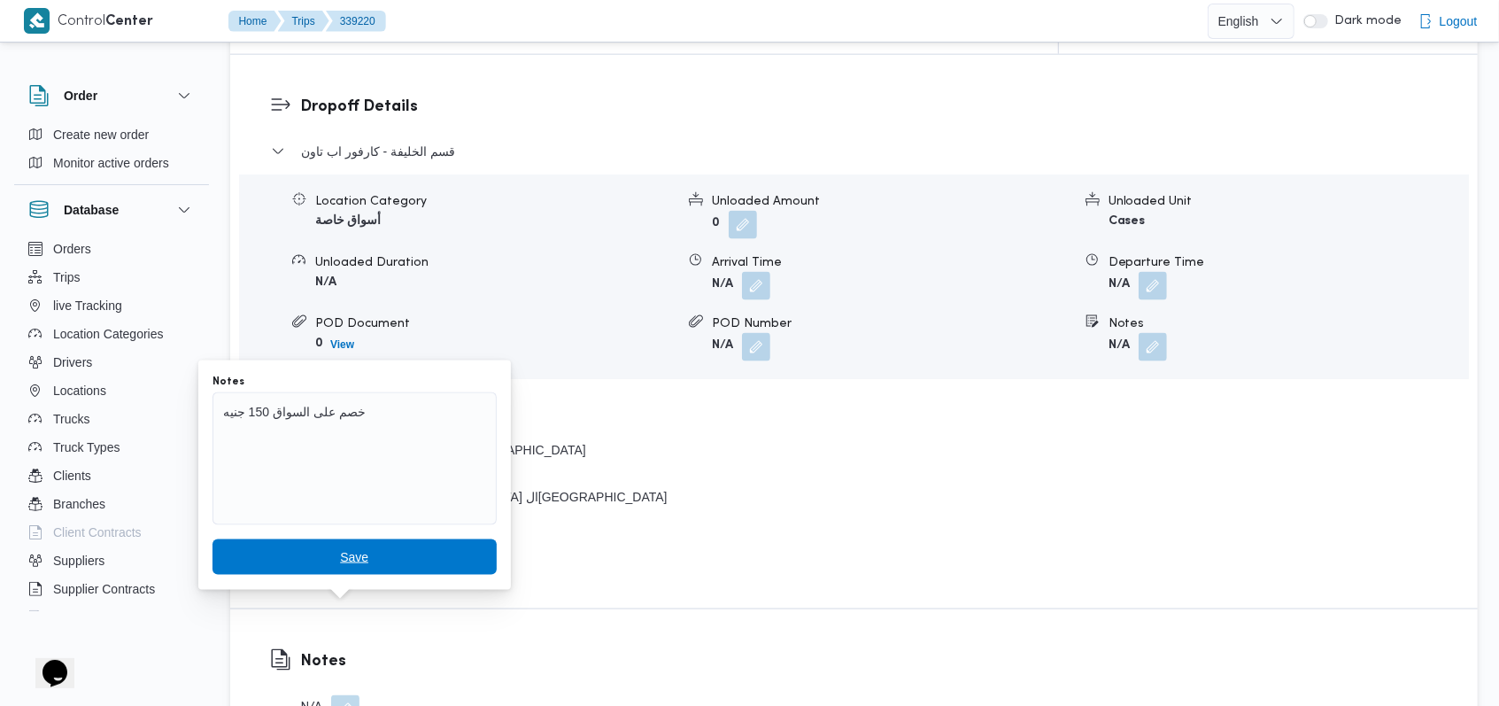
click at [318, 563] on span "Save" at bounding box center [354, 556] width 284 height 35
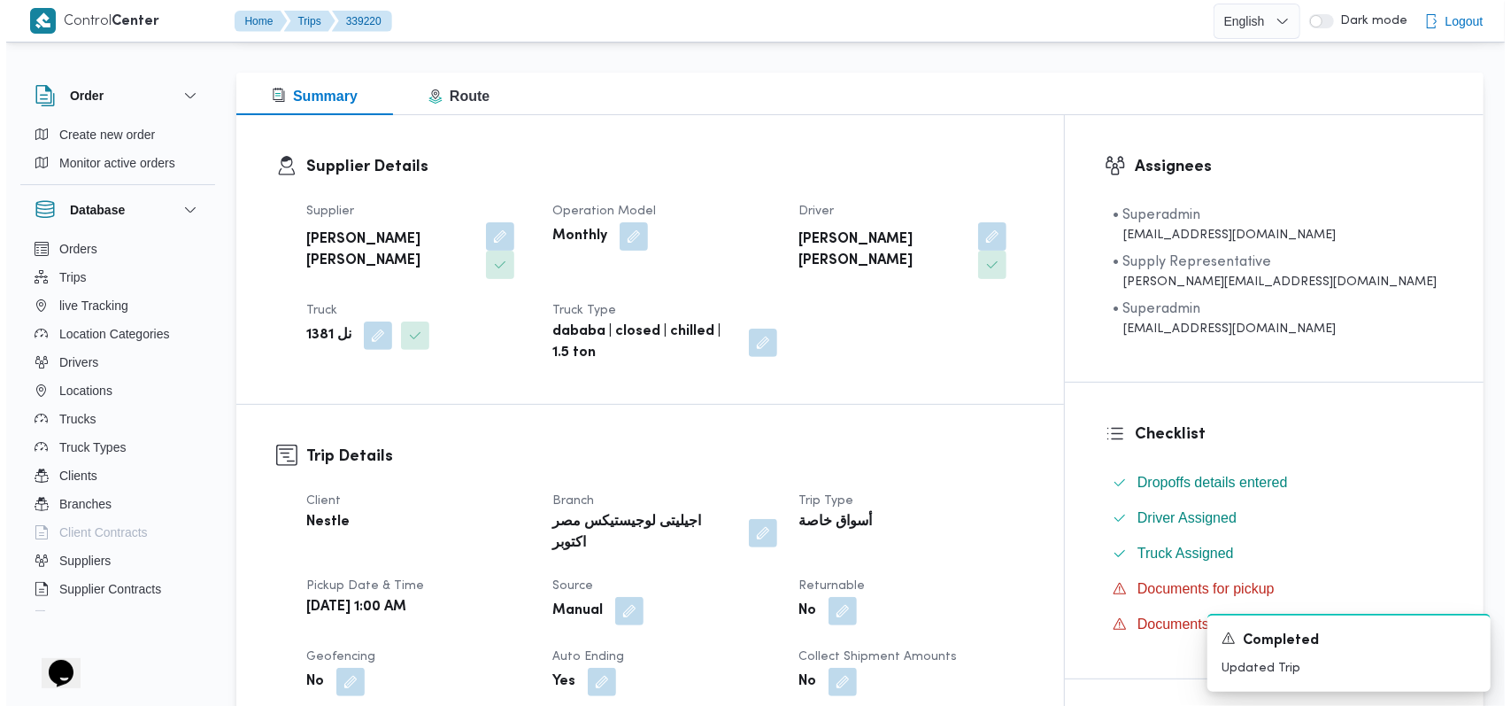
scroll to position [0, 0]
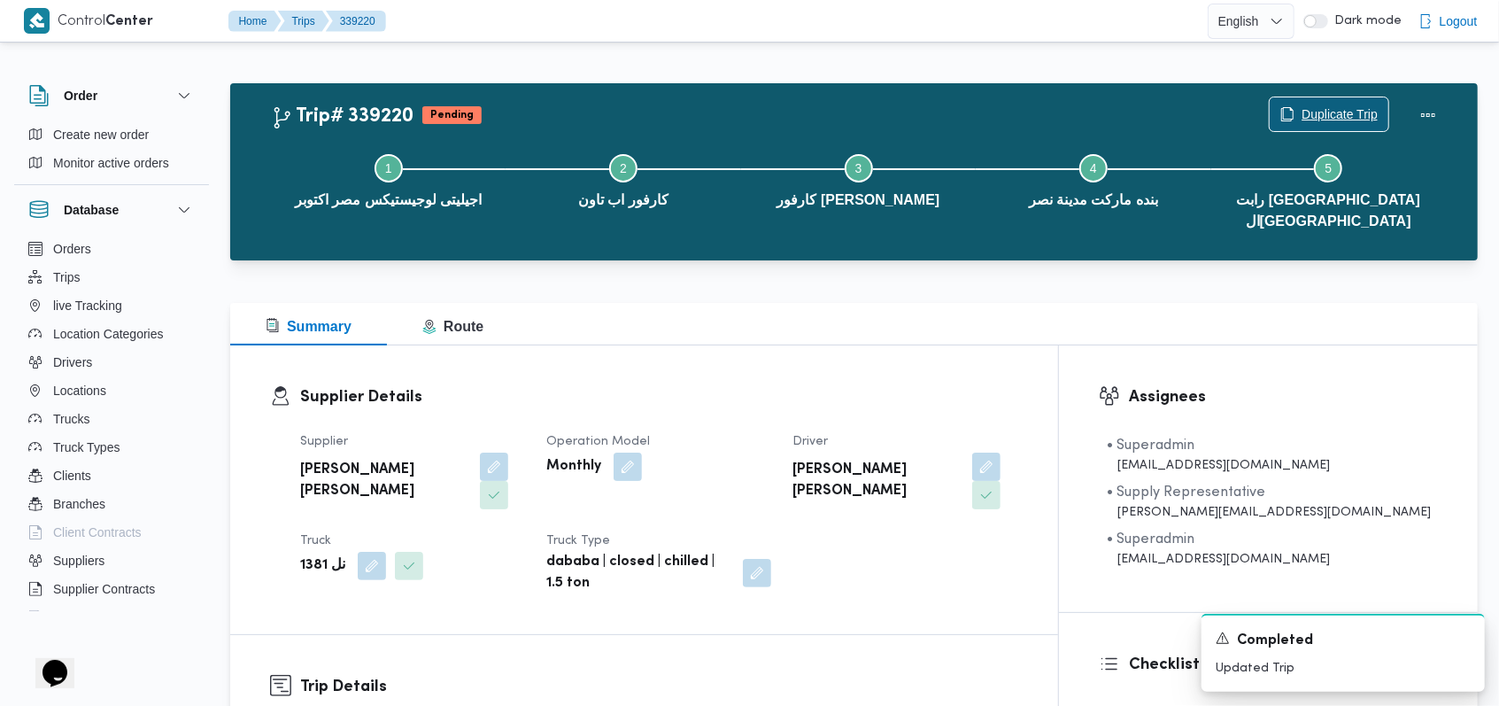
click at [1310, 110] on span "Duplicate Trip" at bounding box center [1339, 114] width 76 height 21
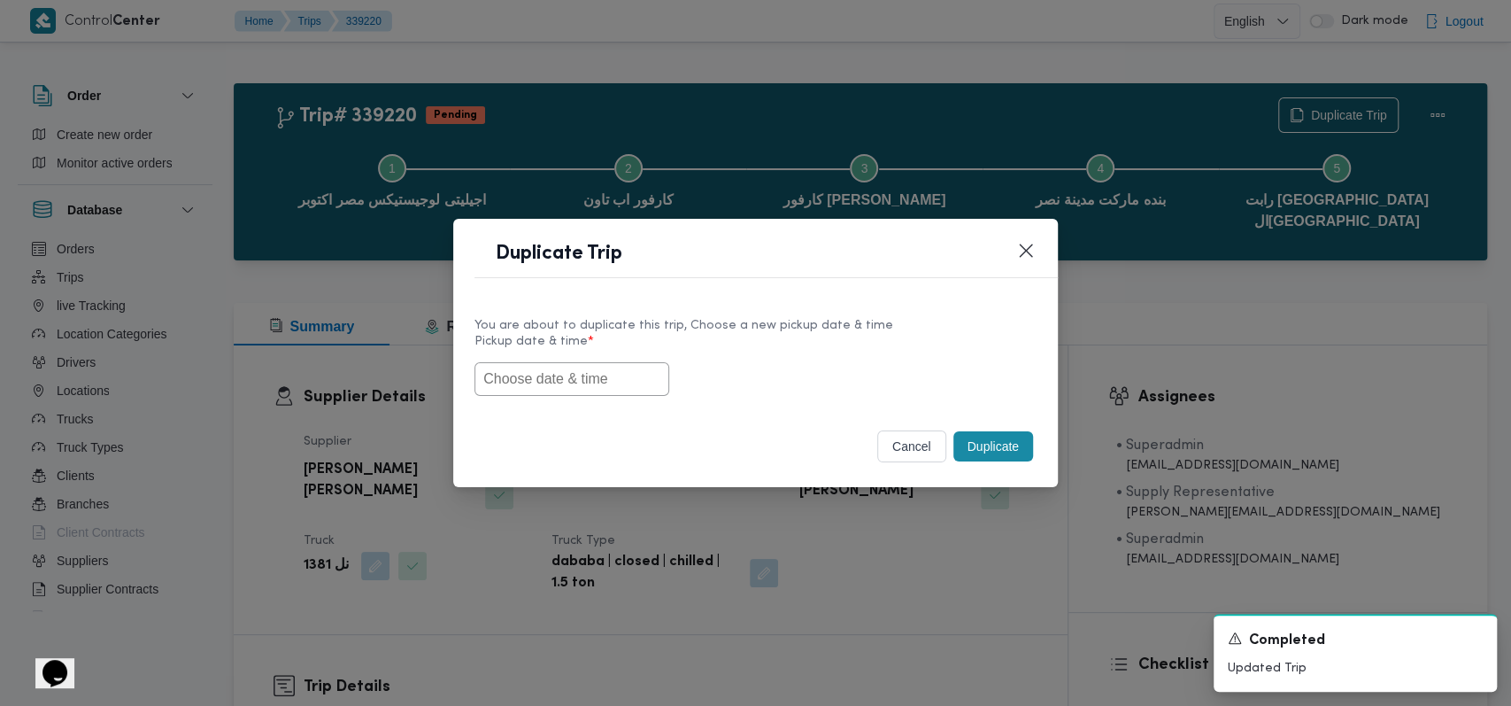
click at [598, 372] on input "text" at bounding box center [572, 379] width 195 height 34
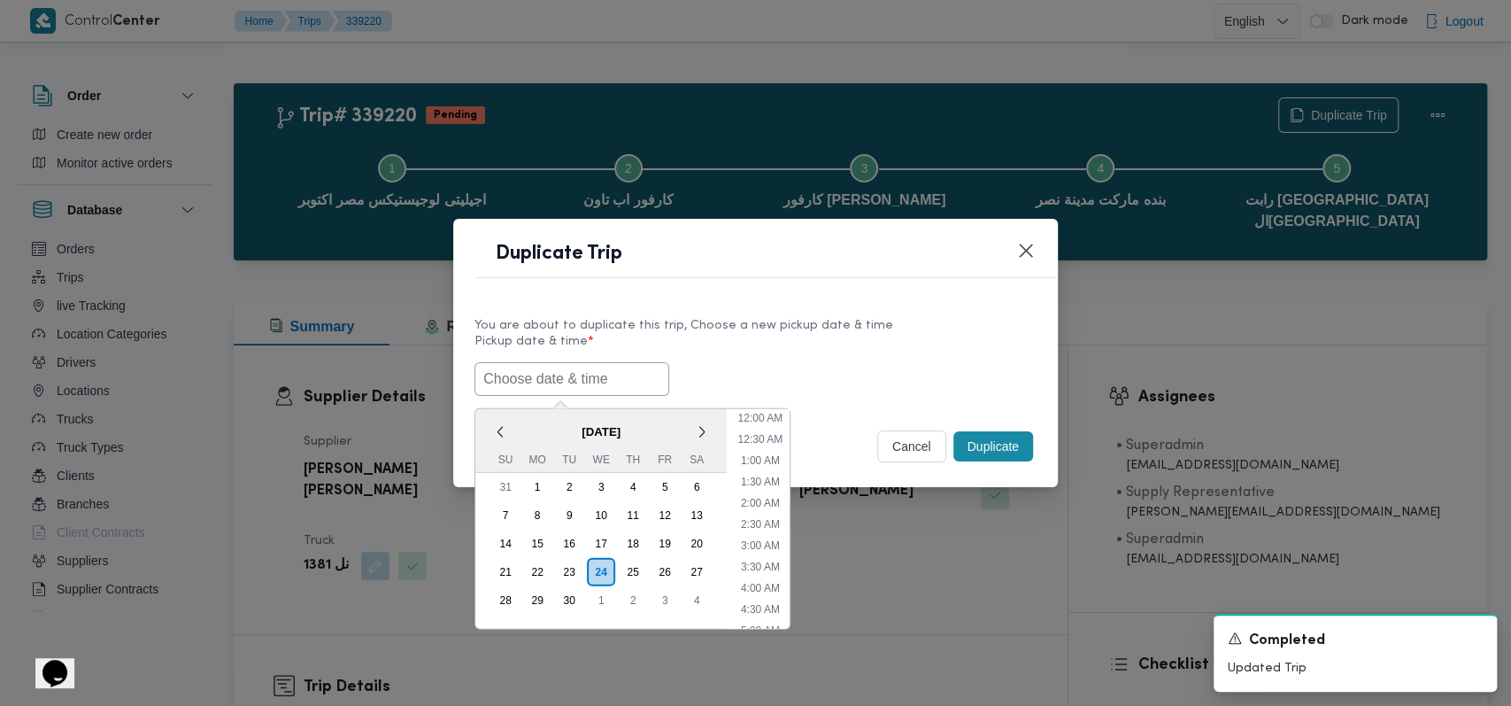
scroll to position [410, 0]
click at [634, 571] on div "25" at bounding box center [633, 571] width 34 height 34
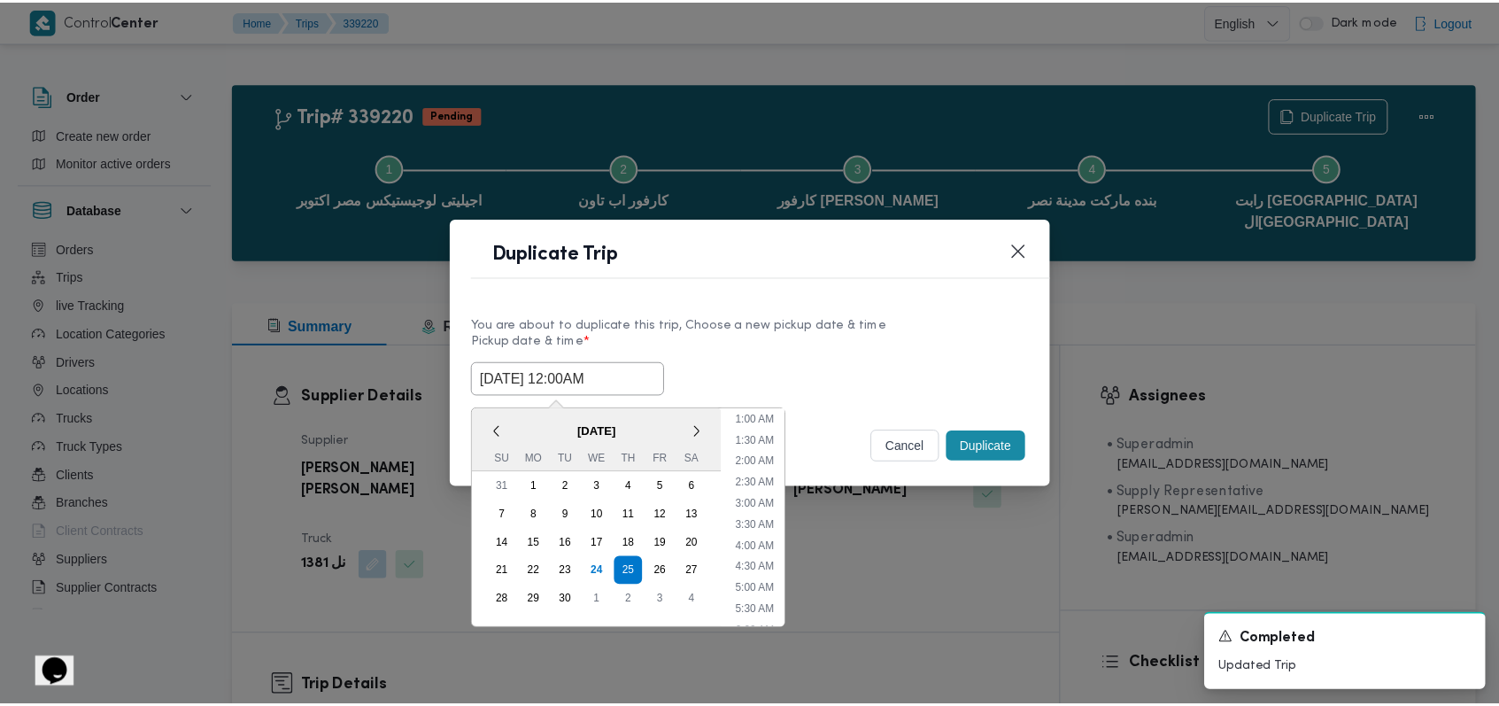
scroll to position [0, 0]
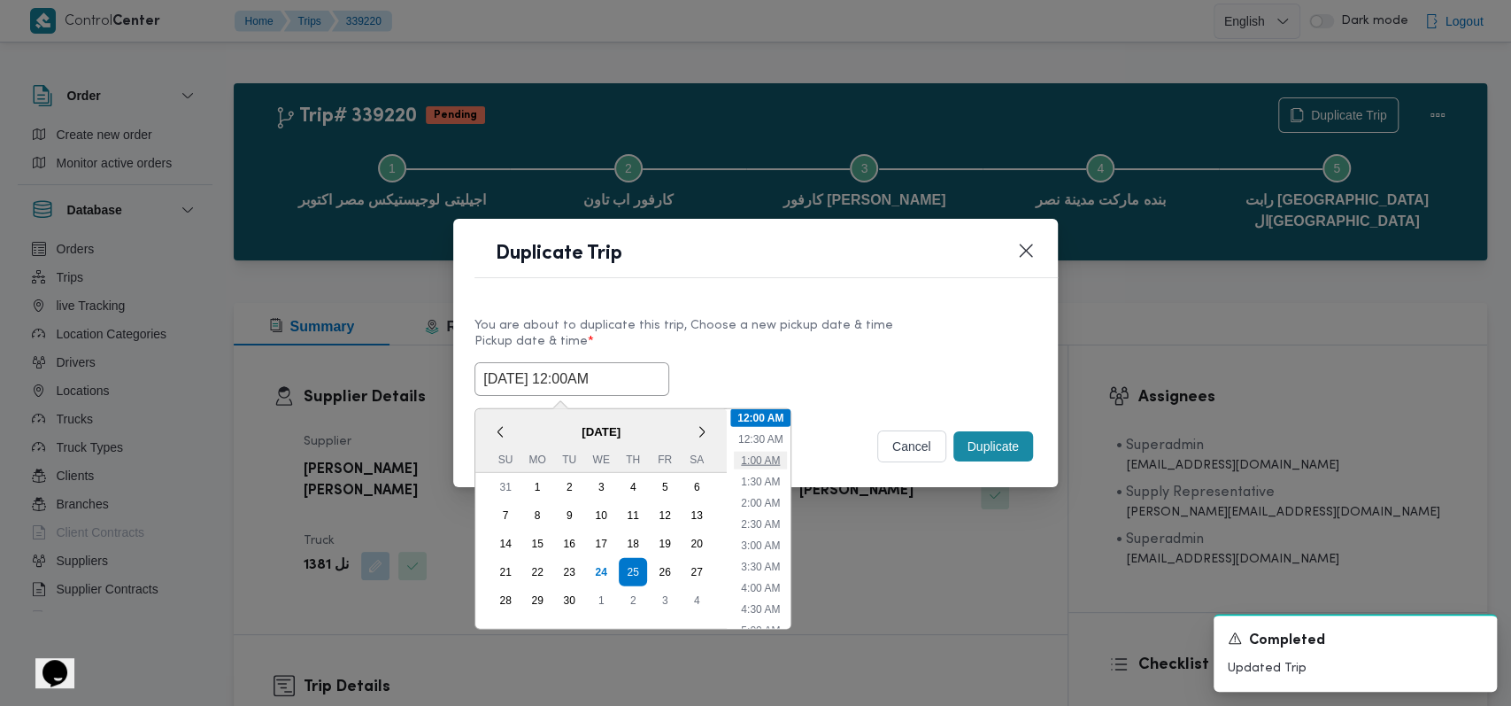
click at [762, 461] on li "1:00 AM" at bounding box center [760, 460] width 53 height 18
type input "25/09/2025 1:00AM"
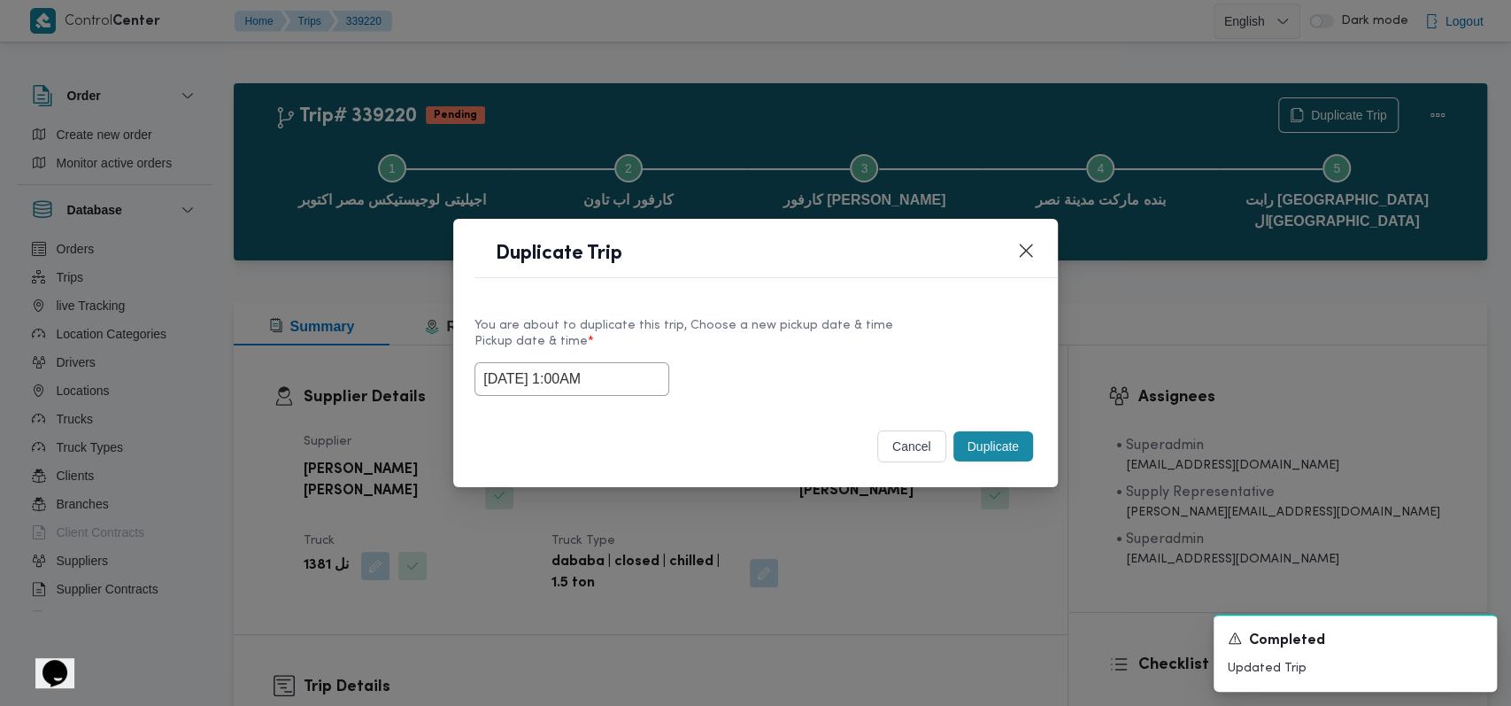
click at [988, 444] on button "Duplicate" at bounding box center [994, 446] width 80 height 30
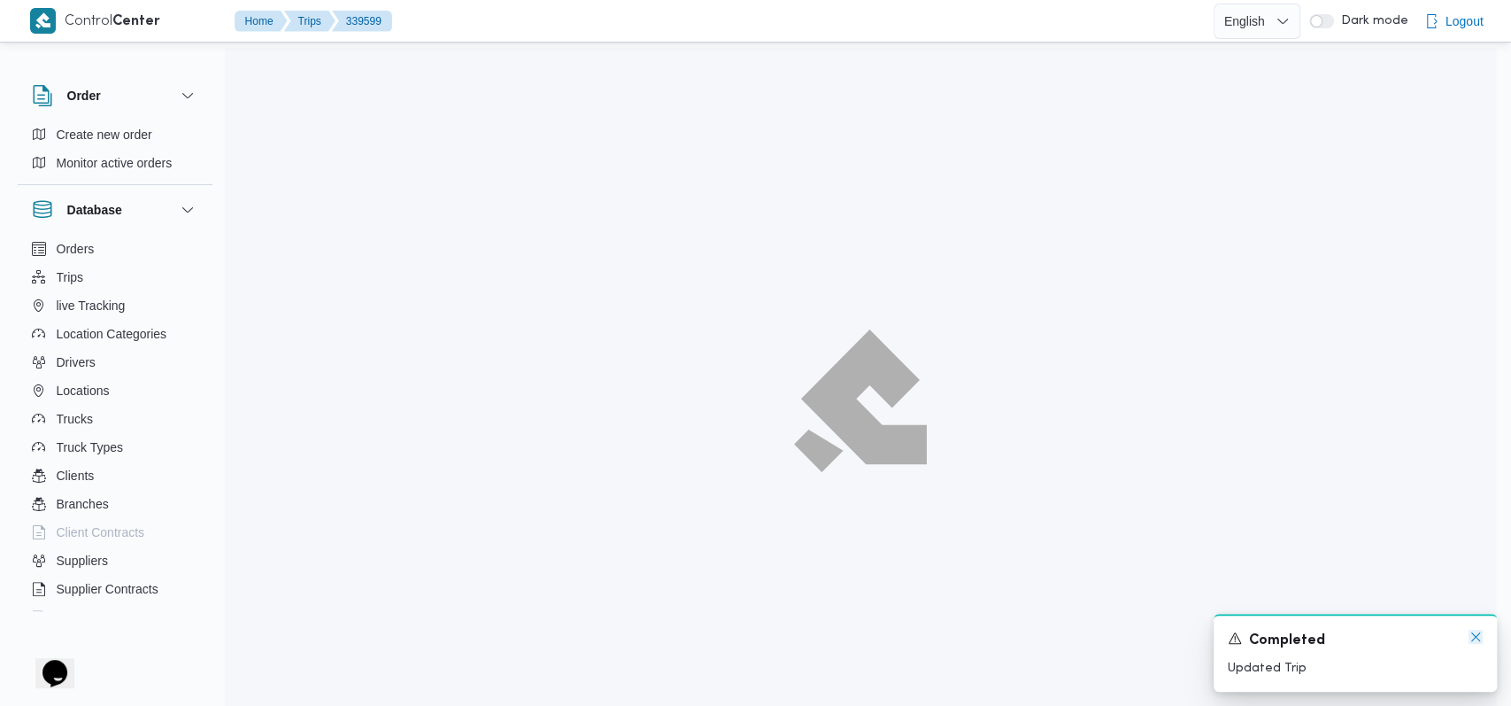
click at [1474, 637] on icon "Dismiss toast" at bounding box center [1476, 636] width 14 height 14
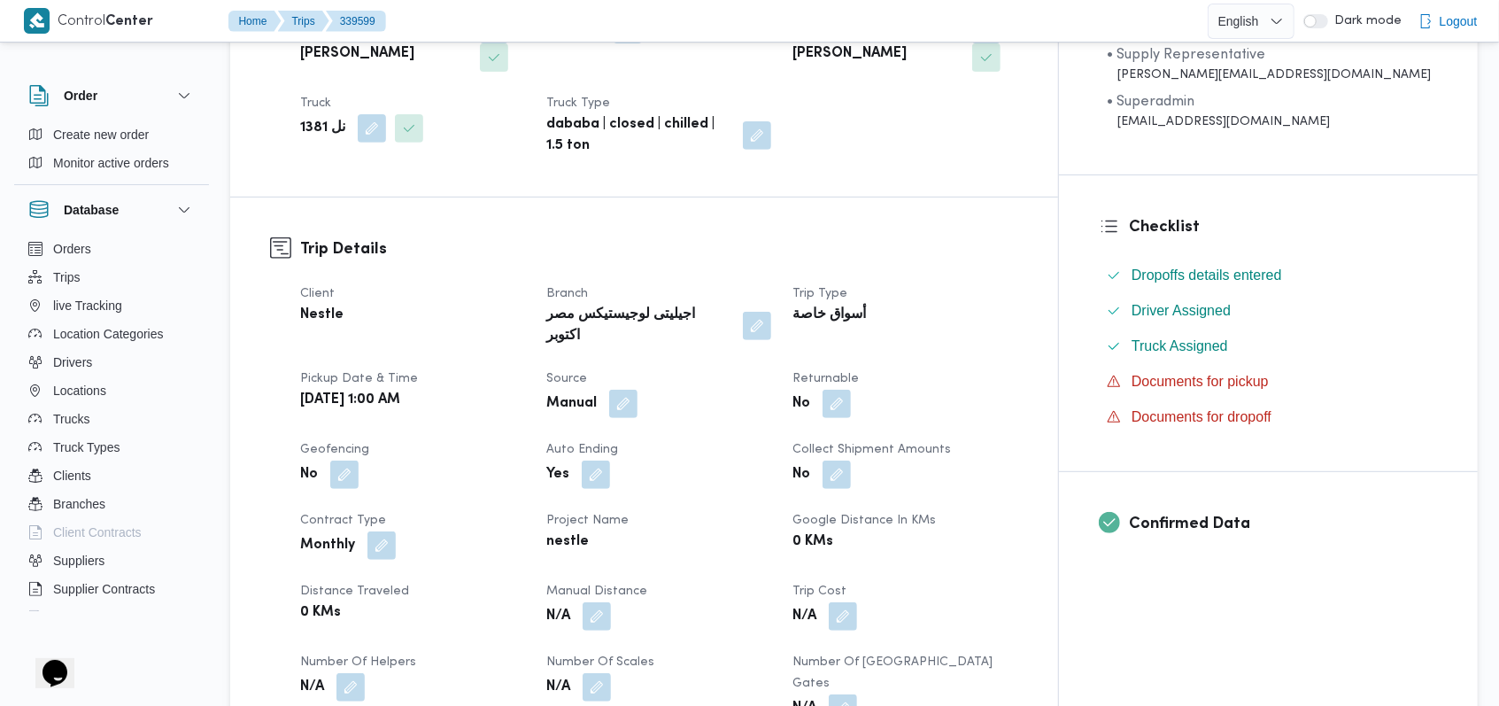
scroll to position [354, 0]
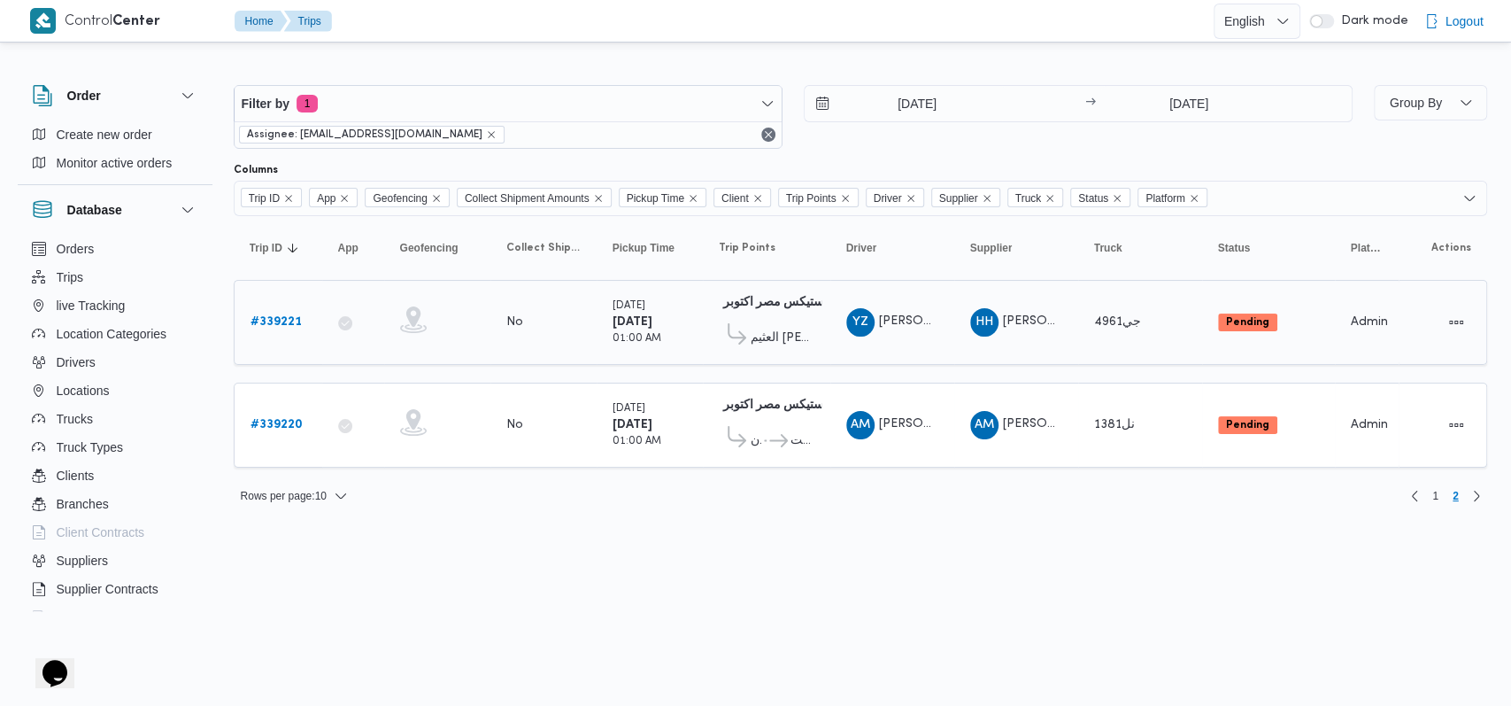
click at [286, 316] on b "# 339221" at bounding box center [276, 322] width 51 height 12
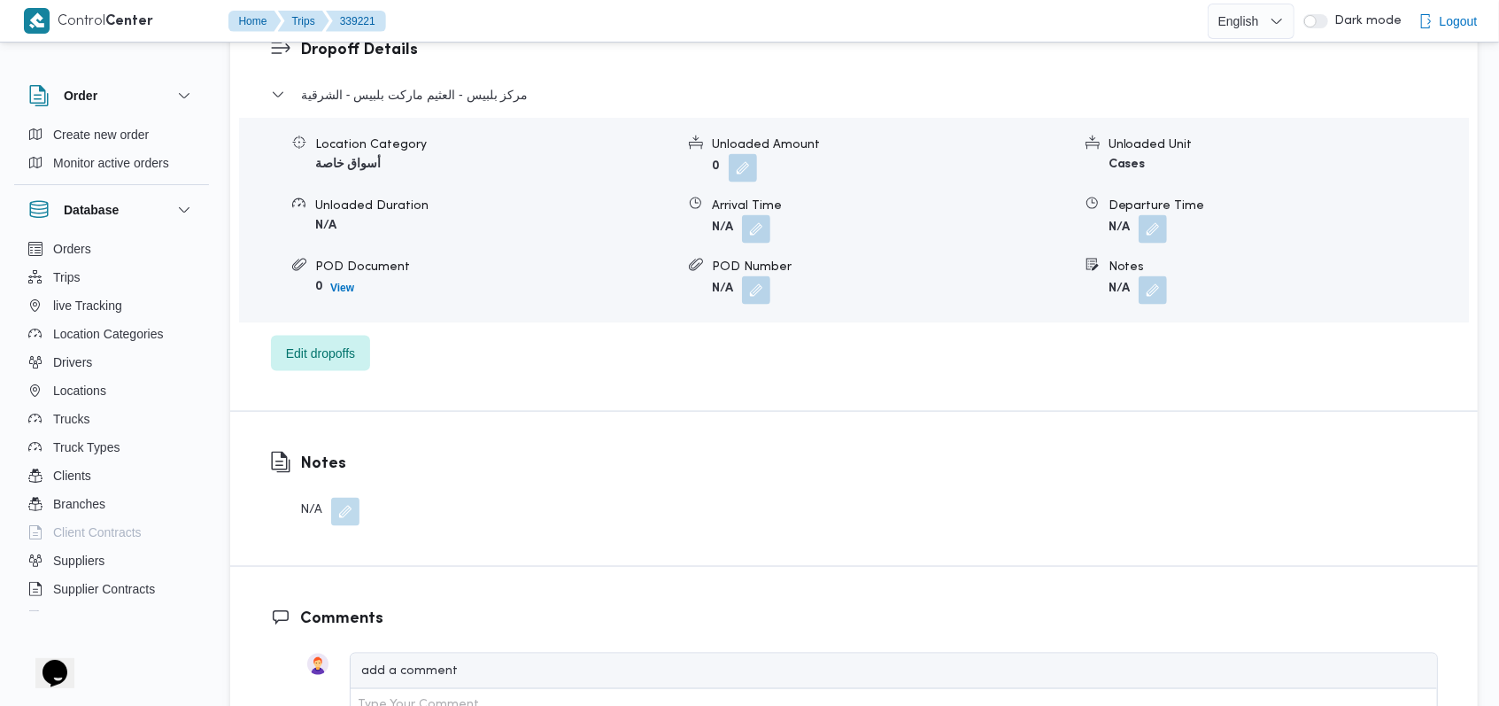
scroll to position [1652, 0]
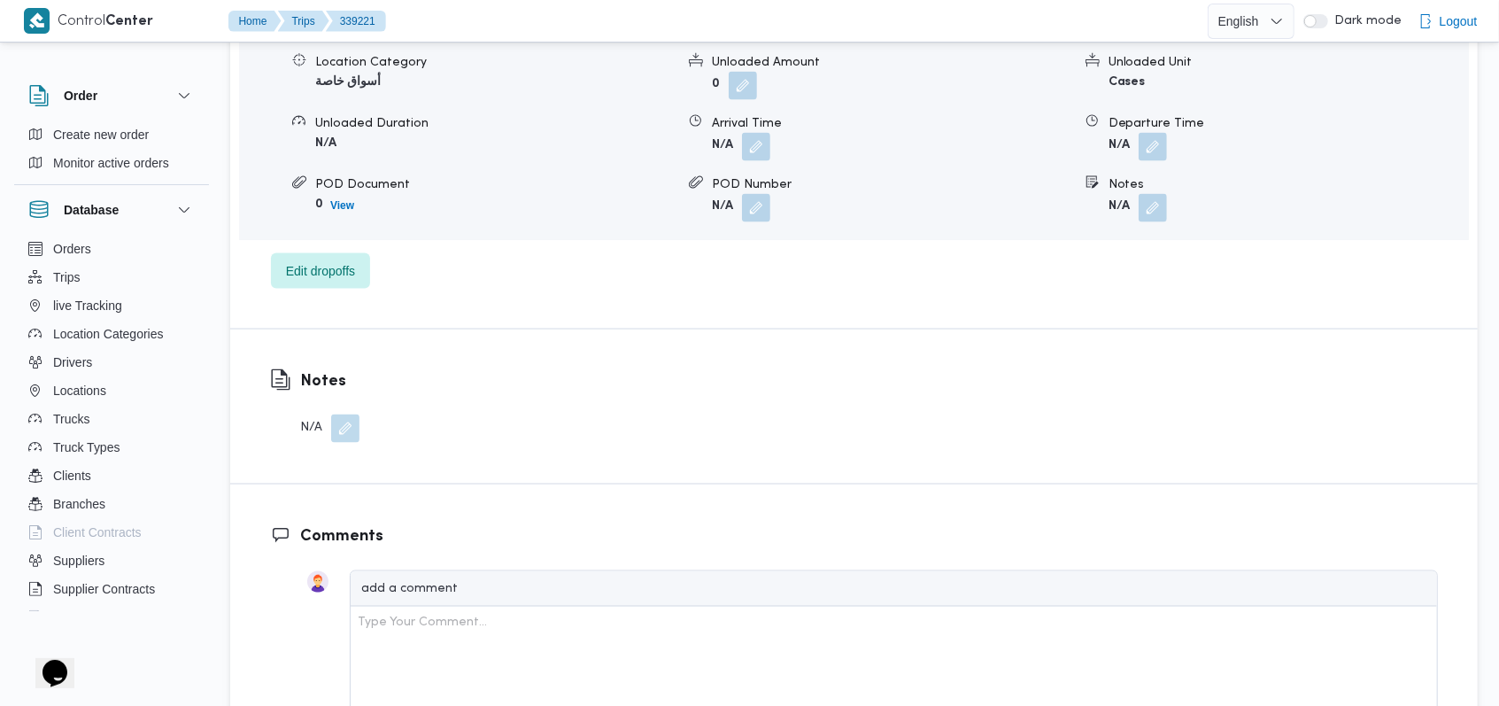
click at [344, 414] on button "button" at bounding box center [345, 428] width 28 height 28
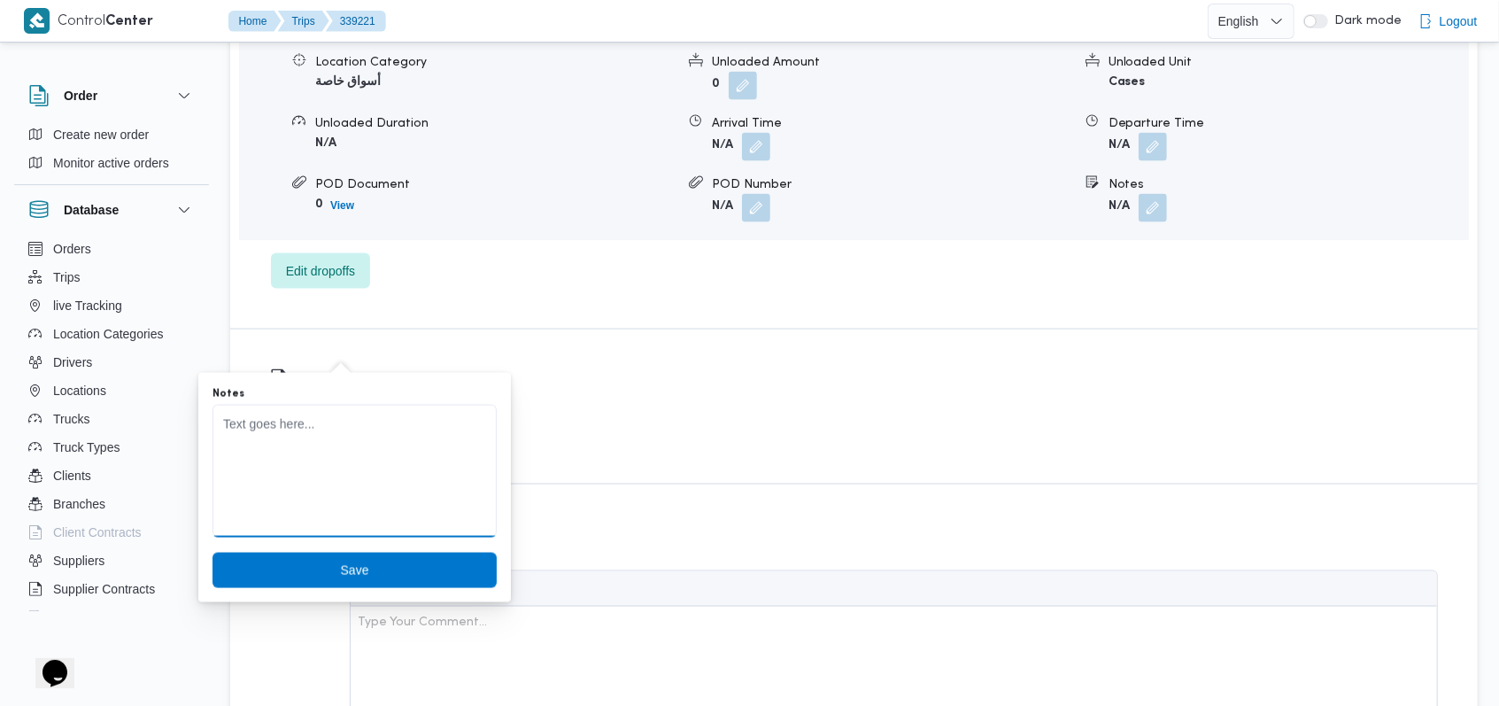
click at [305, 443] on textarea "Notes" at bounding box center [354, 471] width 284 height 133
paste textarea "خصم على السواق 150 جنيه"
type textarea "خصم على السواق 150 جنيه"
click at [359, 569] on span "Save" at bounding box center [354, 569] width 284 height 35
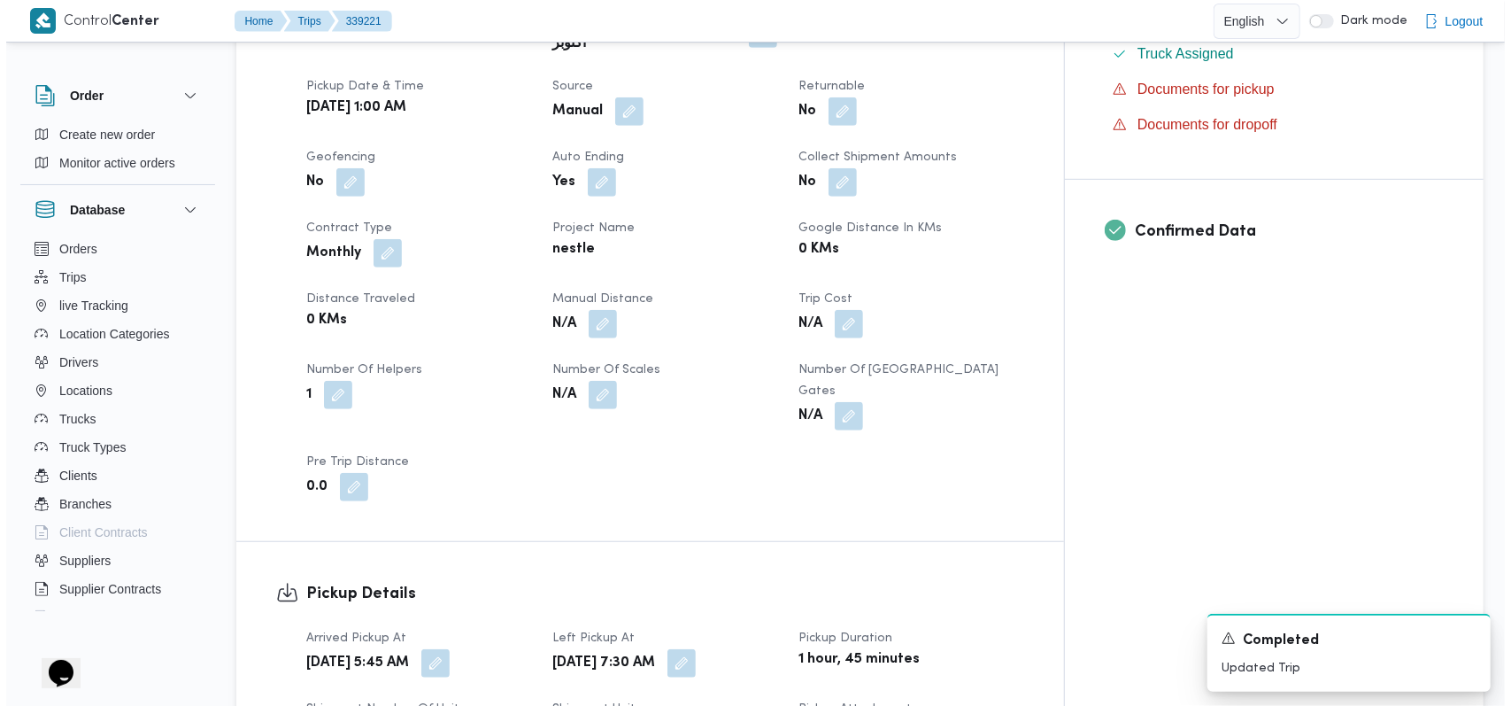
scroll to position [0, 0]
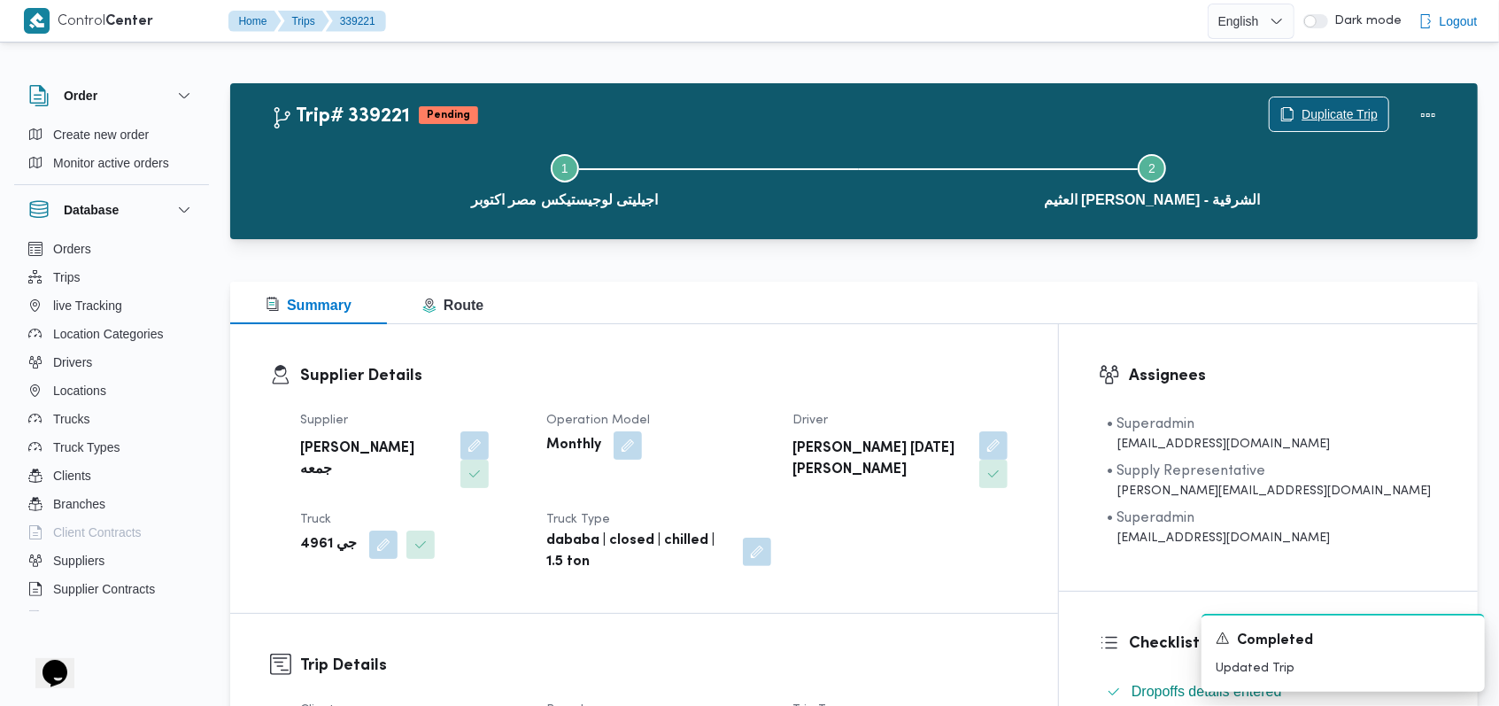
click at [1356, 116] on span "Duplicate Trip" at bounding box center [1339, 114] width 76 height 21
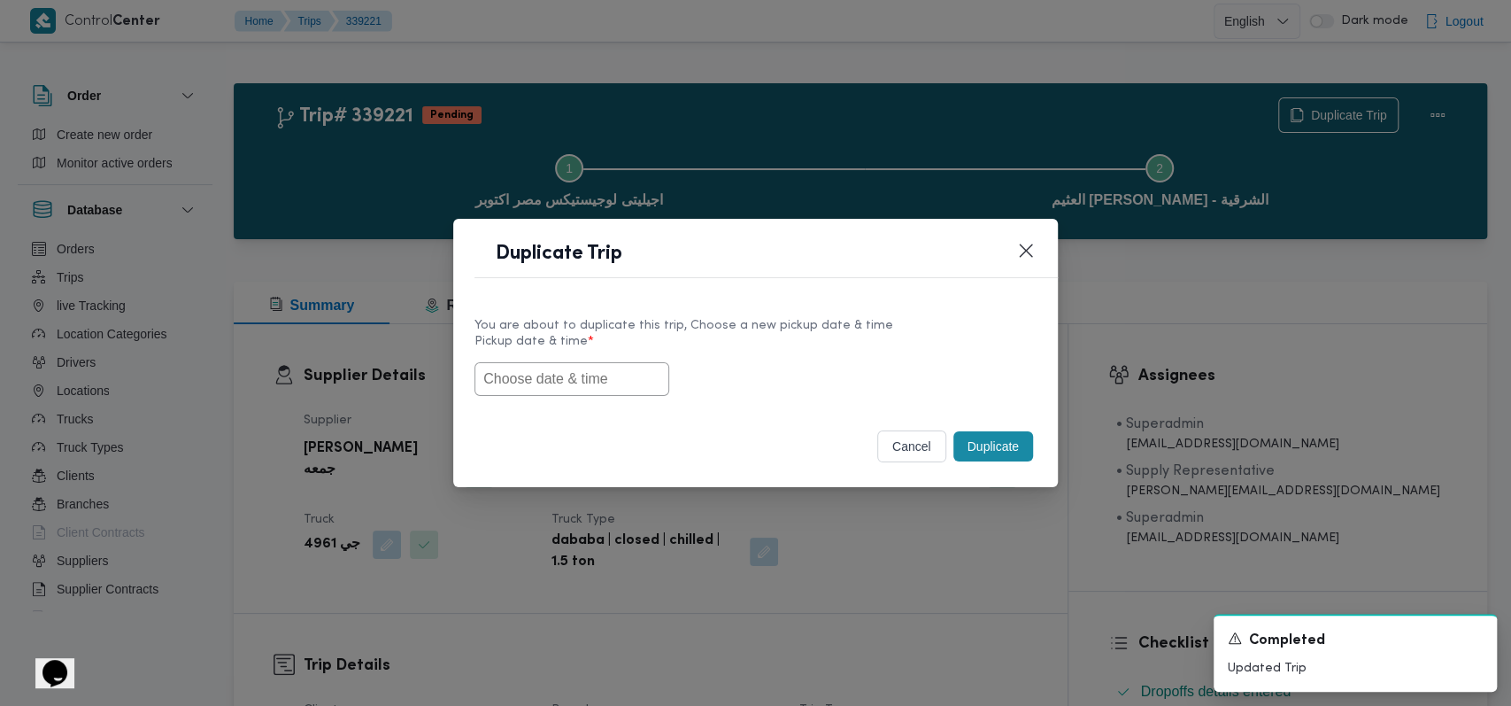
click at [598, 370] on input "text" at bounding box center [572, 379] width 195 height 34
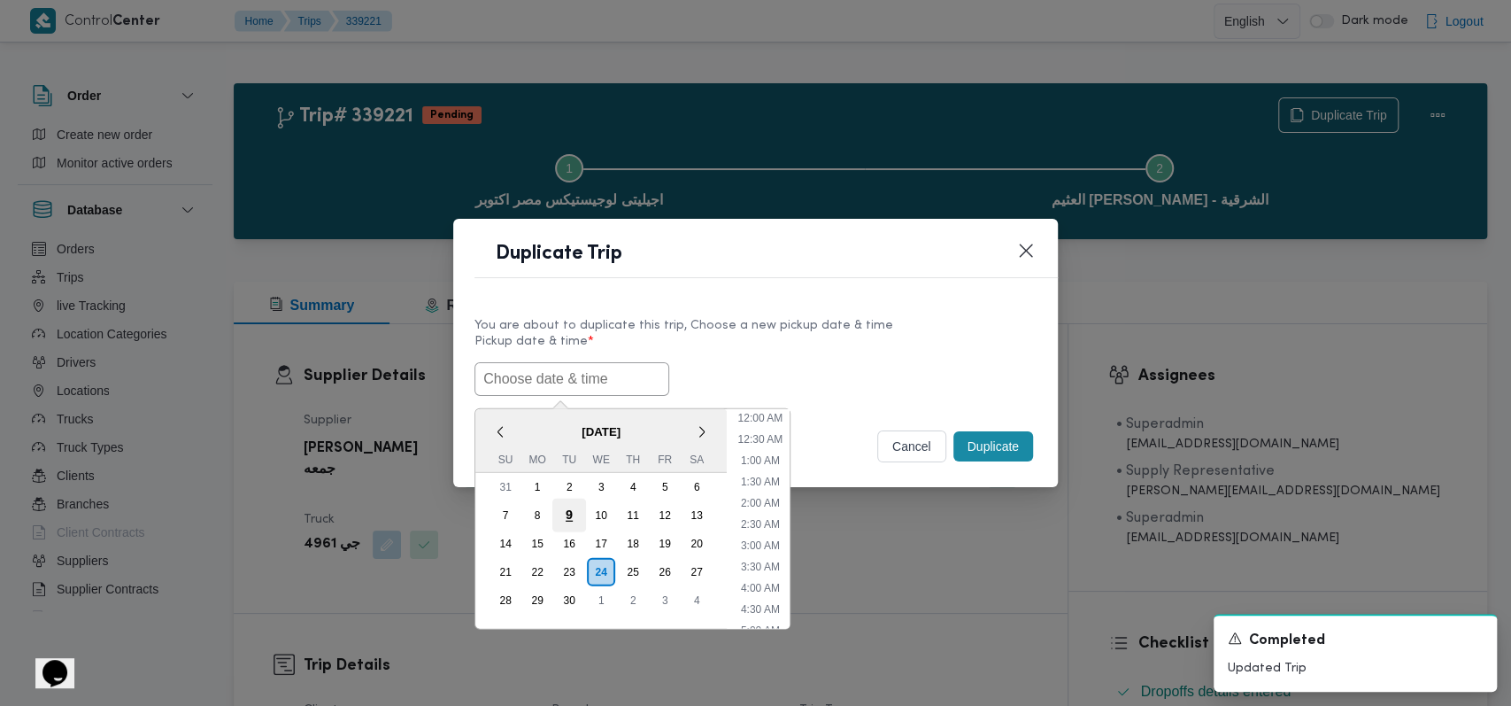
scroll to position [410, 0]
click at [637, 567] on div "25" at bounding box center [633, 571] width 34 height 34
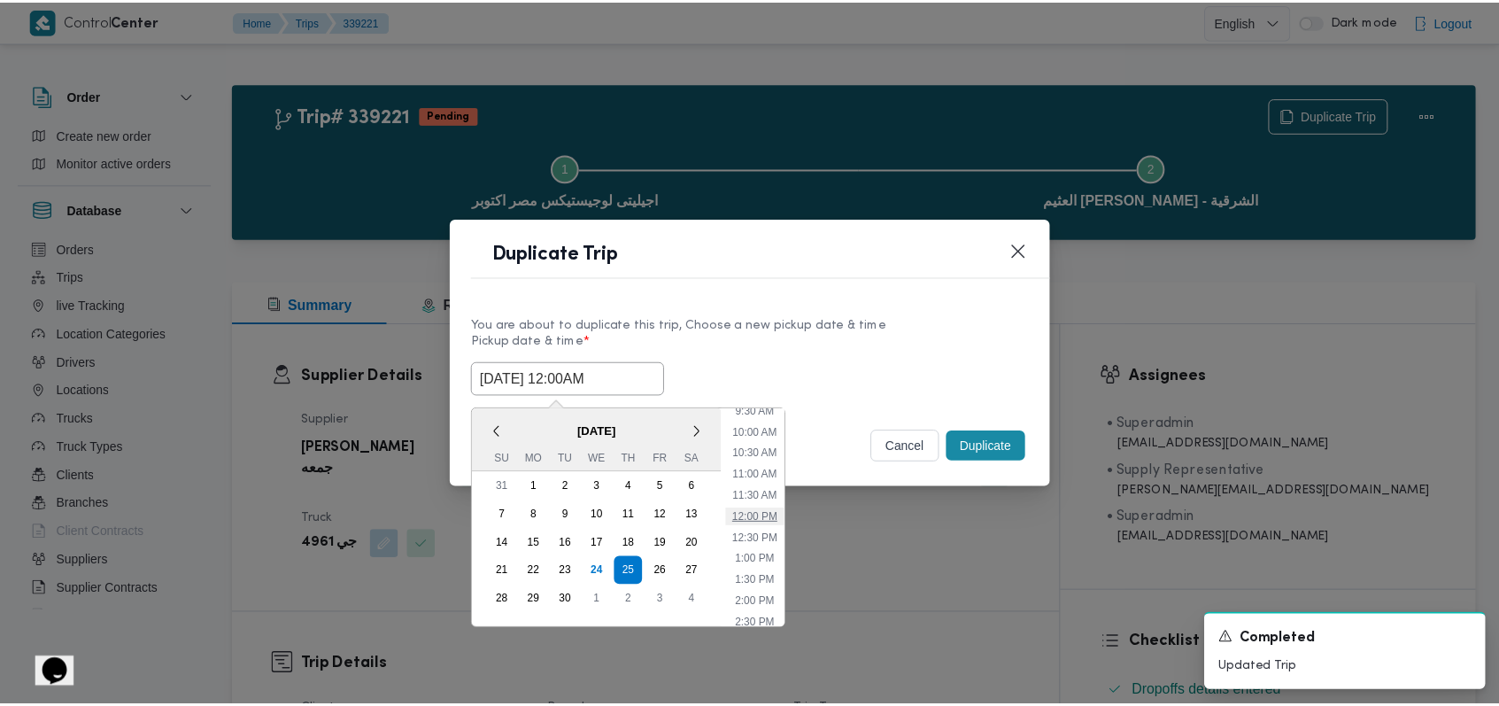
scroll to position [0, 0]
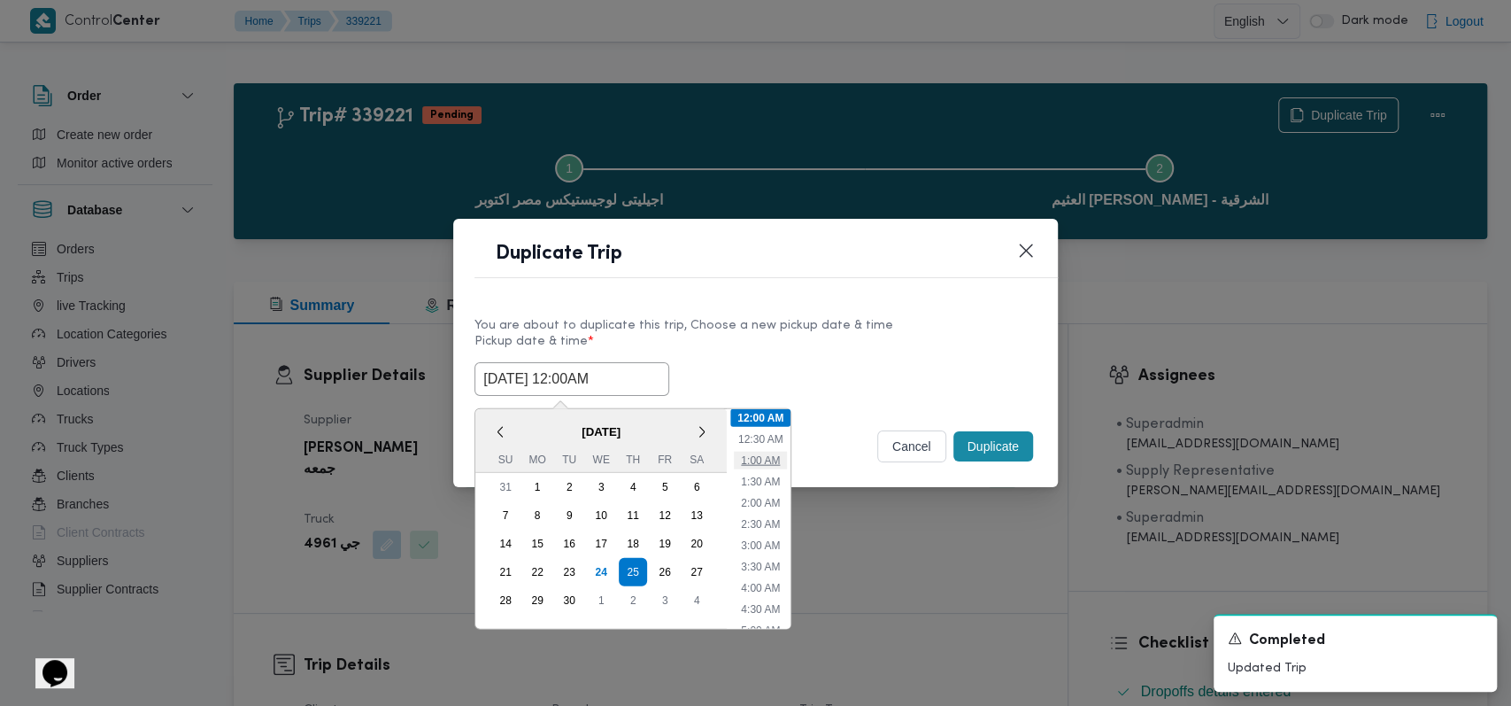
click at [761, 458] on li "1:00 AM" at bounding box center [760, 460] width 53 height 18
type input "25/09/2025 1:00AM"
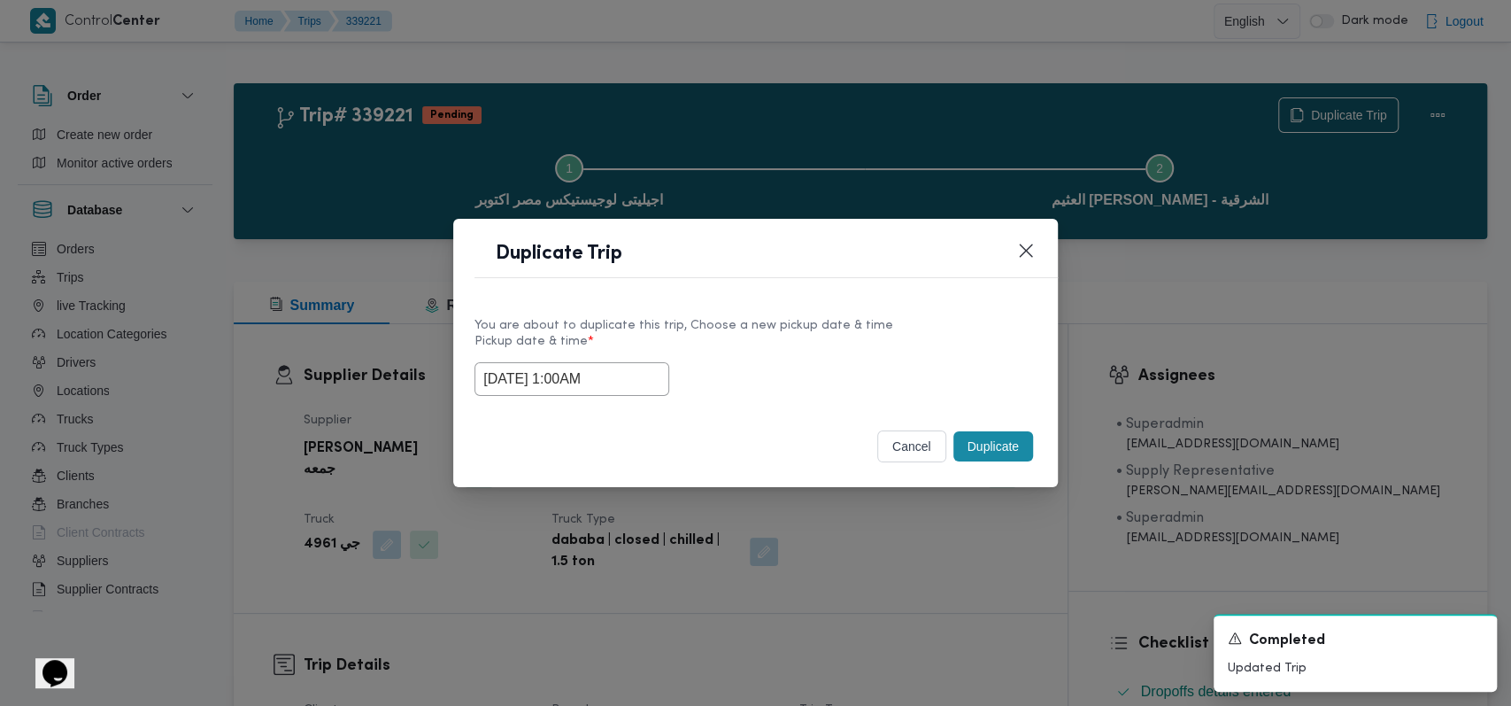
click at [1006, 452] on button "Duplicate" at bounding box center [994, 446] width 80 height 30
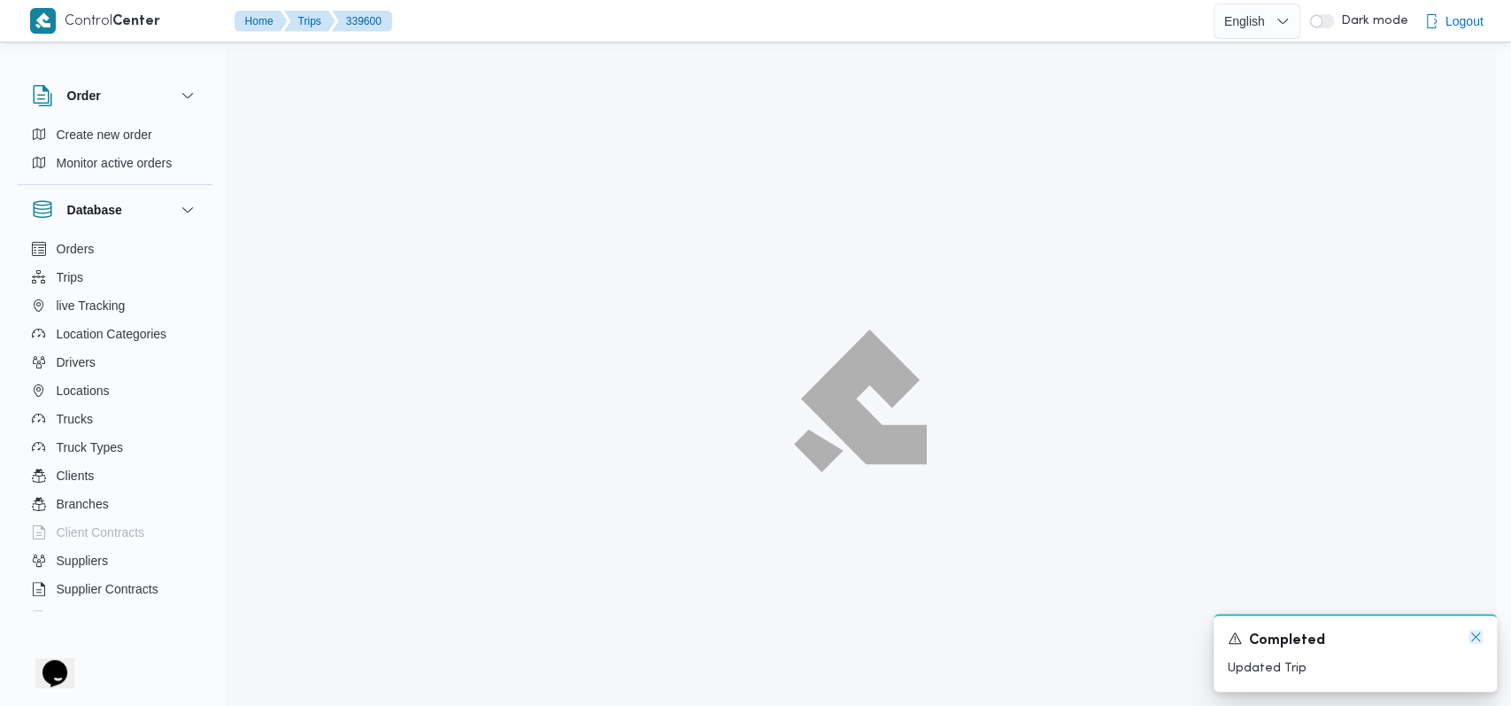
click at [1474, 640] on icon "Dismiss toast" at bounding box center [1476, 636] width 14 height 14
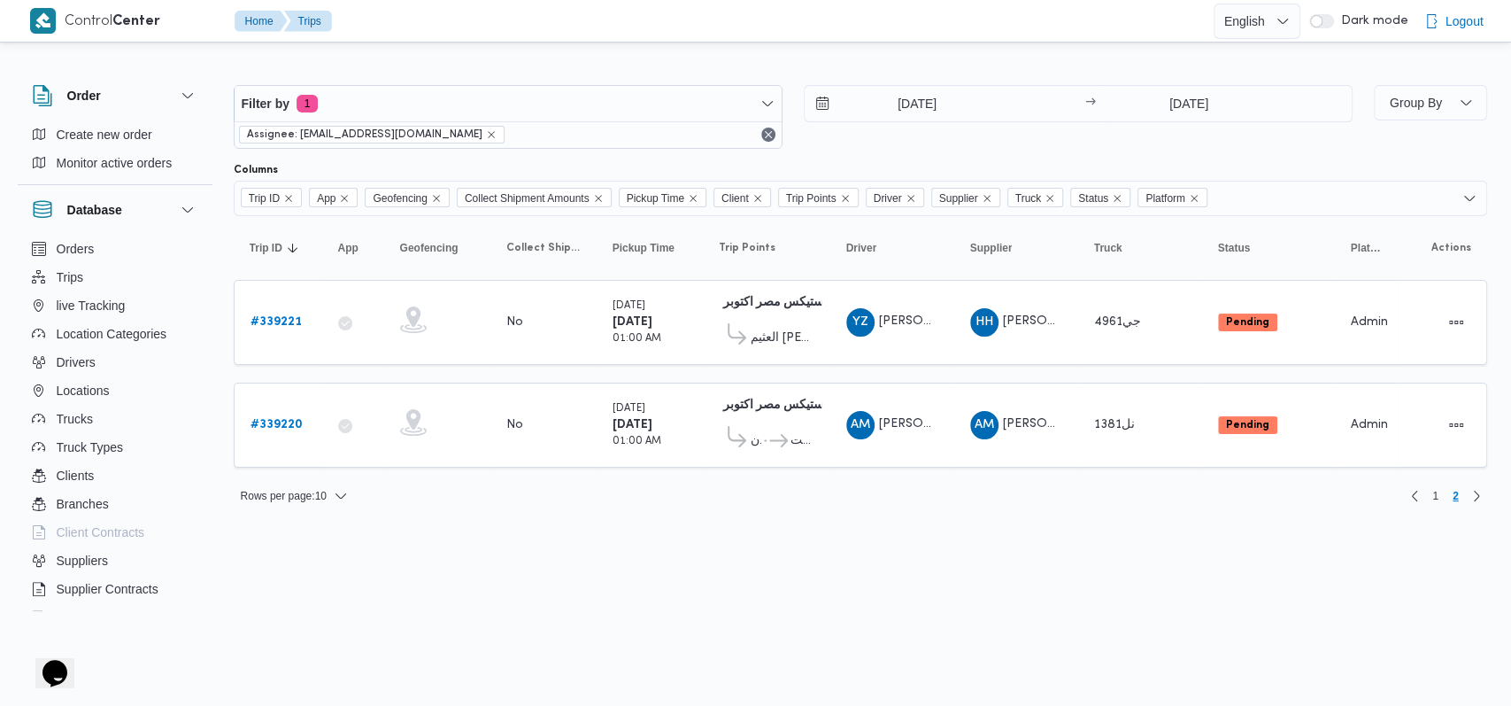
click at [1418, 477] on div "Rows per page : 10 1 2" at bounding box center [860, 496] width 1275 height 42
click at [1423, 492] on link "Previous page, 1" at bounding box center [1414, 495] width 21 height 21
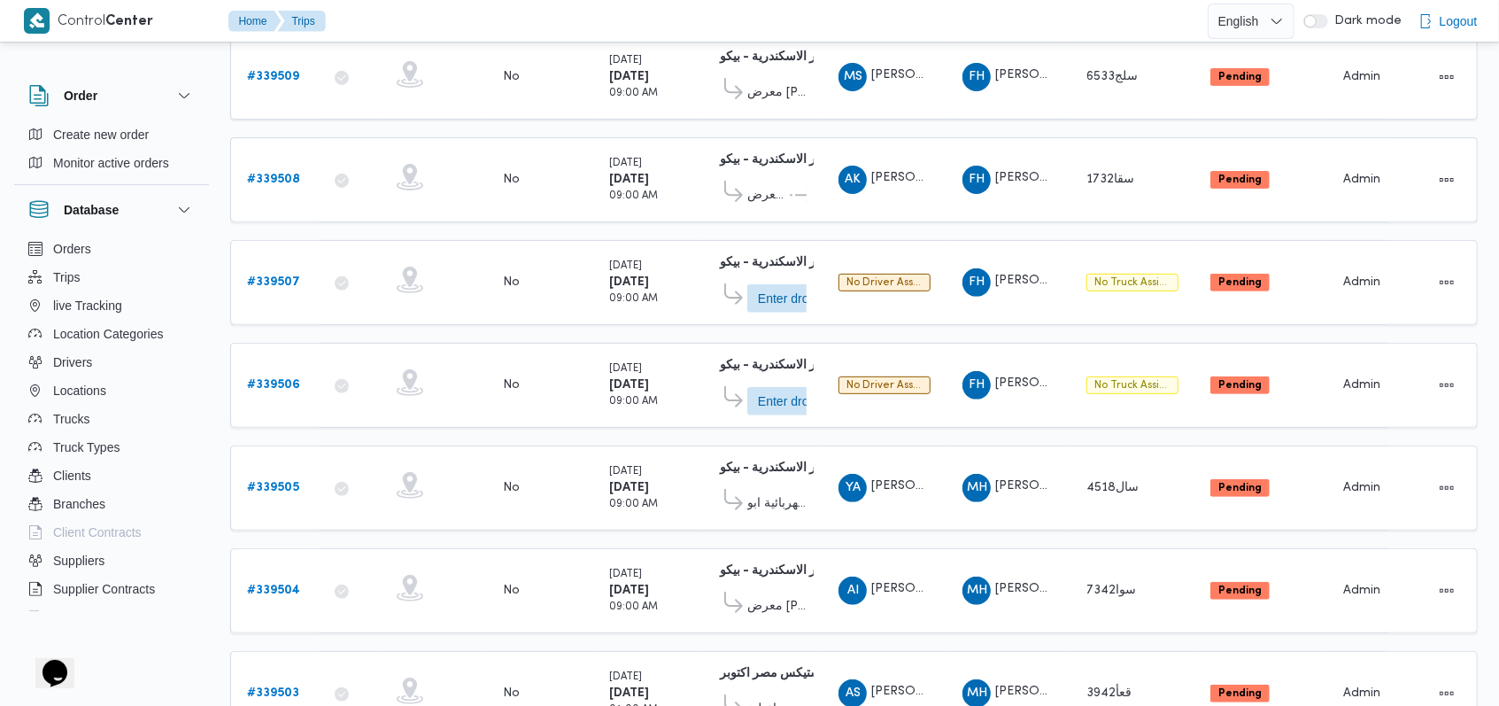
scroll to position [621, 0]
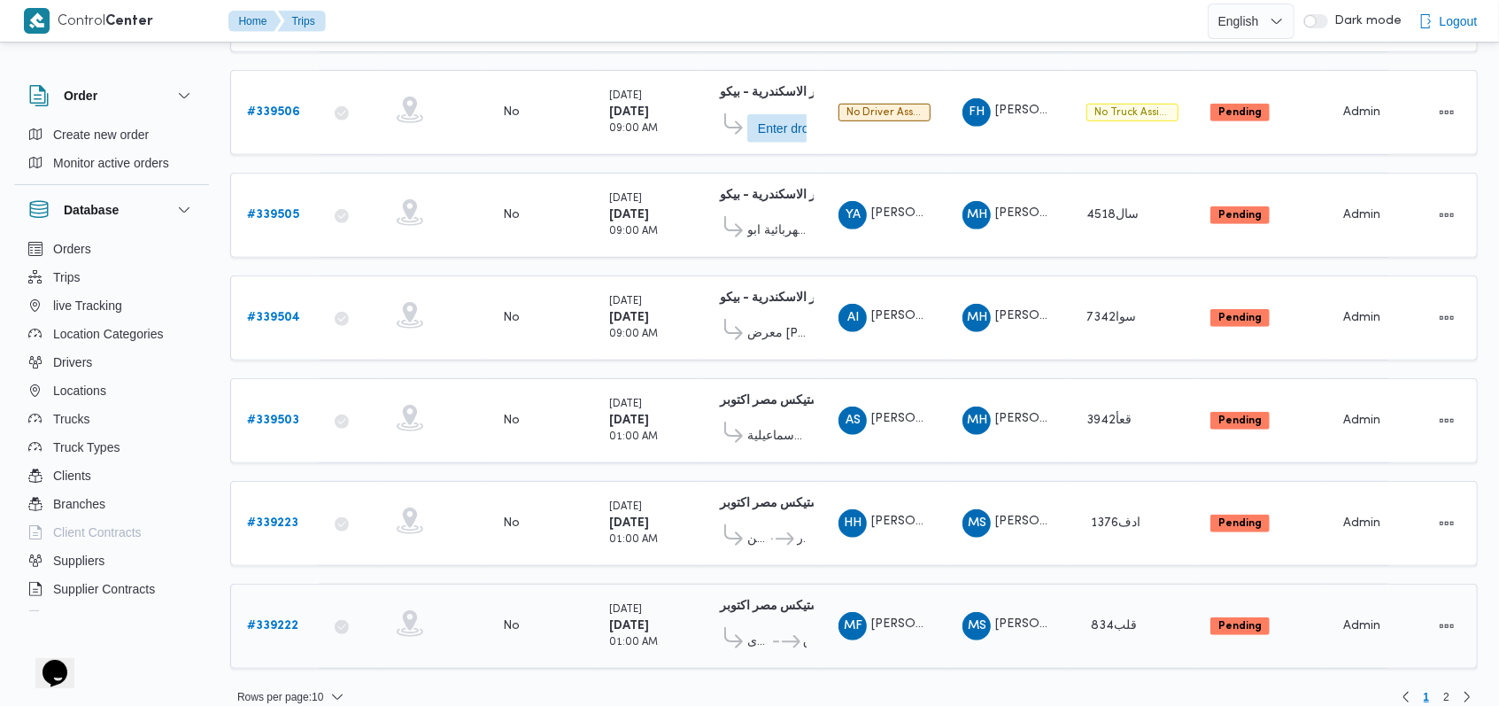
click at [283, 620] on b "# 339222" at bounding box center [272, 626] width 51 height 12
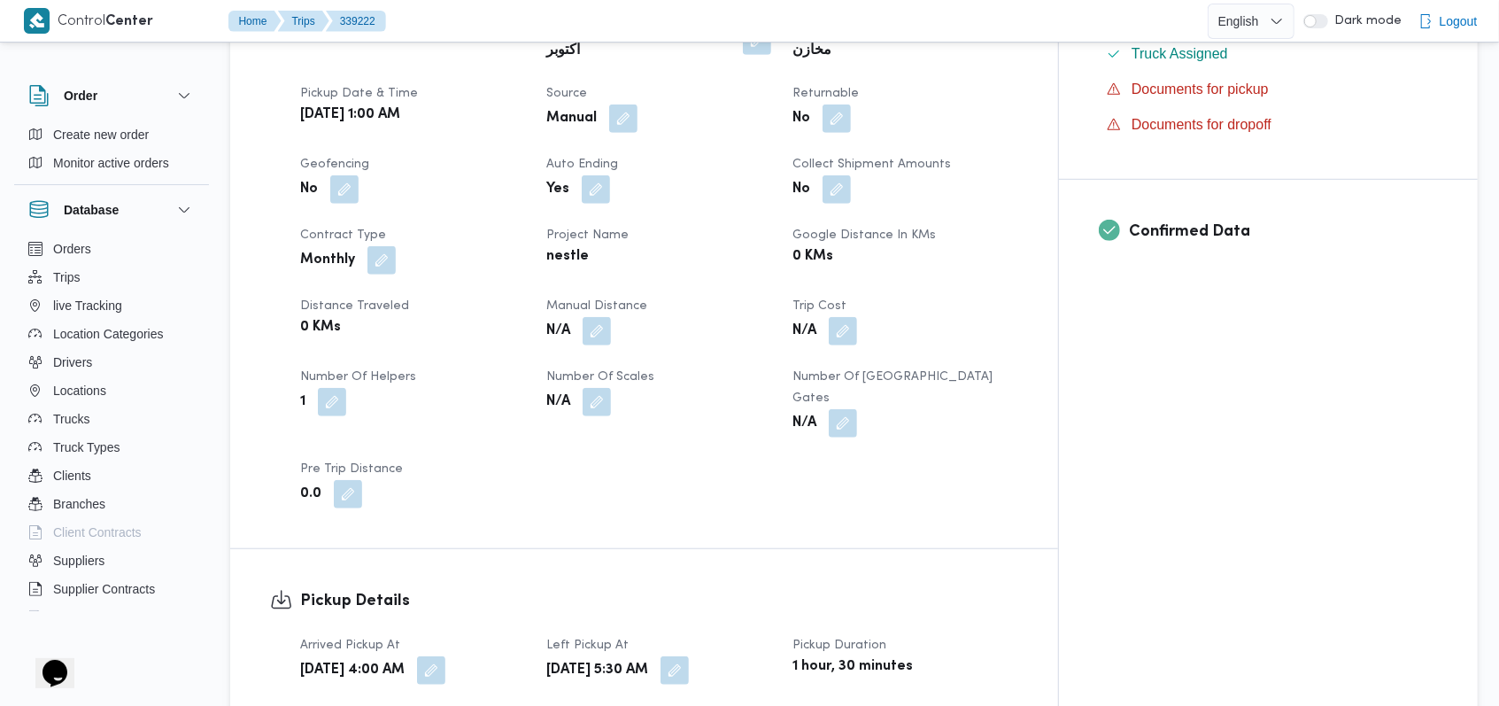
scroll to position [1298, 0]
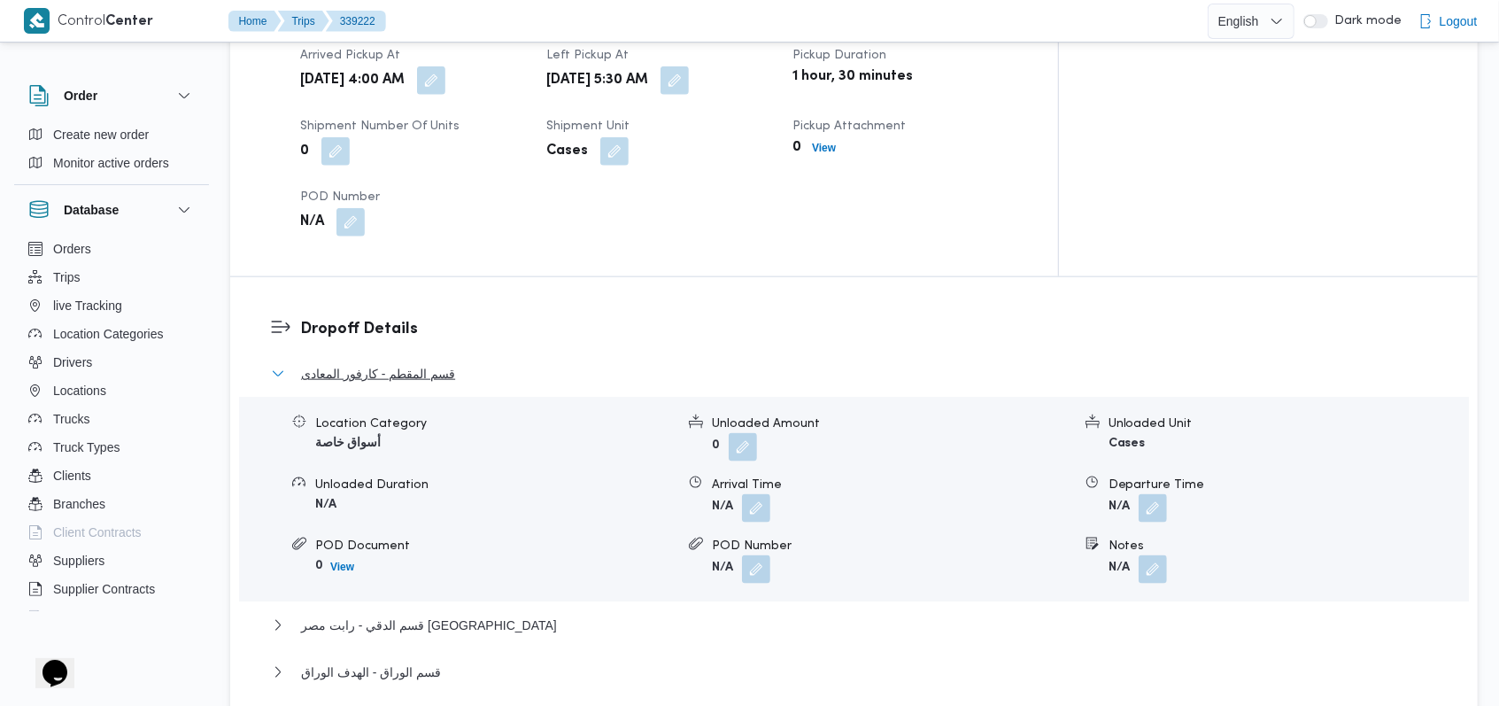
click at [405, 363] on span "قسم المقطم - كارفور المعادى" at bounding box center [378, 373] width 154 height 21
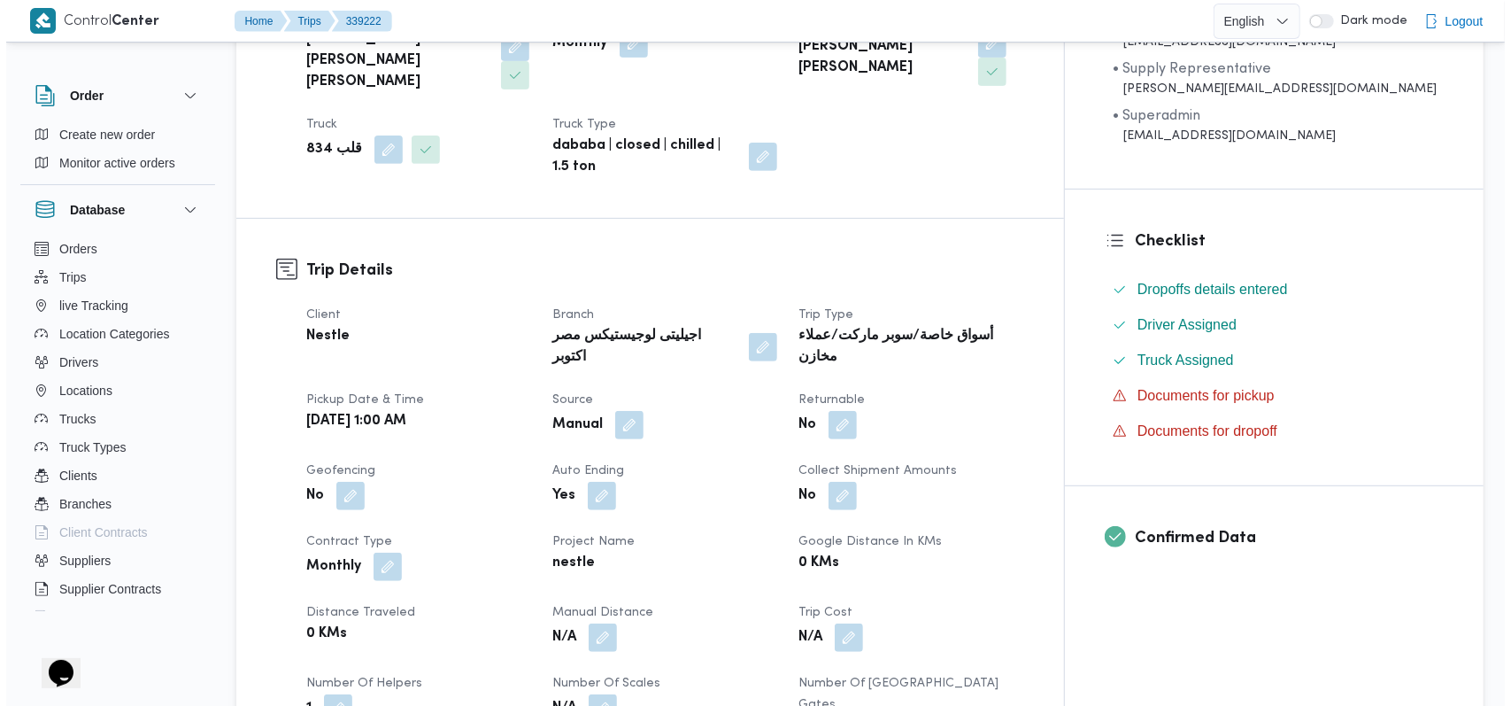
scroll to position [0, 0]
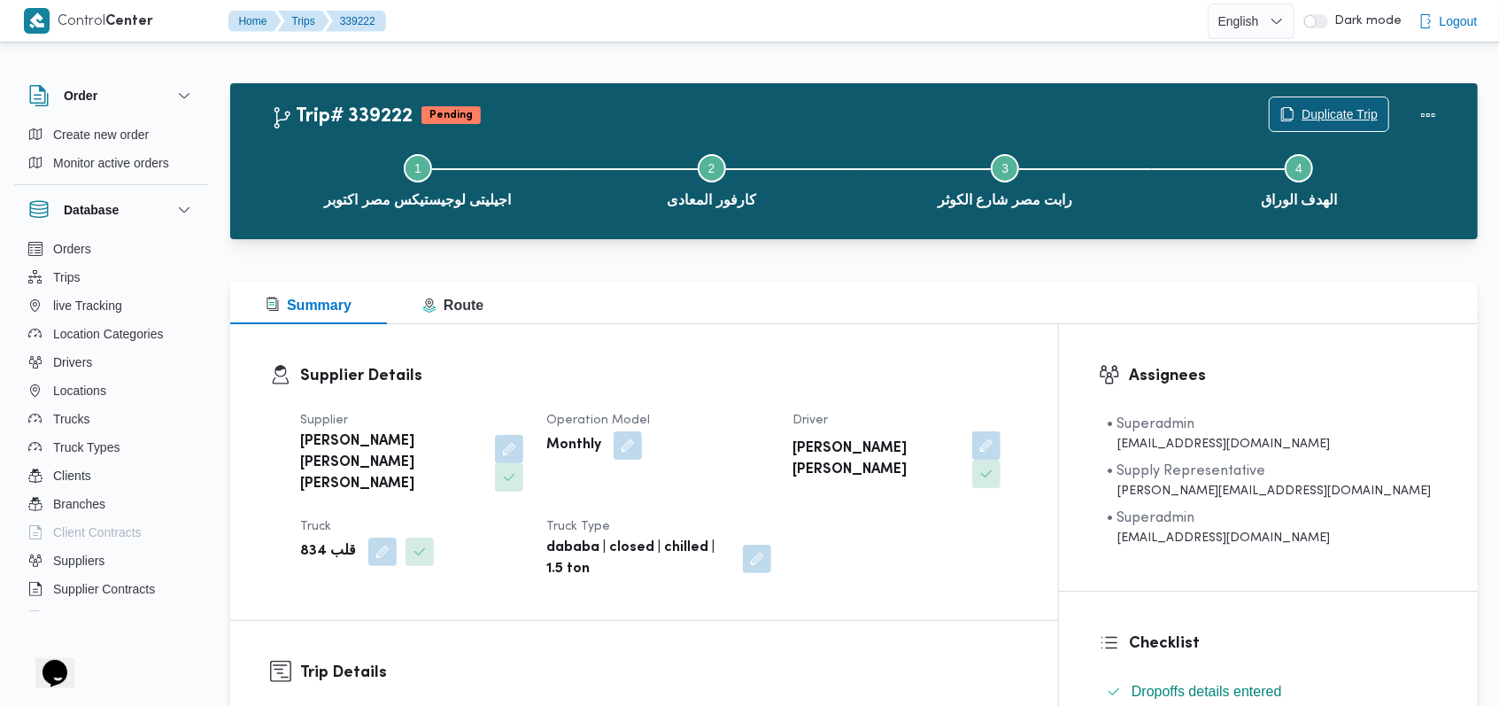
click at [1355, 115] on span "Duplicate Trip" at bounding box center [1339, 114] width 76 height 21
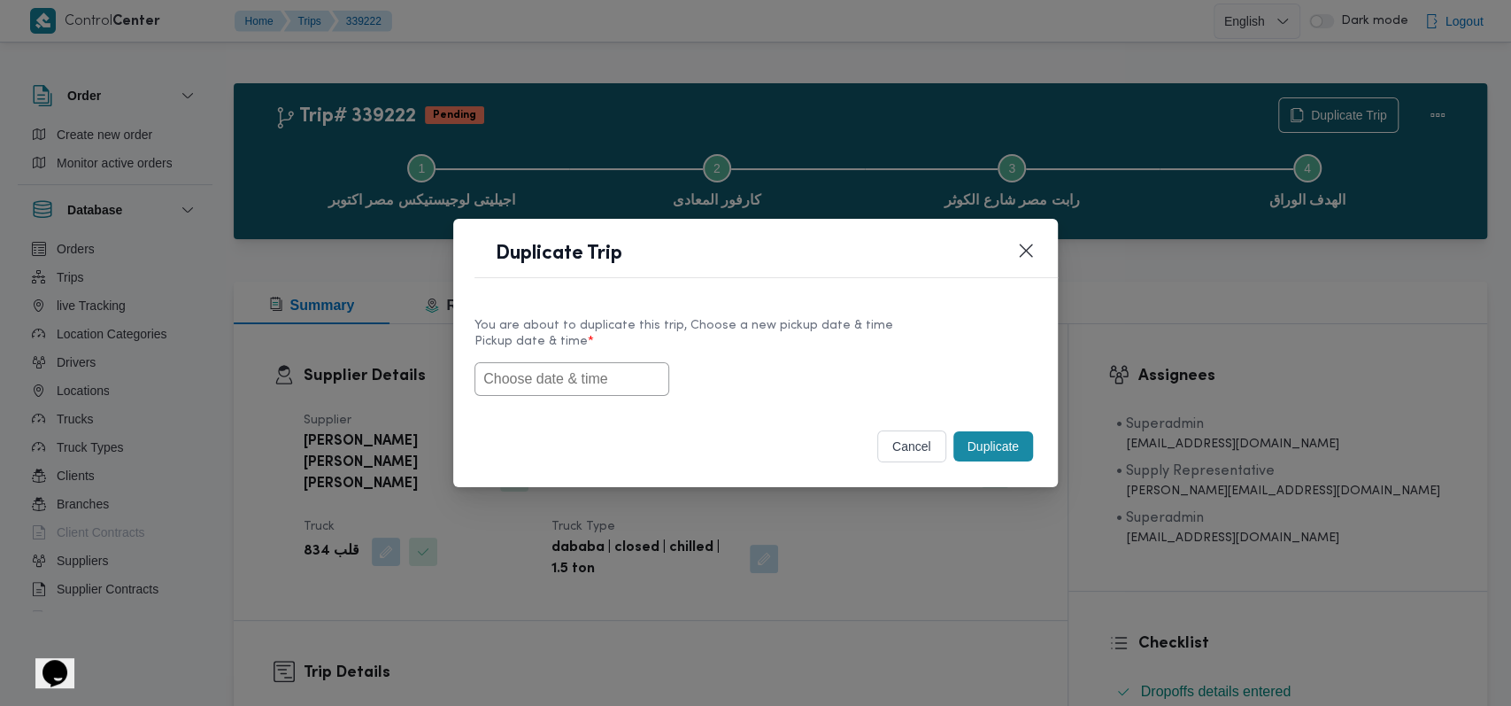
click at [571, 379] on input "text" at bounding box center [572, 379] width 195 height 34
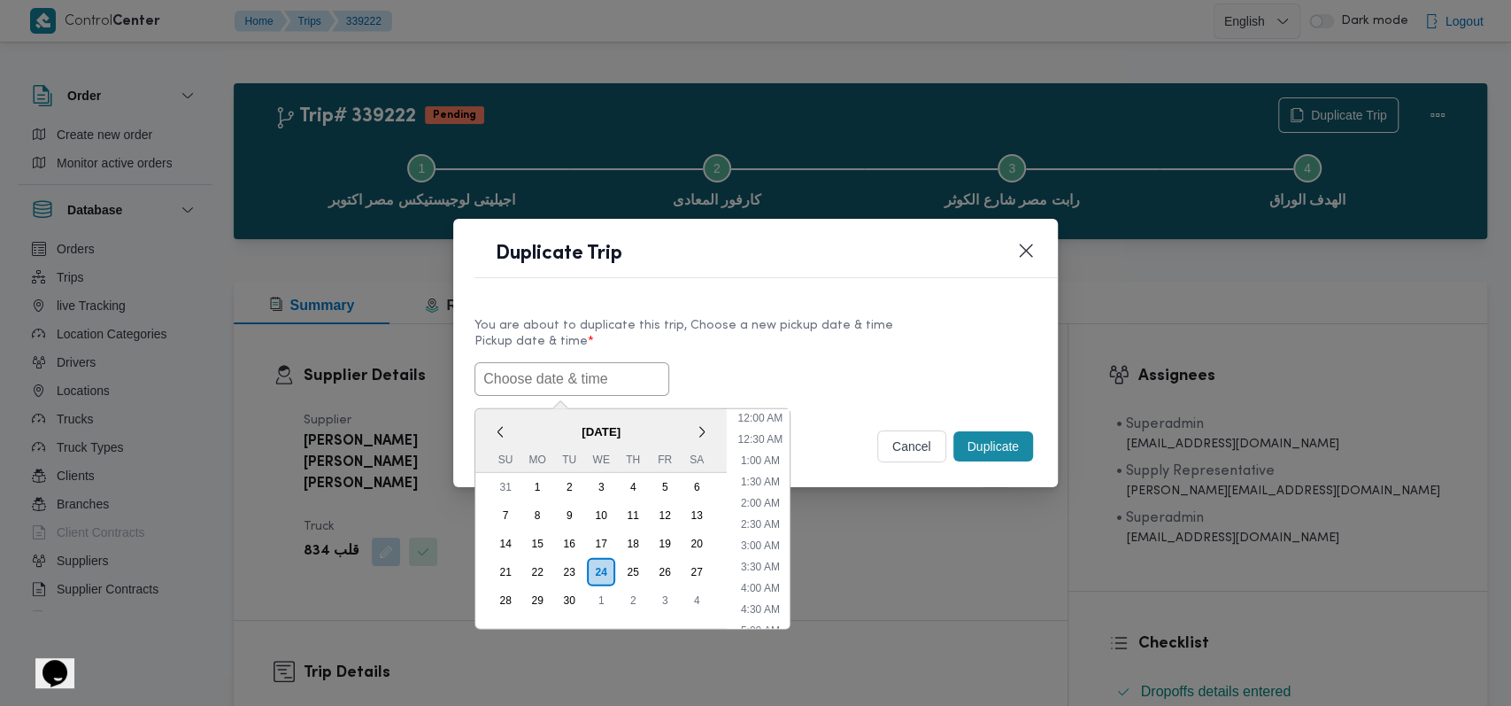
scroll to position [410, 0]
click at [630, 560] on div "25" at bounding box center [633, 571] width 34 height 34
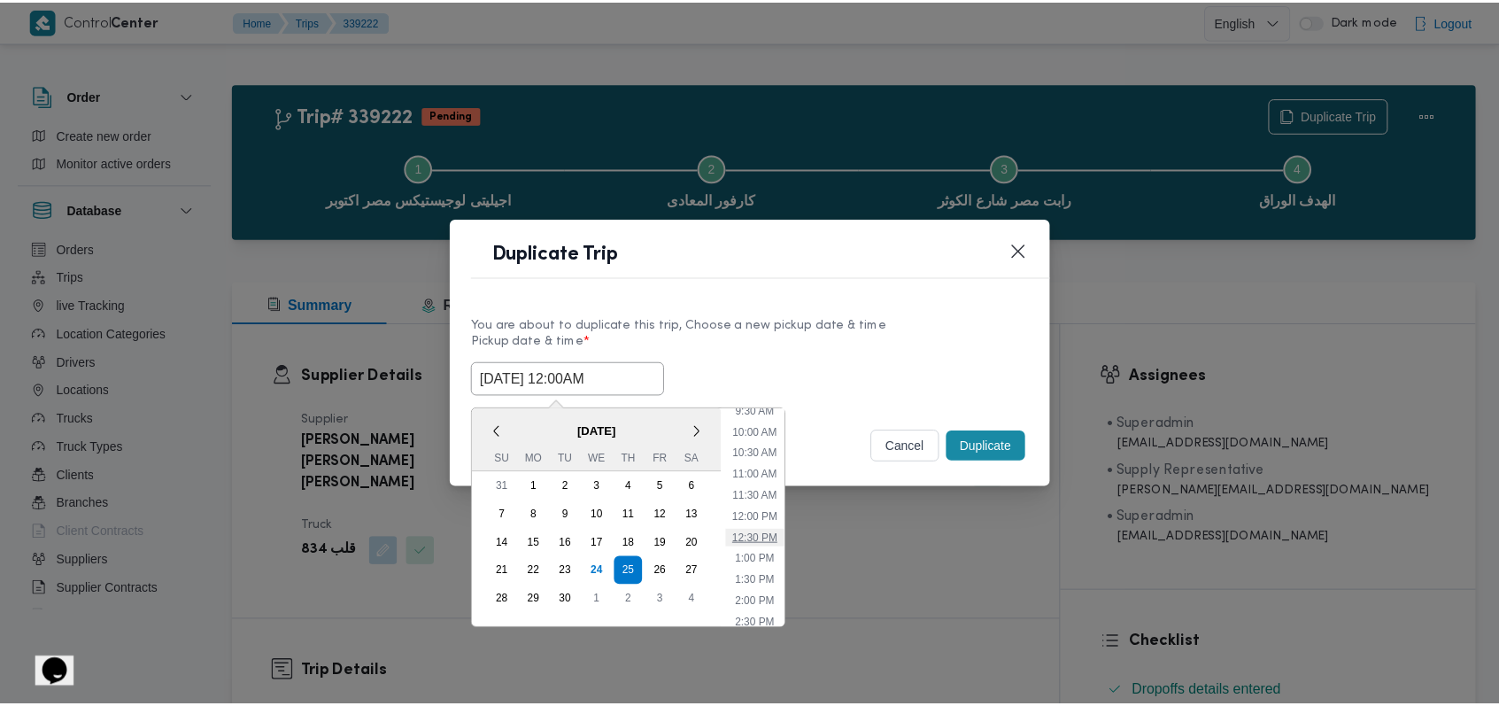
scroll to position [0, 0]
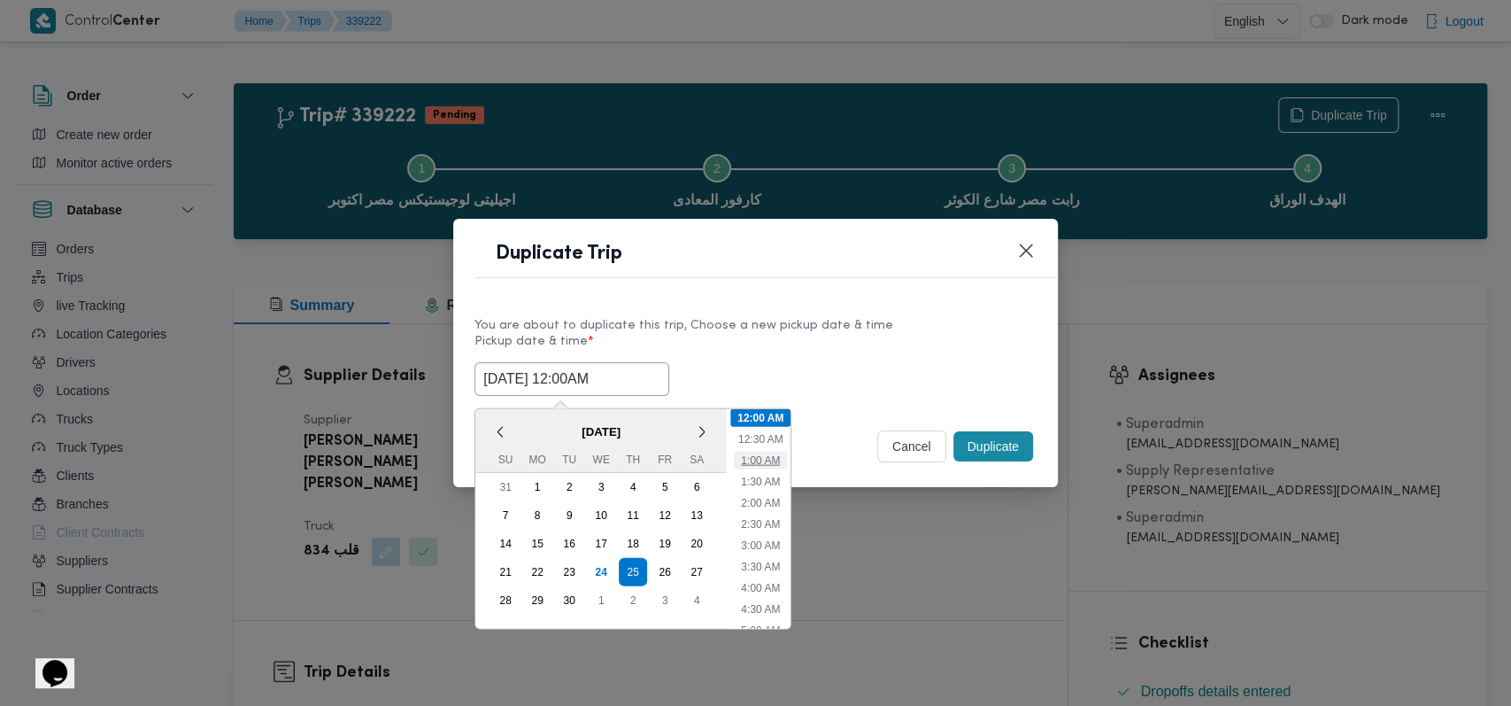
click at [758, 461] on li "1:00 AM" at bounding box center [760, 460] width 53 height 18
type input "25/09/2025 1:00AM"
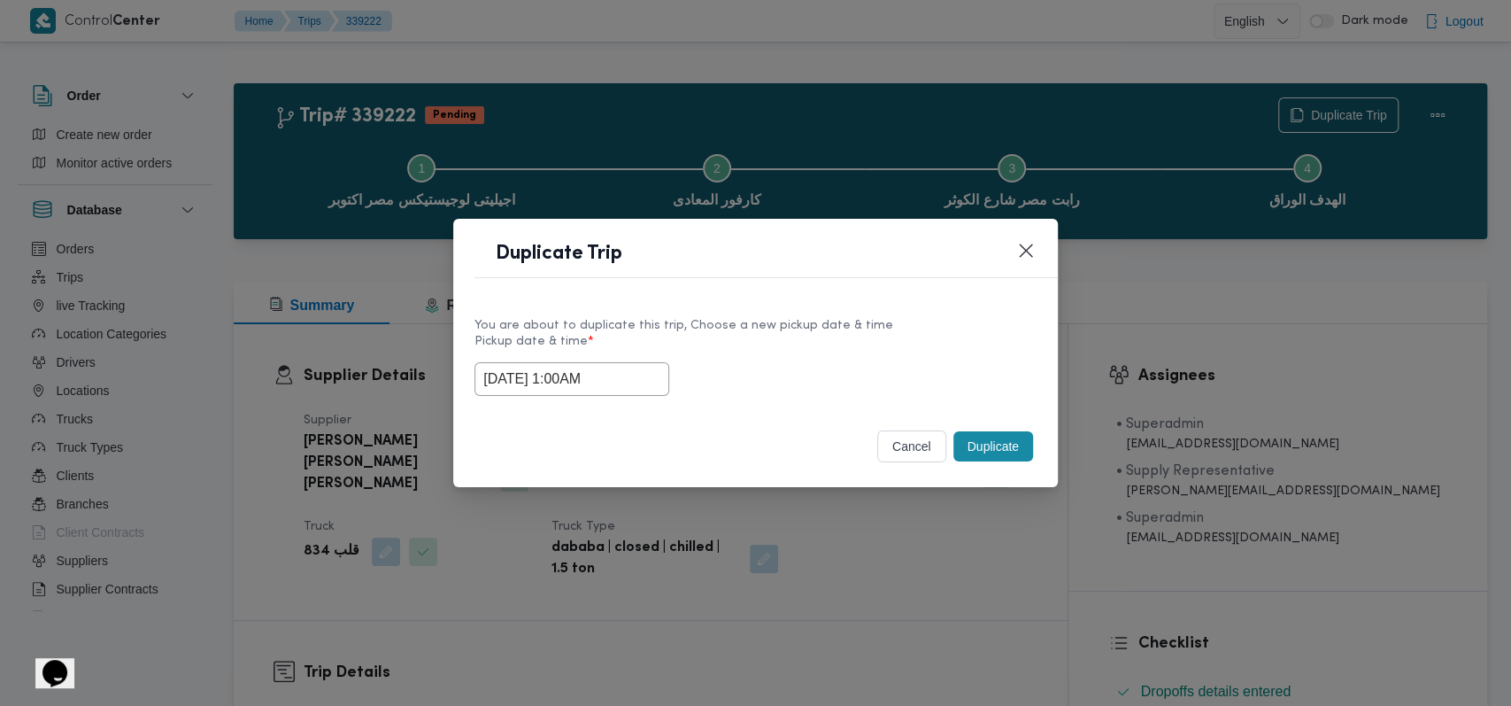
click at [989, 451] on button "Duplicate" at bounding box center [994, 446] width 80 height 30
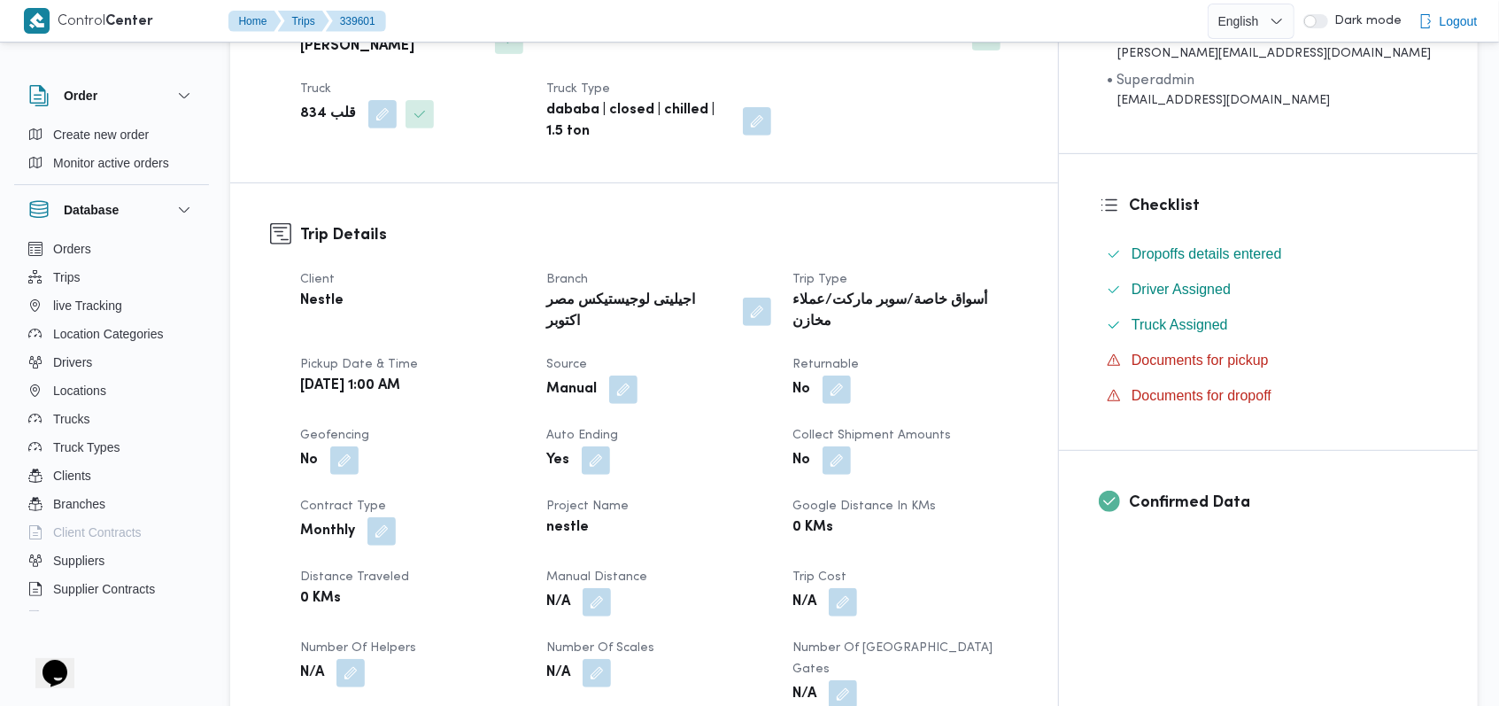
scroll to position [472, 0]
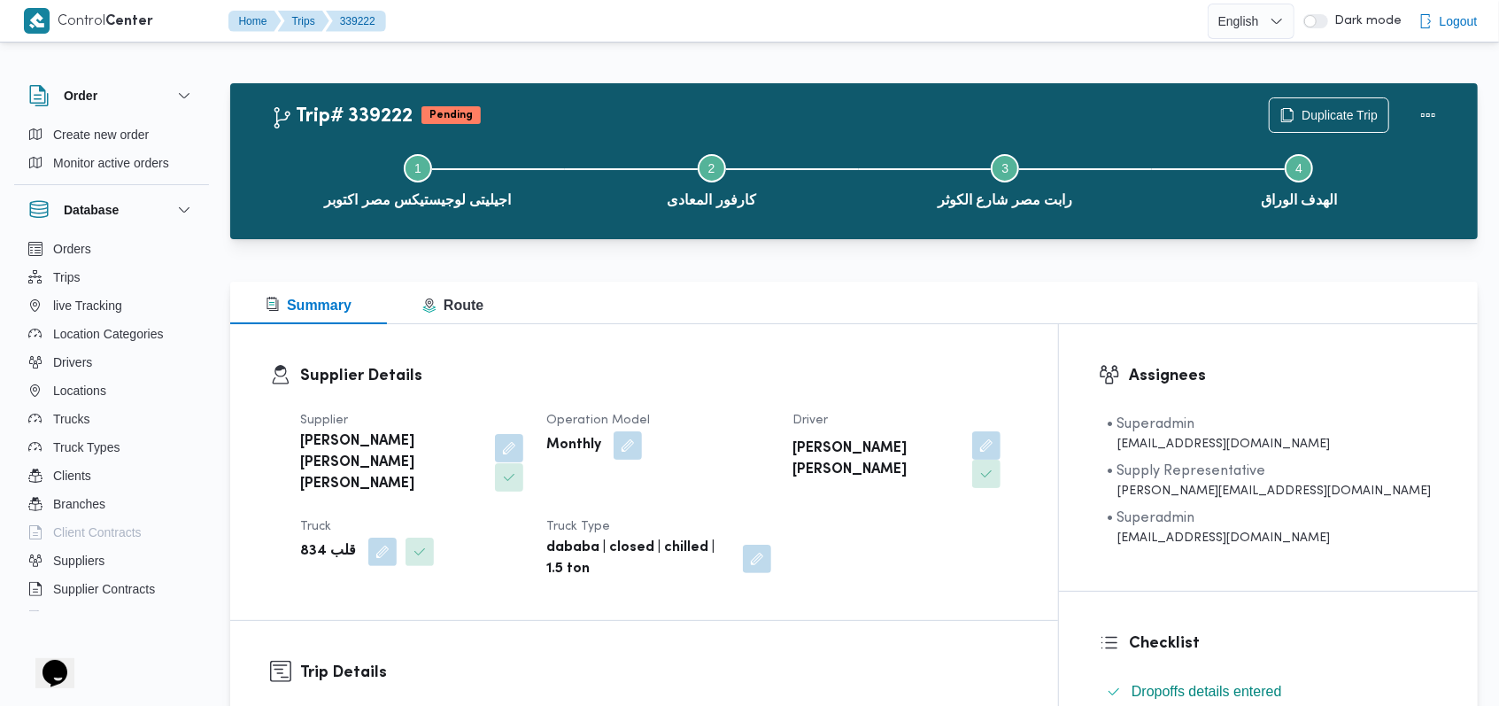
click at [495, 450] on button "button" at bounding box center [509, 448] width 28 height 28
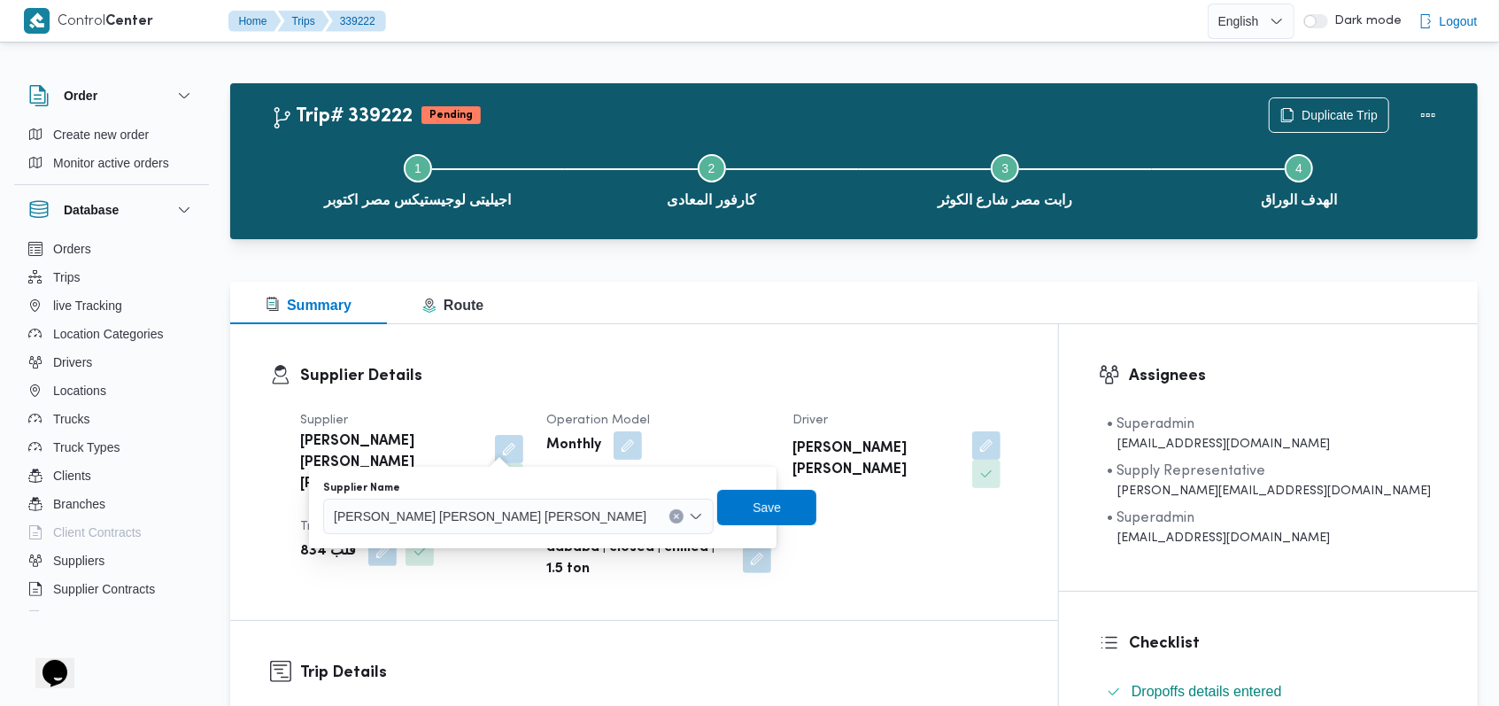
click at [460, 510] on span "[PERSON_NAME] [PERSON_NAME] [PERSON_NAME]" at bounding box center [490, 515] width 313 height 19
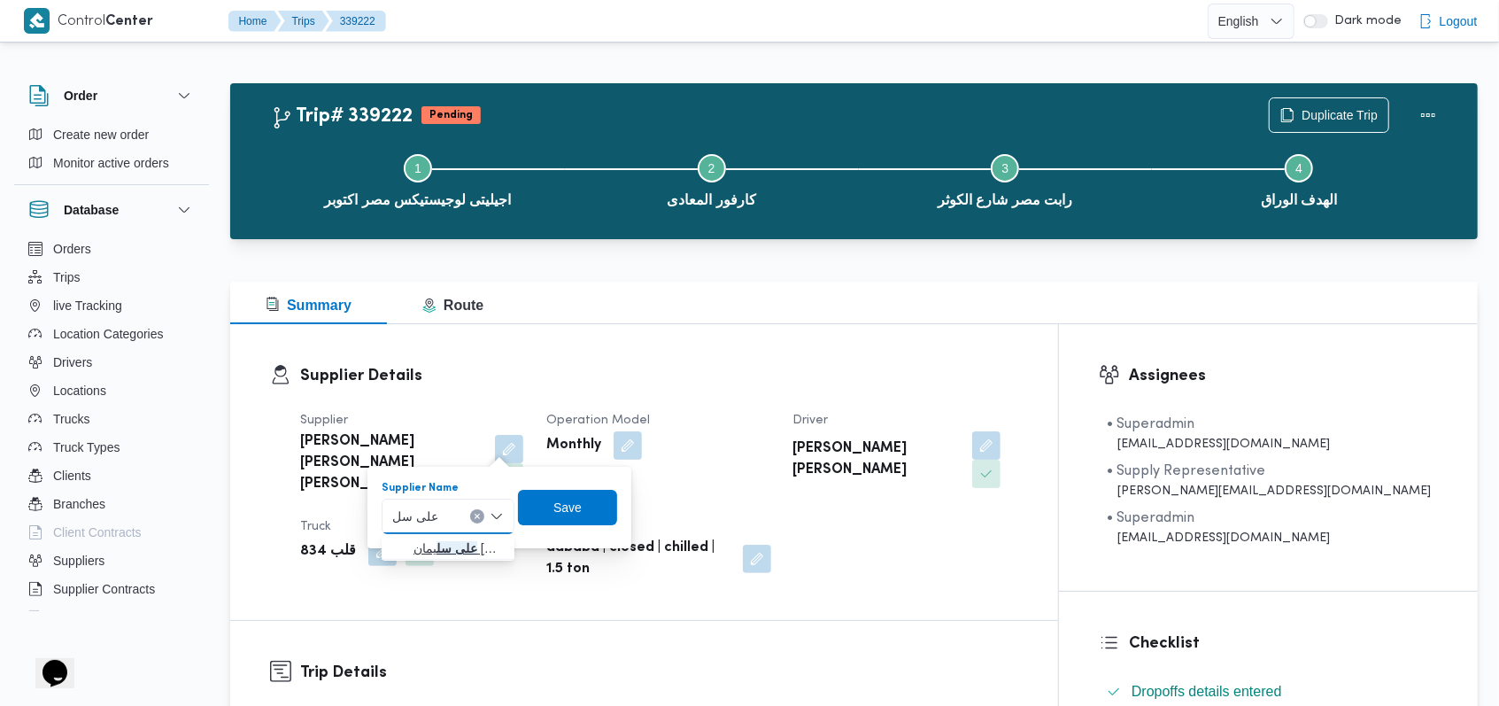
type input "على سل"
click at [460, 548] on span "على سل يمان محمد سليمان مسلم" at bounding box center [458, 547] width 90 height 21
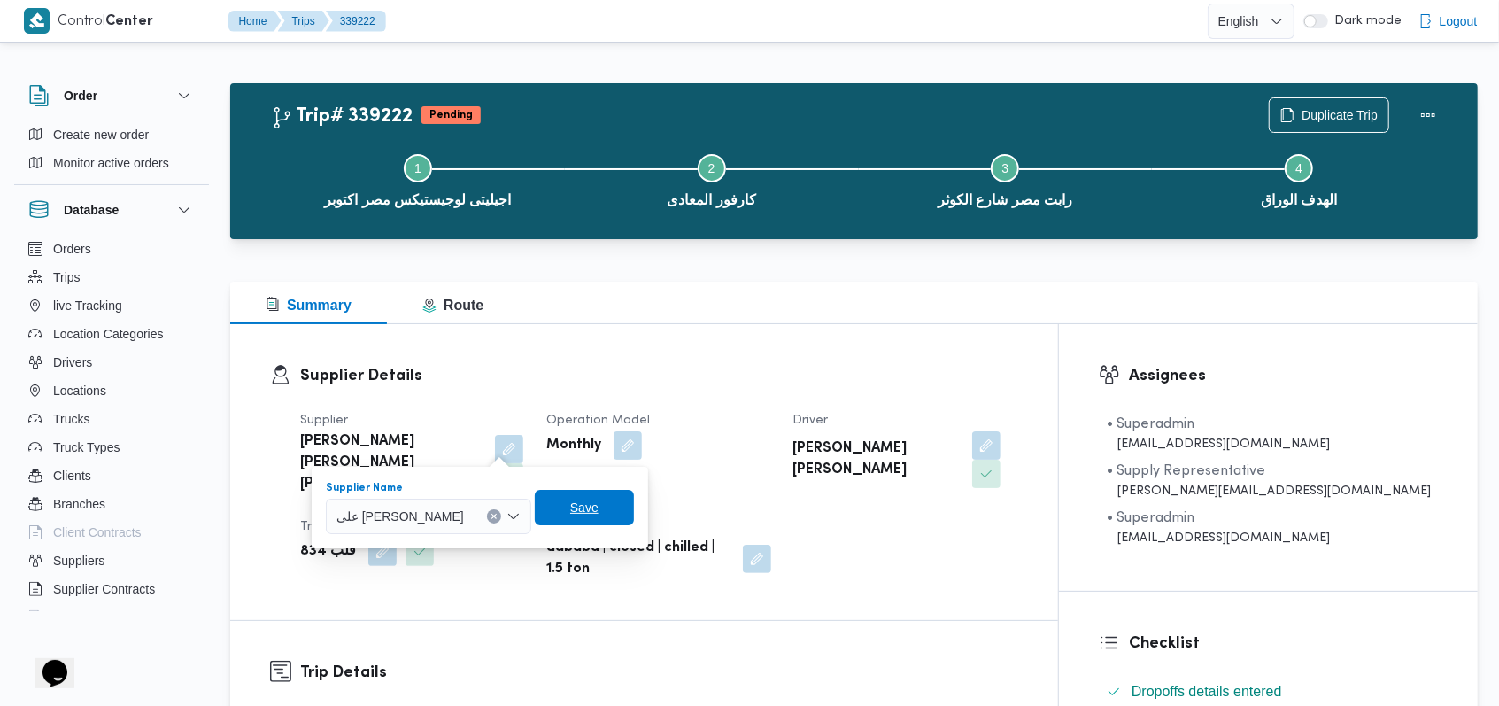
click at [595, 506] on span "Save" at bounding box center [584, 507] width 99 height 35
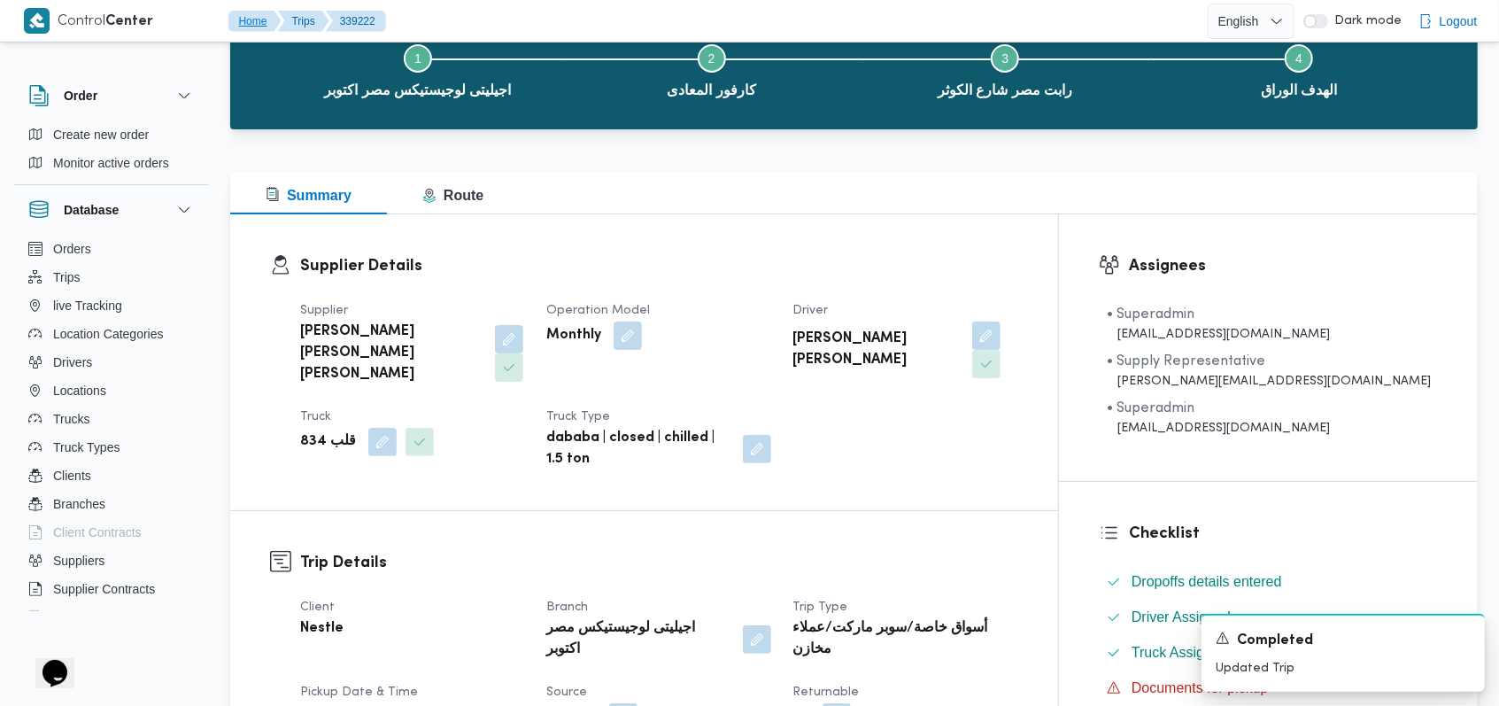
scroll to position [235, 0]
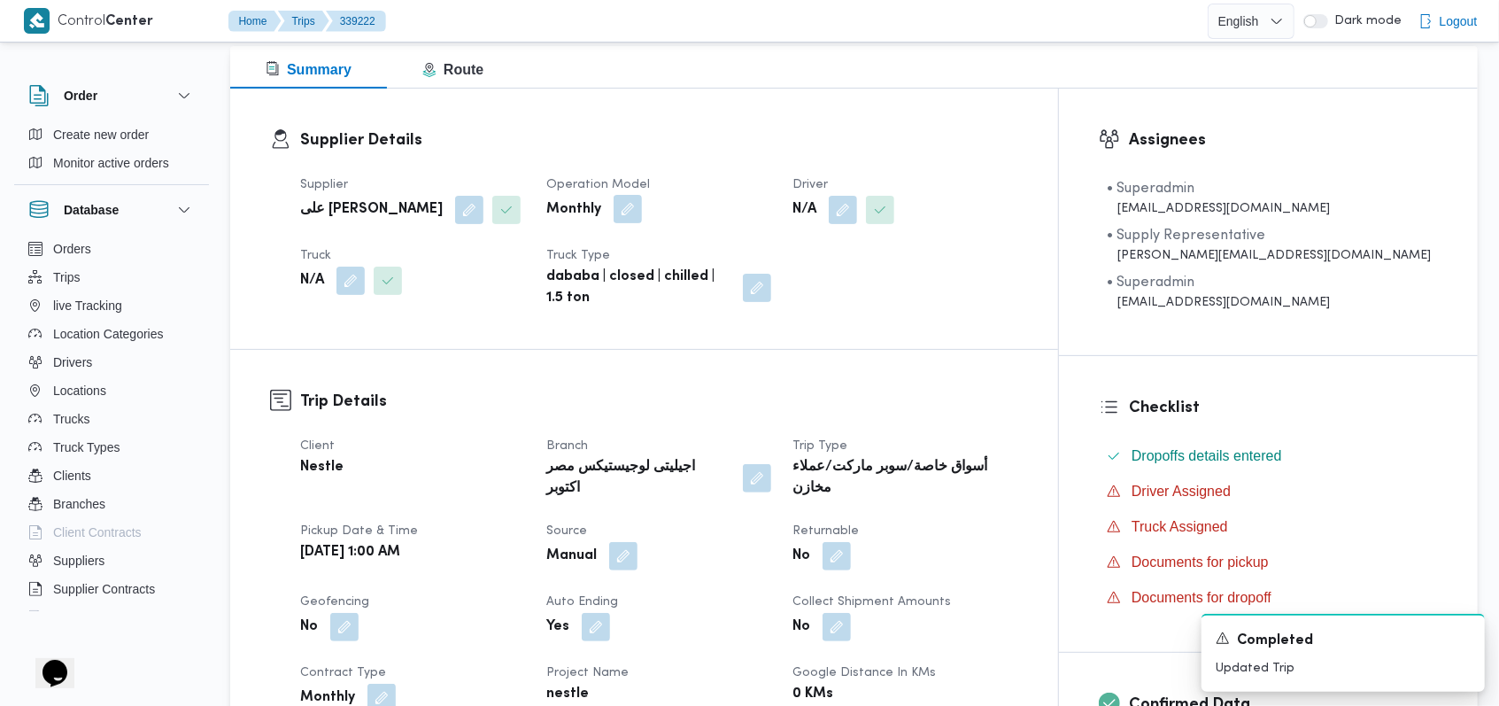
click at [642, 207] on button "button" at bounding box center [628, 209] width 28 height 28
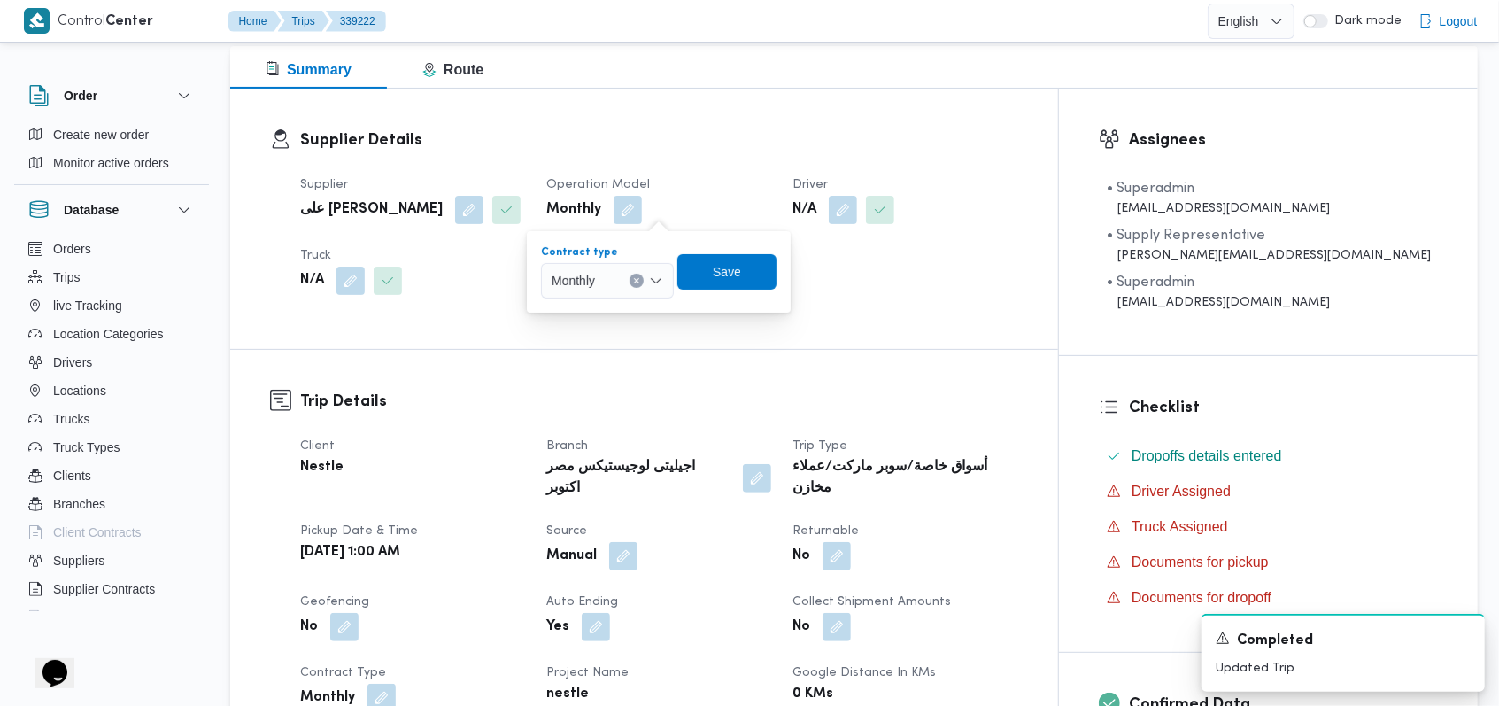
click at [630, 266] on div "Monthly" at bounding box center [607, 280] width 133 height 35
click at [603, 336] on span "On Demand" at bounding box center [618, 338] width 90 height 21
click at [737, 273] on span "Save" at bounding box center [733, 271] width 28 height 21
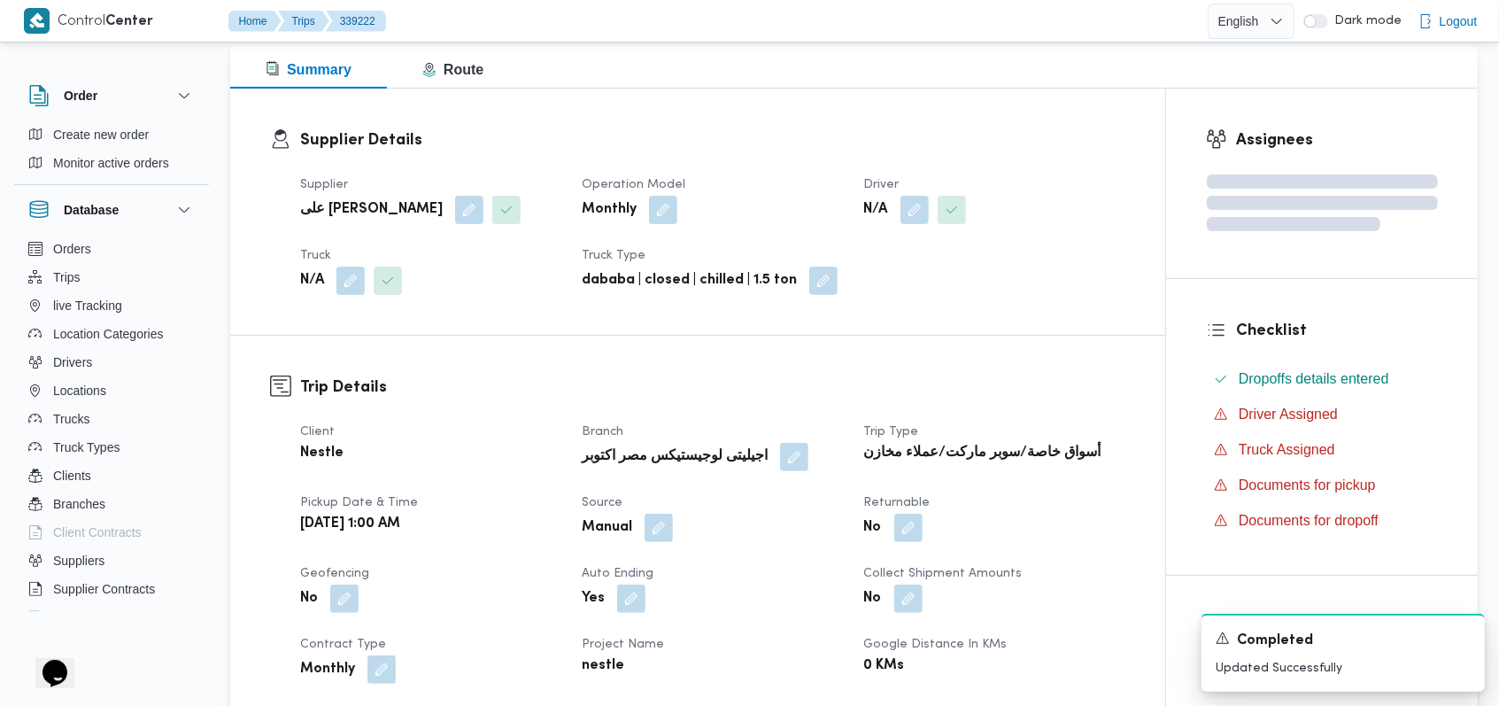
click at [914, 216] on button "button" at bounding box center [914, 210] width 28 height 28
click at [900, 274] on div "Supplier على سليمان محمد سليمان مسلم Operation Model Monthly Driver N/A Truck N…" at bounding box center [713, 235] width 846 height 142
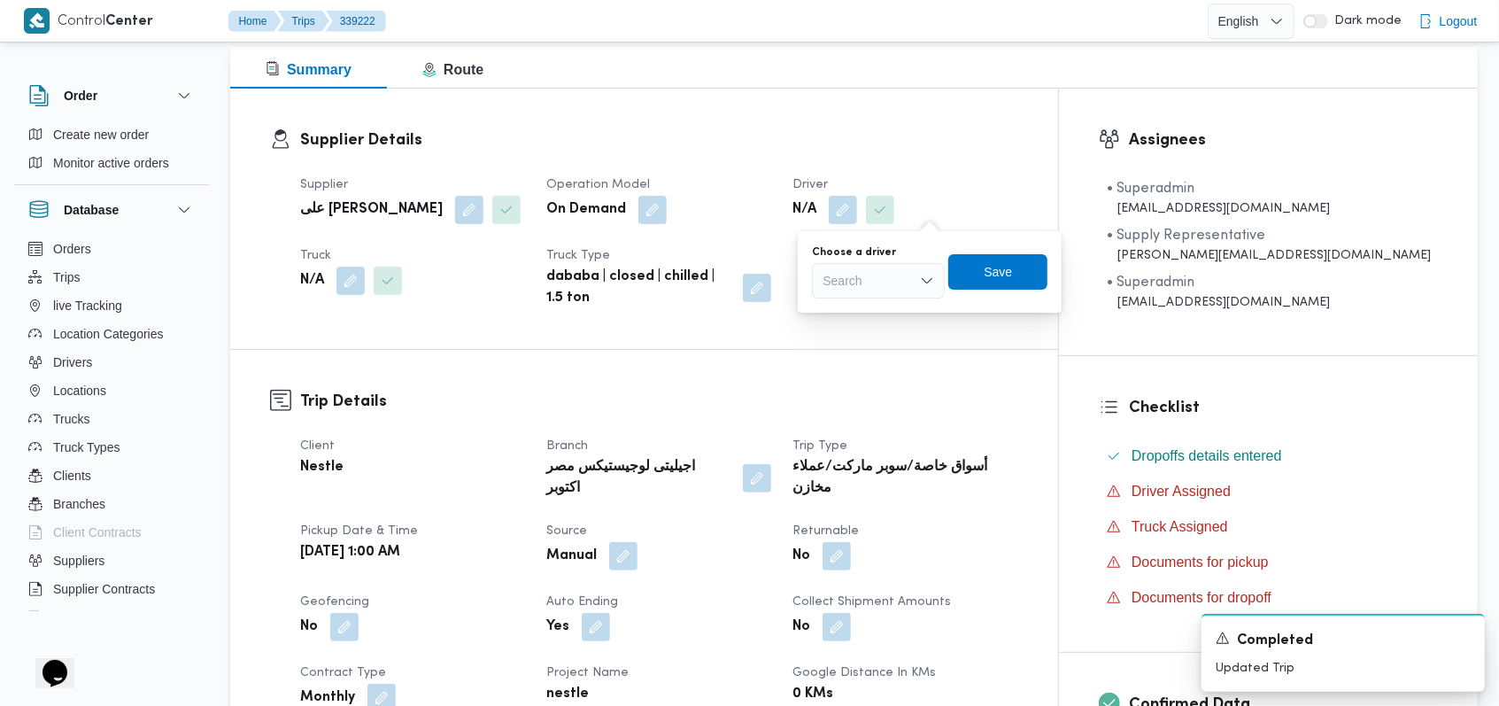
click at [895, 290] on div "Search" at bounding box center [878, 280] width 133 height 35
click at [890, 336] on span "احمد جمال السيد حامد" at bounding box center [889, 338] width 90 height 21
click at [1025, 267] on span "Save" at bounding box center [1017, 271] width 28 height 21
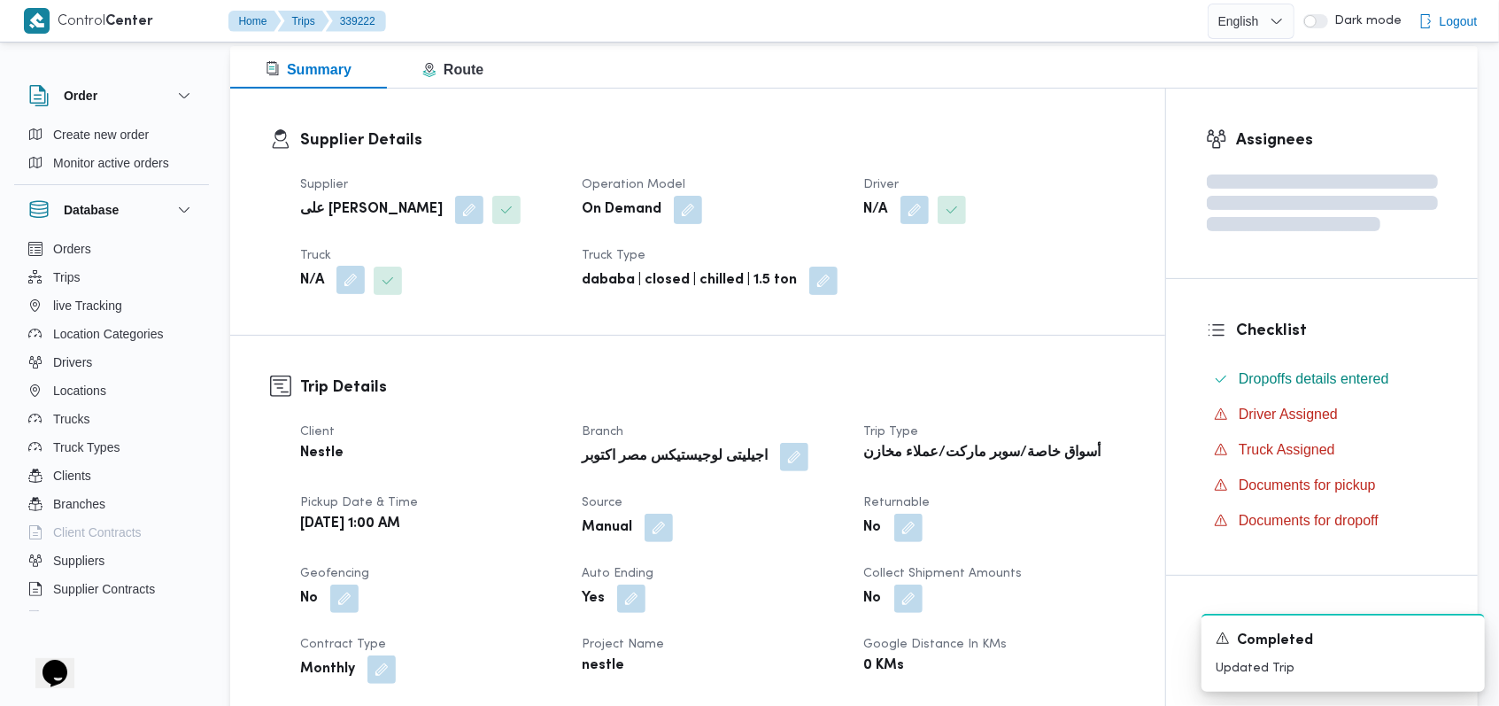
click at [351, 287] on button "button" at bounding box center [350, 280] width 28 height 28
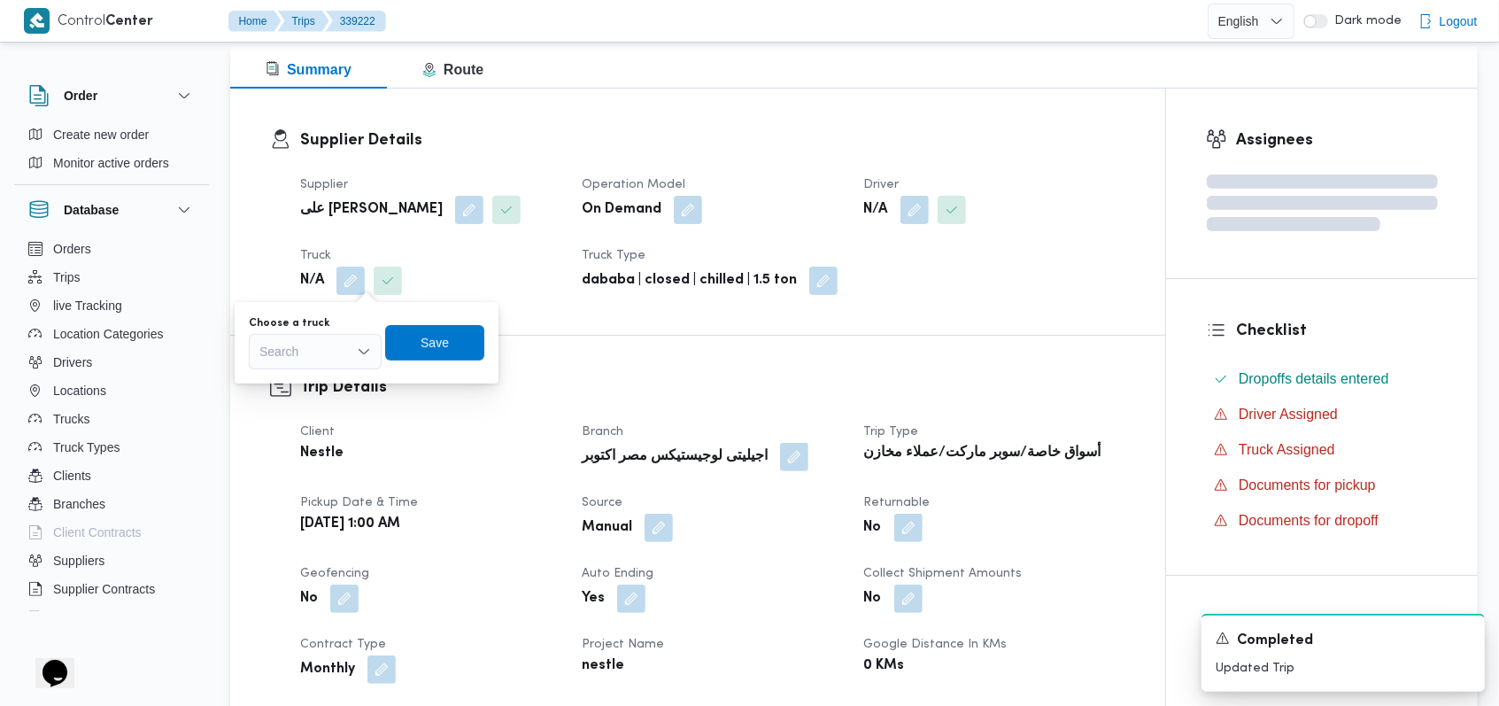
click at [338, 348] on div "Search" at bounding box center [315, 351] width 133 height 35
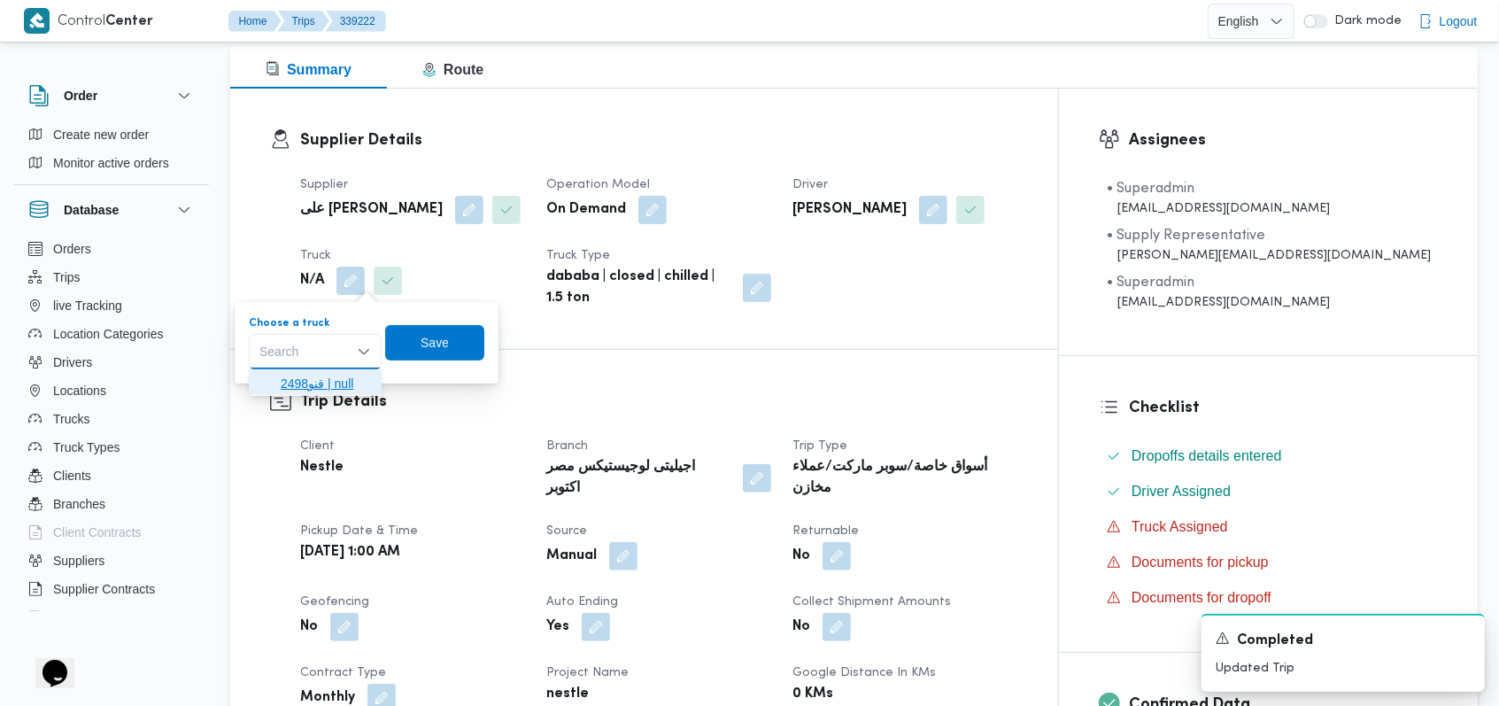
click at [348, 382] on span "قنو2498 | null" at bounding box center [326, 383] width 90 height 21
click at [427, 339] on span "Save" at bounding box center [443, 341] width 99 height 35
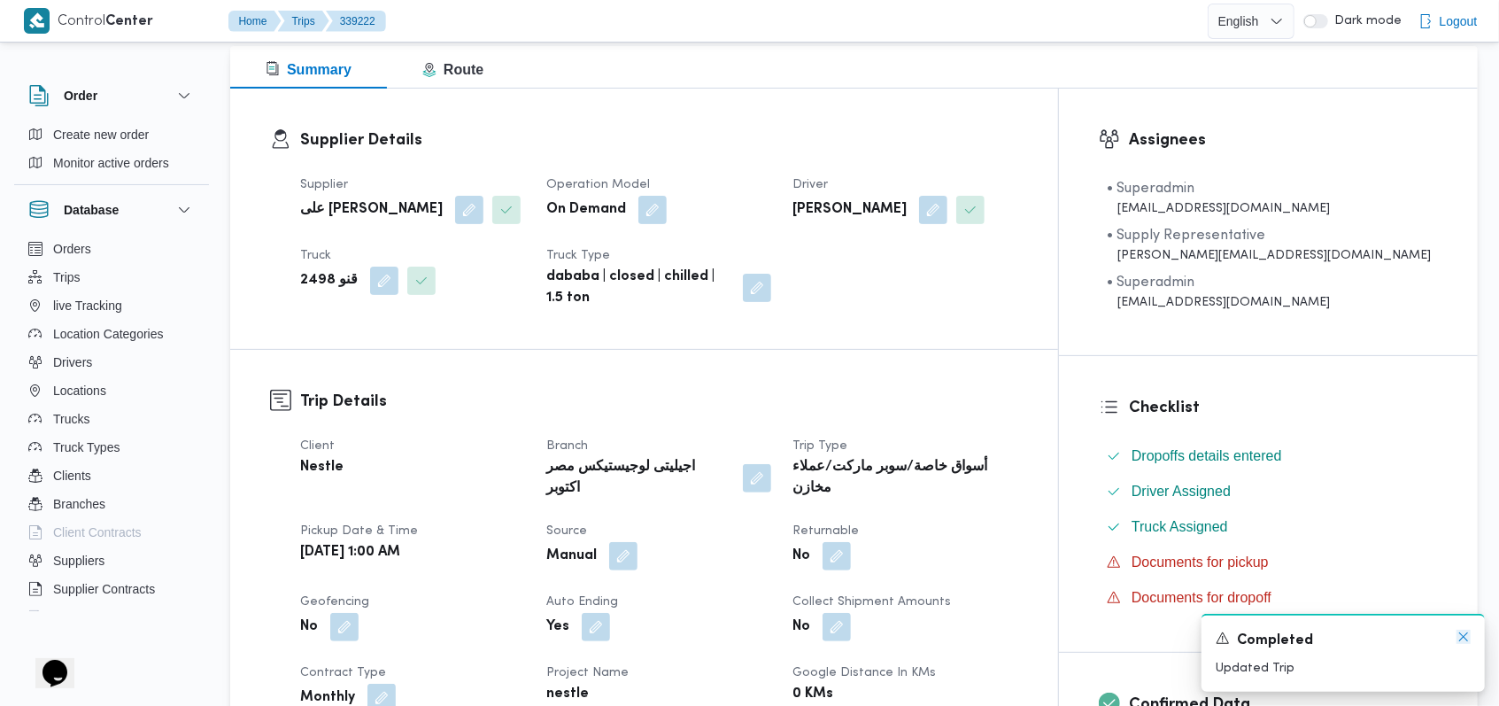
click at [1465, 641] on icon "Dismiss toast" at bounding box center [1463, 636] width 14 height 14
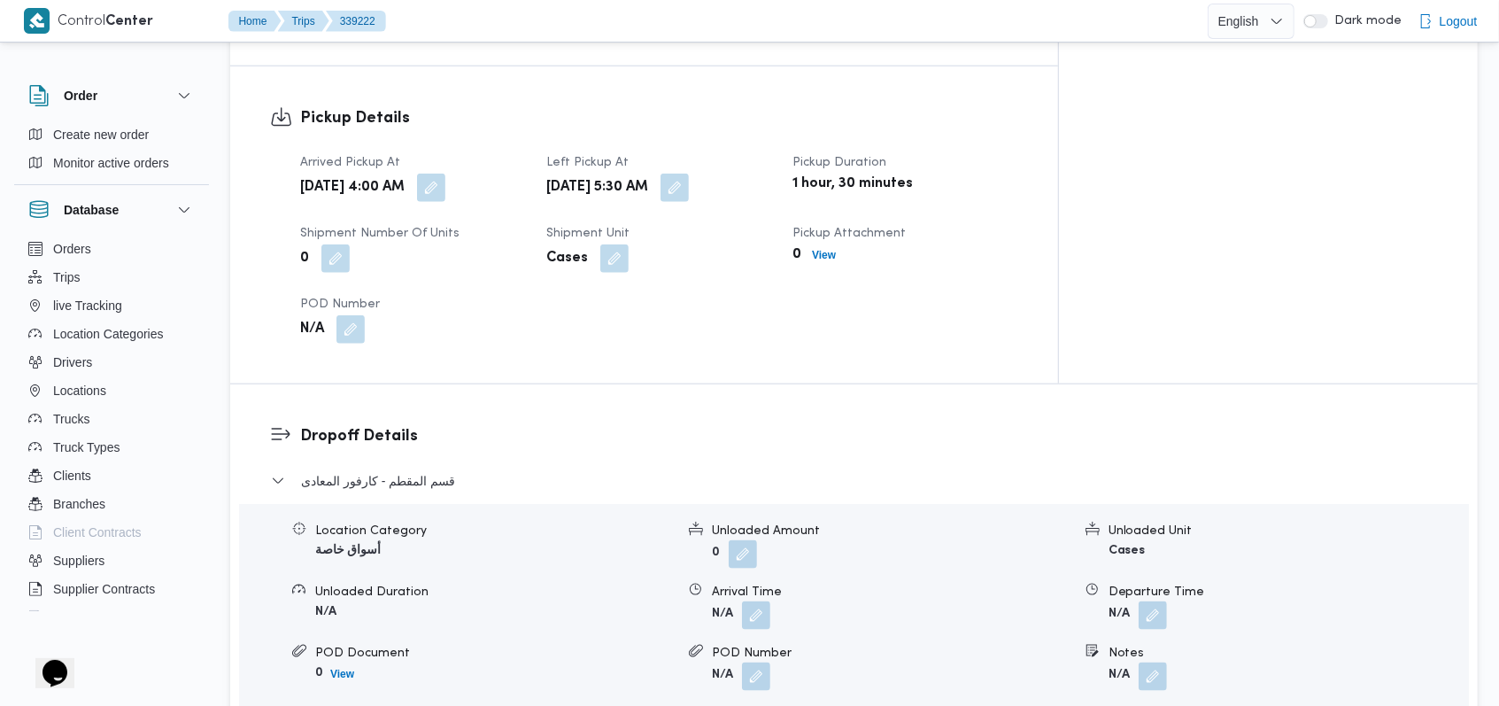
scroll to position [1180, 0]
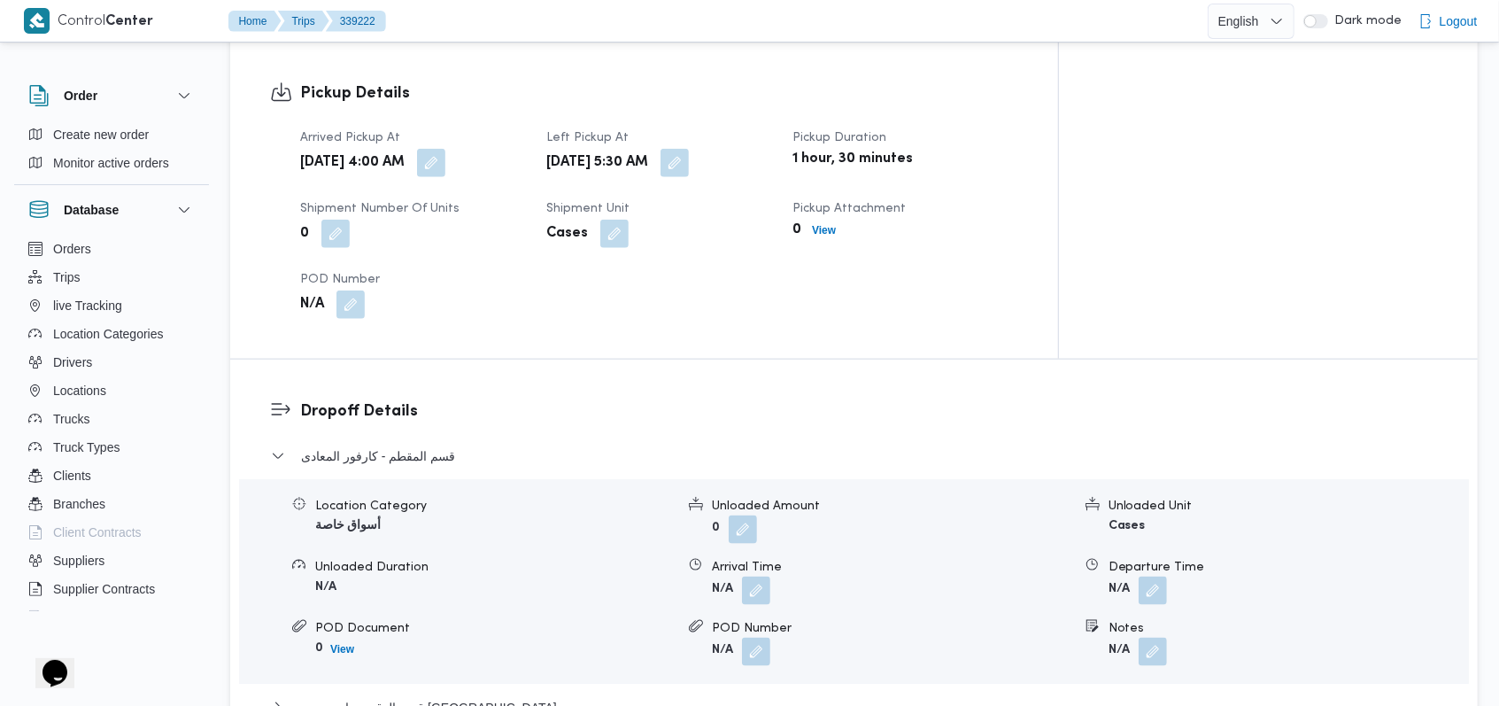
click at [425, 399] on dl "Dropoff Details قسم المقطم - كارفور المعادى Location Category أسواق خاصة Unload…" at bounding box center [869, 612] width 1138 height 427
click at [432, 445] on span "قسم المقطم - كارفور المعادى" at bounding box center [378, 455] width 154 height 21
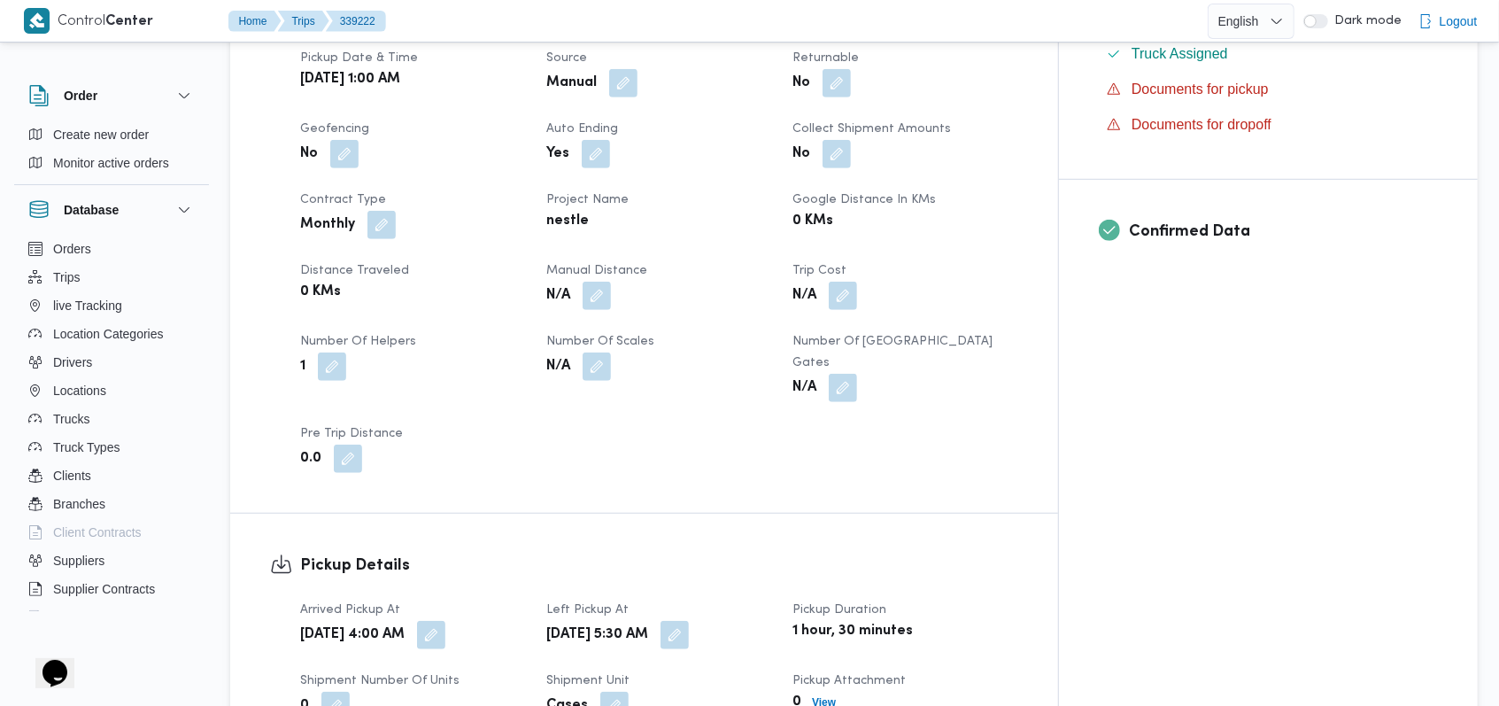
scroll to position [0, 0]
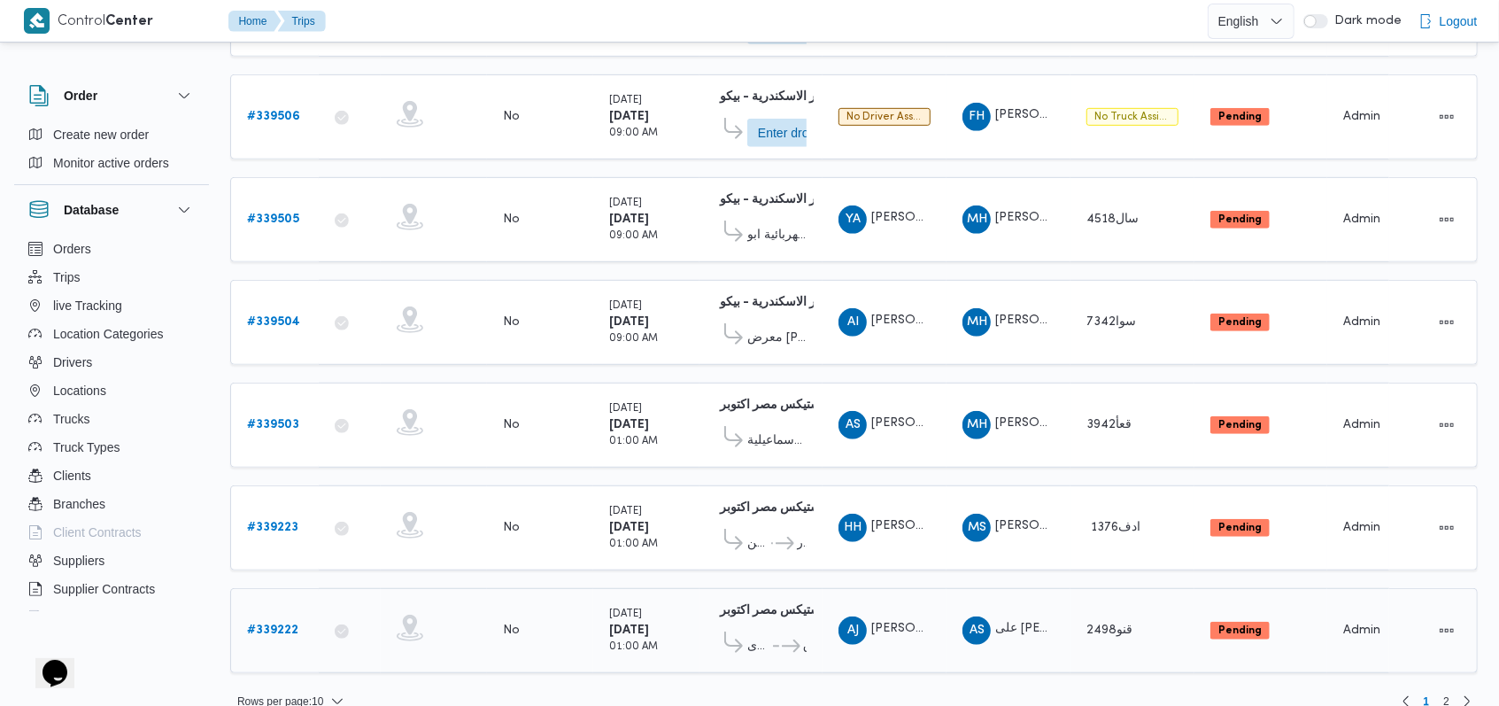
scroll to position [621, 0]
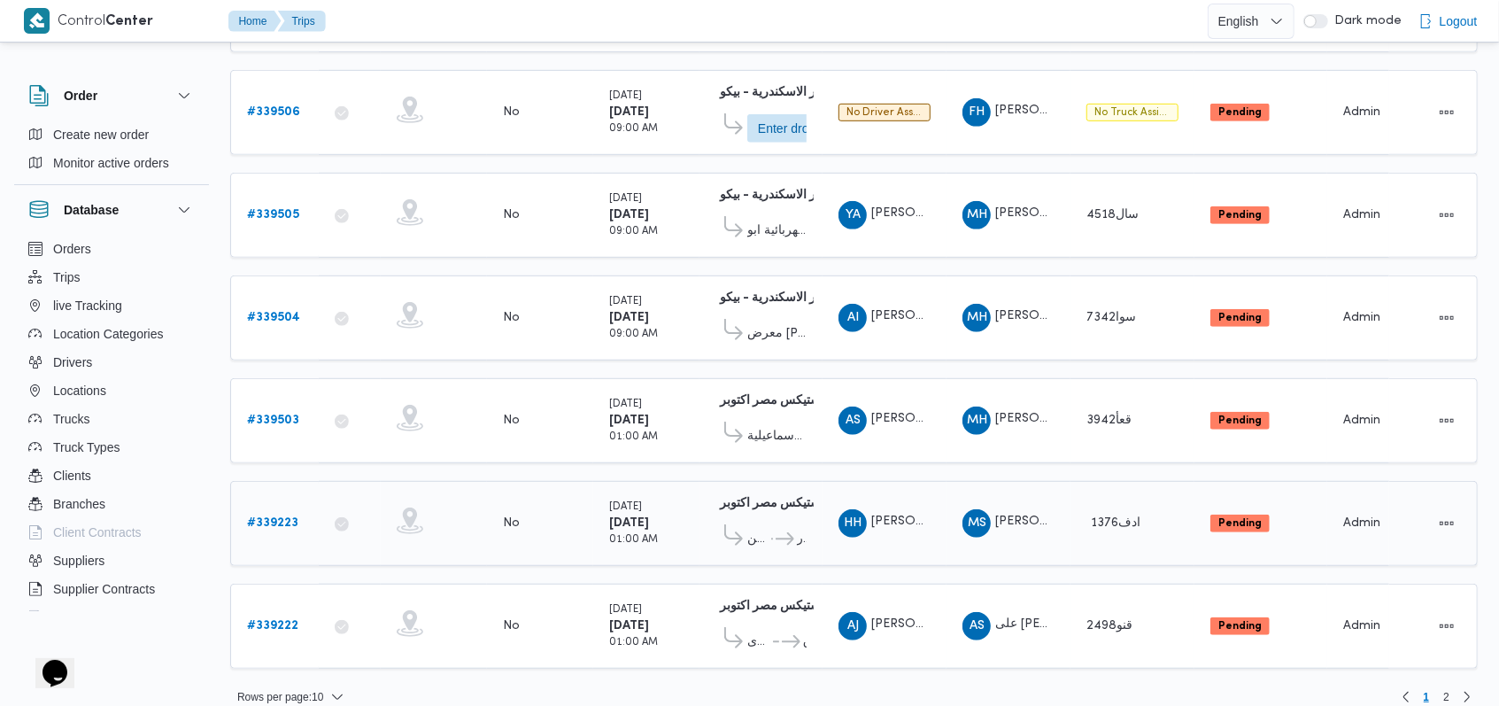
click at [282, 517] on b "# 339223" at bounding box center [272, 523] width 51 height 12
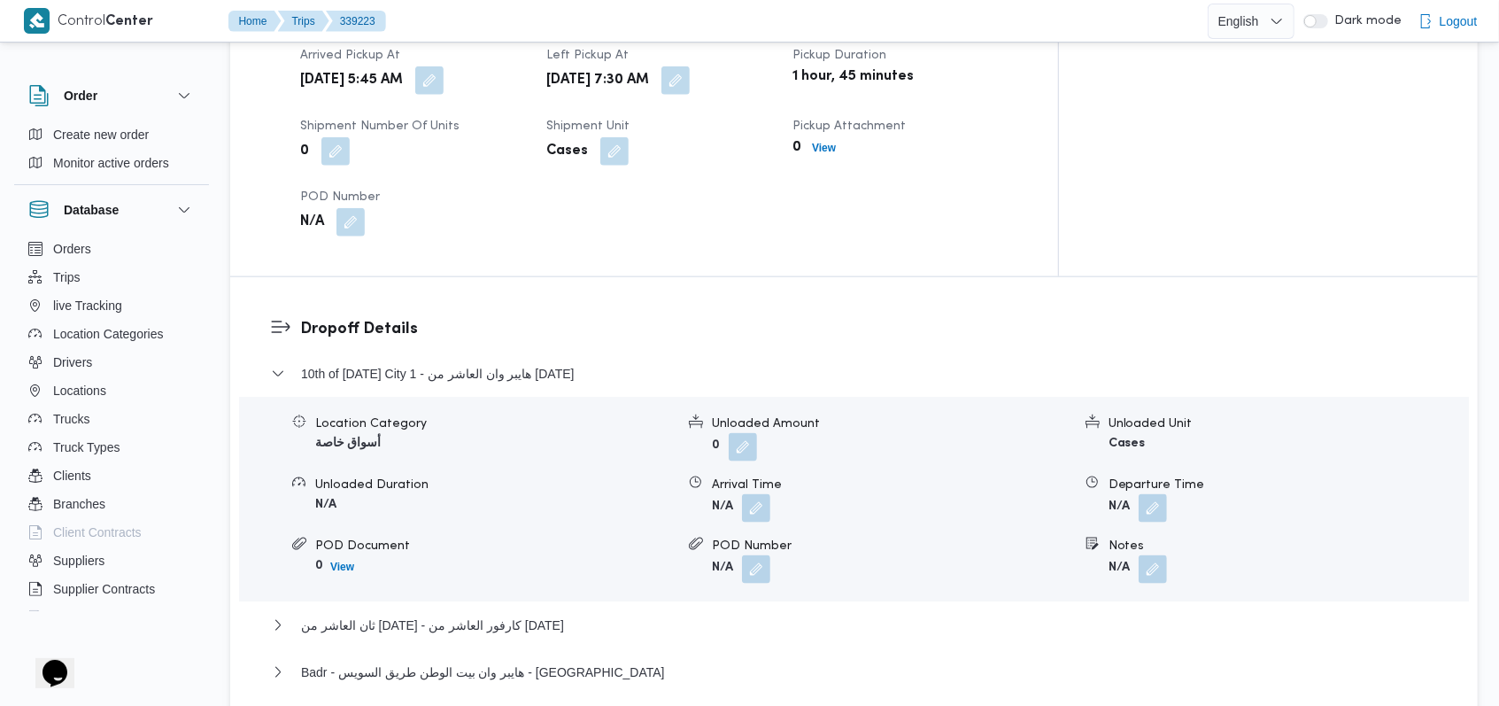
scroll to position [1652, 0]
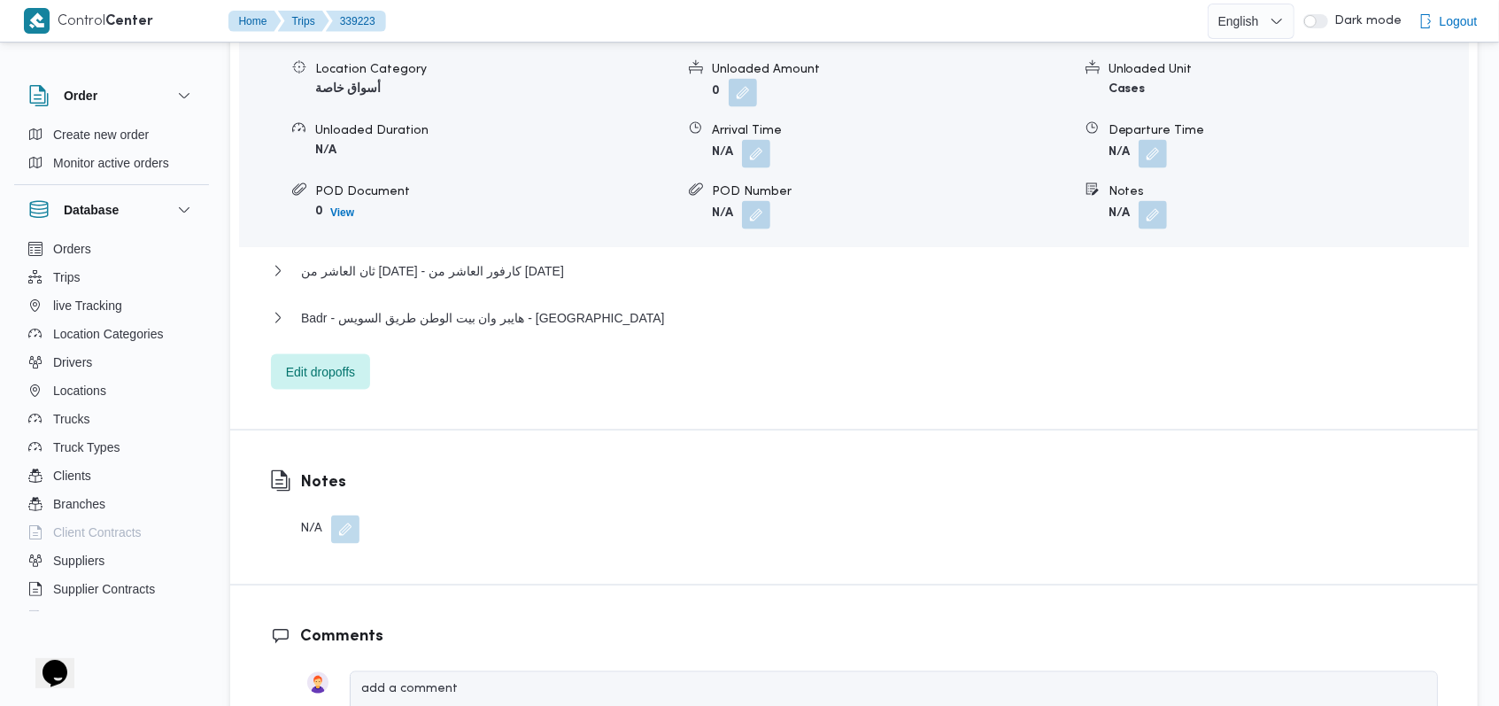
click at [340, 515] on button "button" at bounding box center [345, 529] width 28 height 28
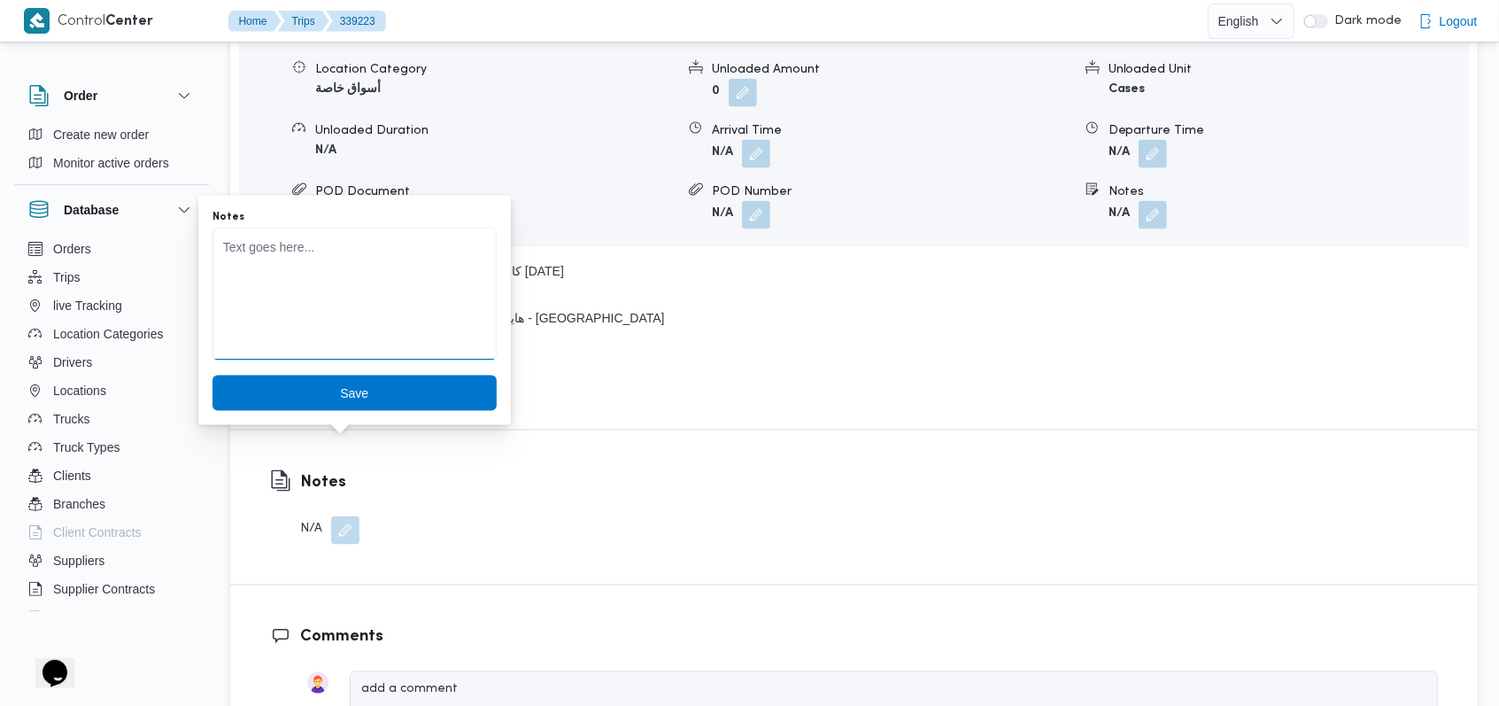
click at [365, 319] on textarea "Notes" at bounding box center [354, 294] width 284 height 133
paste textarea "خصم على السواق 150 جنيه"
type textarea "خصم على السواق 150 جنيه"
click at [382, 394] on span "Save" at bounding box center [354, 391] width 284 height 35
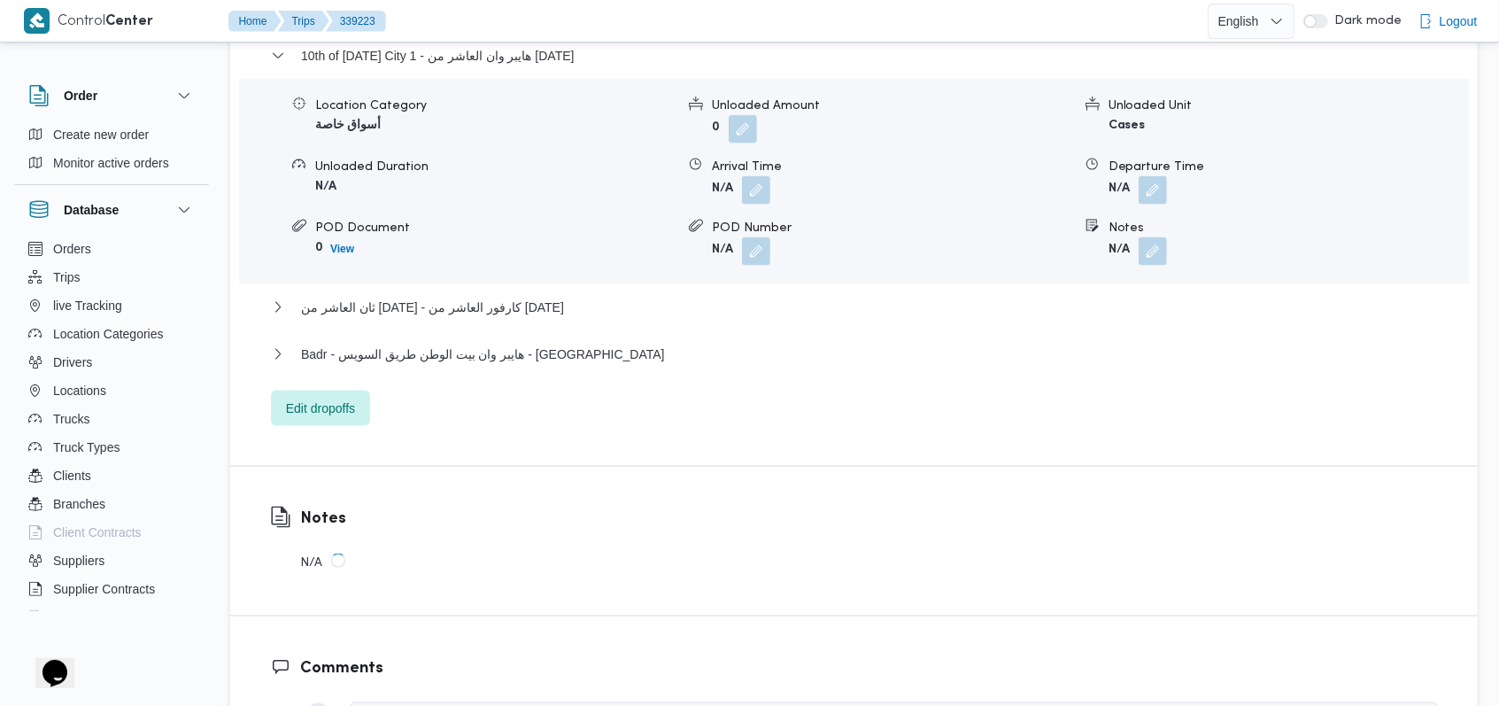
scroll to position [1530, 0]
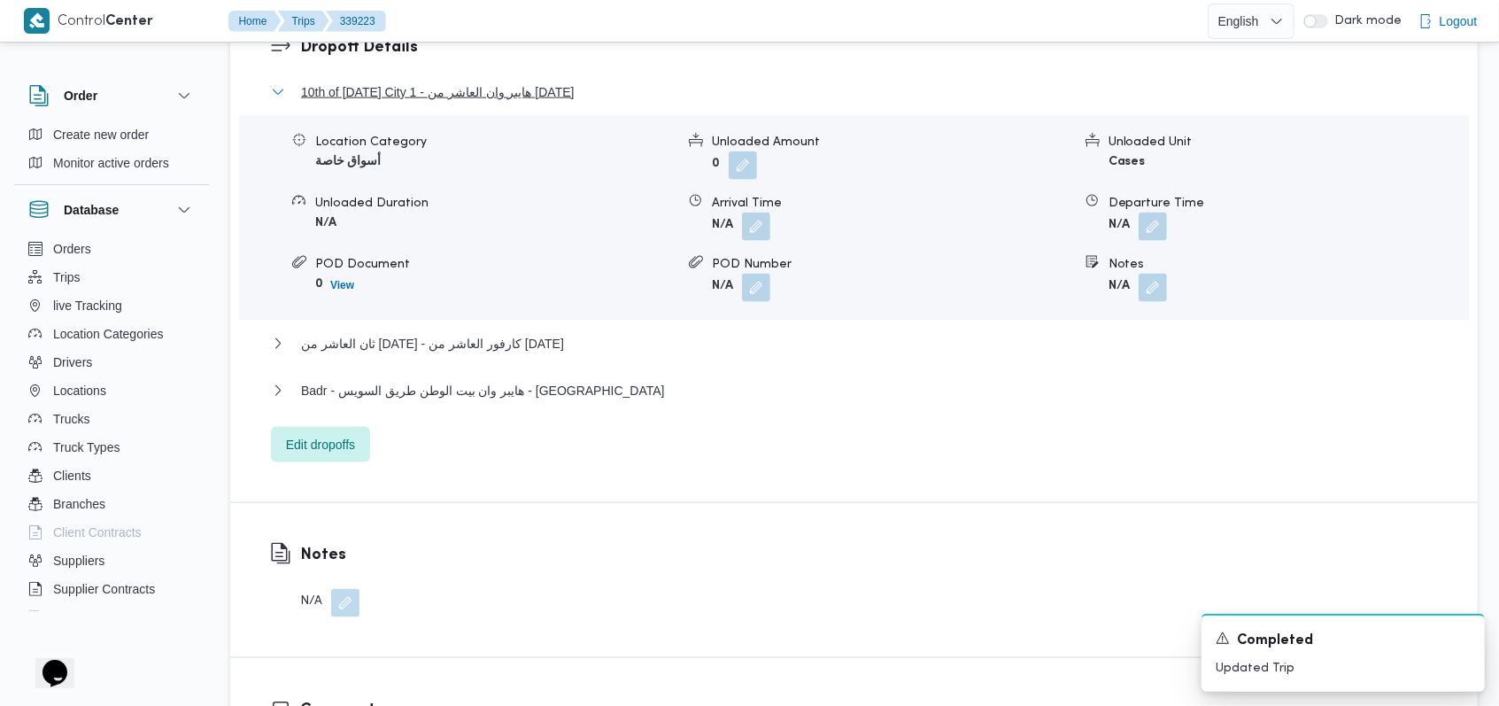
click at [420, 81] on span "10th of Ramadan City 1 - هايبر وان العاشر من رمضان" at bounding box center [438, 91] width 274 height 21
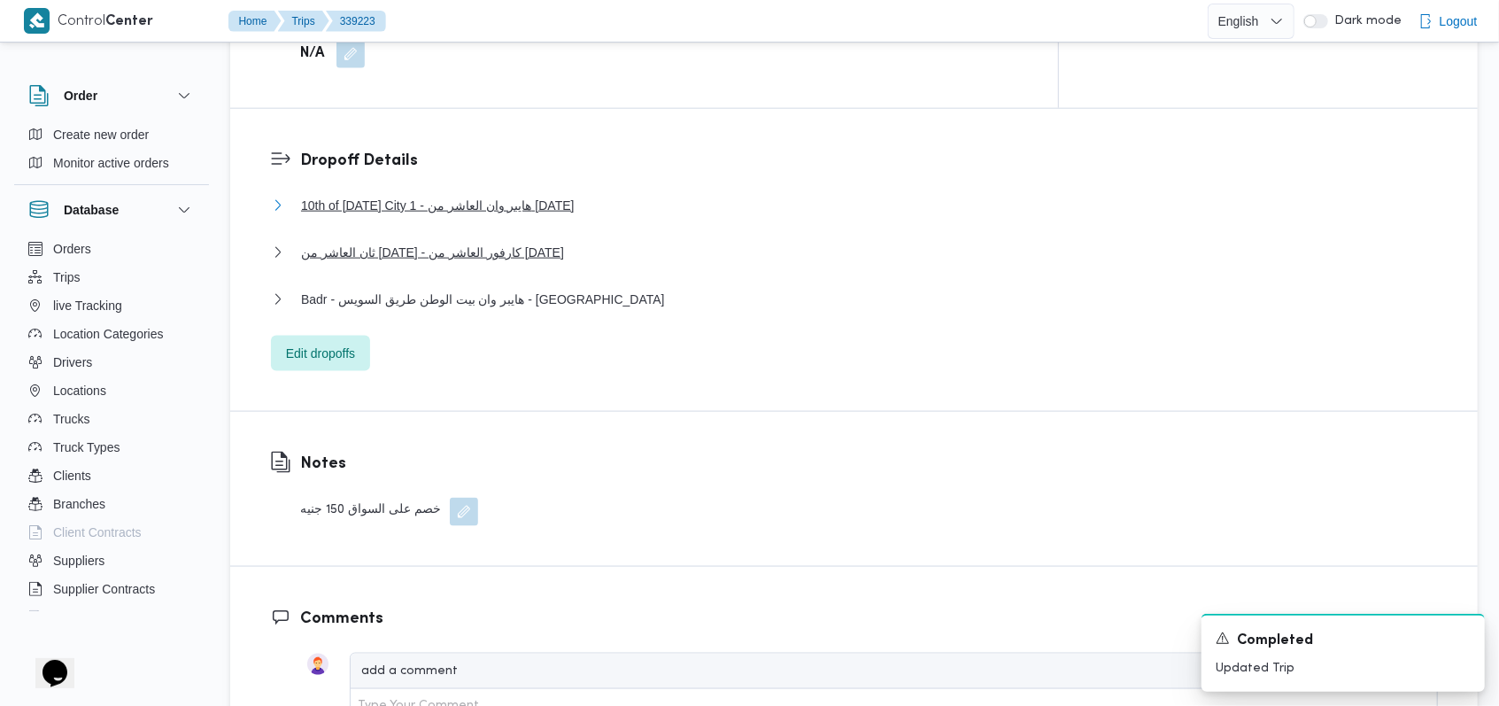
scroll to position [1412, 0]
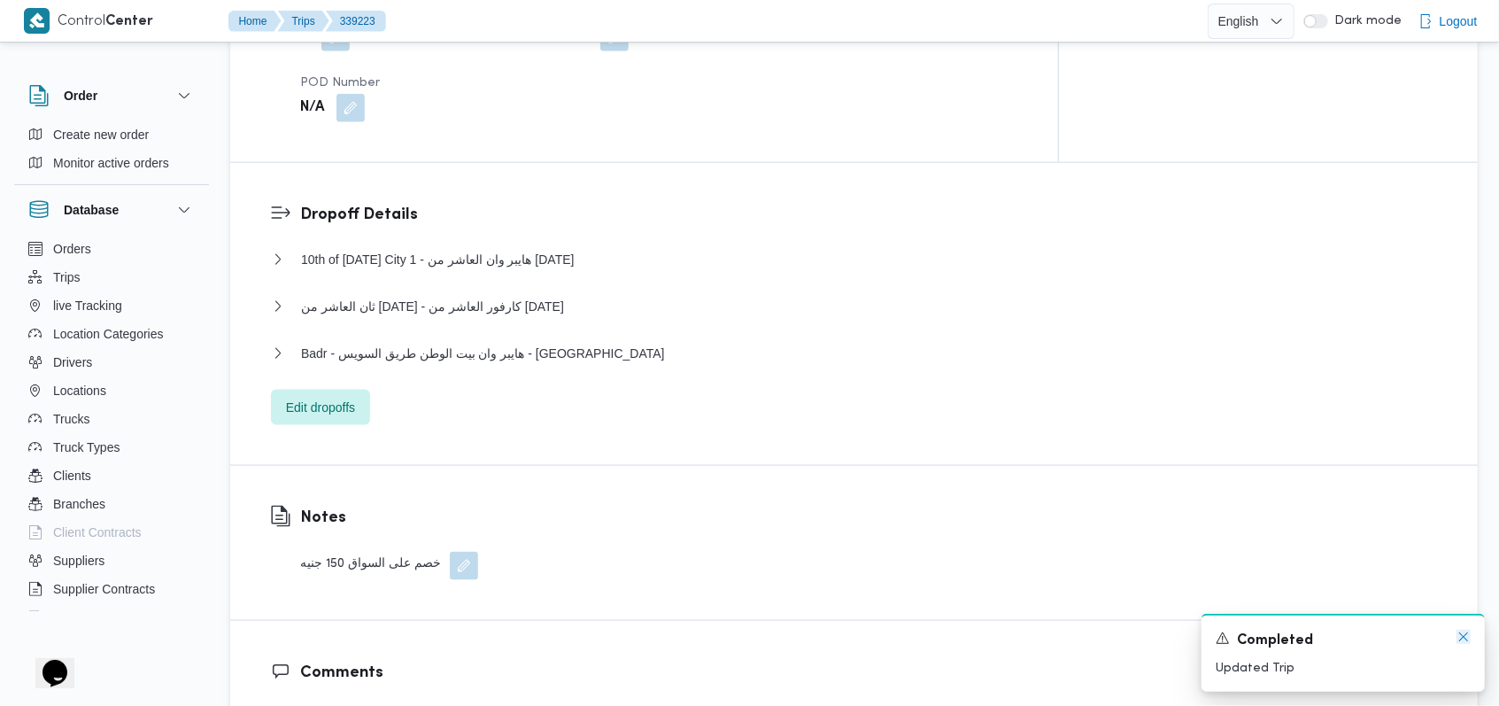
click at [1456, 640] on icon "Dismiss toast" at bounding box center [1463, 636] width 14 height 14
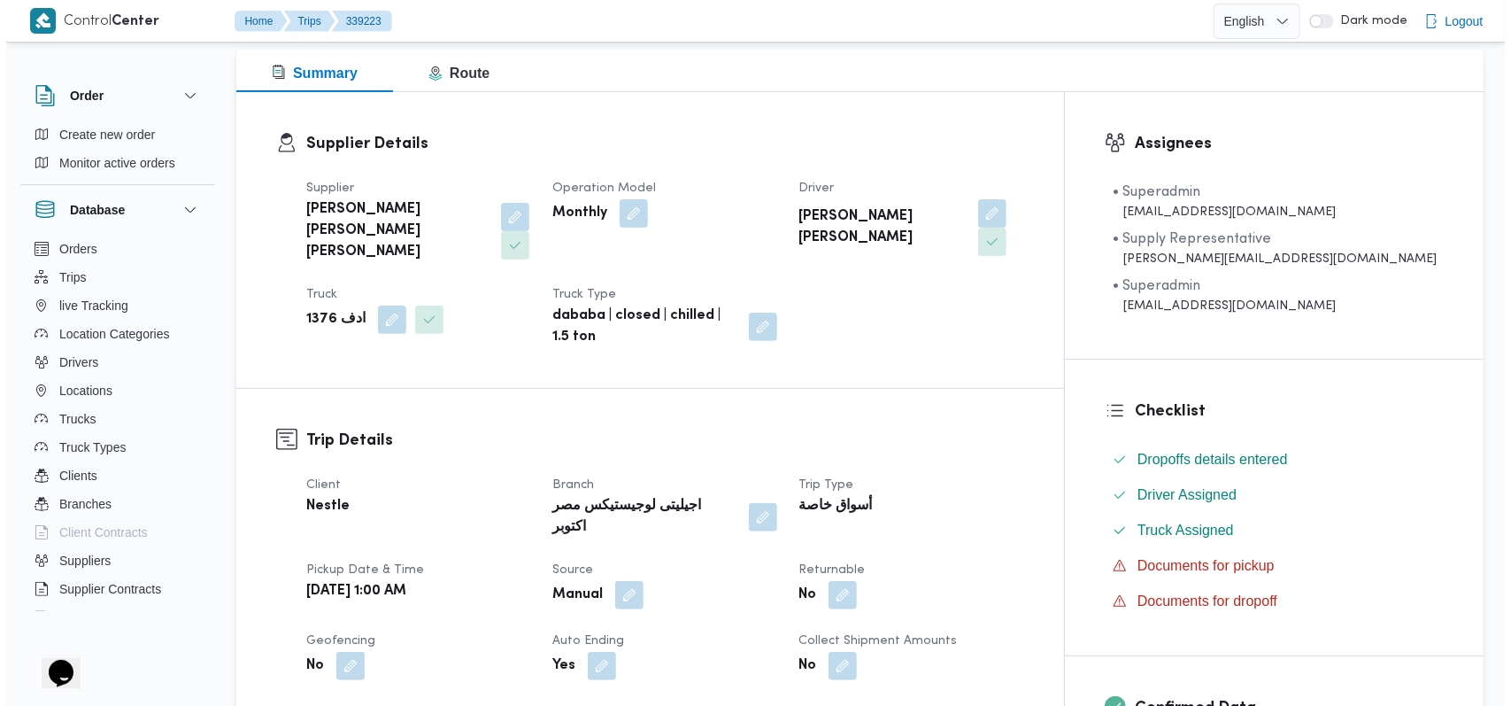
scroll to position [0, 0]
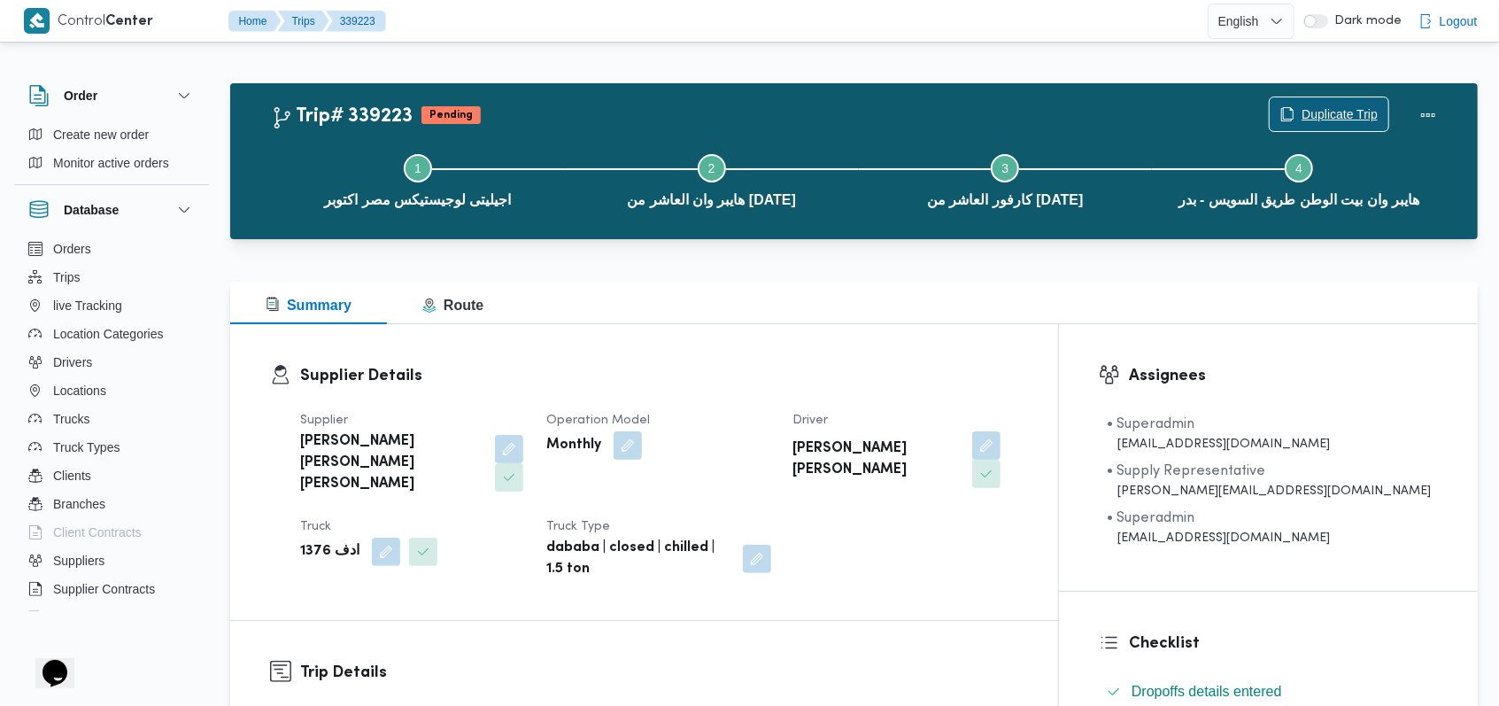
click at [1340, 103] on span "Duplicate Trip" at bounding box center [1329, 114] width 119 height 34
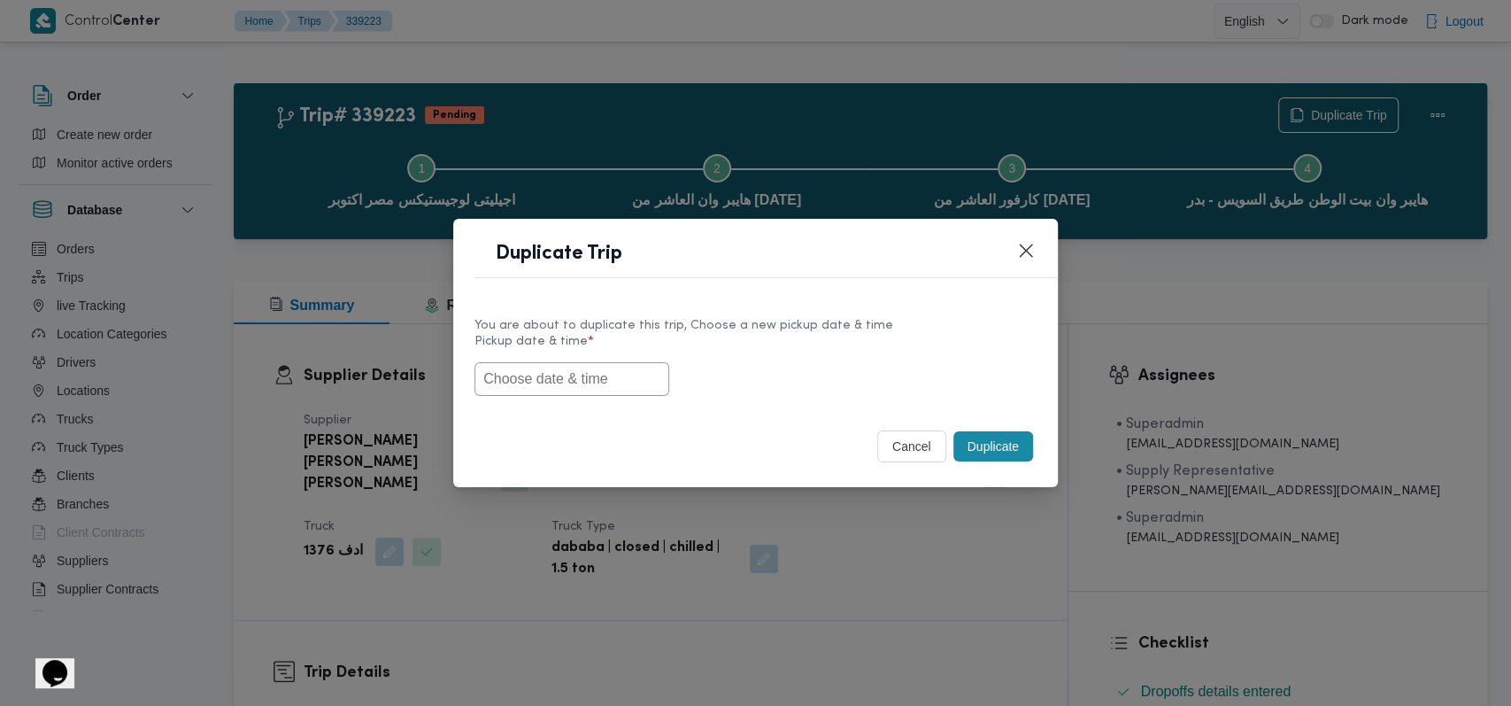
click at [604, 388] on input "text" at bounding box center [572, 379] width 195 height 34
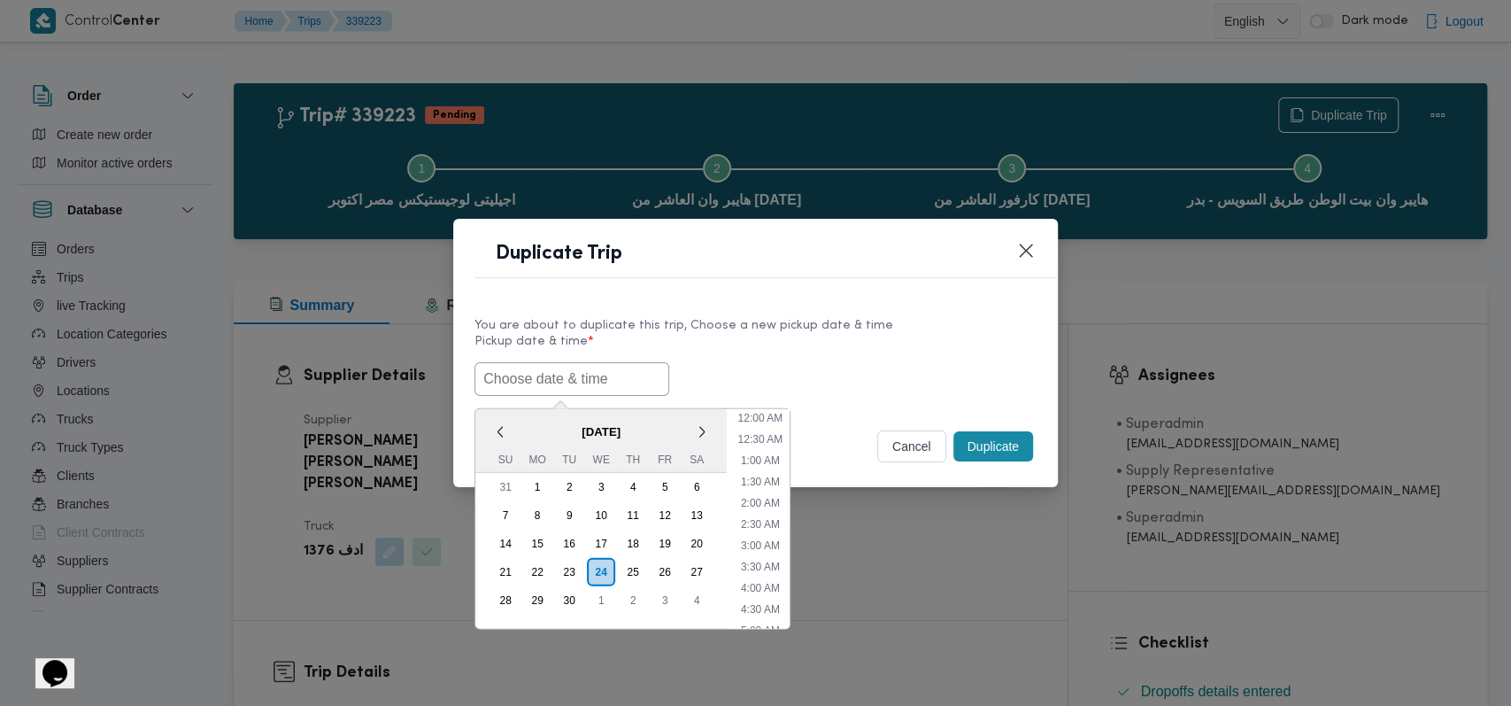
scroll to position [410, 0]
click at [630, 568] on div "25" at bounding box center [633, 571] width 34 height 34
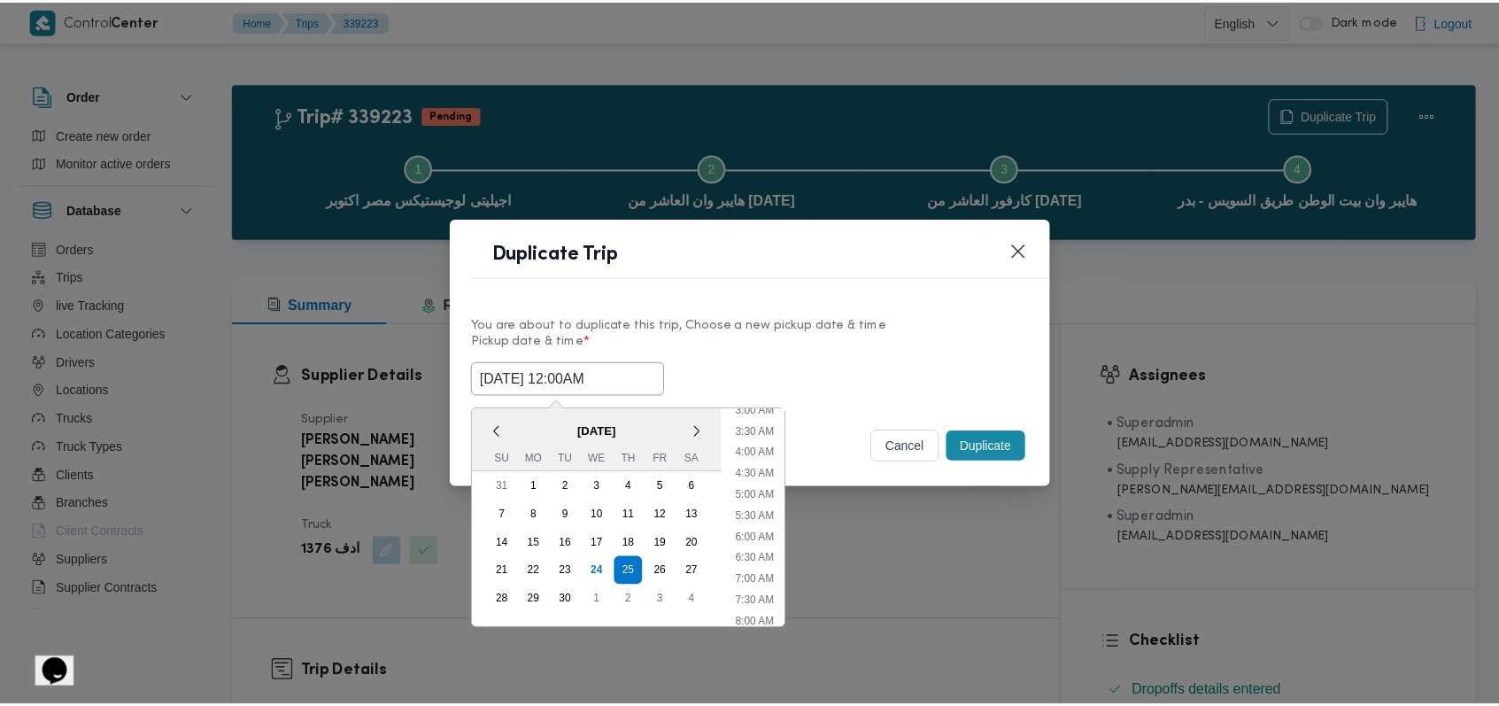
scroll to position [0, 0]
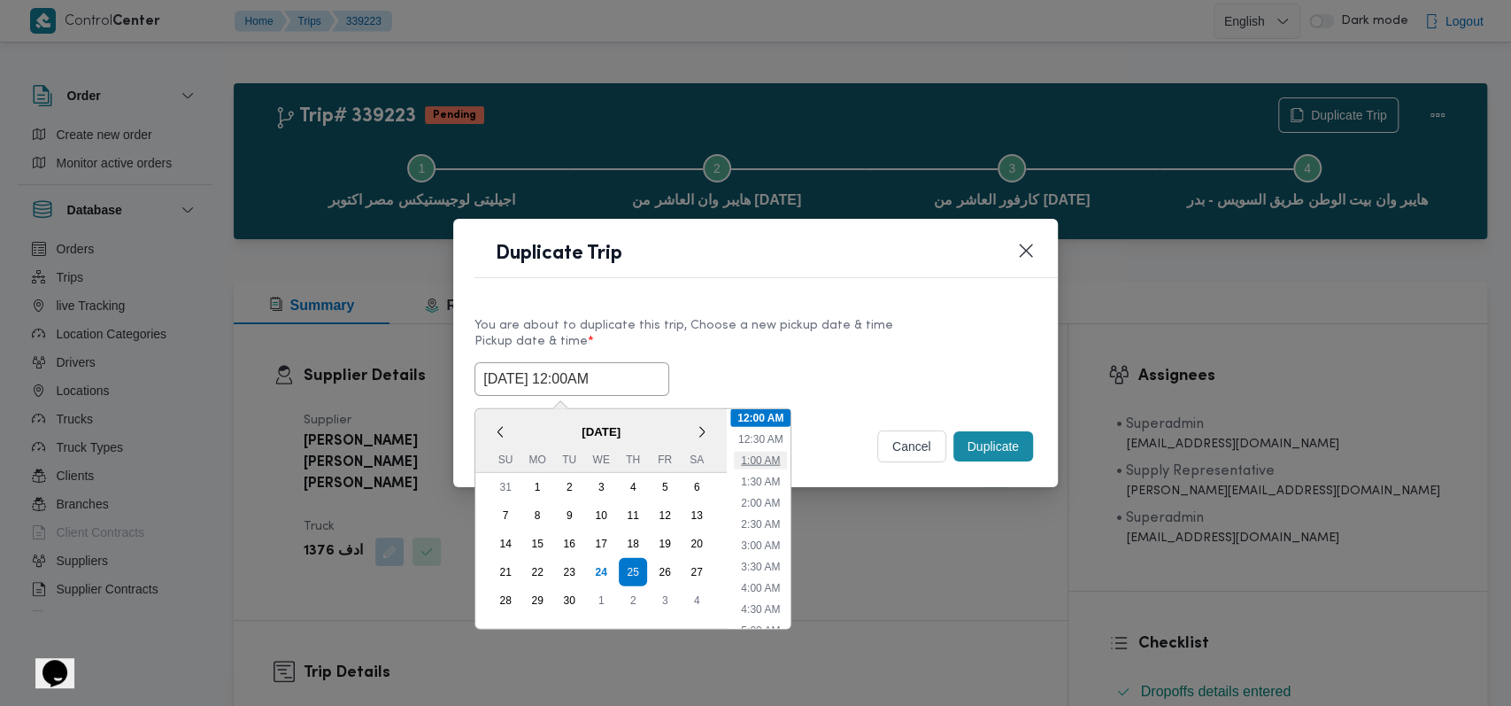
click at [761, 458] on li "1:00 AM" at bounding box center [760, 460] width 53 height 18
type input "25/09/2025 1:00AM"
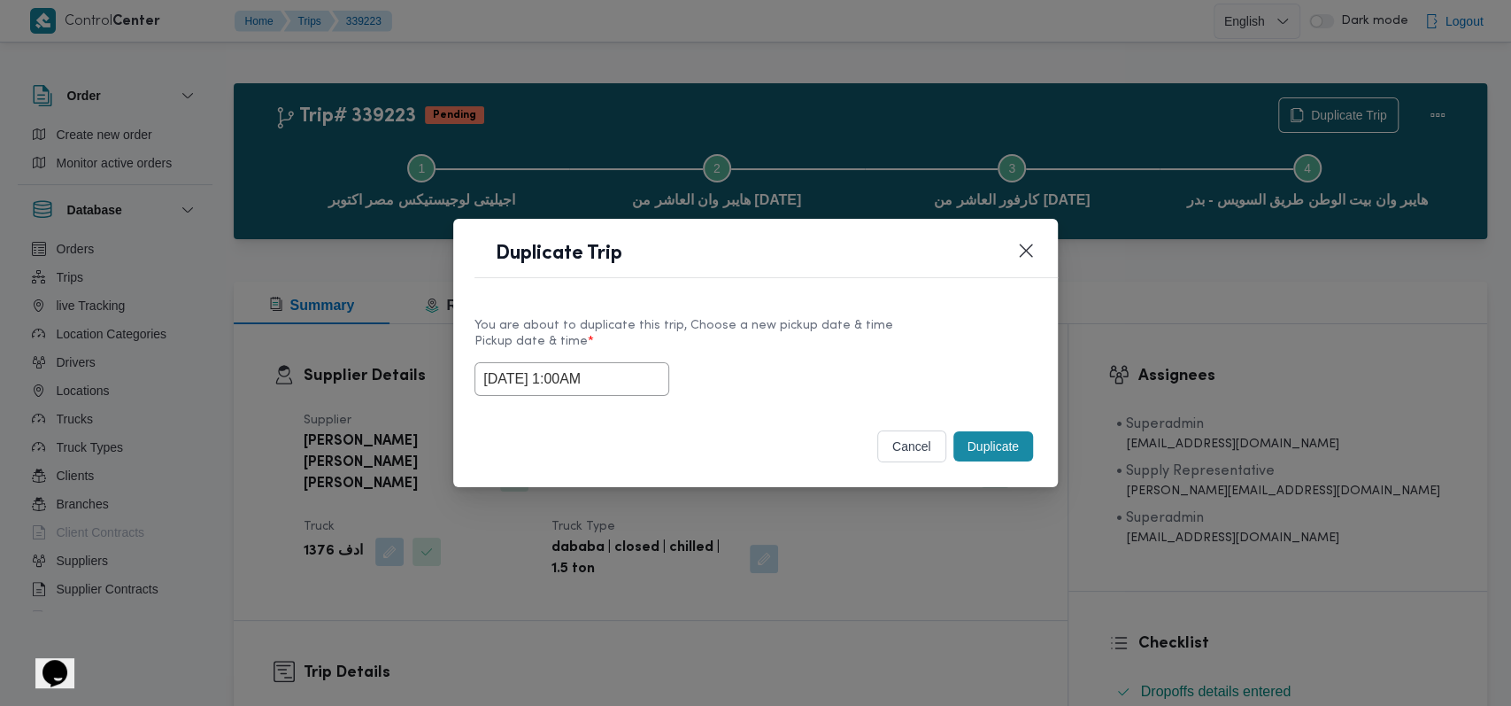
click at [999, 444] on button "Duplicate" at bounding box center [994, 446] width 80 height 30
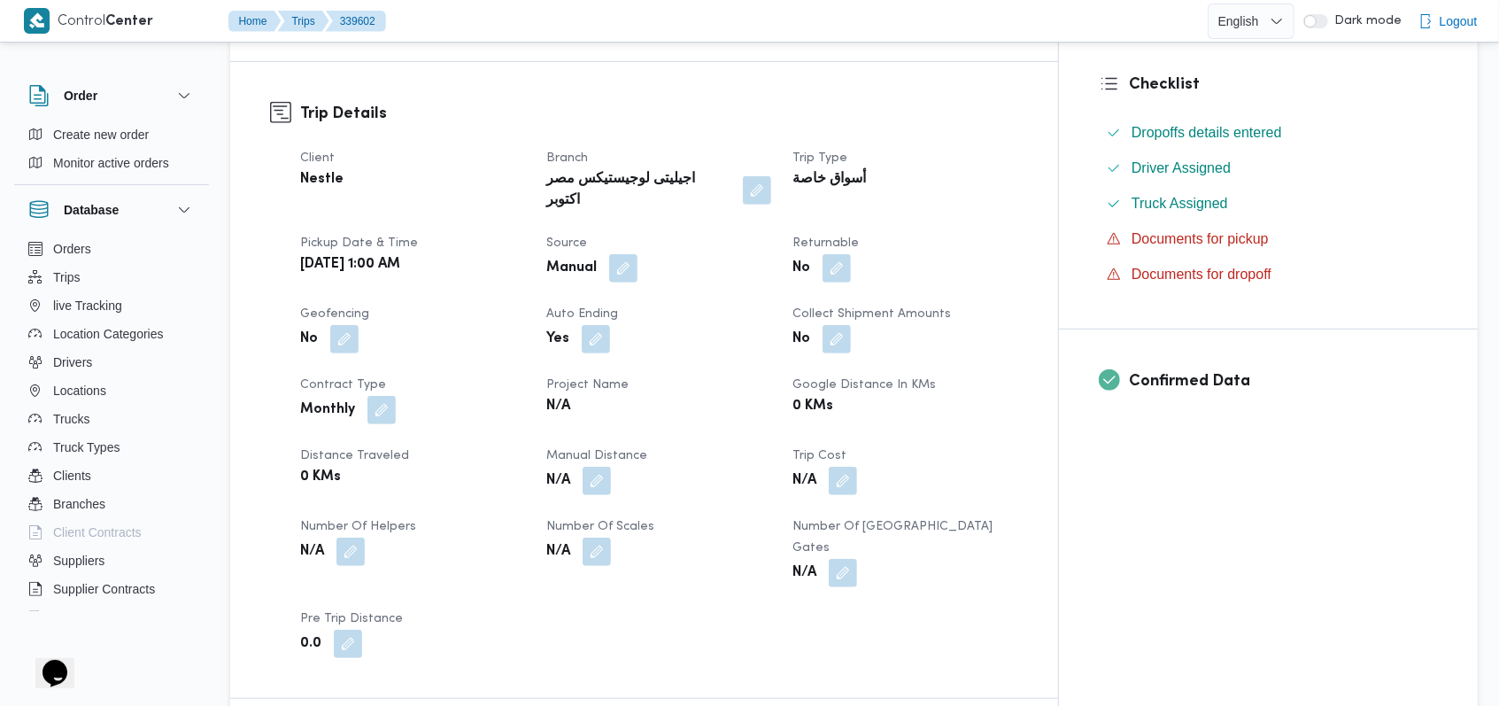
scroll to position [590, 0]
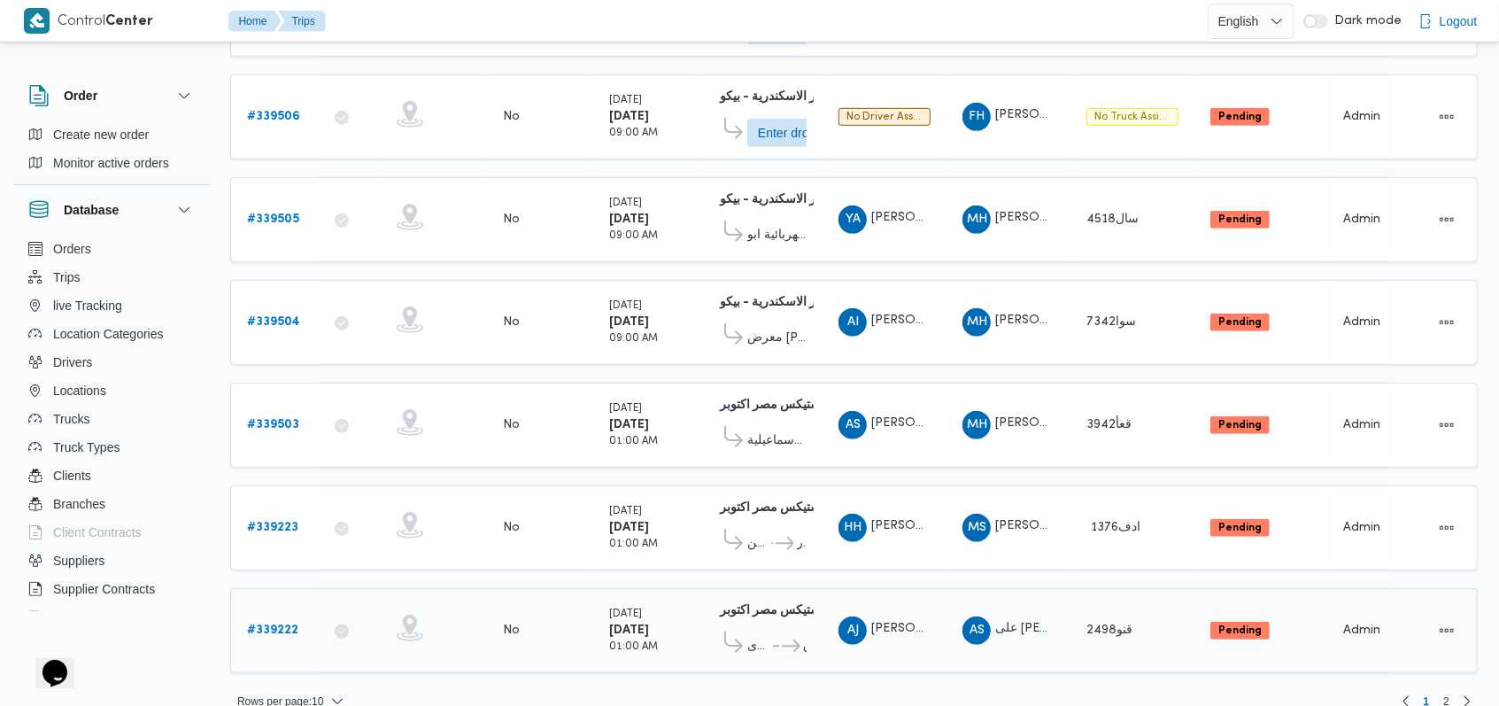
scroll to position [621, 0]
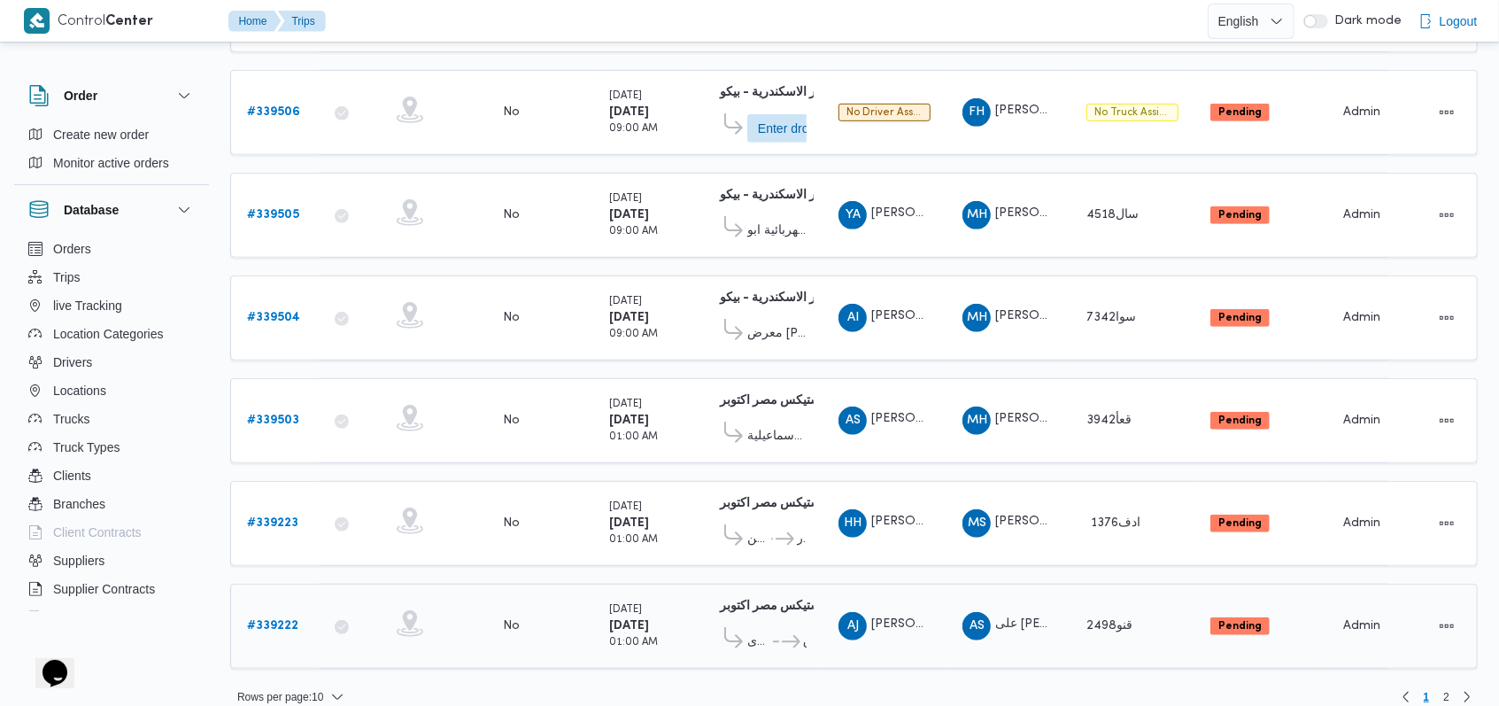
click at [275, 620] on b "# 339222" at bounding box center [272, 626] width 51 height 12
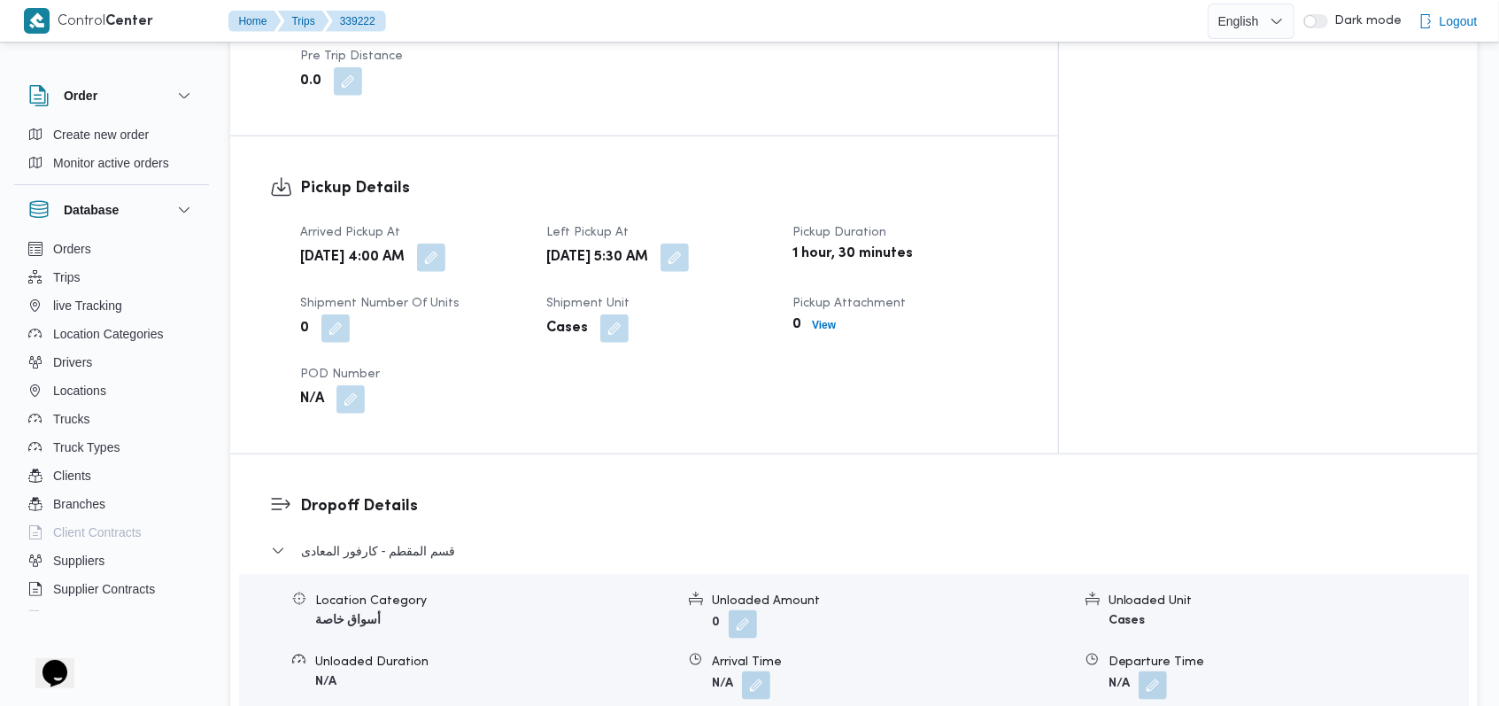
scroll to position [1298, 0]
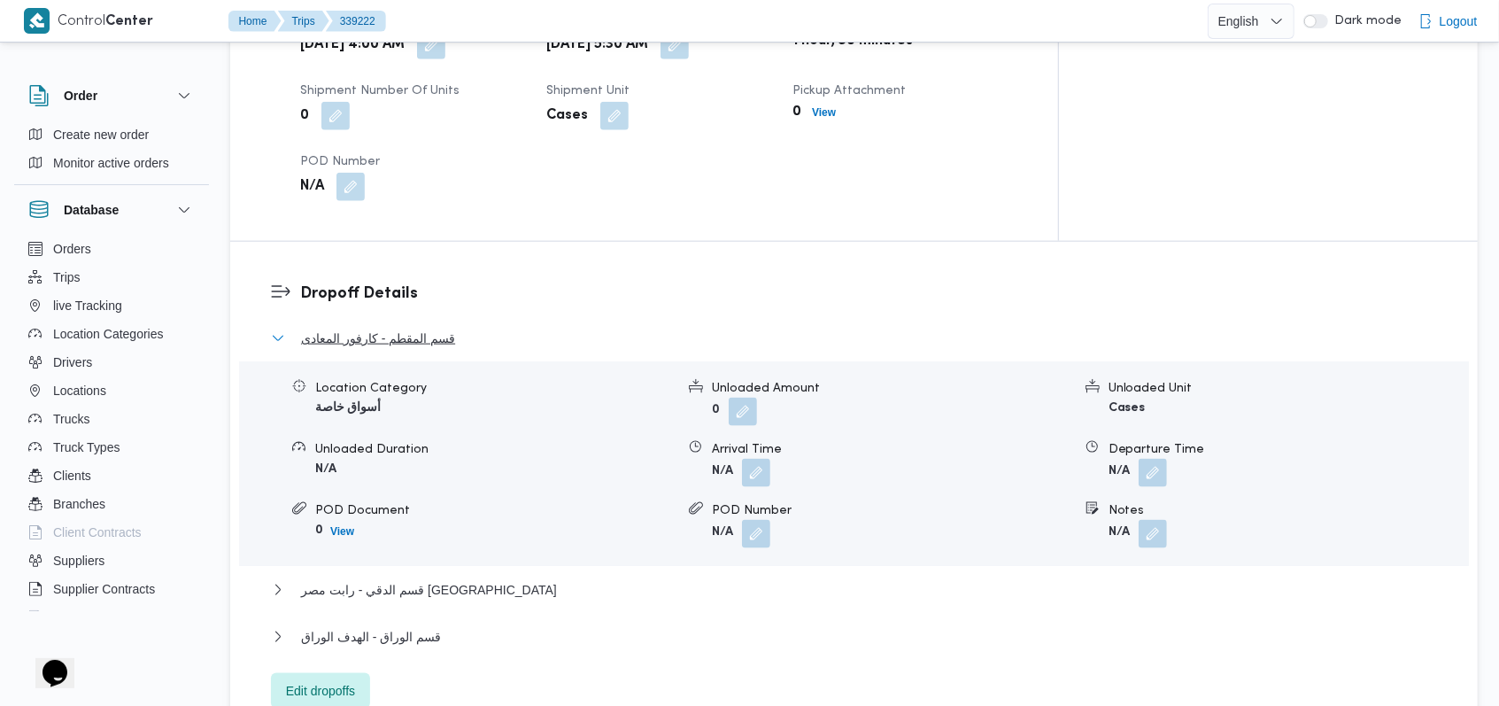
click at [413, 328] on span "قسم المقطم - كارفور المعادى" at bounding box center [378, 338] width 154 height 21
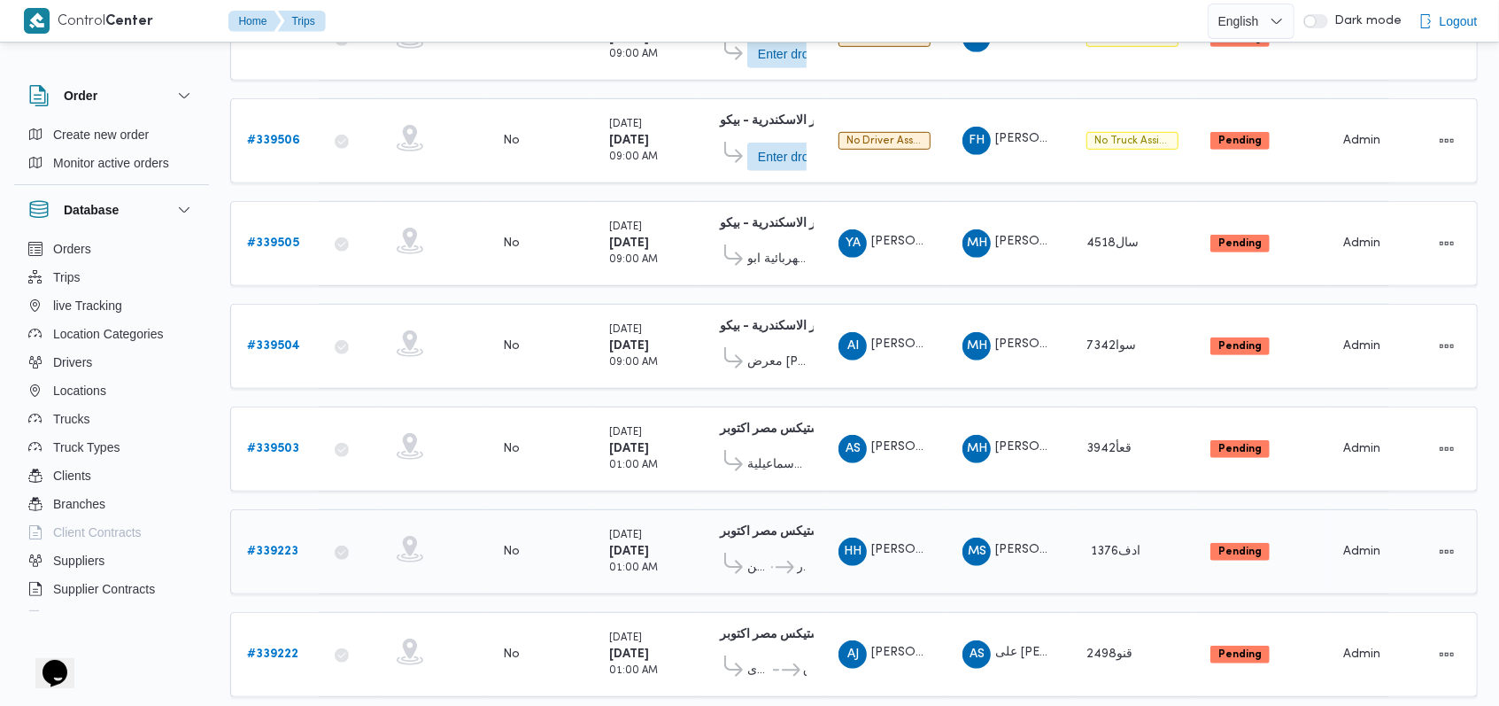
scroll to position [621, 0]
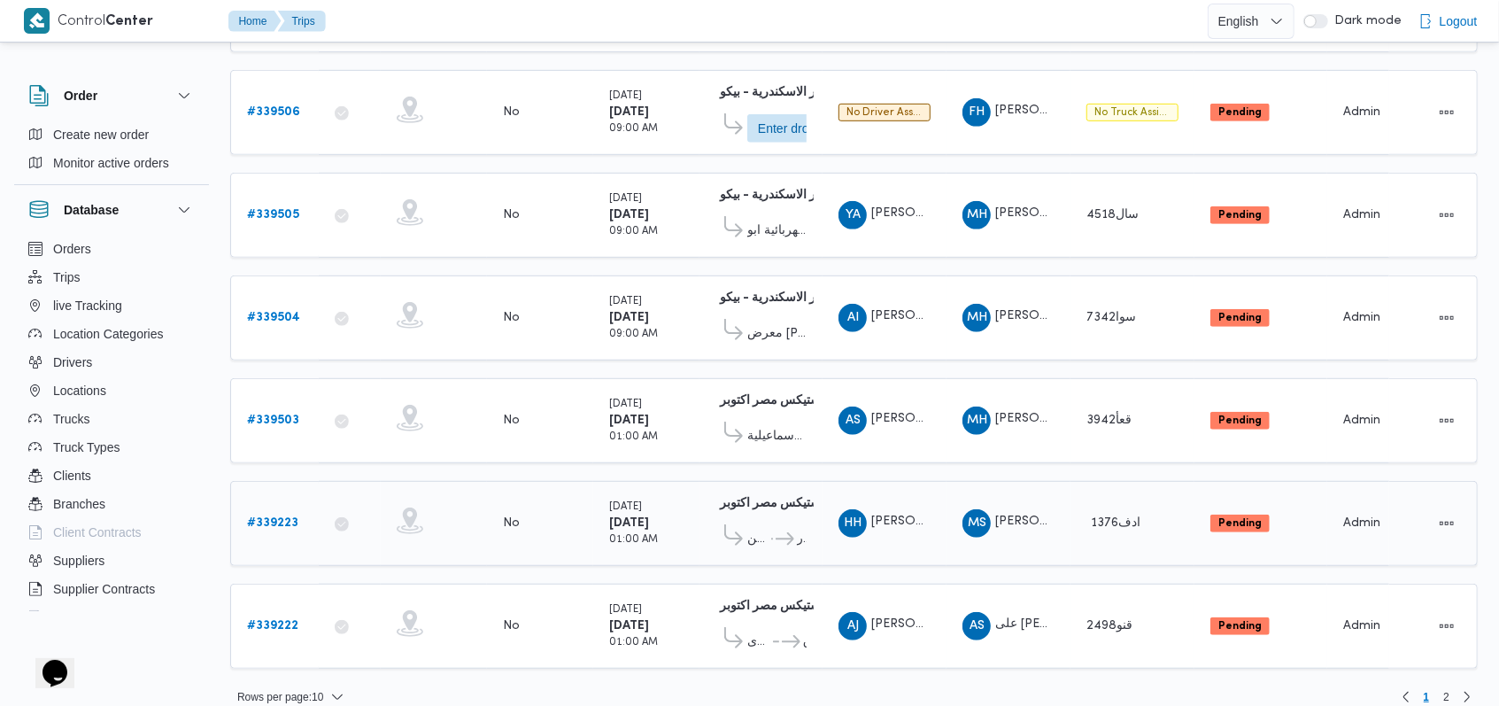
click at [274, 517] on b "# 339223" at bounding box center [272, 523] width 51 height 12
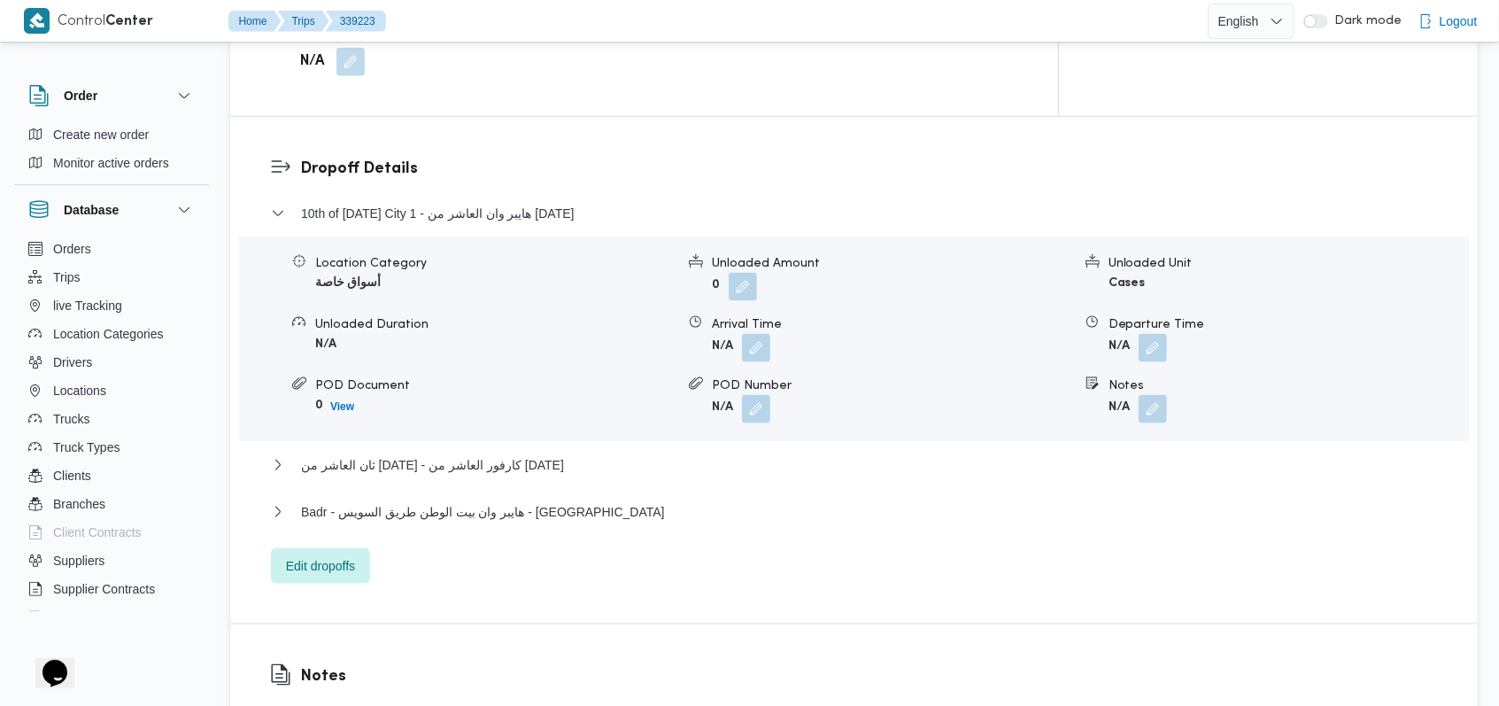
scroll to position [1771, 0]
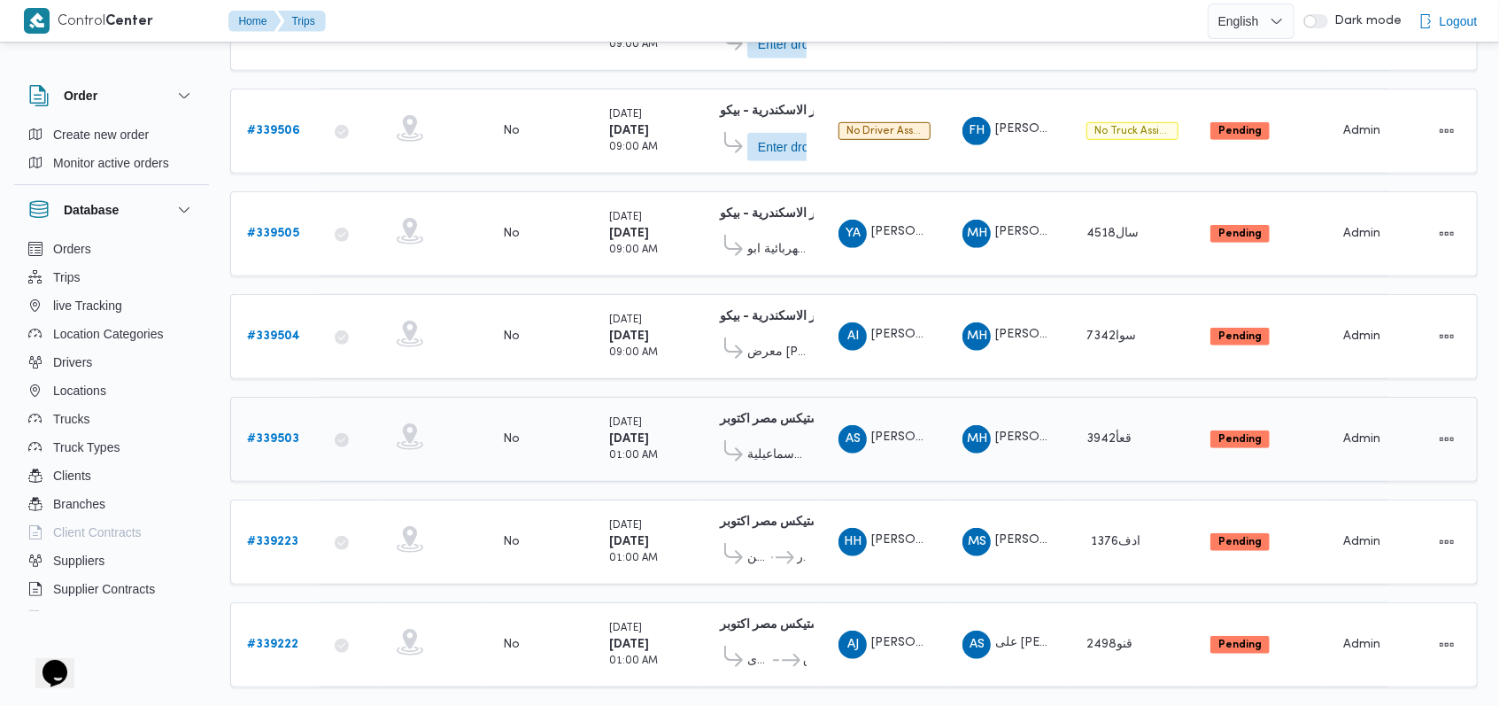
scroll to position [621, 0]
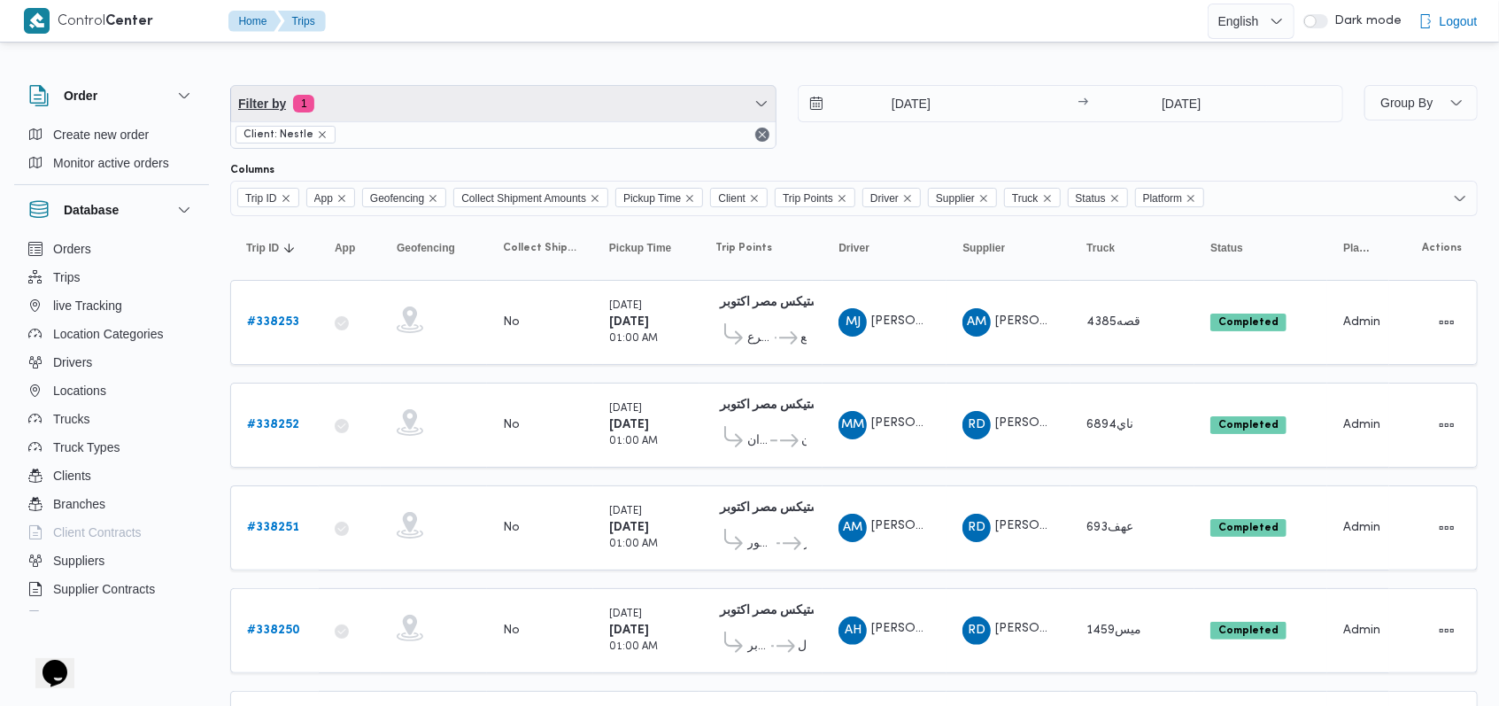
click at [466, 107] on span "Filter by 1" at bounding box center [503, 103] width 544 height 35
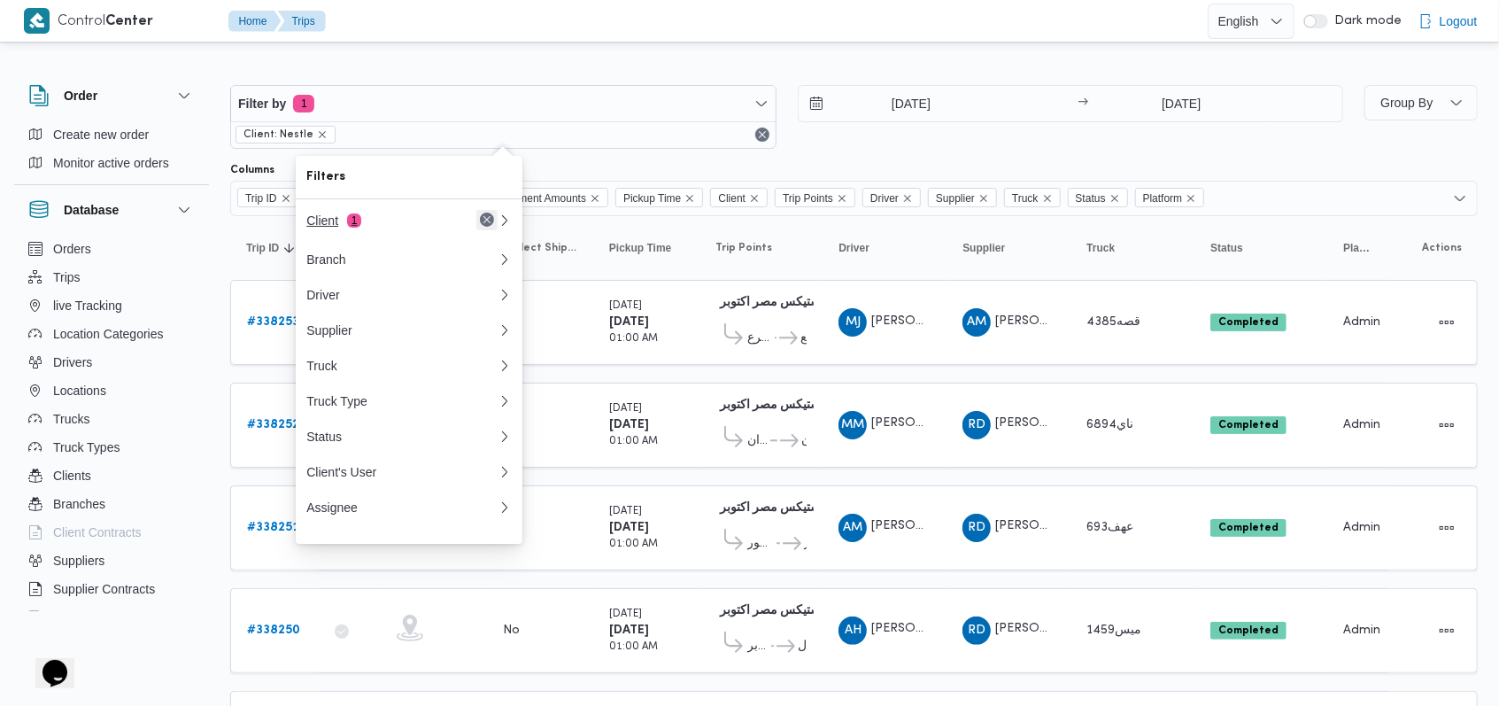
click at [489, 219] on button "Remove" at bounding box center [486, 219] width 21 height 21
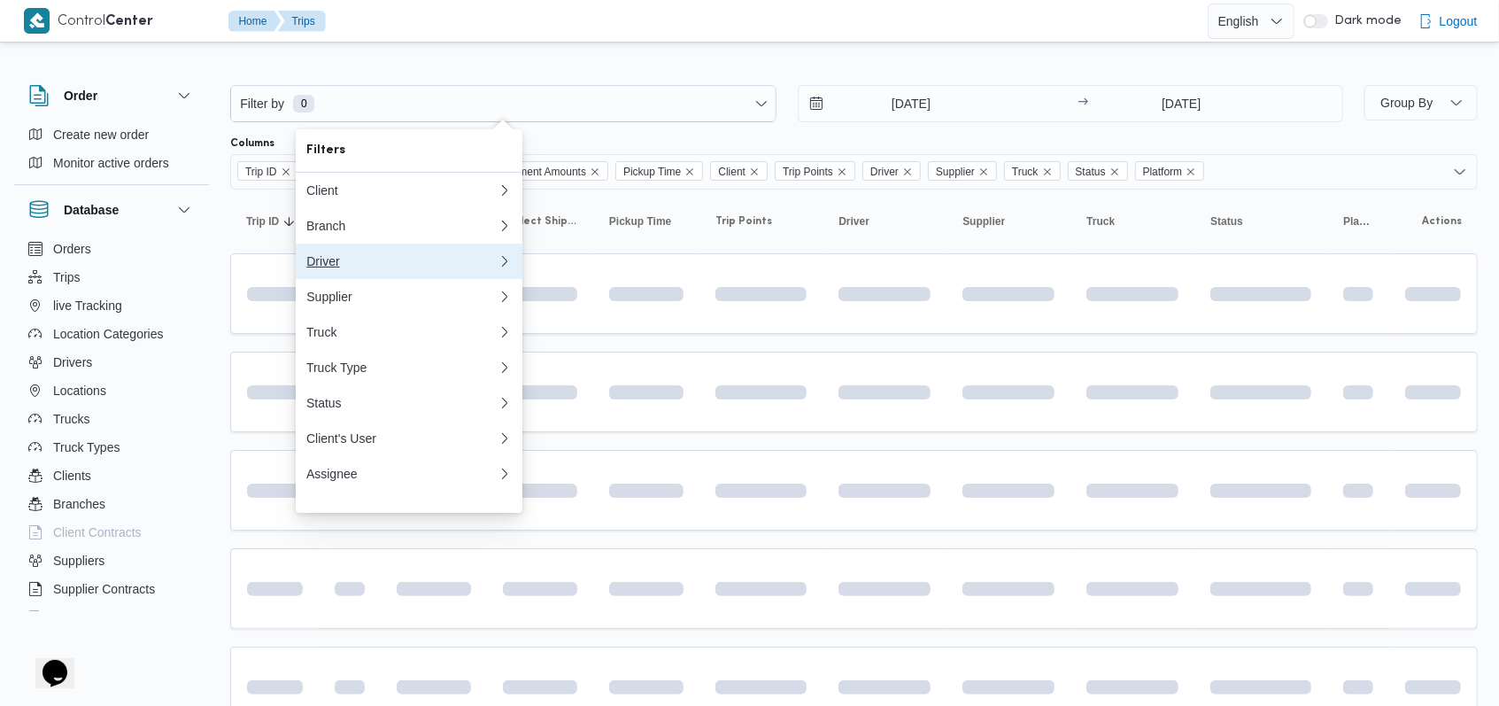
click at [354, 279] on button "Driver" at bounding box center [409, 260] width 227 height 35
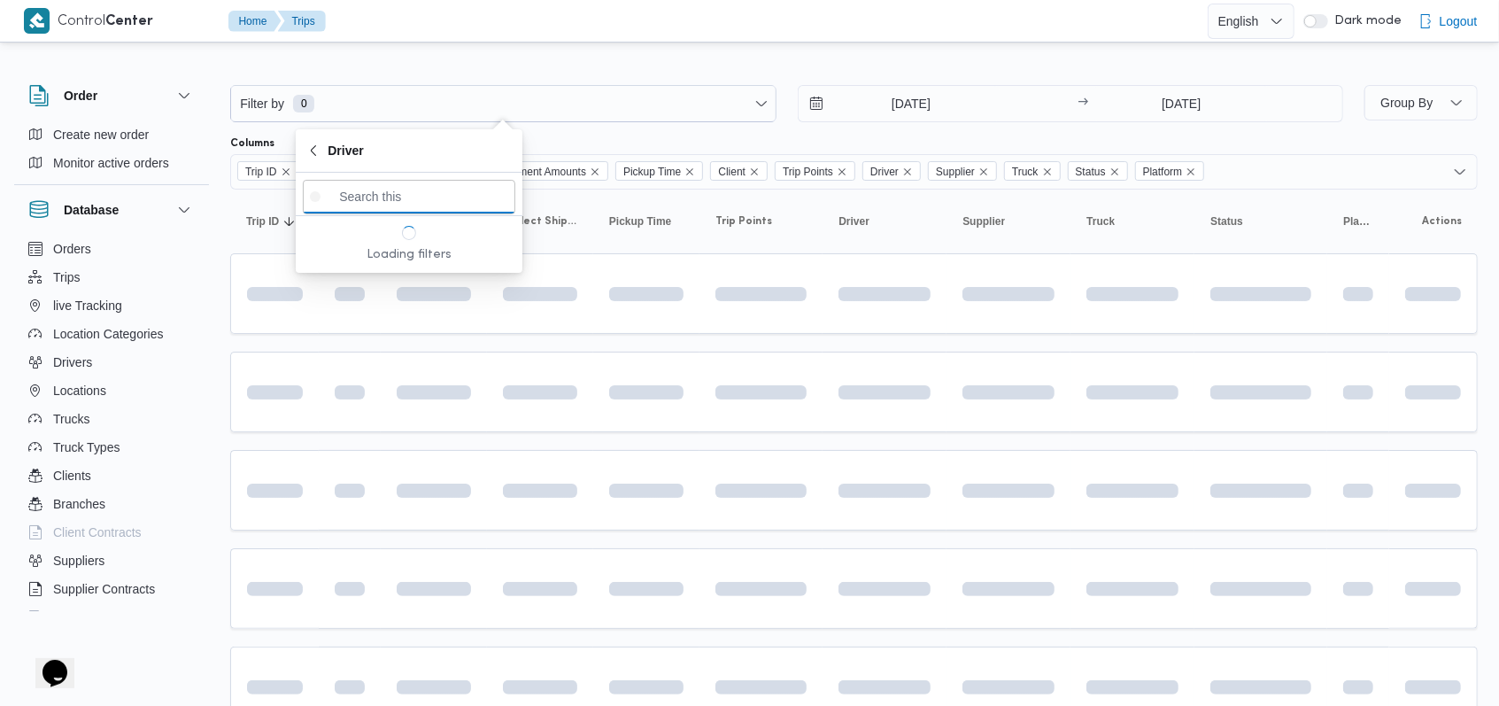
paste input "[PERSON_NAME]"
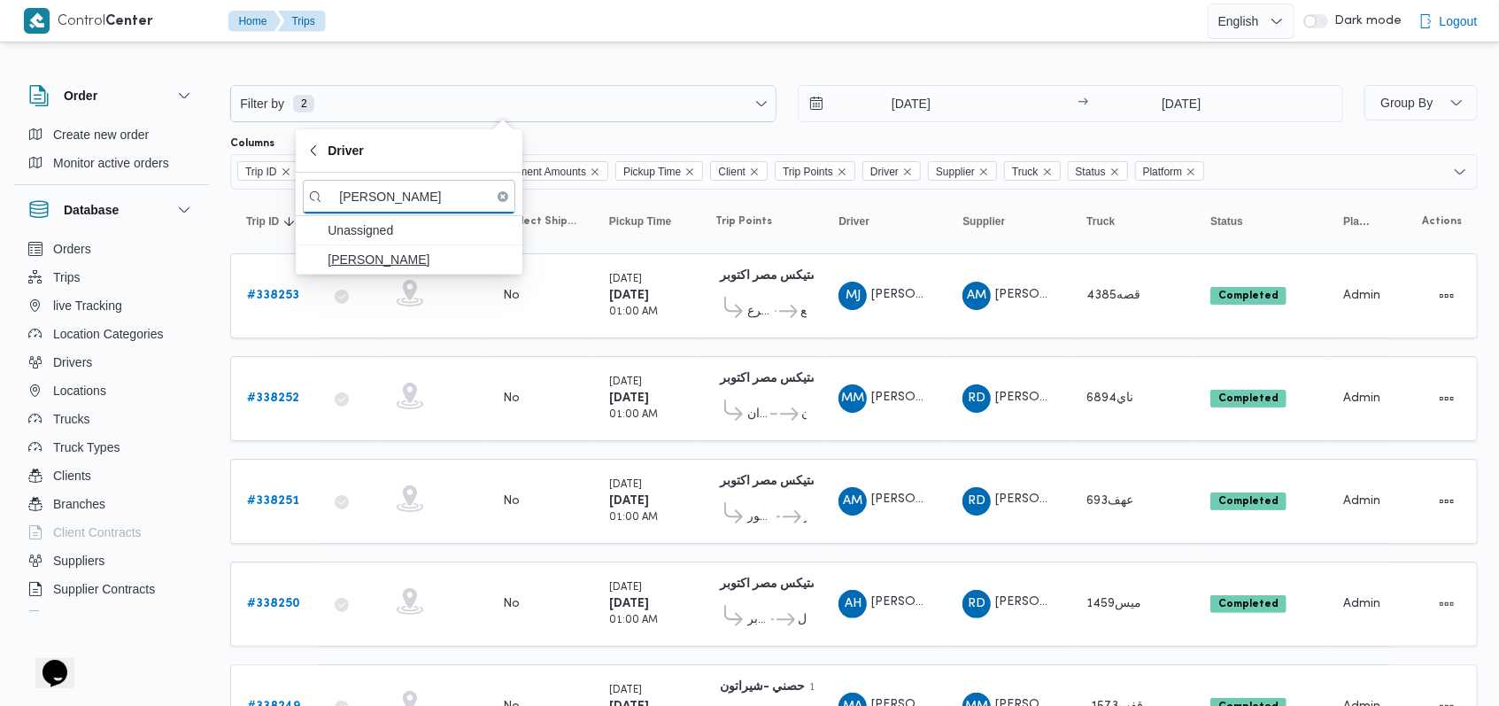
type input "[PERSON_NAME]"
click at [412, 266] on span "[PERSON_NAME]" at bounding box center [420, 259] width 184 height 21
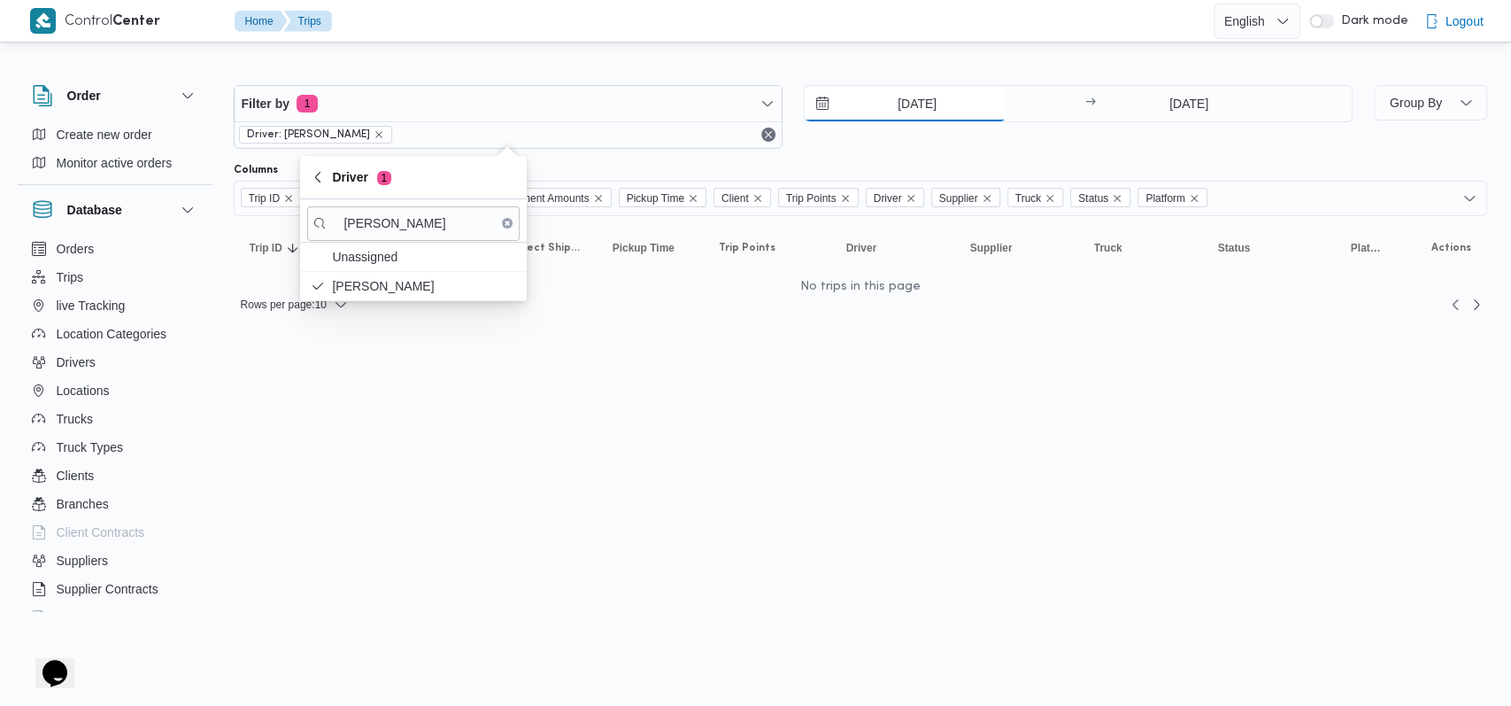
click at [928, 97] on input "17/9/2025" at bounding box center [905, 103] width 201 height 35
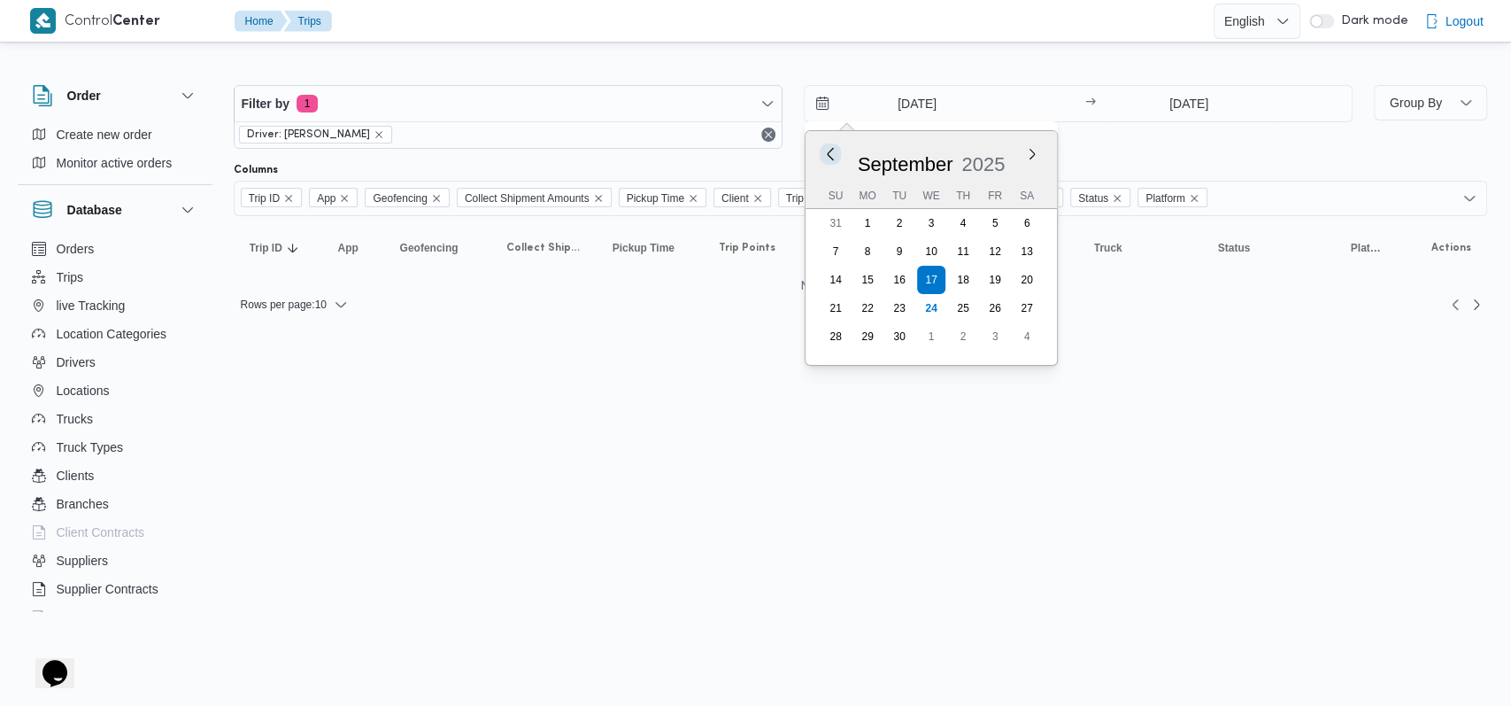
click at [833, 155] on button "Previous Month" at bounding box center [830, 153] width 17 height 17
type input "17/8/2025"
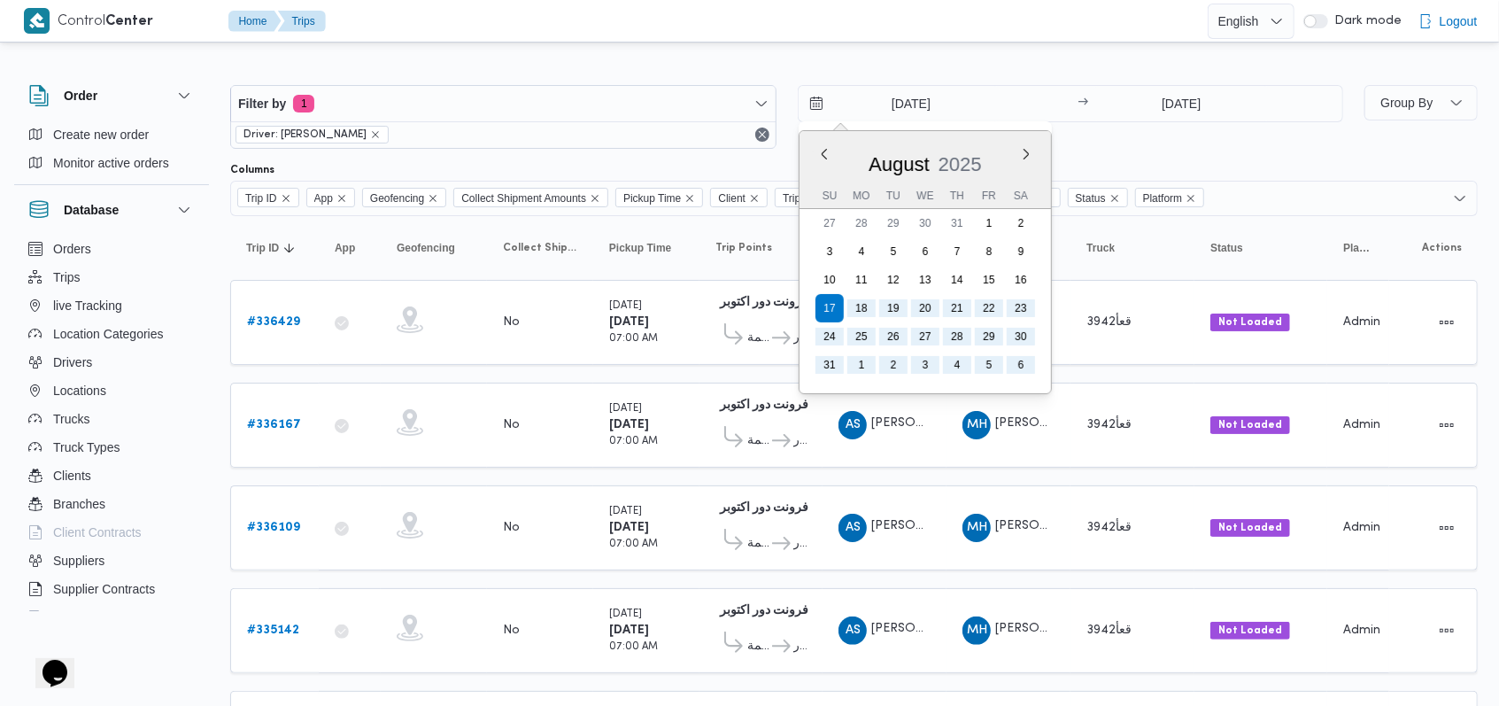
click at [1149, 146] on div "17/8/2025 Previous Month Next month August 2025 August 2025 Su Mo Tu We Th Fr S…" at bounding box center [1071, 117] width 546 height 64
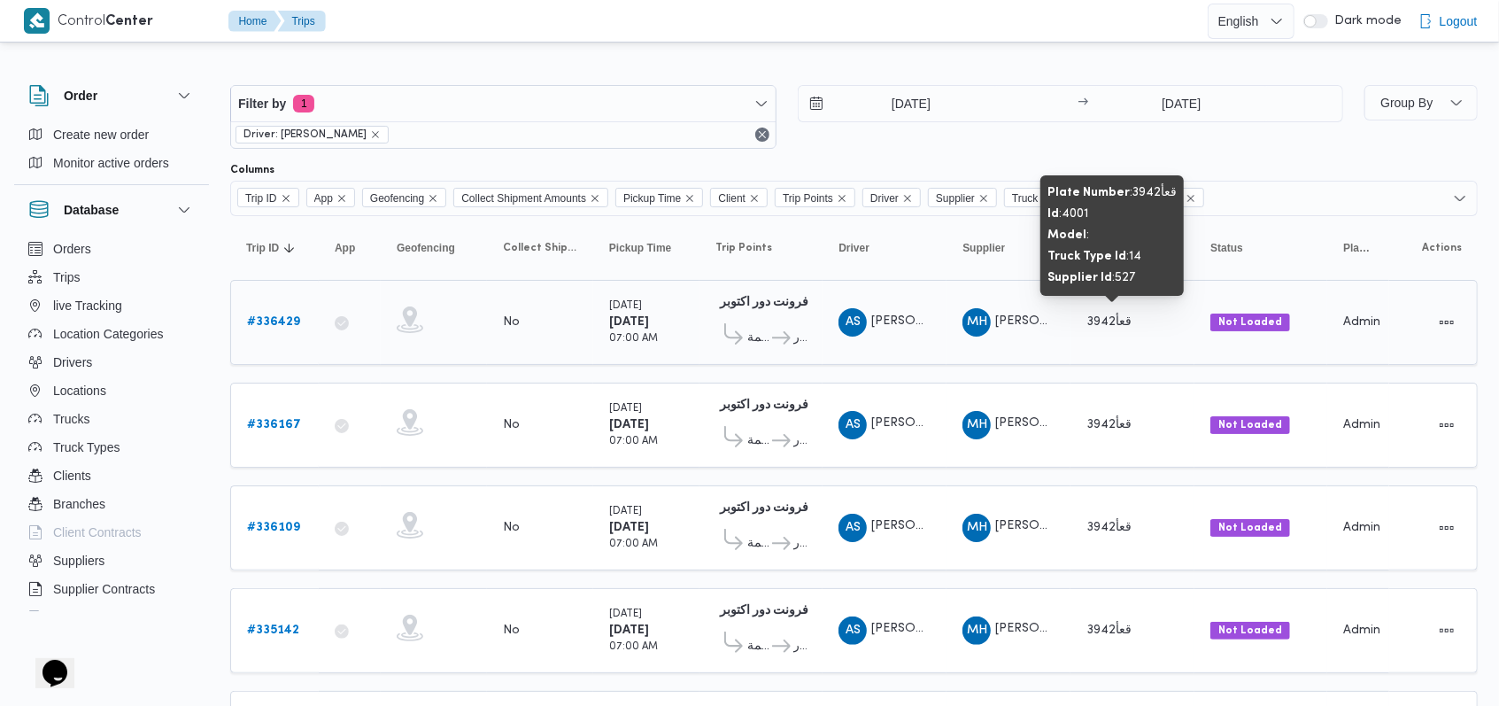
click at [1103, 322] on span "قعأ3942" at bounding box center [1108, 322] width 45 height 12
copy tr "قعأ3942 Status"
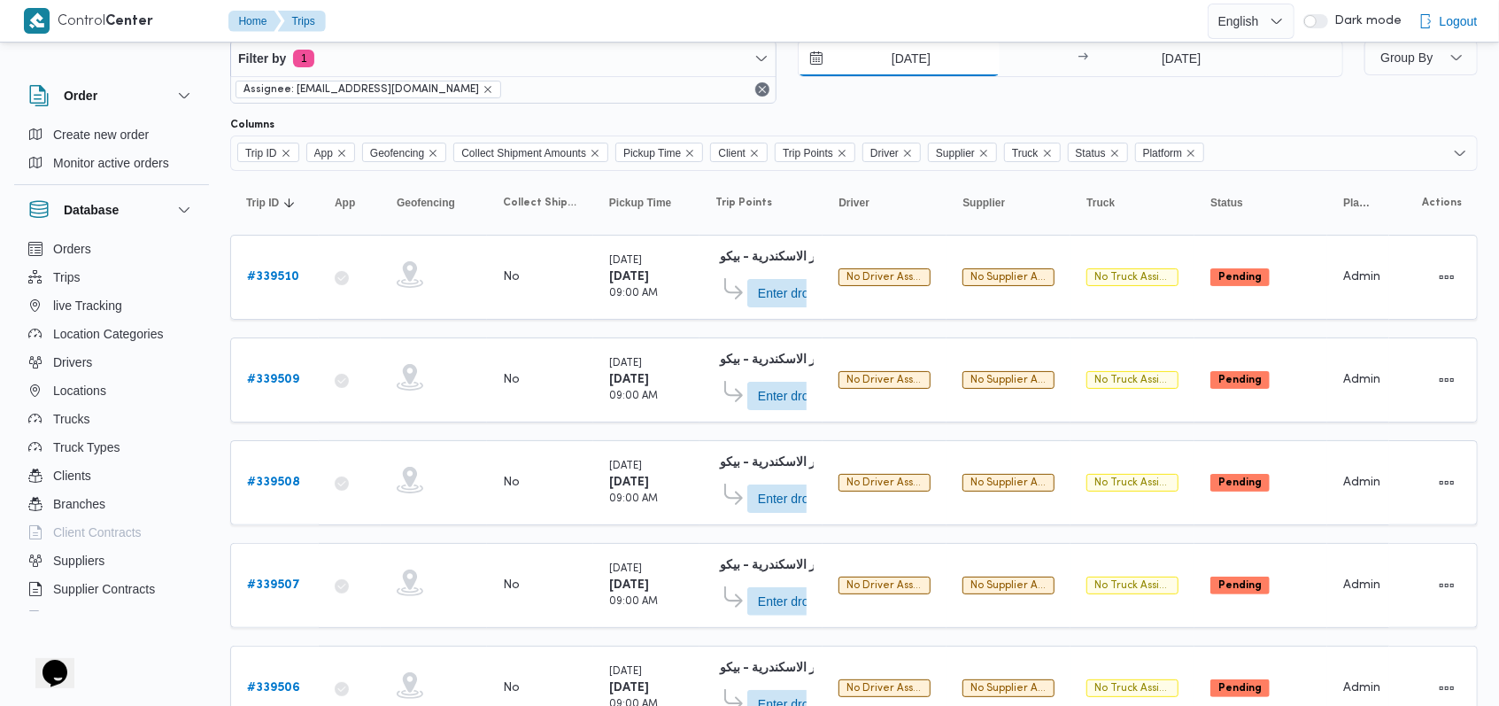
click at [928, 74] on input "[DATE]" at bounding box center [899, 58] width 201 height 35
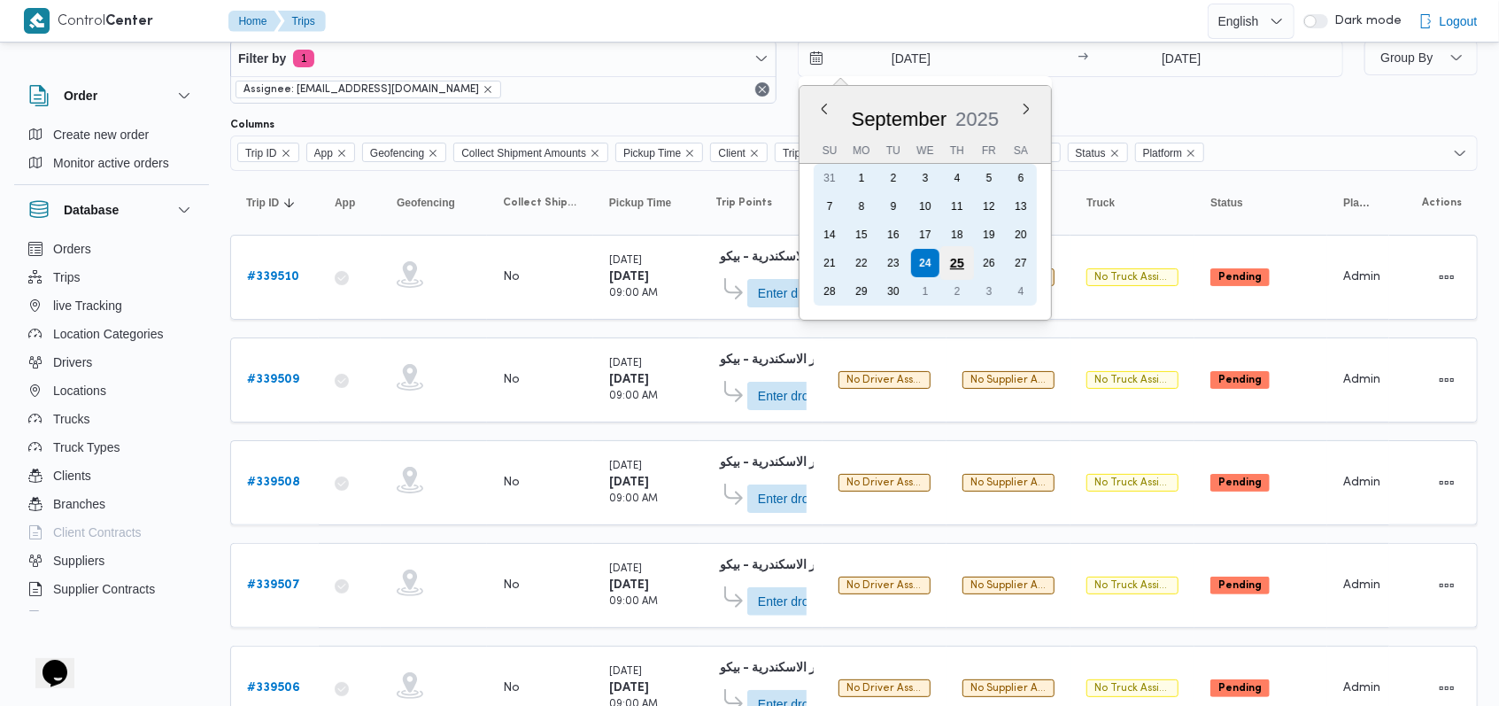
click at [964, 259] on div "25" at bounding box center [956, 263] width 34 height 34
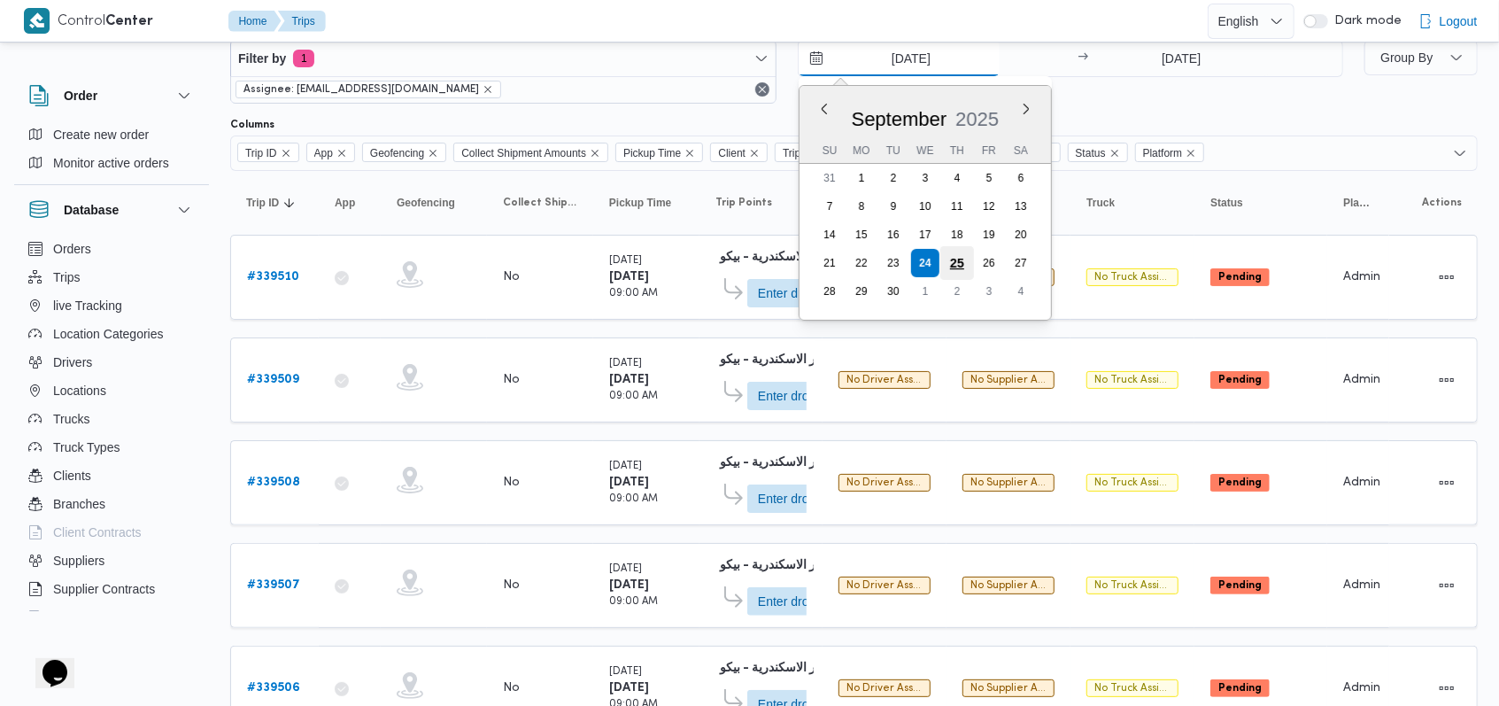
type input "[DATE]"
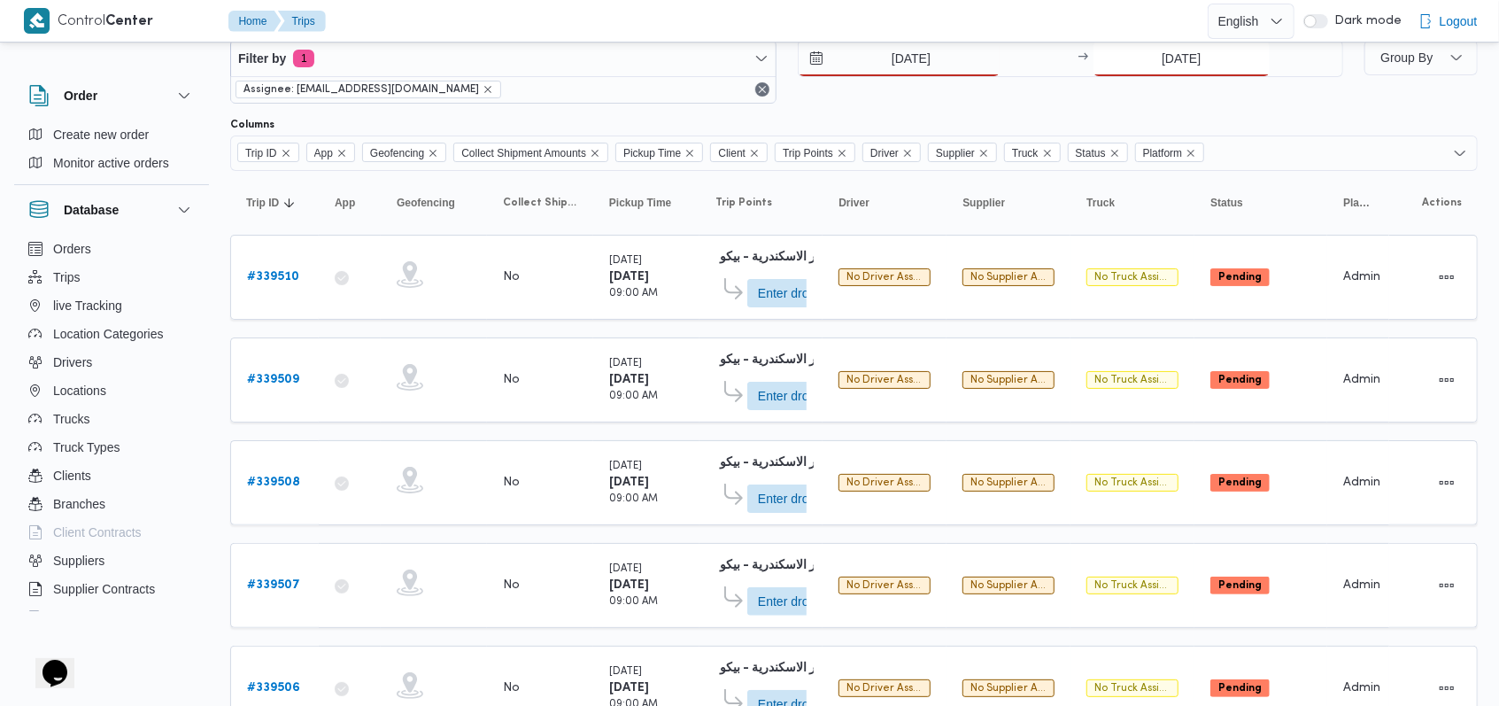
click at [1170, 44] on input "[DATE]" at bounding box center [1181, 58] width 176 height 35
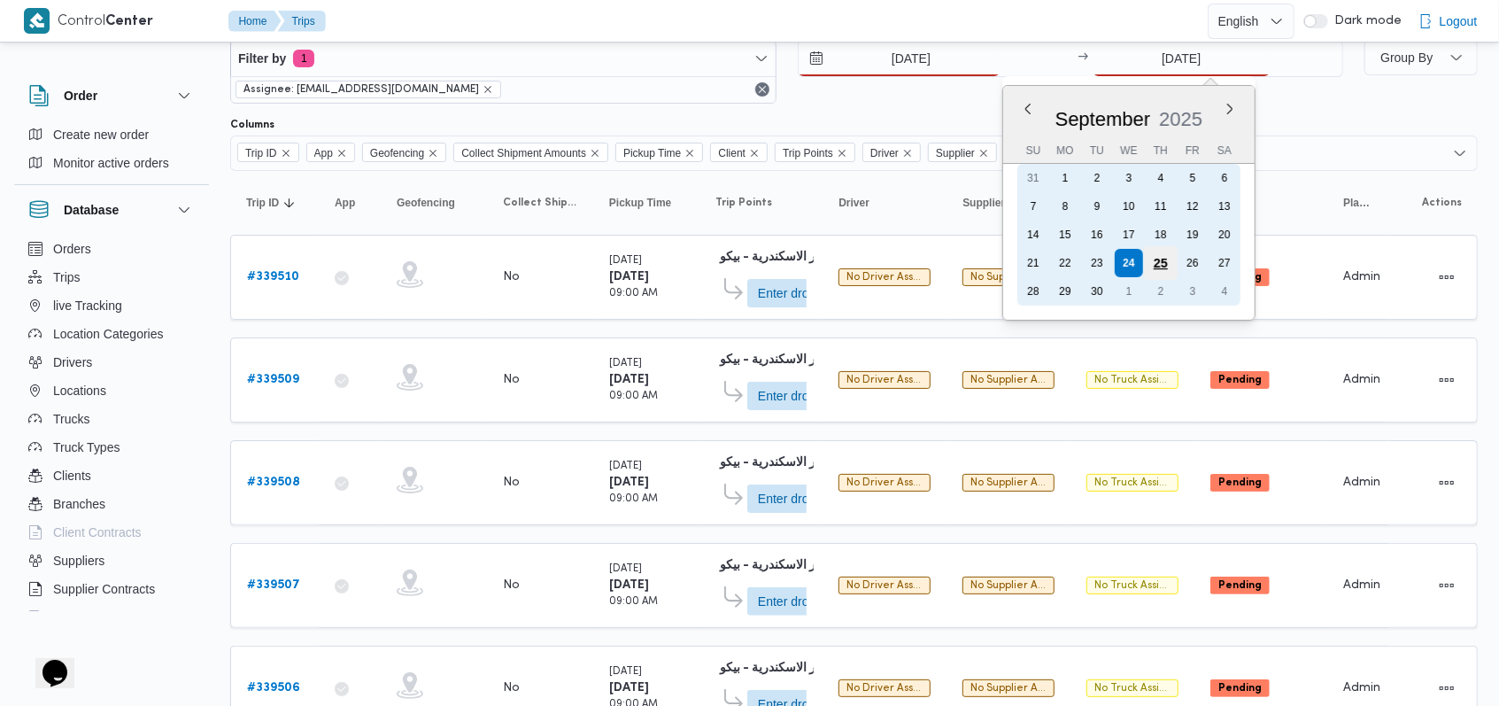
click at [1153, 266] on div "25" at bounding box center [1161, 263] width 34 height 34
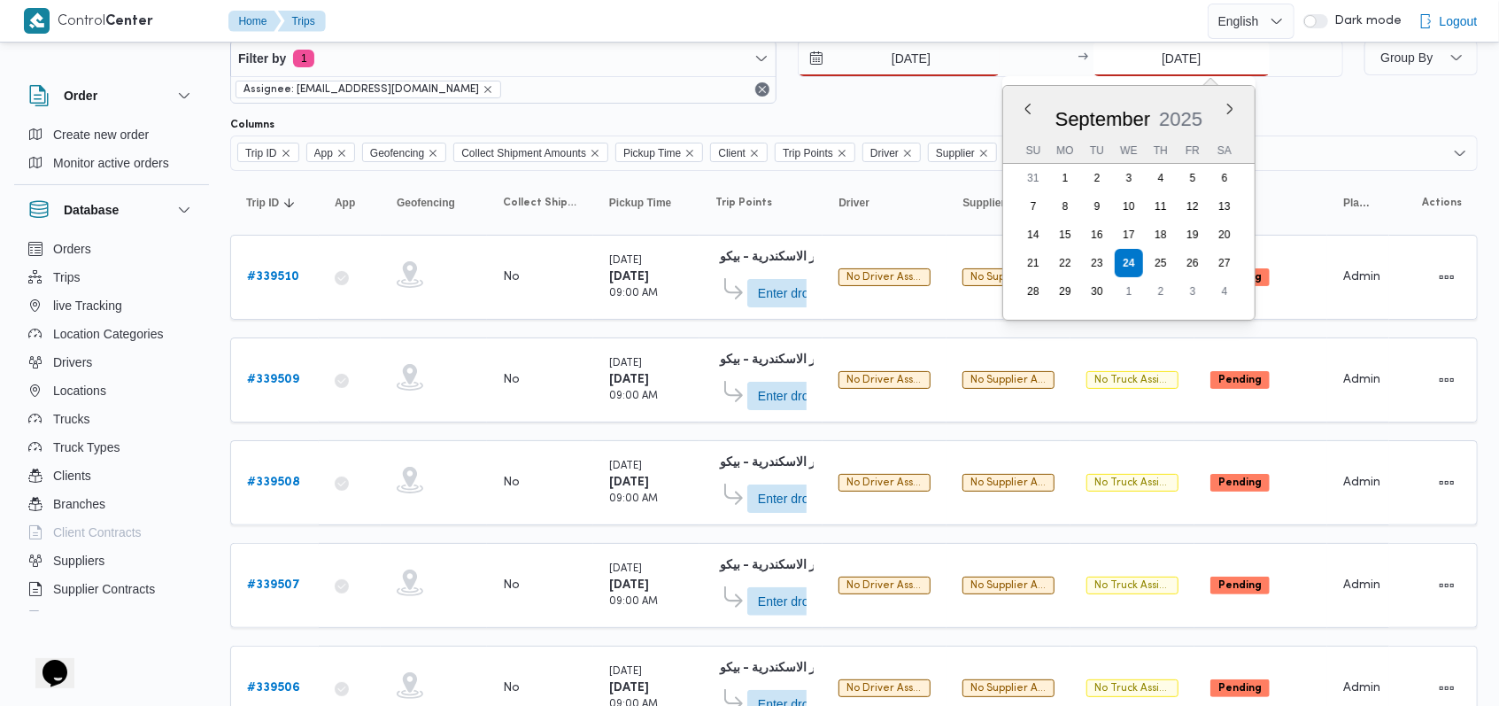
type input "[DATE]"
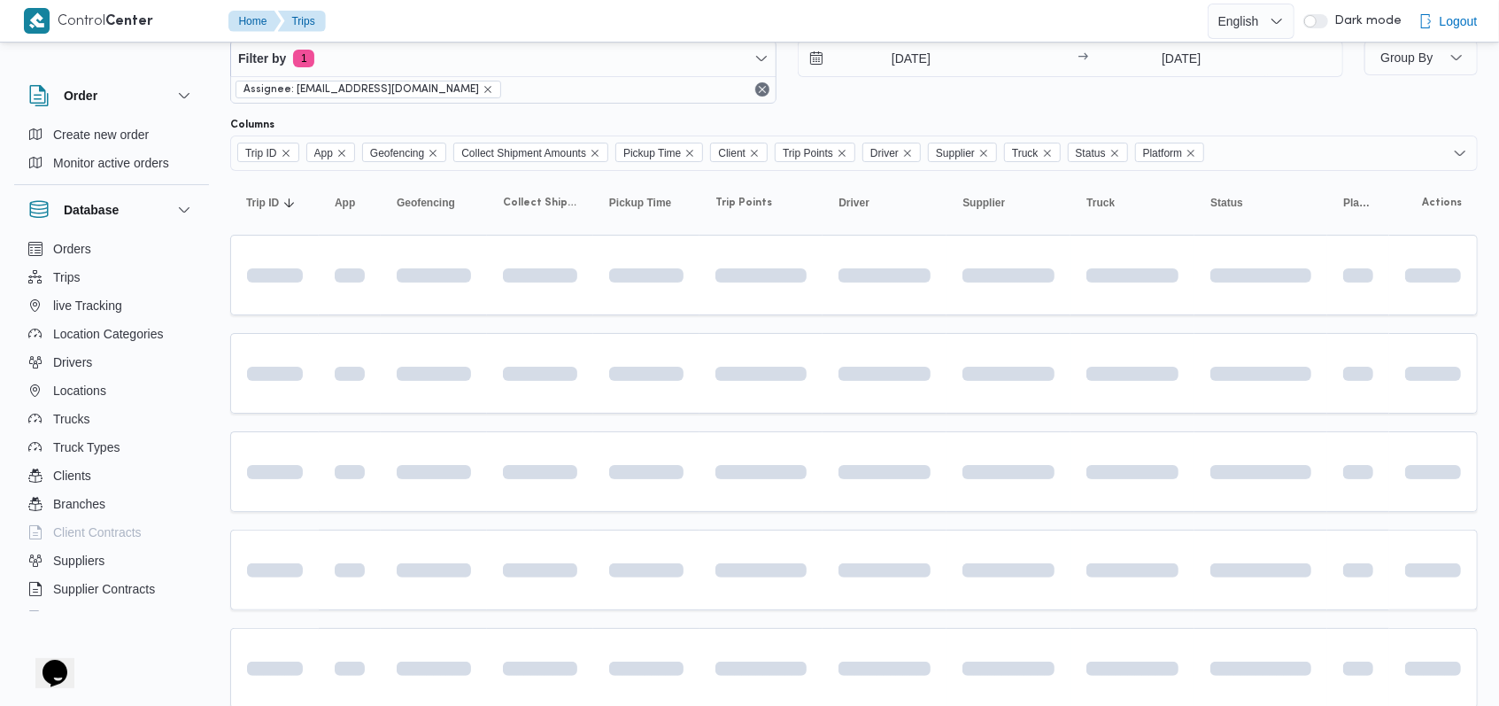
click at [907, 112] on div "Filter by 1 Assignee: [EMAIL_ADDRESS][DOMAIN_NAME] [DATE] → [DATE] Group By Col…" at bounding box center [853, 625] width 1247 height 1227
click at [870, 76] on div "[DATE]" at bounding box center [936, 58] width 274 height 35
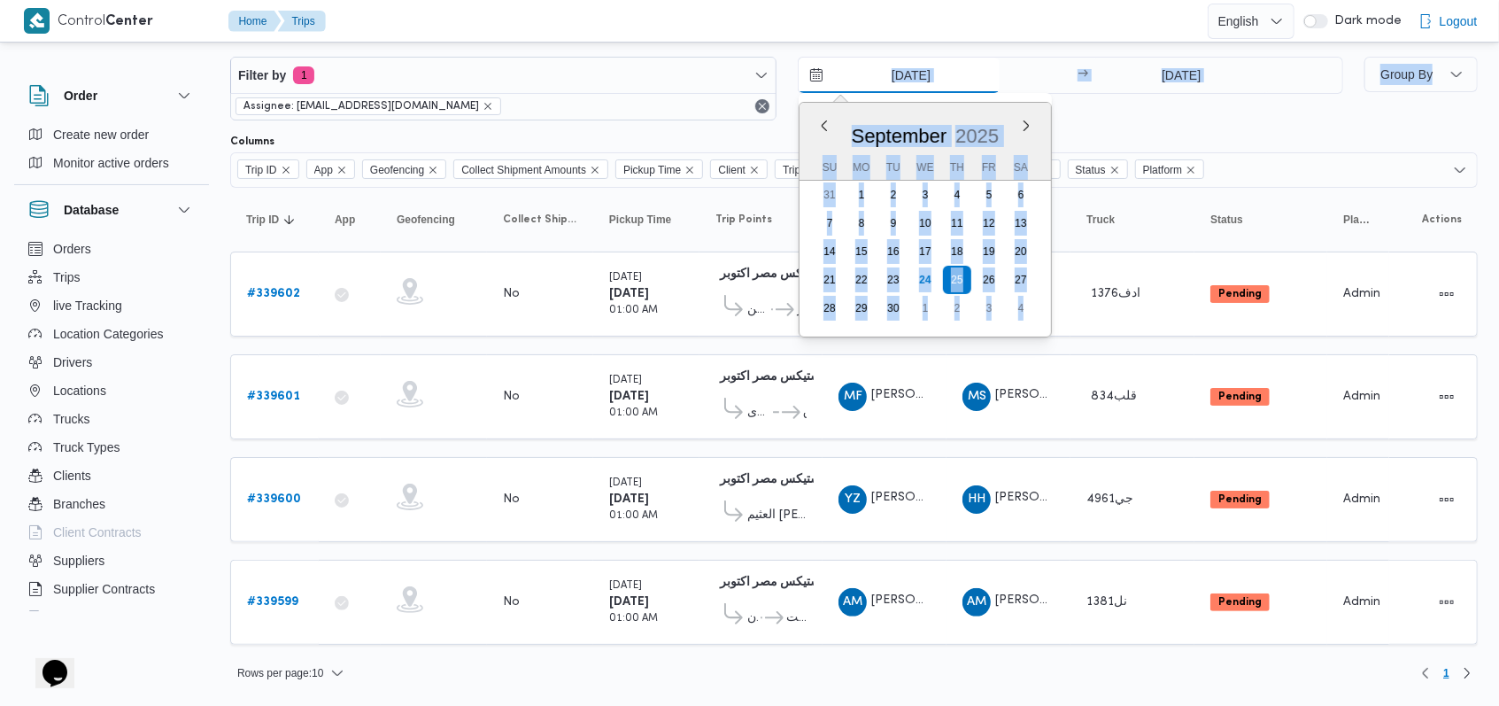
scroll to position [17, 0]
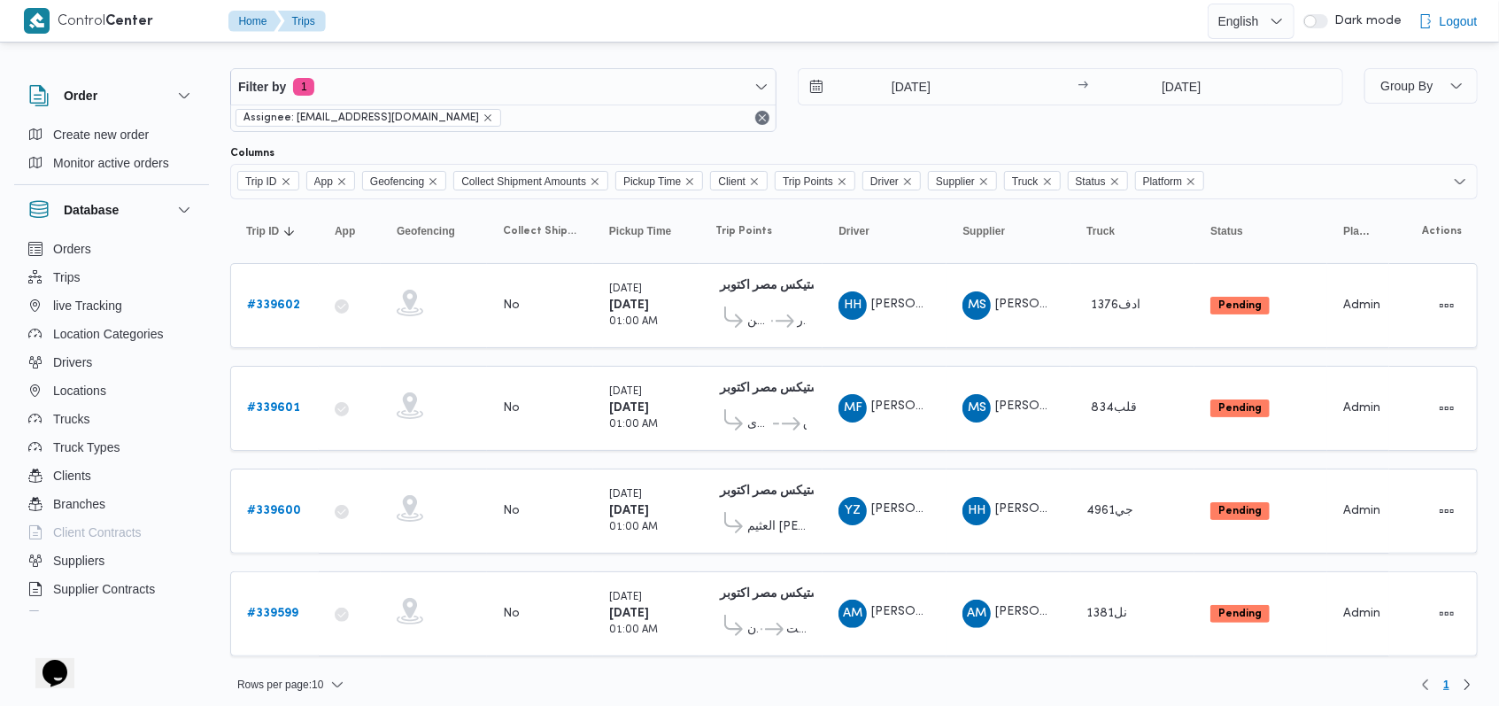
click at [1070, 138] on div "Filter by 1 Assignee: [EMAIL_ADDRESS][DOMAIN_NAME] [DATE] → [DATE]" at bounding box center [787, 100] width 1134 height 85
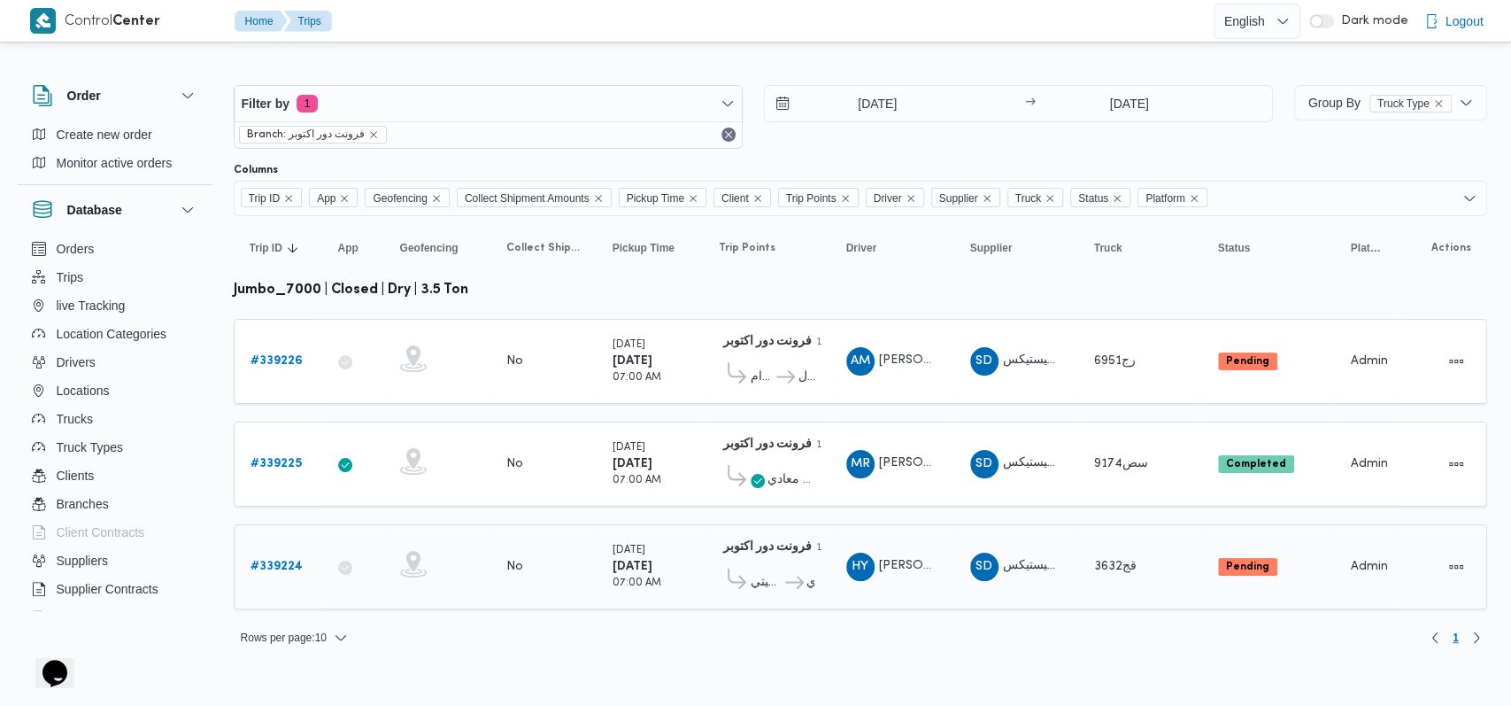
click at [287, 568] on link "# 339224" at bounding box center [277, 566] width 52 height 21
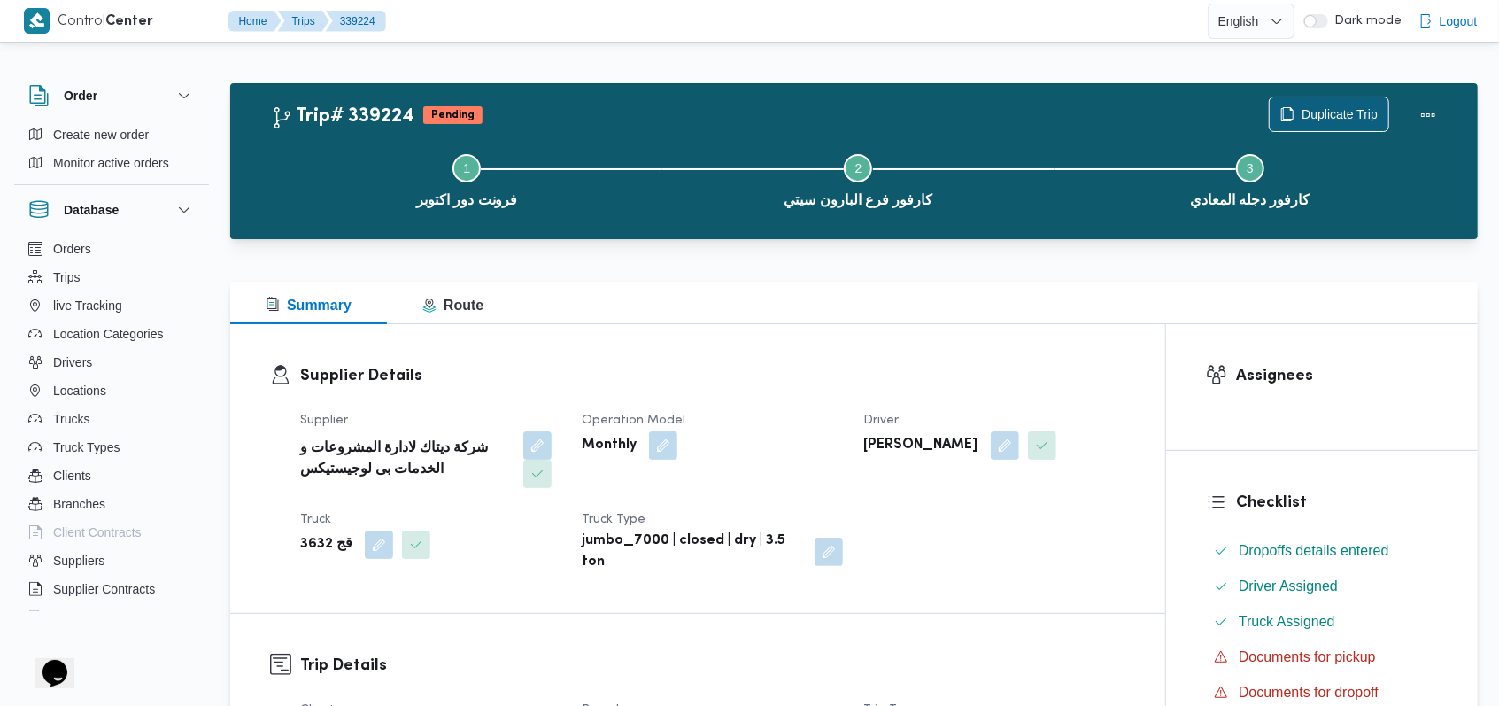
click at [1331, 112] on span "Duplicate Trip" at bounding box center [1339, 114] width 76 height 21
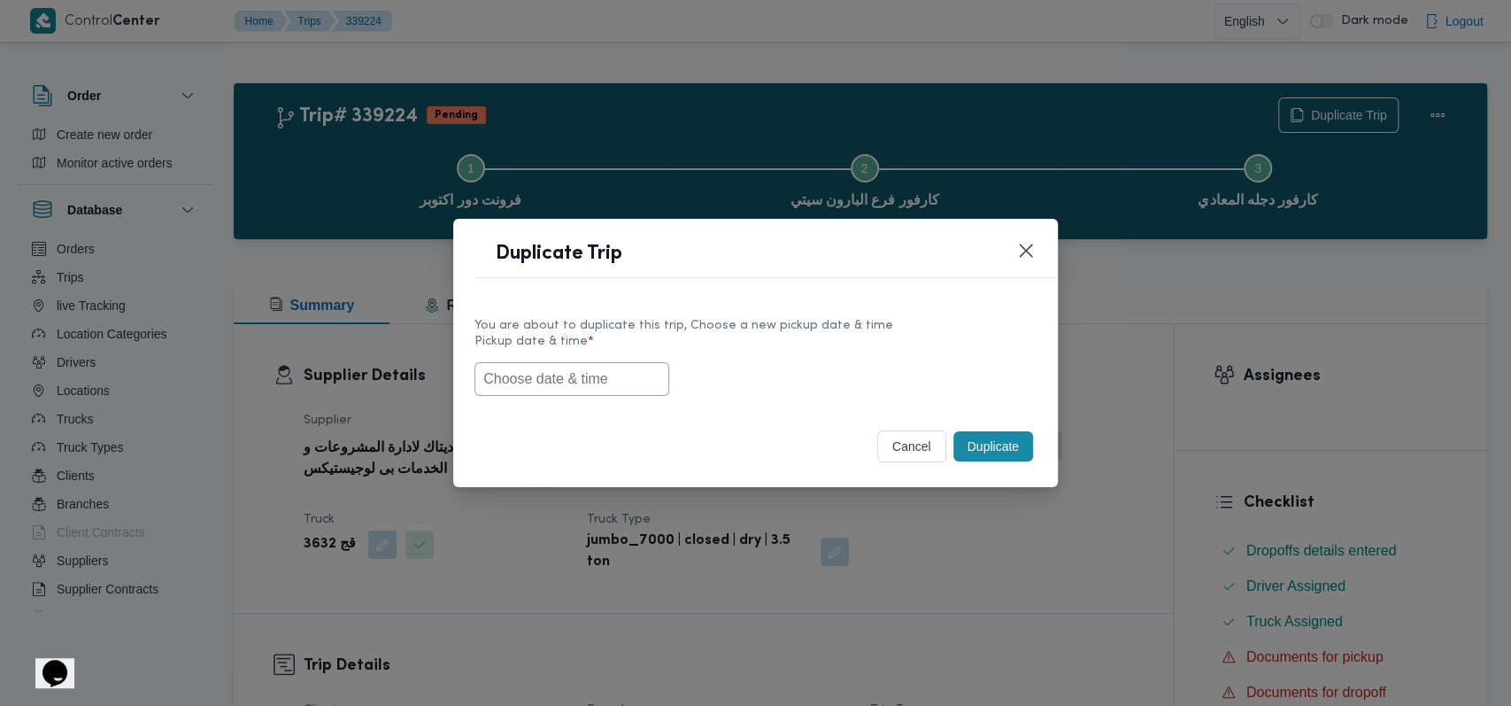
click at [642, 393] on input "text" at bounding box center [572, 379] width 195 height 34
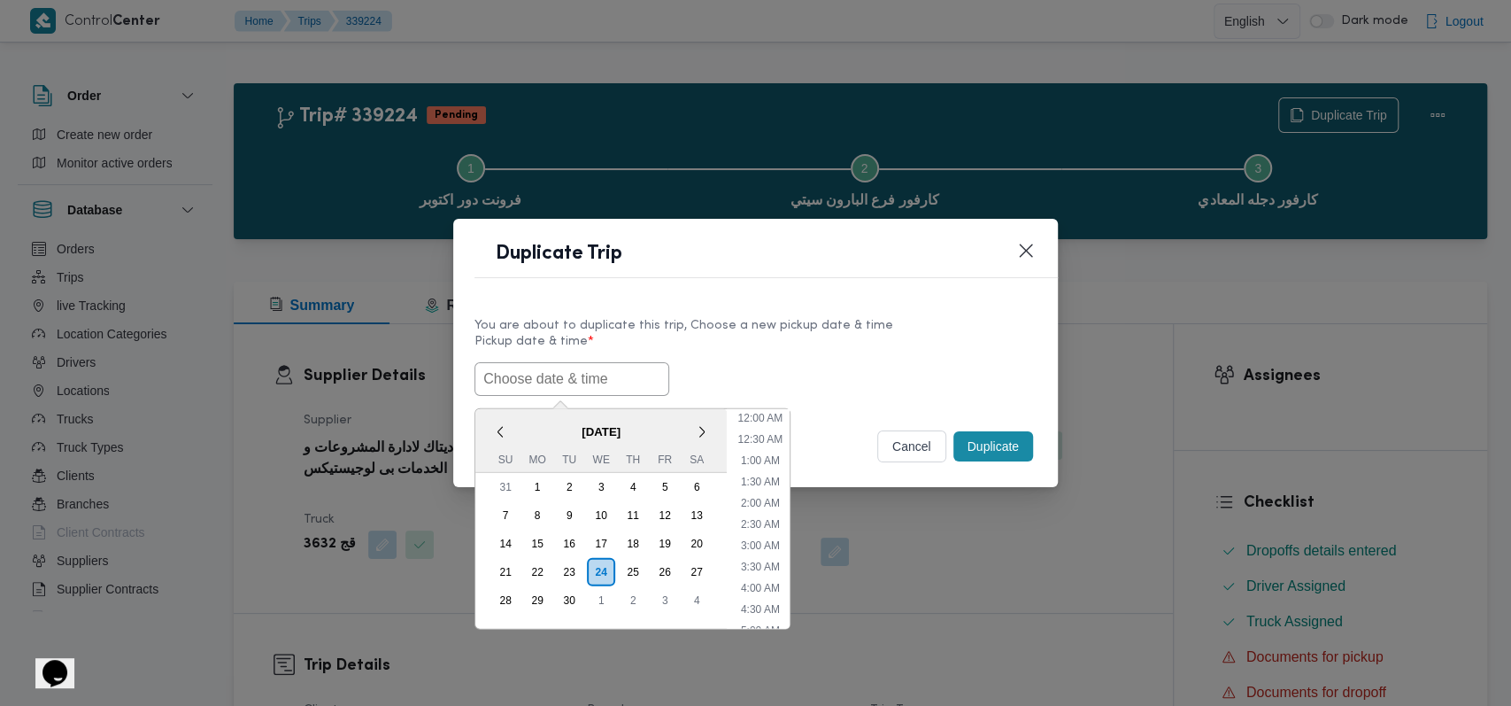
scroll to position [431, 0]
click at [633, 570] on div "25" at bounding box center [633, 571] width 34 height 34
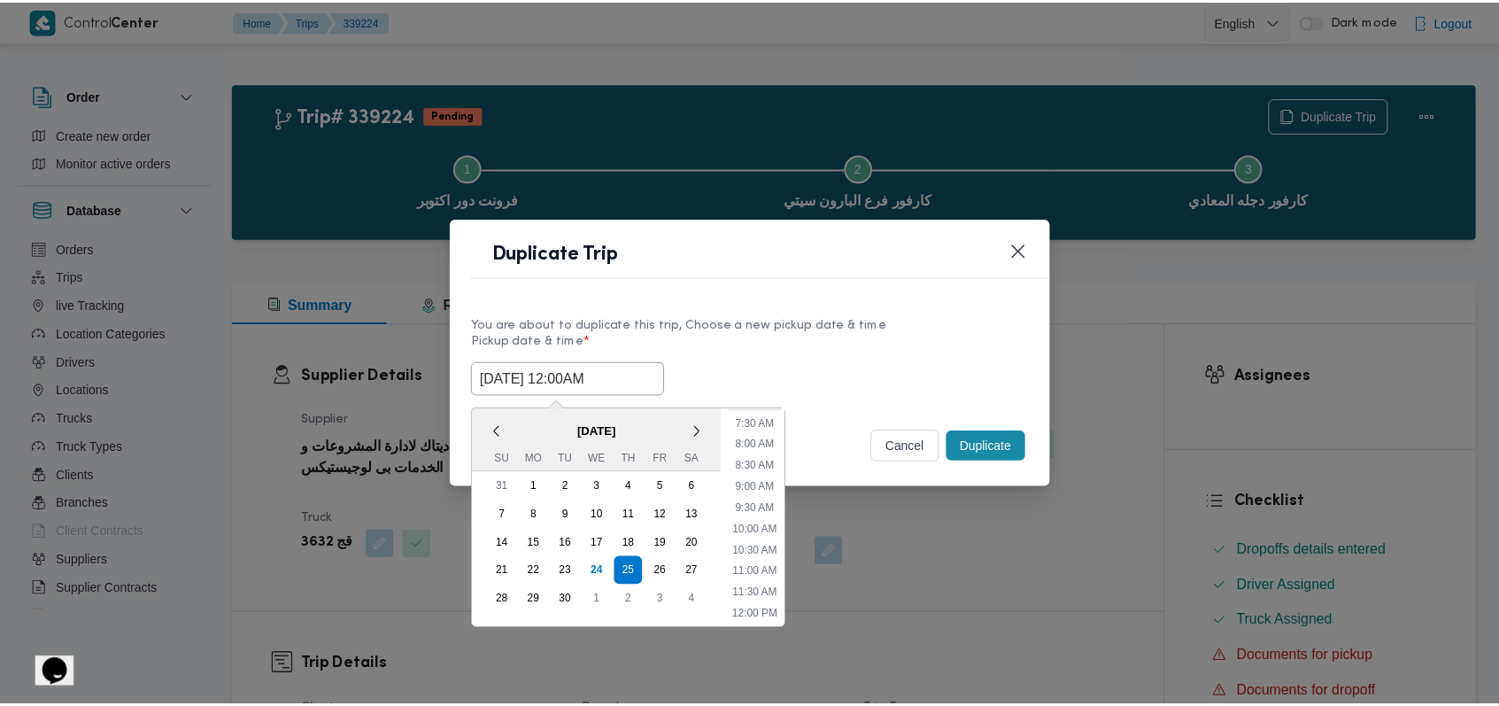
scroll to position [195, 0]
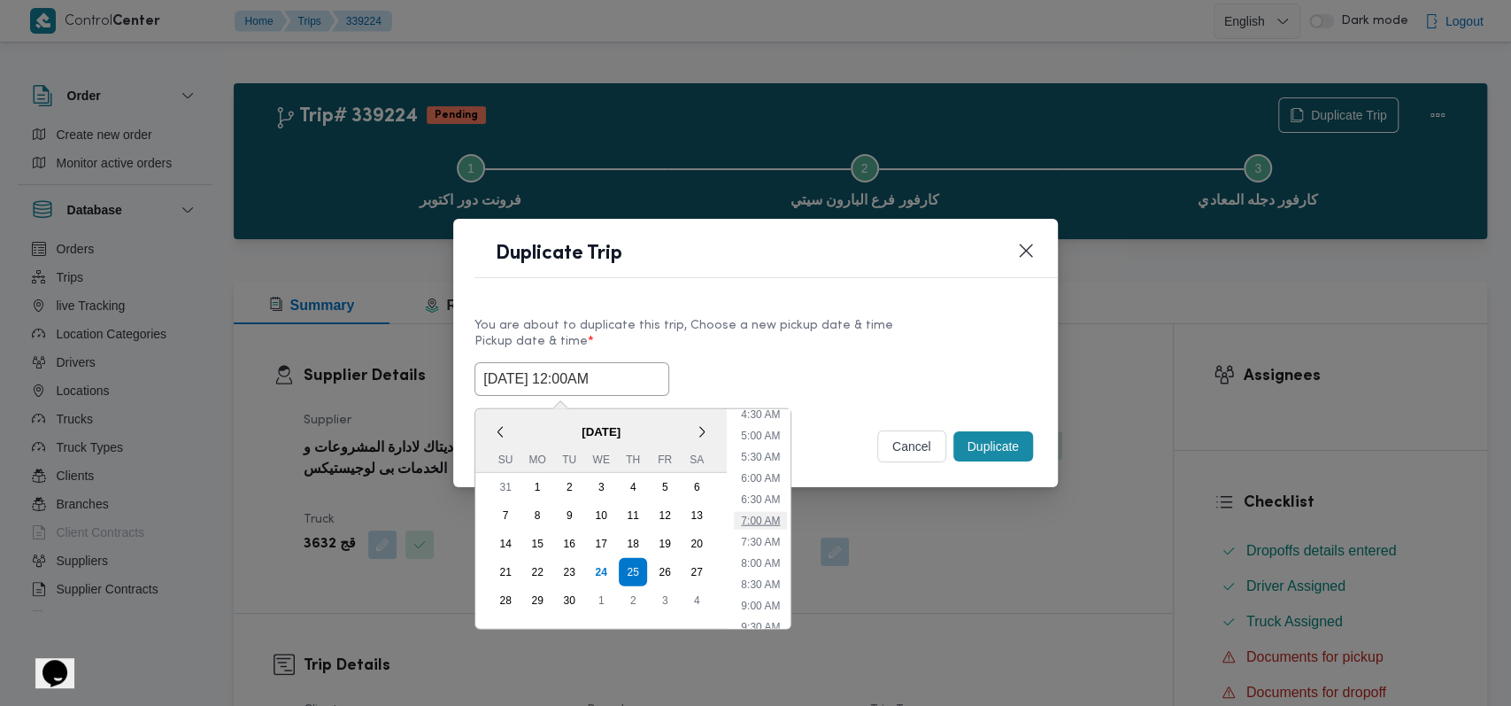
click at [765, 514] on li "7:00 AM" at bounding box center [760, 520] width 53 height 18
type input "25/09/2025 7:00AM"
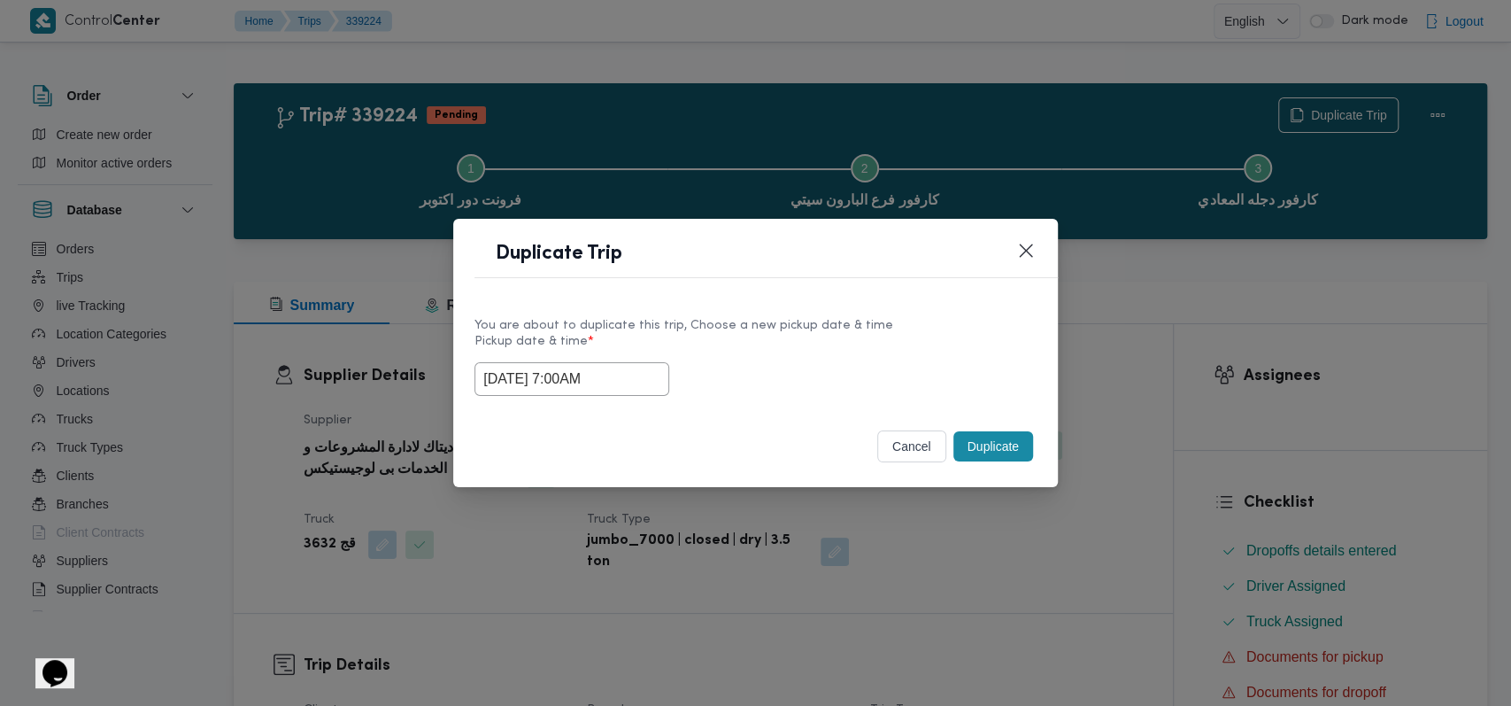
click at [1019, 434] on button "Duplicate" at bounding box center [994, 446] width 80 height 30
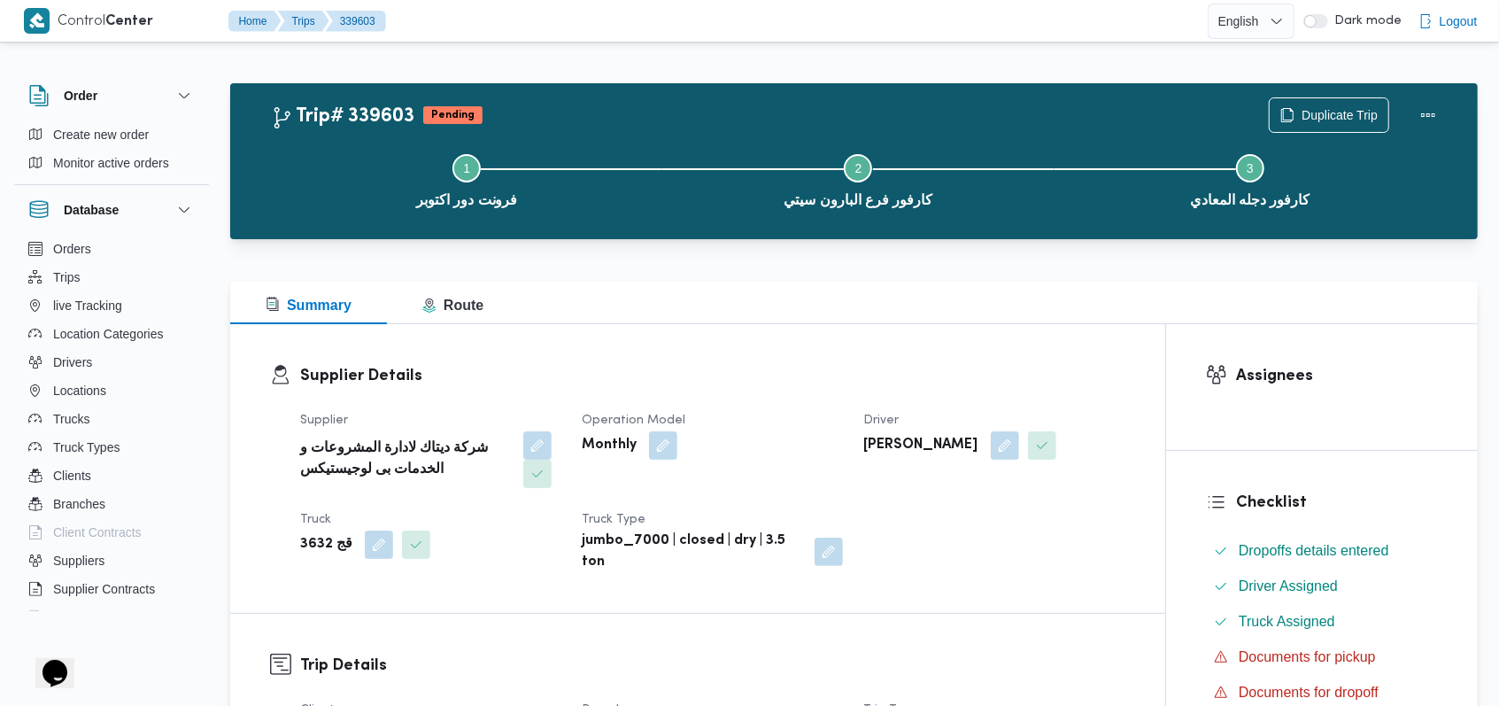
click at [744, 457] on div "Monthly" at bounding box center [712, 445] width 264 height 32
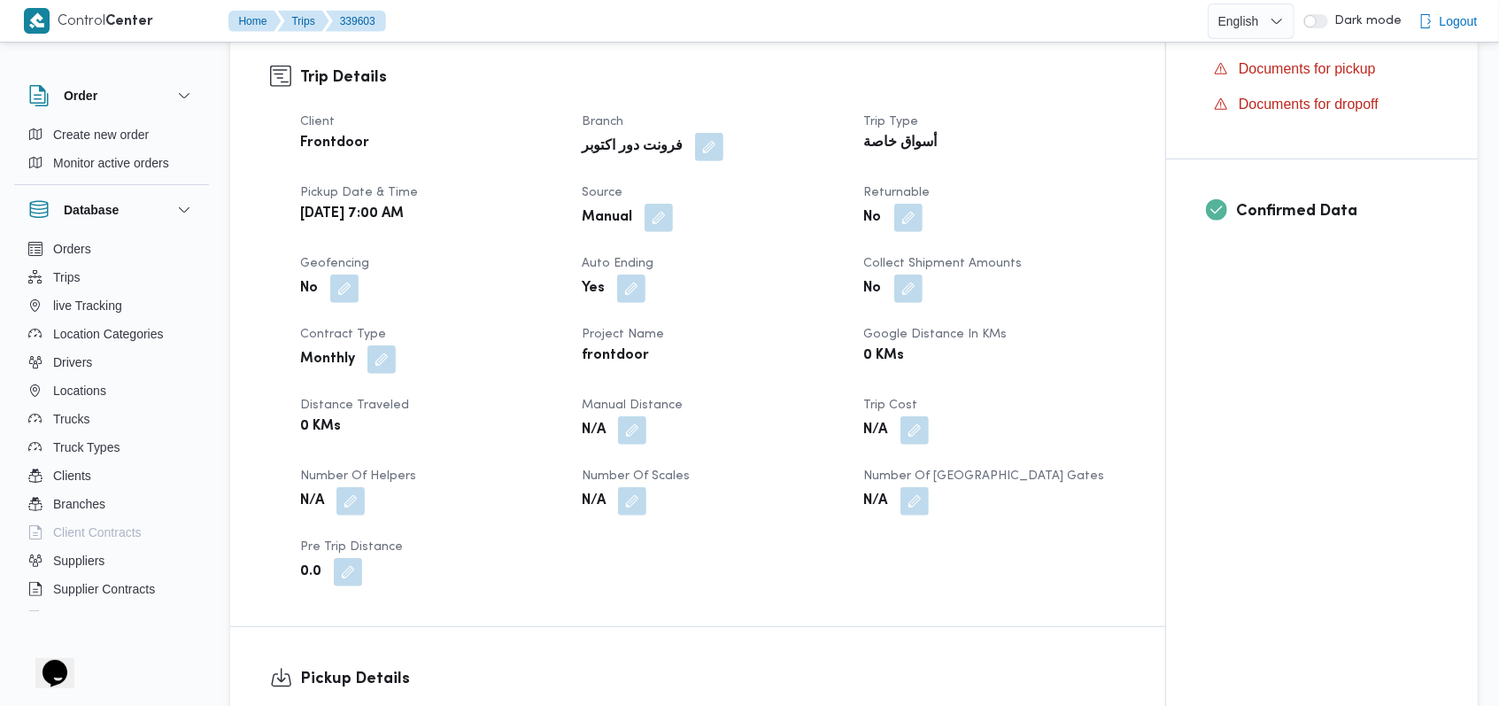
scroll to position [590, 0]
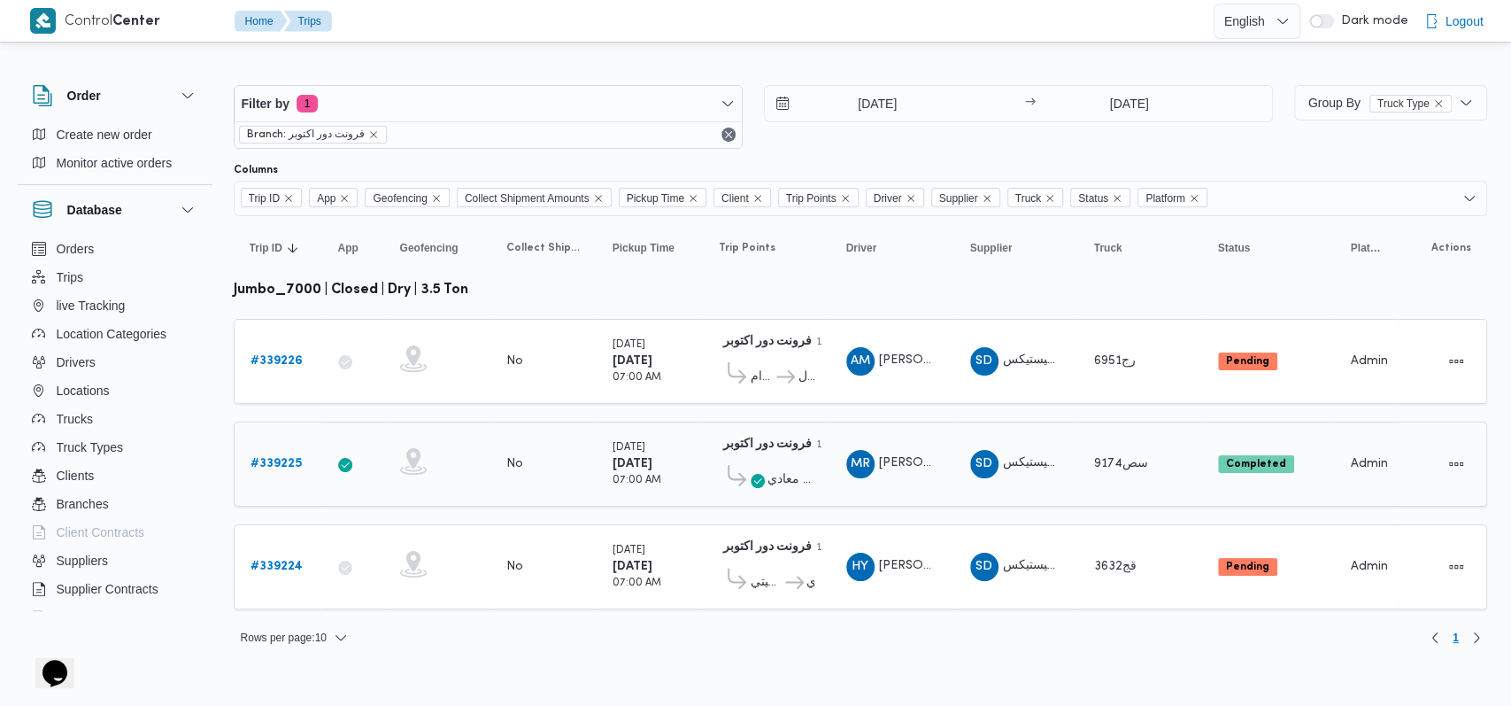
click at [295, 458] on b "# 339225" at bounding box center [276, 464] width 51 height 12
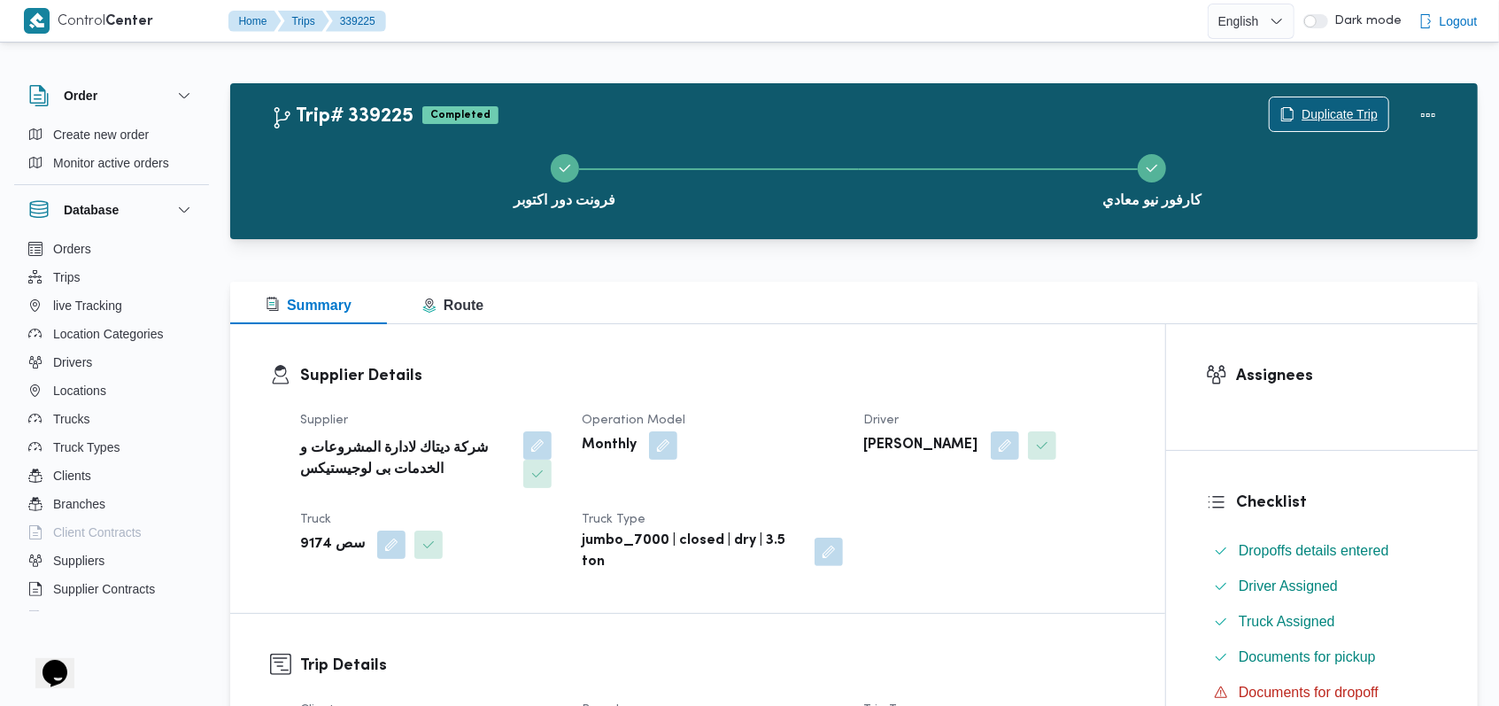
click at [1364, 106] on span "Duplicate Trip" at bounding box center [1339, 114] width 76 height 21
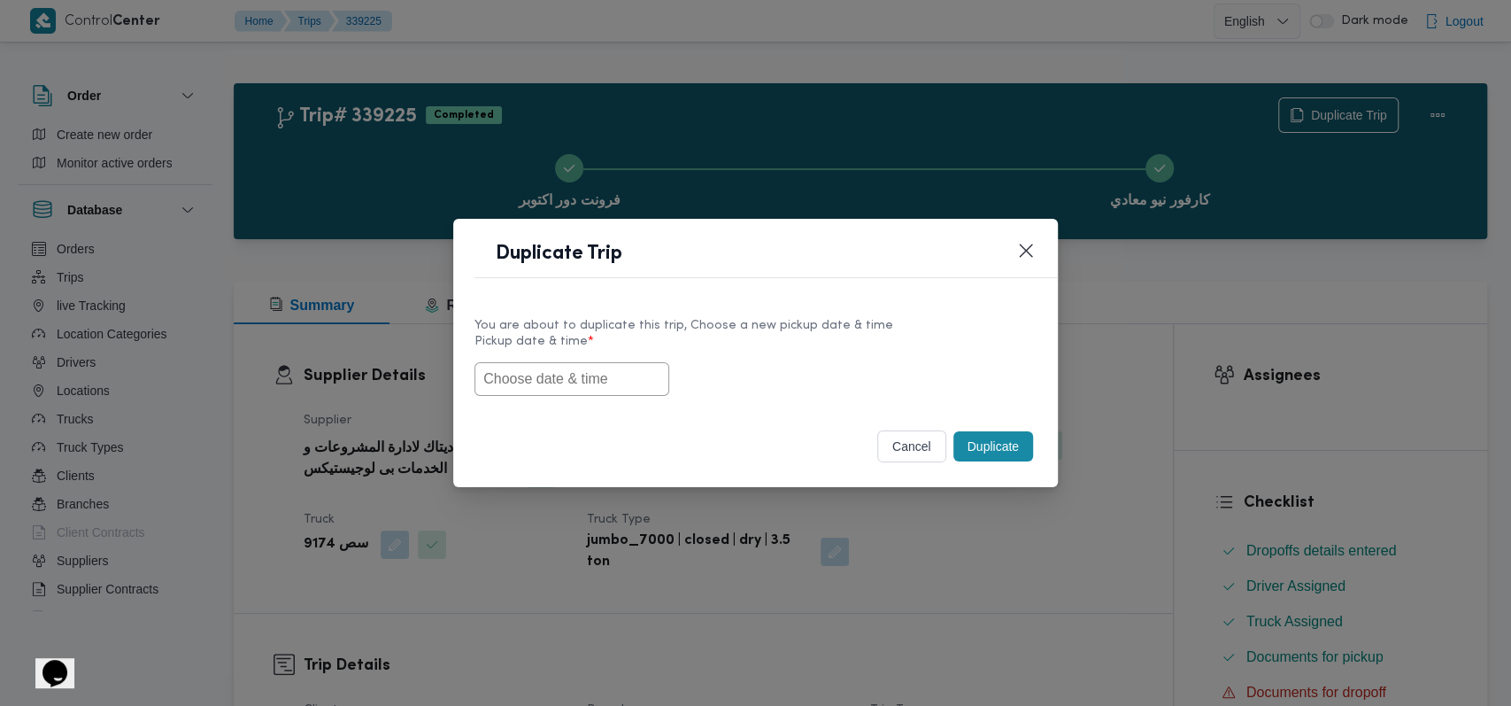
click at [611, 387] on input "text" at bounding box center [572, 379] width 195 height 34
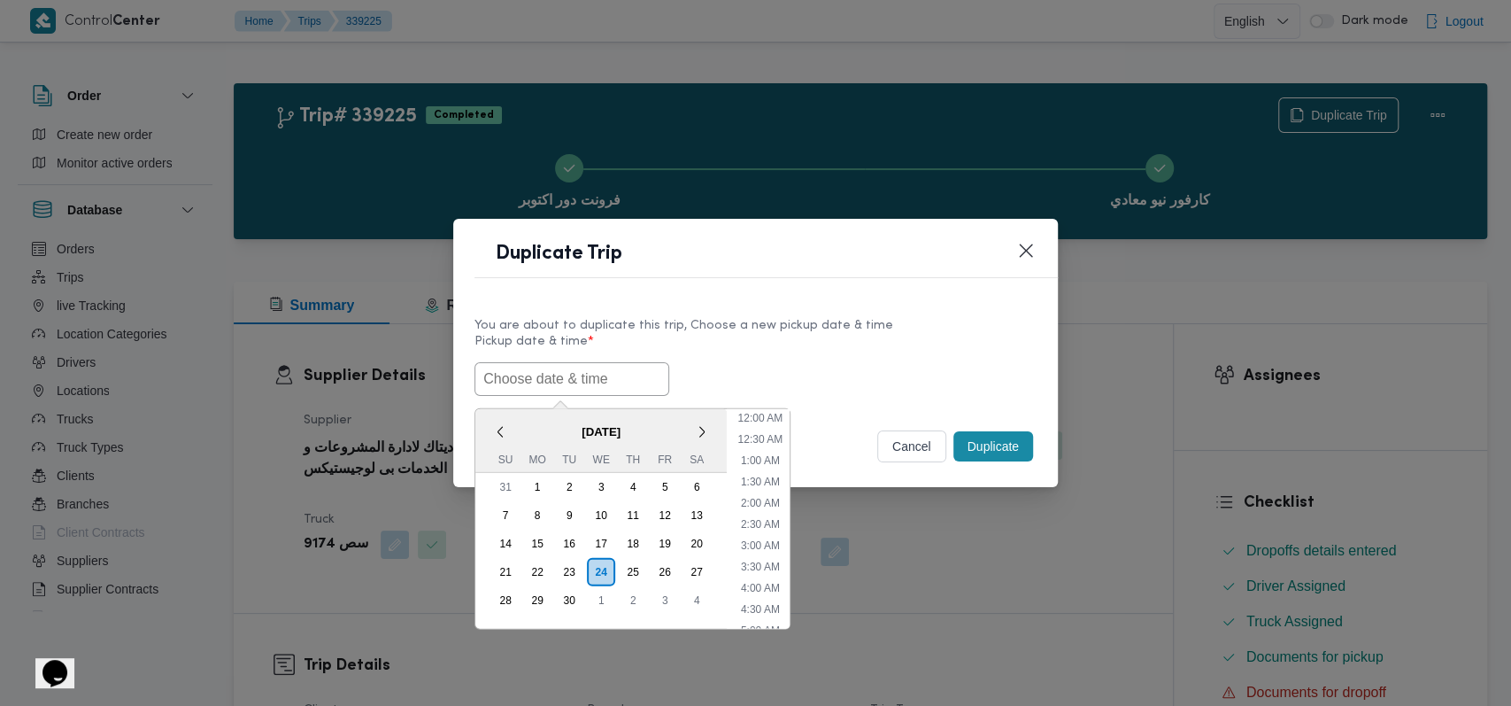
scroll to position [431, 0]
click at [622, 564] on div "25" at bounding box center [633, 571] width 34 height 34
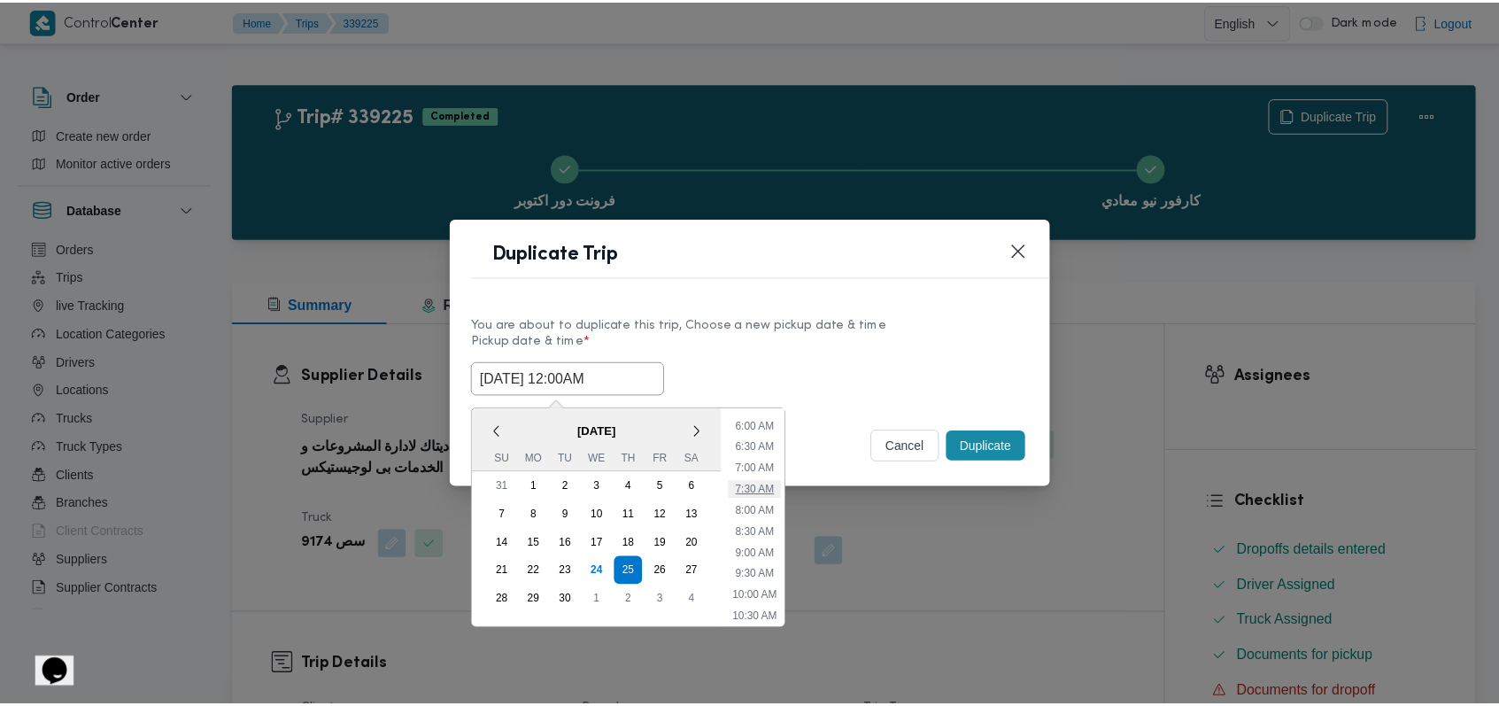
scroll to position [195, 0]
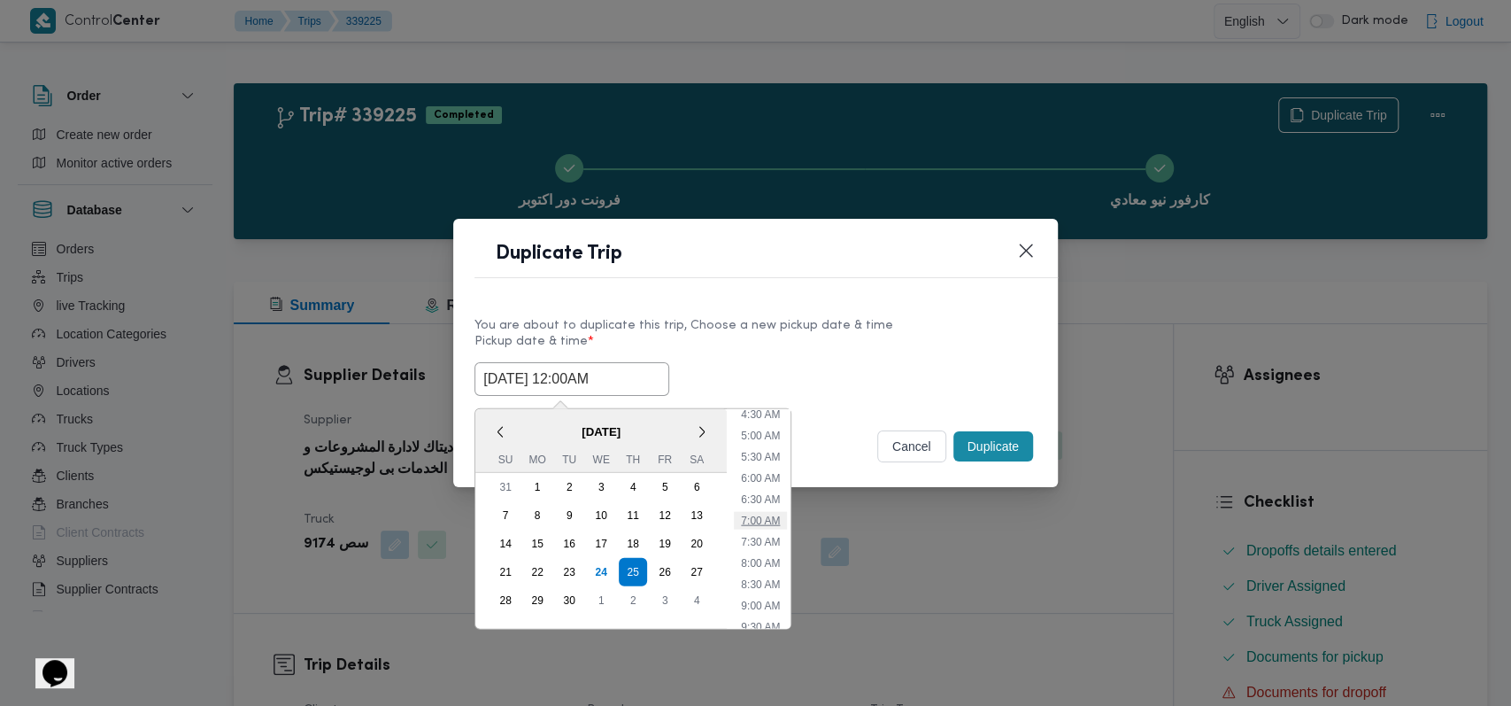
click at [765, 519] on li "7:00 AM" at bounding box center [760, 520] width 53 height 18
type input "25/09/2025 7:00AM"
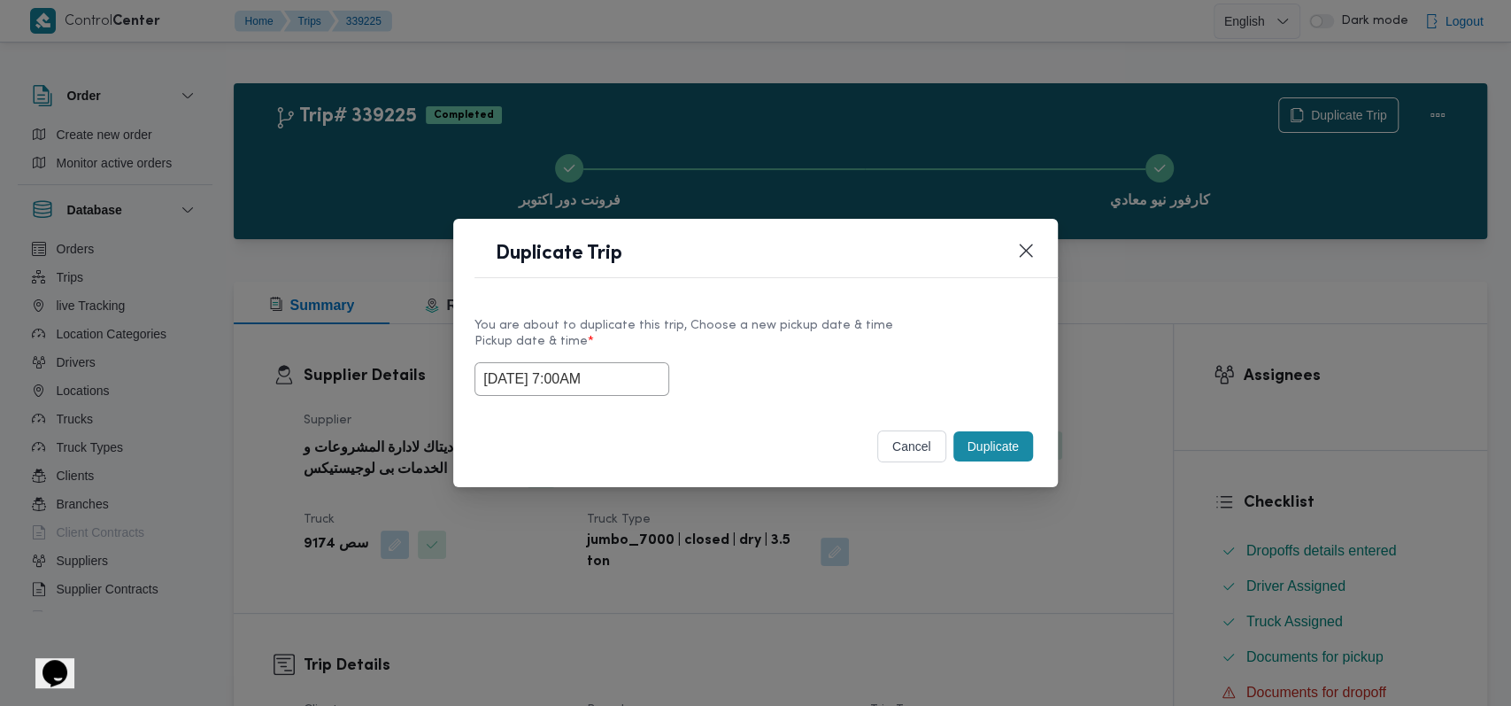
click at [969, 438] on button "Duplicate" at bounding box center [994, 446] width 80 height 30
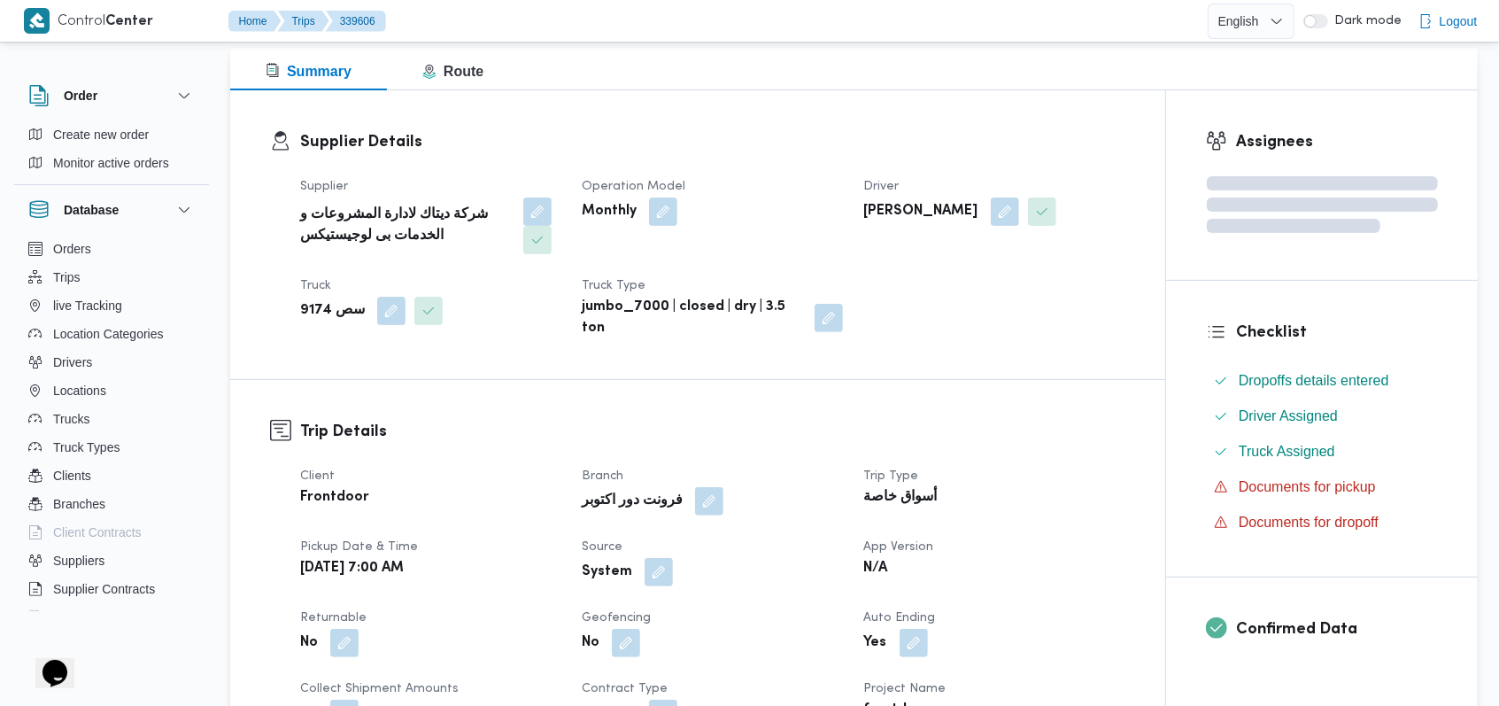
scroll to position [354, 0]
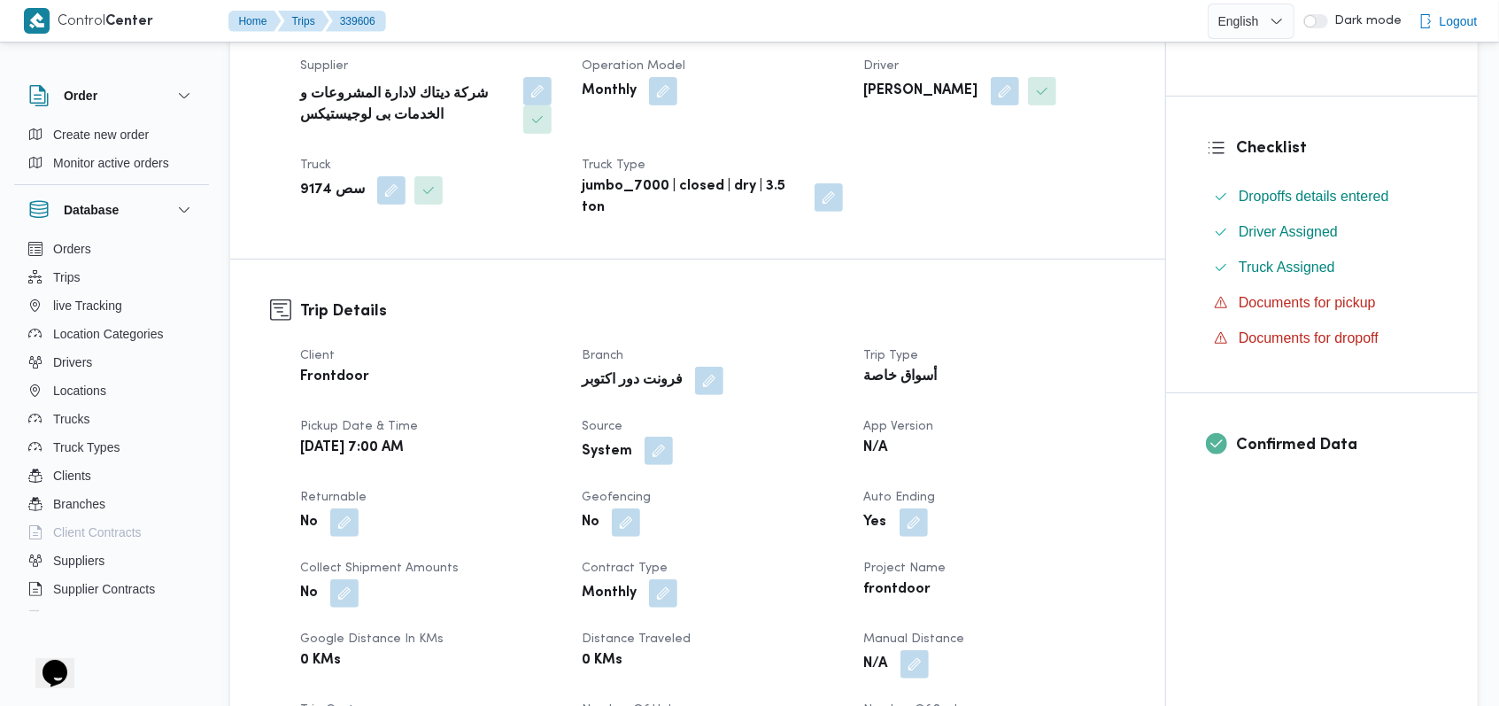
click at [655, 454] on button "button" at bounding box center [659, 450] width 28 height 28
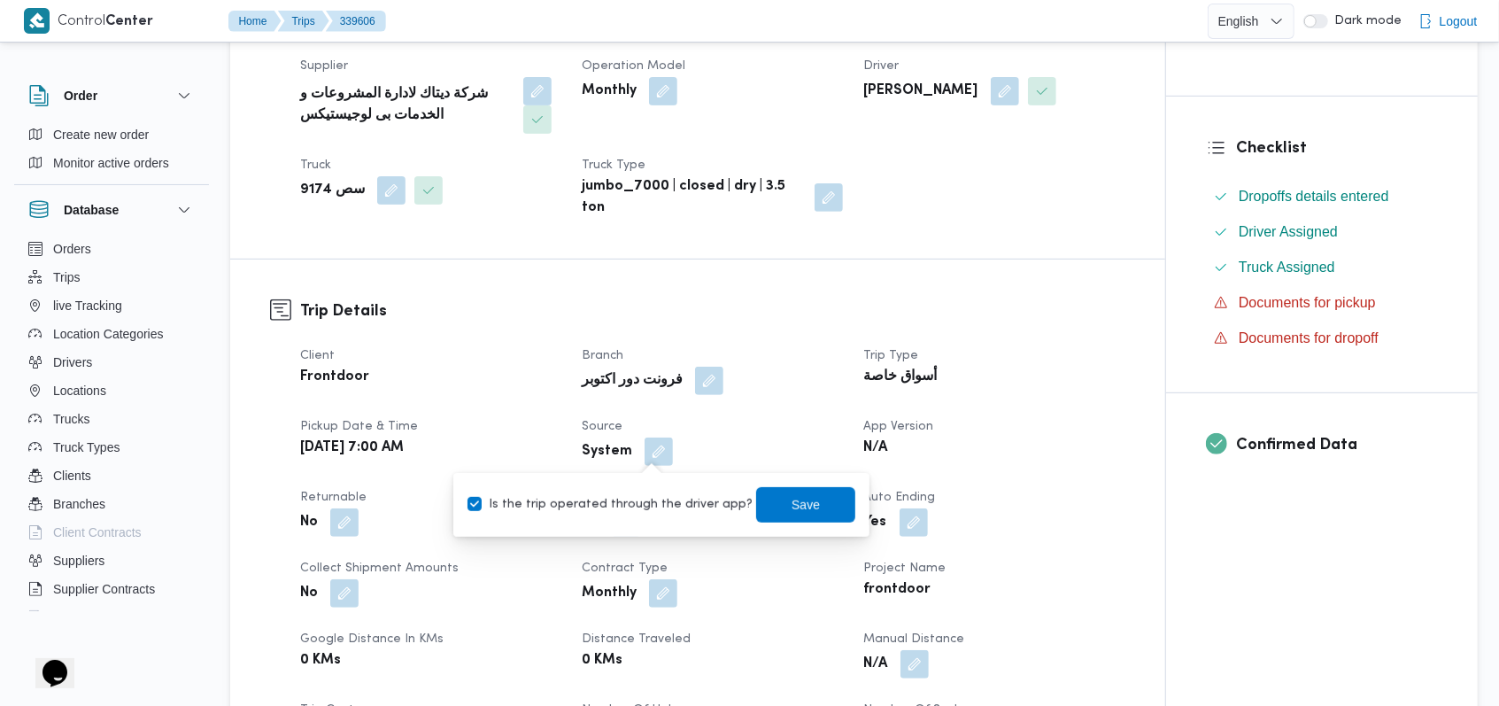
click at [697, 495] on label "Is the trip operated through the driver app?" at bounding box center [609, 504] width 285 height 21
checkbox input "false"
click at [770, 490] on span "Save" at bounding box center [805, 503] width 99 height 35
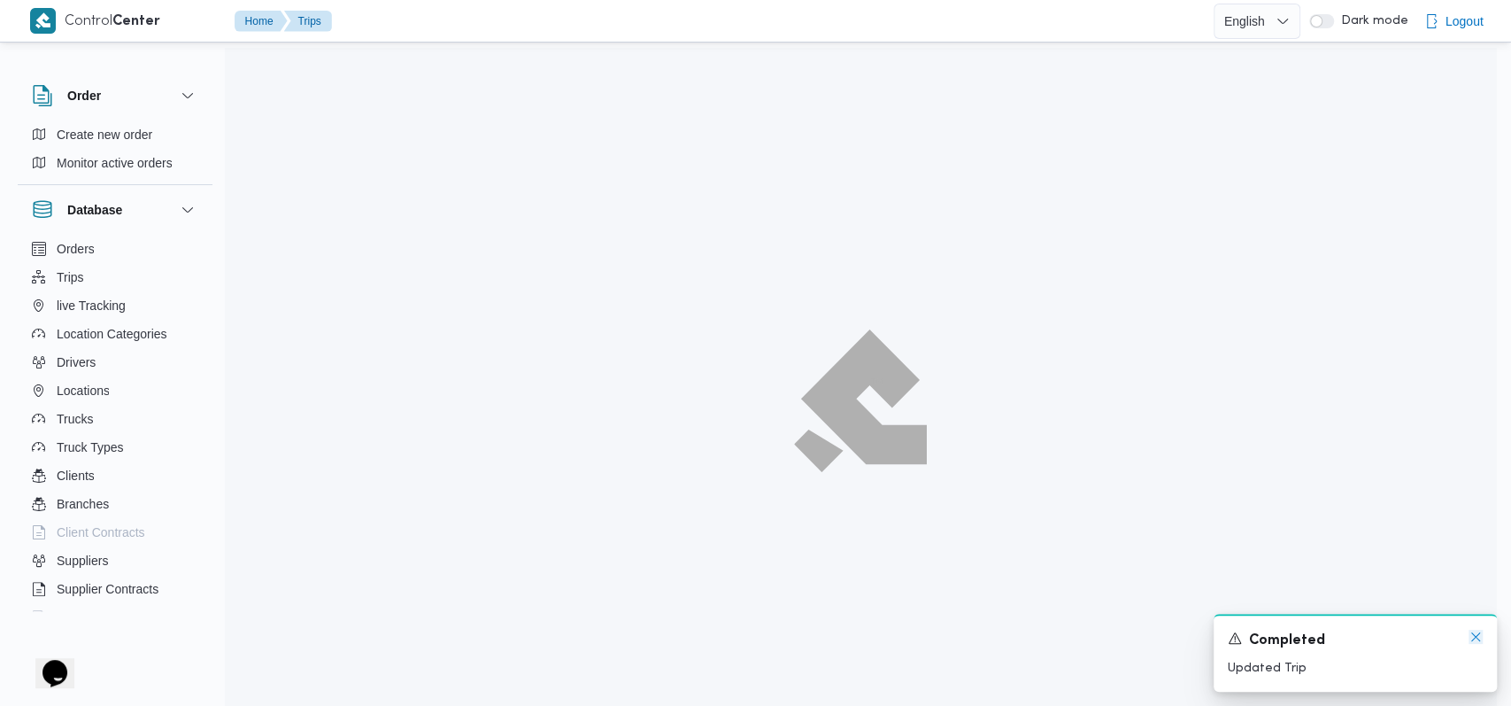
click at [1479, 638] on icon "Dismiss toast" at bounding box center [1476, 636] width 14 height 14
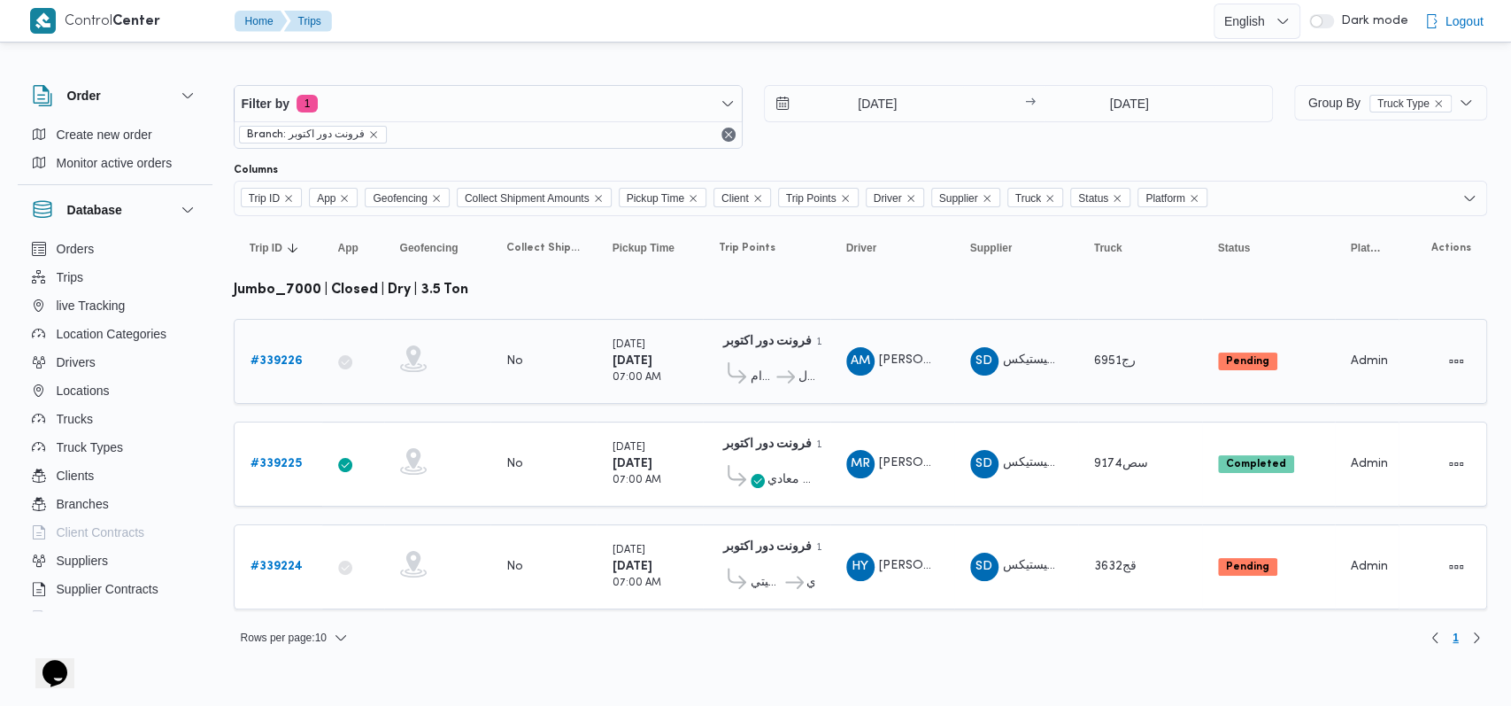
click at [284, 357] on b "# 339226" at bounding box center [277, 361] width 52 height 12
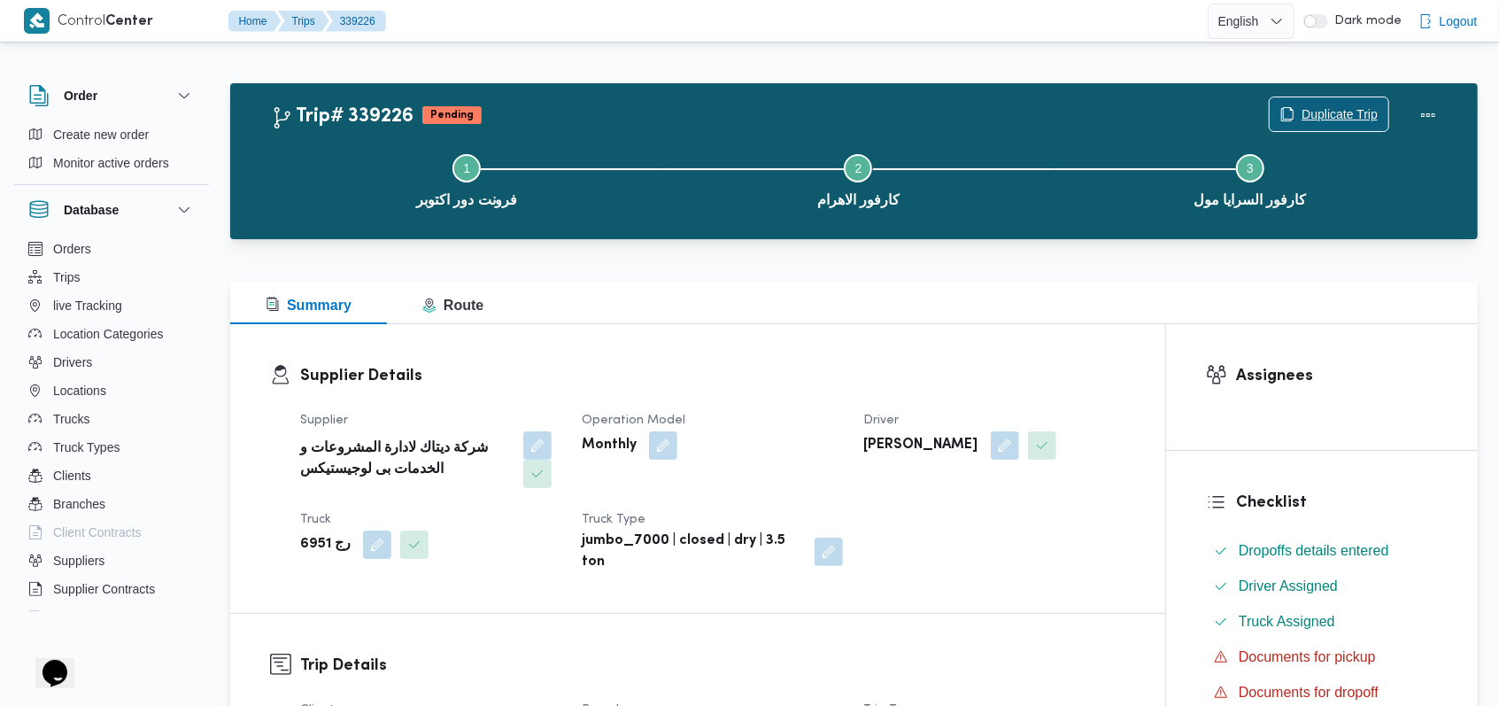
click at [1316, 112] on span "Duplicate Trip" at bounding box center [1339, 114] width 76 height 21
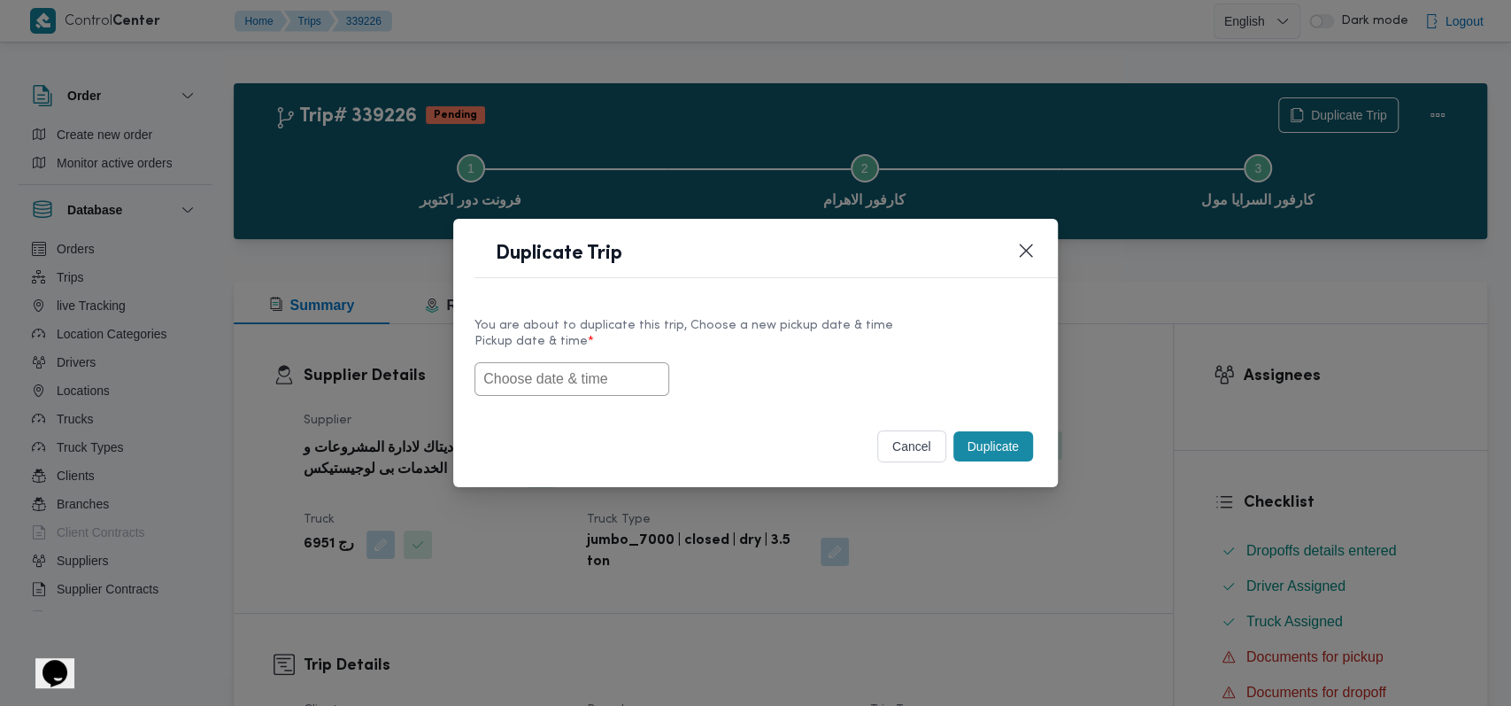
click at [624, 370] on input "text" at bounding box center [572, 379] width 195 height 34
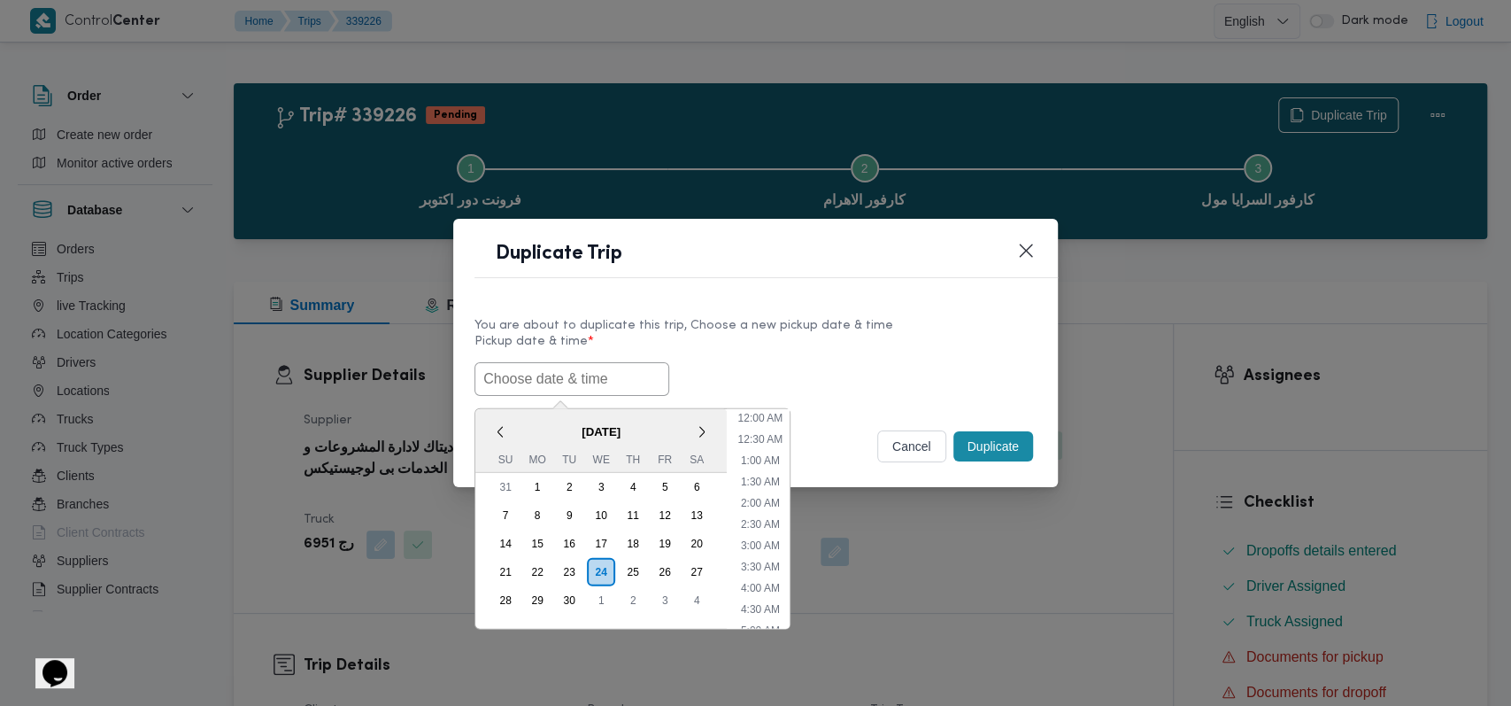
scroll to position [431, 0]
click at [633, 560] on div "25" at bounding box center [633, 571] width 34 height 34
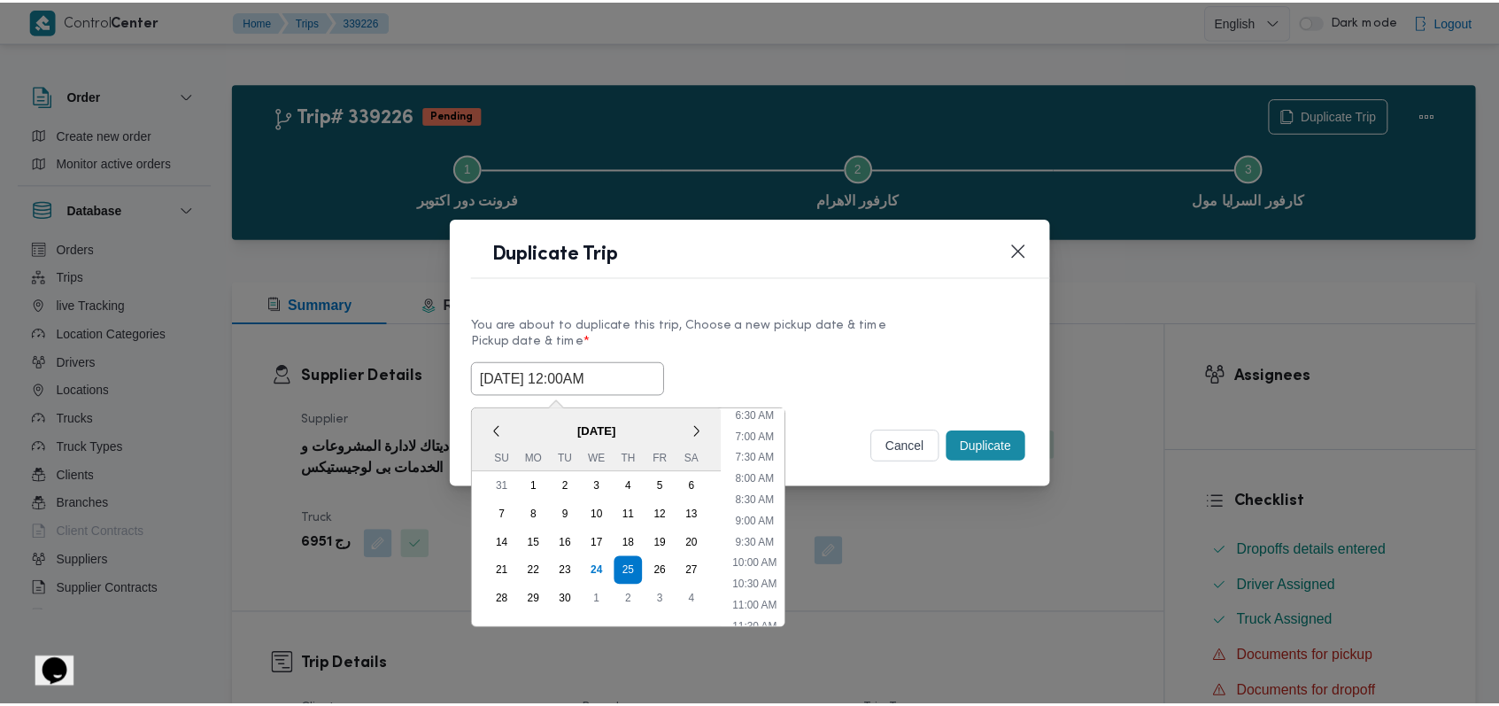
scroll to position [195, 0]
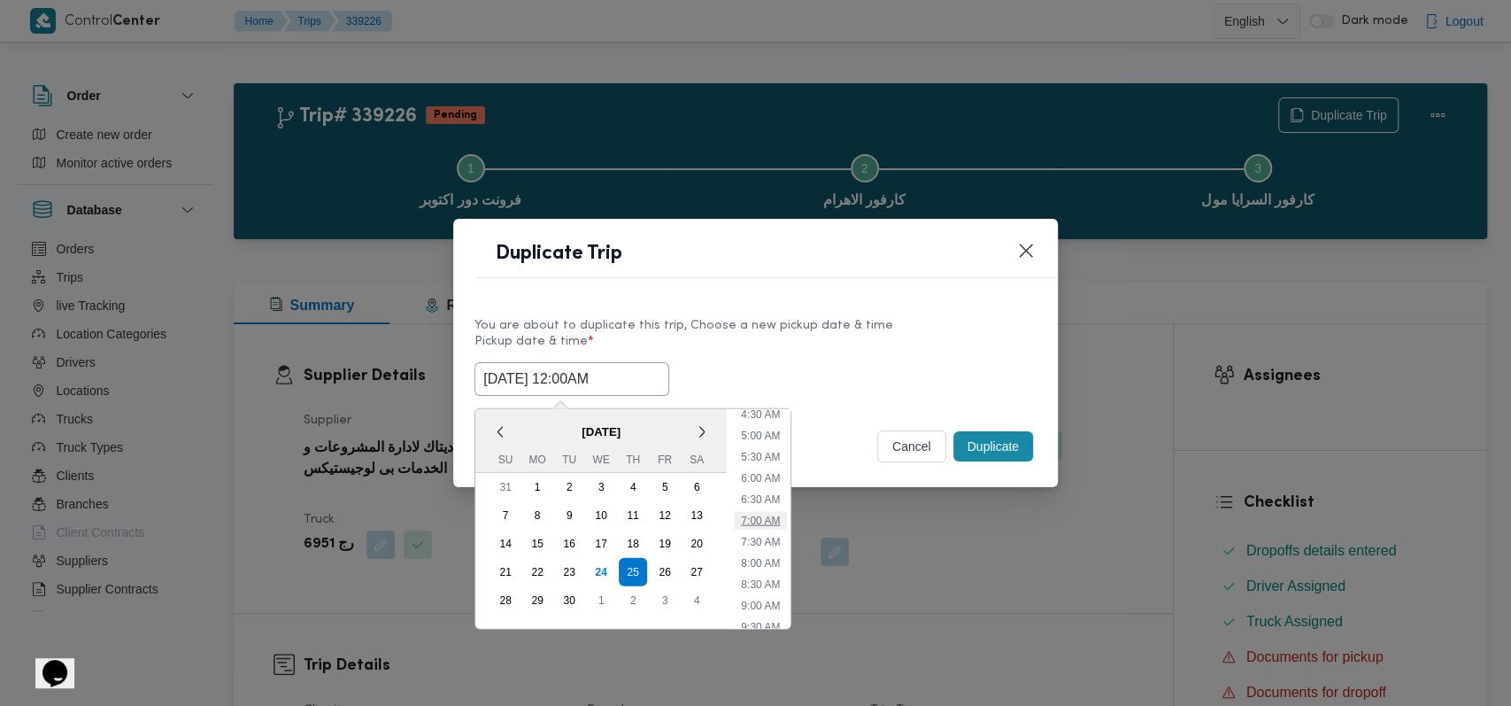
click at [767, 520] on li "7:00 AM" at bounding box center [760, 520] width 53 height 18
type input "25/09/2025 7:00AM"
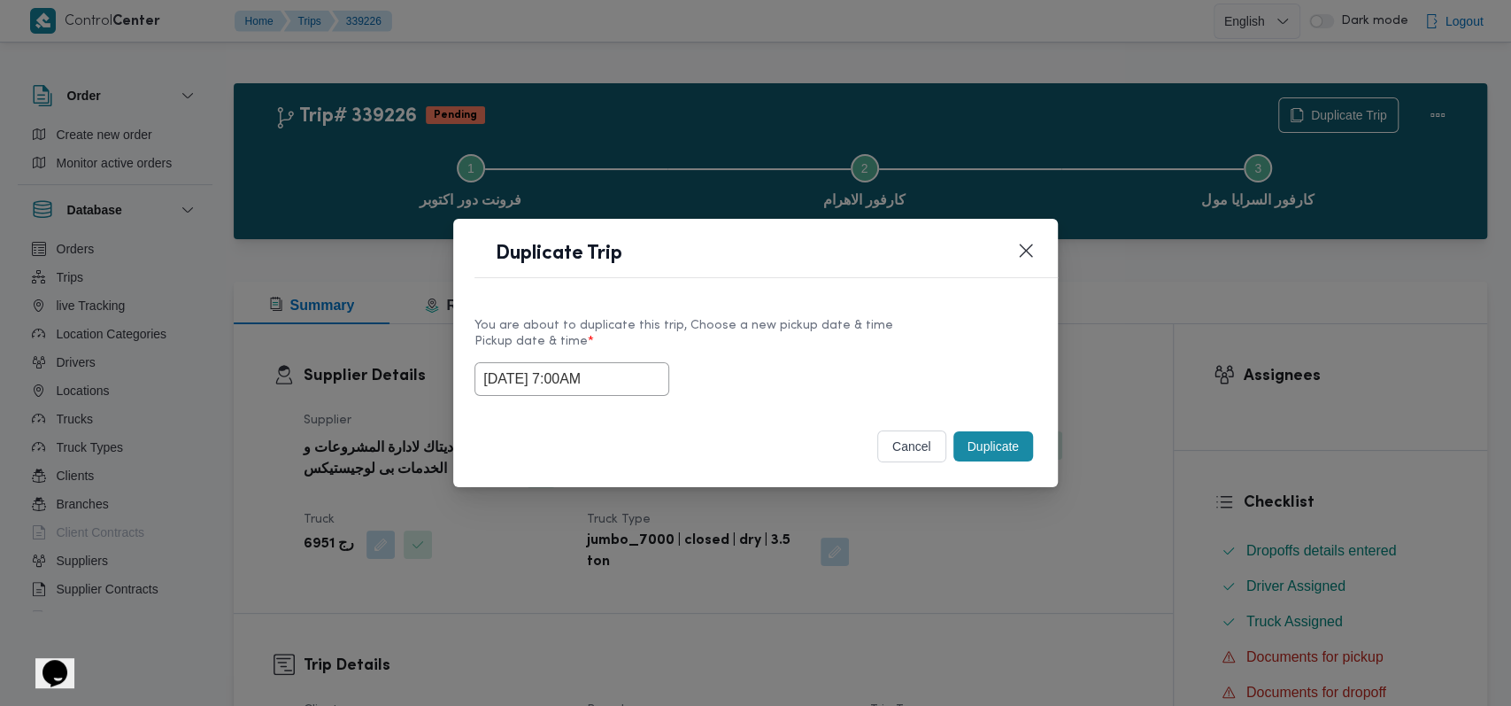
click at [1007, 459] on button "Duplicate" at bounding box center [994, 446] width 80 height 30
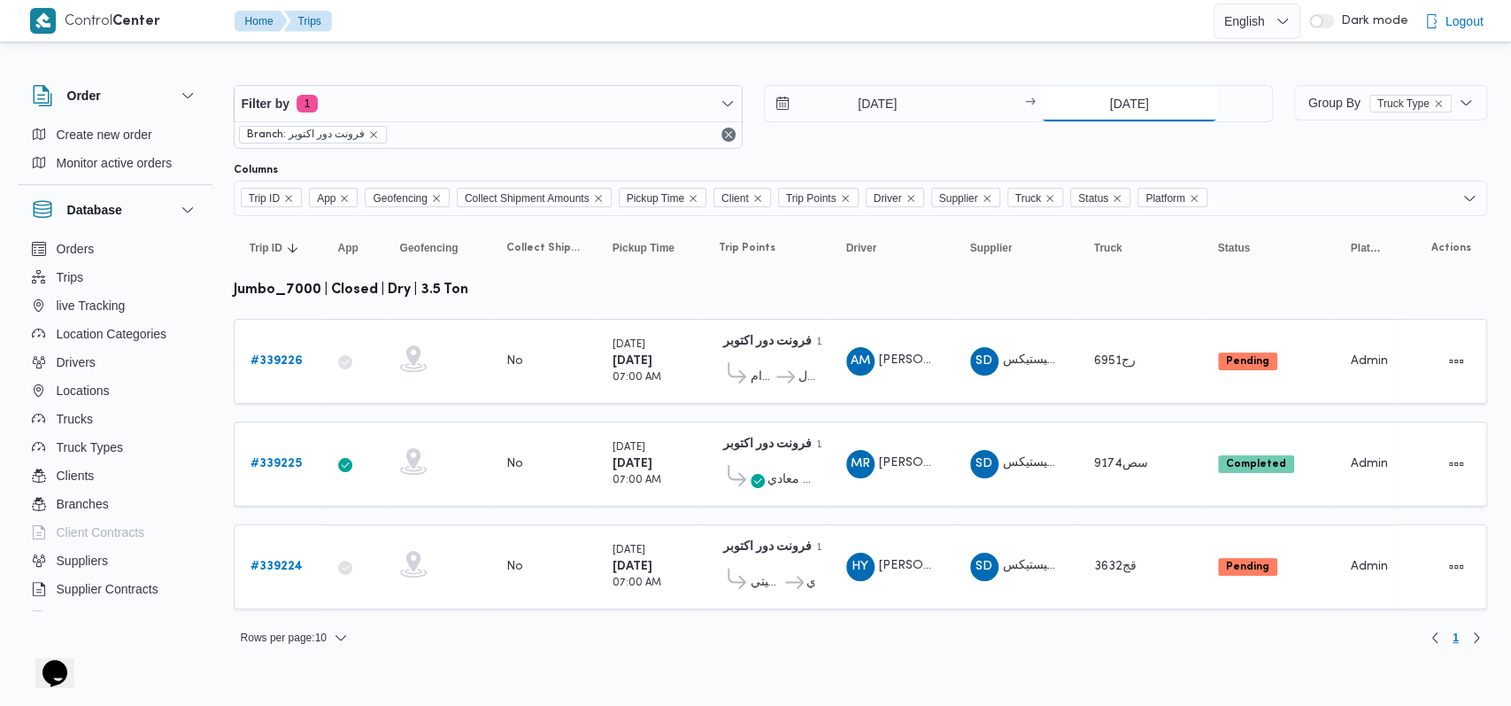
click at [1139, 107] on input "[DATE]" at bounding box center [1129, 103] width 176 height 35
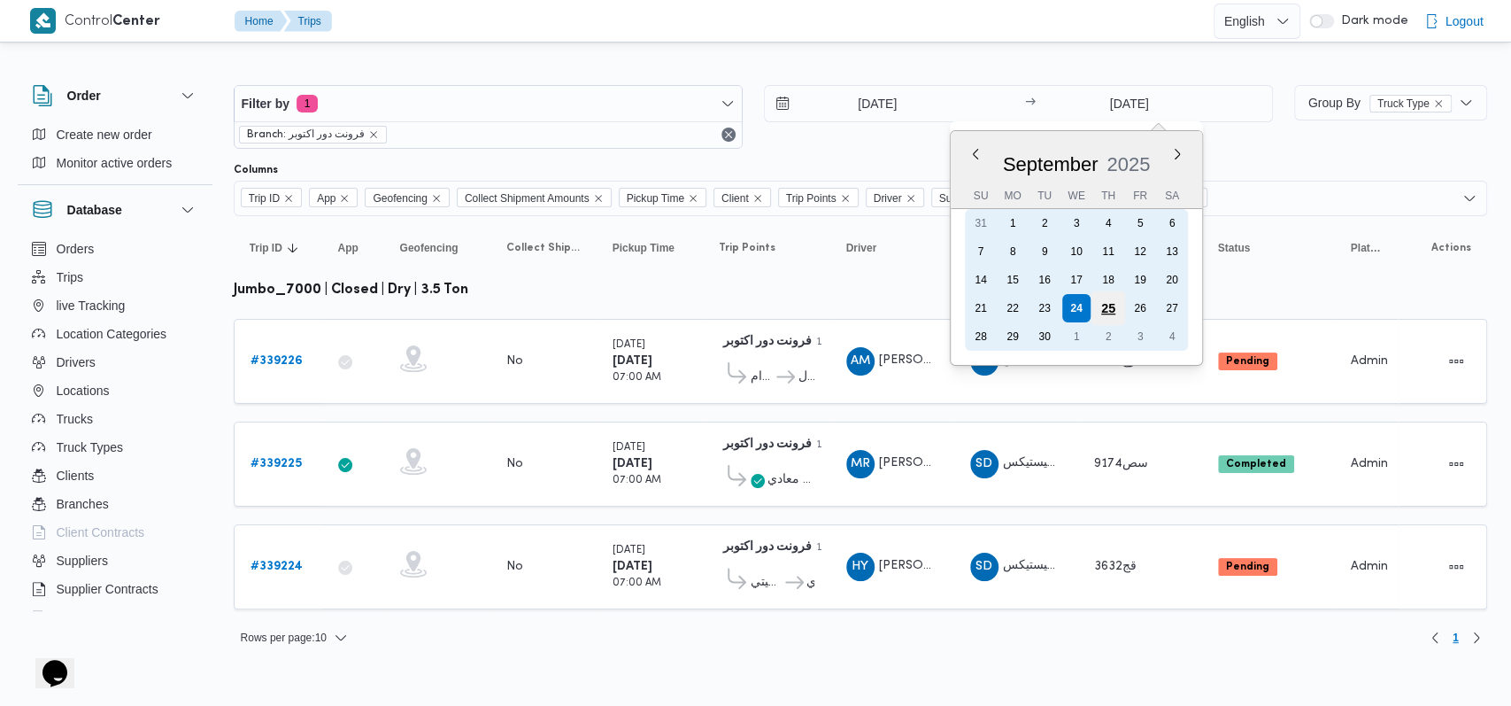
click at [1106, 305] on div "25" at bounding box center [1109, 308] width 34 height 34
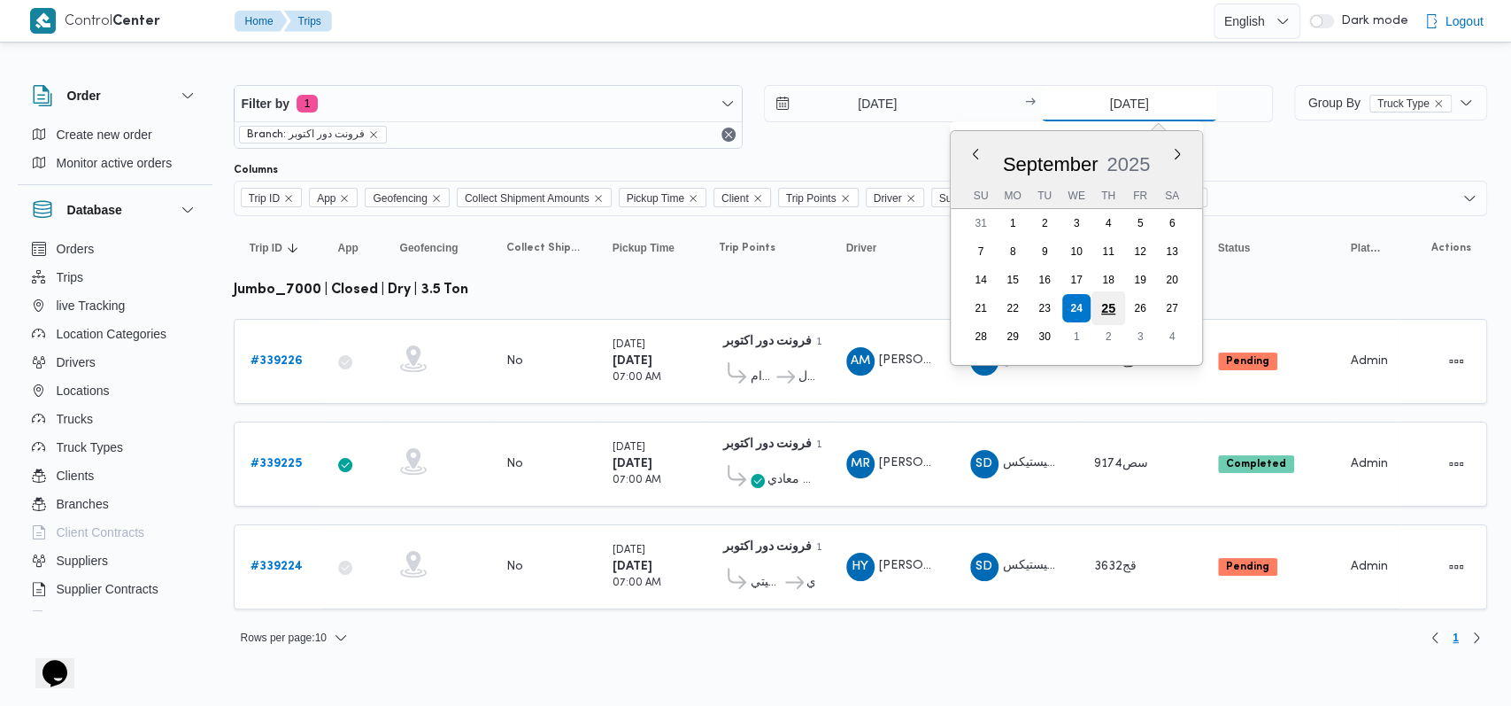
type input "[DATE]"
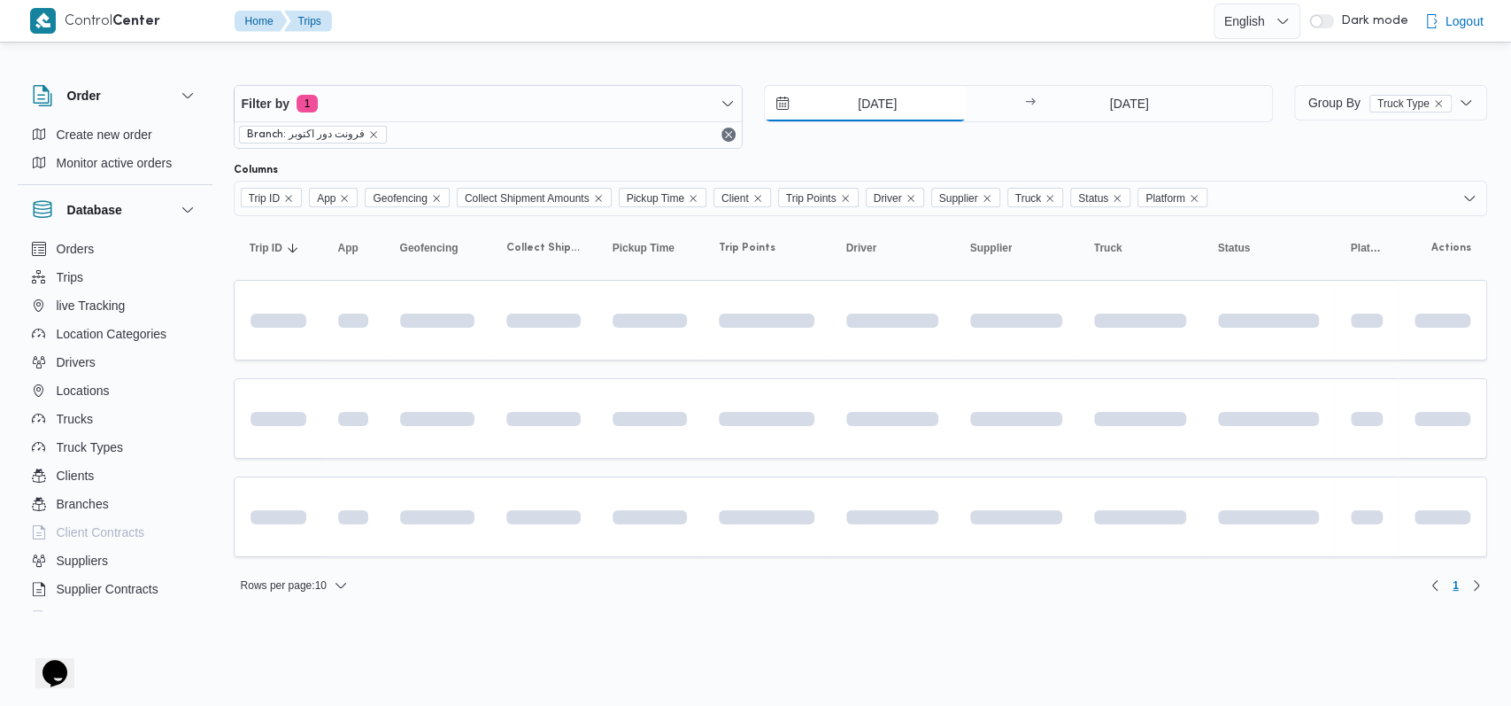
click at [909, 104] on input "[DATE]" at bounding box center [865, 103] width 201 height 35
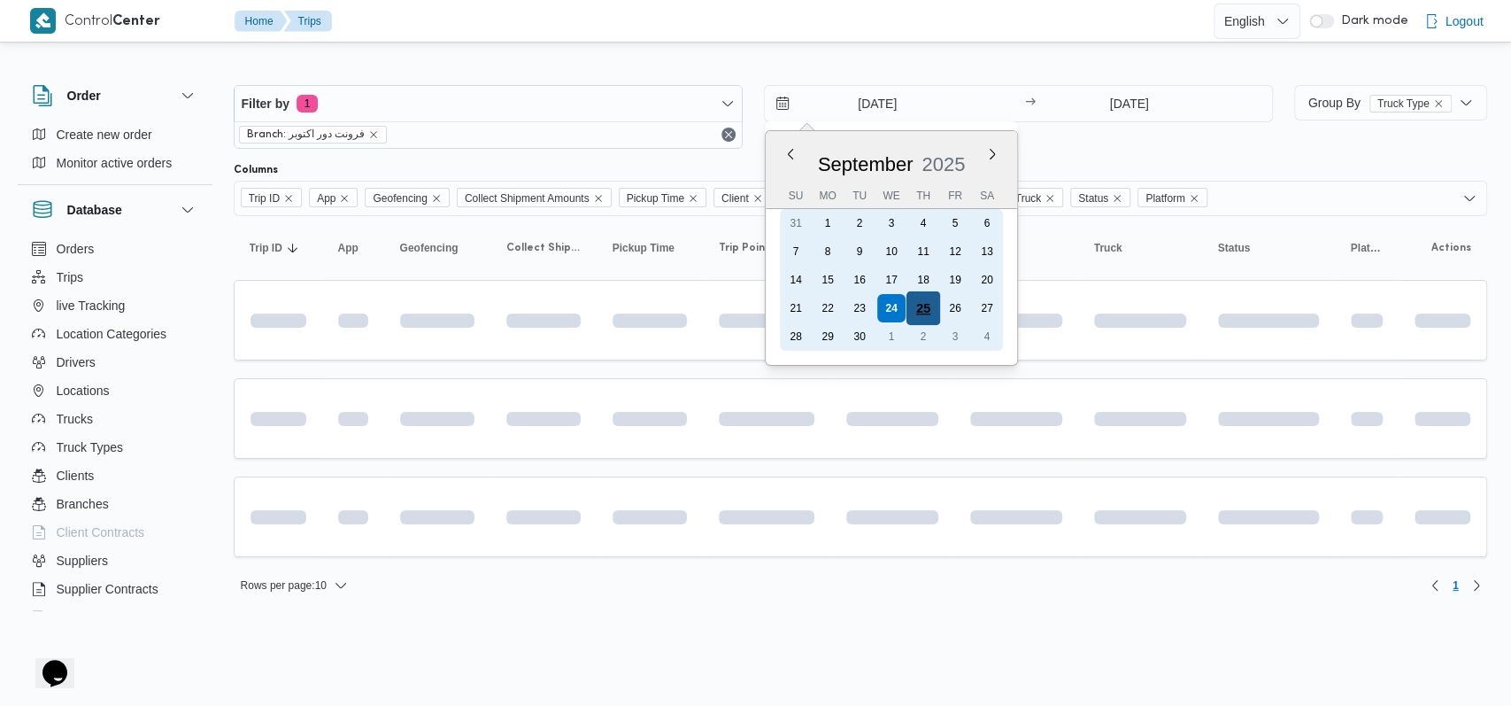
click at [915, 304] on div "25" at bounding box center [923, 308] width 34 height 34
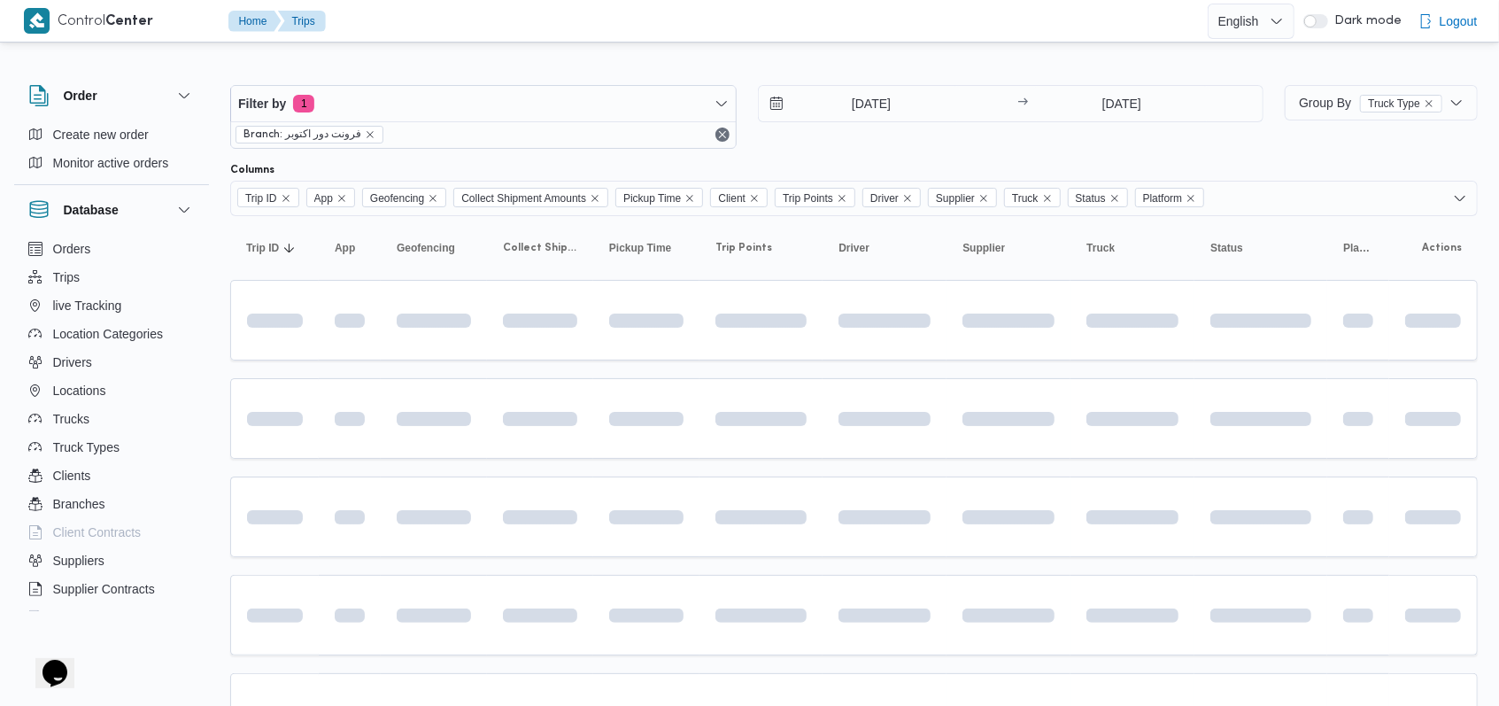
click at [1039, 146] on div "25/9/2025 → 25/9/2025" at bounding box center [1011, 117] width 506 height 64
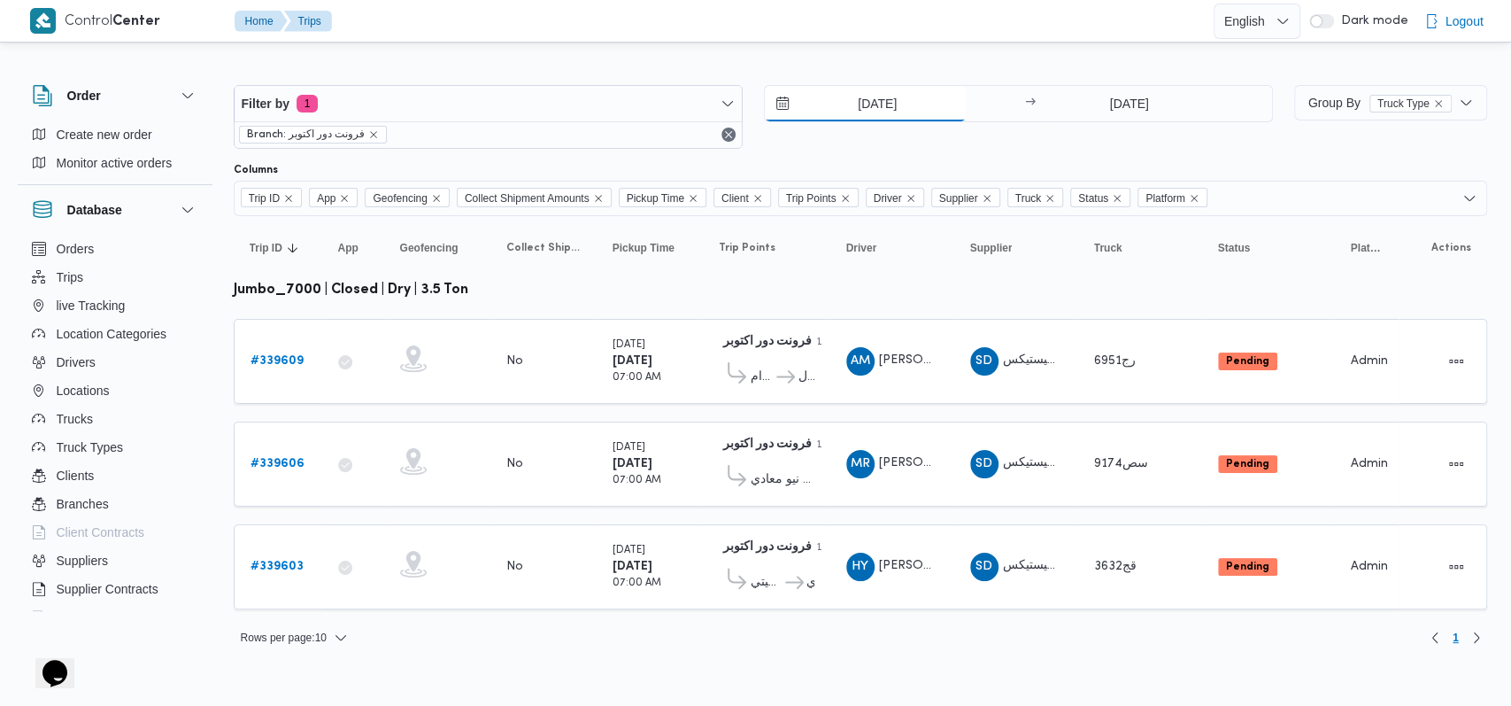
click at [863, 103] on input "[DATE]" at bounding box center [865, 103] width 201 height 35
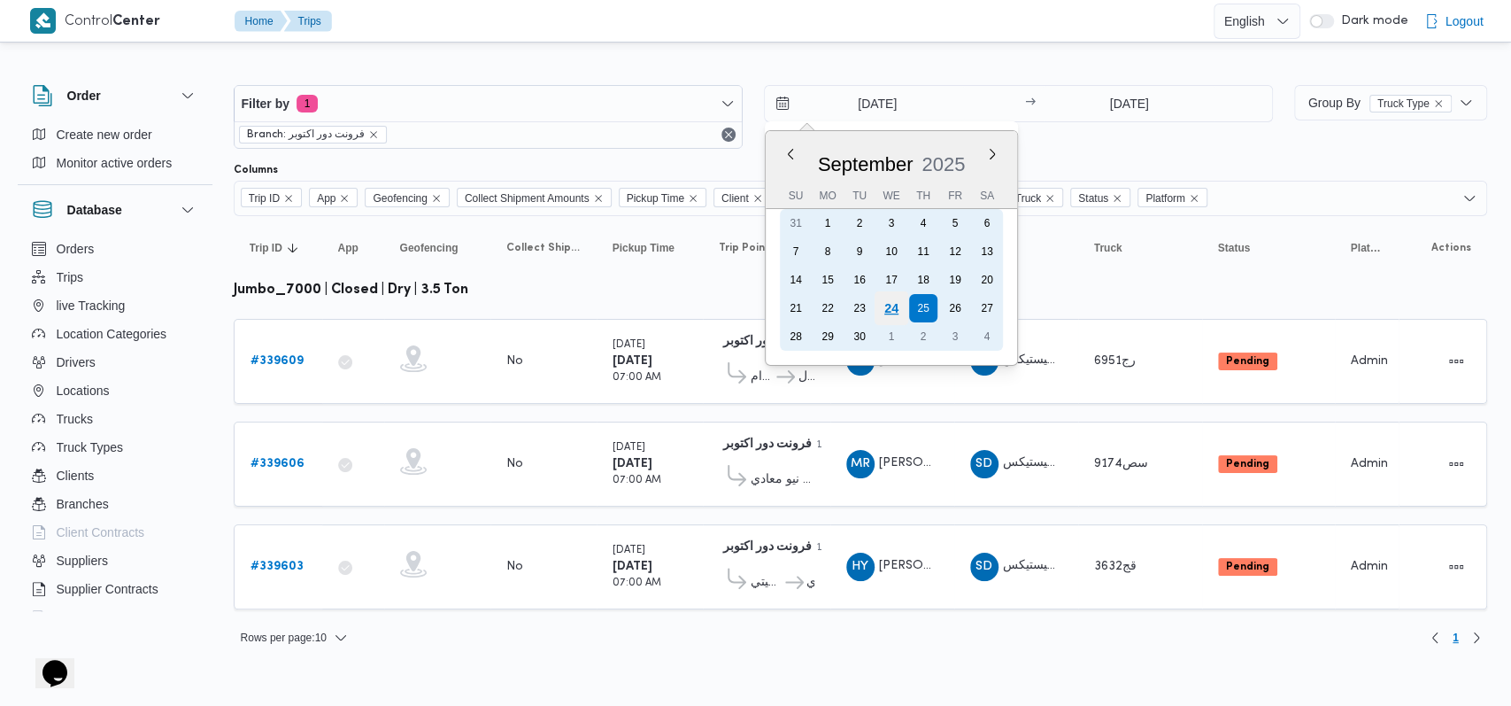
click at [892, 313] on div "24" at bounding box center [891, 308] width 34 height 34
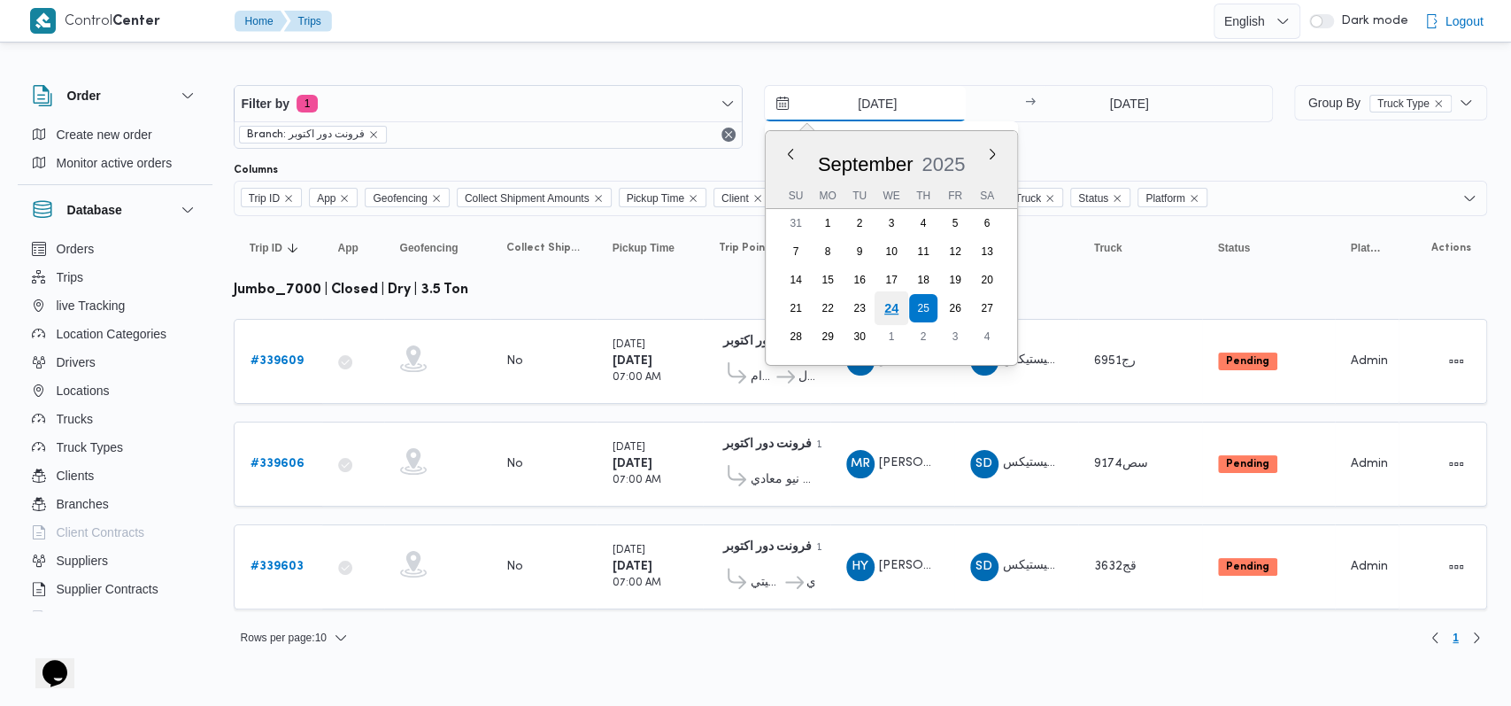
type input "[DATE]"
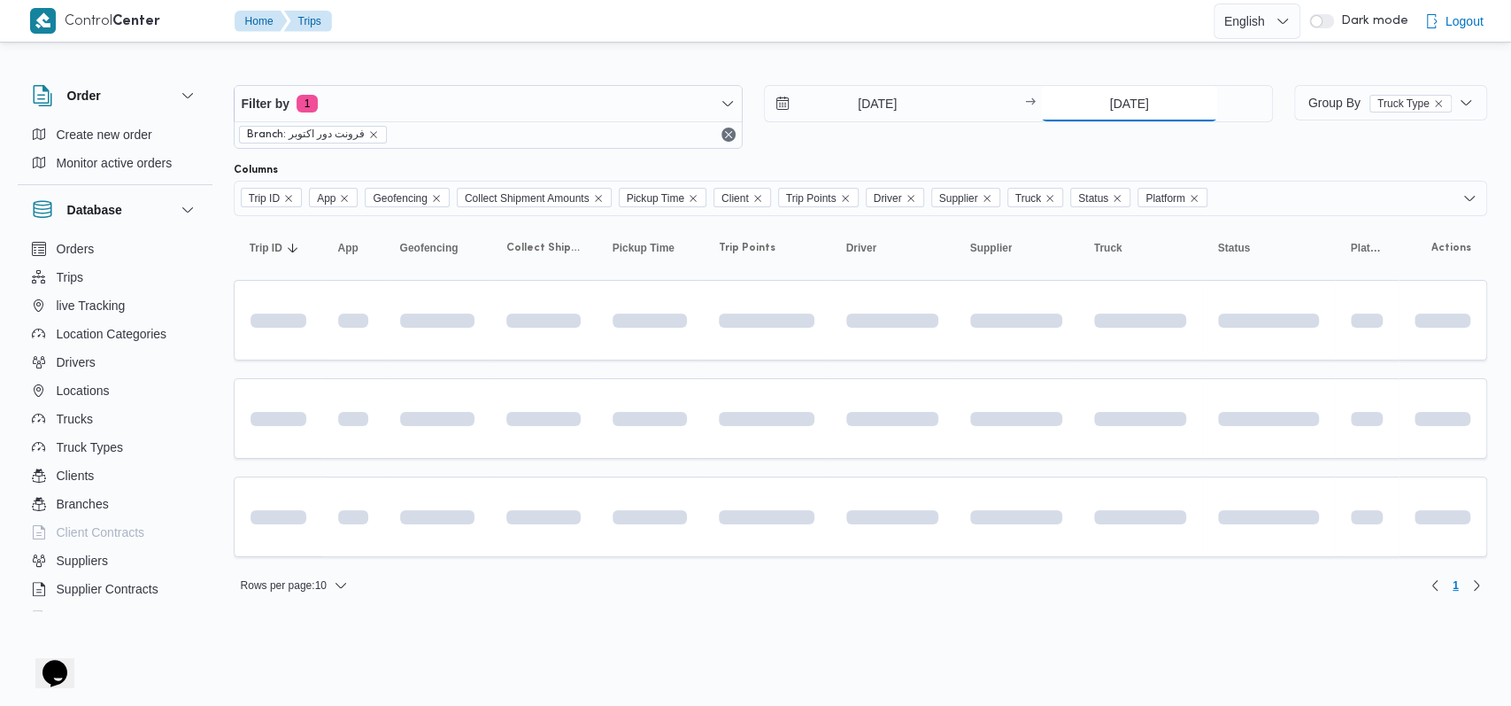
click at [1123, 119] on input "[DATE]" at bounding box center [1129, 103] width 176 height 35
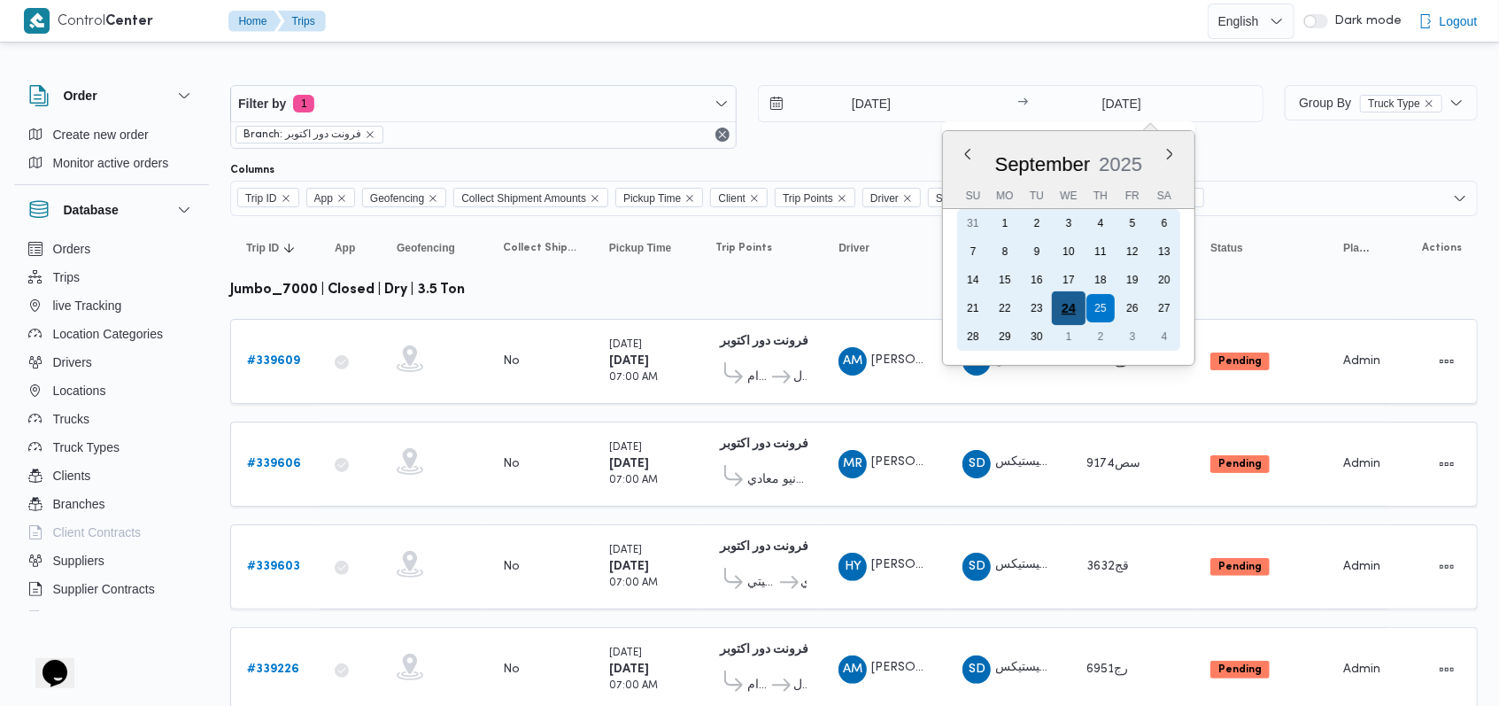
click at [1078, 305] on div "24" at bounding box center [1069, 308] width 34 height 34
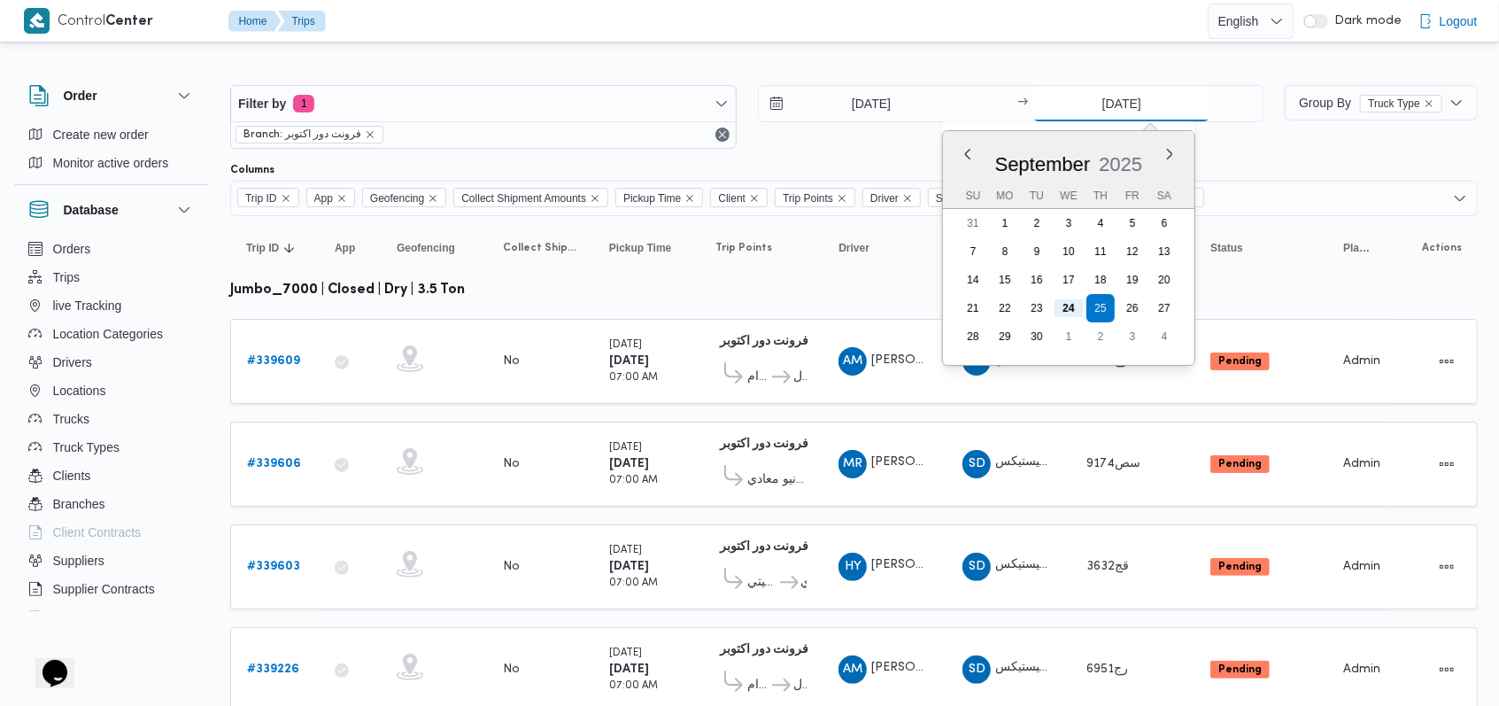
type input "[DATE]"
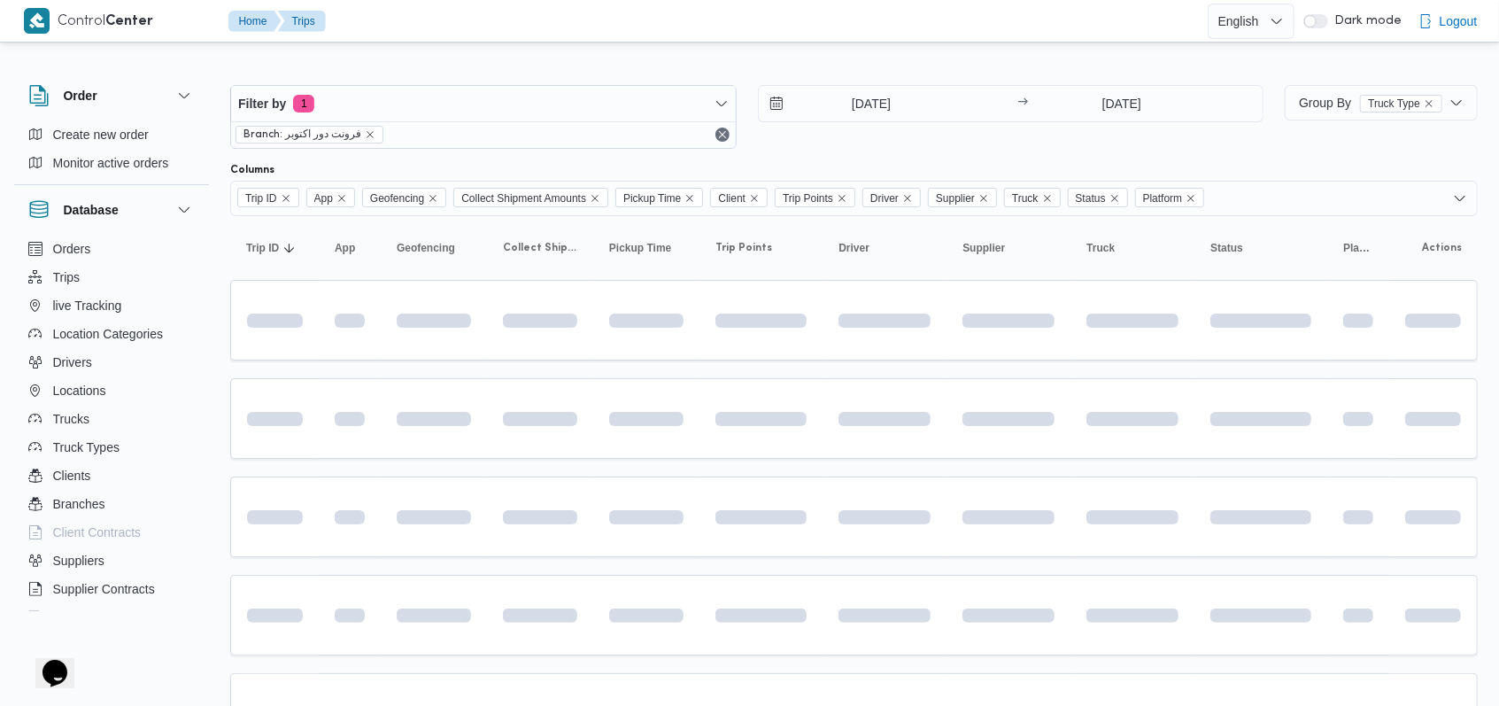
click at [873, 134] on div "24/9/2025 → 24/9/2025" at bounding box center [1011, 117] width 506 height 64
